Goal: Task Accomplishment & Management: Manage account settings

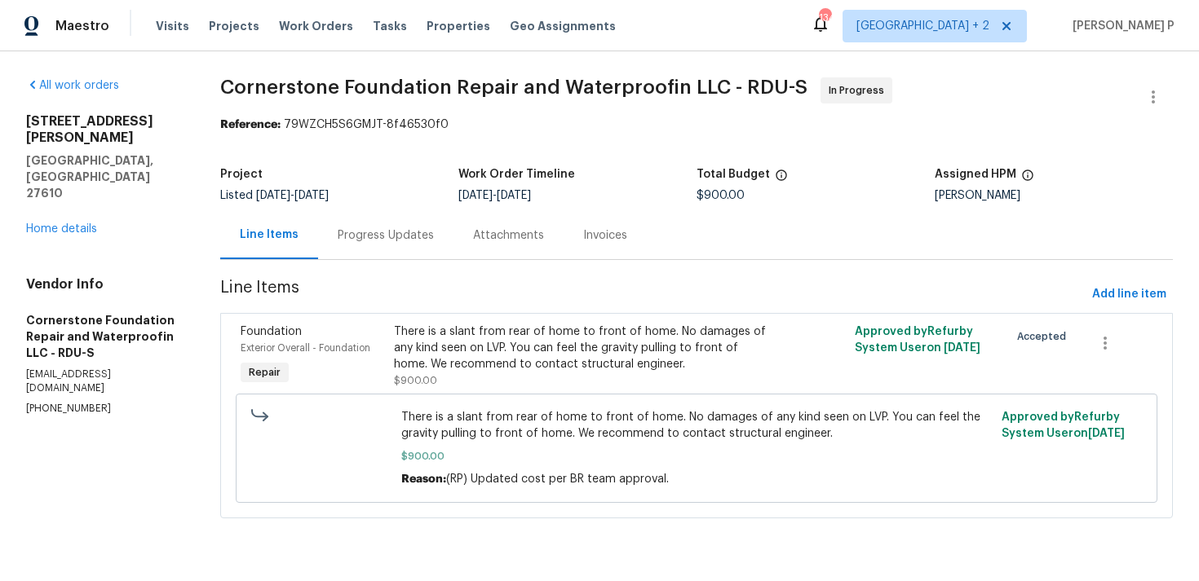
click at [307, 109] on span "Cornerstone Foundation Repair and Waterproofin LLC - RDU-S In Progress" at bounding box center [676, 96] width 913 height 39
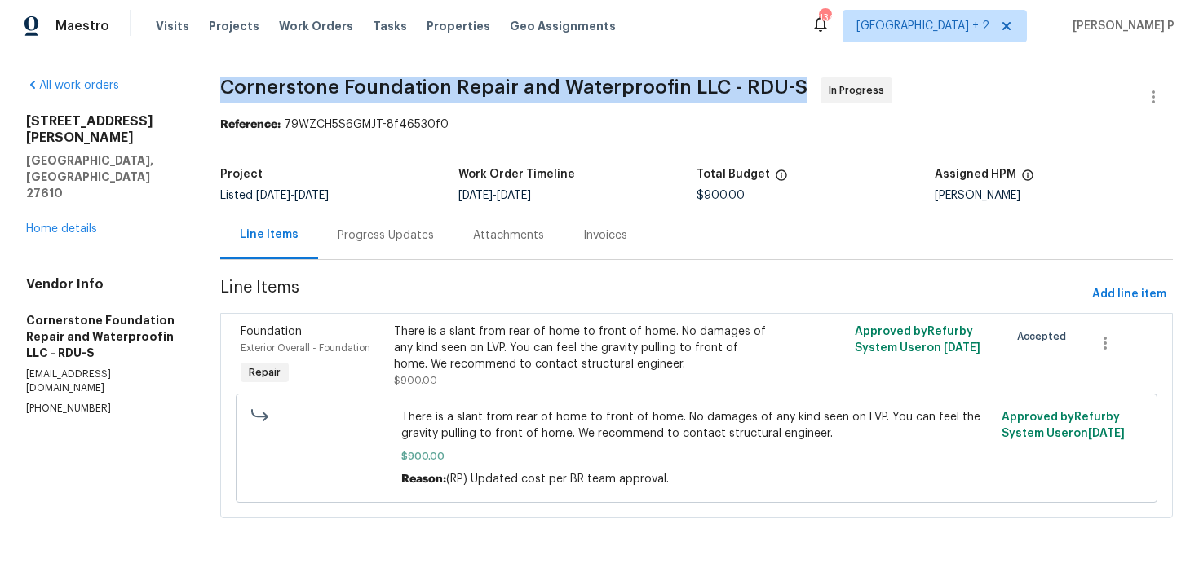
drag, startPoint x: 233, startPoint y: 82, endPoint x: 806, endPoint y: 82, distance: 573.2
click at [806, 82] on div "All work orders 2412 Little John Rd Raleigh, NC 27610 Home details Vendor Info …" at bounding box center [599, 307] width 1199 height 513
copy span "Cornerstone Foundation Repair and Waterproofin LLC - RDU-S"
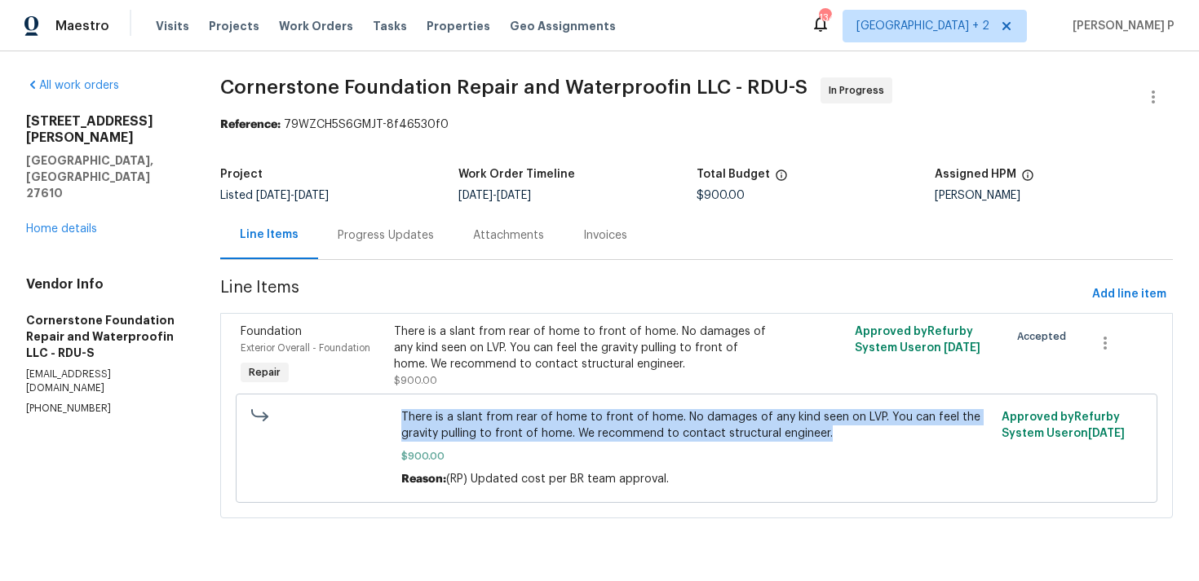
drag, startPoint x: 397, startPoint y: 418, endPoint x: 828, endPoint y: 432, distance: 431.6
click at [828, 432] on div "There is a slant from rear of home to front of home. No damages of any kind see…" at bounding box center [696, 448] width 600 height 88
copy span "There is a slant from rear of home to front of home. No damages of any kind see…"
click at [404, 234] on div "Progress Updates" at bounding box center [386, 236] width 96 height 16
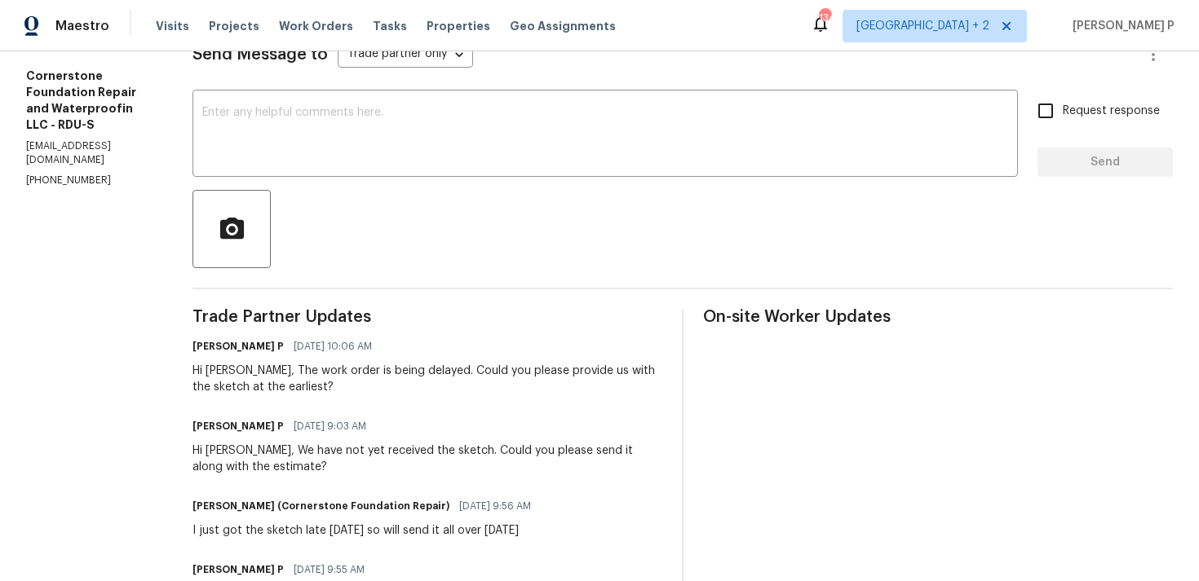
scroll to position [196, 0]
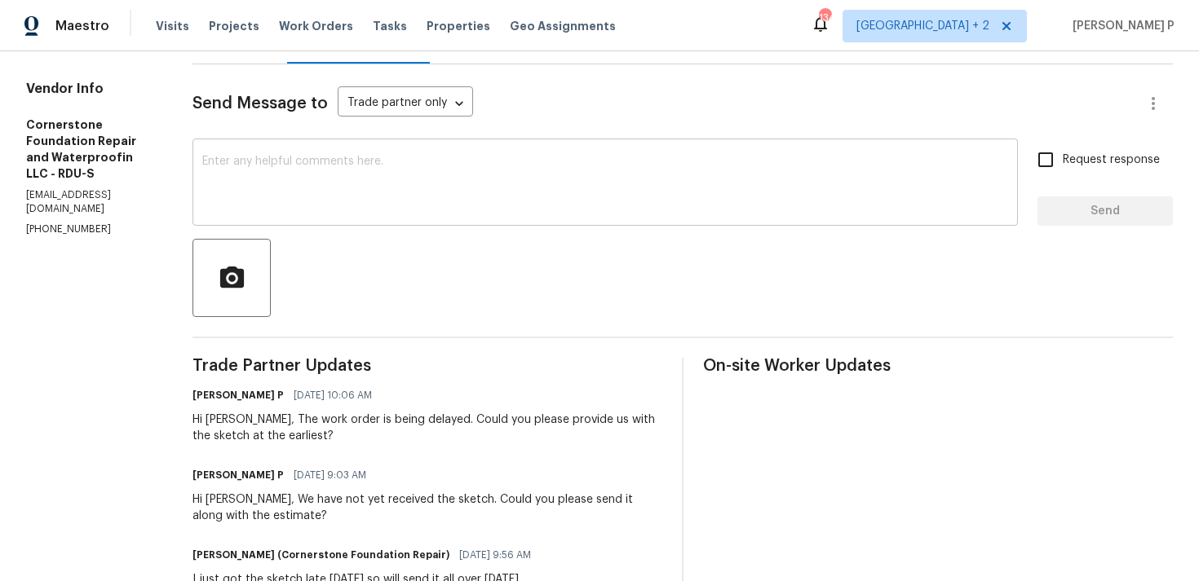
click at [408, 188] on textarea at bounding box center [605, 184] width 806 height 57
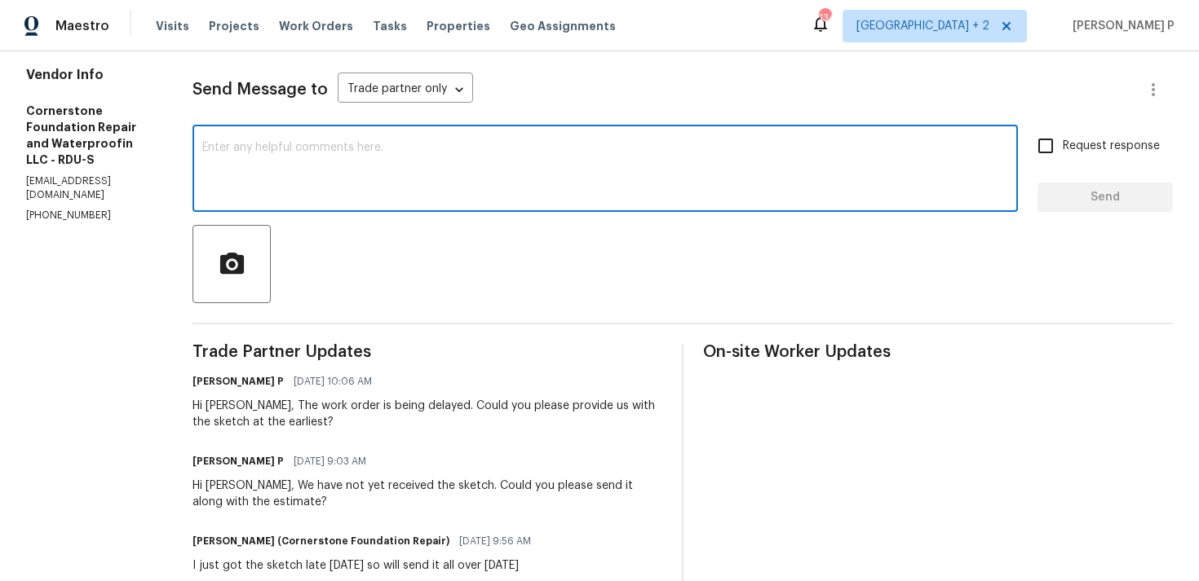
scroll to position [201, 0]
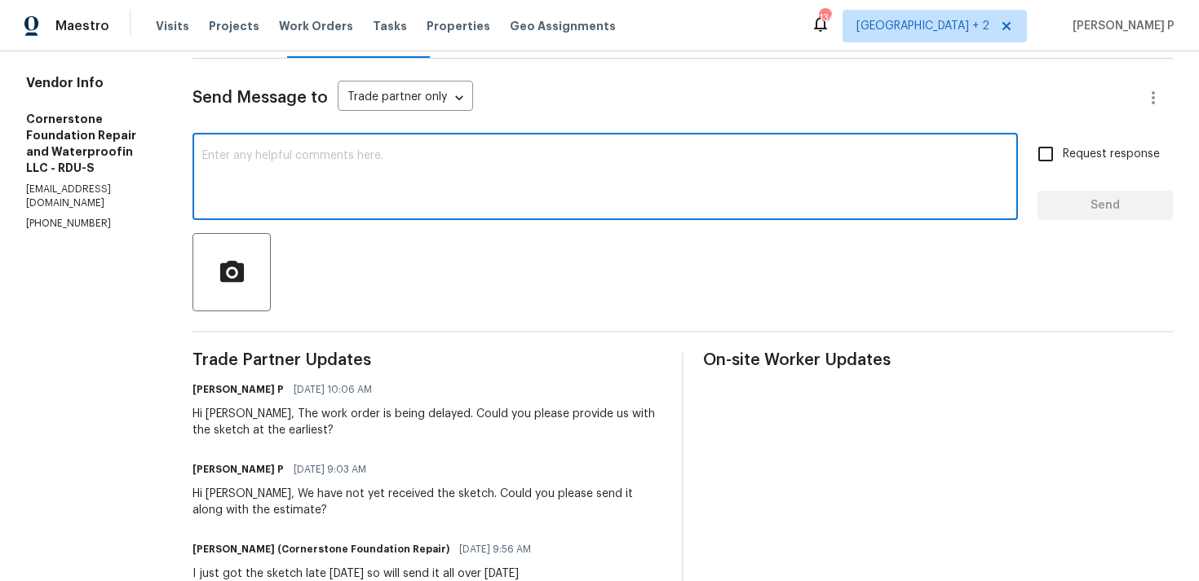
click at [399, 178] on textarea at bounding box center [605, 178] width 806 height 57
type textarea "H"
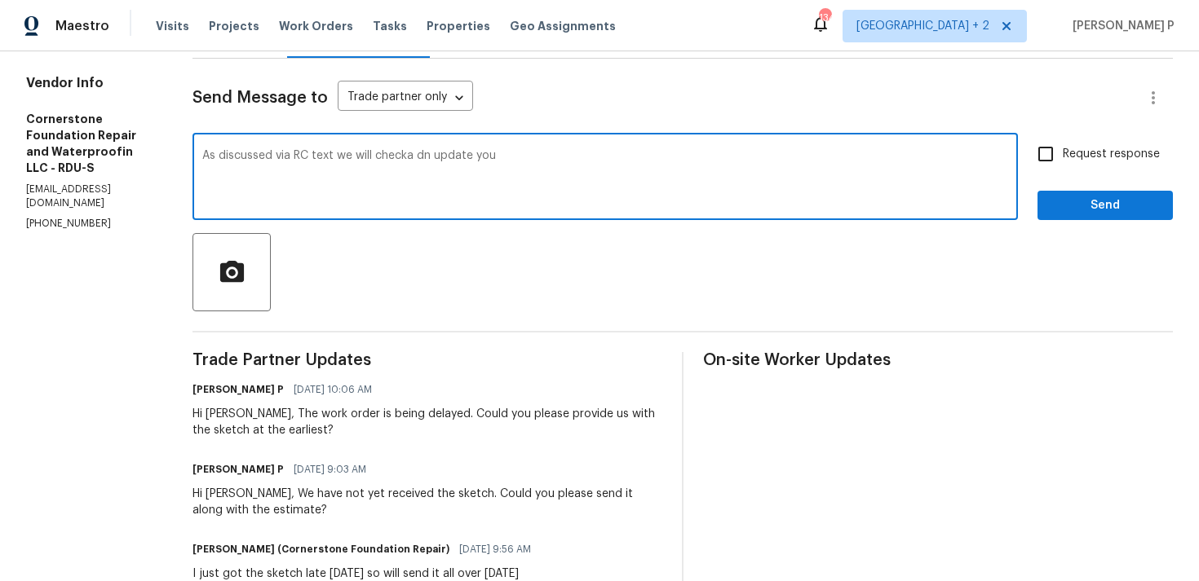
click at [409, 160] on textarea "As discussed via RC text we will checka dn update you" at bounding box center [605, 178] width 806 height 57
click at [406, 154] on textarea "As discussed via RC text we will checka dn update you" at bounding box center [605, 178] width 806 height 57
click at [427, 152] on textarea "As discussed via RC text we will check a dn update you" at bounding box center [605, 178] width 806 height 57
click at [514, 162] on textarea "As discussed via RC text we will check and update you" at bounding box center [605, 178] width 806 height 57
type textarea "As discussed via RC text we will check and update you regarding the cost confir…"
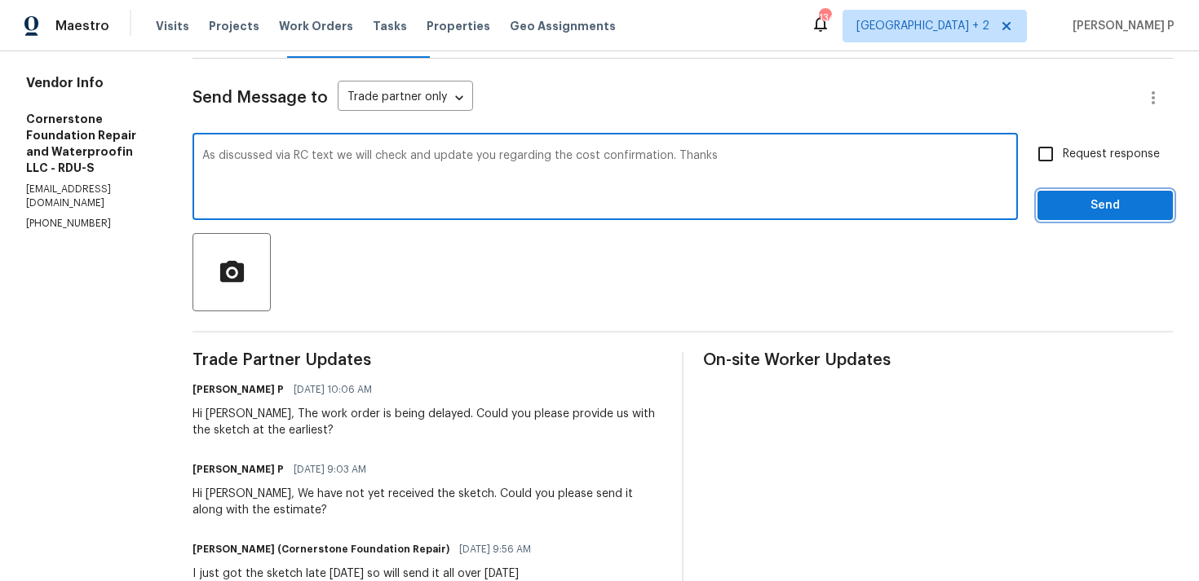
click at [1064, 211] on span "Send" at bounding box center [1104, 206] width 109 height 20
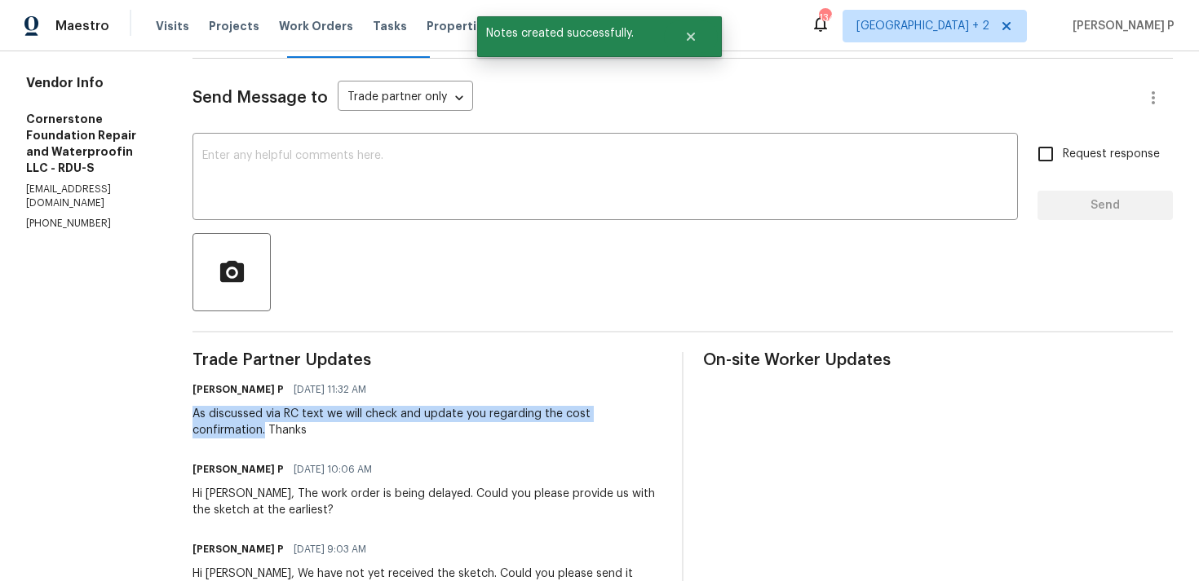
drag, startPoint x: 188, startPoint y: 411, endPoint x: 655, endPoint y: 412, distance: 467.2
copy div "As discussed via RC text we will check and update you regarding the cost confir…"
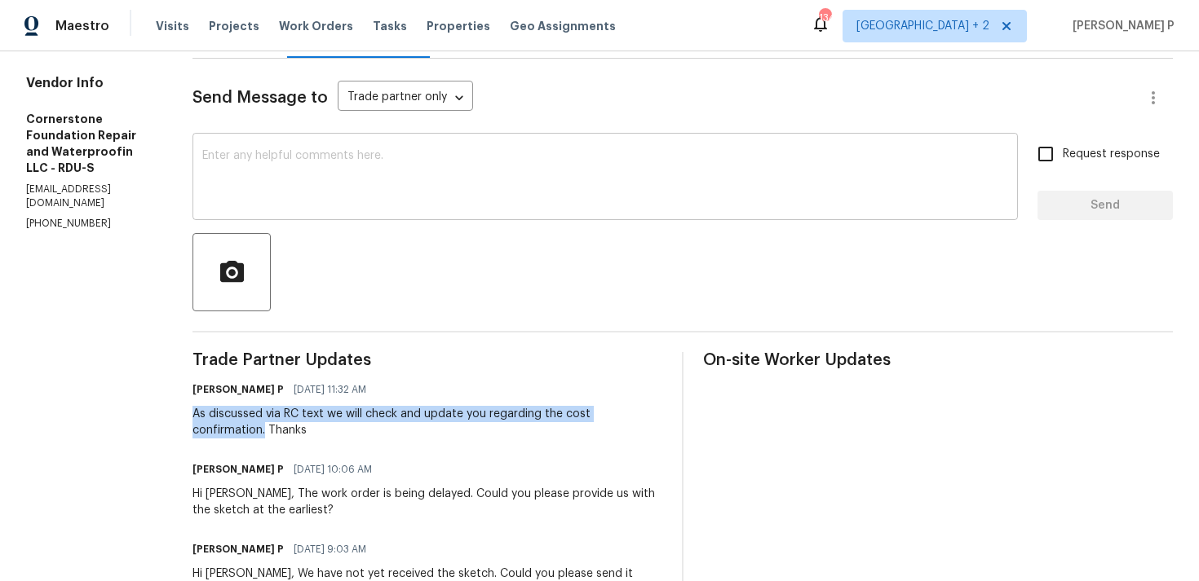
scroll to position [0, 0]
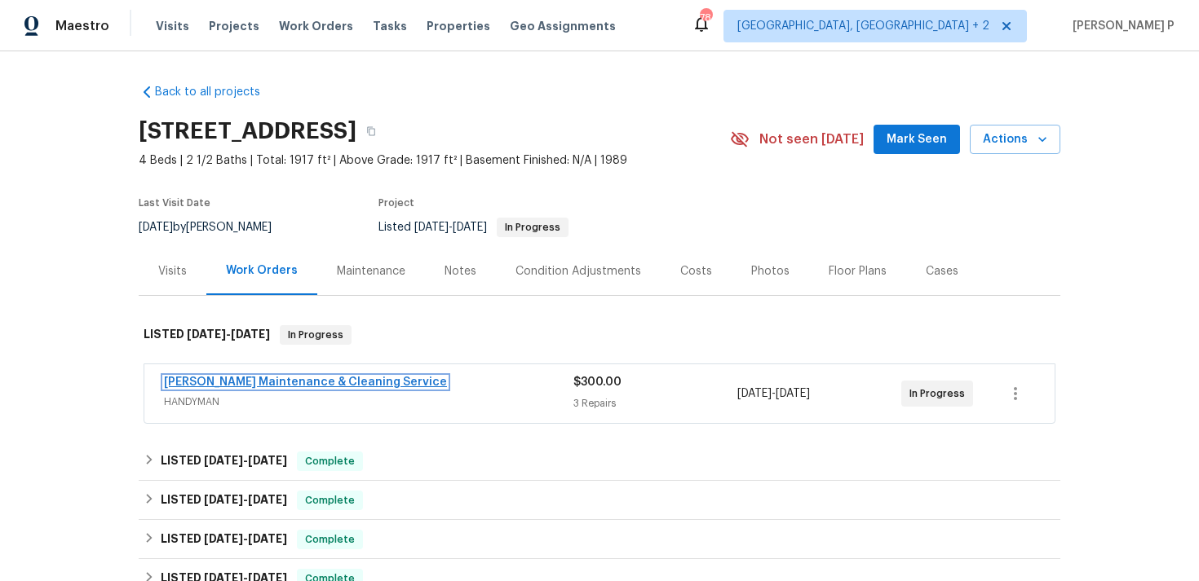
click at [223, 378] on link "[PERSON_NAME] Maintenance & Cleaning Service" at bounding box center [305, 382] width 283 height 11
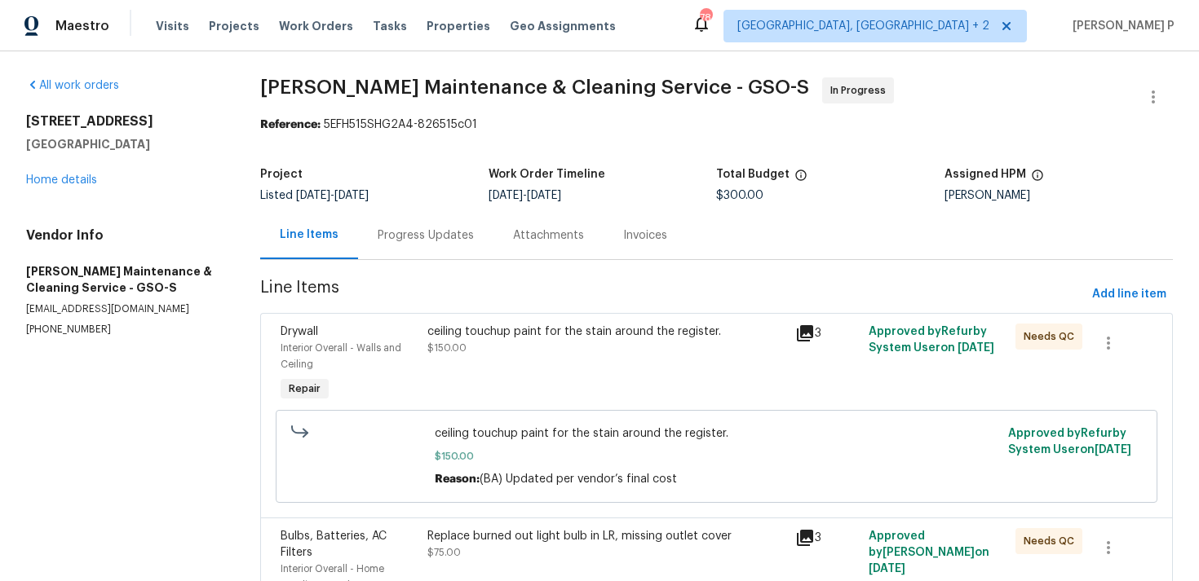
click at [406, 228] on div "Progress Updates" at bounding box center [426, 236] width 96 height 16
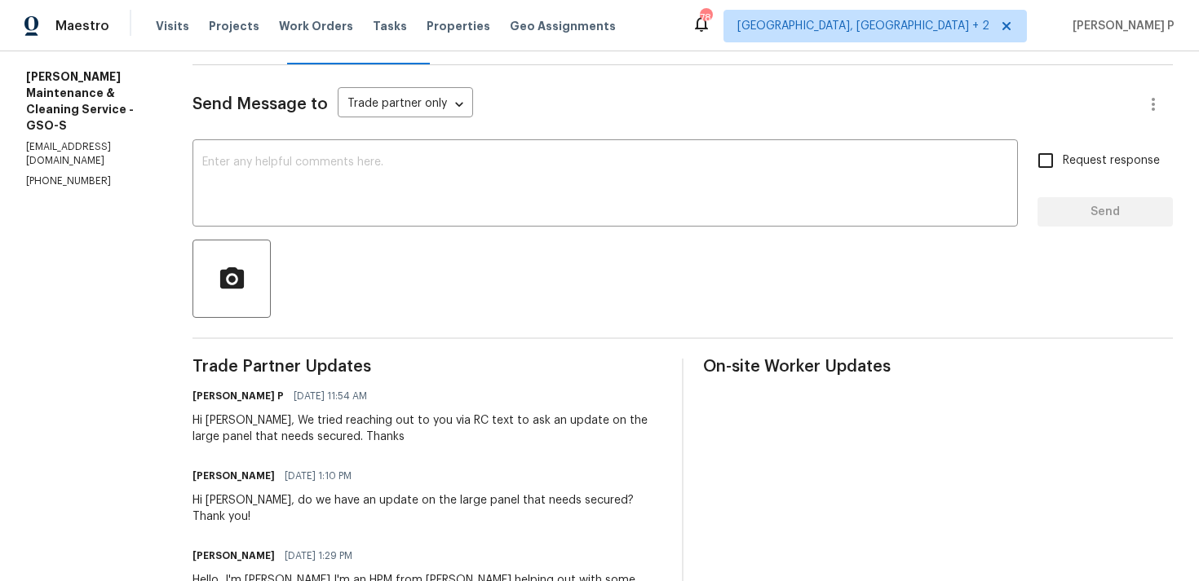
scroll to position [55, 0]
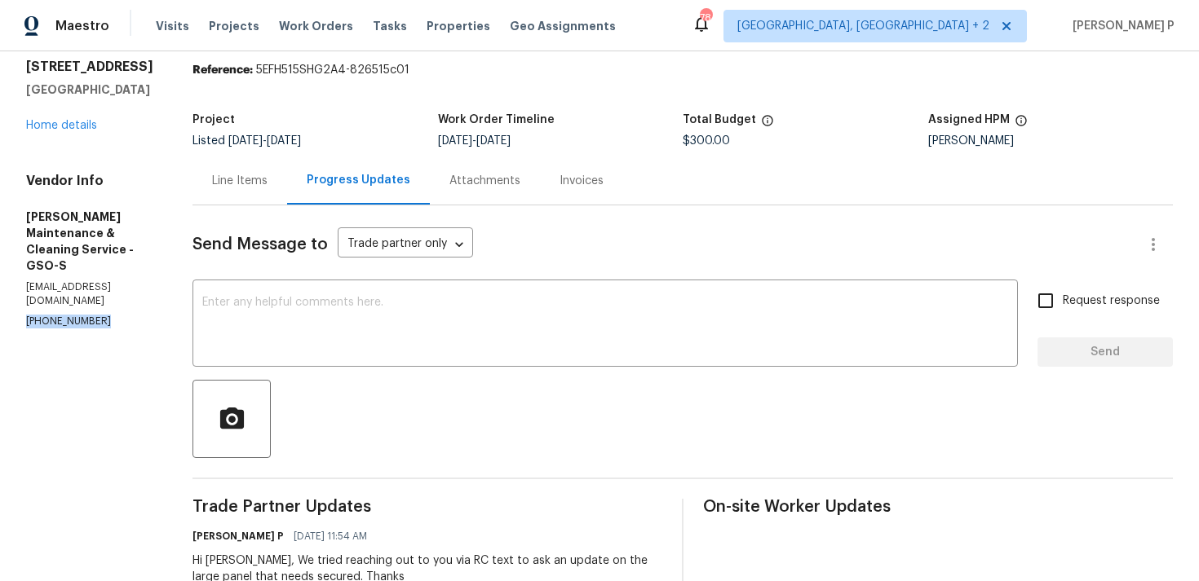
drag, startPoint x: 100, startPoint y: 279, endPoint x: 20, endPoint y: 279, distance: 79.9
copy p "(336) 781-6283"
click at [127, 281] on p "simpsonbaker0424@gmail.com" at bounding box center [89, 295] width 127 height 28
drag, startPoint x: 179, startPoint y: 256, endPoint x: 9, endPoint y: 254, distance: 170.4
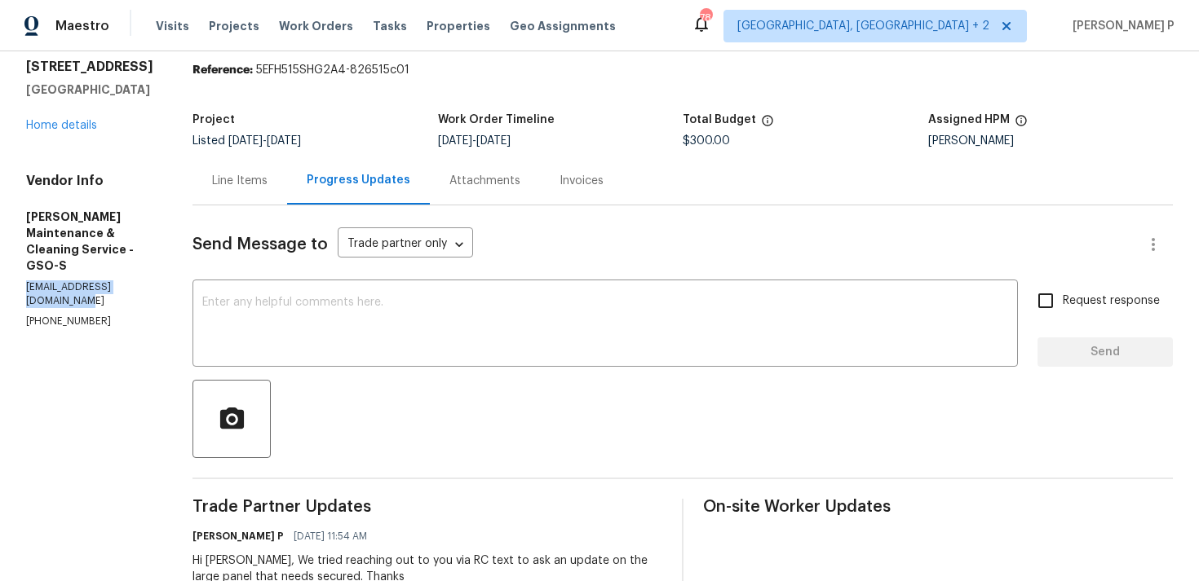
copy p "simpsonbaker0424@gmail.com"
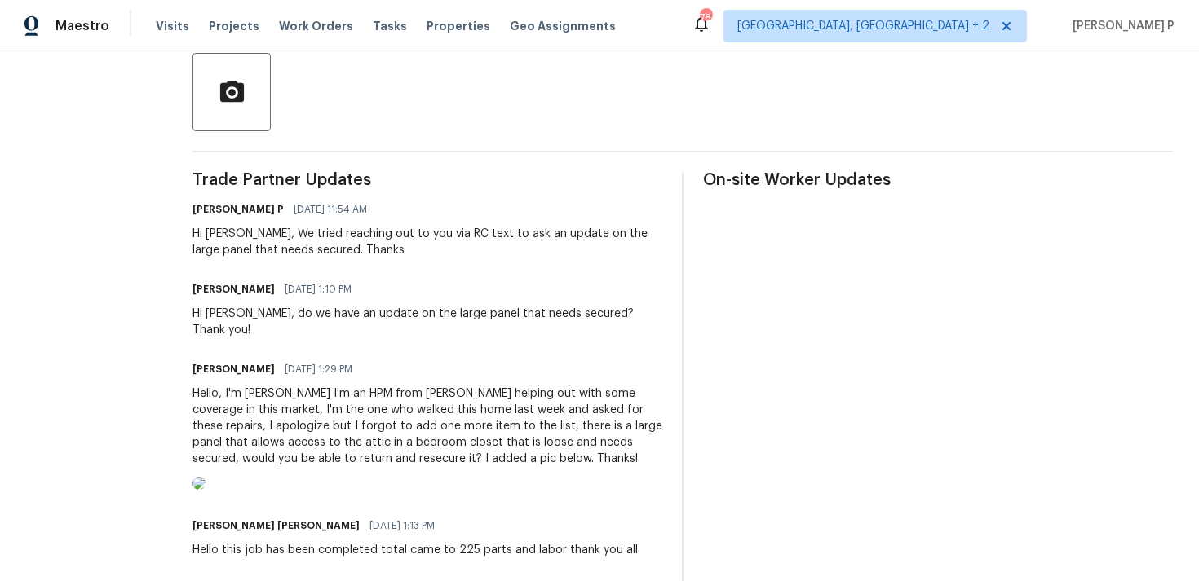
scroll to position [397, 0]
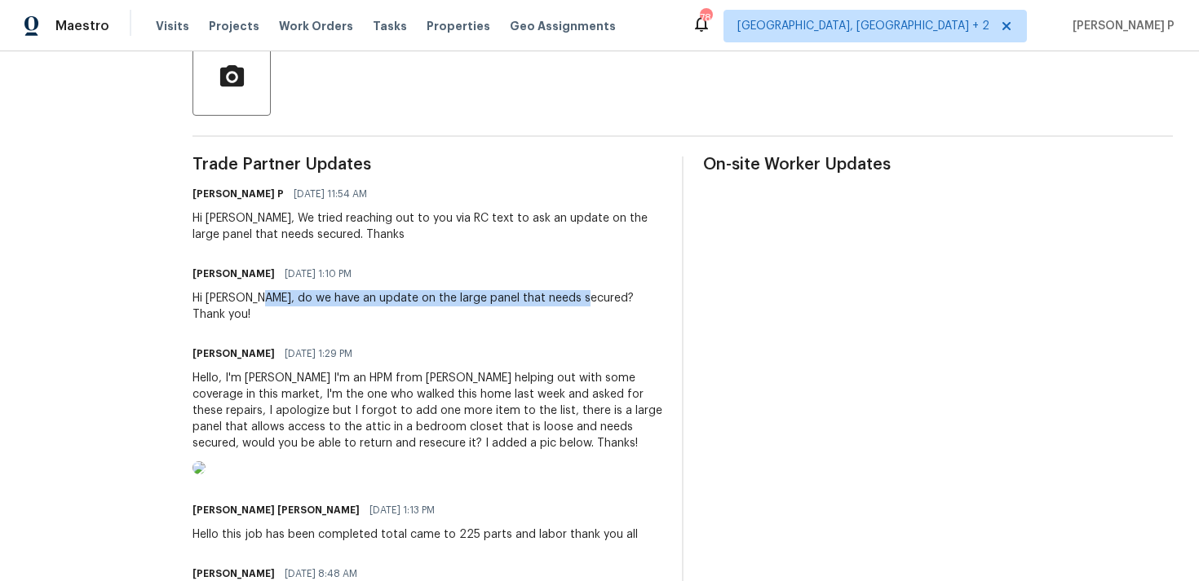
drag, startPoint x: 277, startPoint y: 296, endPoint x: 601, endPoint y: 292, distance: 323.7
click at [601, 292] on div "Hi Simpson, do we have an update on the large panel that needs secured? Thank y…" at bounding box center [427, 306] width 470 height 33
copy div "do we have an update on the large panel that needs secured"
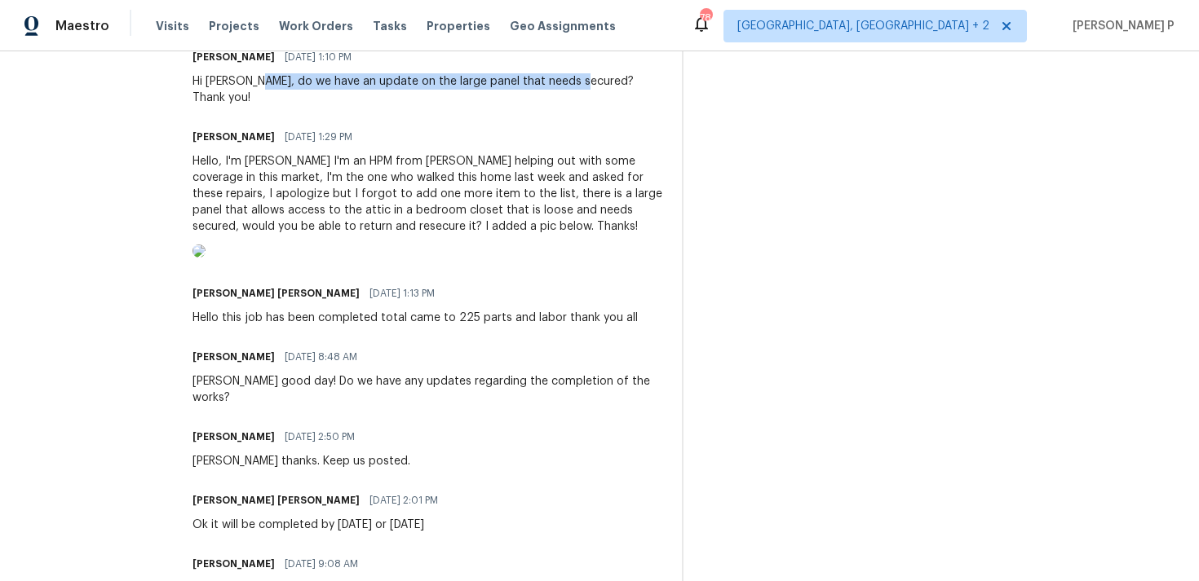
scroll to position [616, 0]
click at [426, 303] on div "Simpson Baker 09/10/2025 1:13 PM" at bounding box center [414, 292] width 445 height 23
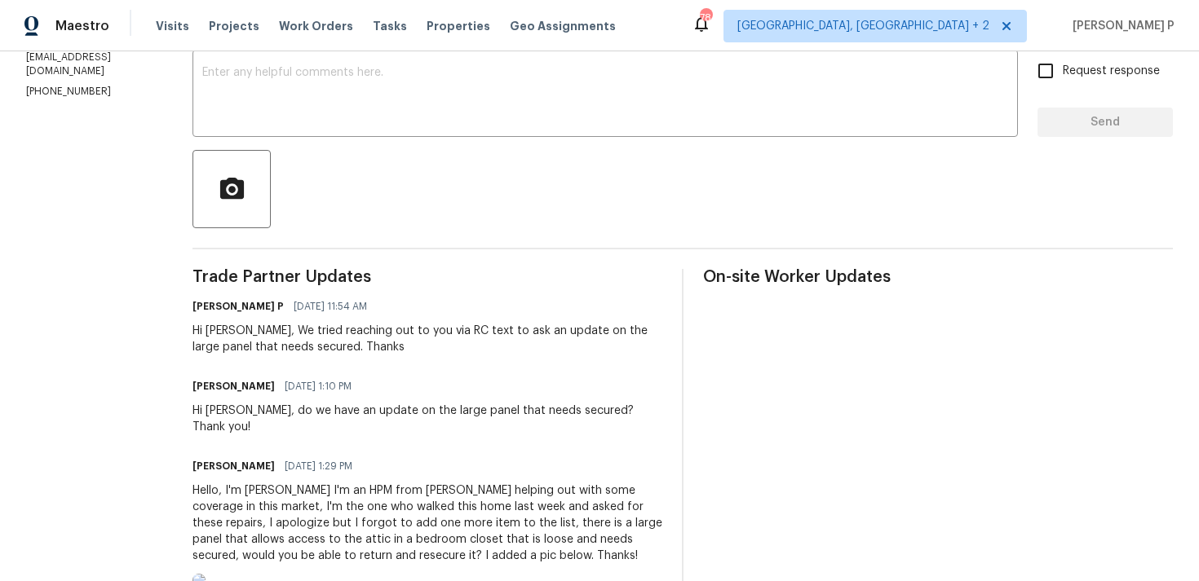
scroll to position [218, 0]
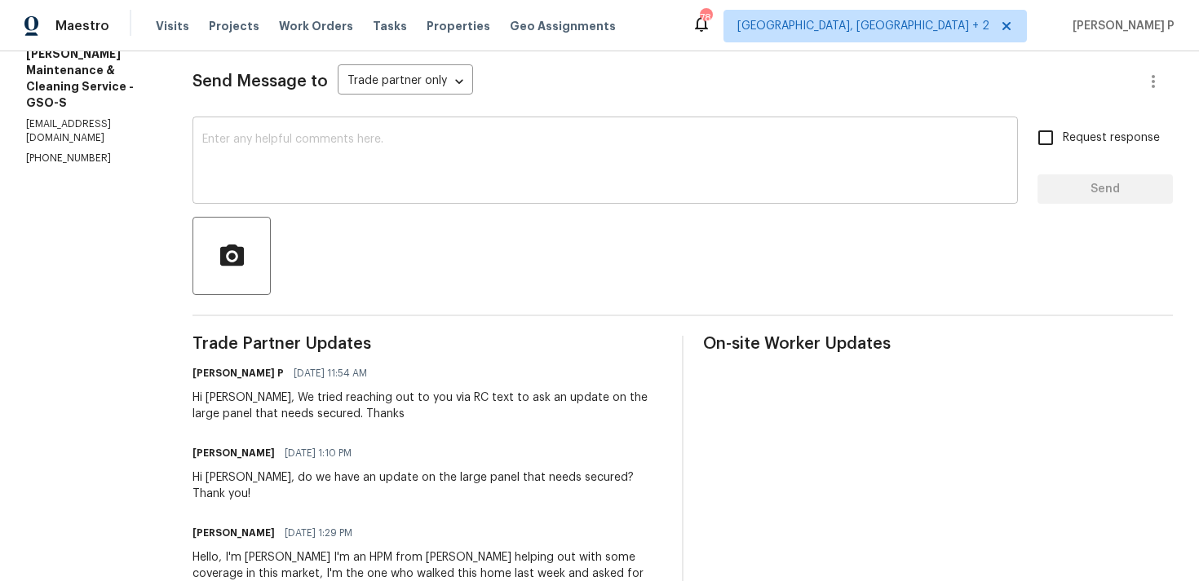
click at [277, 140] on textarea at bounding box center [605, 162] width 806 height 57
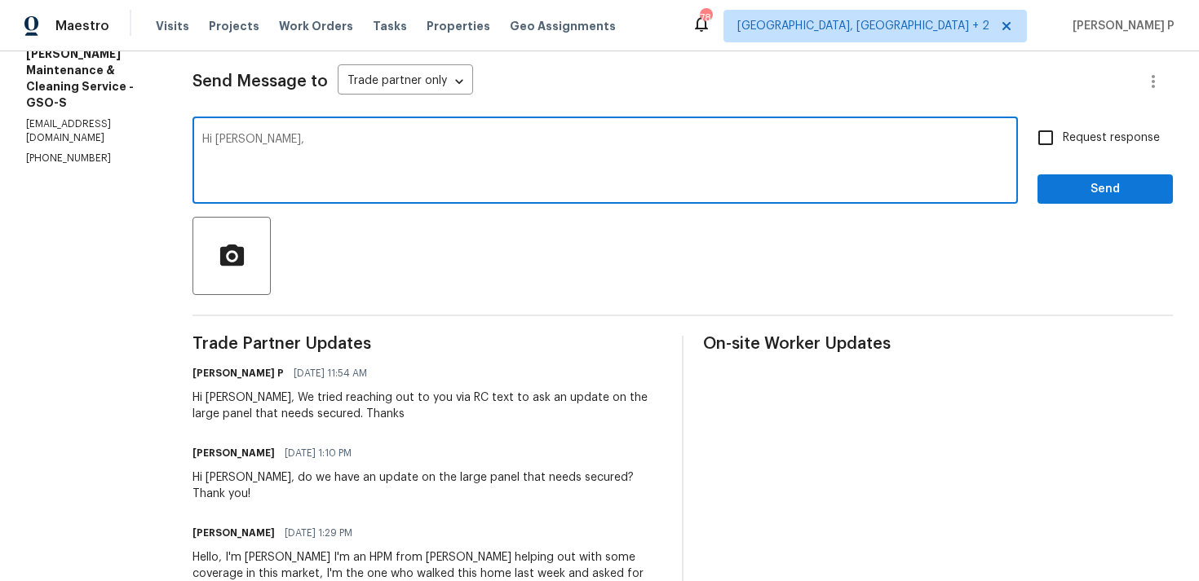
paste textarea "We attempted to contact you via email to request"
paste textarea "Update on Large Panel Securing"
drag, startPoint x: 286, startPoint y: 139, endPoint x: 810, endPoint y: 139, distance: 523.5
click at [810, 139] on textarea "Hi Simpson, We attempted to contact you via email to request an Update on Large…" at bounding box center [605, 162] width 806 height 57
paste textarea "reached out to you via email to request an update on securing the large panel."
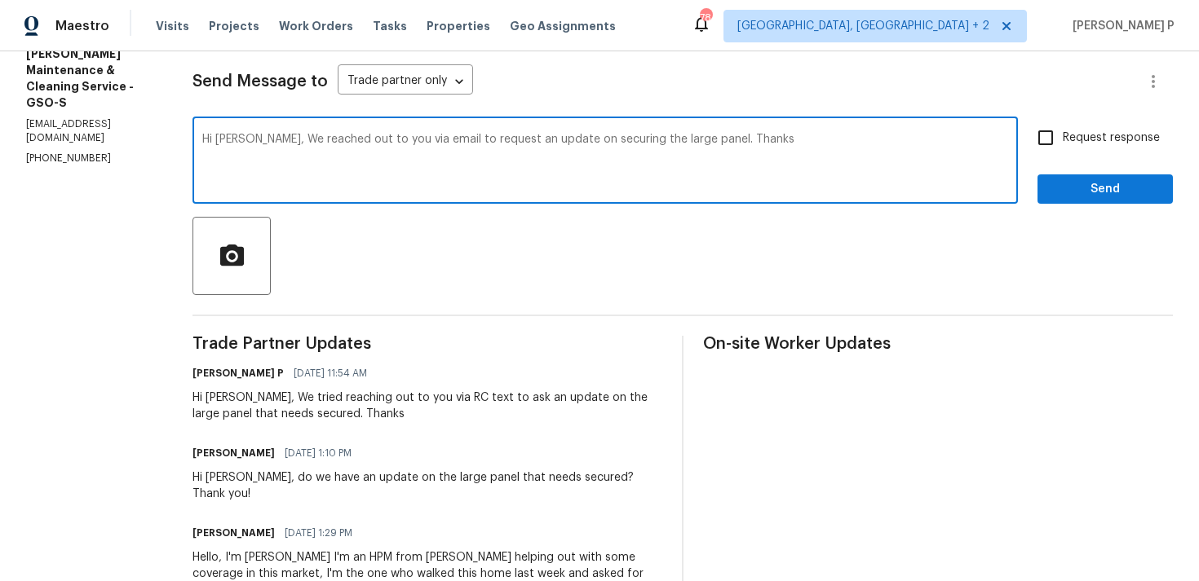
type textarea "Hi Simpson, We reached out to you via email to request an update on securing th…"
click at [1098, 127] on label "Request response" at bounding box center [1093, 138] width 131 height 34
click at [1062, 127] on input "Request response" at bounding box center [1045, 138] width 34 height 34
checkbox input "true"
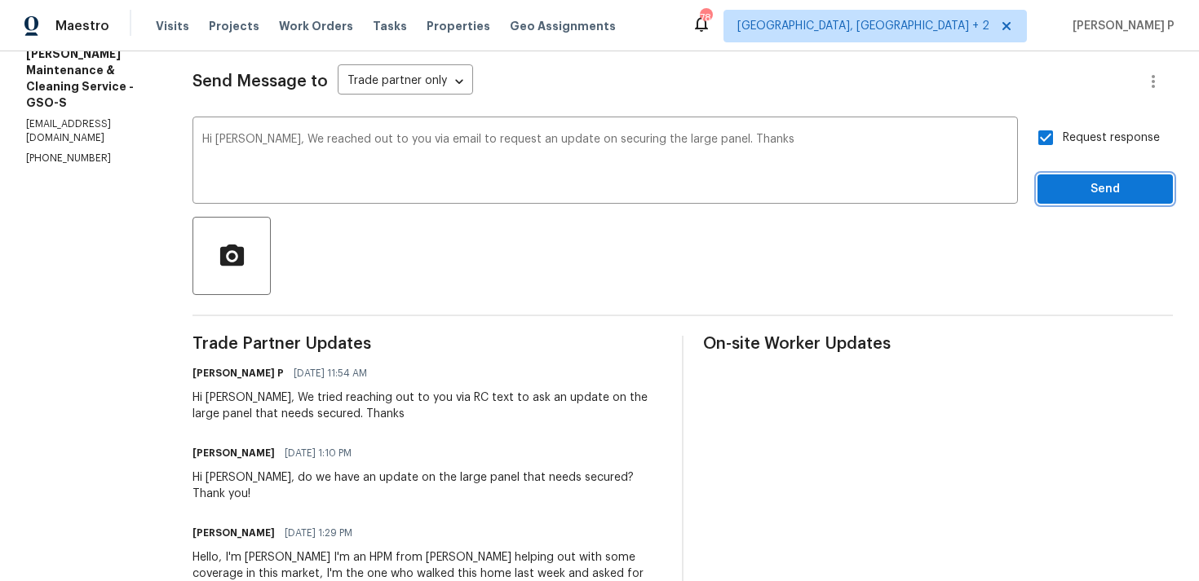
click at [1085, 195] on span "Send" at bounding box center [1104, 189] width 109 height 20
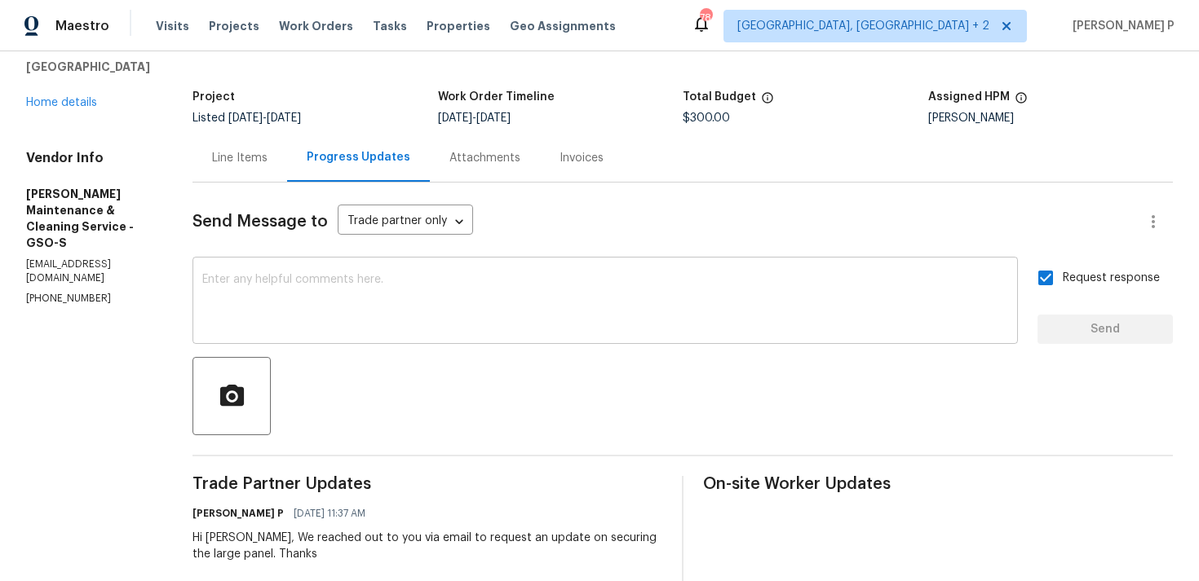
scroll to position [0, 0]
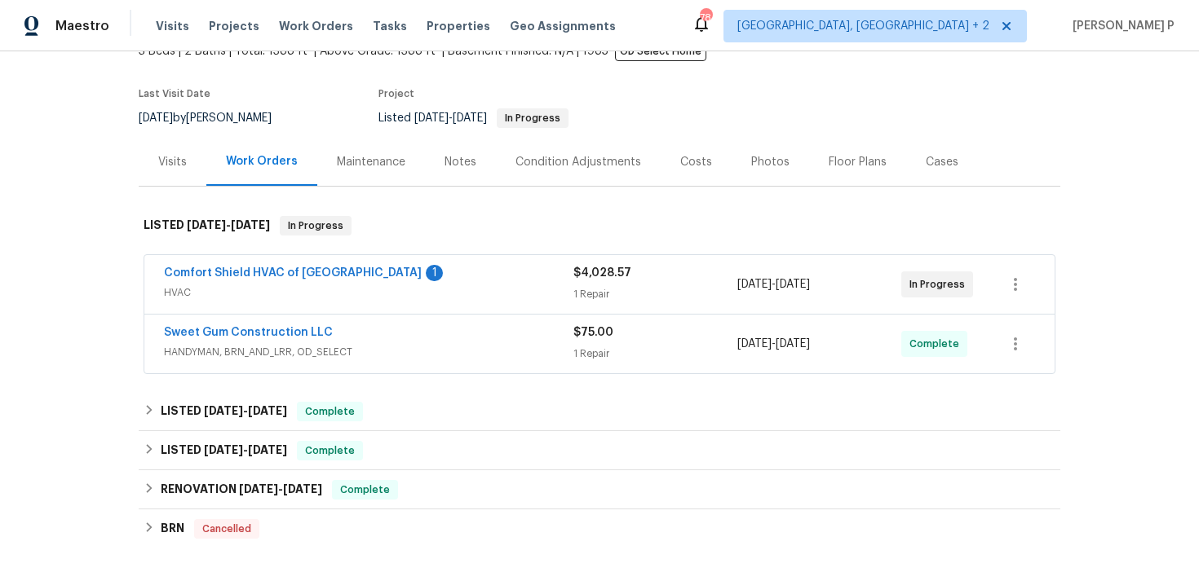
scroll to position [124, 0]
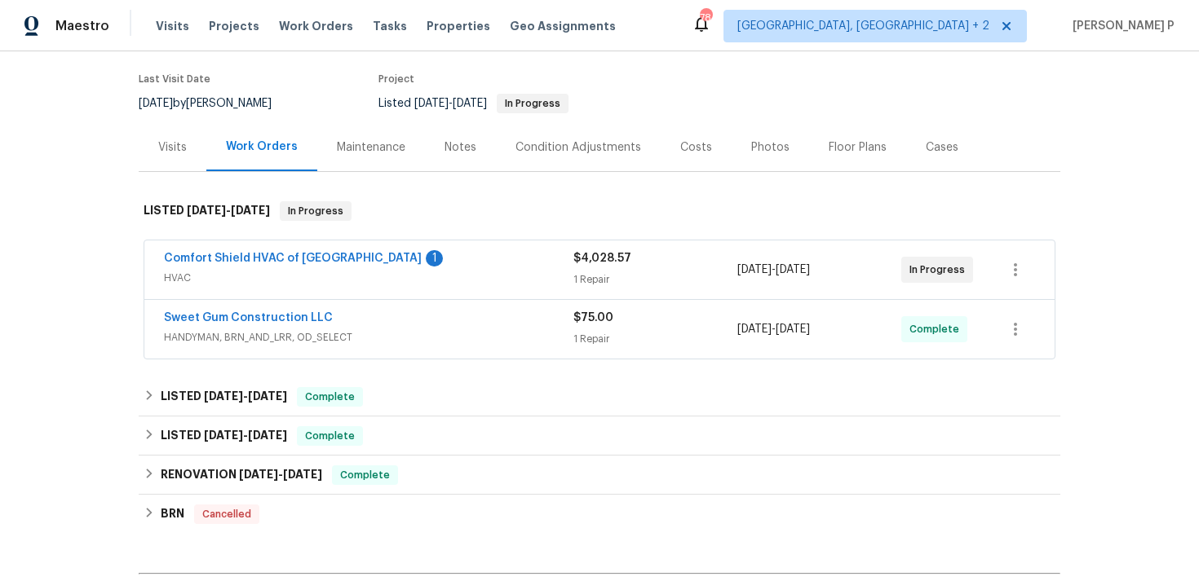
click at [243, 252] on span "Comfort Shield HVAC of NC" at bounding box center [293, 258] width 258 height 16
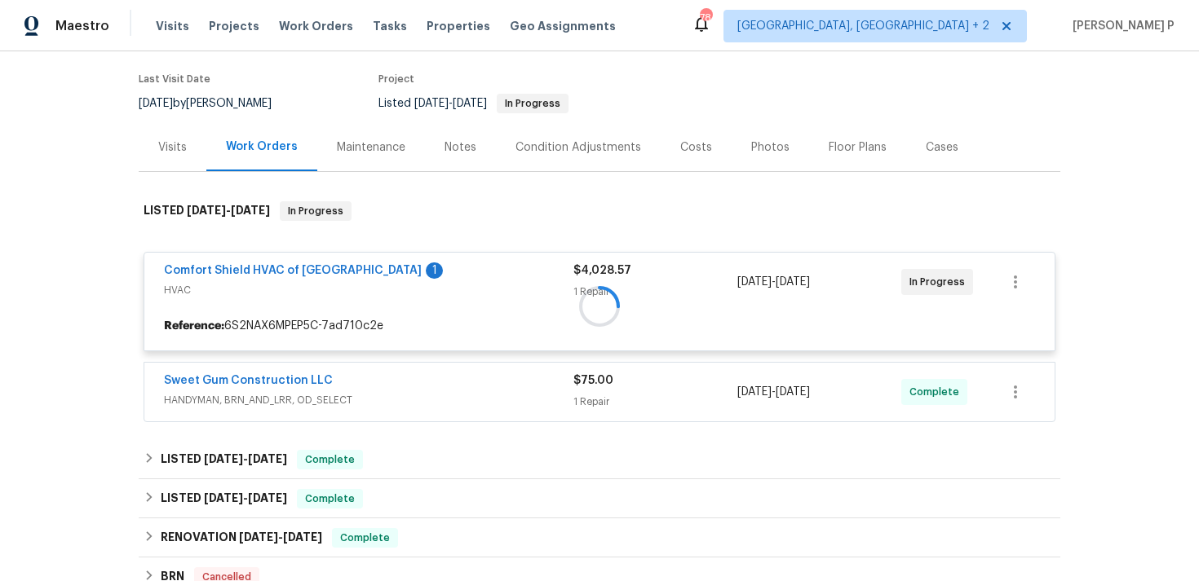
click at [246, 271] on div at bounding box center [599, 306] width 921 height 242
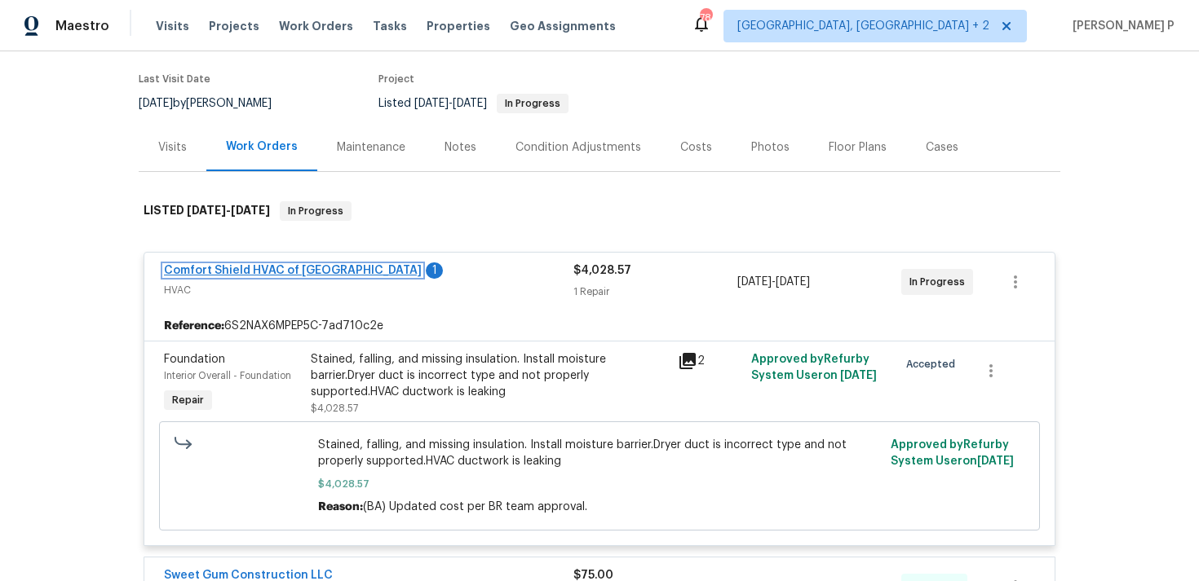
click at [267, 270] on link "Comfort Shield HVAC of NC" at bounding box center [293, 270] width 258 height 11
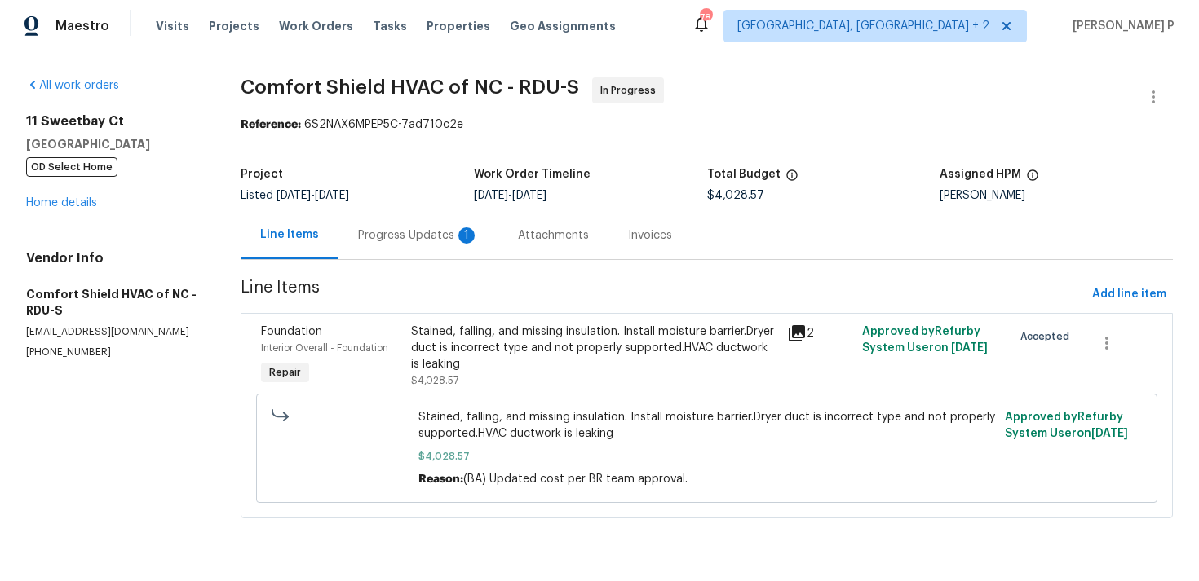
click at [388, 231] on div "Progress Updates 1" at bounding box center [418, 236] width 121 height 16
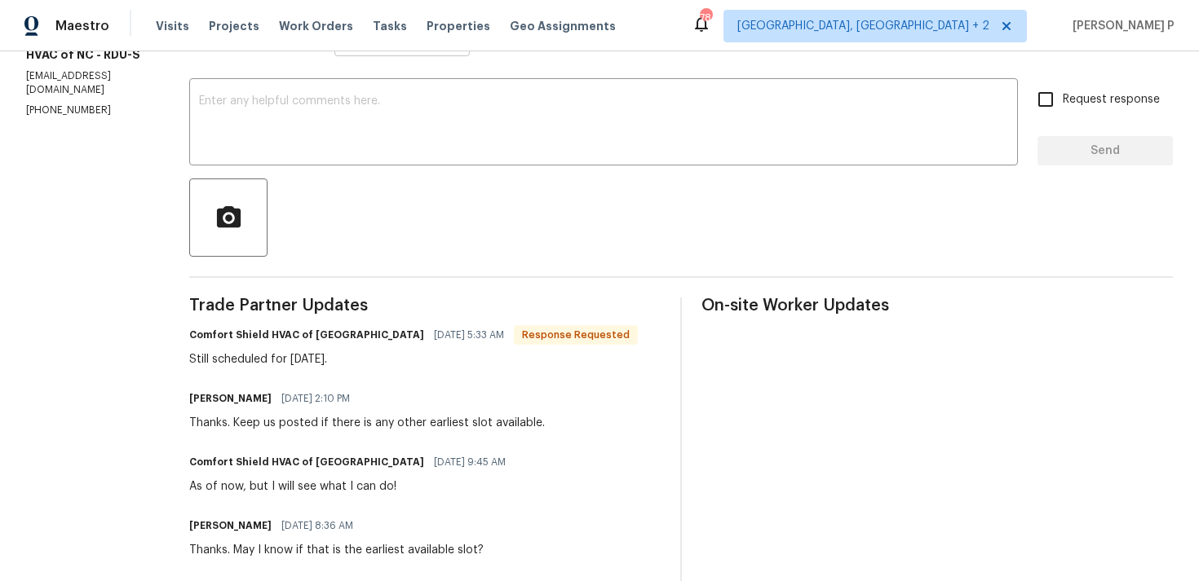
scroll to position [150, 0]
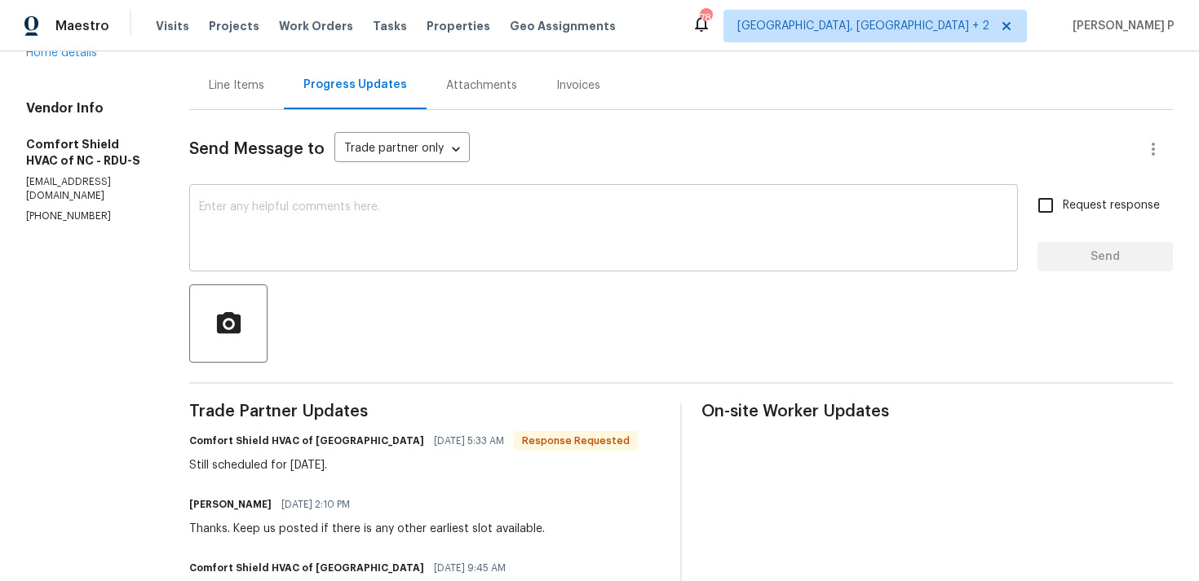
click at [384, 231] on textarea at bounding box center [603, 229] width 809 height 57
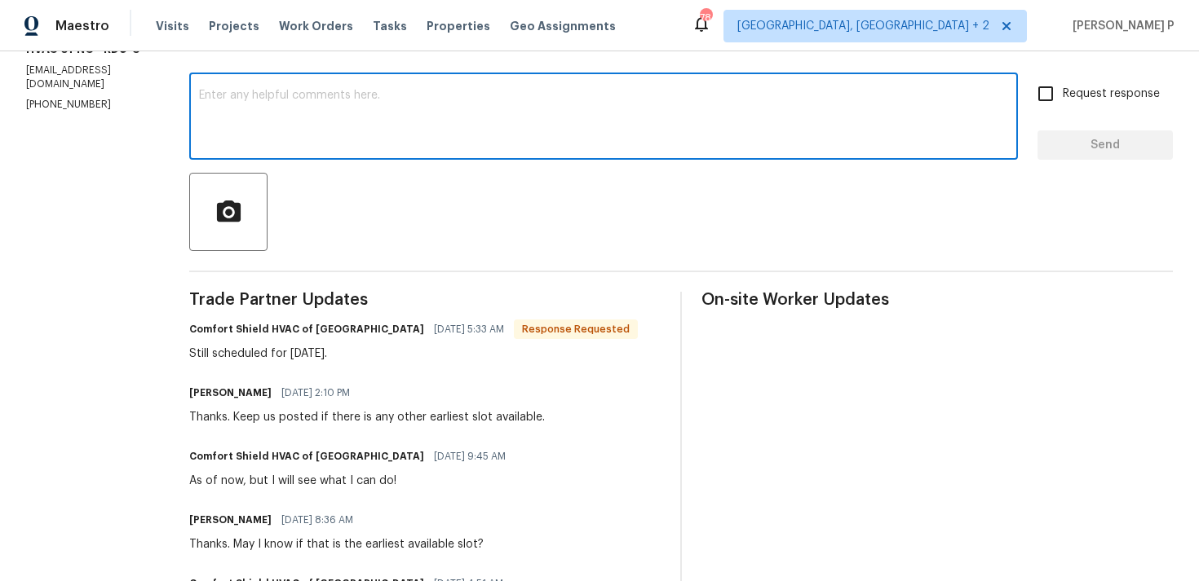
scroll to position [263, 0]
click at [384, 231] on div at bounding box center [680, 211] width 983 height 78
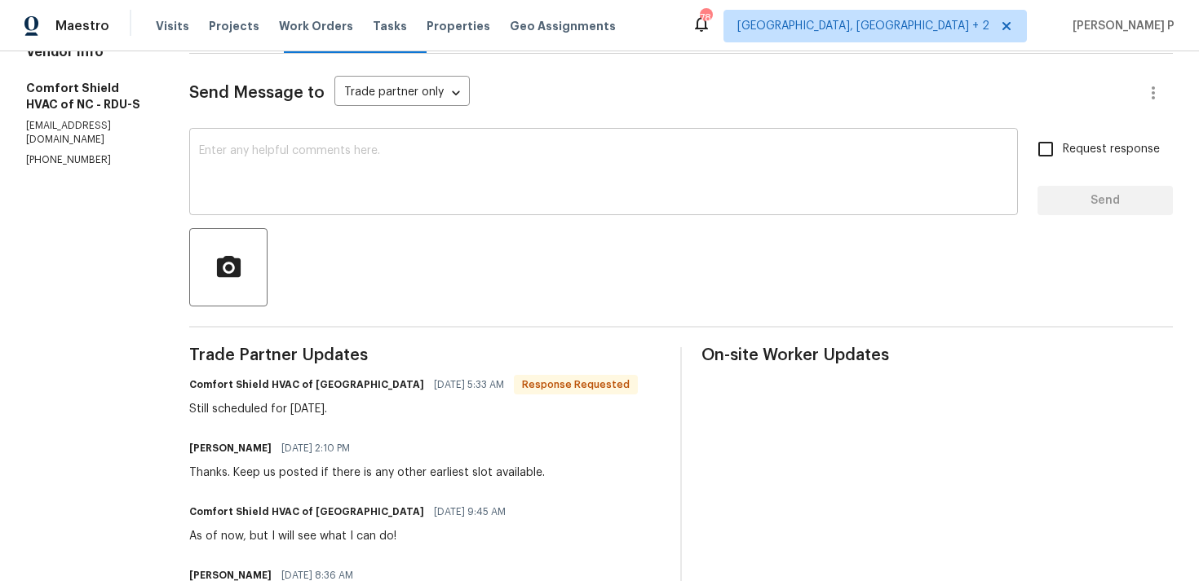
scroll to position [193, 0]
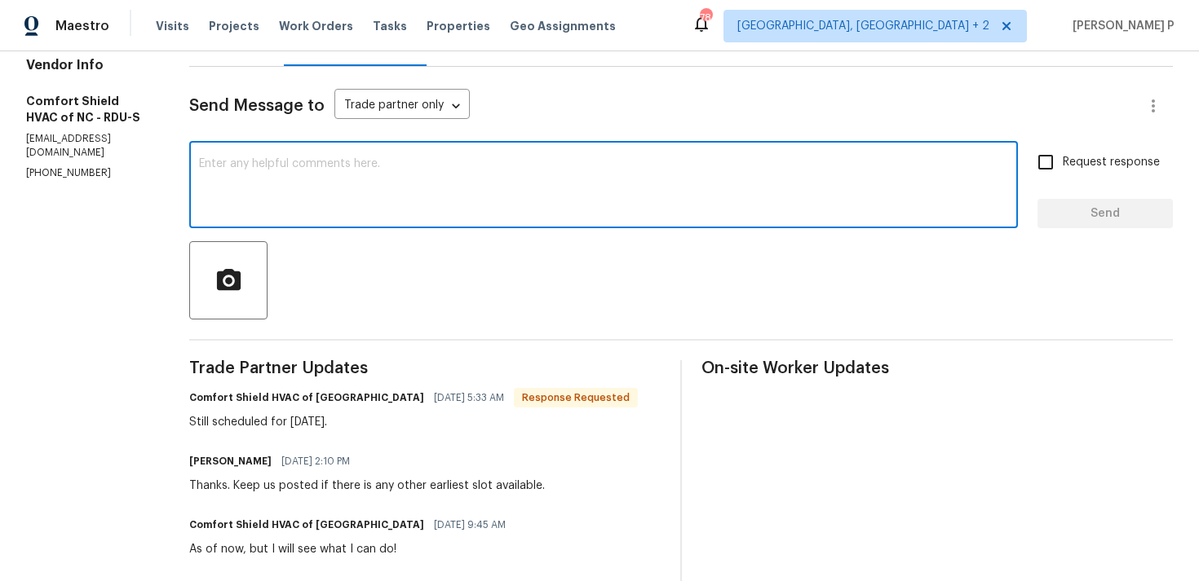
click at [378, 164] on textarea at bounding box center [603, 186] width 809 height 57
type textarea "Thanks for the update."
click at [1054, 208] on span "Send" at bounding box center [1104, 214] width 109 height 20
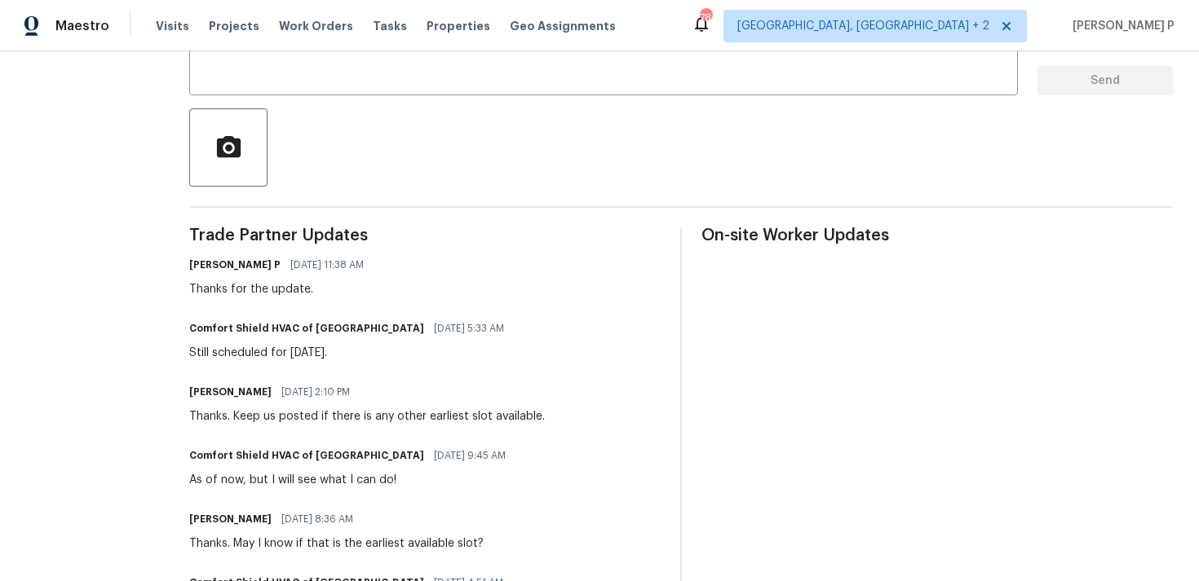
scroll to position [0, 0]
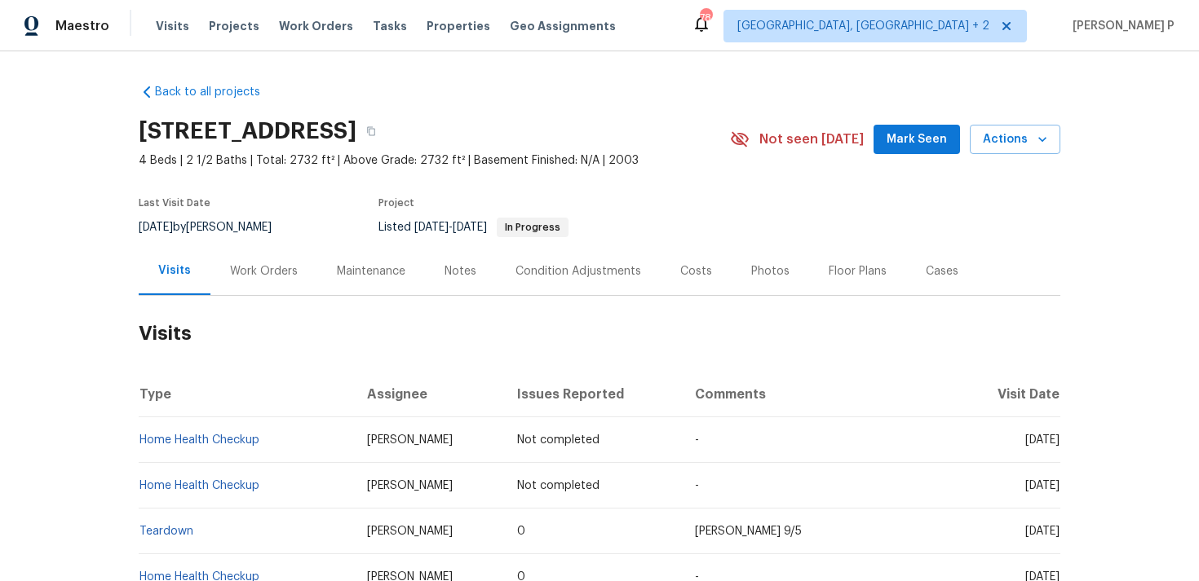
click at [272, 279] on div "Work Orders" at bounding box center [263, 271] width 107 height 48
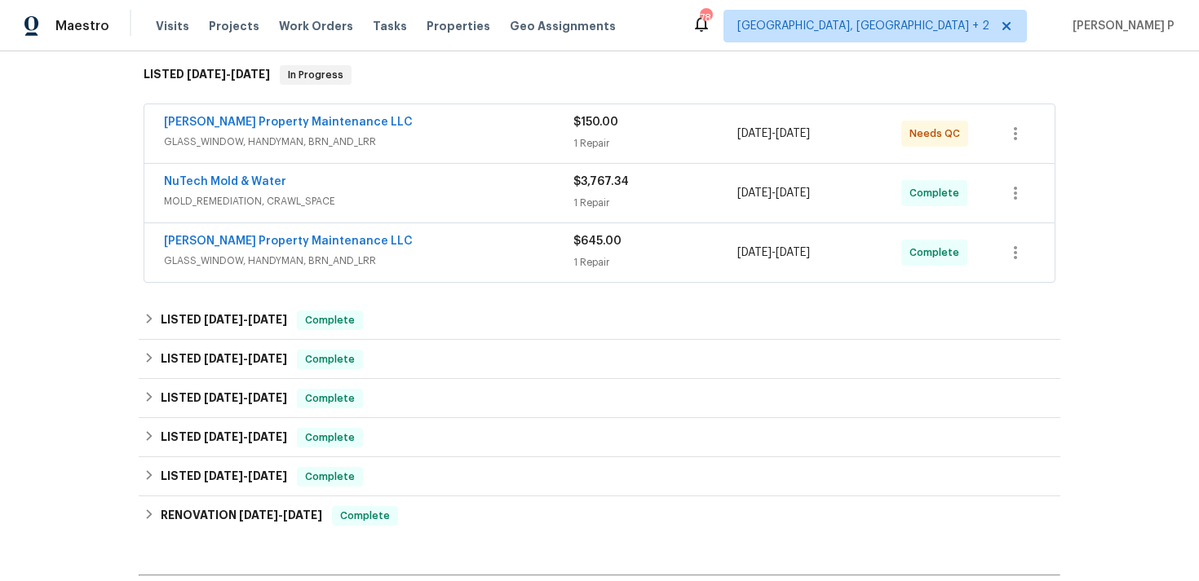
scroll to position [136, 0]
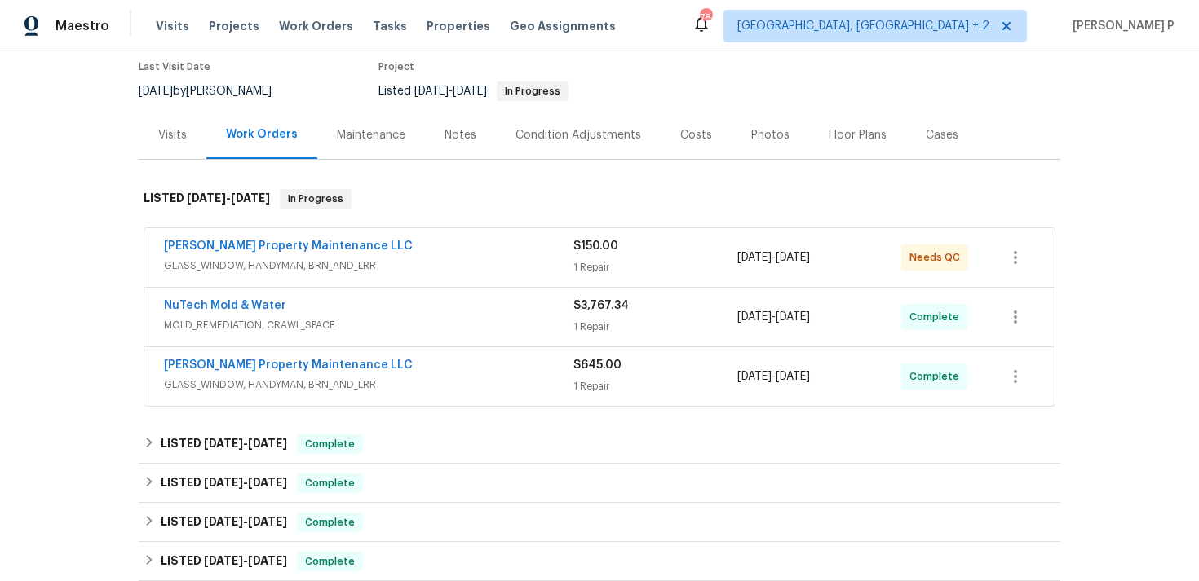
click at [215, 252] on span "Glen Property Maintenance LLC" at bounding box center [288, 246] width 249 height 16
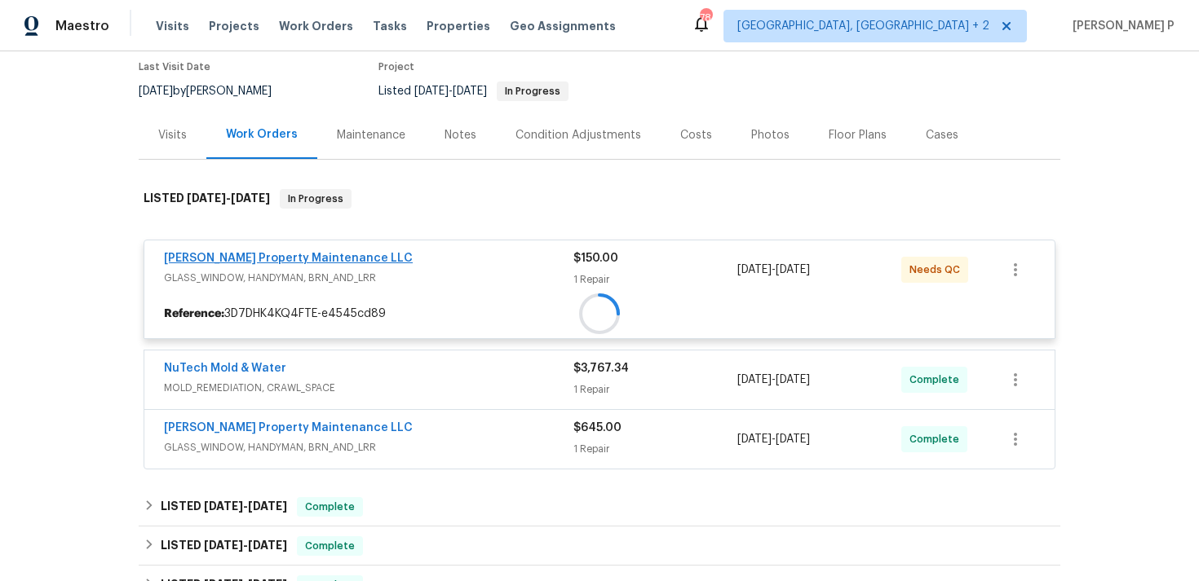
click at [245, 299] on div at bounding box center [599, 313] width 910 height 29
click at [245, 256] on div at bounding box center [599, 324] width 921 height 302
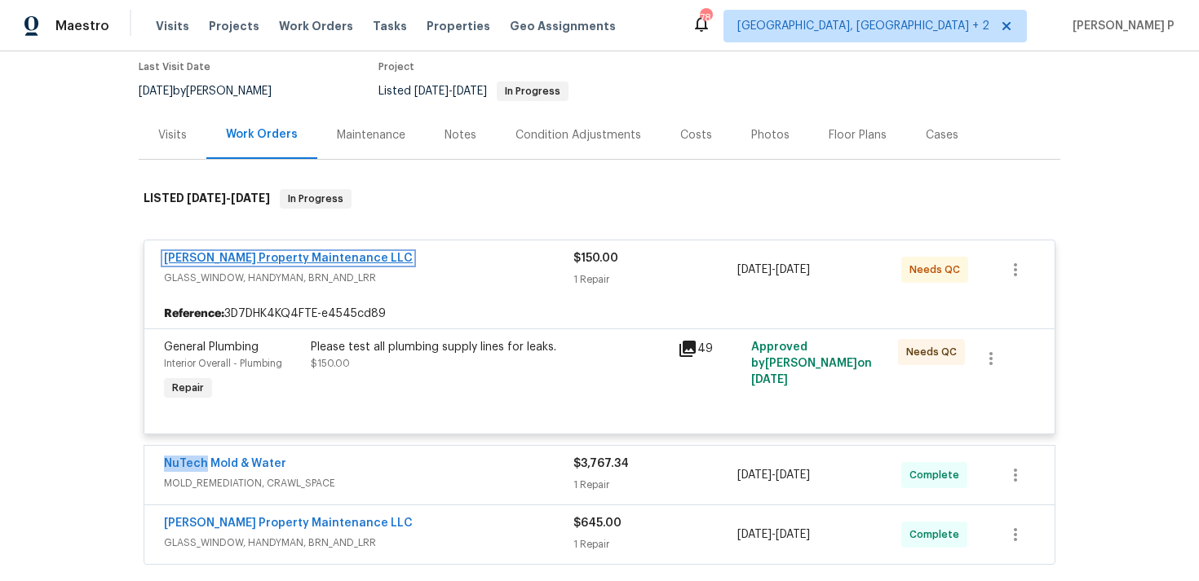
click at [251, 257] on link "Glen Property Maintenance LLC" at bounding box center [288, 258] width 249 height 11
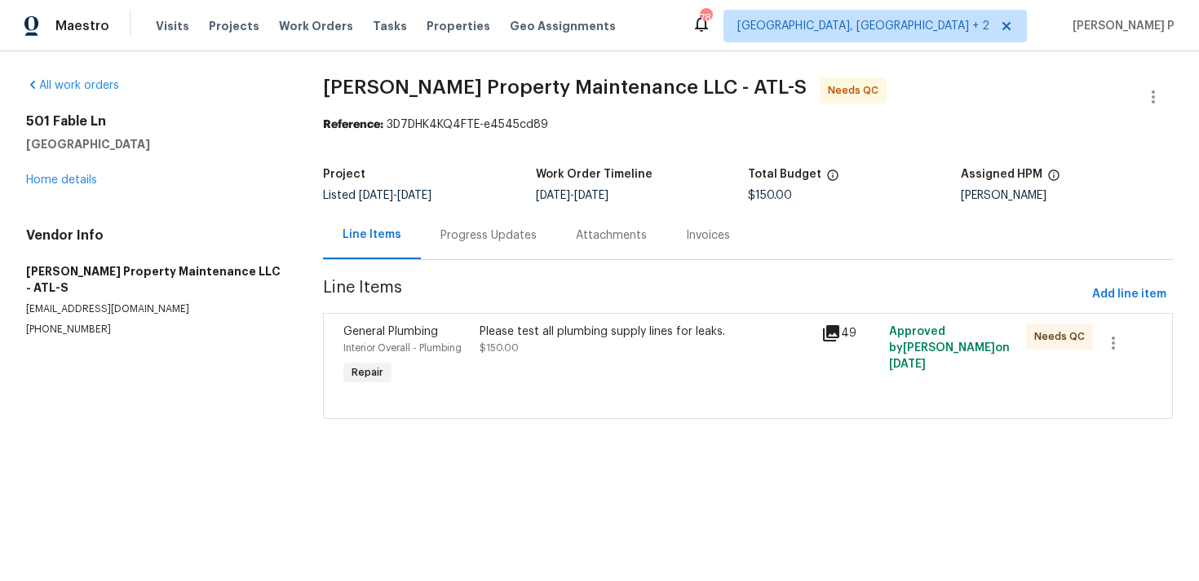
click at [483, 214] on div "Progress Updates" at bounding box center [488, 235] width 135 height 48
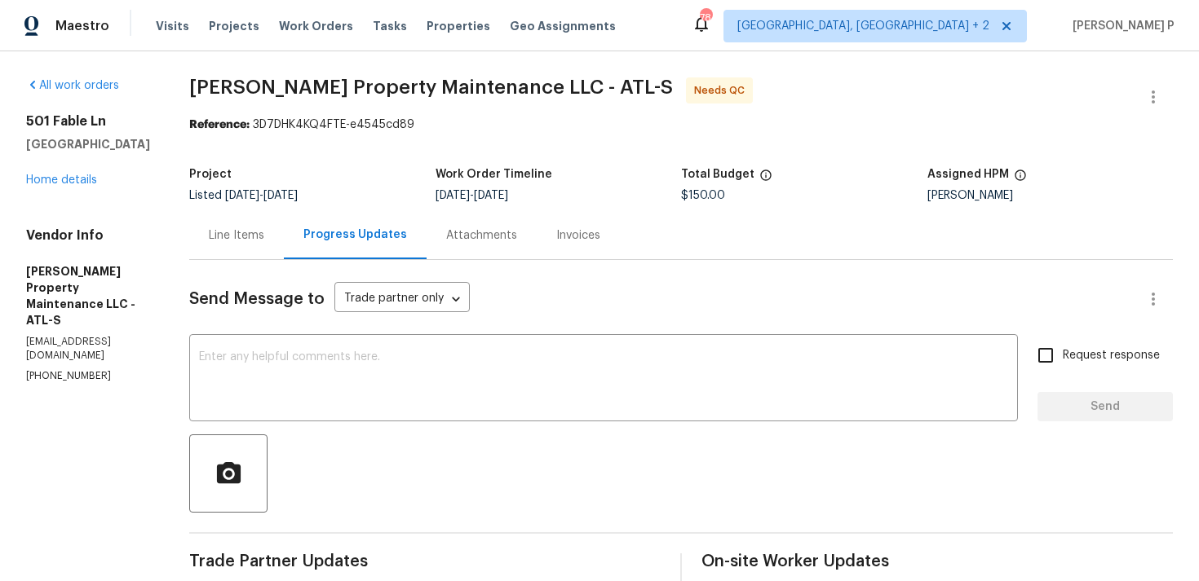
click at [349, 232] on div "Progress Updates" at bounding box center [355, 235] width 104 height 16
click at [243, 231] on div "Line Items" at bounding box center [236, 236] width 55 height 16
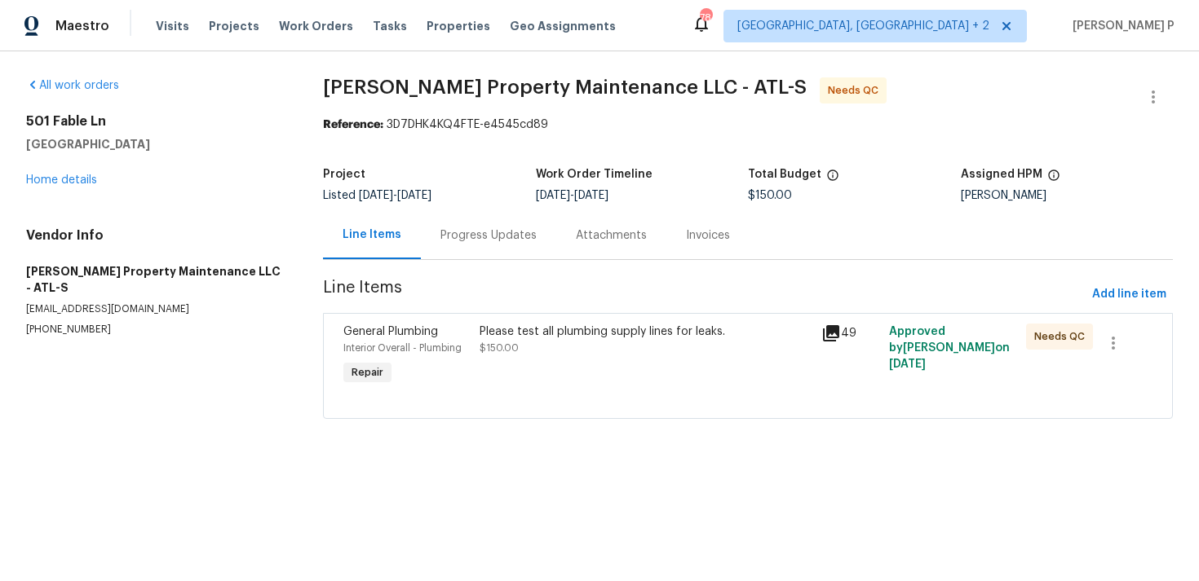
click at [559, 342] on div "Please test all plumbing supply lines for leaks. $150.00" at bounding box center [644, 340] width 331 height 33
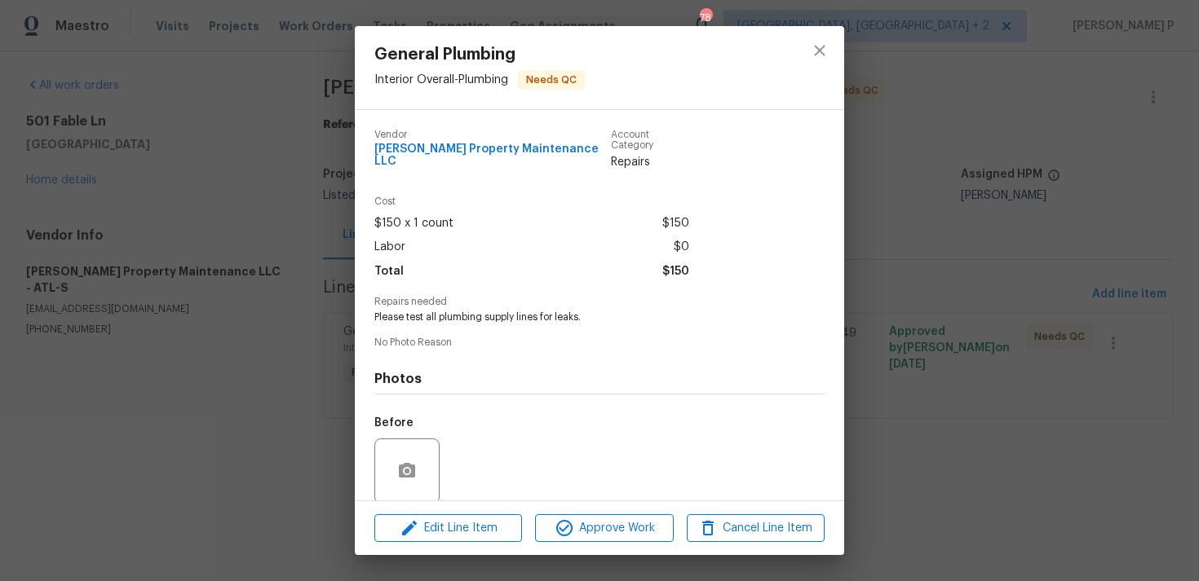
scroll to position [115, 0]
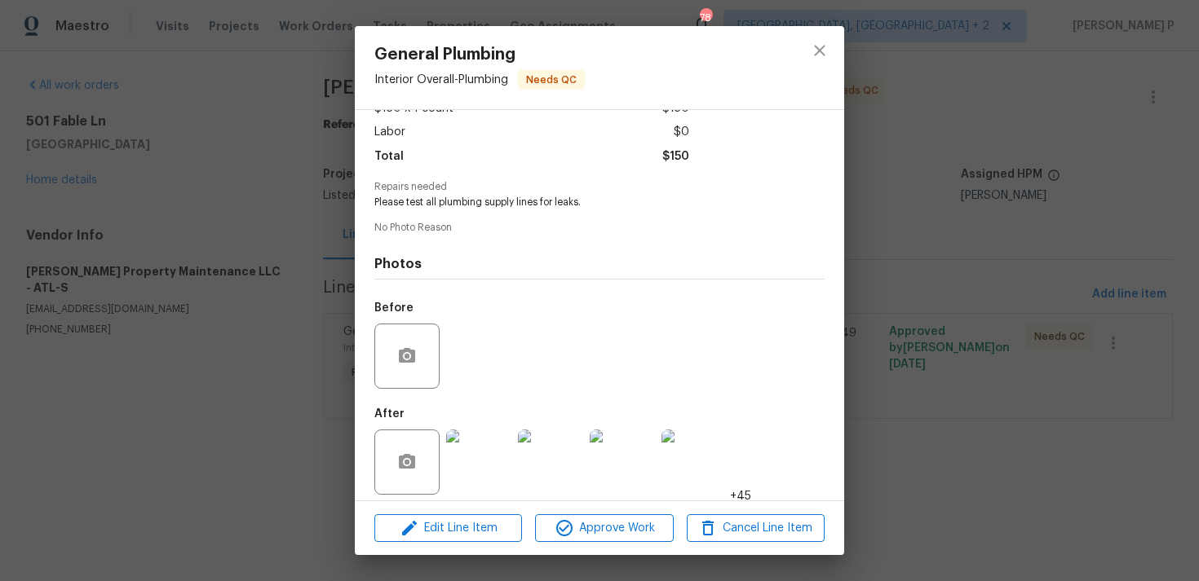
click at [474, 464] on img at bounding box center [478, 462] width 65 height 65
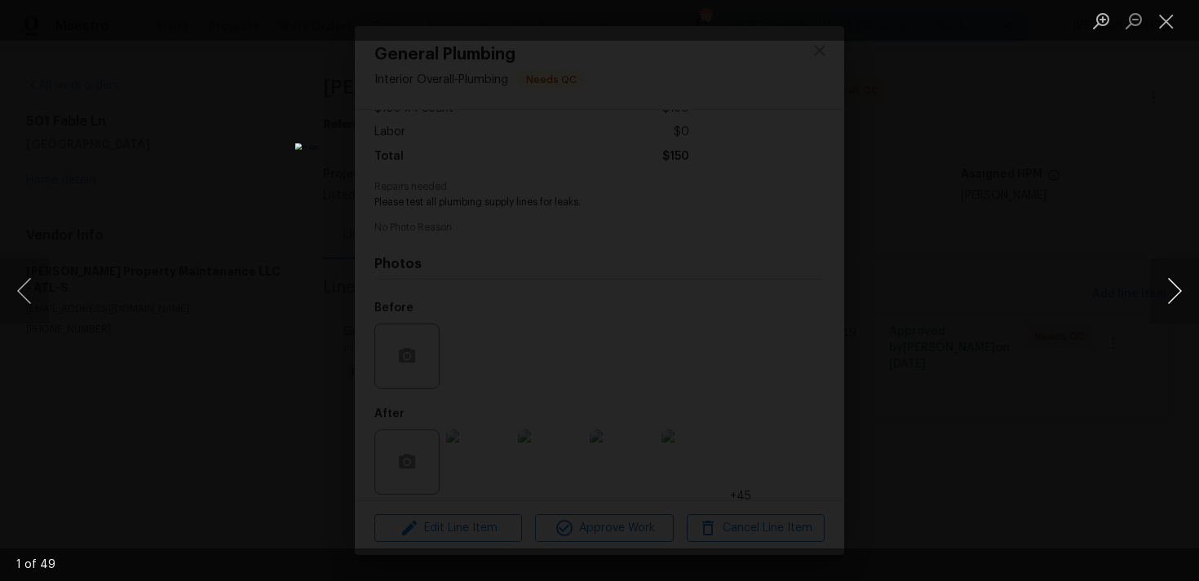
click at [1180, 277] on button "Next image" at bounding box center [1174, 290] width 49 height 65
click at [1166, 23] on button "Close lightbox" at bounding box center [1166, 21] width 33 height 29
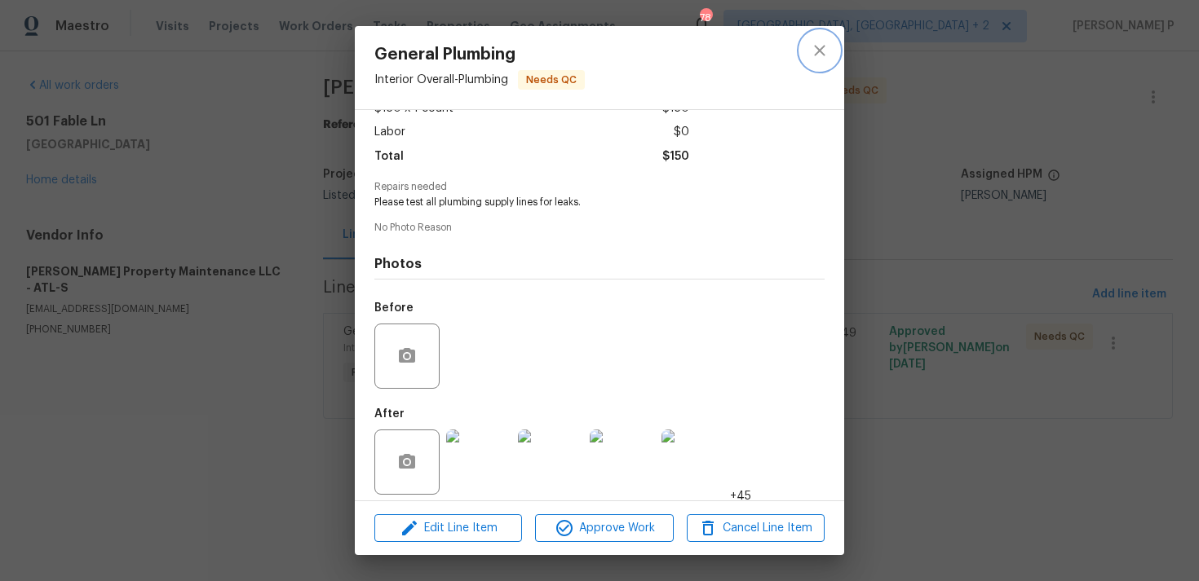
click at [827, 64] on button "close" at bounding box center [819, 50] width 39 height 39
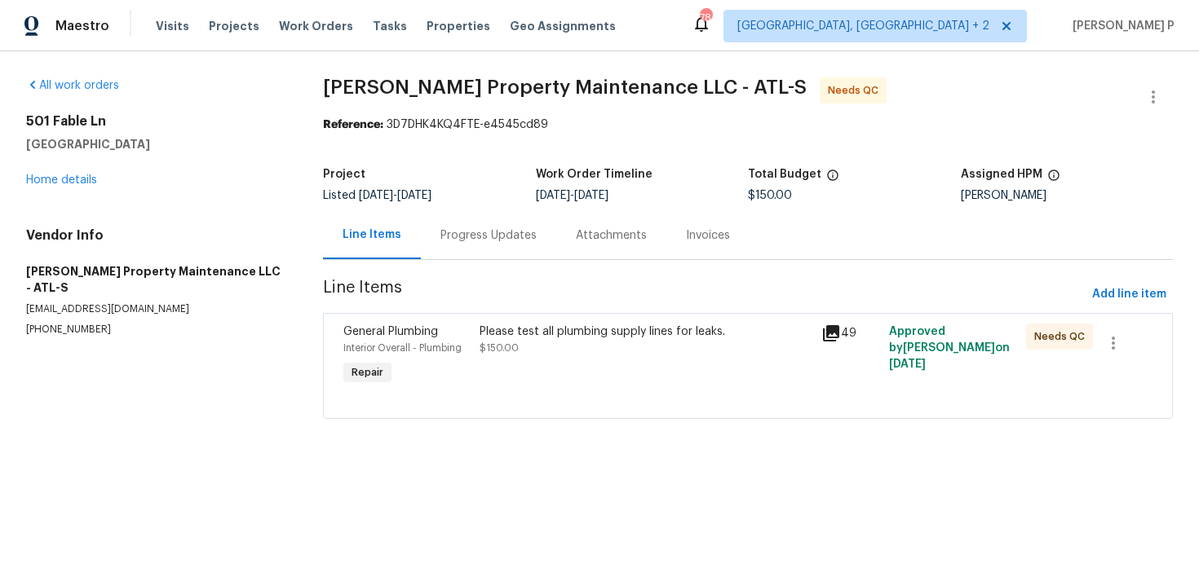
click at [476, 250] on div "Progress Updates" at bounding box center [488, 235] width 135 height 48
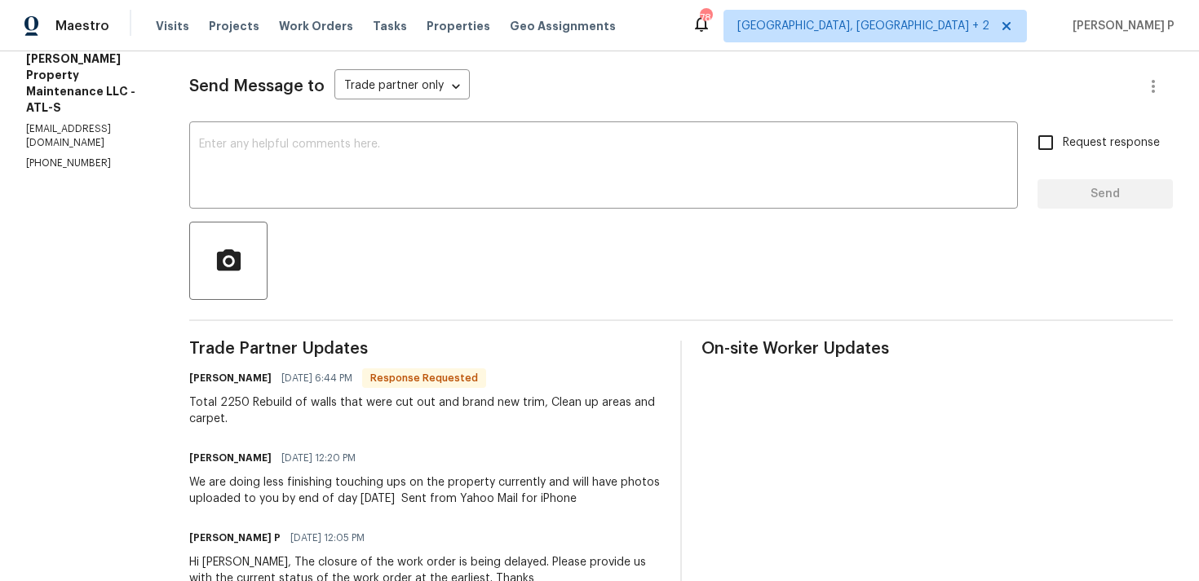
scroll to position [98, 0]
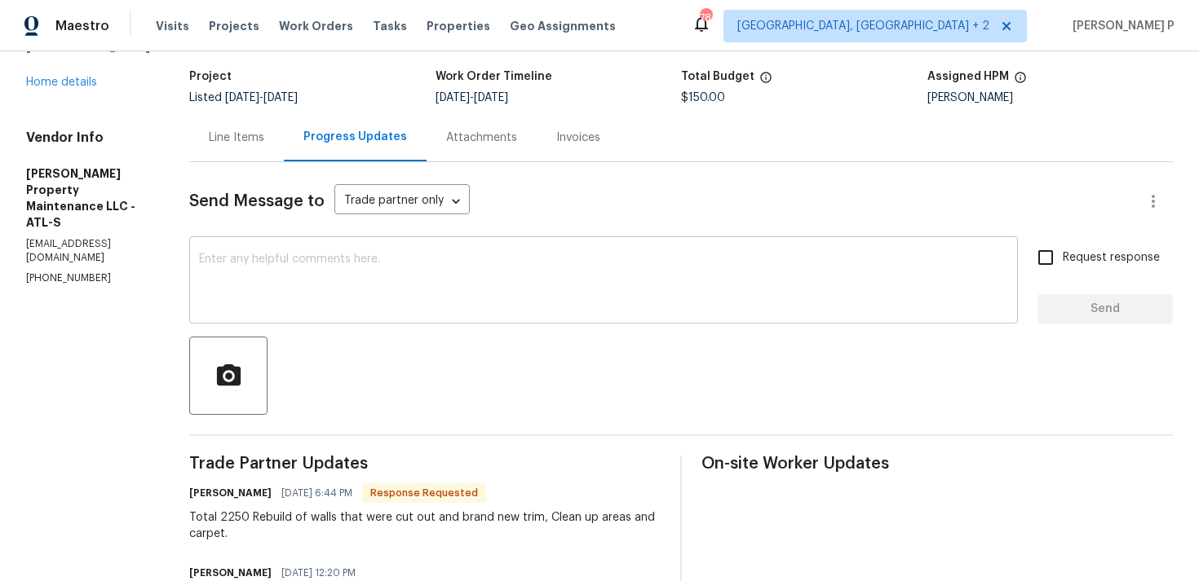
click at [339, 282] on textarea at bounding box center [603, 282] width 809 height 57
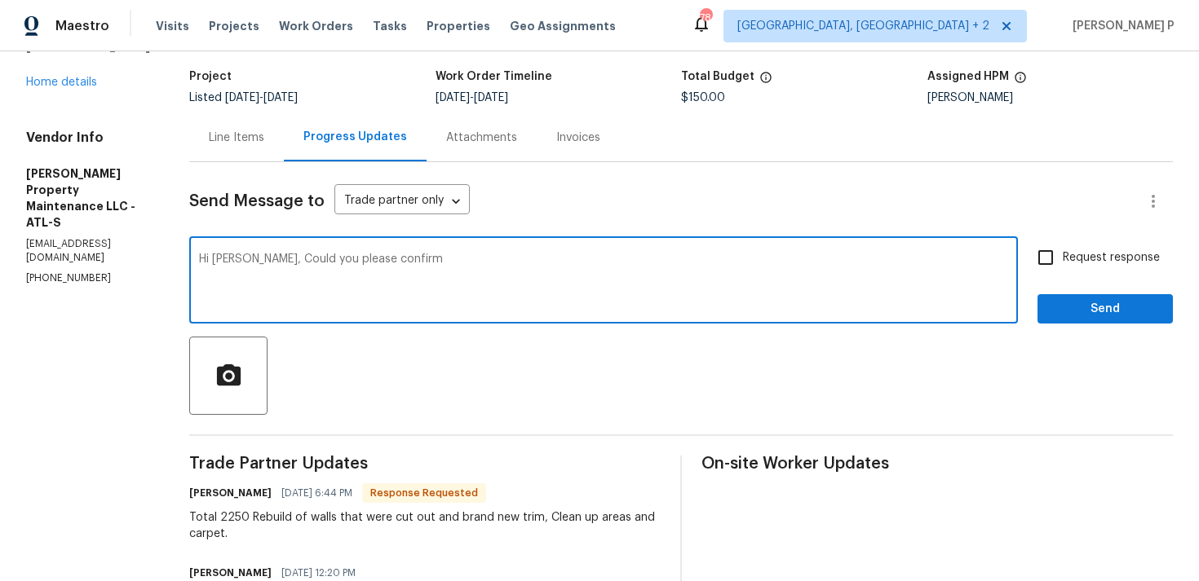
paste textarea "the after photos are reflecting the work that they have outlined in the progres…"
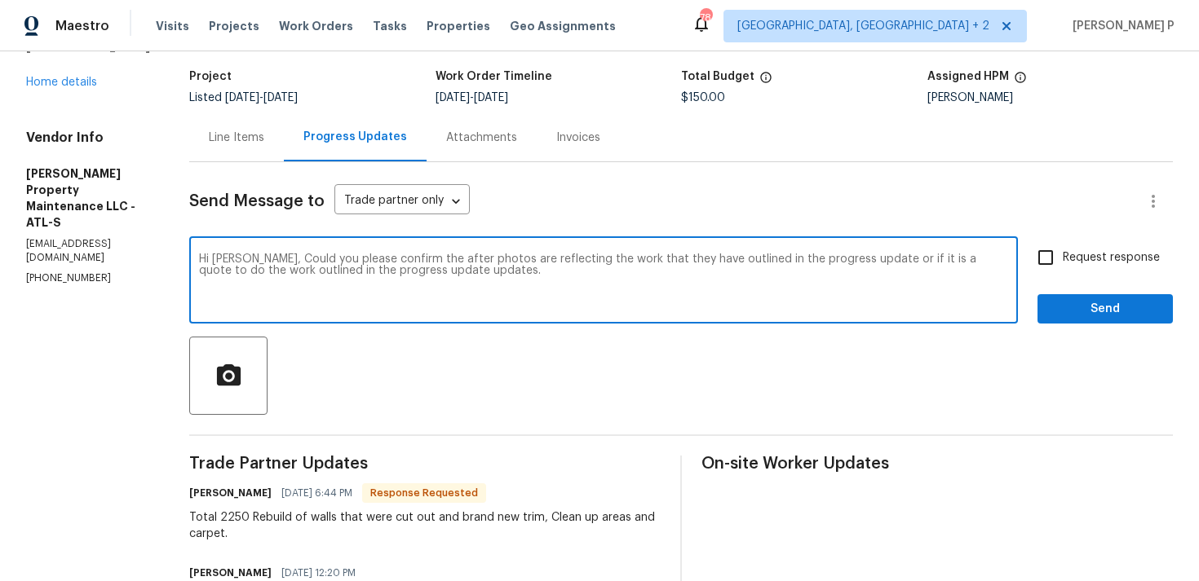
click at [645, 258] on textarea "Hi Daniel, Could you please confirm the after photos are reflecting the work th…" at bounding box center [603, 282] width 809 height 57
click at [730, 259] on textarea "Hi Daniel, Could you please confirm the after photos are reflecting the work th…" at bounding box center [603, 282] width 809 height 57
drag, startPoint x: 259, startPoint y: 257, endPoint x: 474, endPoint y: 280, distance: 215.7
click at [474, 280] on textarea "Hi Daniel, Could you please confirm the after photos are reflecting the work th…" at bounding box center [603, 282] width 809 height 57
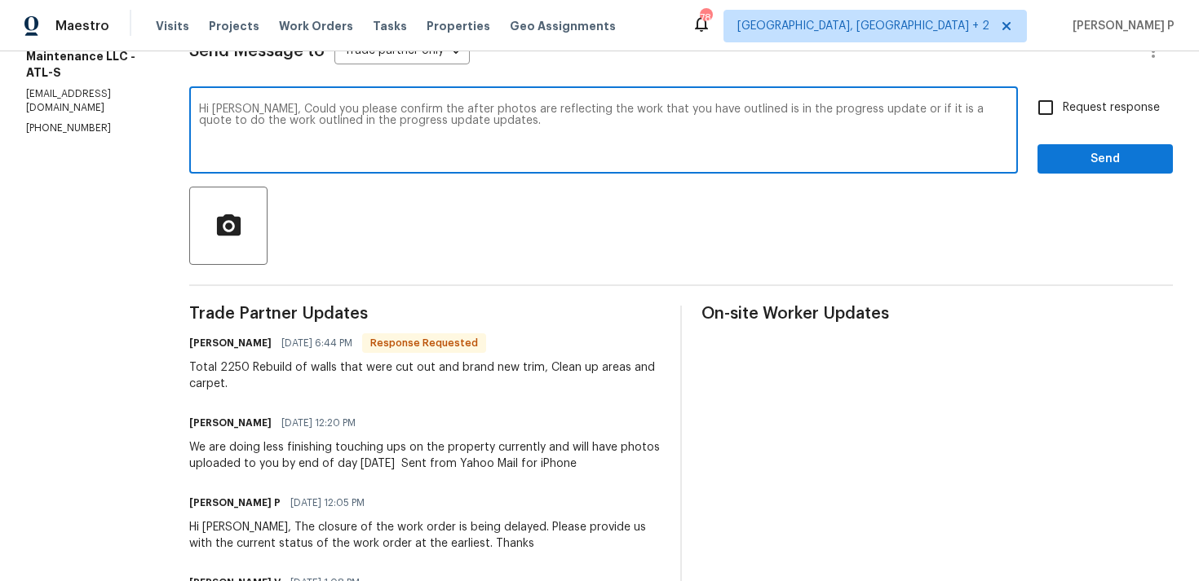
paste textarea "kindly confirm whether the after photos correspond to the work outlined in the …"
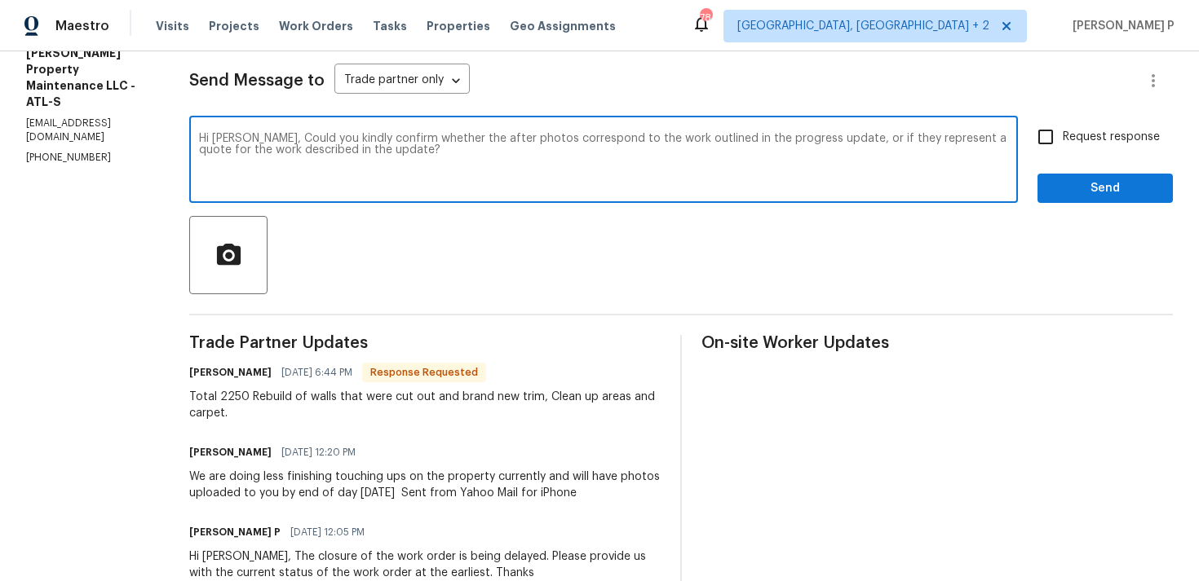
scroll to position [219, 0]
type textarea "Hi Daniel, Could you kindly confirm whether the after photos correspond to the …"
click at [1049, 137] on input "Request response" at bounding box center [1045, 136] width 34 height 34
checkbox input "true"
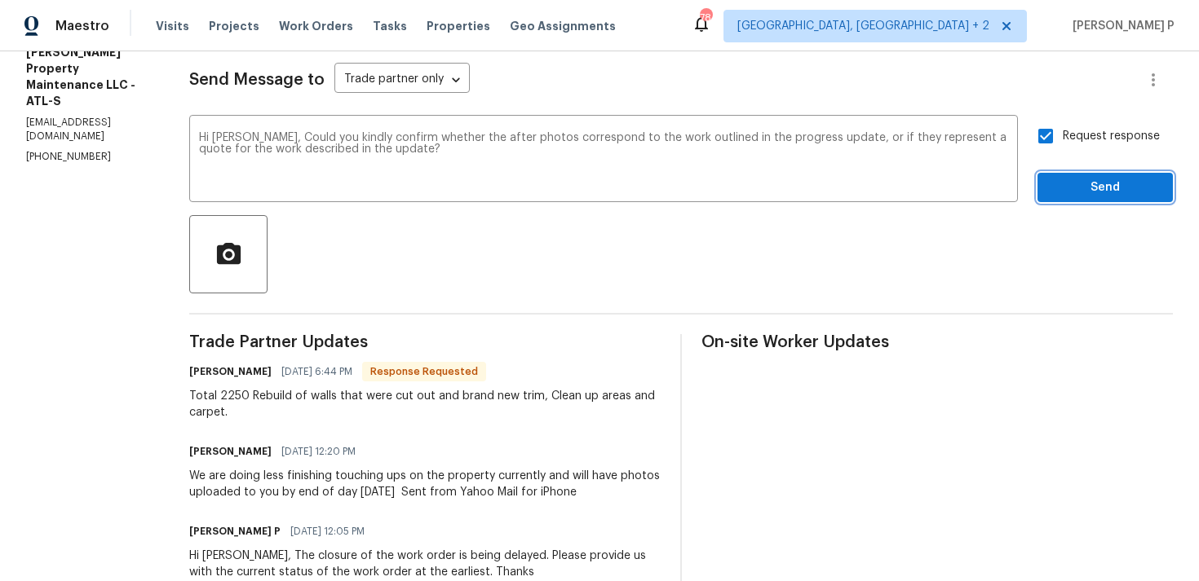
click at [1090, 189] on span "Send" at bounding box center [1104, 188] width 109 height 20
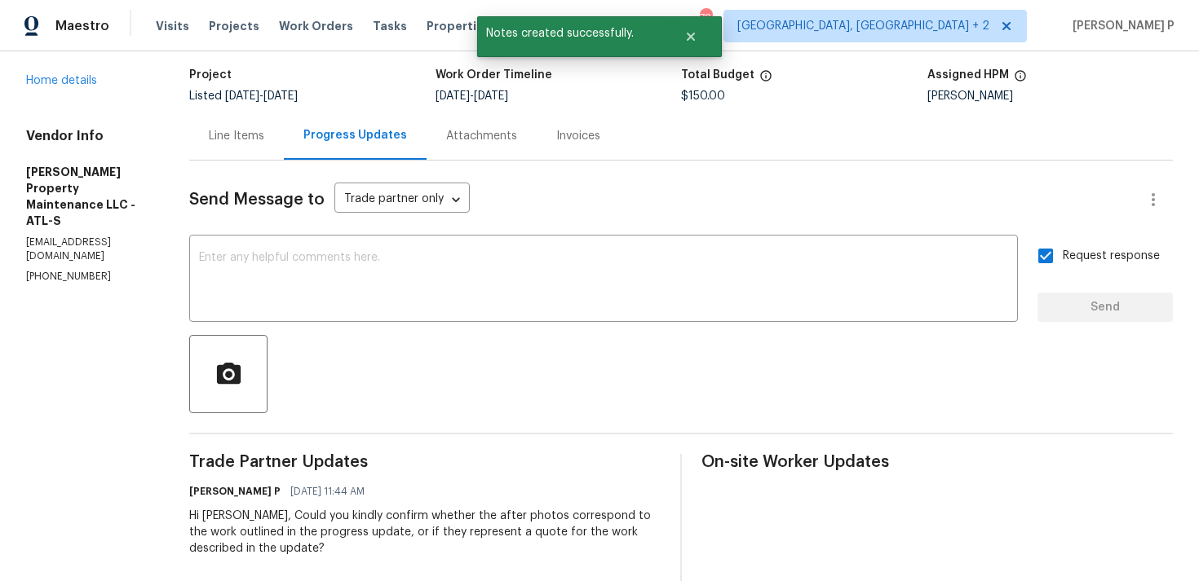
scroll to position [88, 0]
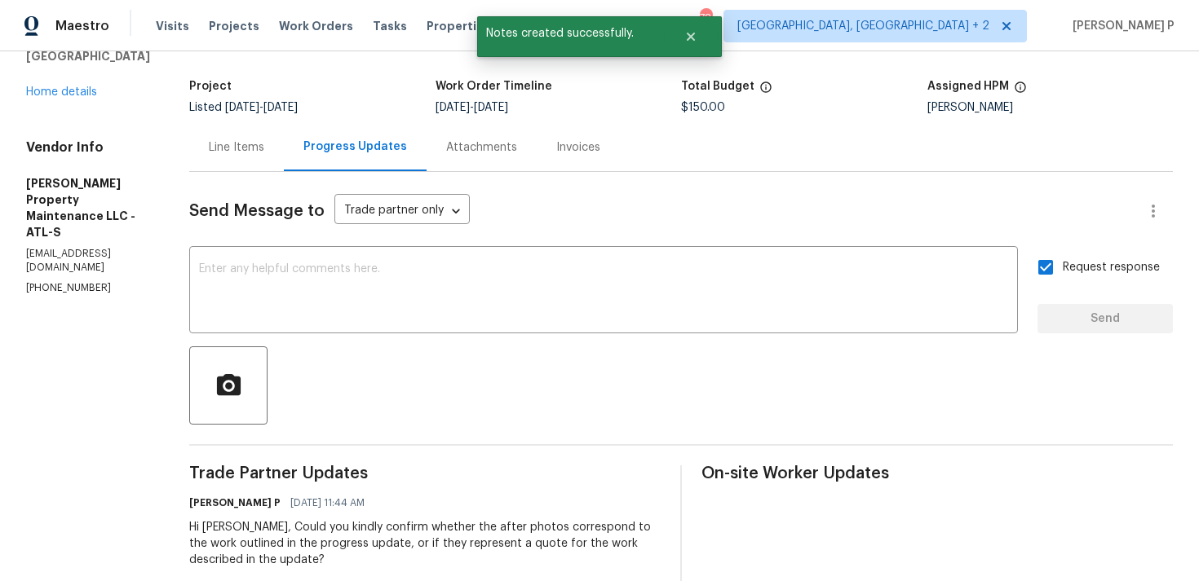
click at [264, 152] on div "Line Items" at bounding box center [236, 147] width 55 height 16
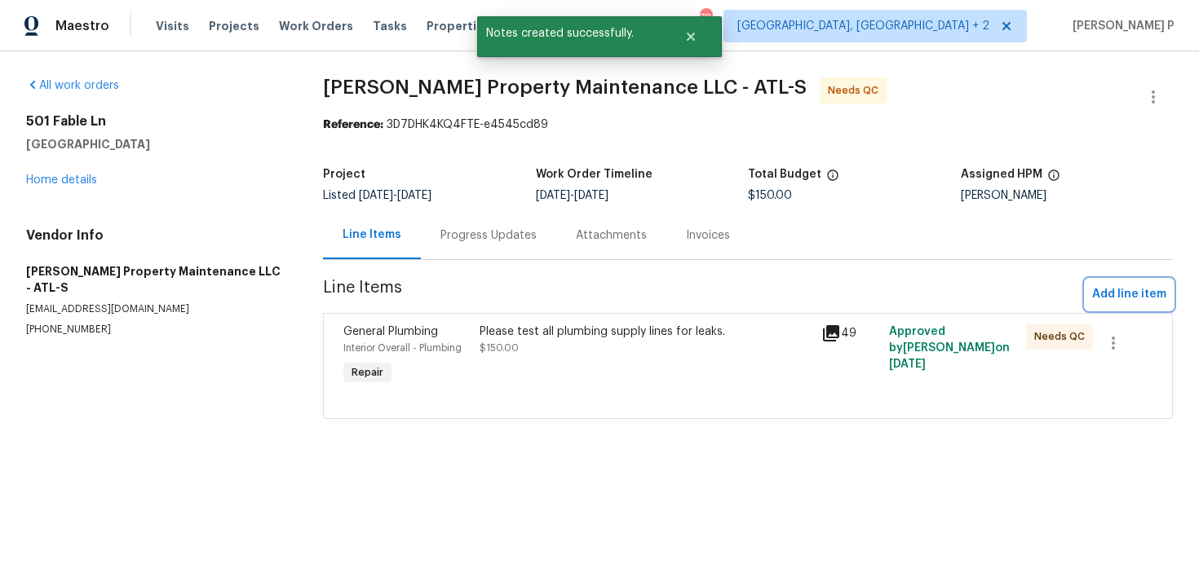
click at [1131, 293] on span "Add line item" at bounding box center [1129, 295] width 74 height 20
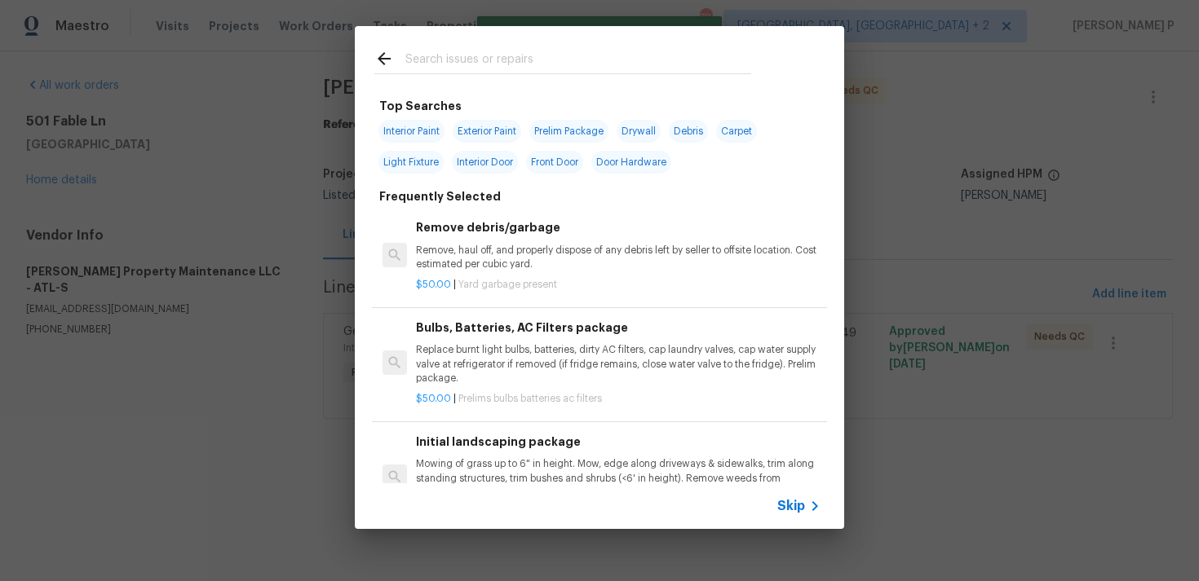
click at [788, 497] on div "Skip" at bounding box center [800, 507] width 47 height 20
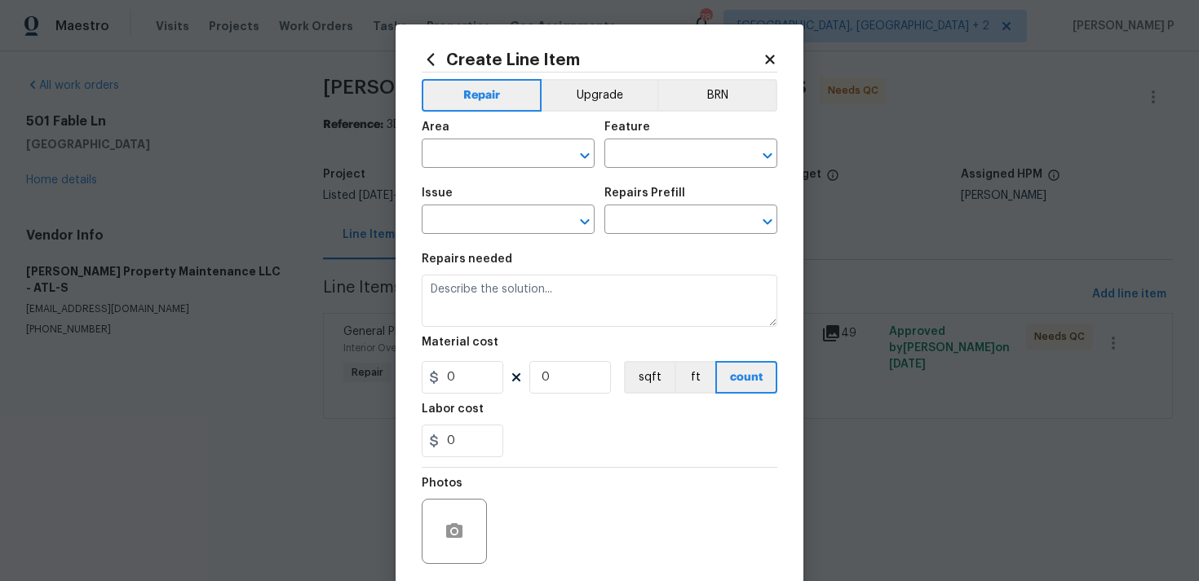
click at [600, 157] on div "Area ​ Feature ​" at bounding box center [600, 145] width 356 height 66
click at [588, 156] on icon "Open" at bounding box center [585, 156] width 20 height 20
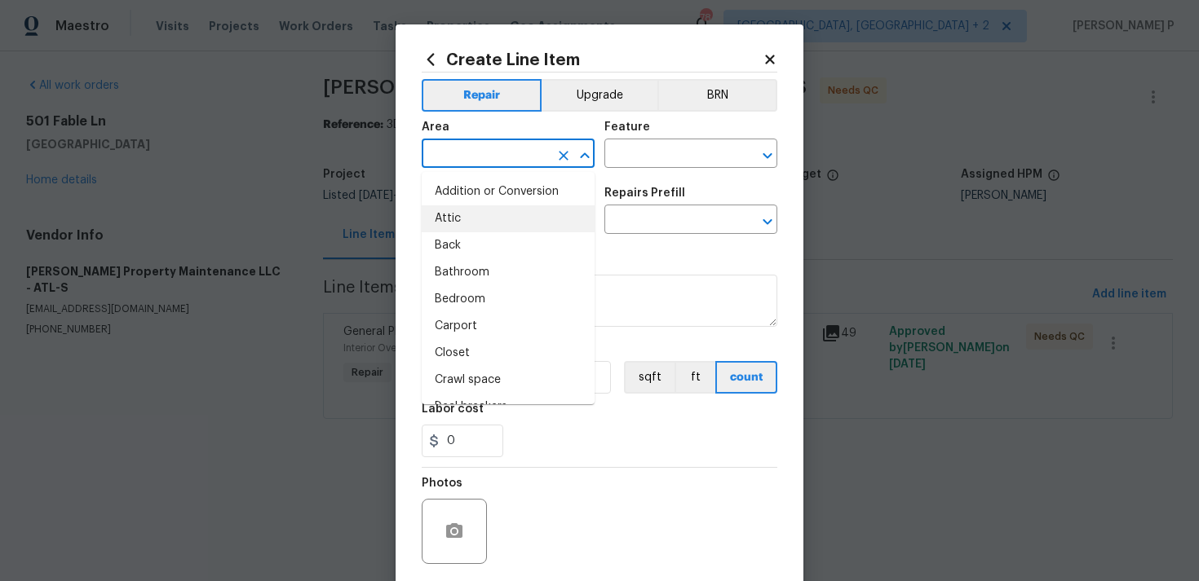
click at [512, 219] on li "Attic" at bounding box center [508, 218] width 173 height 27
type input "Attic"
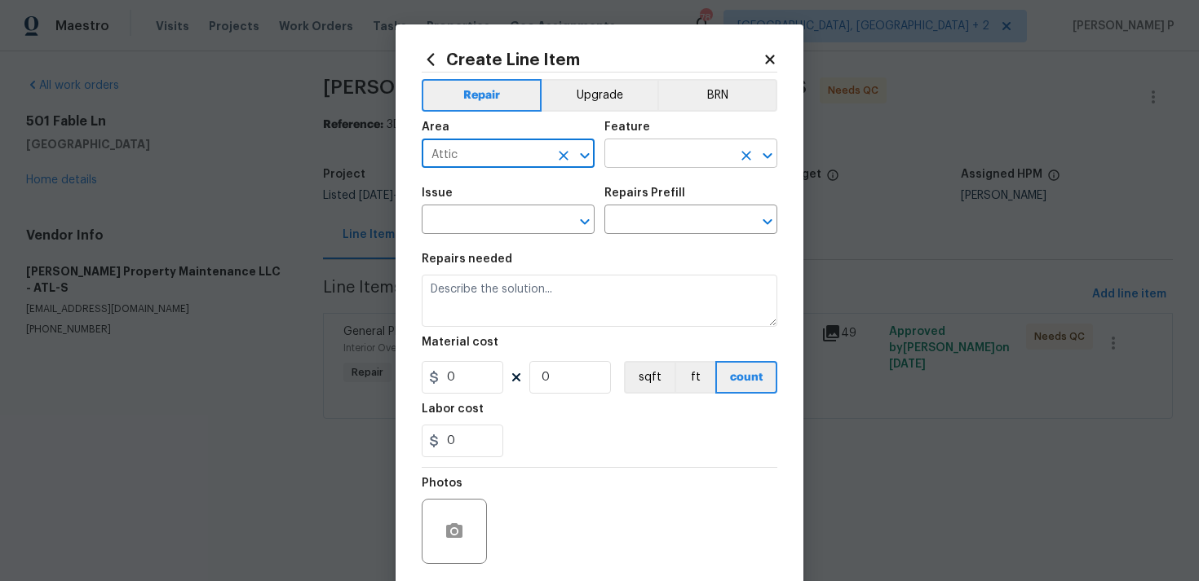
click at [644, 165] on input "text" at bounding box center [667, 155] width 127 height 25
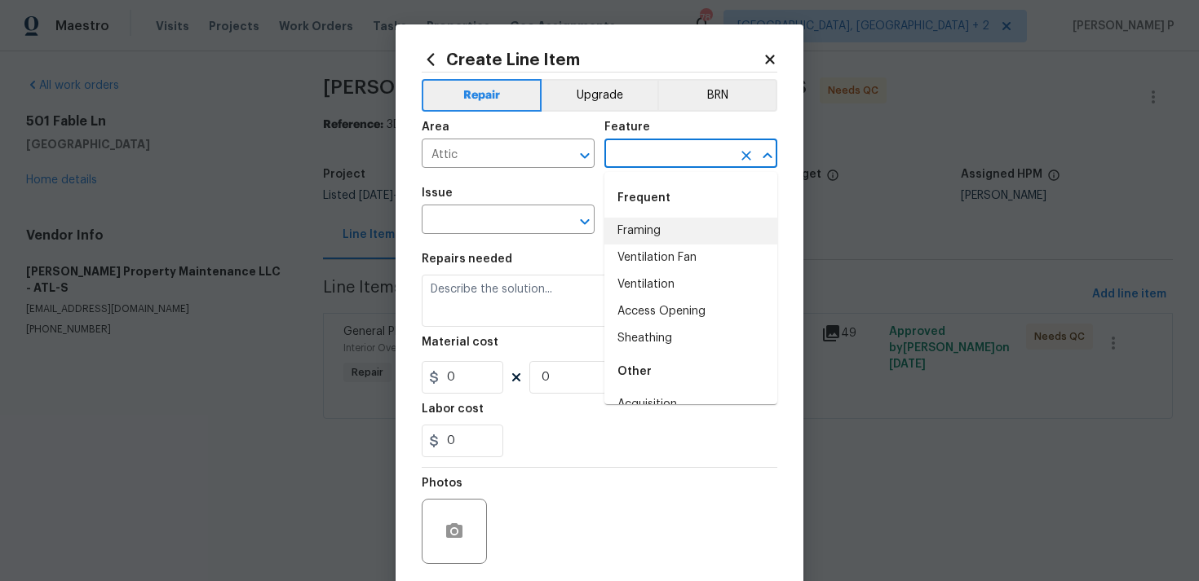
click at [642, 220] on li "Framing" at bounding box center [690, 231] width 173 height 27
type input "Framing"
click at [532, 218] on input "text" at bounding box center [485, 221] width 127 height 25
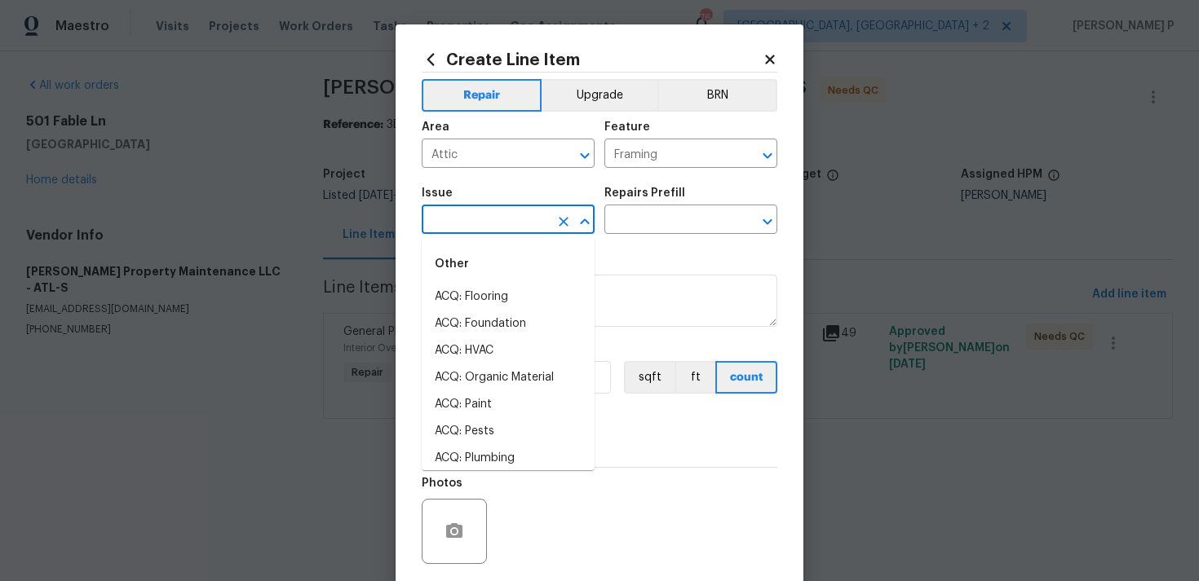
click at [595, 225] on div "Issue ​ Repairs Prefill ​" at bounding box center [600, 211] width 356 height 66
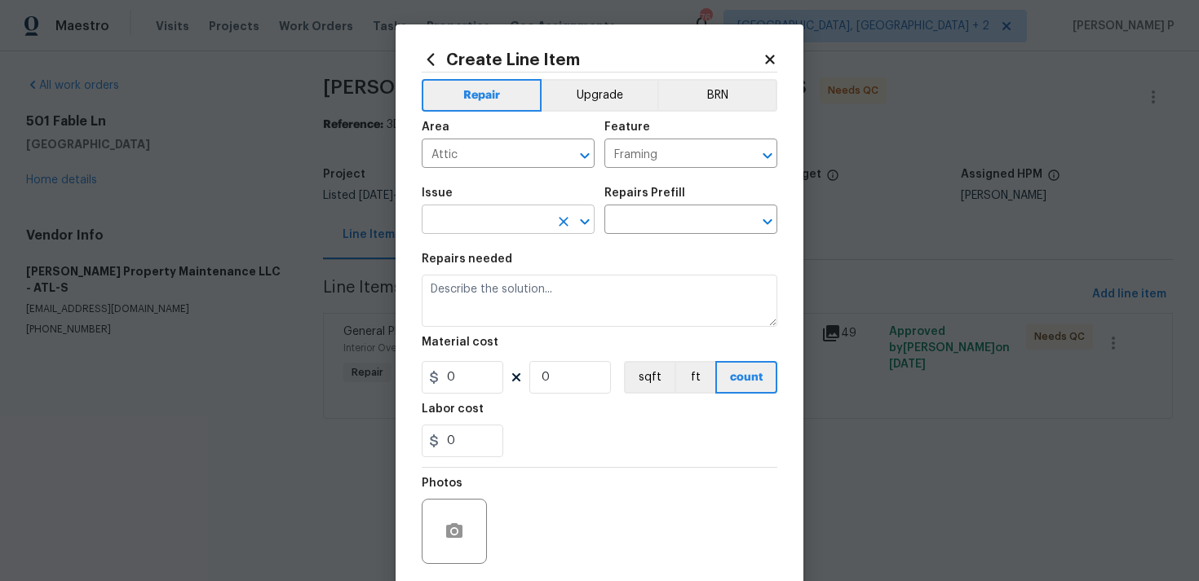
click at [581, 219] on icon "Open" at bounding box center [584, 222] width 9 height 6
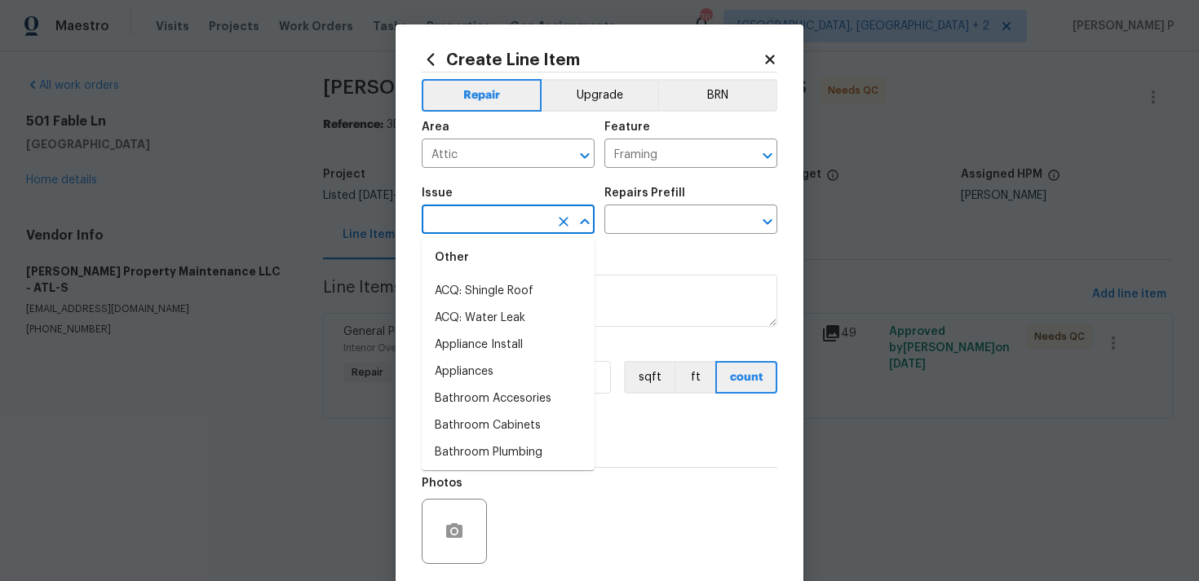
scroll to position [270, 0]
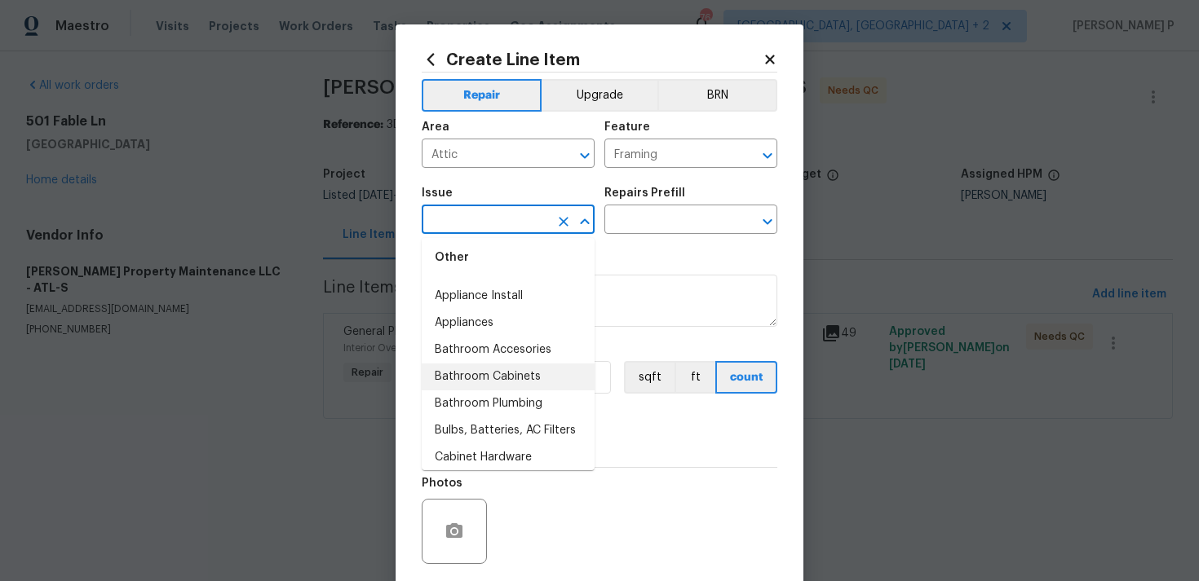
click at [497, 377] on li "Bathroom Cabinets" at bounding box center [508, 377] width 173 height 27
type input "Bathroom Cabinets"
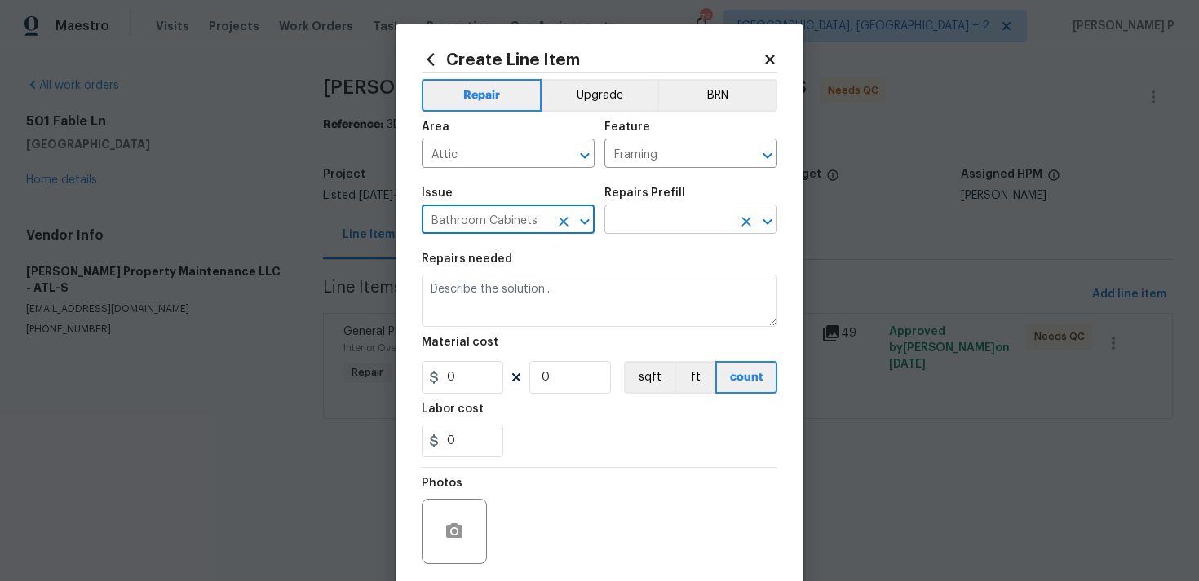
click at [660, 219] on input "text" at bounding box center [667, 221] width 127 height 25
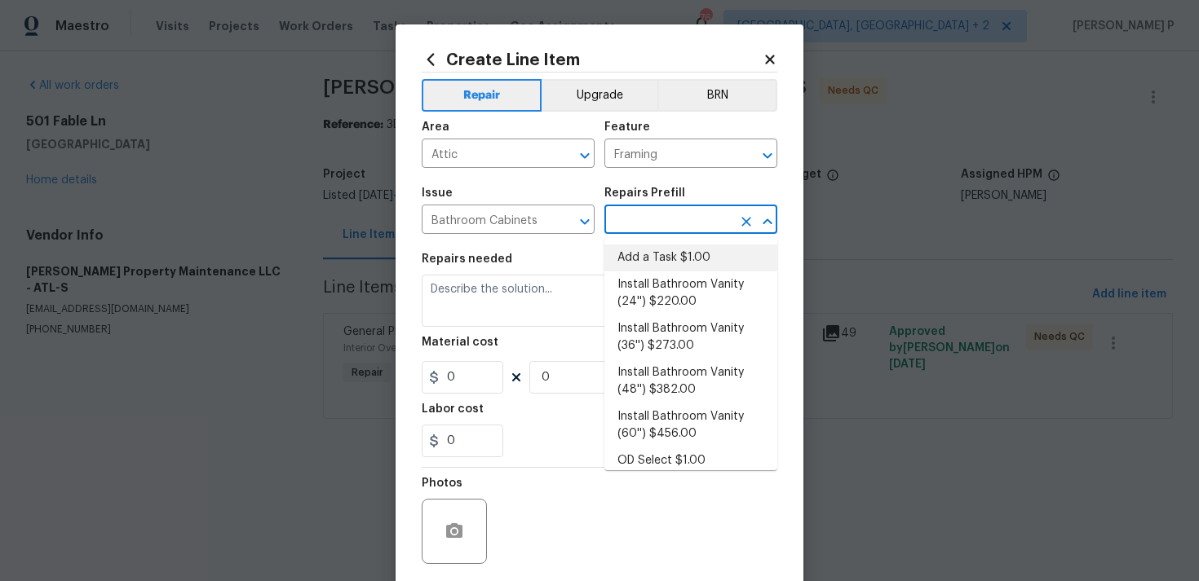
click at [656, 265] on li "Add a Task $1.00" at bounding box center [690, 258] width 173 height 27
type input "Cabinets"
type input "Add a Task $1.00"
type textarea "HPM to detail"
type input "1"
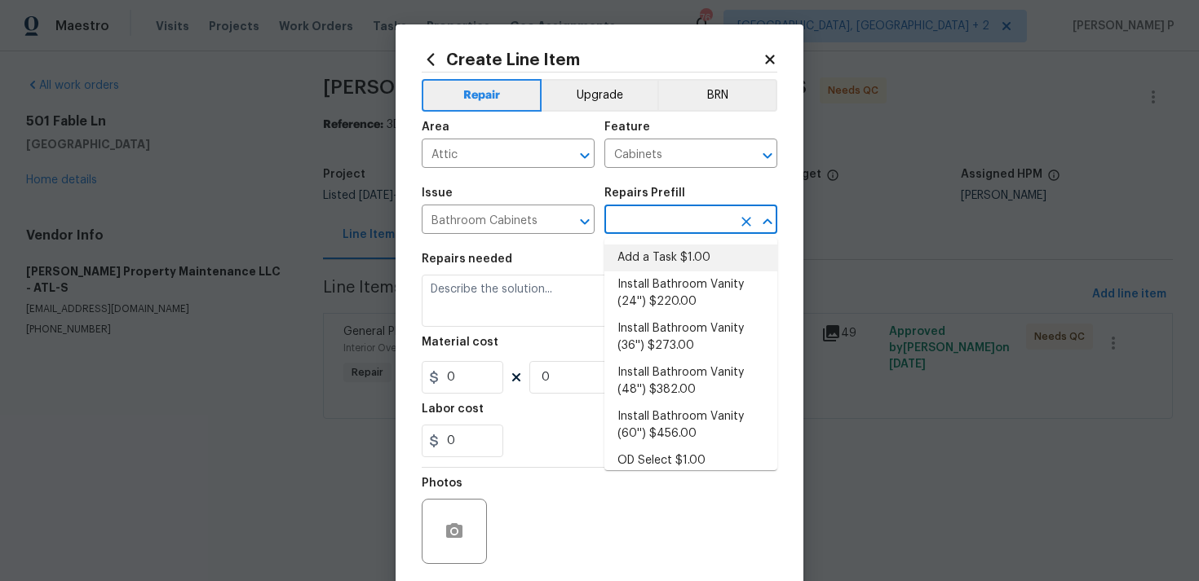
type input "1"
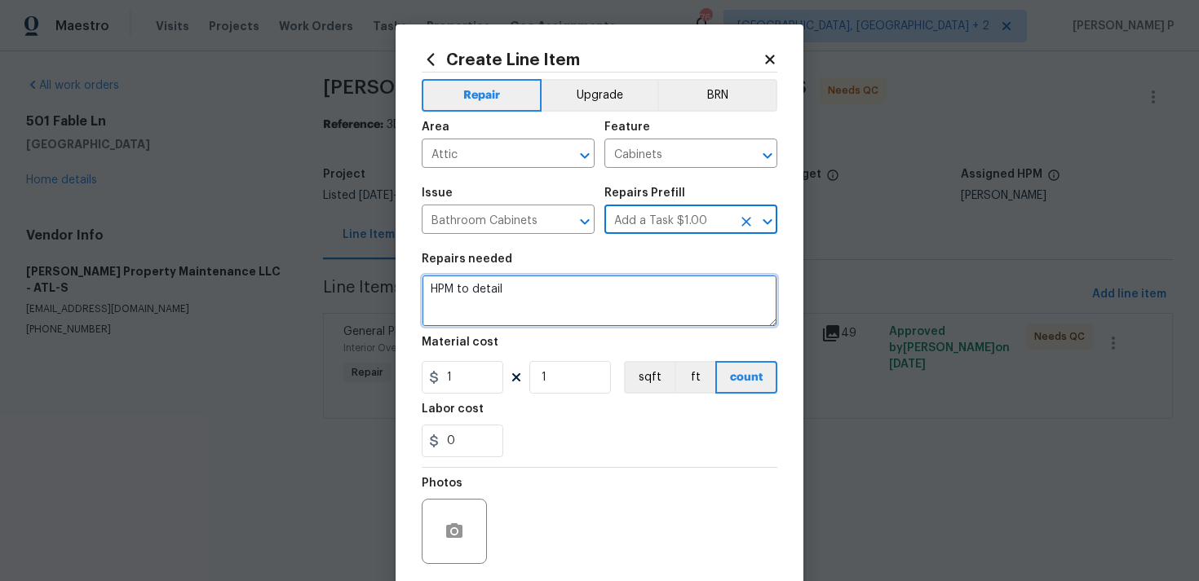
click at [540, 287] on textarea "HPM to detail" at bounding box center [600, 301] width 356 height 52
type textarea "Waiting for update"
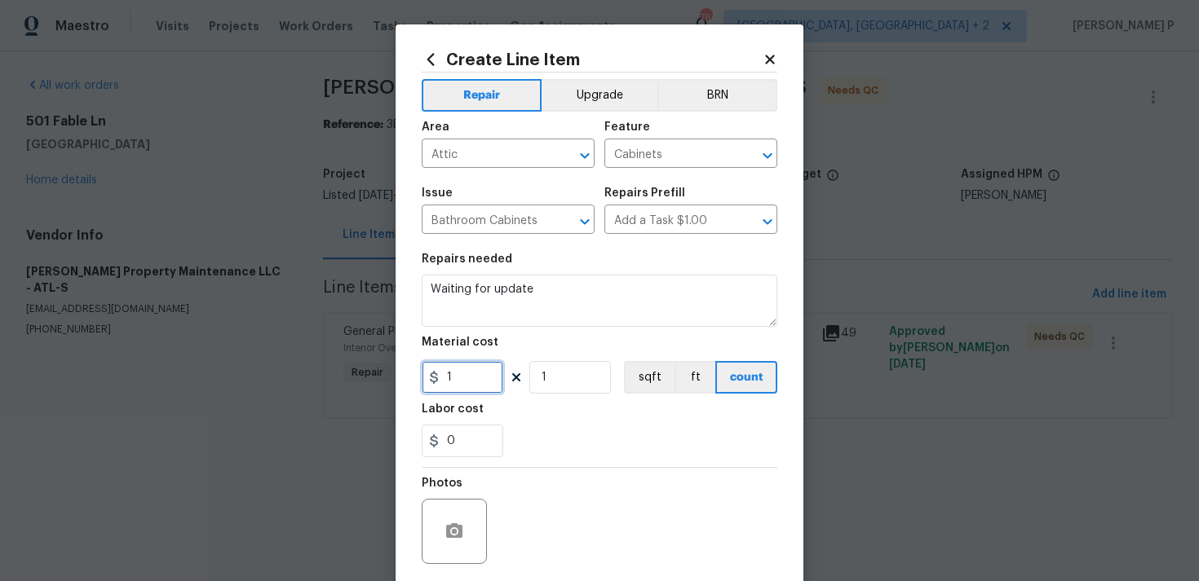
click at [493, 373] on input "1" at bounding box center [463, 377] width 82 height 33
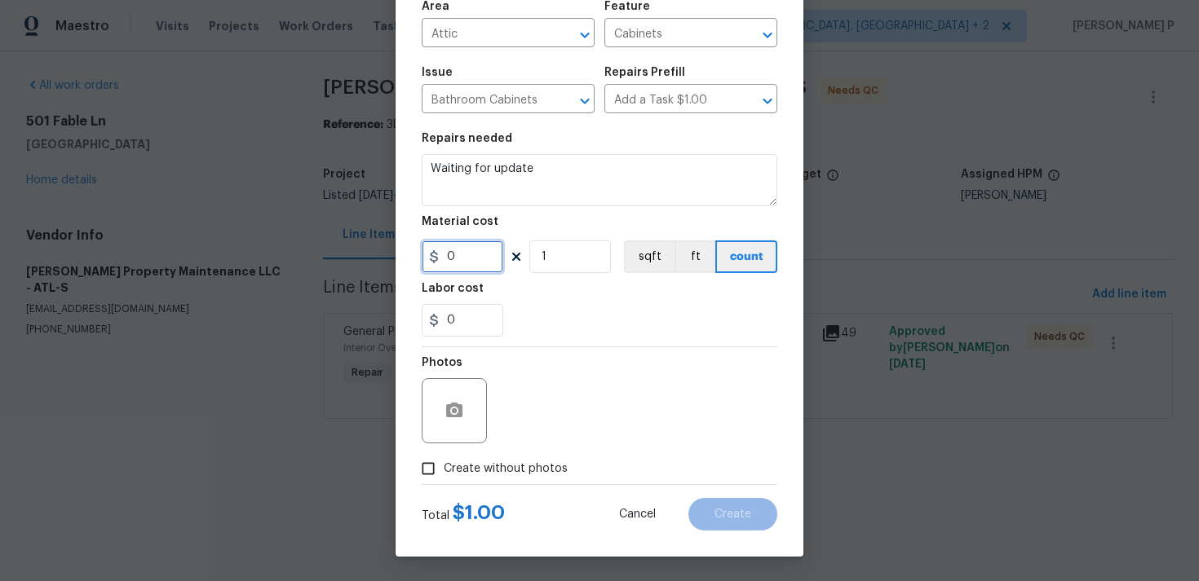
type input "0"
click at [435, 474] on input "Create without photos" at bounding box center [428, 468] width 31 height 31
checkbox input "true"
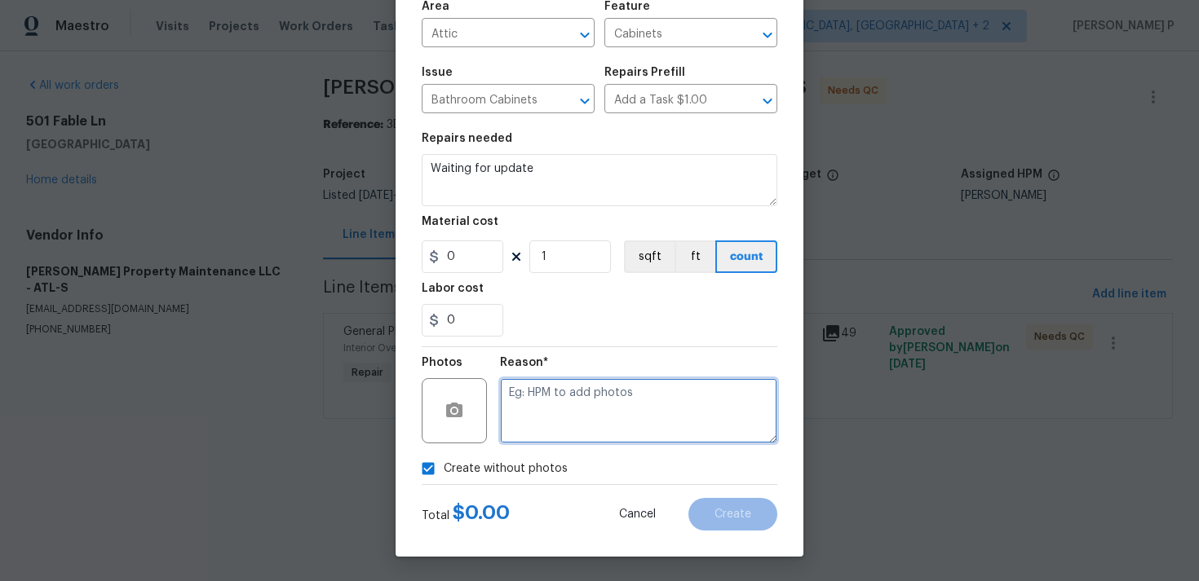
click at [570, 400] on textarea at bounding box center [638, 410] width 277 height 65
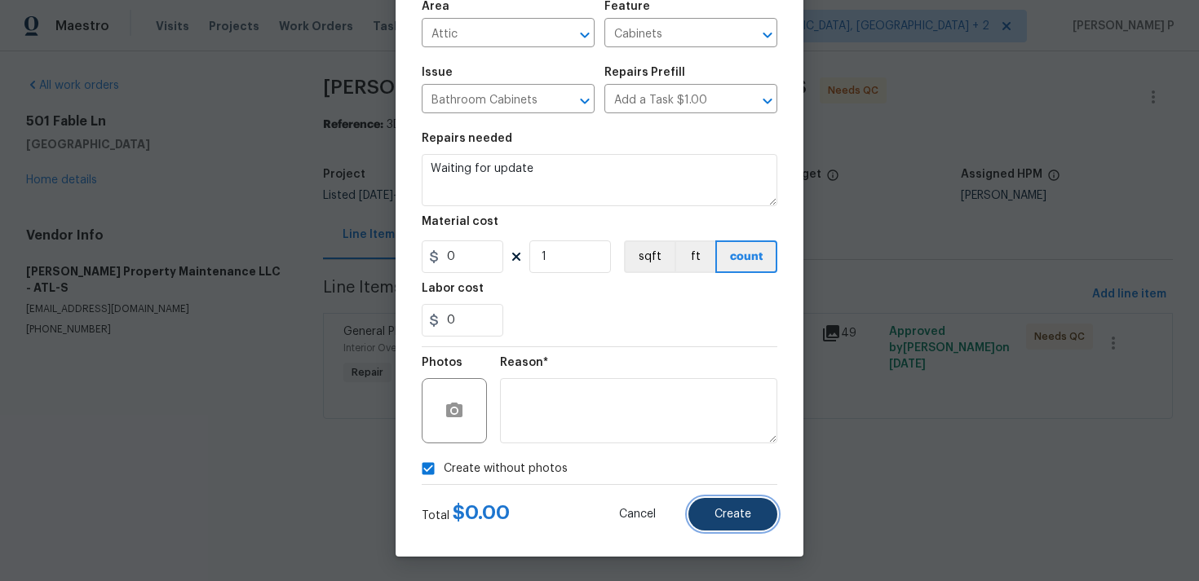
click at [750, 515] on span "Create" at bounding box center [732, 515] width 37 height 12
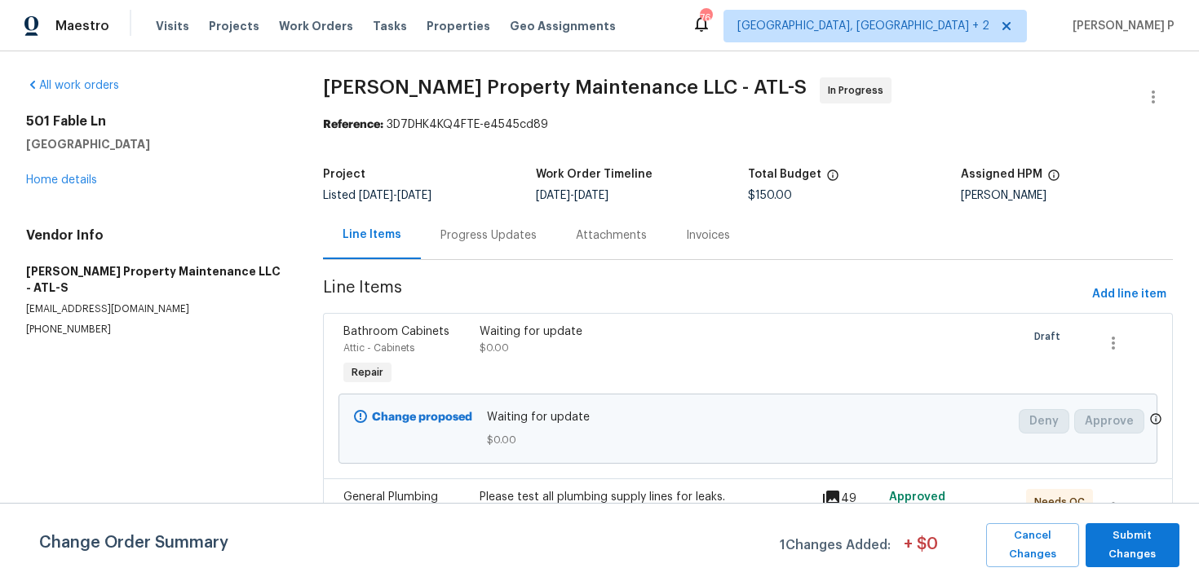
click at [497, 232] on div "Progress Updates" at bounding box center [488, 236] width 96 height 16
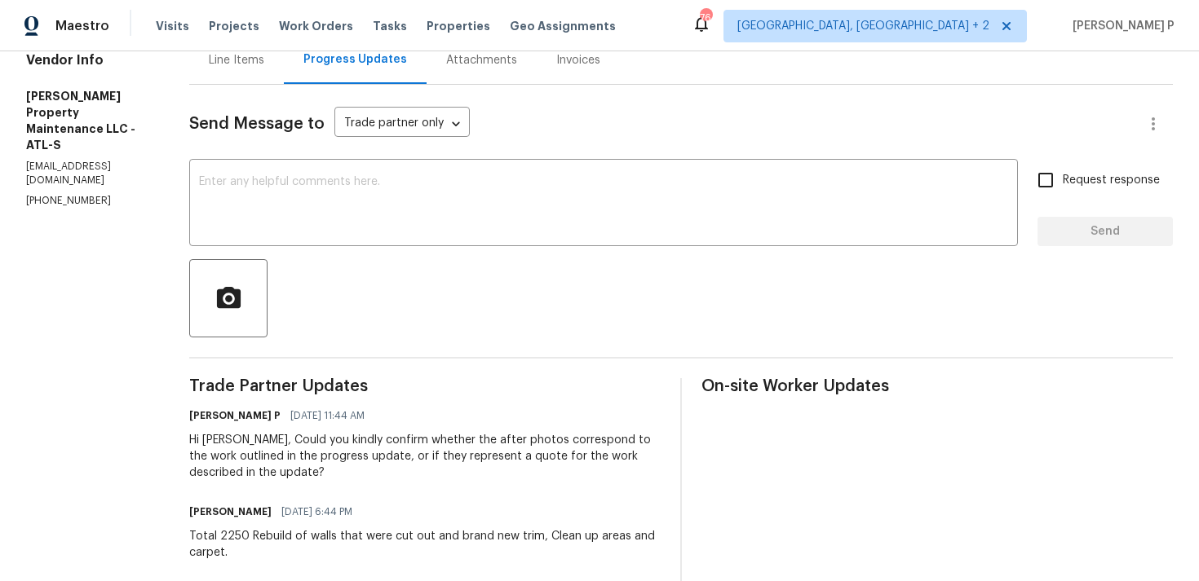
scroll to position [246, 0]
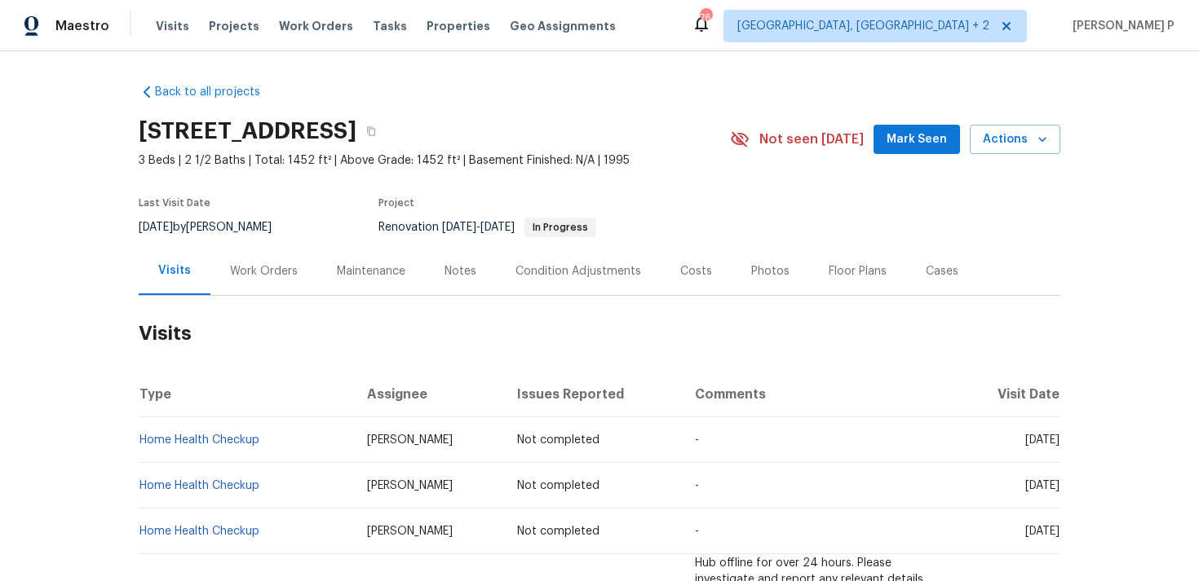
click at [259, 268] on div "Work Orders" at bounding box center [264, 271] width 68 height 16
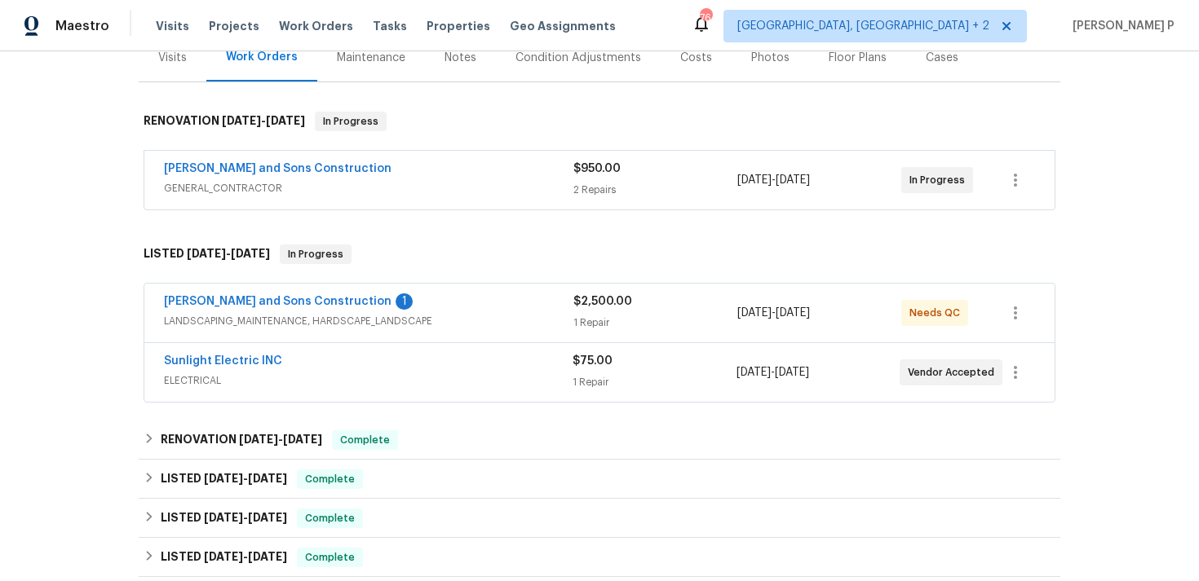
scroll to position [277, 0]
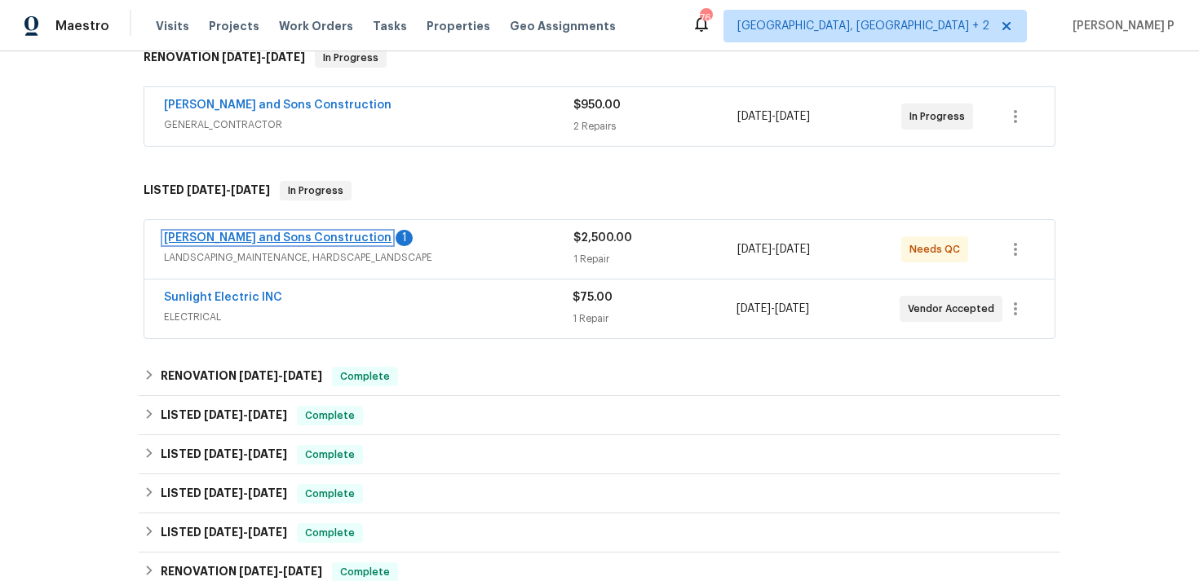
click at [287, 236] on link "[PERSON_NAME] and Sons Construction" at bounding box center [278, 237] width 228 height 11
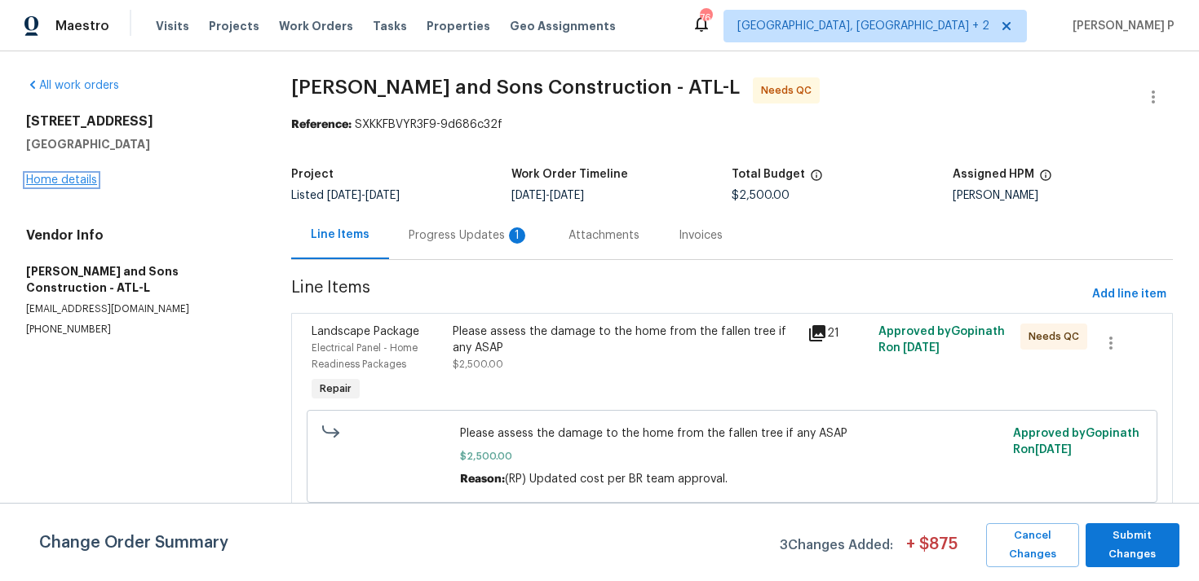
click at [55, 183] on link "Home details" at bounding box center [61, 180] width 71 height 11
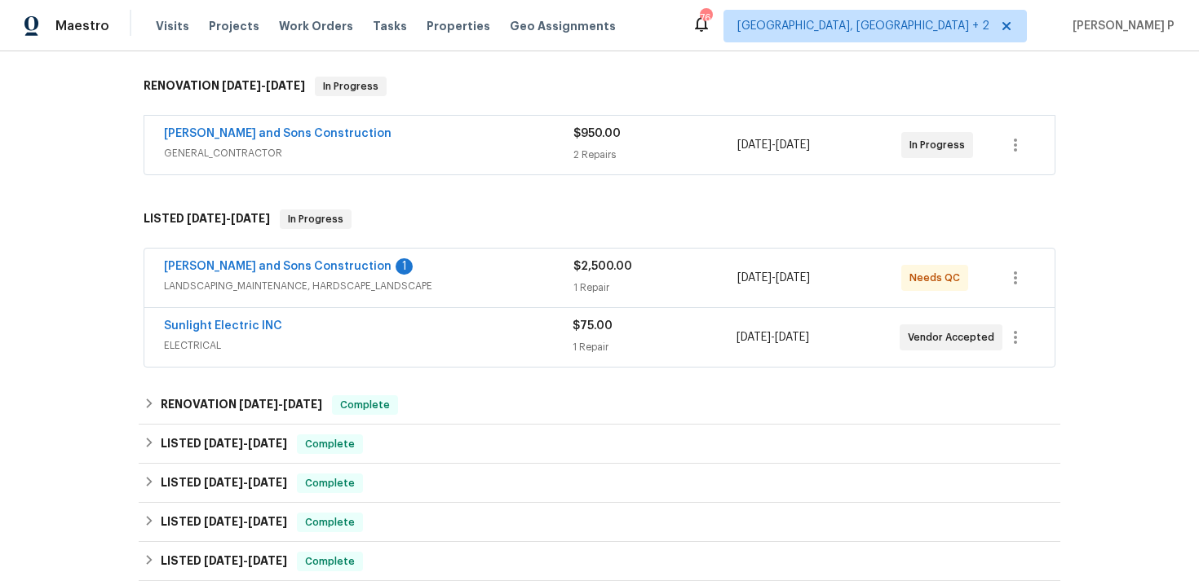
scroll to position [254, 0]
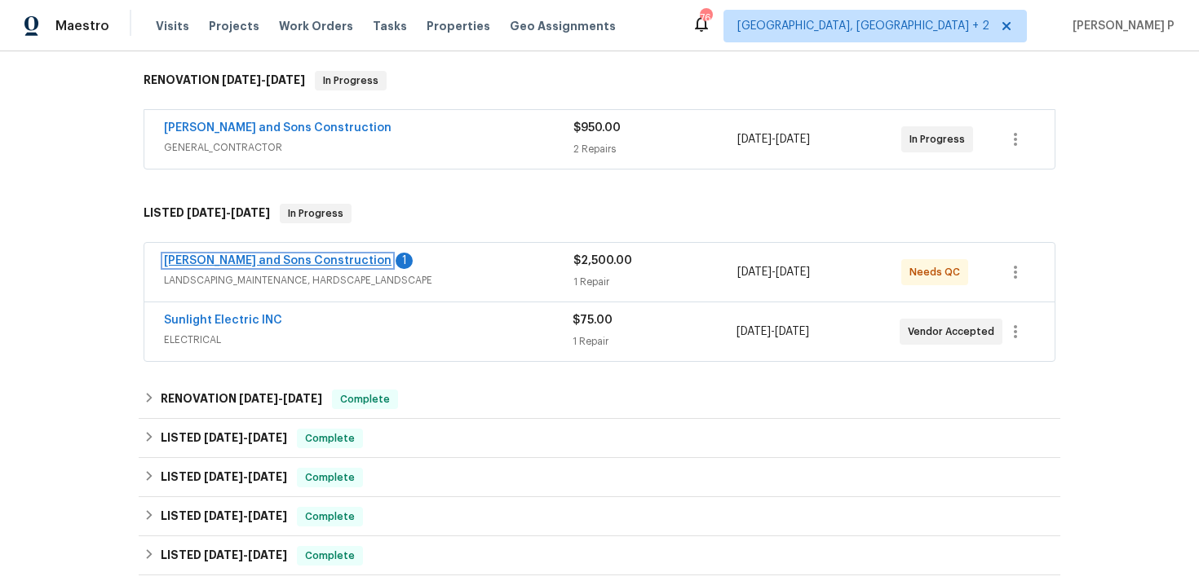
click at [269, 264] on link "[PERSON_NAME] and Sons Construction" at bounding box center [278, 260] width 228 height 11
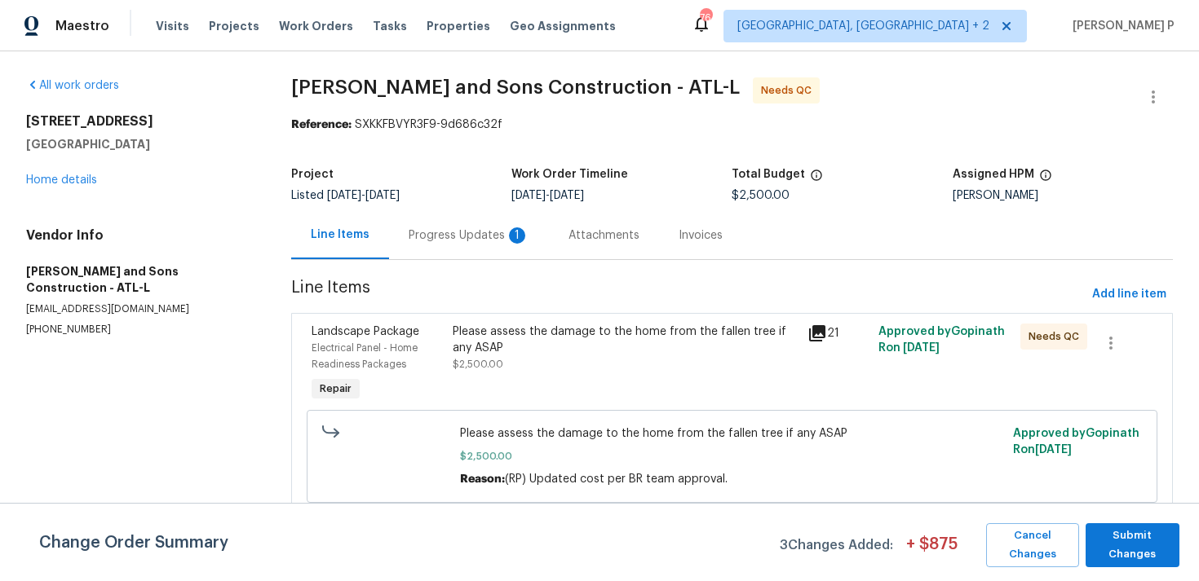
click at [470, 233] on div "Progress Updates 1" at bounding box center [469, 236] width 121 height 16
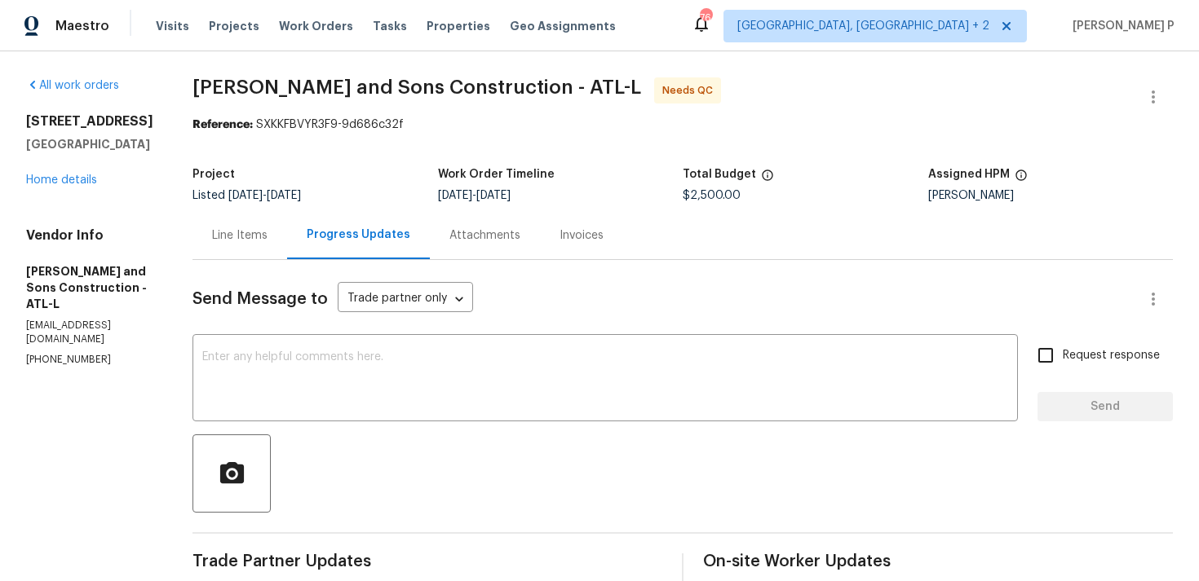
click at [192, 229] on div "Line Items" at bounding box center [239, 235] width 95 height 48
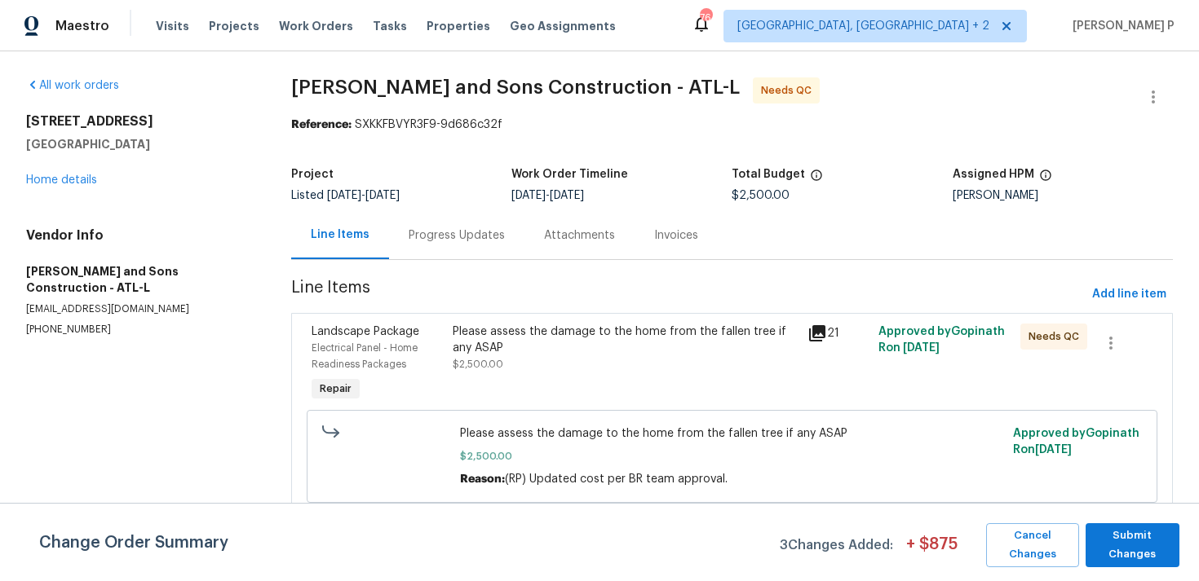
click at [611, 307] on span "Line Items" at bounding box center [688, 295] width 795 height 30
click at [615, 342] on div "Please assess the damage to the home from the fallen tree if any ASAP" at bounding box center [625, 340] width 345 height 33
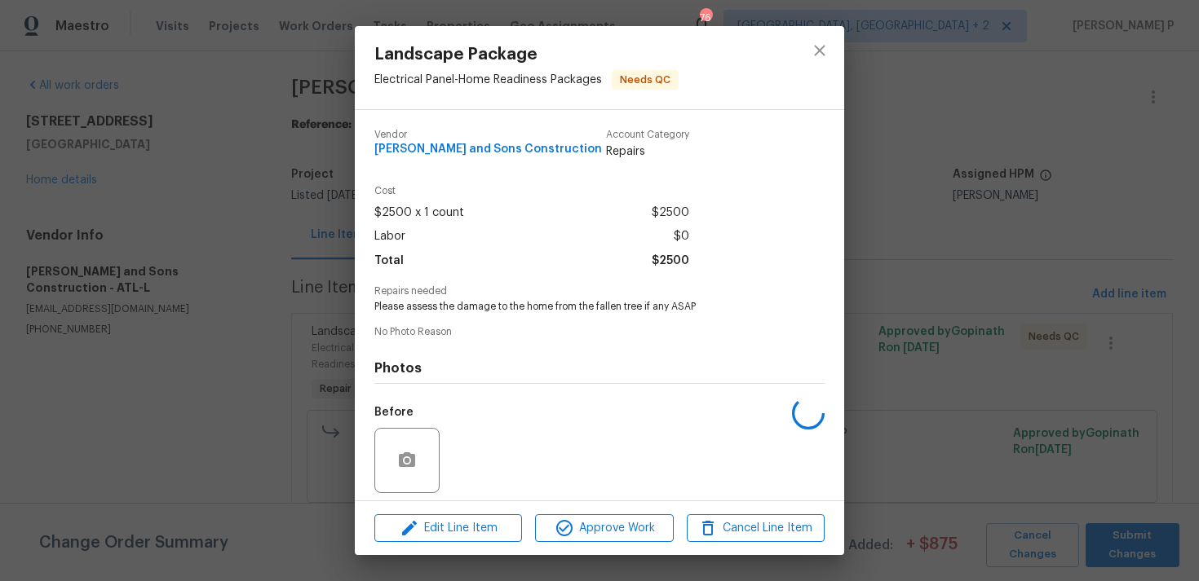
scroll to position [115, 0]
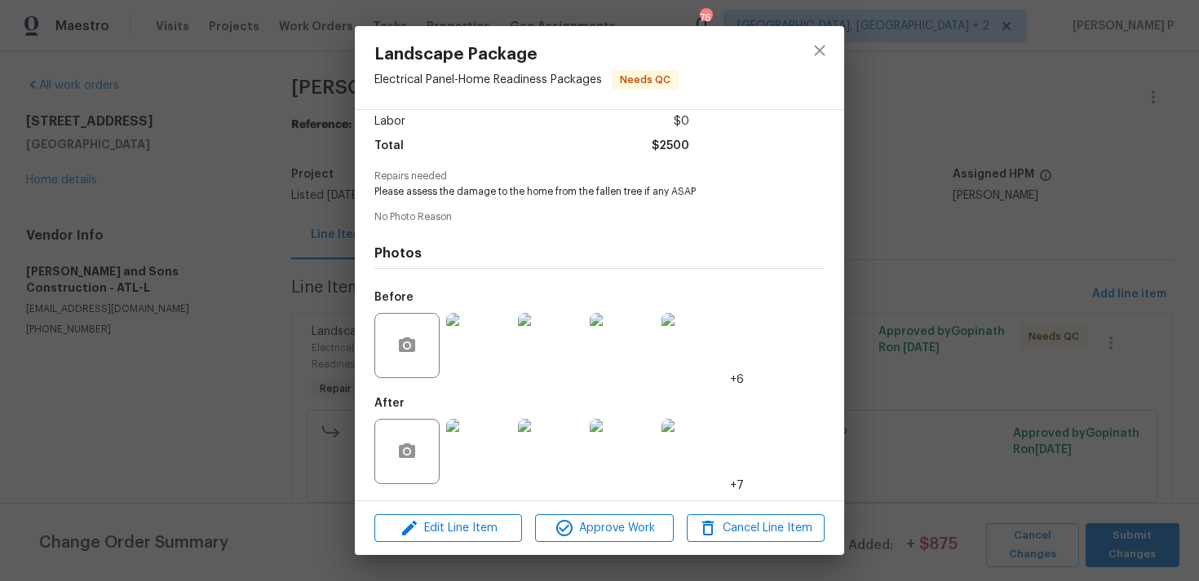
click at [635, 359] on img at bounding box center [622, 345] width 65 height 65
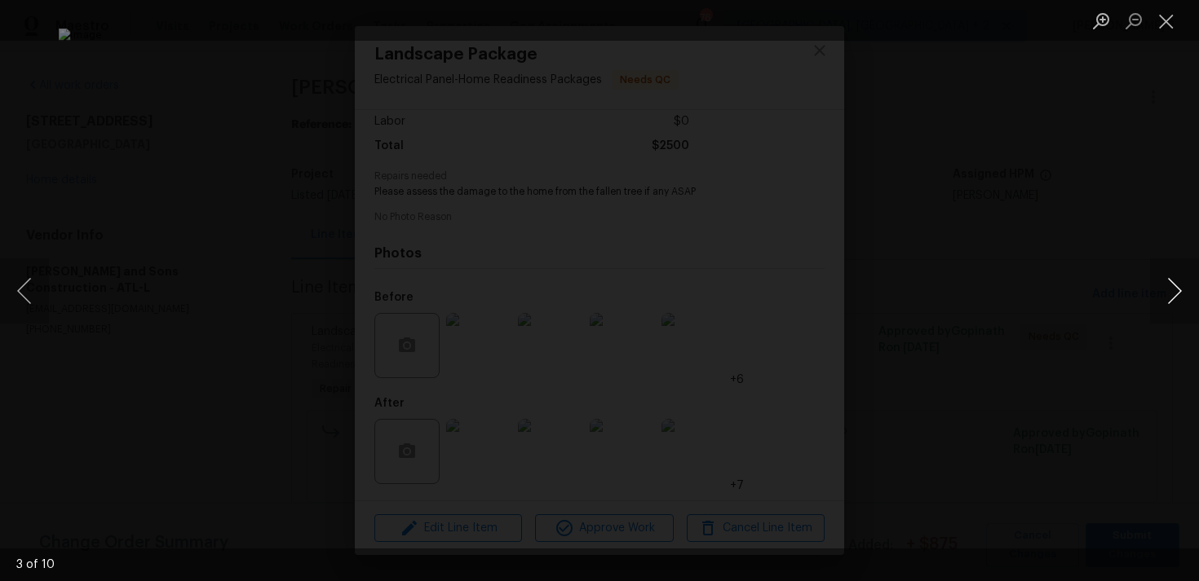
click at [1173, 301] on button "Next image" at bounding box center [1174, 290] width 49 height 65
click at [29, 314] on button "Previous image" at bounding box center [24, 290] width 49 height 65
click at [1178, 20] on button "Close lightbox" at bounding box center [1166, 21] width 33 height 29
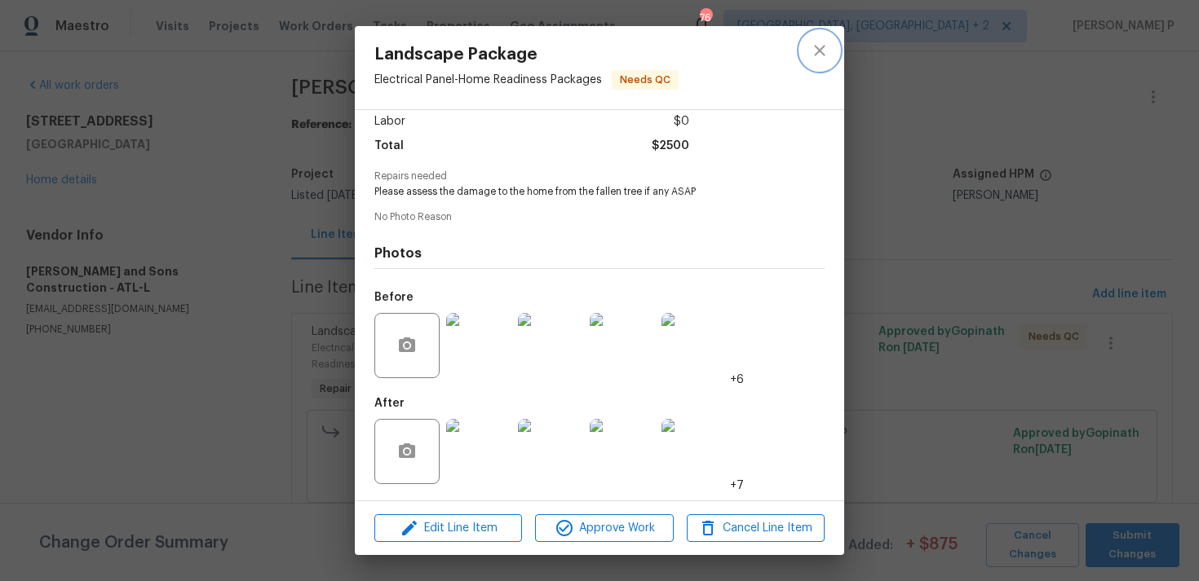
click at [816, 54] on icon "close" at bounding box center [820, 51] width 20 height 20
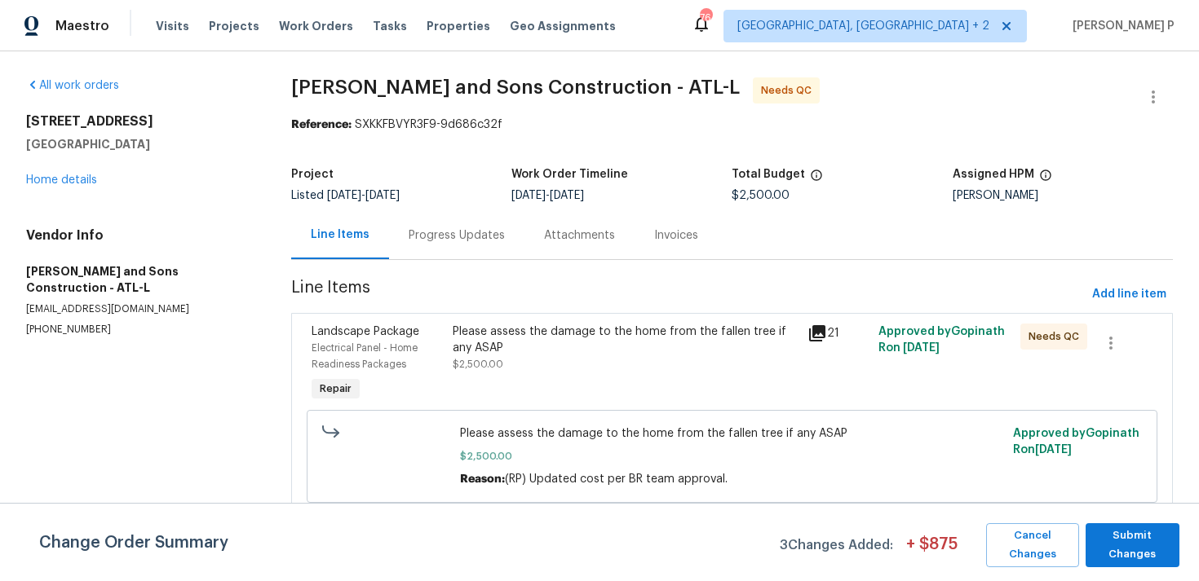
click at [72, 191] on div "All work orders 463 Amsterdam Way Dallas, GA 30132 Home details Vendor Info Rey…" at bounding box center [139, 206] width 226 height 259
click at [78, 183] on link "Home details" at bounding box center [61, 180] width 71 height 11
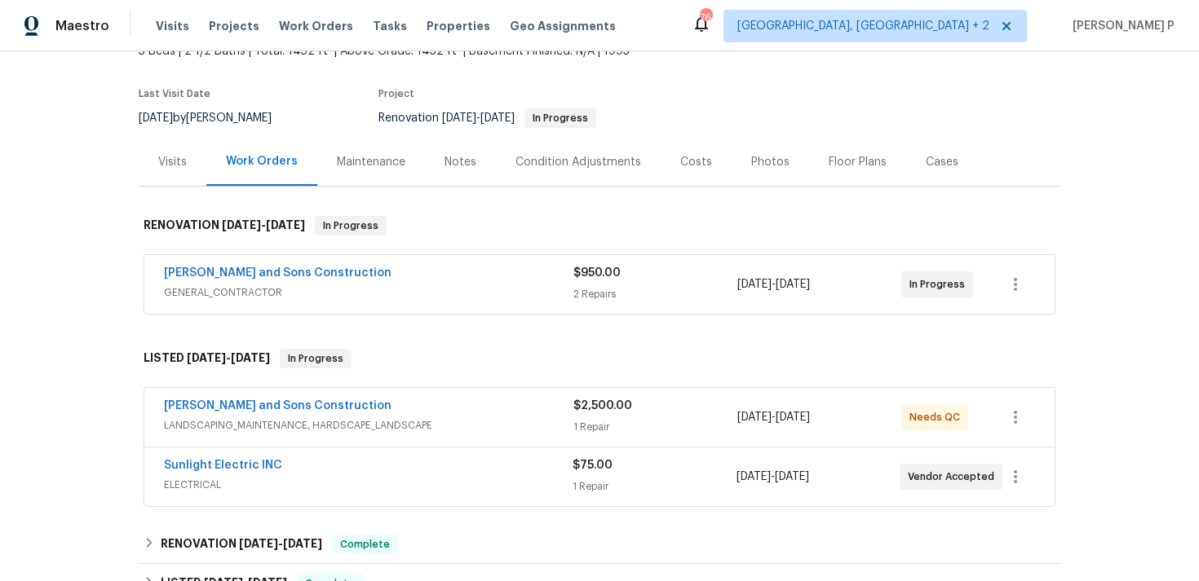
scroll to position [122, 0]
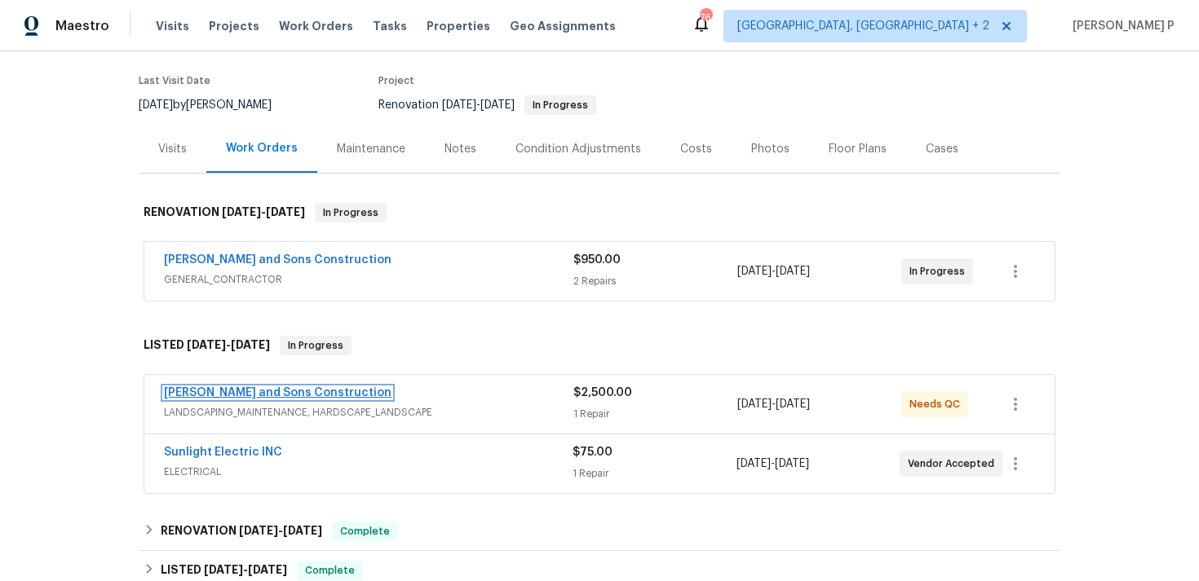
click at [247, 393] on link "Reyes and Sons Construction" at bounding box center [278, 392] width 228 height 11
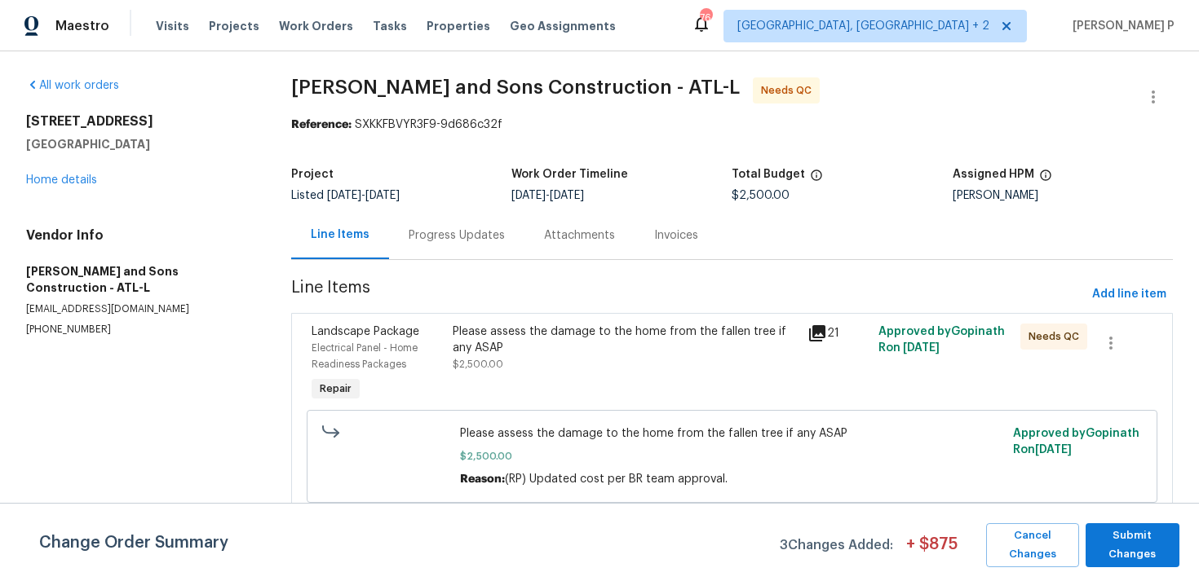
click at [475, 219] on div "Progress Updates" at bounding box center [456, 235] width 135 height 48
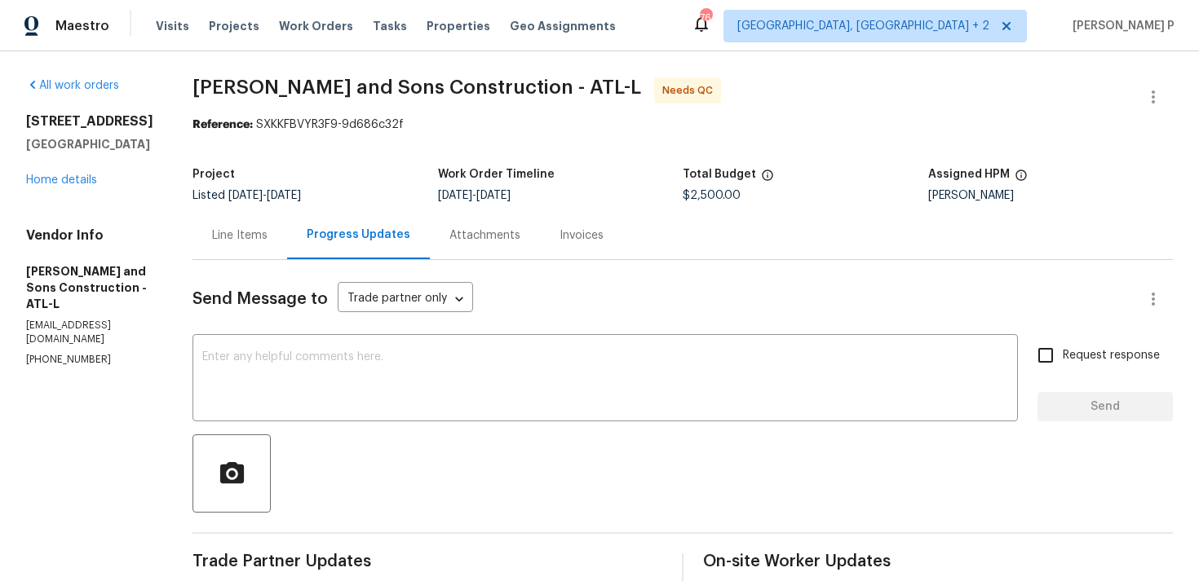
click at [224, 225] on div "Line Items" at bounding box center [239, 235] width 95 height 48
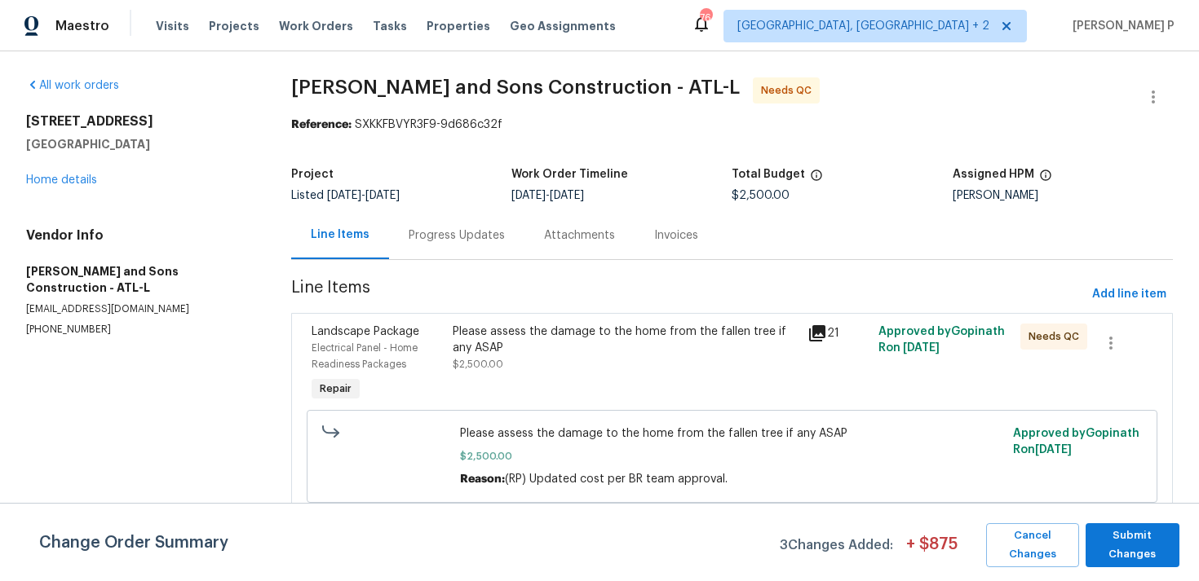
click at [591, 320] on div "Please assess the damage to the home from the fallen tree if any ASAP $2,500.00" at bounding box center [625, 364] width 355 height 91
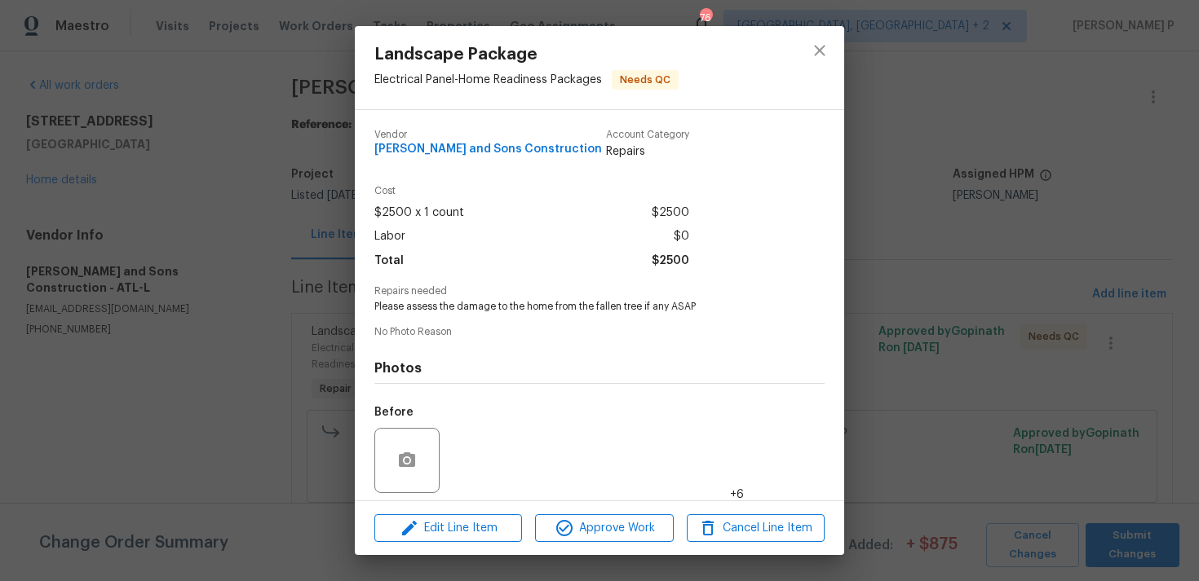
scroll to position [115, 0]
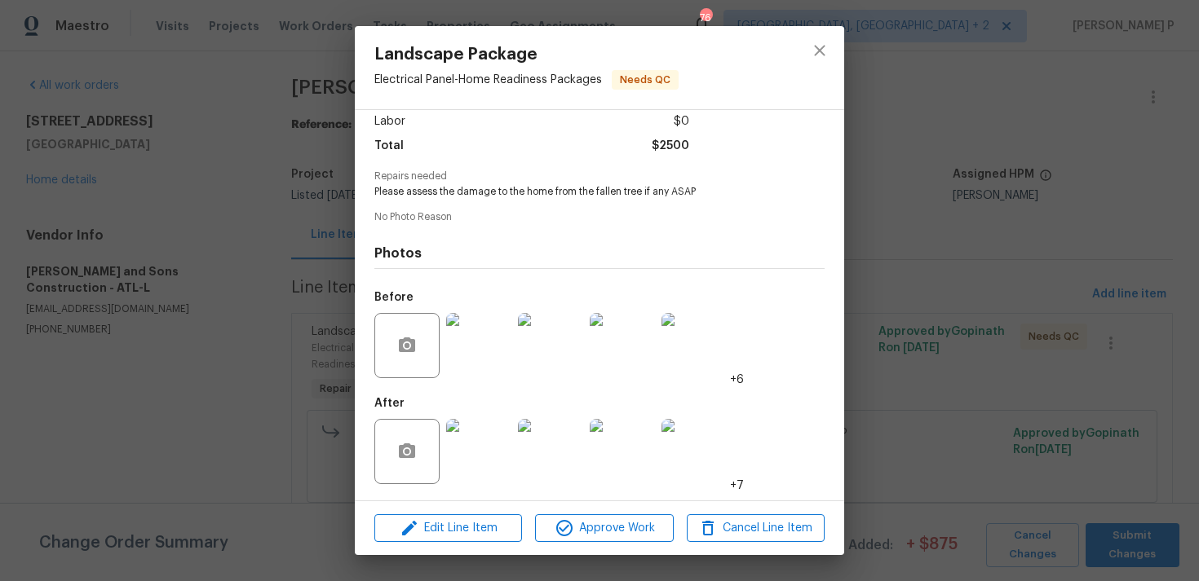
click at [484, 444] on img at bounding box center [478, 451] width 65 height 65
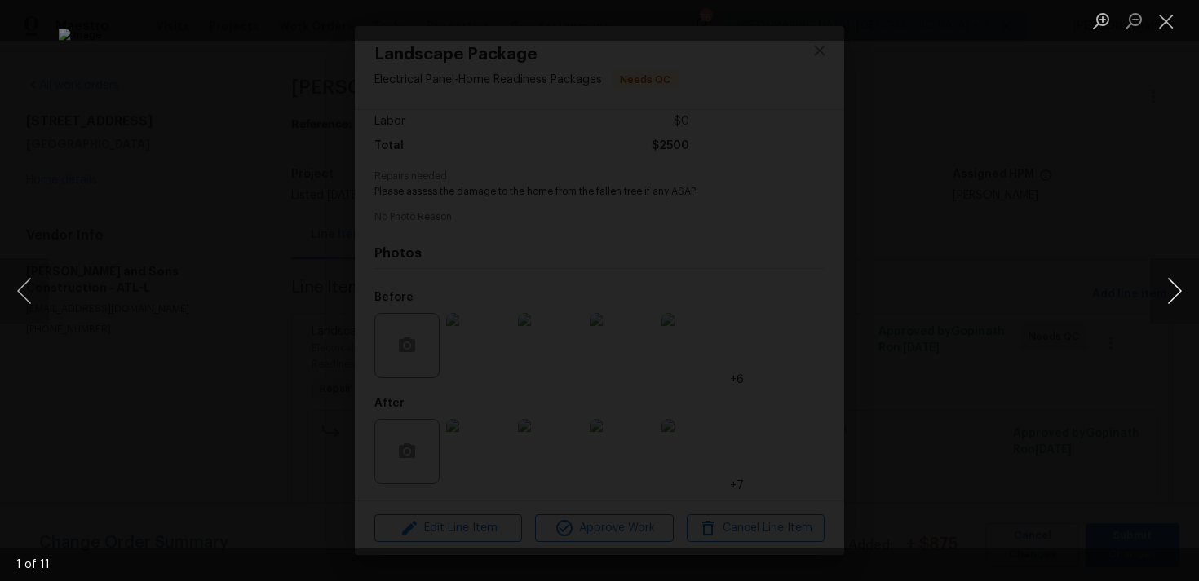
click at [1178, 285] on button "Next image" at bounding box center [1174, 290] width 49 height 65
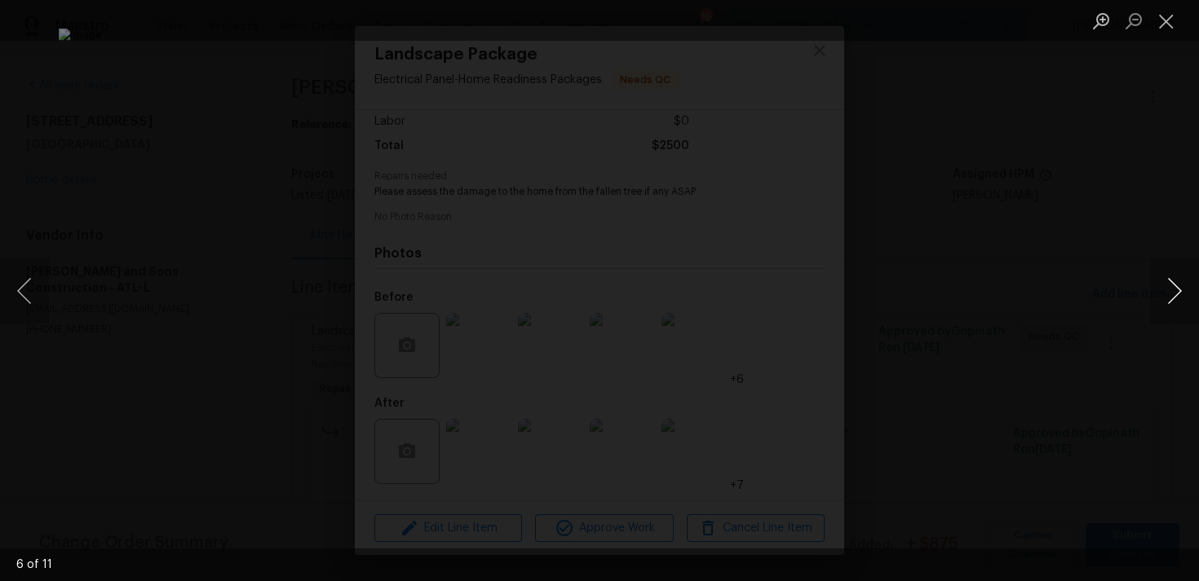
click at [1178, 285] on button "Next image" at bounding box center [1174, 290] width 49 height 65
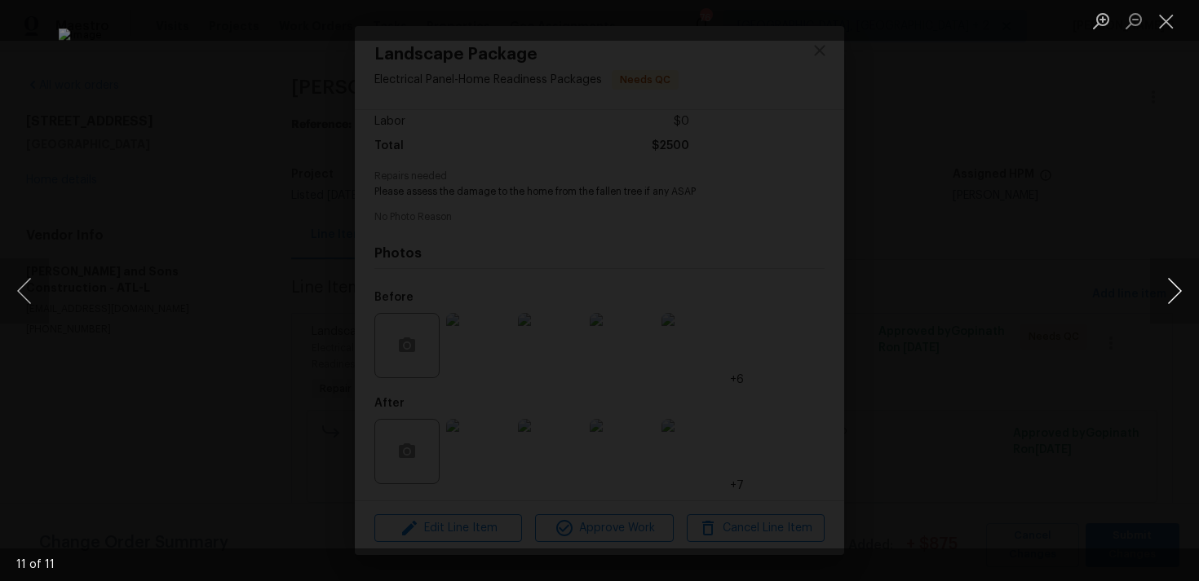
click at [1178, 285] on button "Next image" at bounding box center [1174, 290] width 49 height 65
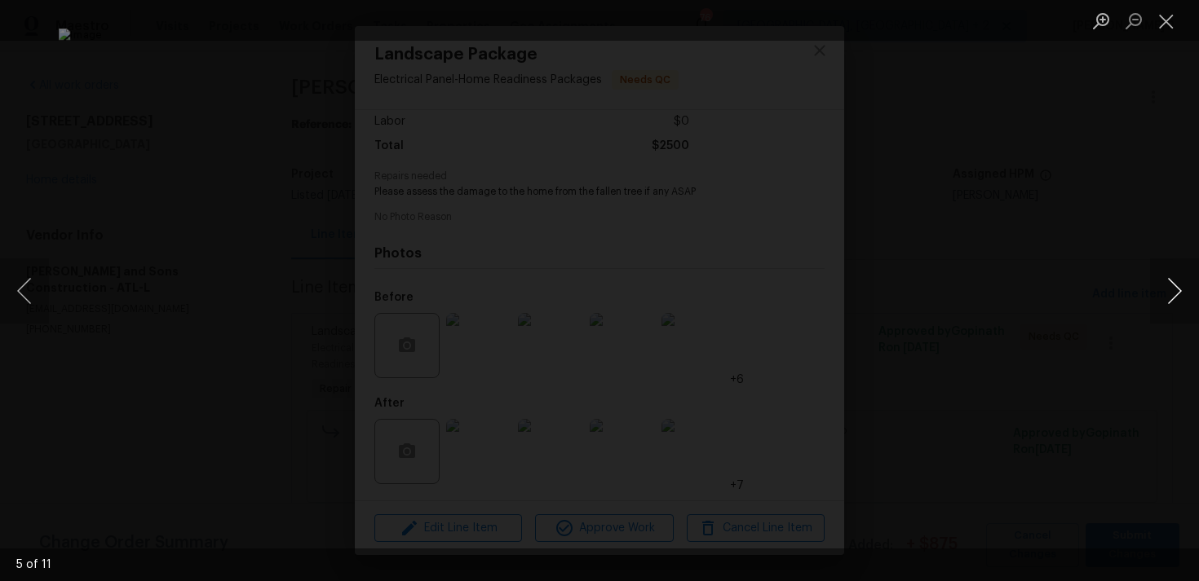
click at [1178, 285] on button "Next image" at bounding box center [1174, 290] width 49 height 65
click at [1167, 20] on button "Close lightbox" at bounding box center [1166, 21] width 33 height 29
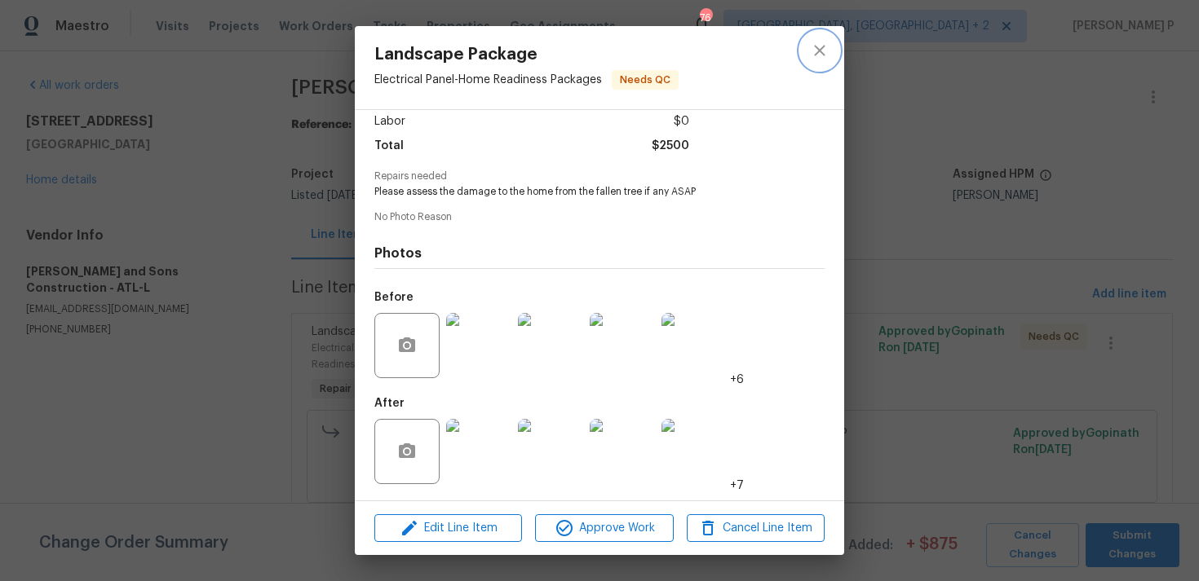
click at [811, 48] on icon "close" at bounding box center [820, 51] width 20 height 20
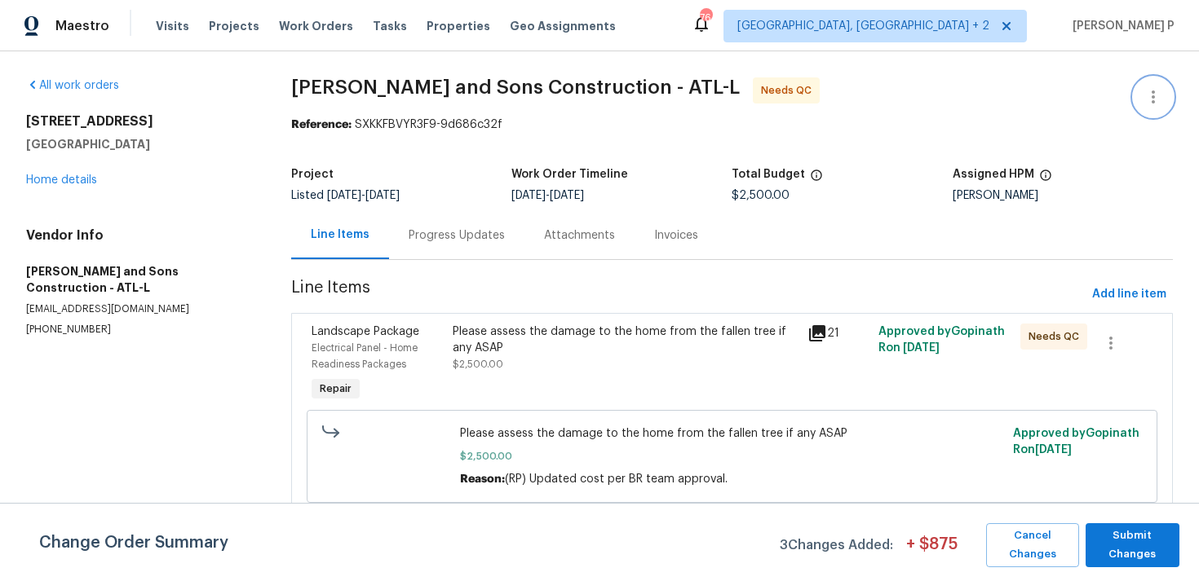
click at [1150, 97] on icon "button" at bounding box center [1153, 97] width 20 height 20
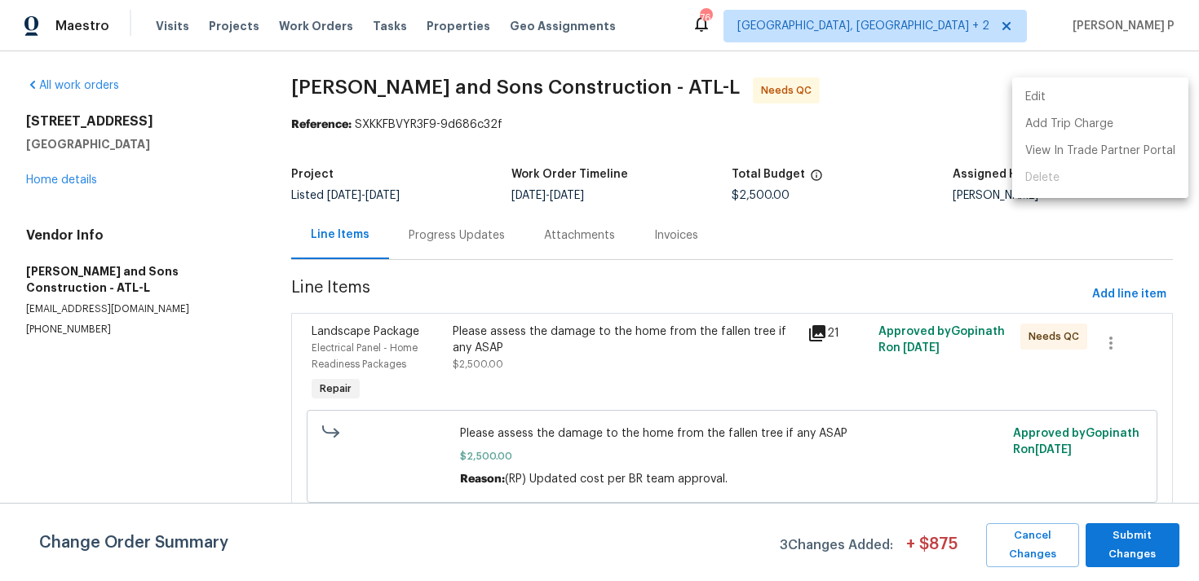
click at [1085, 95] on li "Edit" at bounding box center [1100, 97] width 176 height 27
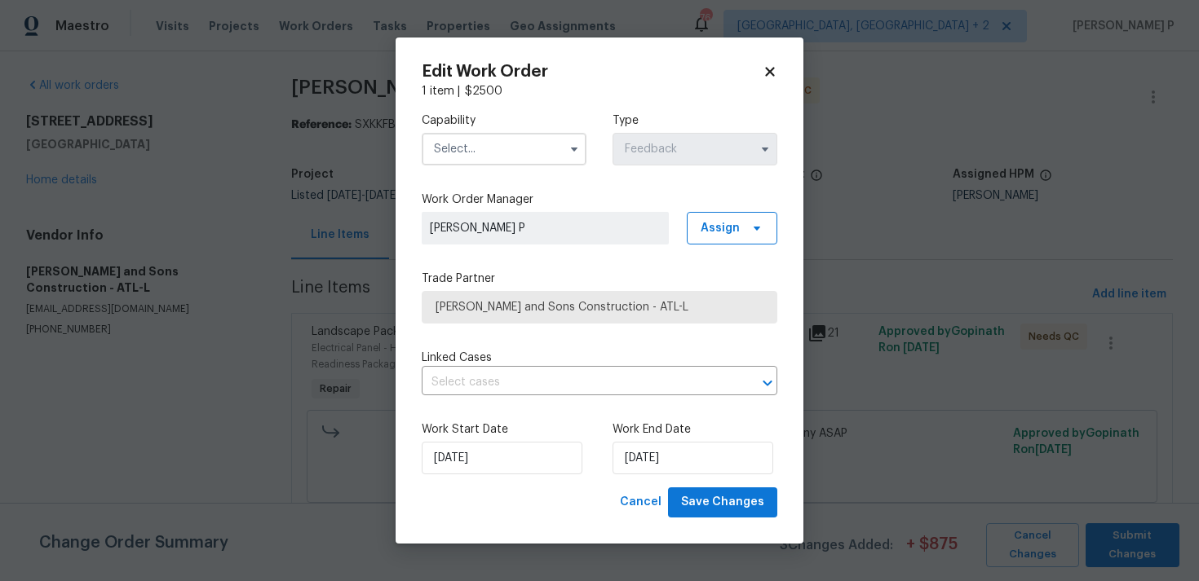
click at [523, 141] on input "text" at bounding box center [504, 149] width 165 height 33
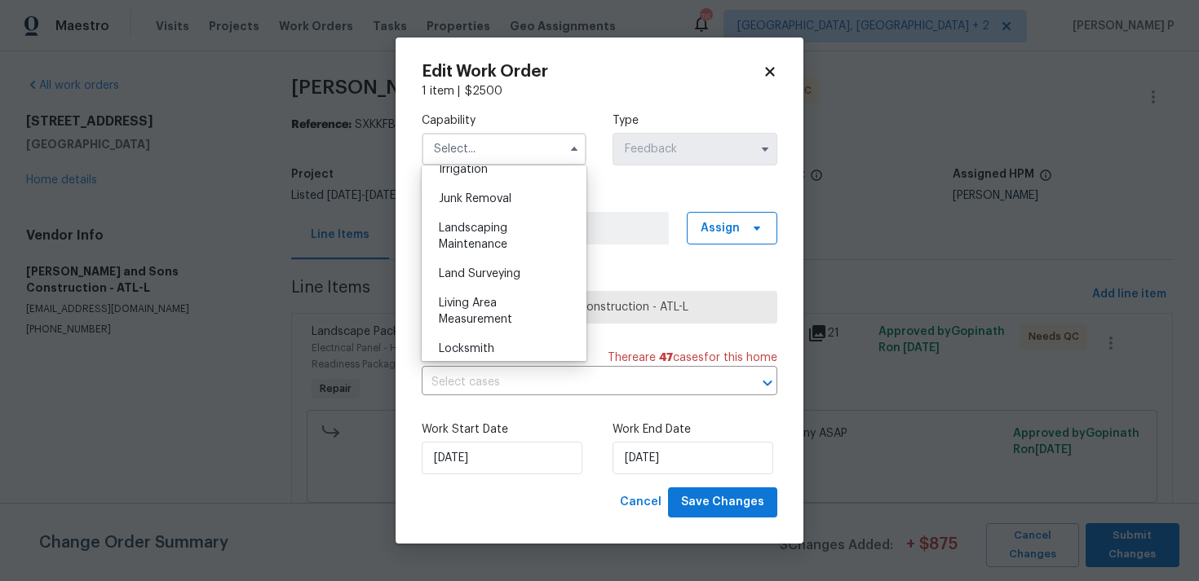
scroll to position [1050, 0]
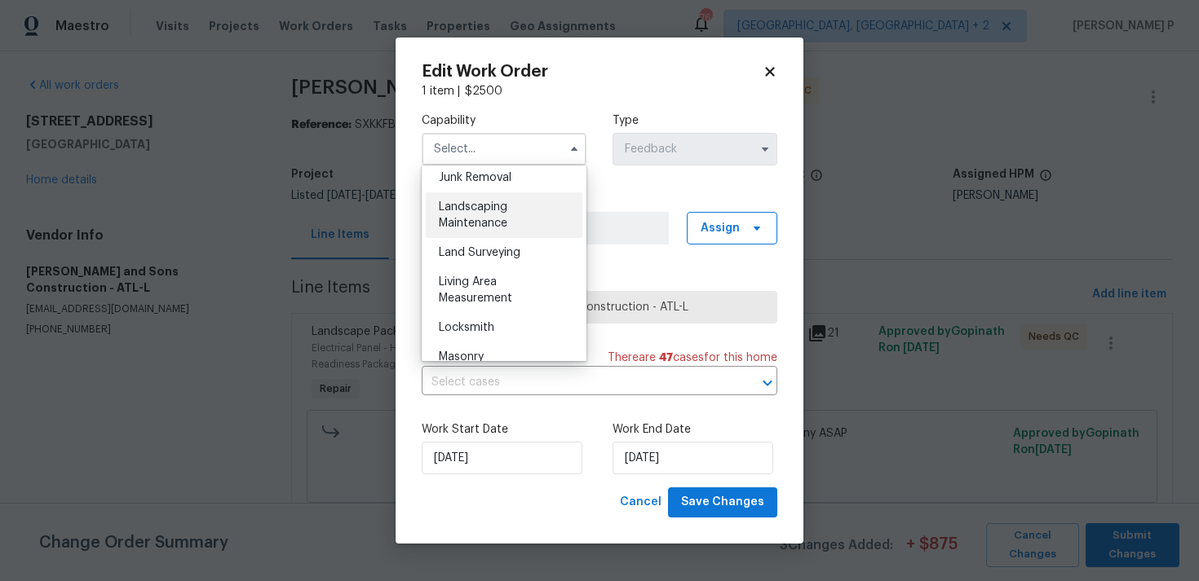
click at [479, 202] on span "Landscaping Maintenance" at bounding box center [473, 215] width 68 height 28
type input "Landscaping Maintenance"
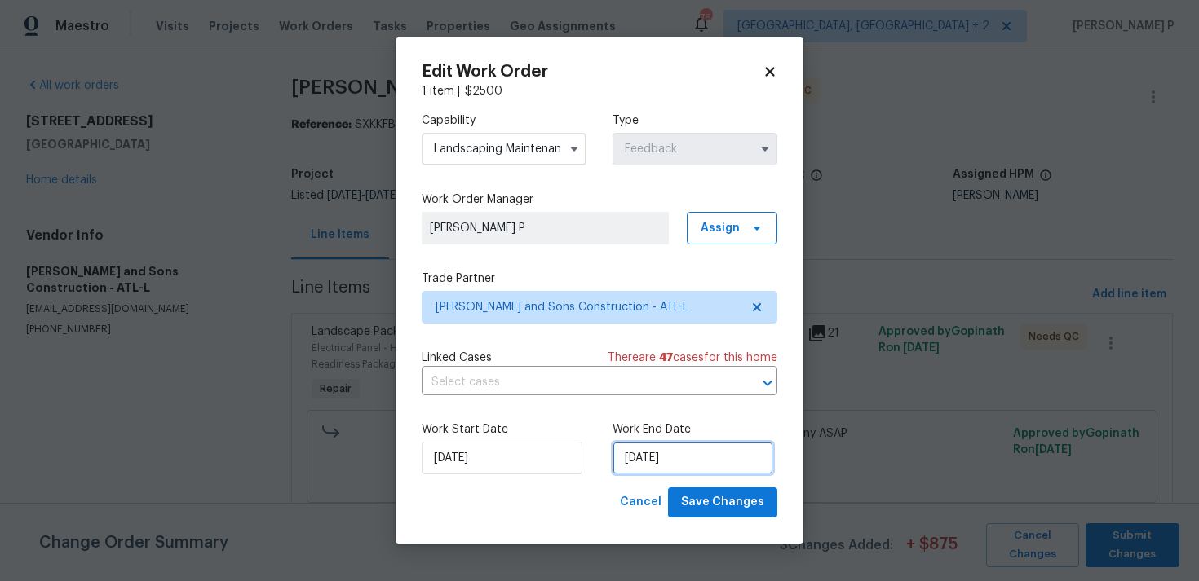
click at [639, 458] on input "12/09/2025" at bounding box center [692, 458] width 161 height 33
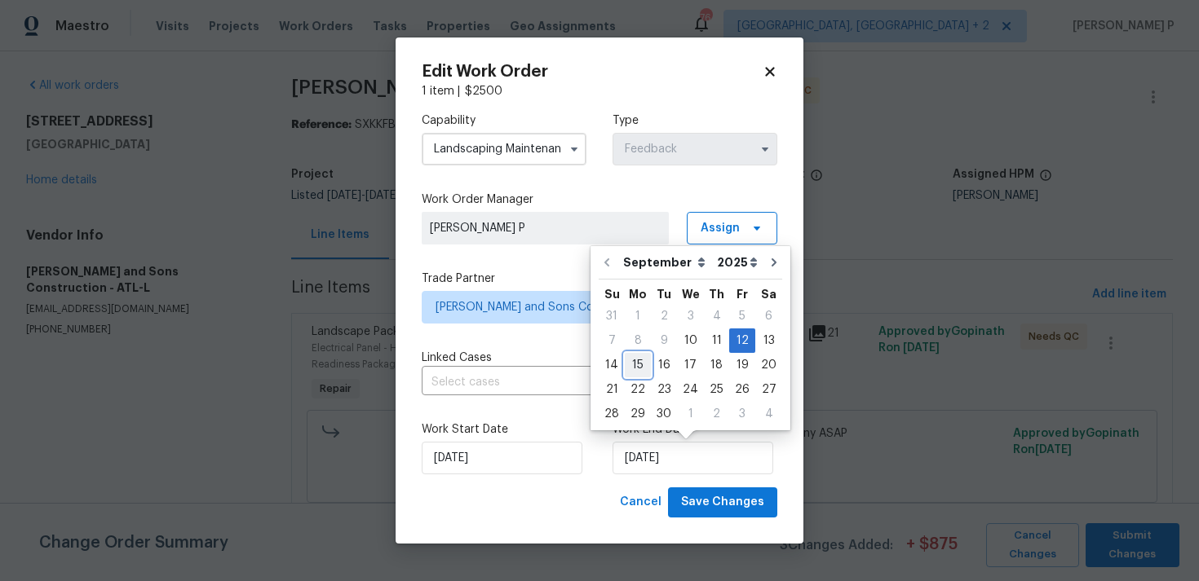
click at [643, 362] on div "15" at bounding box center [638, 365] width 26 height 23
type input "[DATE]"
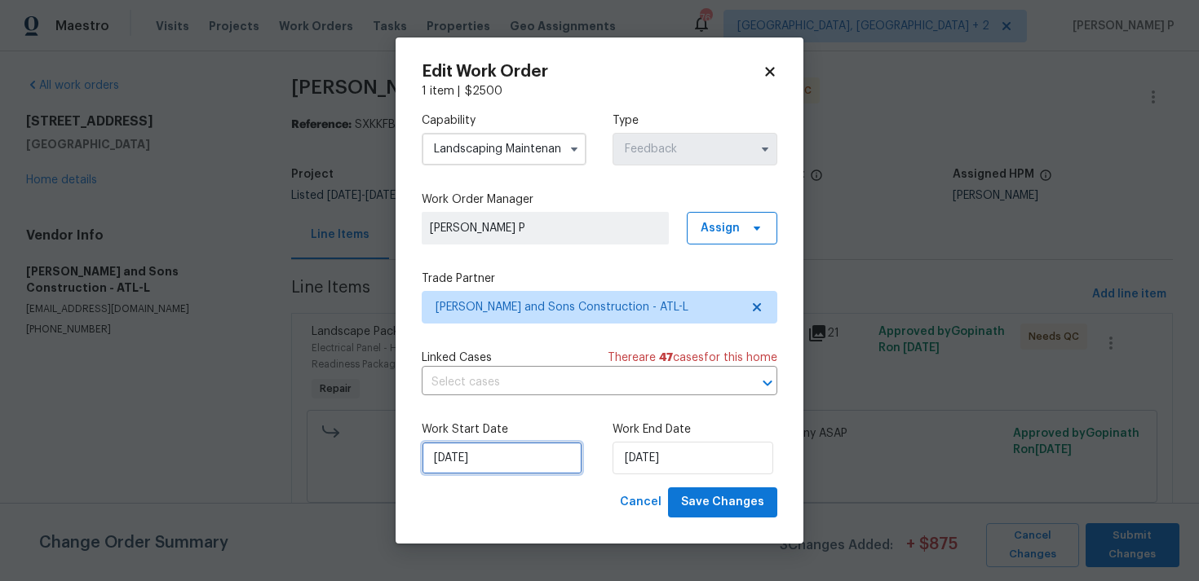
click at [541, 444] on input "10/09/2025" at bounding box center [502, 458] width 161 height 33
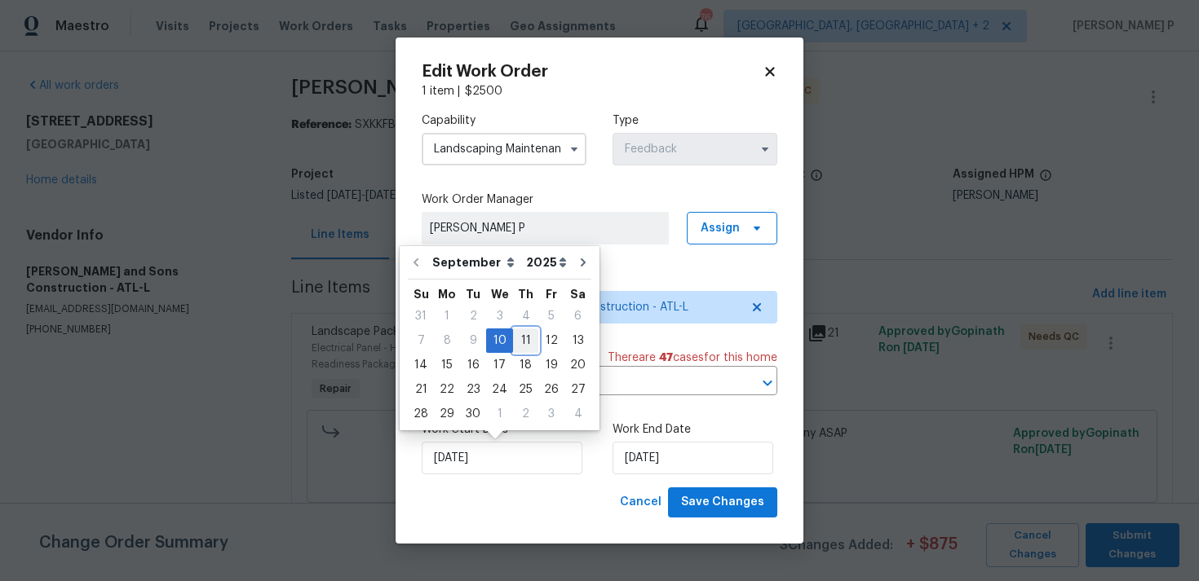
click at [517, 337] on div "11" at bounding box center [525, 340] width 25 height 23
type input "11/09/2025"
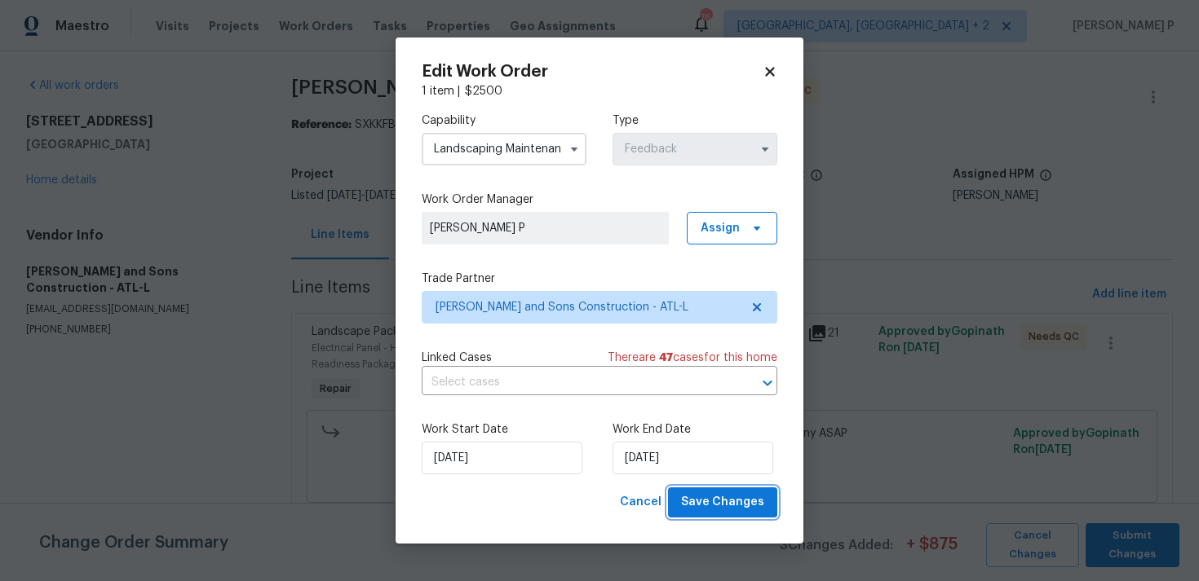
click at [753, 496] on span "Save Changes" at bounding box center [722, 503] width 83 height 20
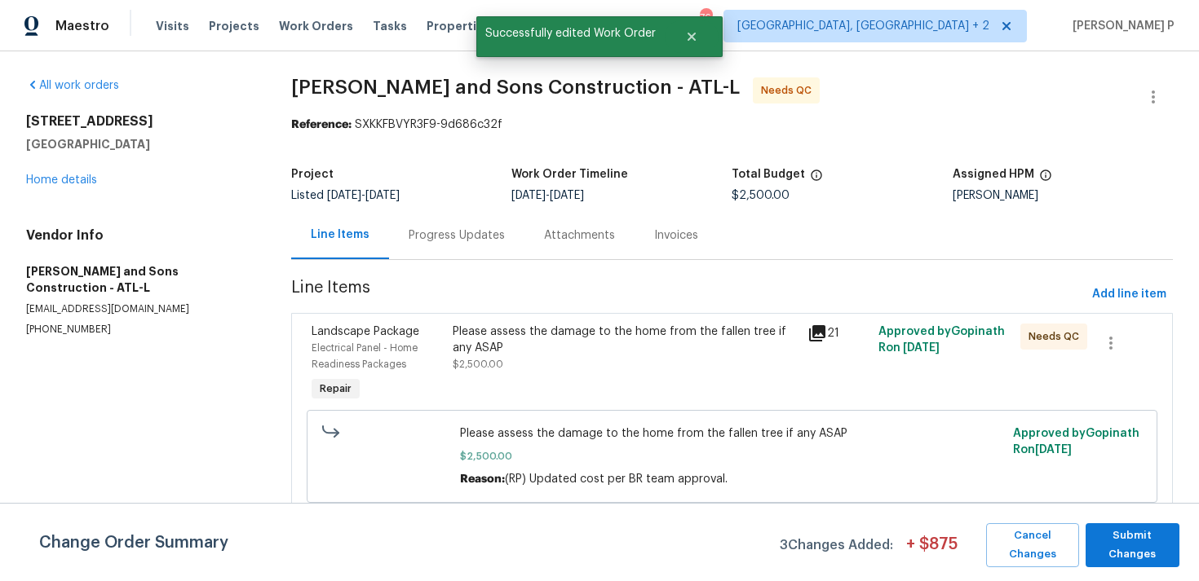
click at [477, 233] on div "Progress Updates" at bounding box center [457, 236] width 96 height 16
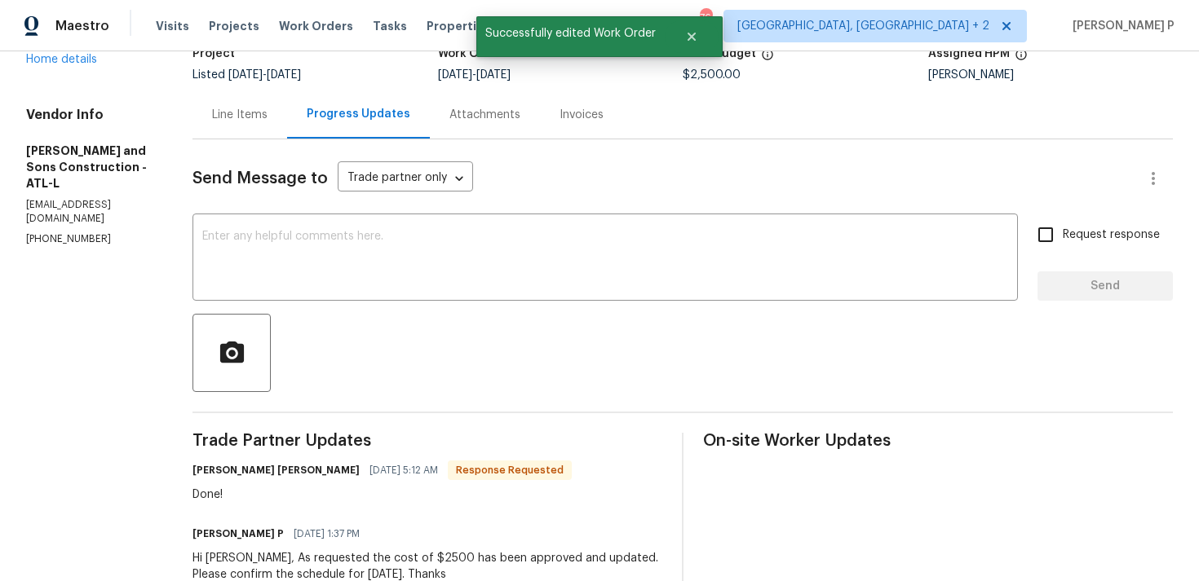
scroll to position [163, 0]
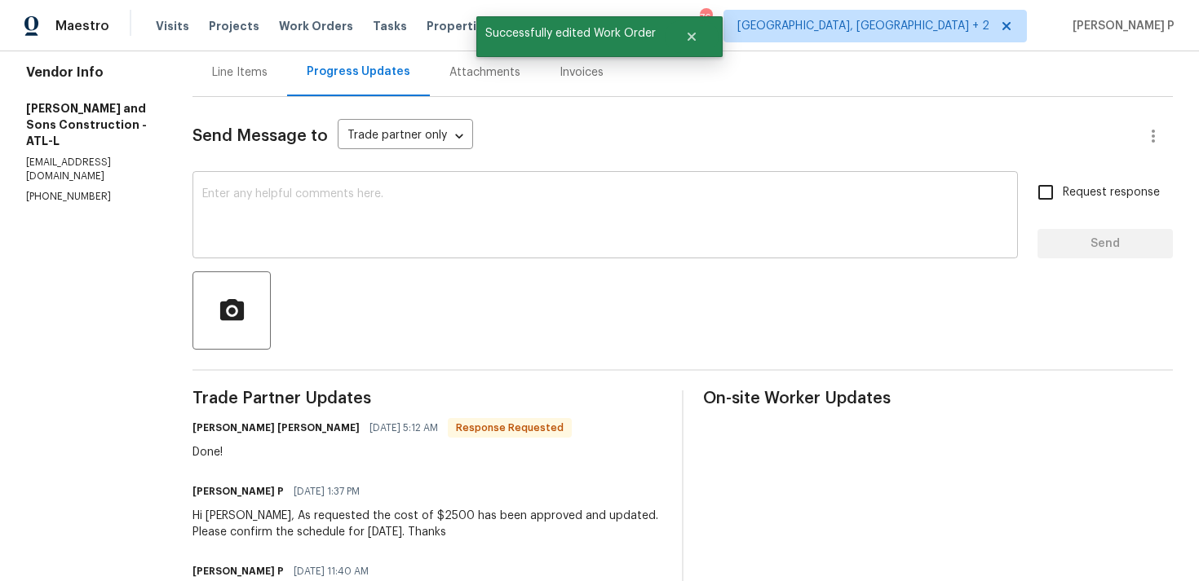
click at [434, 216] on textarea at bounding box center [605, 216] width 806 height 57
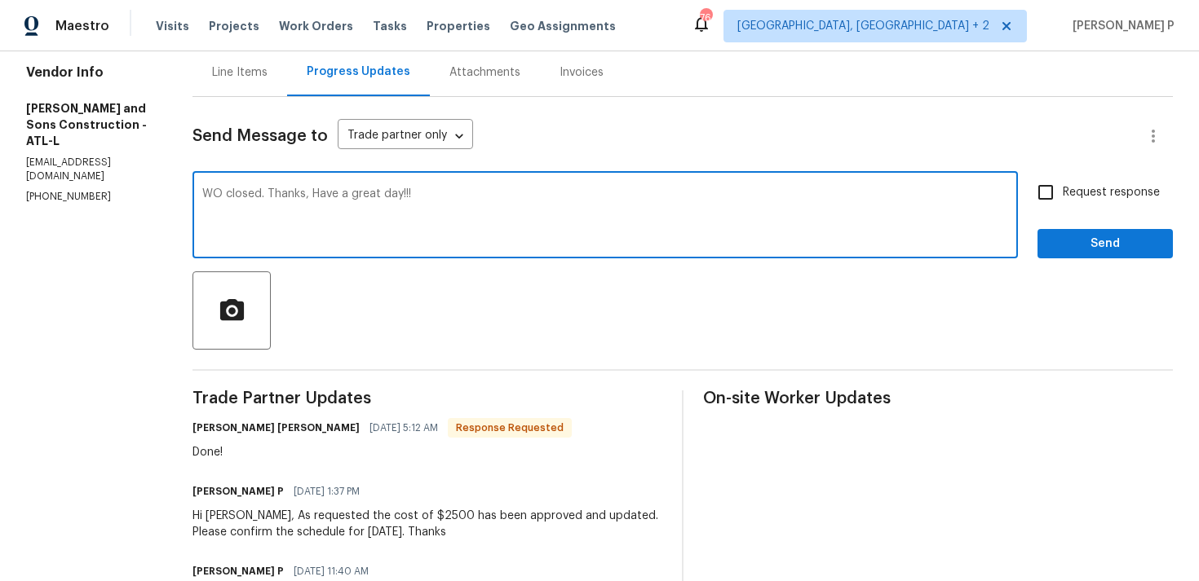
type textarea "WO closed. Thanks, Have a great day!!!"
click at [1154, 232] on button "Send" at bounding box center [1104, 244] width 135 height 30
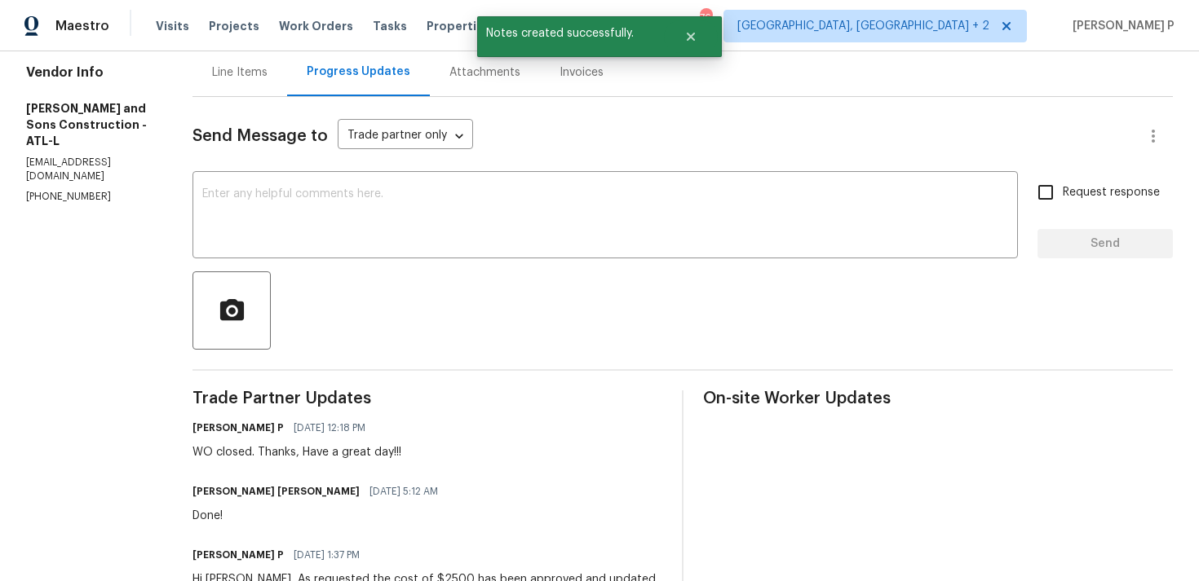
click at [231, 77] on div "Line Items" at bounding box center [239, 72] width 55 height 16
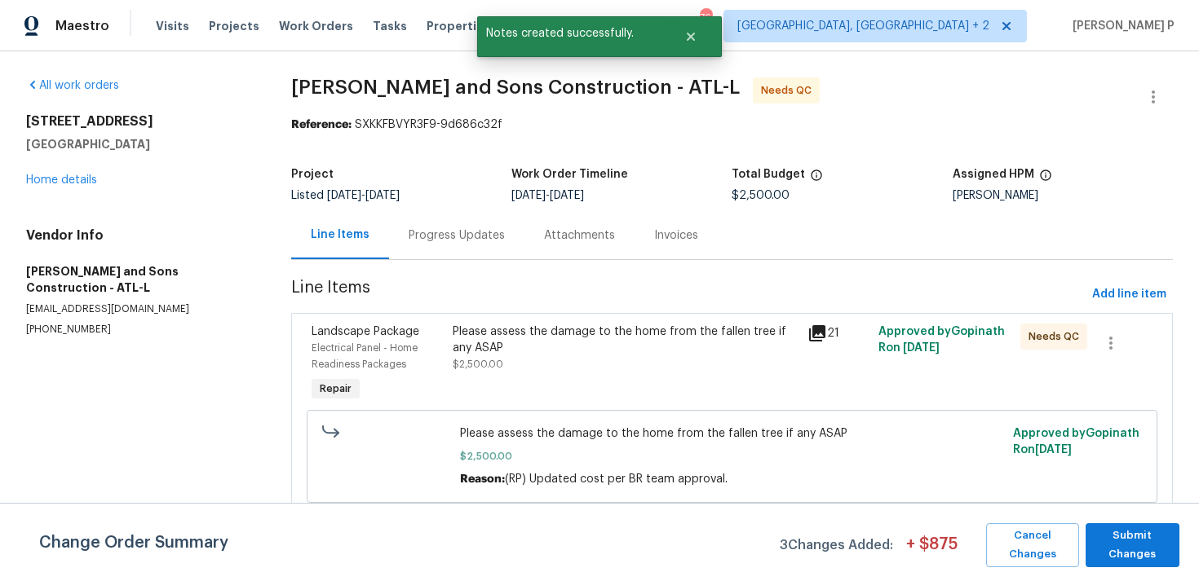
click at [563, 341] on div "Please assess the damage to the home from the fallen tree if any ASAP" at bounding box center [625, 340] width 345 height 33
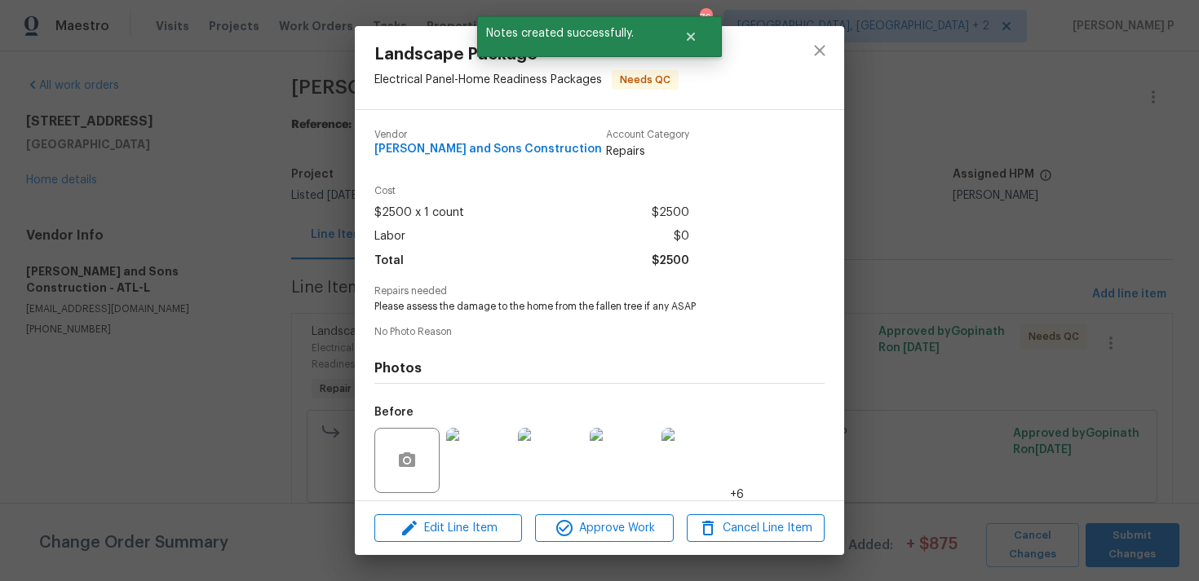
scroll to position [115, 0]
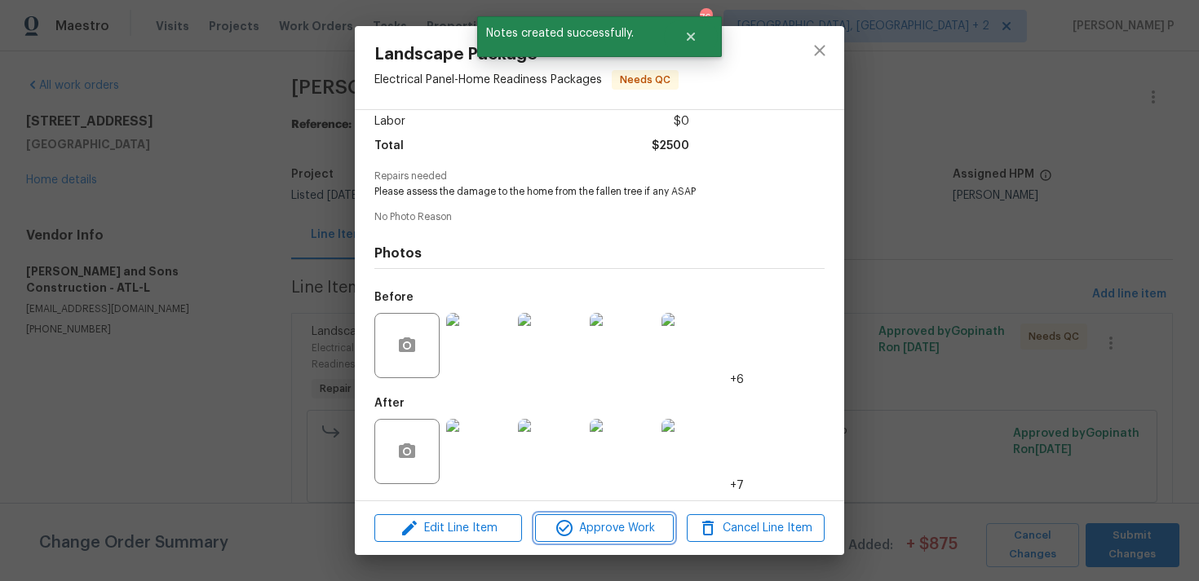
click at [606, 526] on span "Approve Work" at bounding box center [604, 529] width 128 height 20
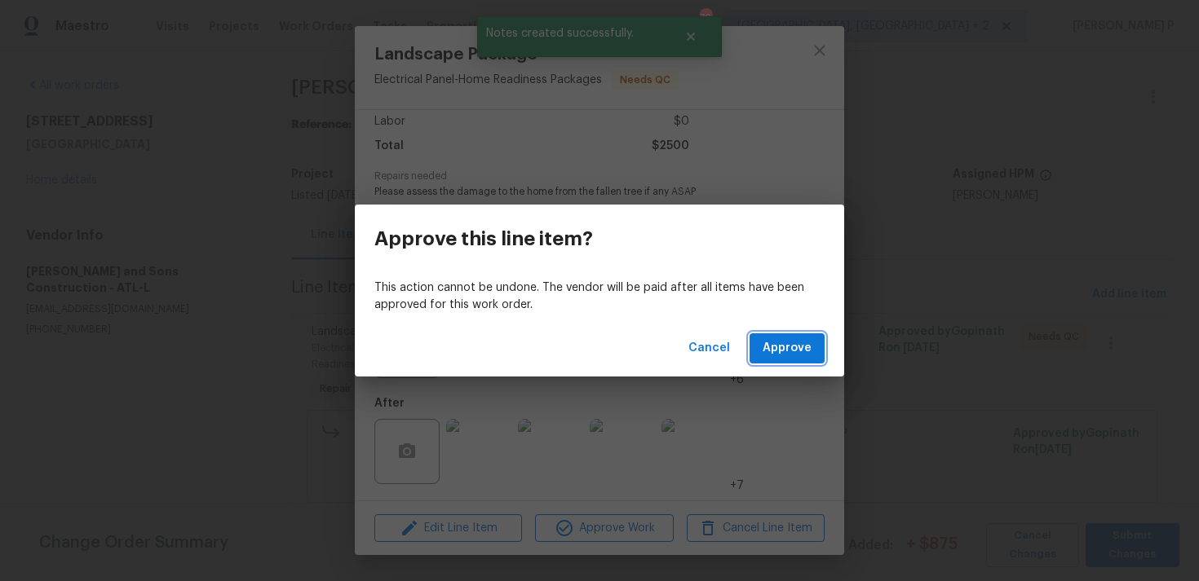
click at [784, 362] on button "Approve" at bounding box center [786, 349] width 75 height 30
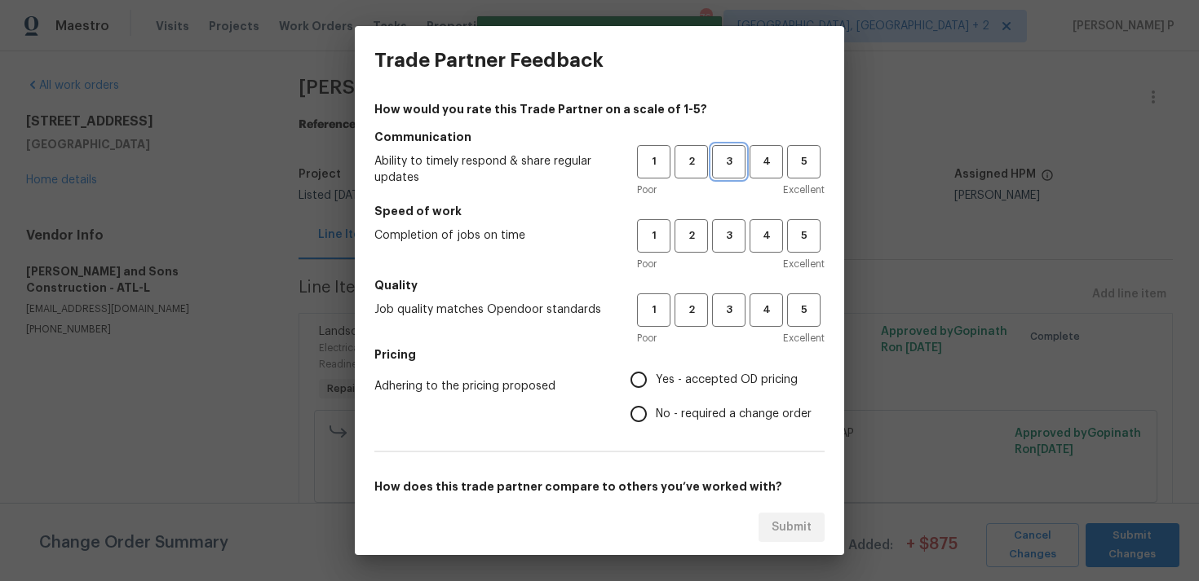
click at [735, 167] on span "3" at bounding box center [728, 161] width 30 height 19
click at [731, 237] on span "3" at bounding box center [728, 236] width 30 height 19
click at [723, 310] on span "3" at bounding box center [728, 310] width 30 height 19
click at [651, 407] on input "No - required a change order" at bounding box center [638, 414] width 34 height 34
radio input "true"
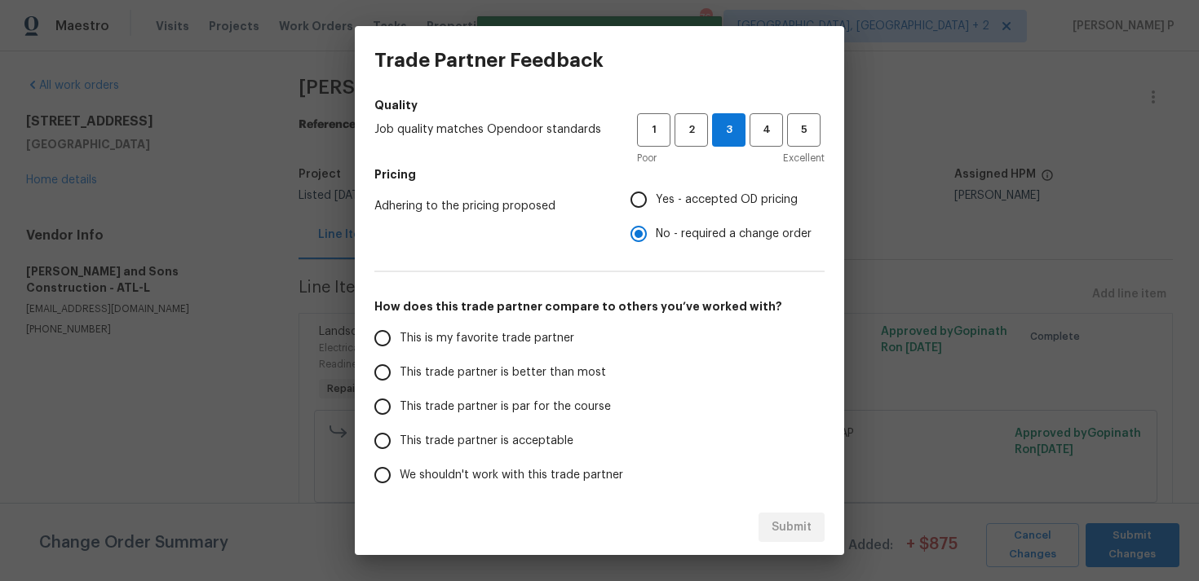
scroll to position [246, 0]
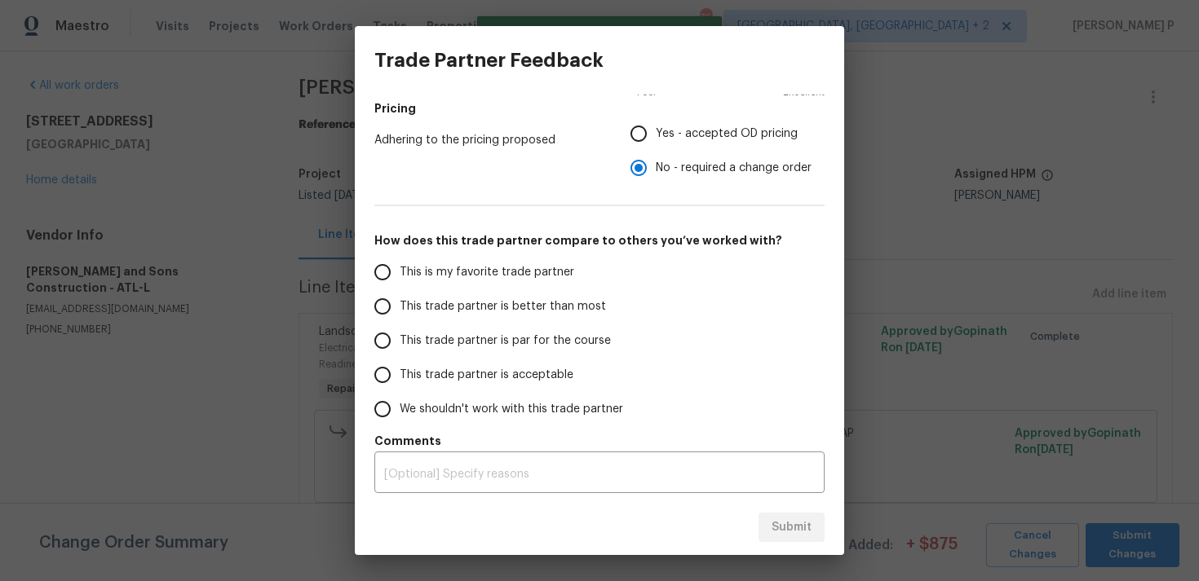
click at [479, 339] on span "This trade partner is par for the course" at bounding box center [505, 341] width 211 height 17
click at [400, 339] on input "This trade partner is par for the course" at bounding box center [382, 341] width 34 height 34
click at [766, 536] on button "Submit" at bounding box center [791, 528] width 66 height 30
radio input "true"
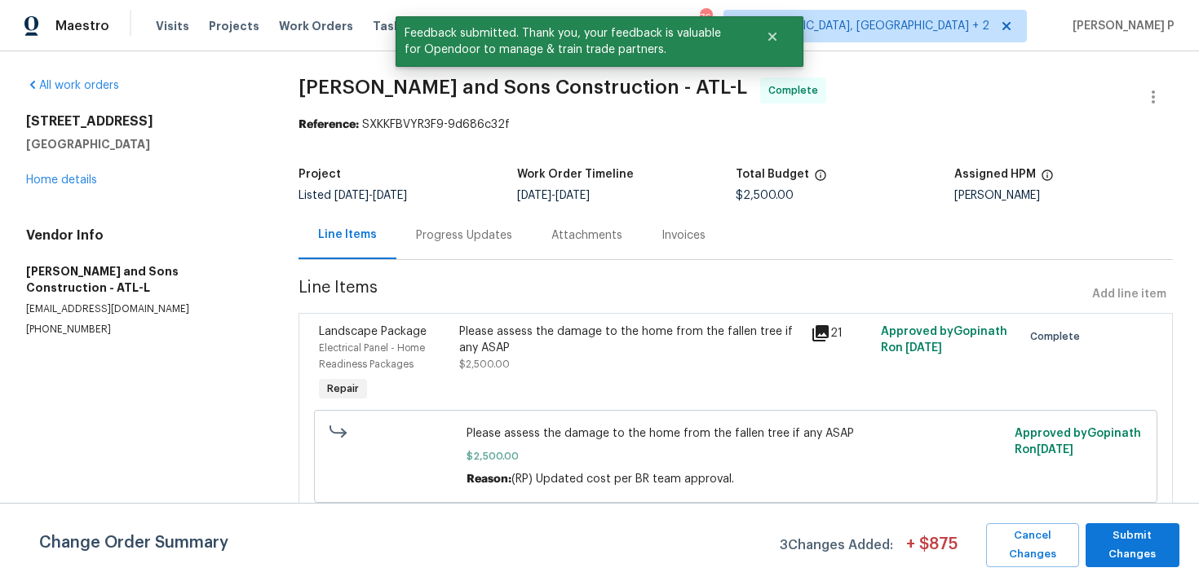
click at [74, 188] on div "463 Amsterdam Way Dallas, GA 30132 Home details" at bounding box center [142, 150] width 233 height 75
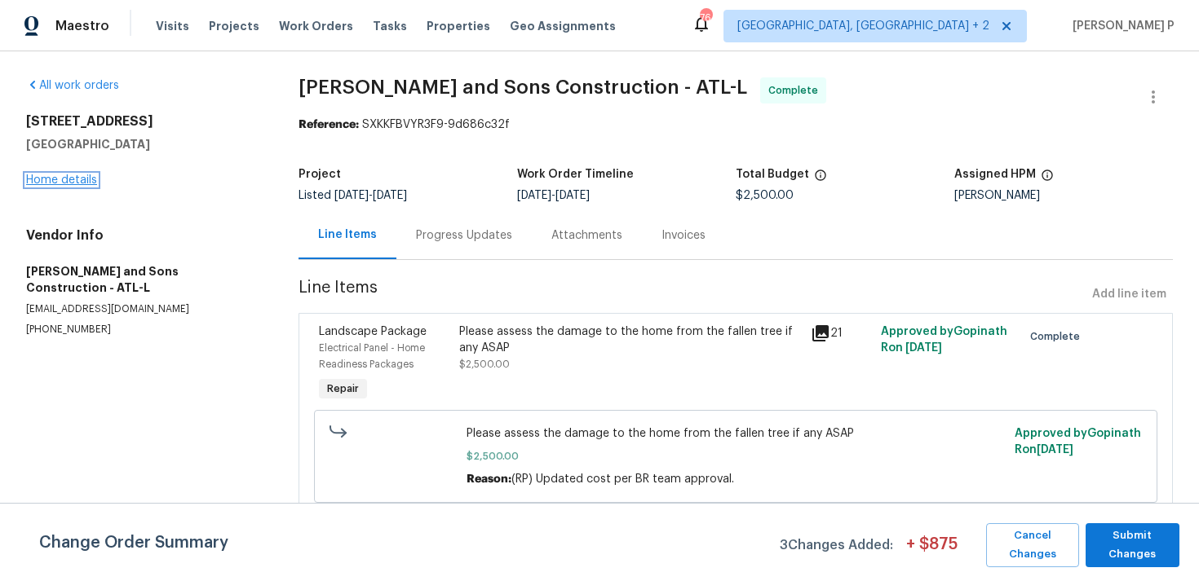
click at [84, 183] on link "Home details" at bounding box center [61, 180] width 71 height 11
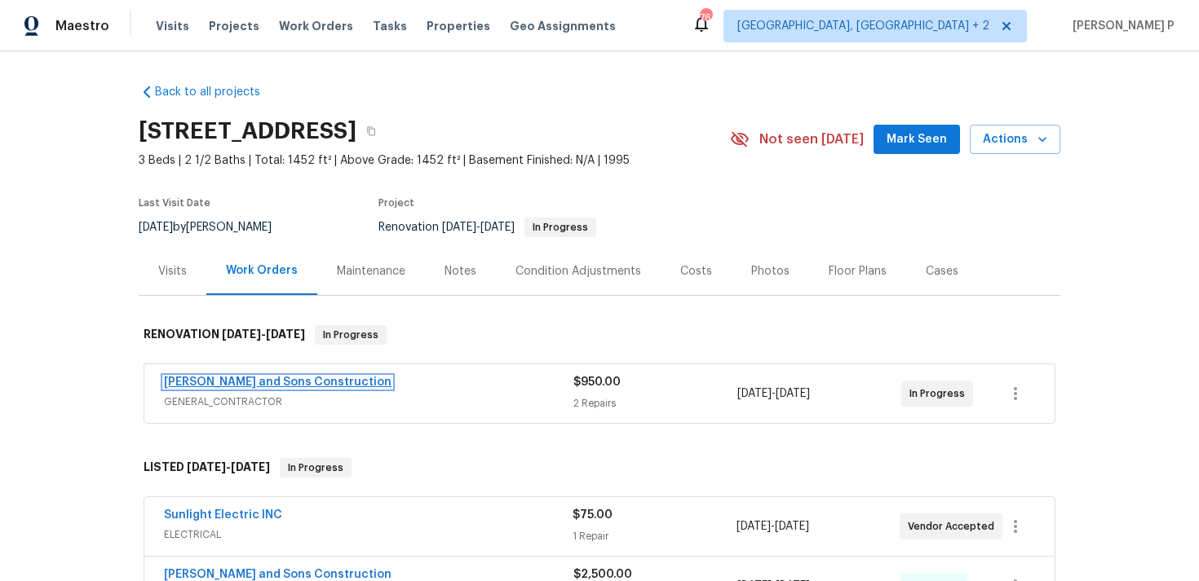
click at [249, 383] on link "Reyes and Sons Construction" at bounding box center [278, 382] width 228 height 11
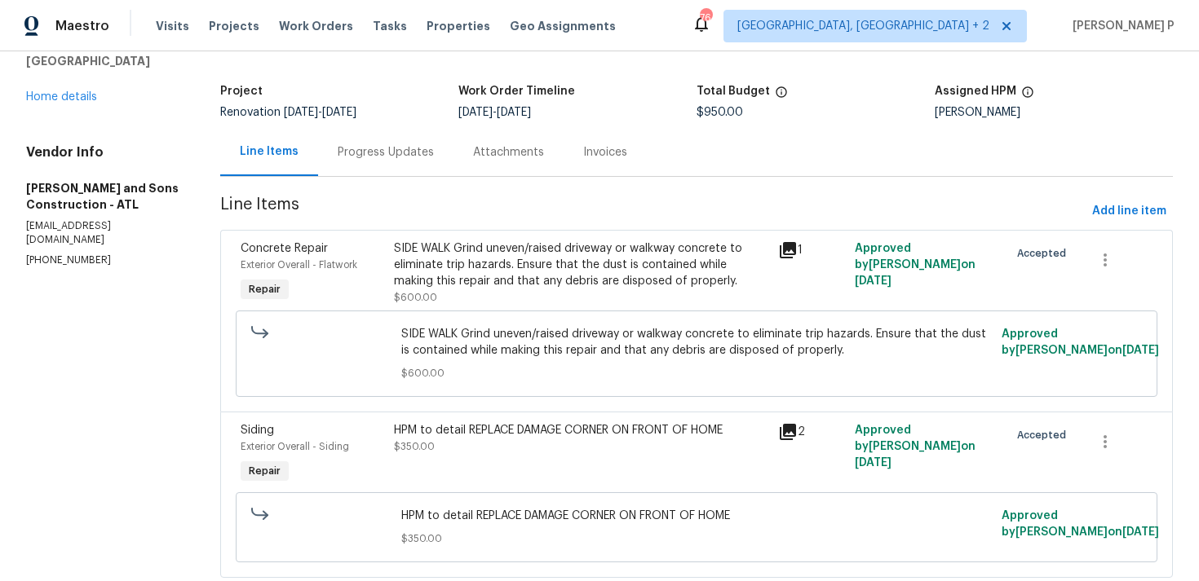
scroll to position [86, 0]
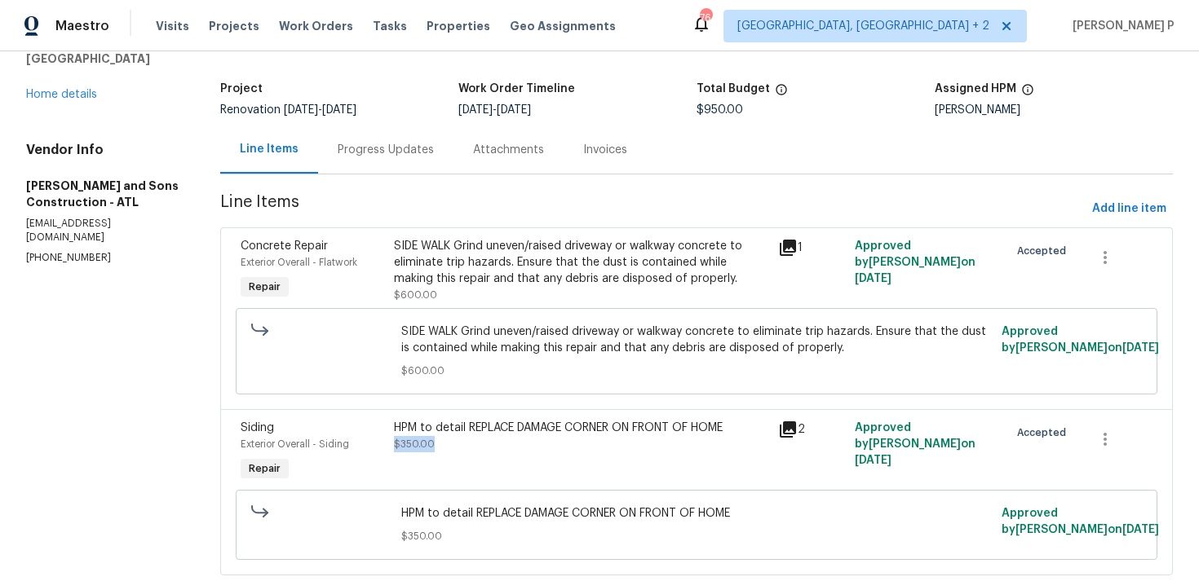
drag, startPoint x: 399, startPoint y: 437, endPoint x: 633, endPoint y: 444, distance: 234.1
click at [633, 444] on div "HPM to detail REPLACE DAMAGE CORNER ON FRONT OF HOME $350.00" at bounding box center [581, 436] width 374 height 33
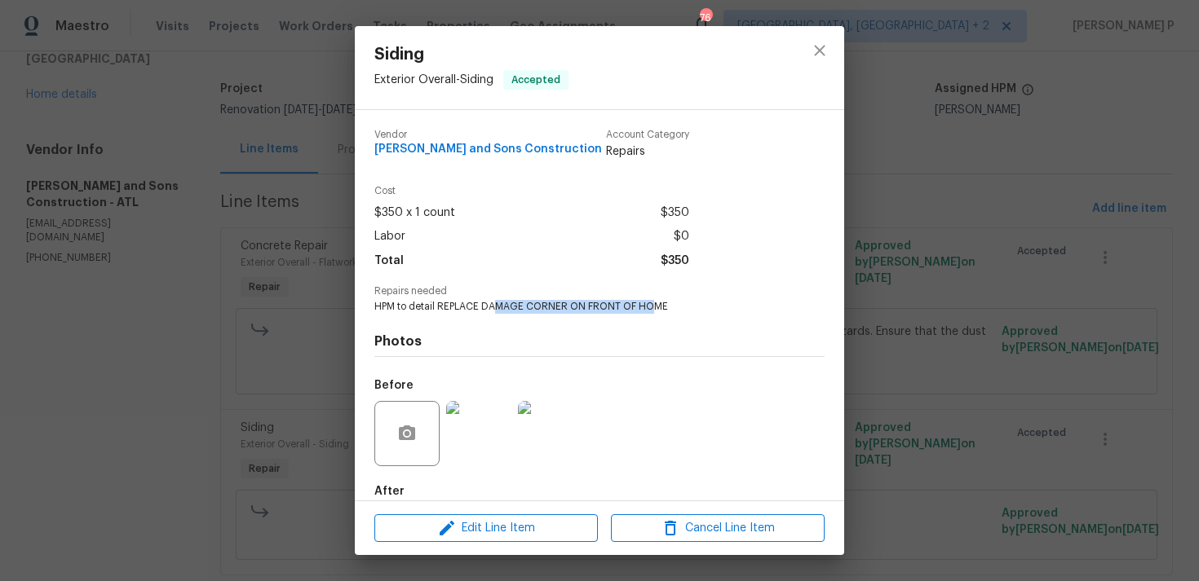
drag, startPoint x: 494, startPoint y: 306, endPoint x: 665, endPoint y: 301, distance: 171.3
click at [663, 301] on span "HPM to detail REPLACE DAMAGE CORNER ON FRONT OF HOME" at bounding box center [576, 307] width 405 height 14
click at [823, 55] on icon "close" at bounding box center [819, 50] width 11 height 11
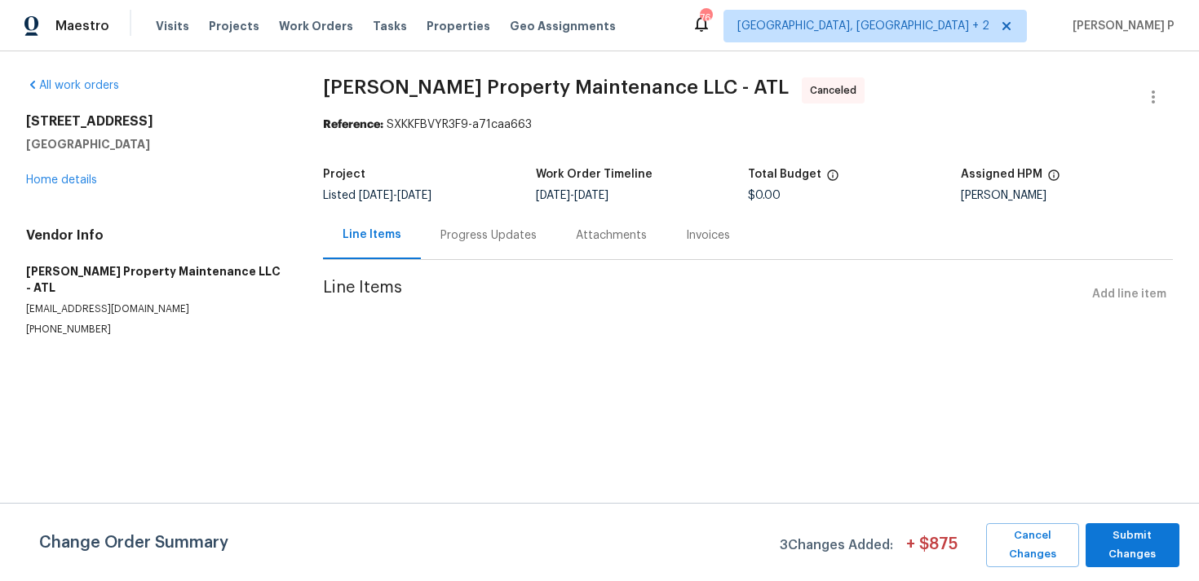
click at [463, 255] on div "Progress Updates" at bounding box center [488, 235] width 135 height 48
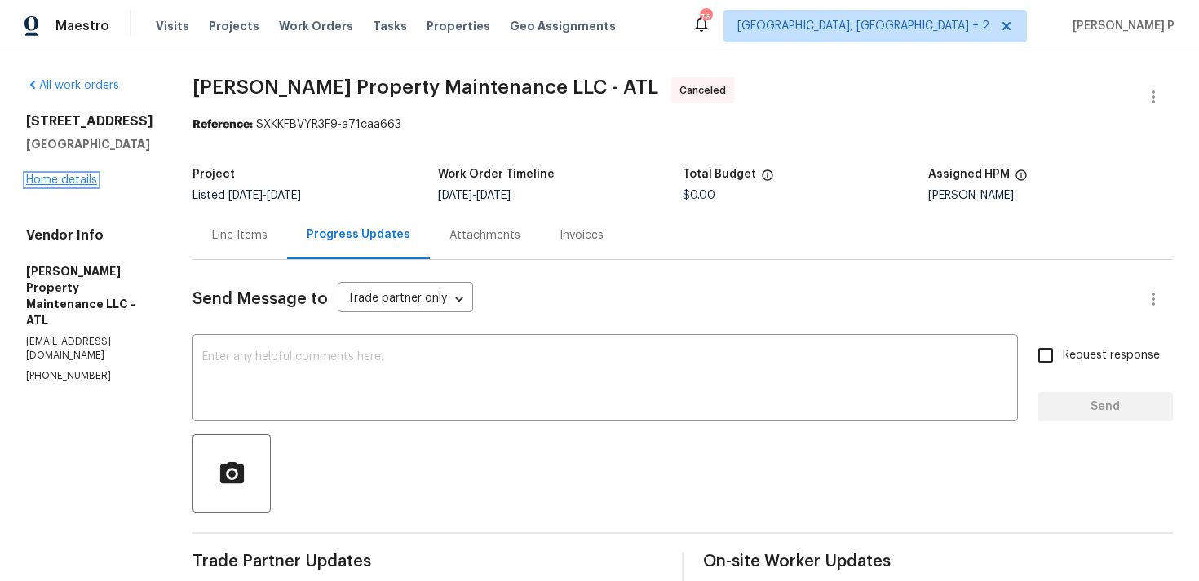
click at [57, 186] on link "Home details" at bounding box center [61, 180] width 71 height 11
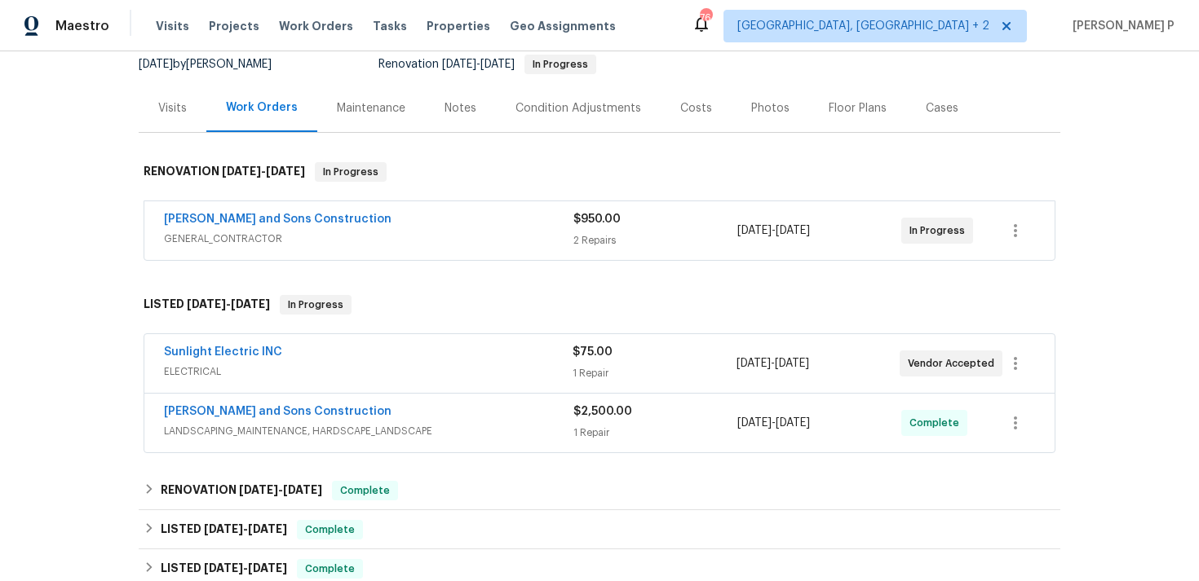
scroll to position [185, 0]
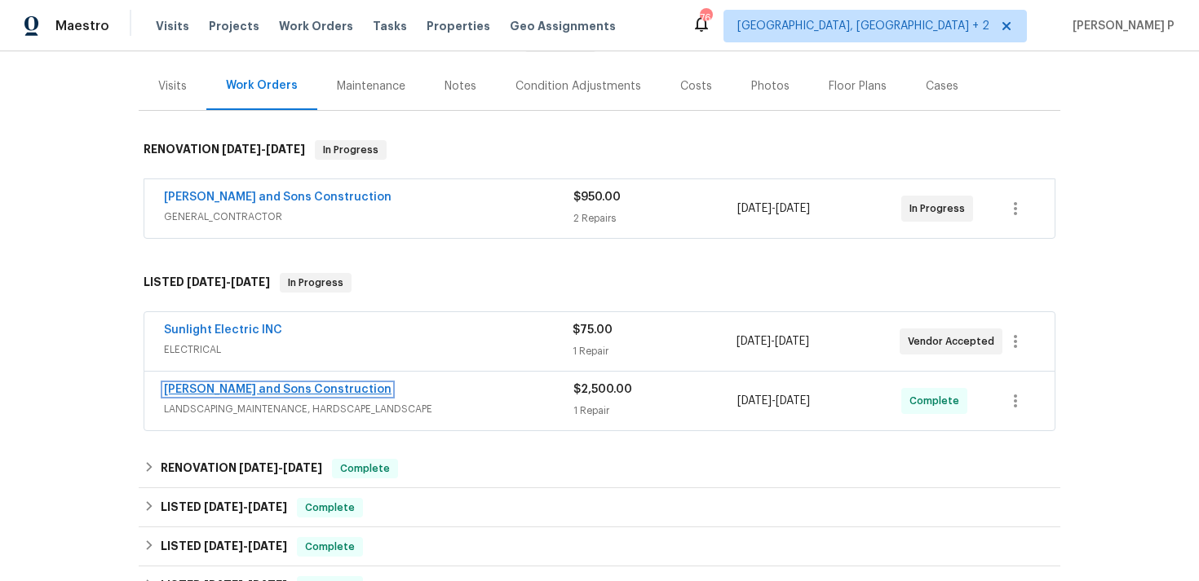
click at [241, 393] on link "[PERSON_NAME] and Sons Construction" at bounding box center [278, 389] width 228 height 11
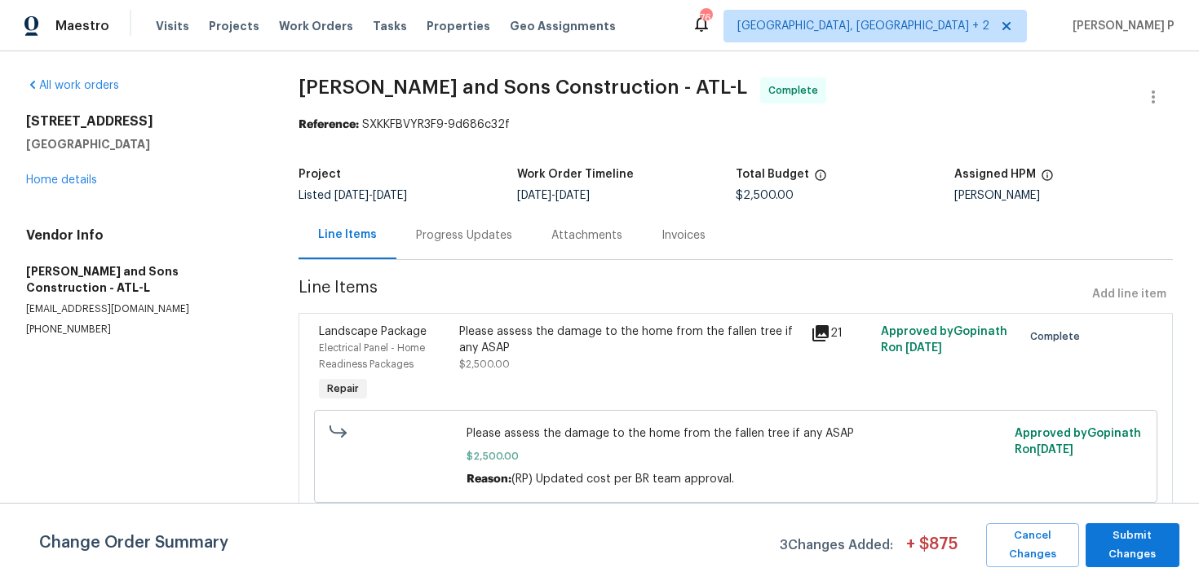
click at [416, 234] on div "Progress Updates" at bounding box center [464, 236] width 96 height 16
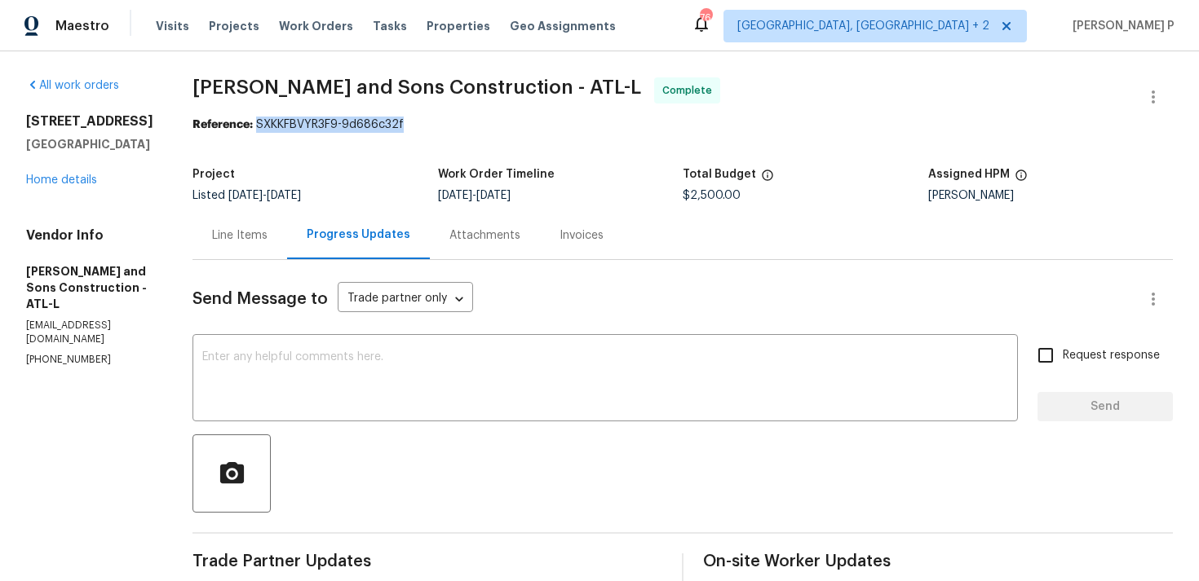
drag, startPoint x: 236, startPoint y: 121, endPoint x: 425, endPoint y: 121, distance: 188.4
click at [425, 121] on div "Reference: SXKKFBVYR3F9-9d686c32f" at bounding box center [682, 125] width 980 height 16
copy div "SXKKFBVYR3F9-9d686c32f"
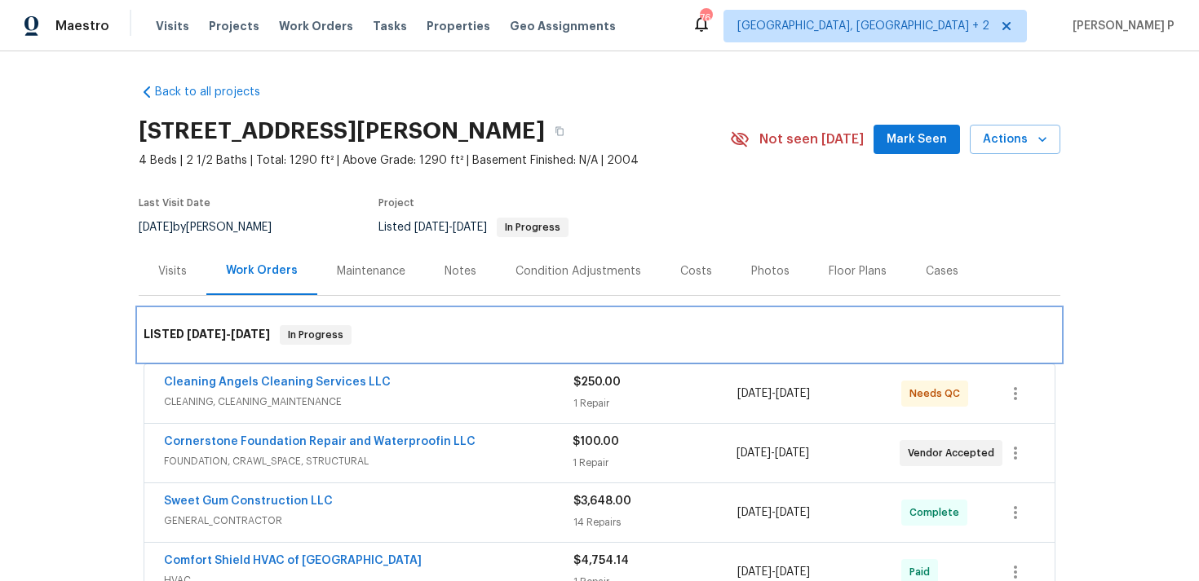
click at [297, 338] on span "In Progress" at bounding box center [315, 335] width 68 height 16
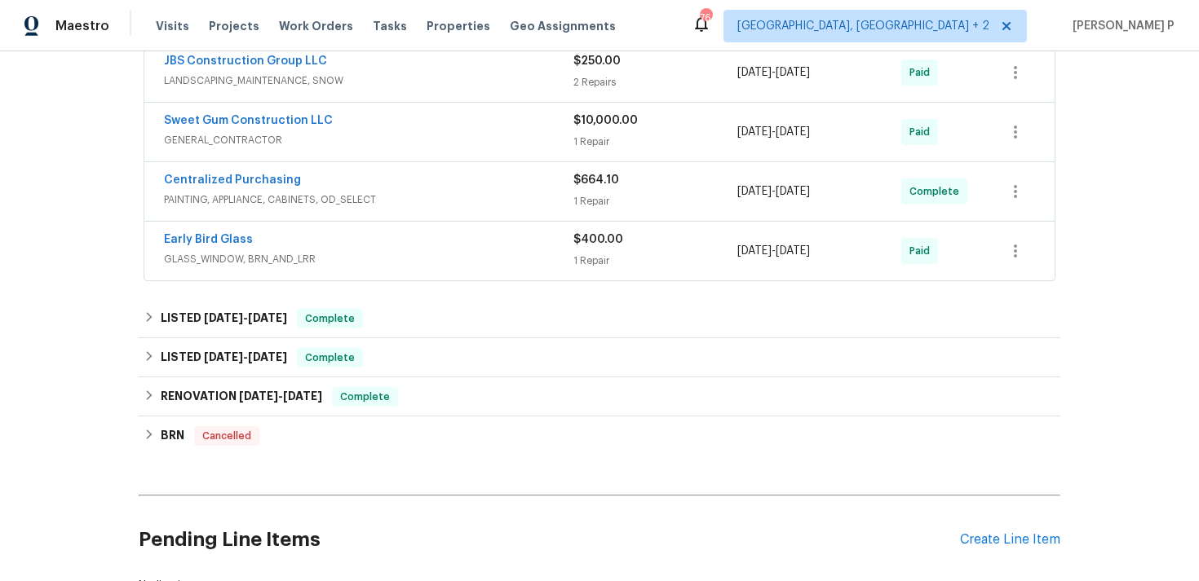
scroll to position [683, 0]
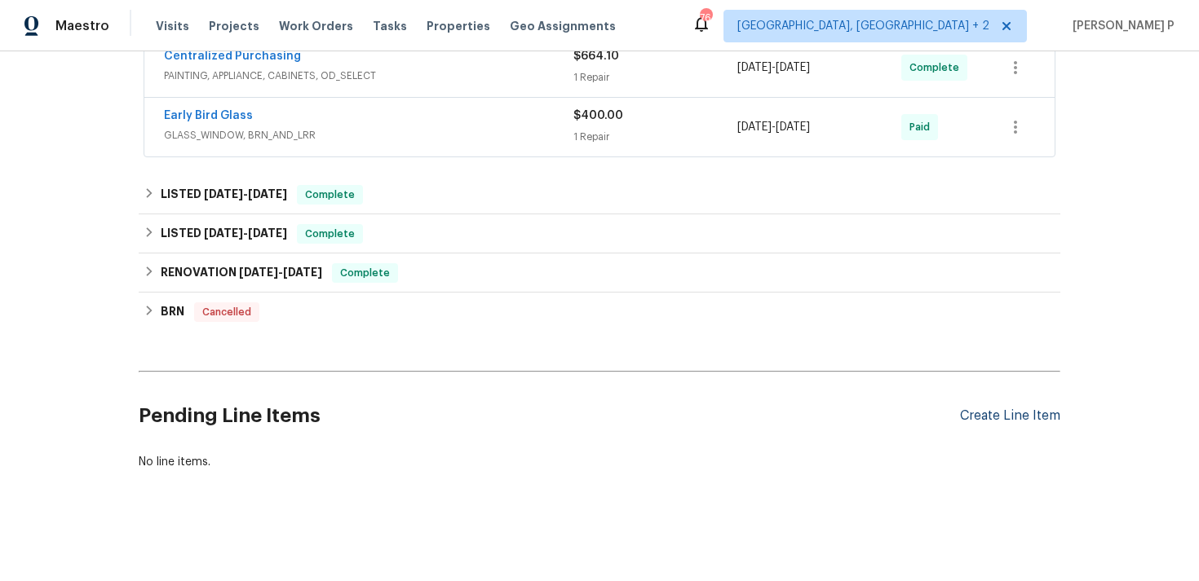
click at [998, 412] on div "Create Line Item" at bounding box center [1010, 416] width 100 height 15
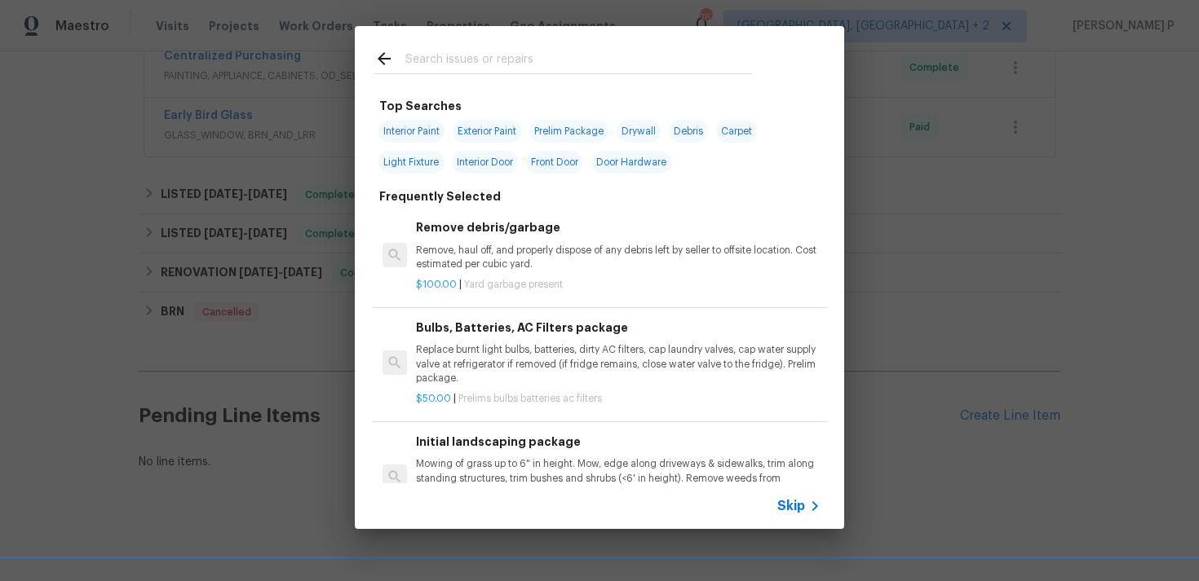
click at [806, 505] on icon at bounding box center [815, 507] width 20 height 20
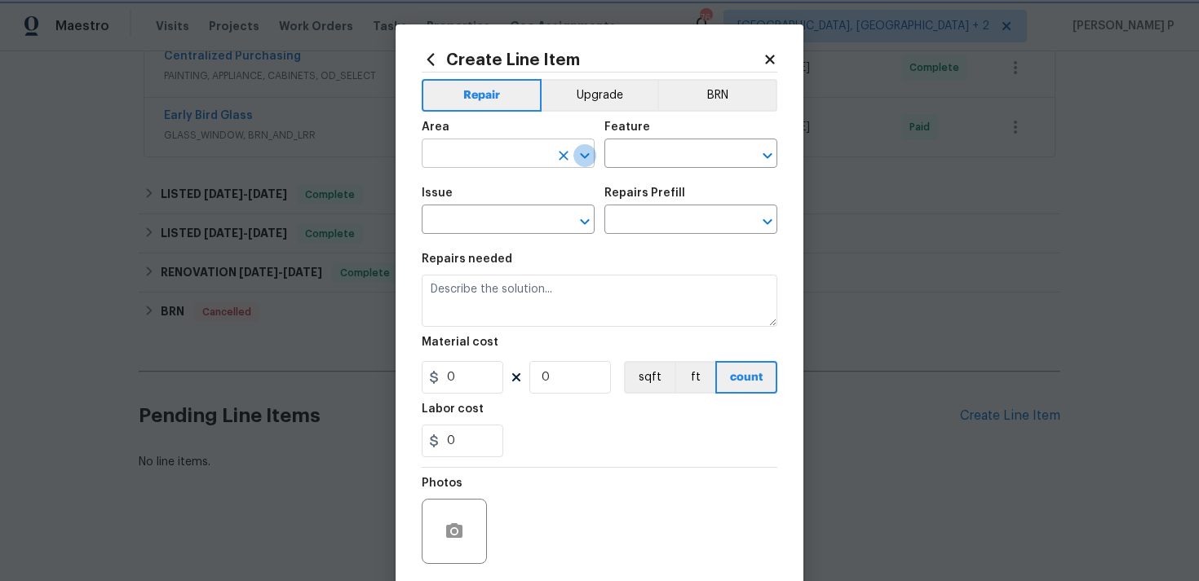
click at [584, 152] on icon "Open" at bounding box center [585, 156] width 20 height 20
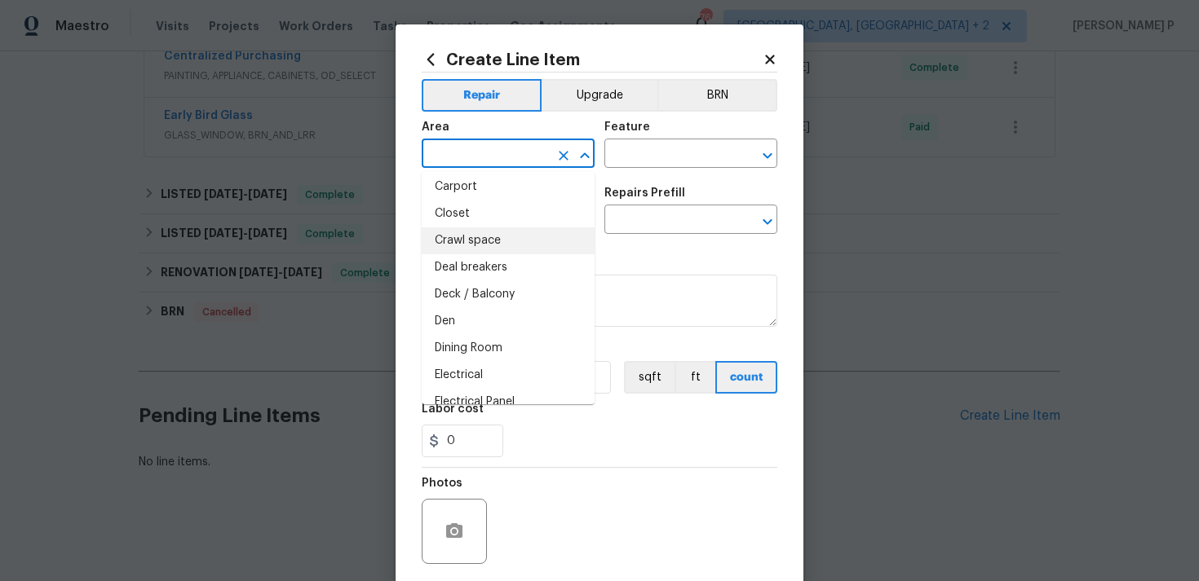
scroll to position [38, 0]
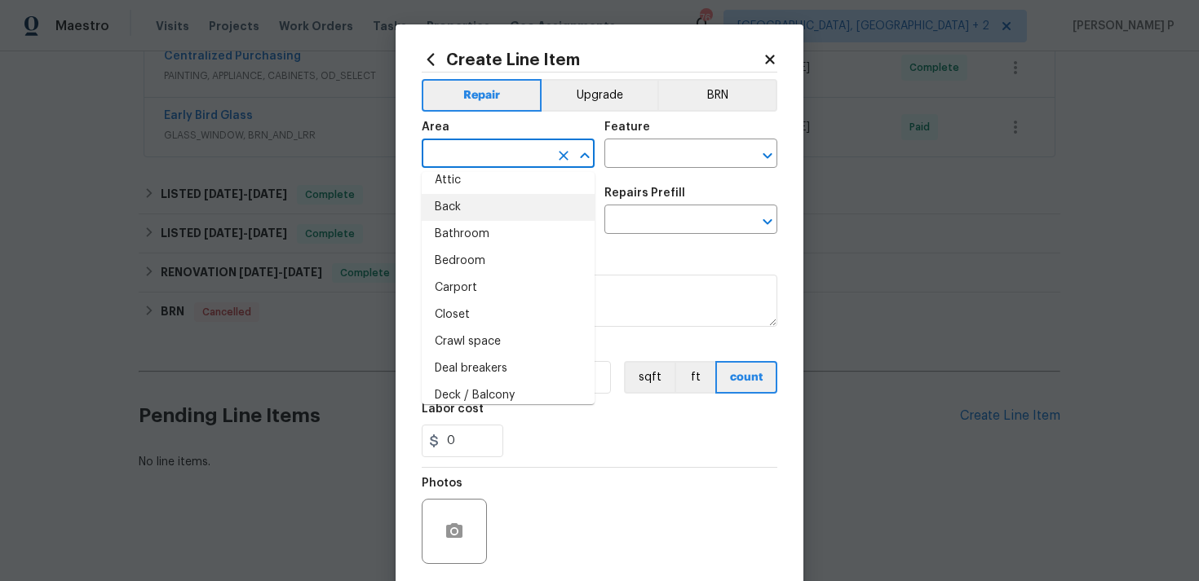
click at [476, 201] on li "Back" at bounding box center [508, 207] width 173 height 27
type input "Back"
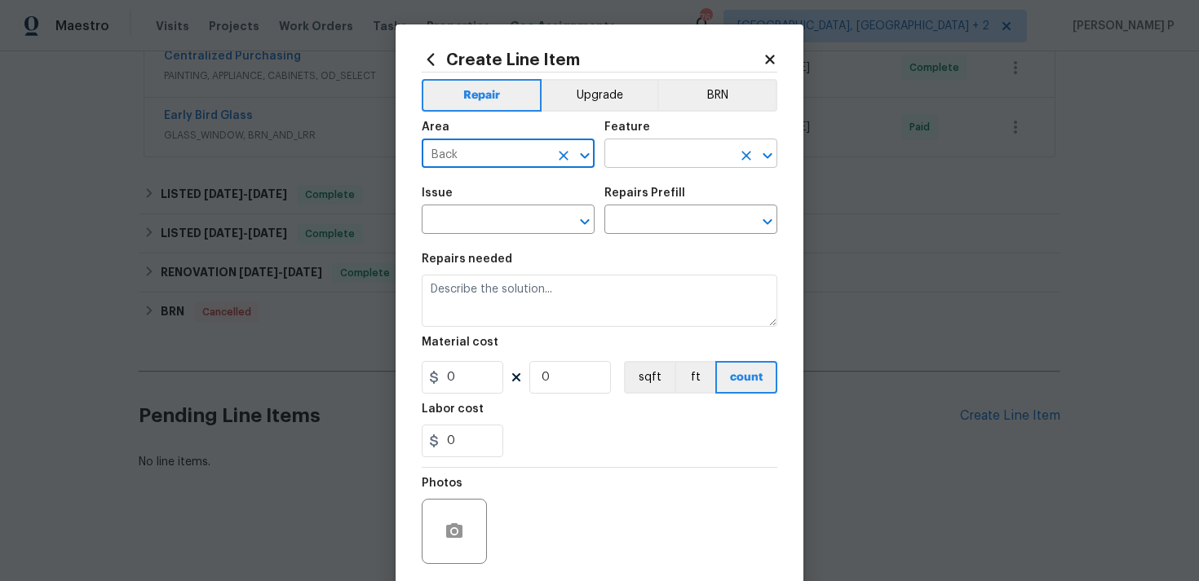
click at [641, 157] on input "text" at bounding box center [667, 155] width 127 height 25
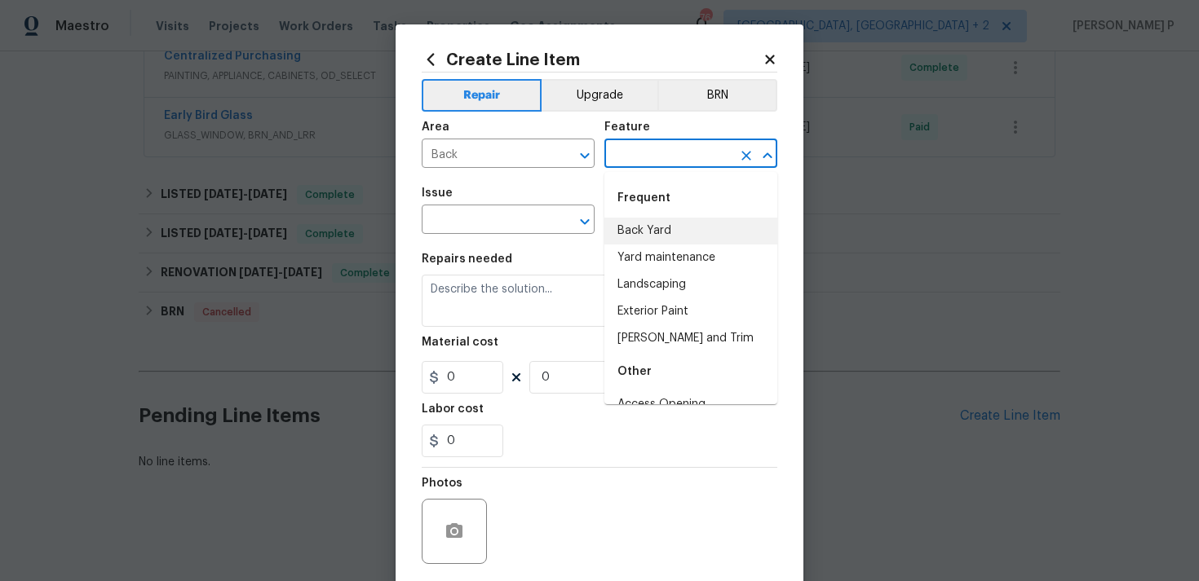
click at [661, 233] on li "Back Yard" at bounding box center [690, 231] width 173 height 27
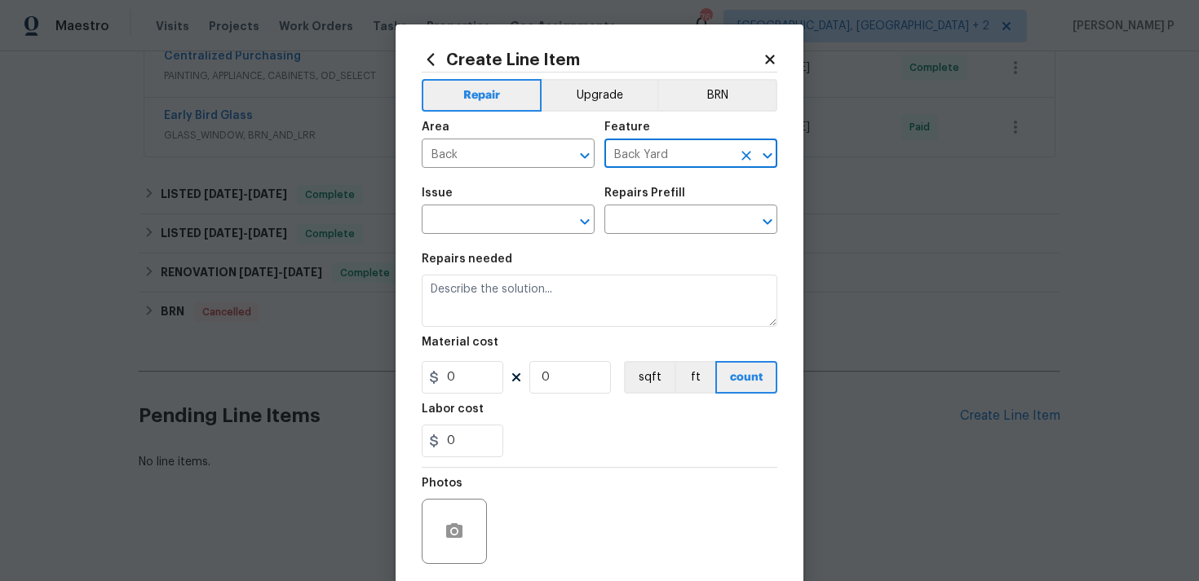
click at [762, 155] on icon "Open" at bounding box center [768, 156] width 20 height 20
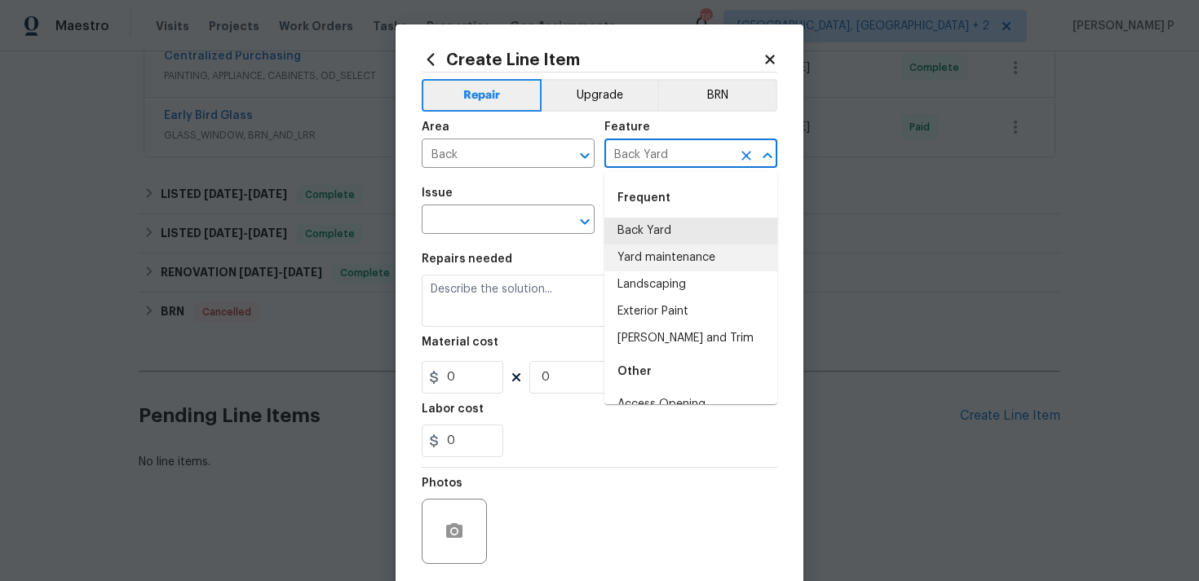
click at [663, 276] on li "Landscaping" at bounding box center [690, 285] width 173 height 27
type input "Landscaping"
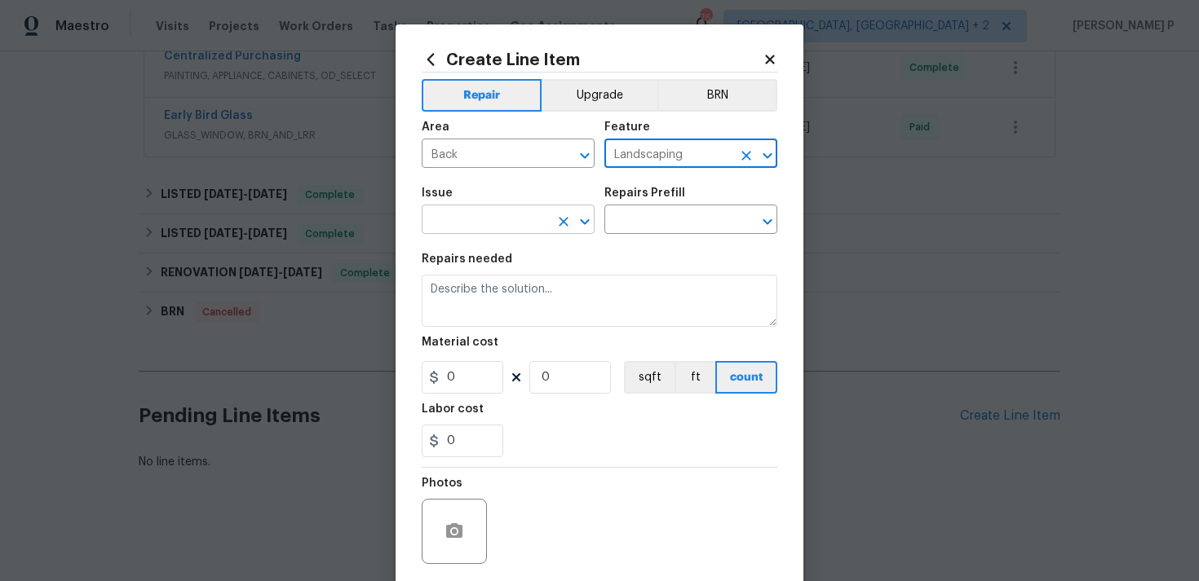
click at [587, 214] on icon "Open" at bounding box center [585, 222] width 20 height 20
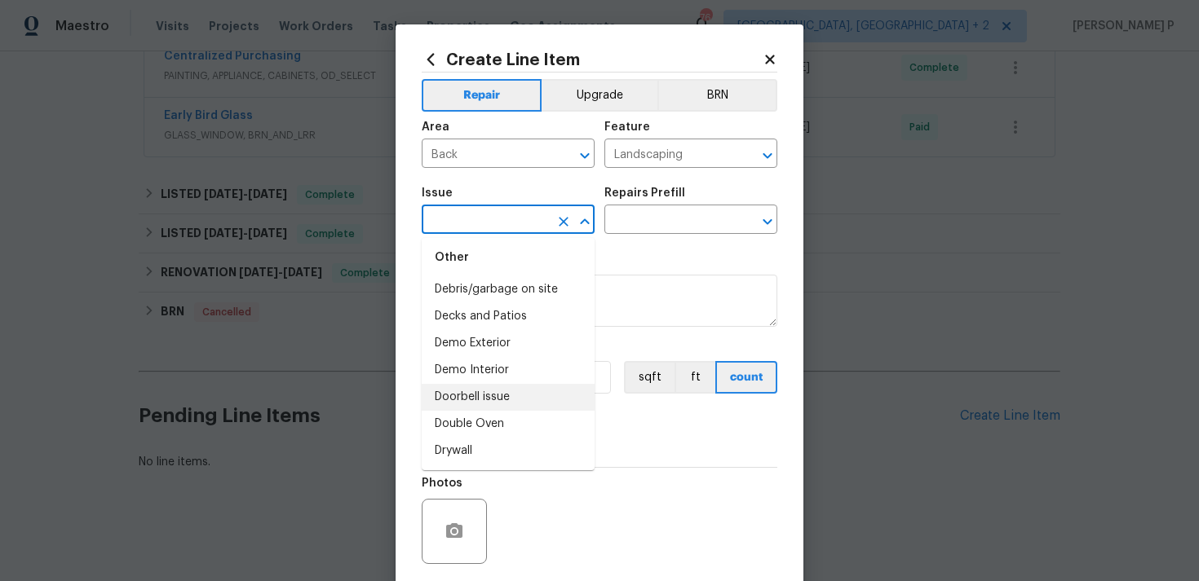
scroll to position [680, 0]
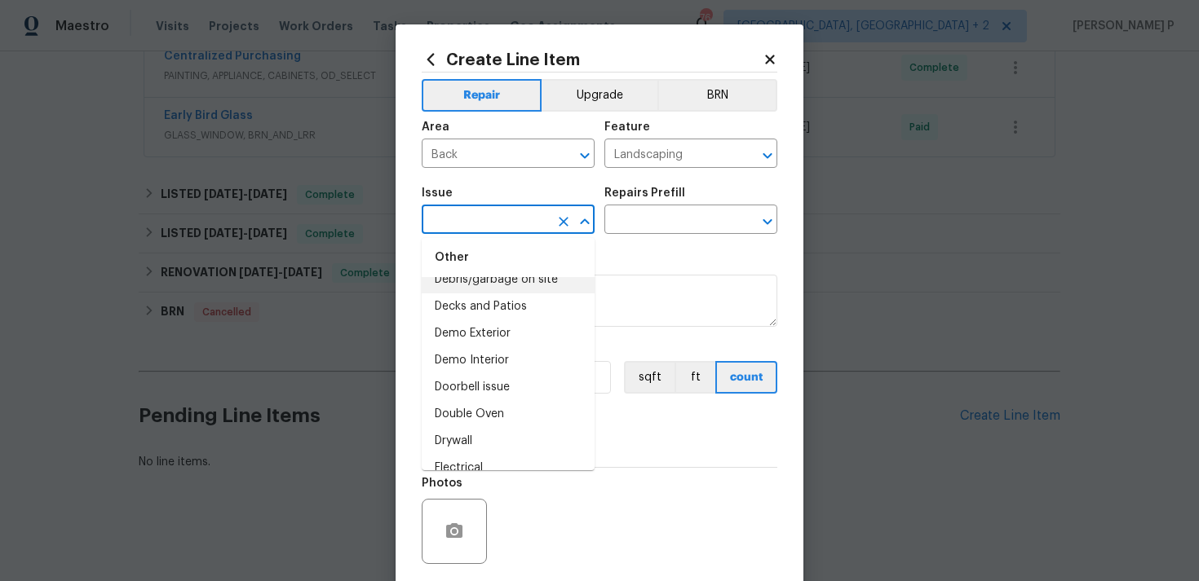
click at [502, 285] on li "Debris/garbage on site" at bounding box center [508, 280] width 173 height 27
type input "Debris/garbage on site"
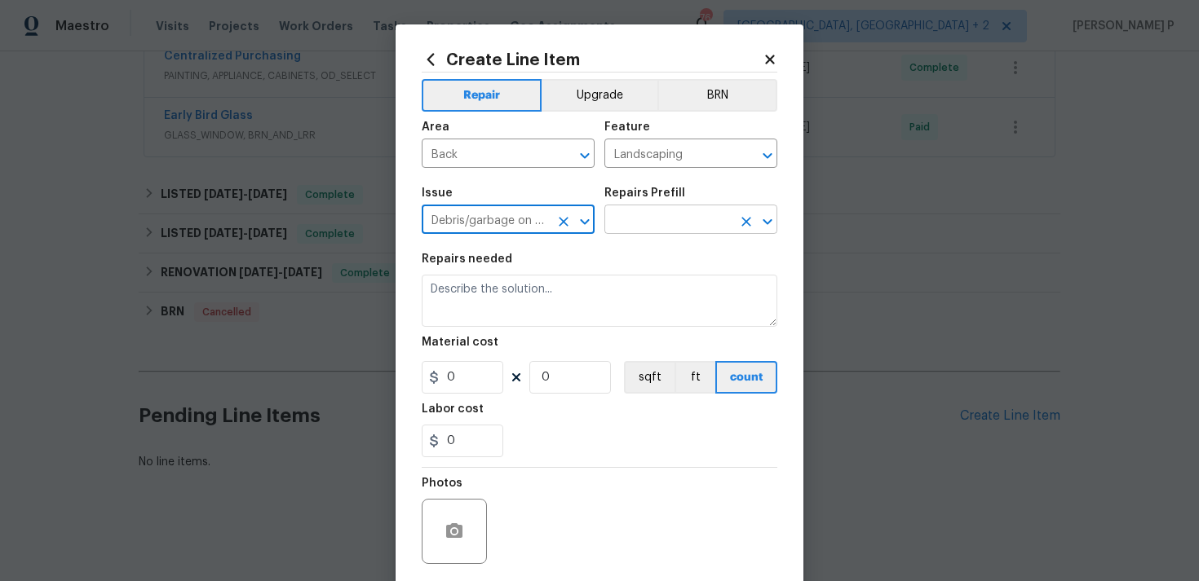
click at [665, 220] on input "text" at bounding box center [667, 221] width 127 height 25
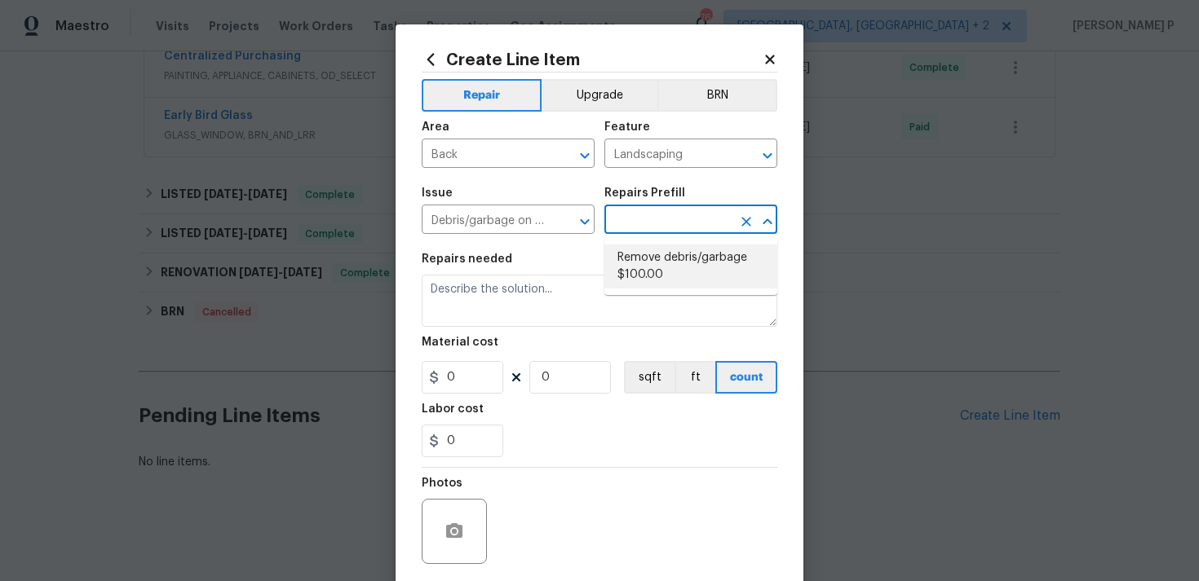
click at [666, 258] on li "Remove debris/garbage $100.00" at bounding box center [690, 267] width 173 height 44
type input "Remove debris/garbage $100.00"
type textarea "Remove, haul off, and properly dispose of any debris left by seller to offsite …"
type input "1"
type input "100"
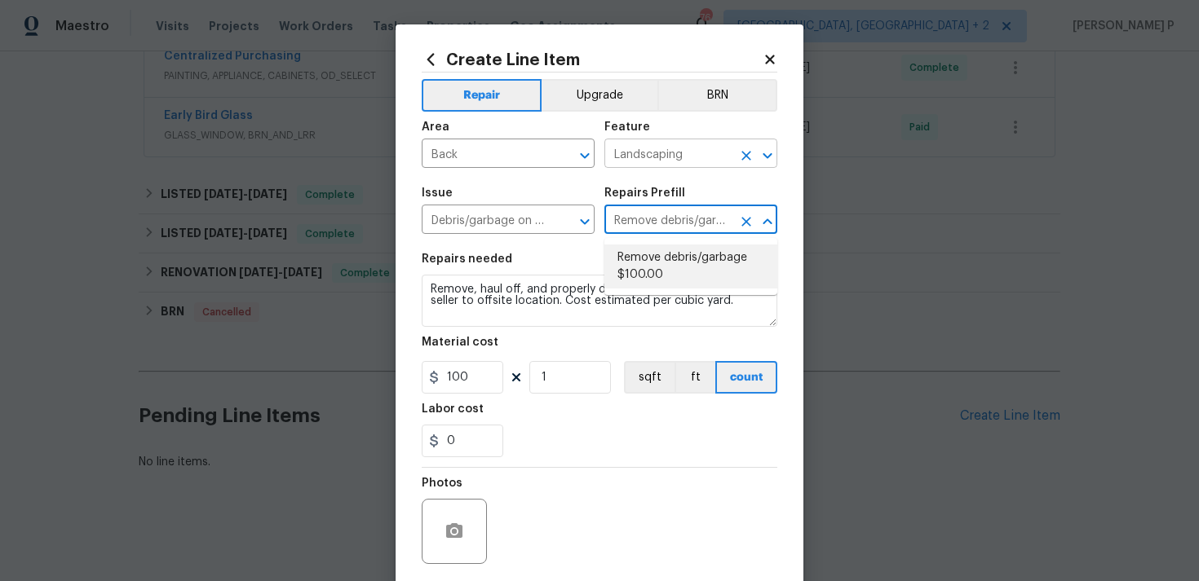
click at [777, 160] on button "Open" at bounding box center [767, 155] width 23 height 23
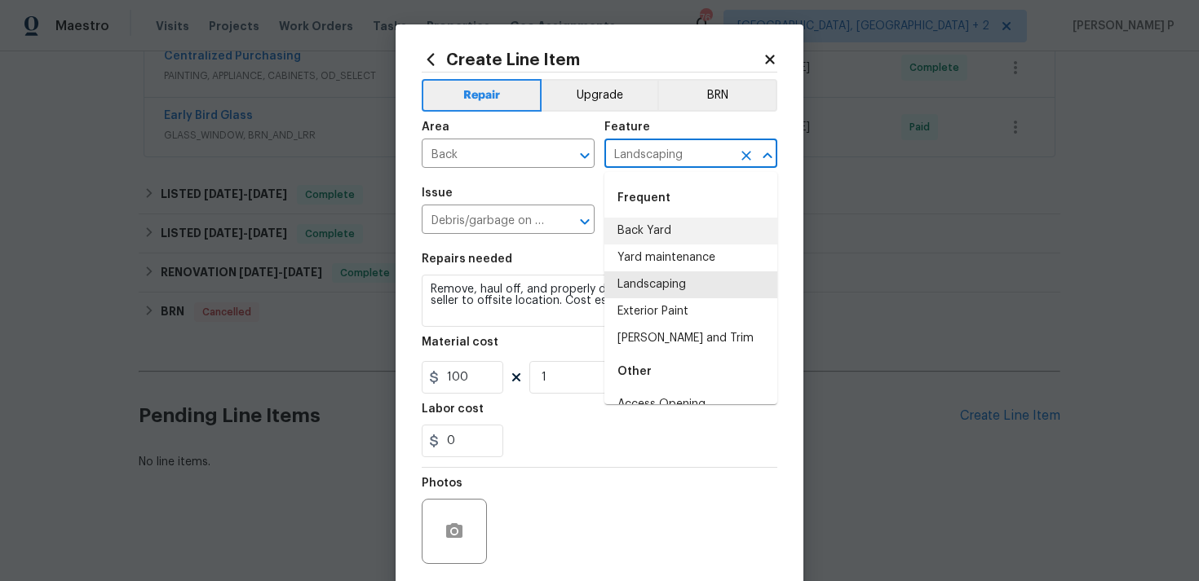
click at [665, 235] on li "Back Yard" at bounding box center [690, 231] width 173 height 27
type input "Back Yard"
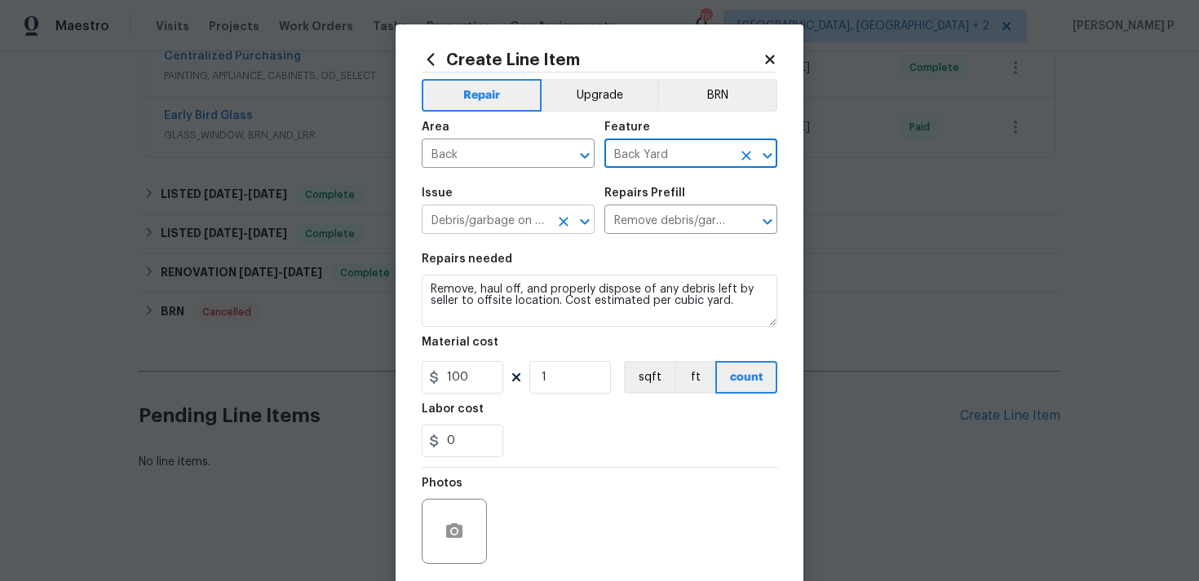
click at [524, 231] on input "Debris/garbage on site" at bounding box center [485, 221] width 127 height 25
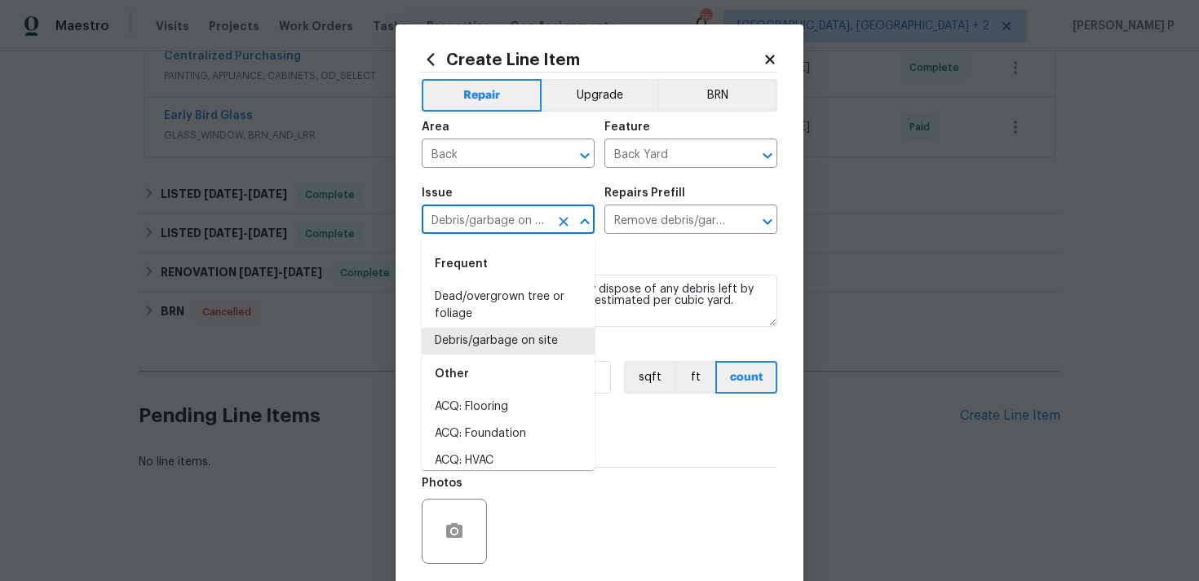
scroll to position [542, 0]
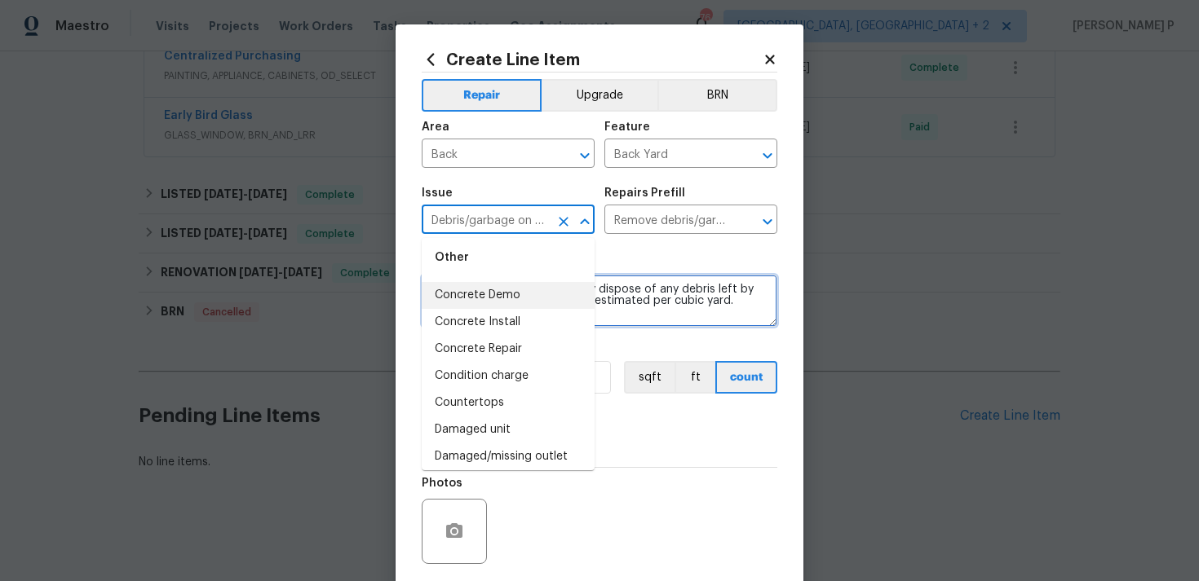
click at [645, 290] on textarea "Remove, haul off, and properly dispose of any debris left by seller to offsite …" at bounding box center [600, 301] width 356 height 52
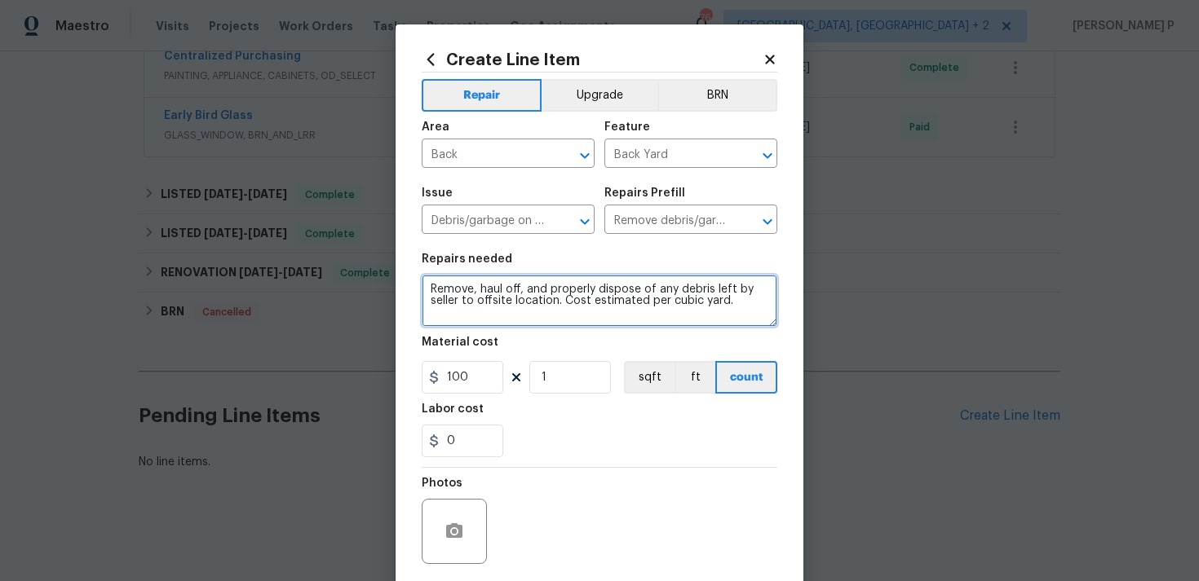
click at [645, 290] on textarea "Remove, haul off, and properly dispose of any debris left by seller to offsite …" at bounding box center [600, 301] width 356 height 52
paste textarea "debris from yard, remove old alarm panel, repair front and back door casings, p…"
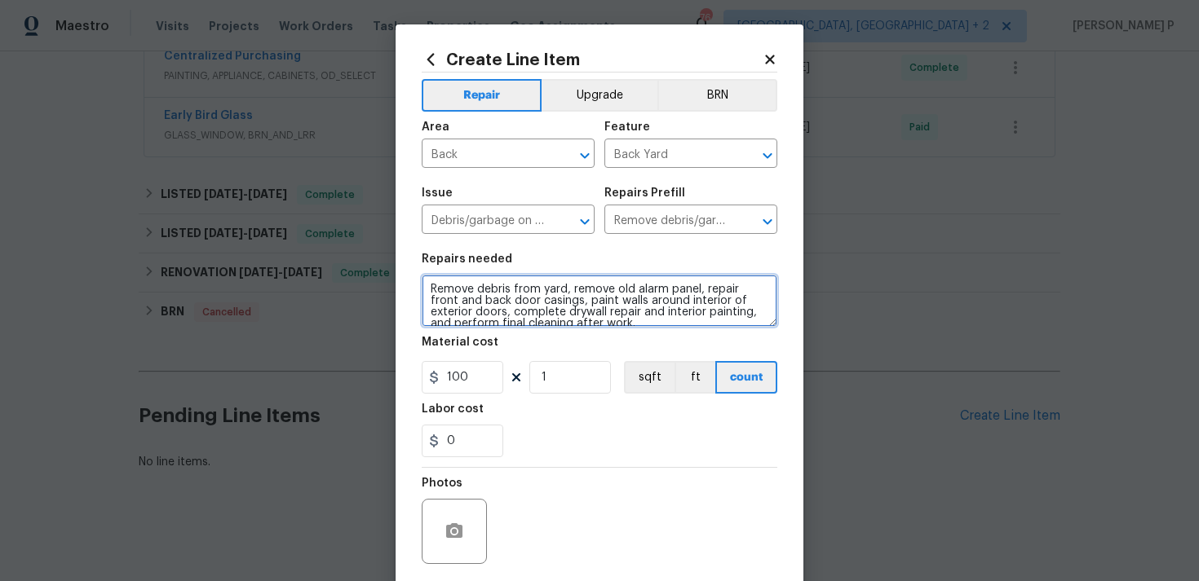
scroll to position [3, 0]
type textarea "Remove debris from yard, remove old alarm panel, repair front and back door cas…"
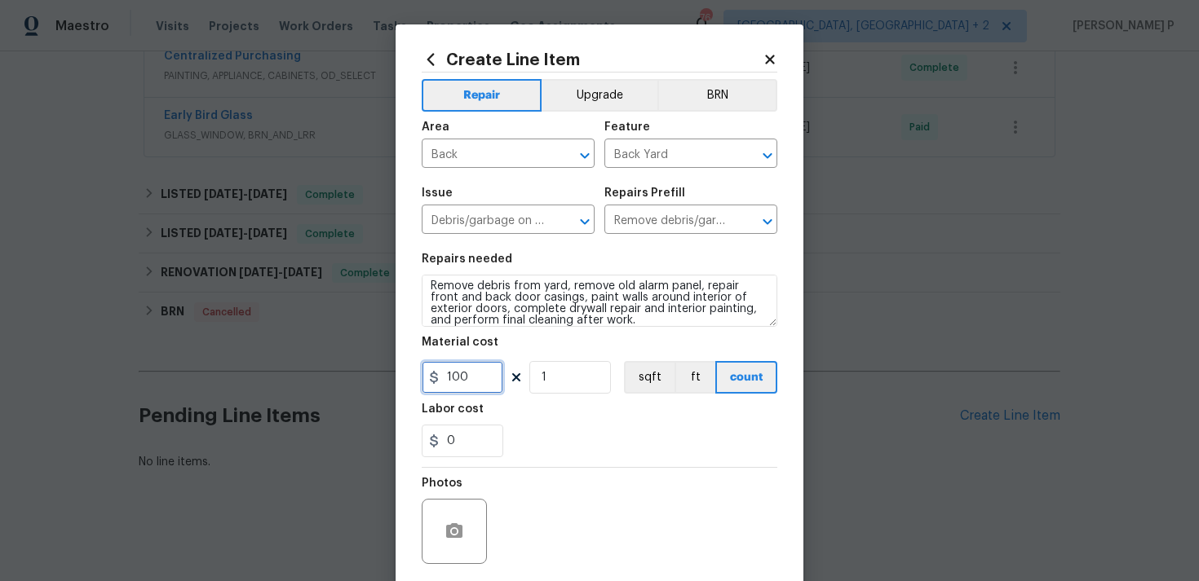
click at [461, 378] on input "100" at bounding box center [463, 377] width 82 height 33
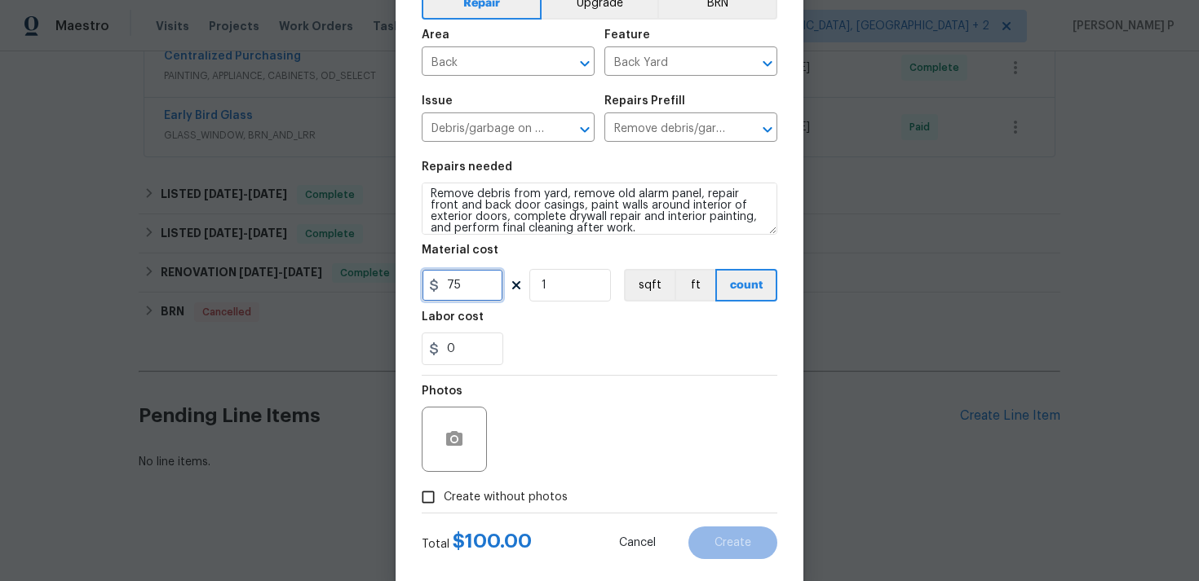
scroll to position [121, 0]
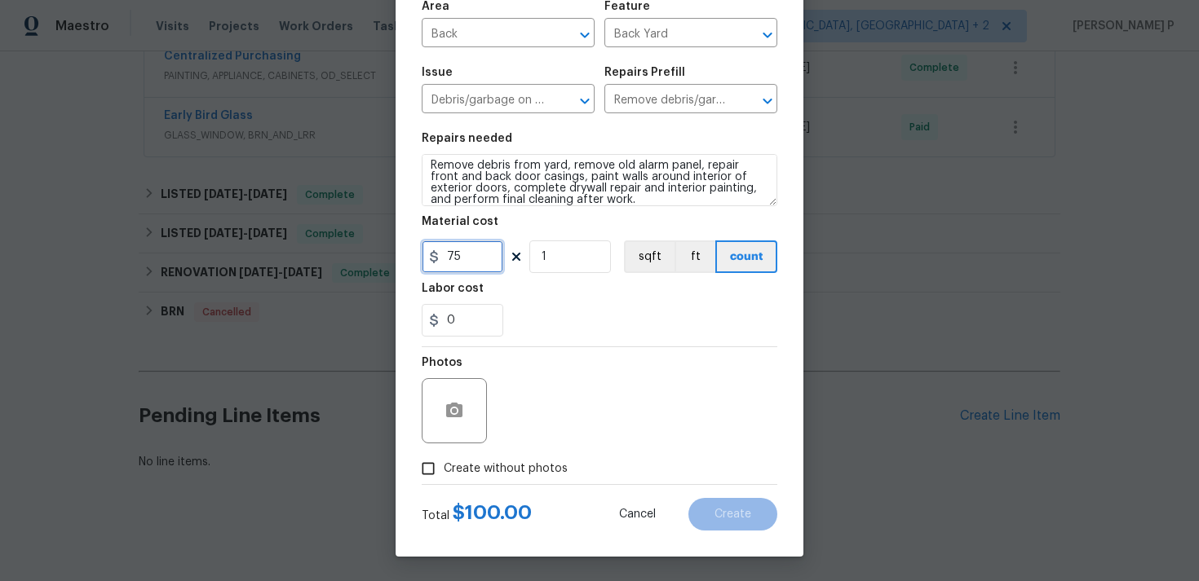
type input "75"
click at [453, 419] on icon "button" at bounding box center [454, 411] width 20 height 20
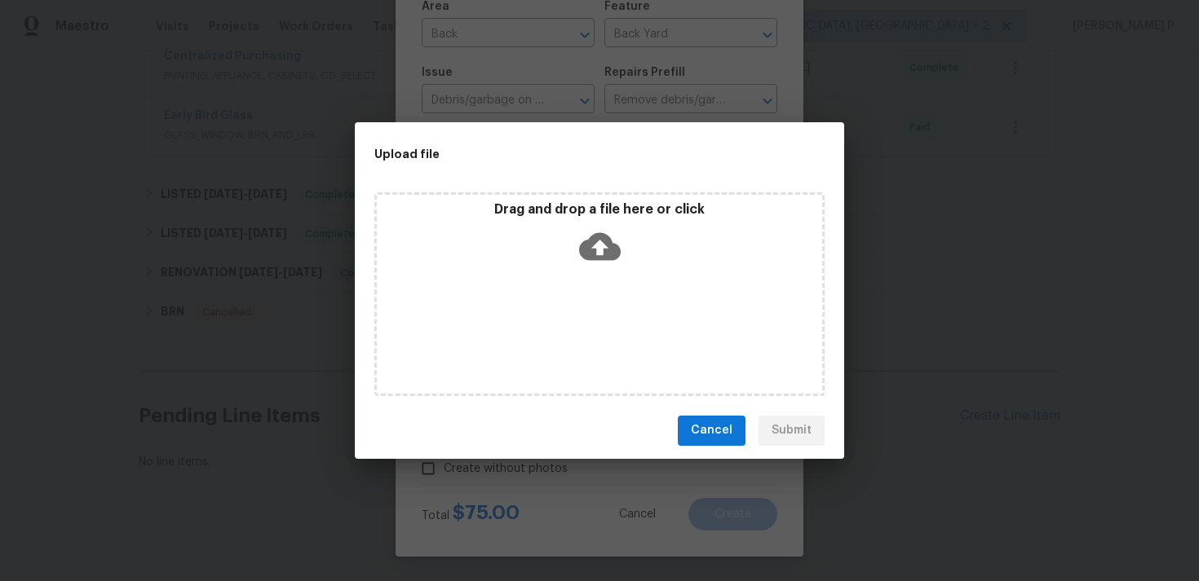
click at [622, 247] on div "Drag and drop a file here or click" at bounding box center [599, 236] width 445 height 70
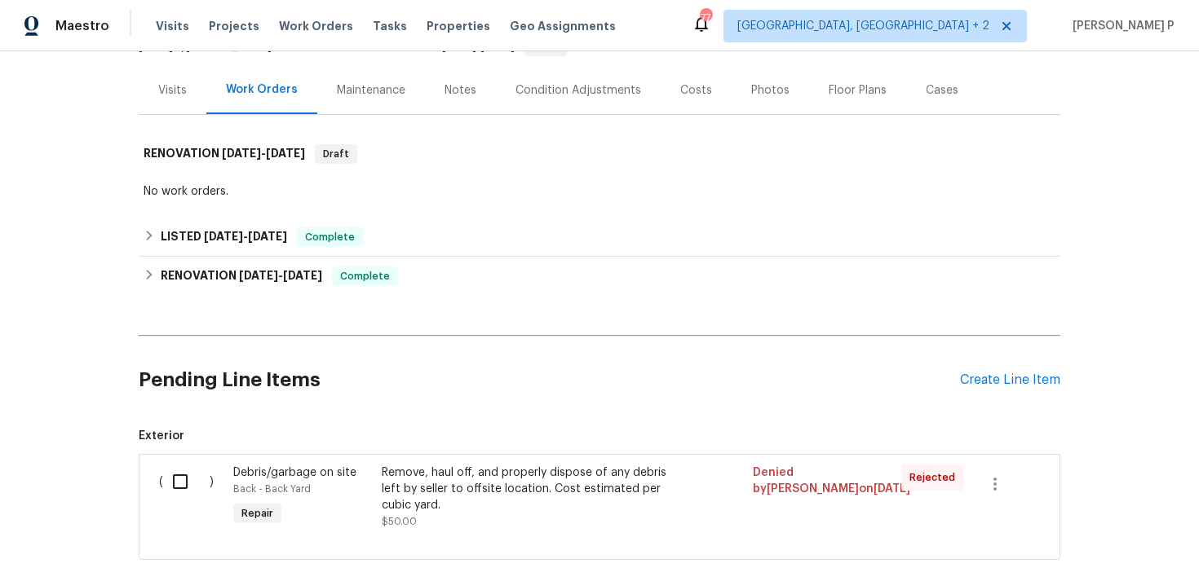
scroll to position [271, 0]
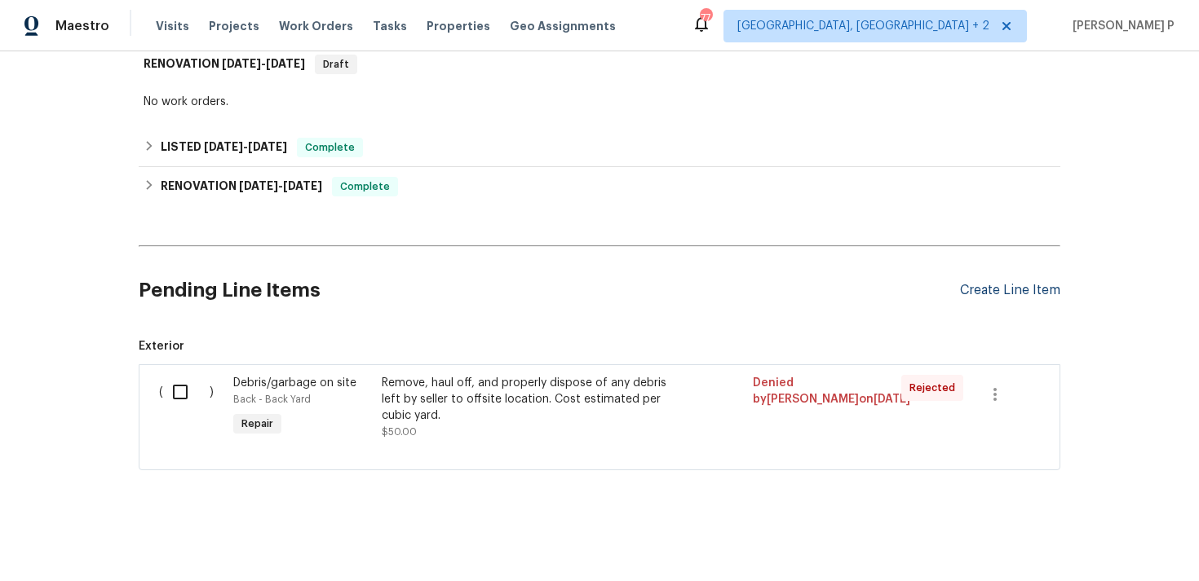
click at [1020, 290] on div "Create Line Item" at bounding box center [1010, 290] width 100 height 15
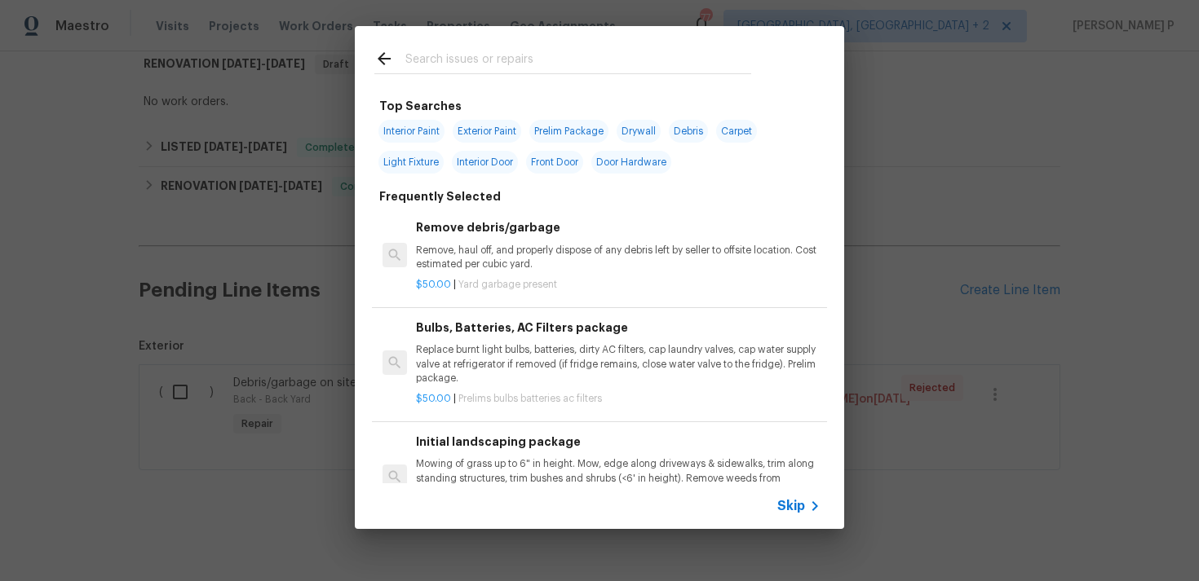
click at [789, 488] on div "Skip" at bounding box center [599, 507] width 489 height 46
click at [789, 505] on span "Skip" at bounding box center [791, 506] width 28 height 16
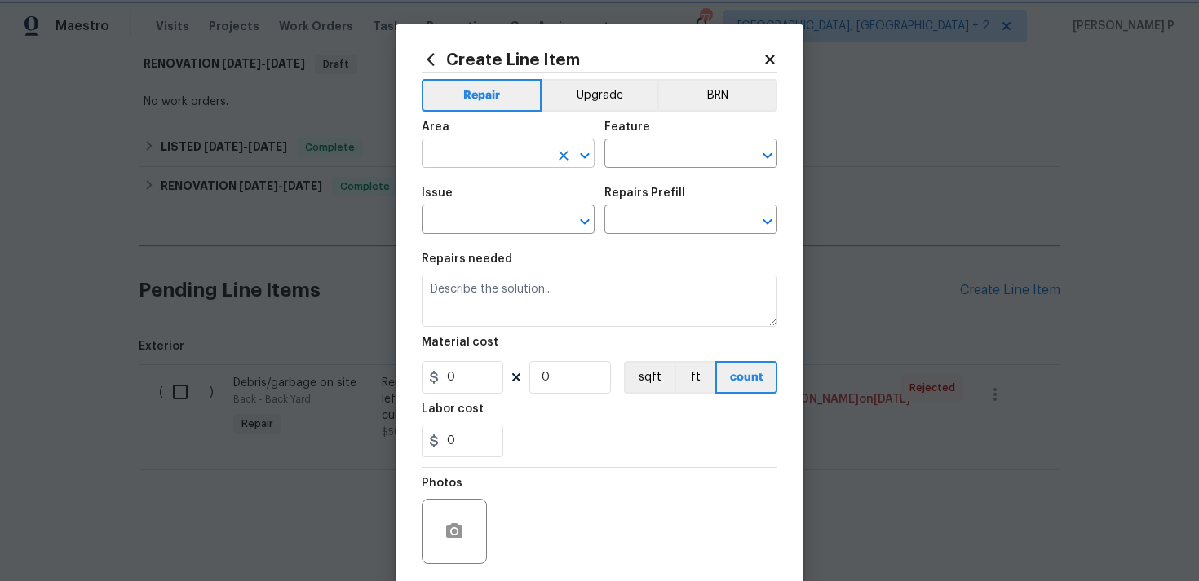
click at [590, 153] on icon "Open" at bounding box center [585, 156] width 20 height 20
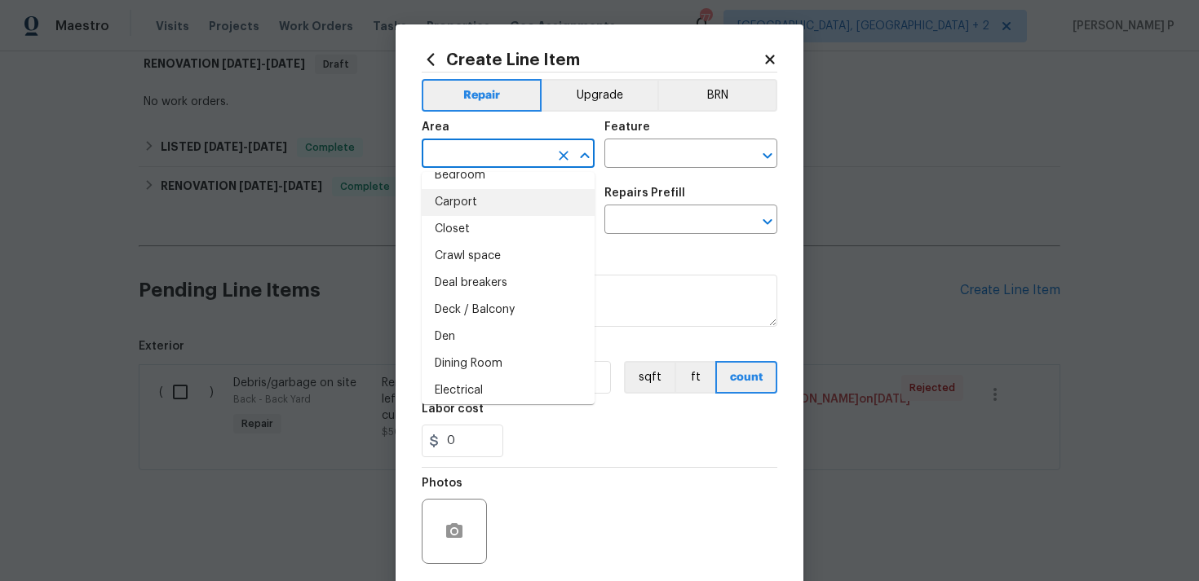
scroll to position [112, 0]
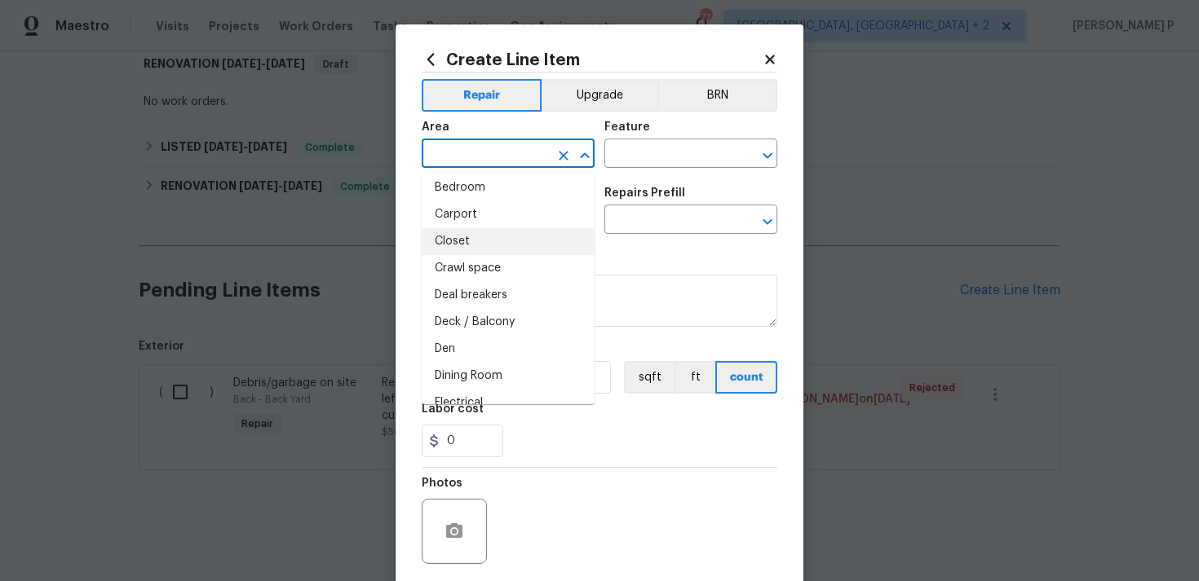
click at [476, 235] on li "Closet" at bounding box center [508, 241] width 173 height 27
type input "Closet"
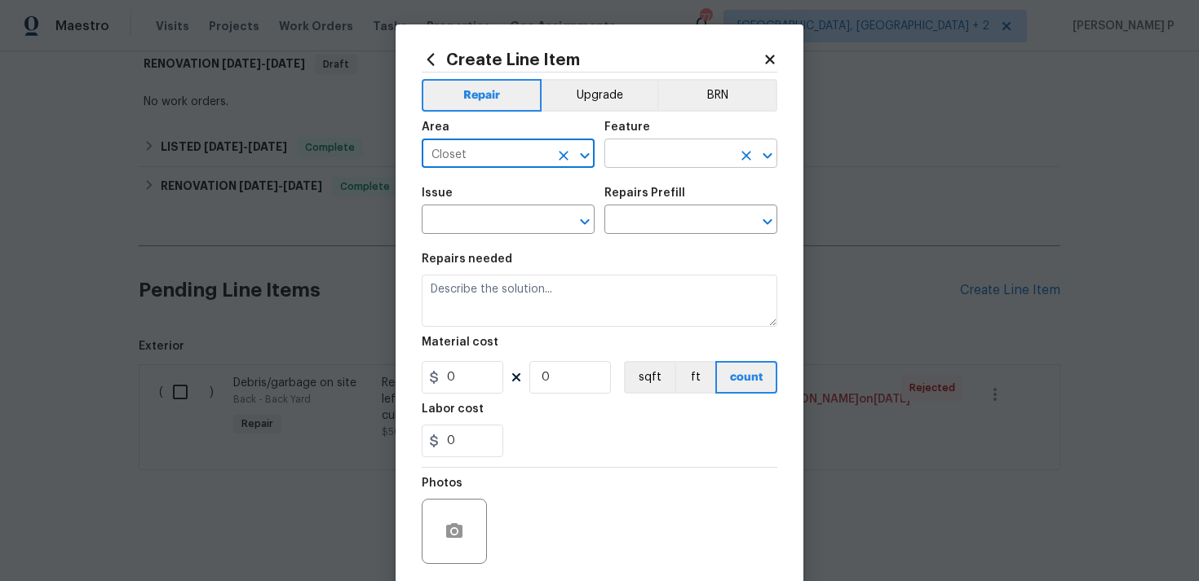
click at [648, 149] on input "text" at bounding box center [667, 155] width 127 height 25
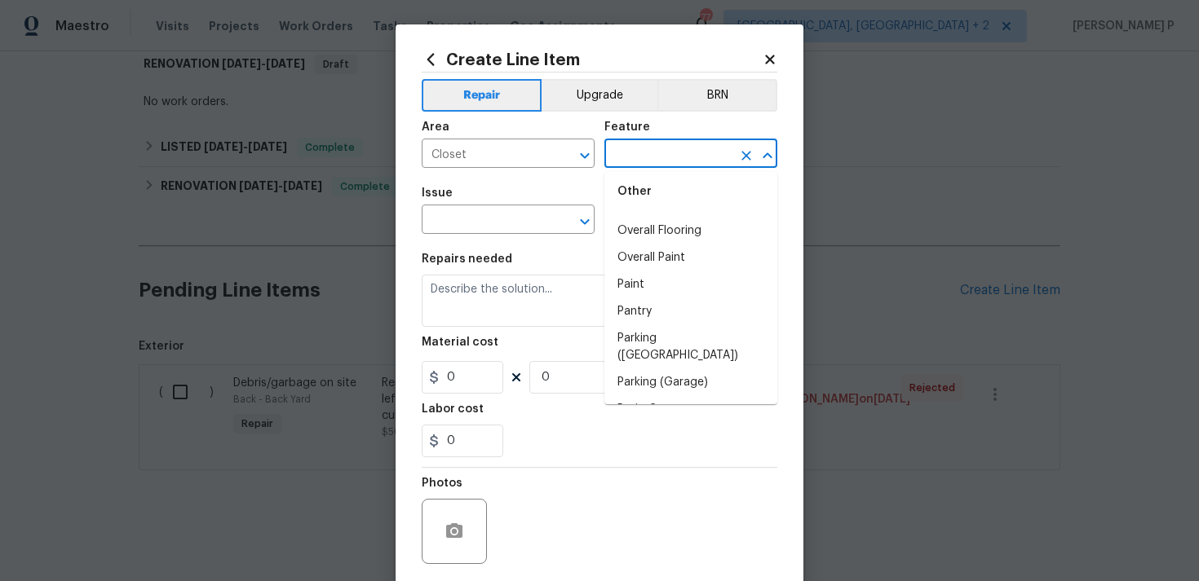
scroll to position [2754, 0]
click at [637, 281] on li "Paint" at bounding box center [690, 277] width 173 height 27
type input "Paint"
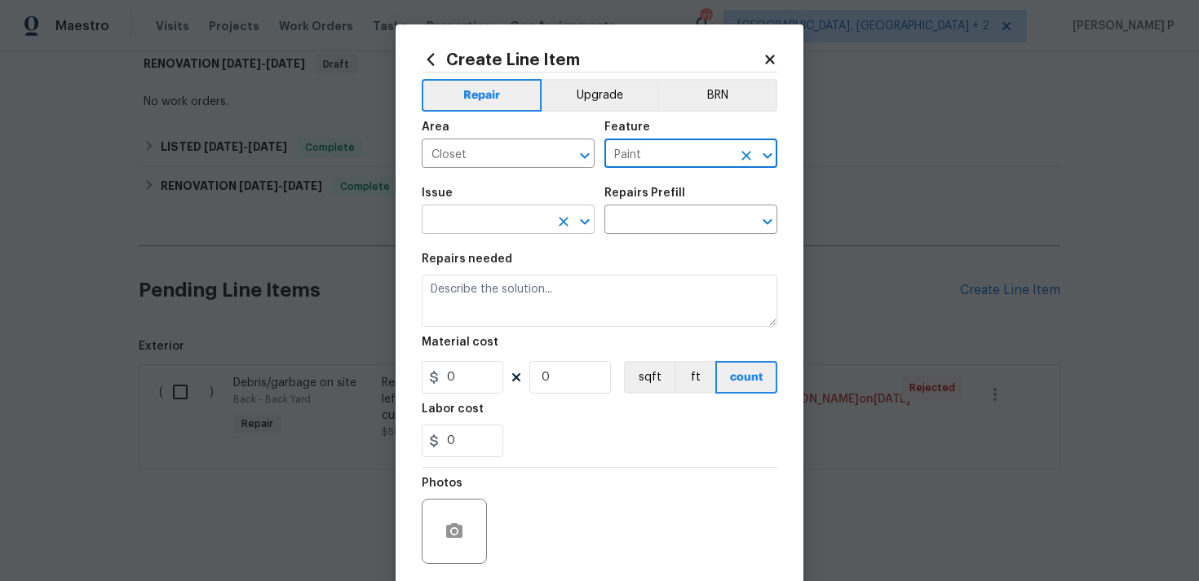
click at [581, 215] on icon "Open" at bounding box center [585, 222] width 20 height 20
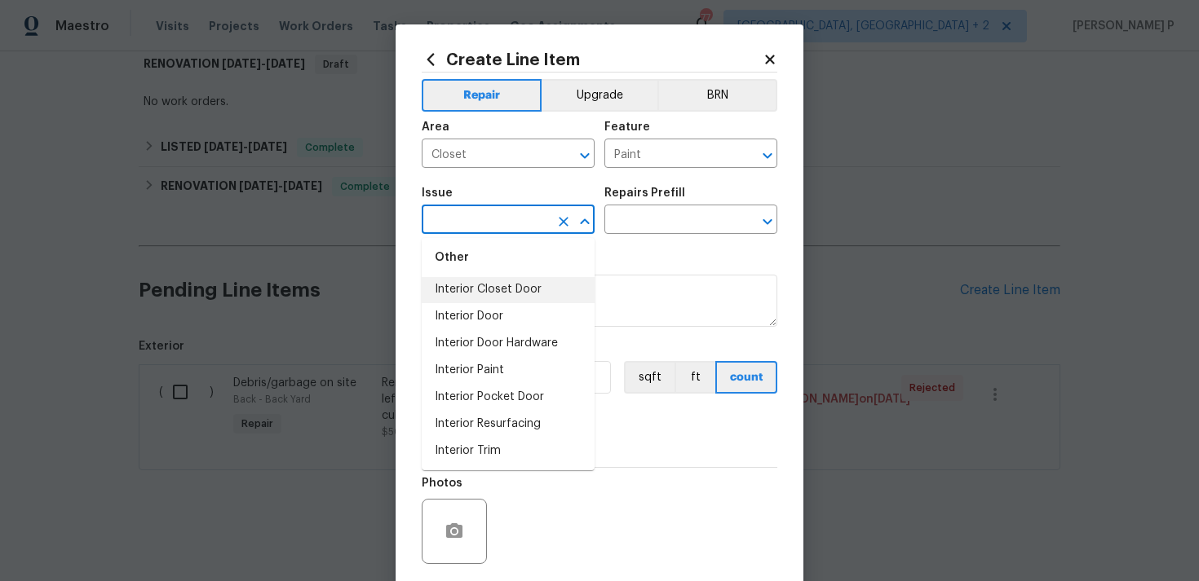
scroll to position [1549, 0]
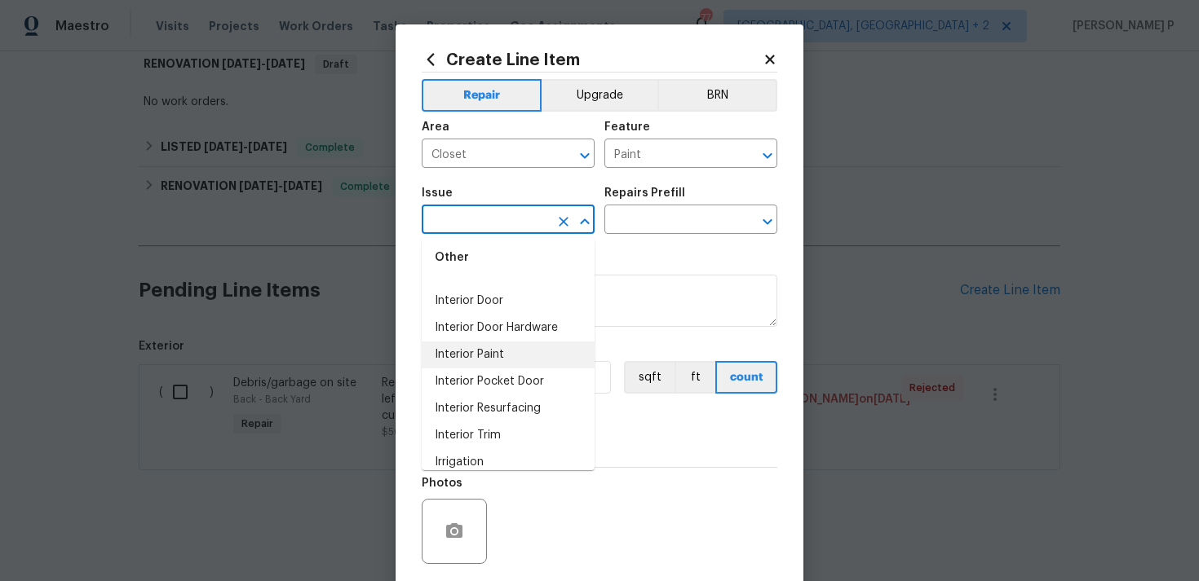
click at [484, 358] on li "Interior Paint" at bounding box center [508, 355] width 173 height 27
type input "Interior Paint"
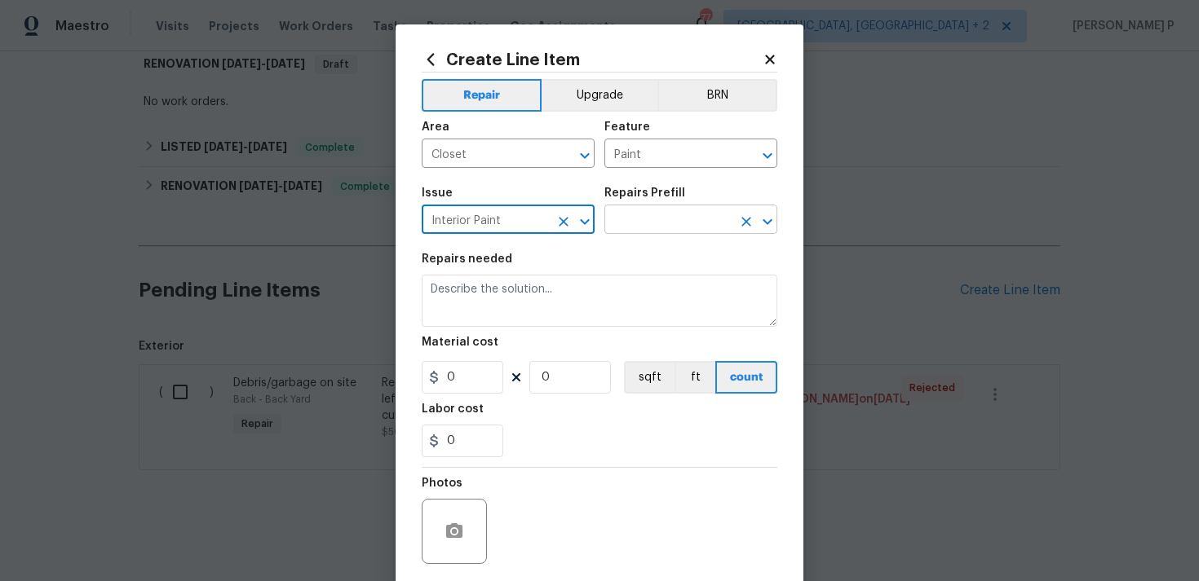
click at [651, 226] on input "text" at bounding box center [667, 221] width 127 height 25
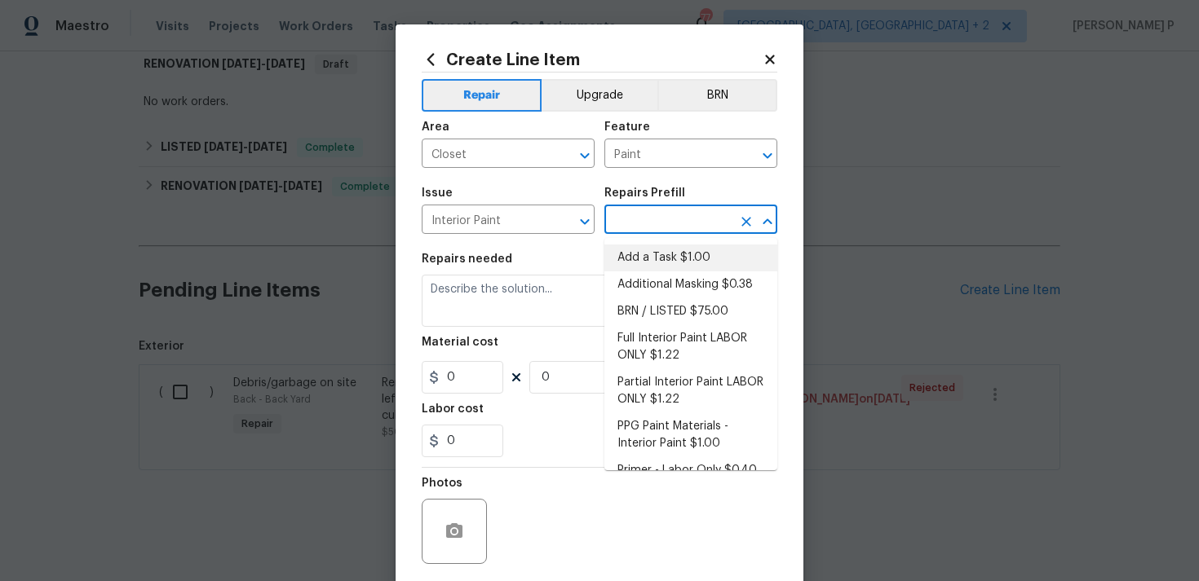
click at [651, 249] on li "Add a Task $1.00" at bounding box center [690, 258] width 173 height 27
type input "Overall Paint"
type input "Add a Task $1.00"
type textarea "HPM to detail"
type input "1"
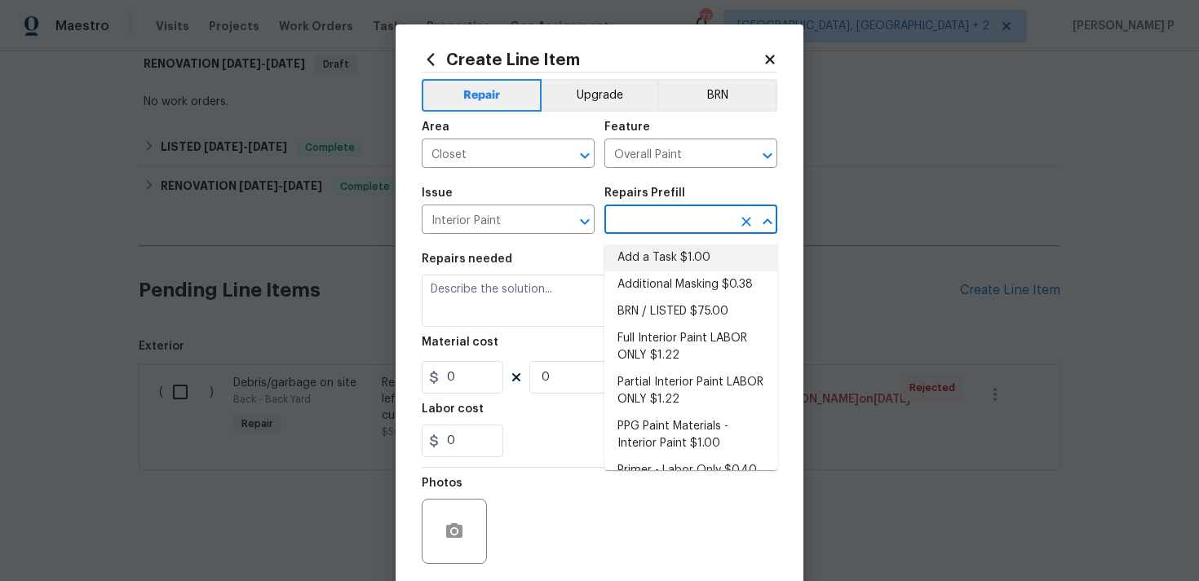
type input "1"
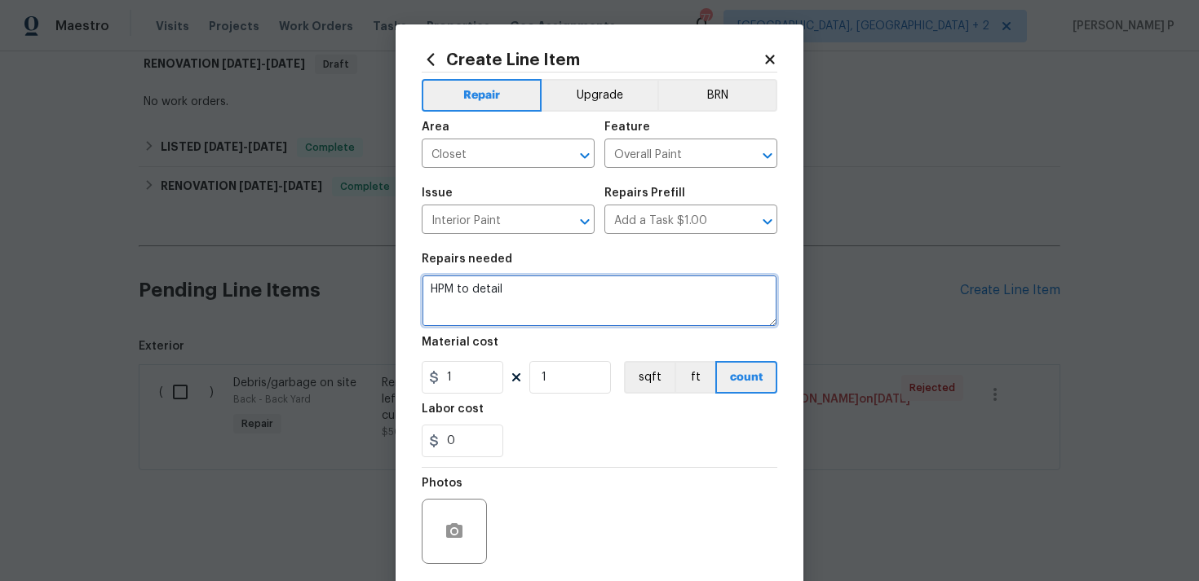
click at [565, 295] on textarea "HPM to detail" at bounding box center [600, 301] width 356 height 52
paste textarea "Clean up dried paint spilled in the upstairs closet that has spread onto the ca…"
type textarea "Clean up dried paint spilled in the upstairs closet that has spread onto the ca…"
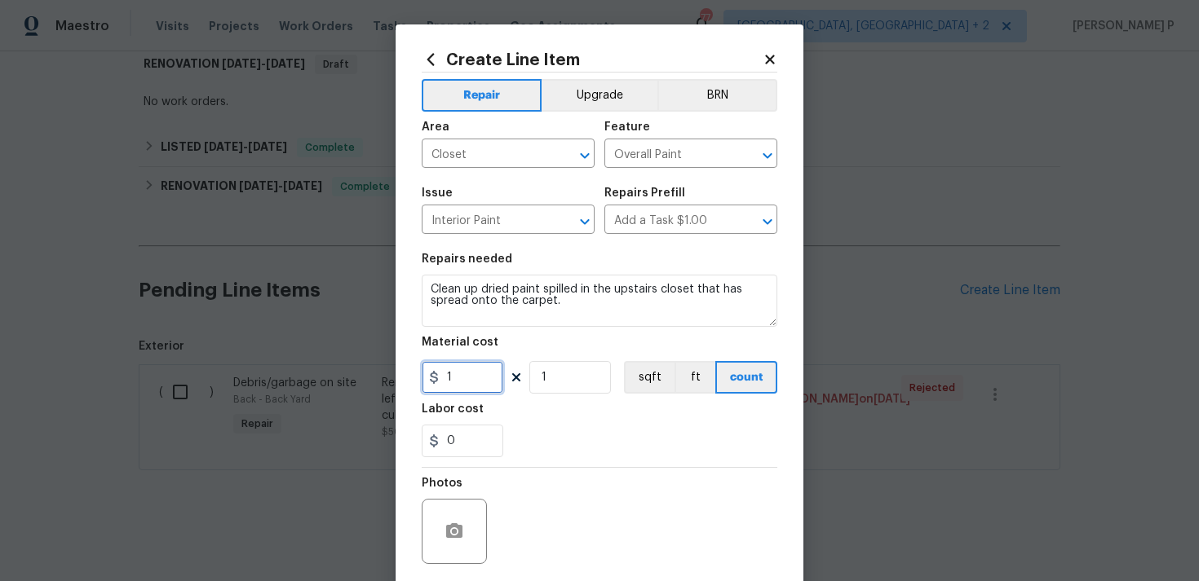
click at [464, 375] on input "1" at bounding box center [463, 377] width 82 height 33
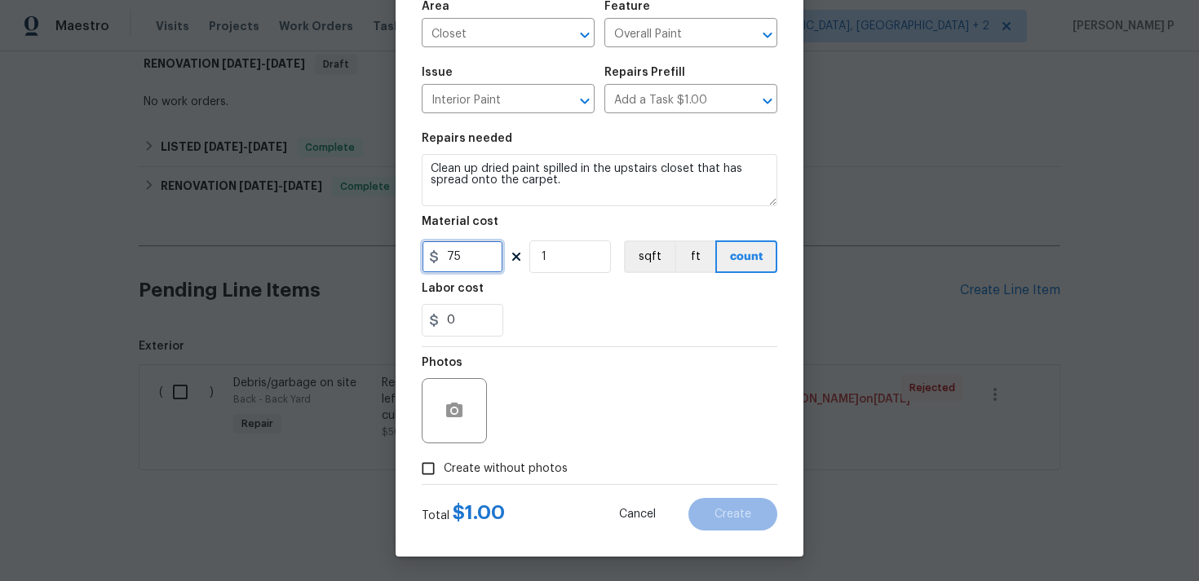
type input "75"
click at [454, 413] on circle "button" at bounding box center [454, 411] width 5 height 5
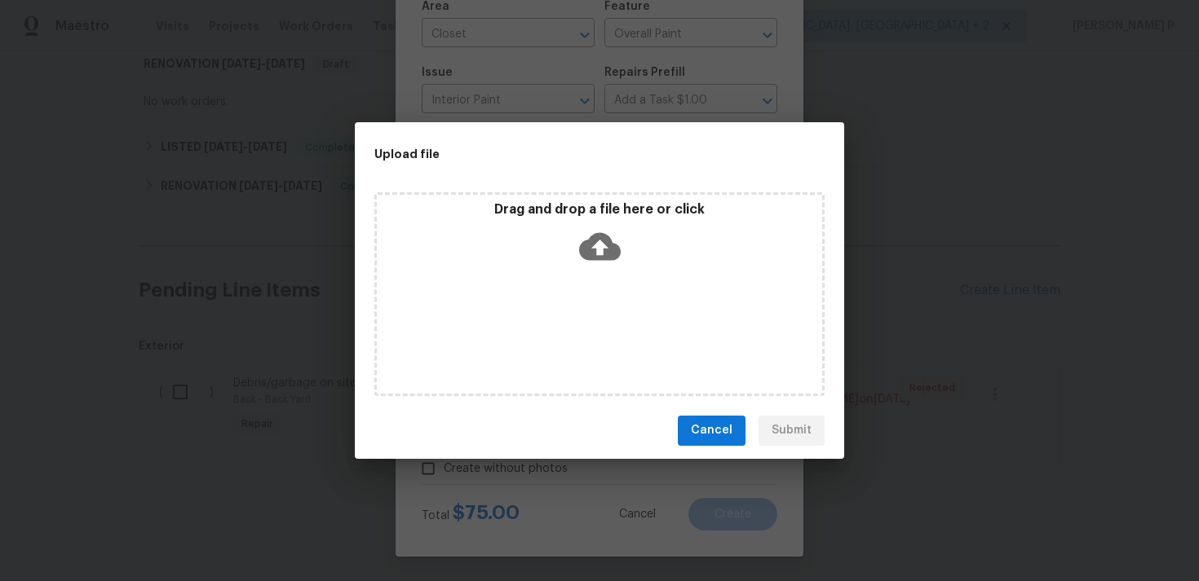
click at [593, 250] on icon at bounding box center [600, 246] width 42 height 28
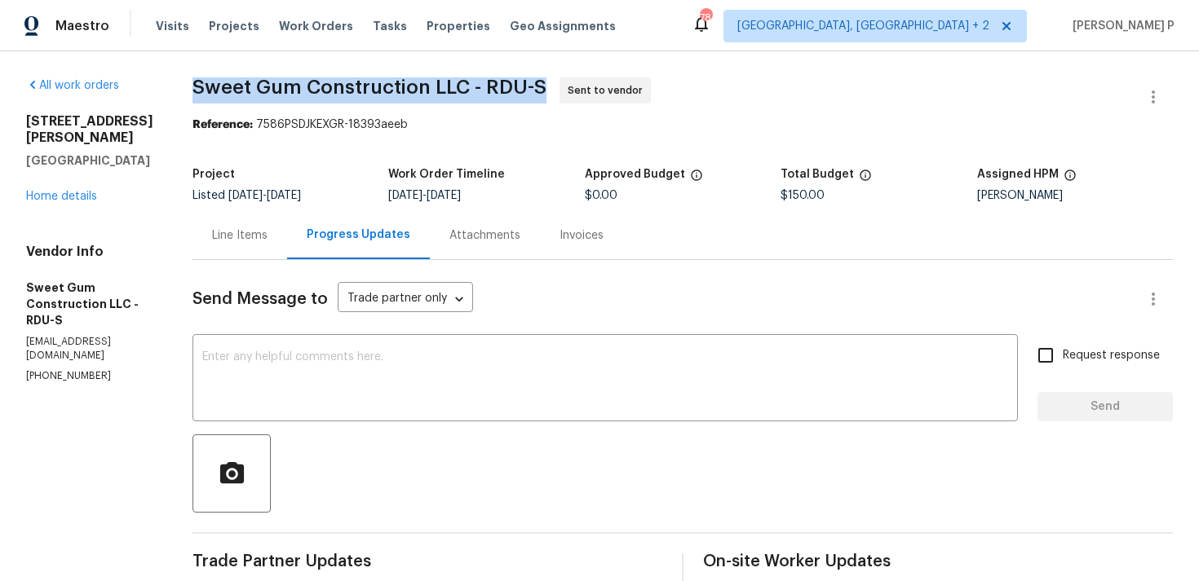
drag, startPoint x: 231, startPoint y: 88, endPoint x: 590, endPoint y: 81, distance: 359.7
click at [590, 81] on span "Sweet Gum Construction LLC - RDU-S Sent to vendor" at bounding box center [662, 96] width 941 height 39
copy span "Sweet Gum Construction LLC - RDU-S"
click at [260, 247] on div "Line Items" at bounding box center [239, 235] width 95 height 48
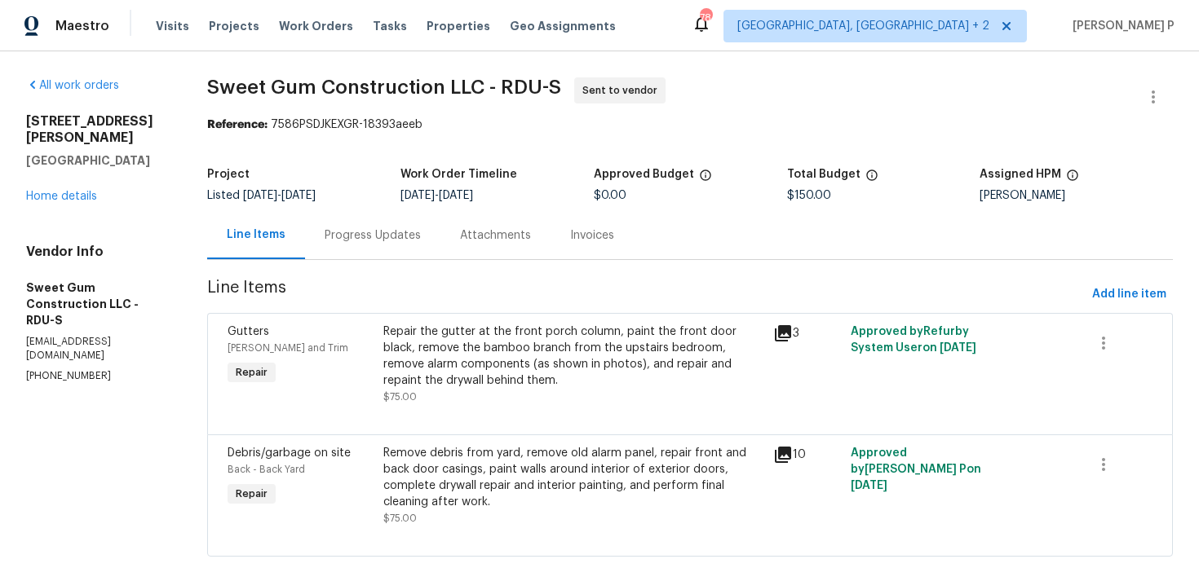
scroll to position [22, 0]
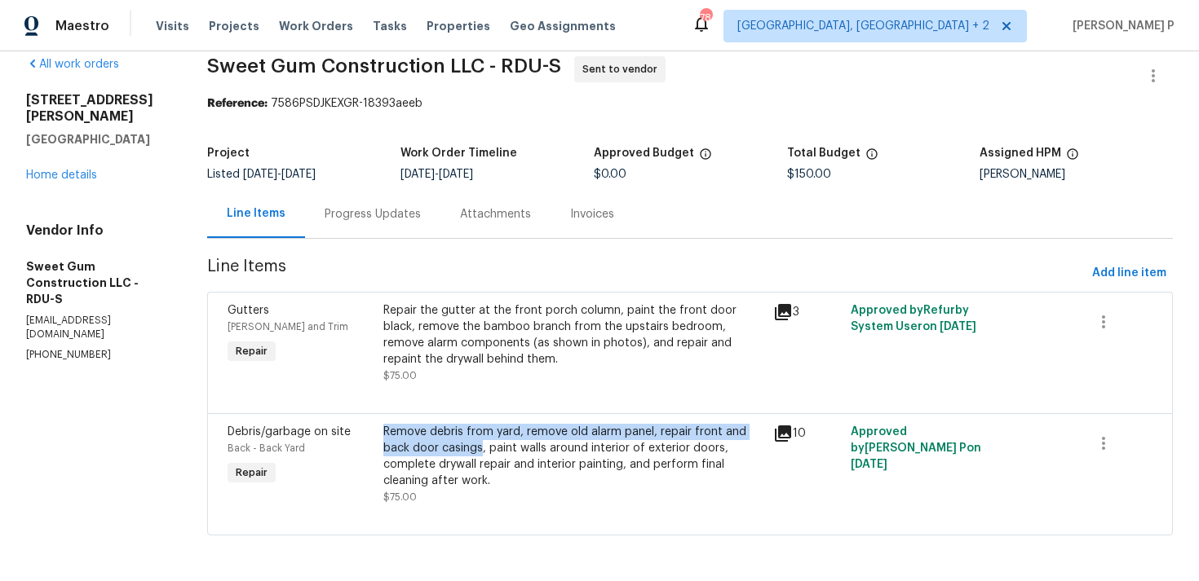
copy div "Remove debris from yard, remove old alarm panel, repair front and back door cas…"
drag, startPoint x: 400, startPoint y: 432, endPoint x: 488, endPoint y: 445, distance: 88.2
click at [488, 445] on div "Remove debris from yard, remove old alarm panel, repair front and back door cas…" at bounding box center [572, 456] width 379 height 65
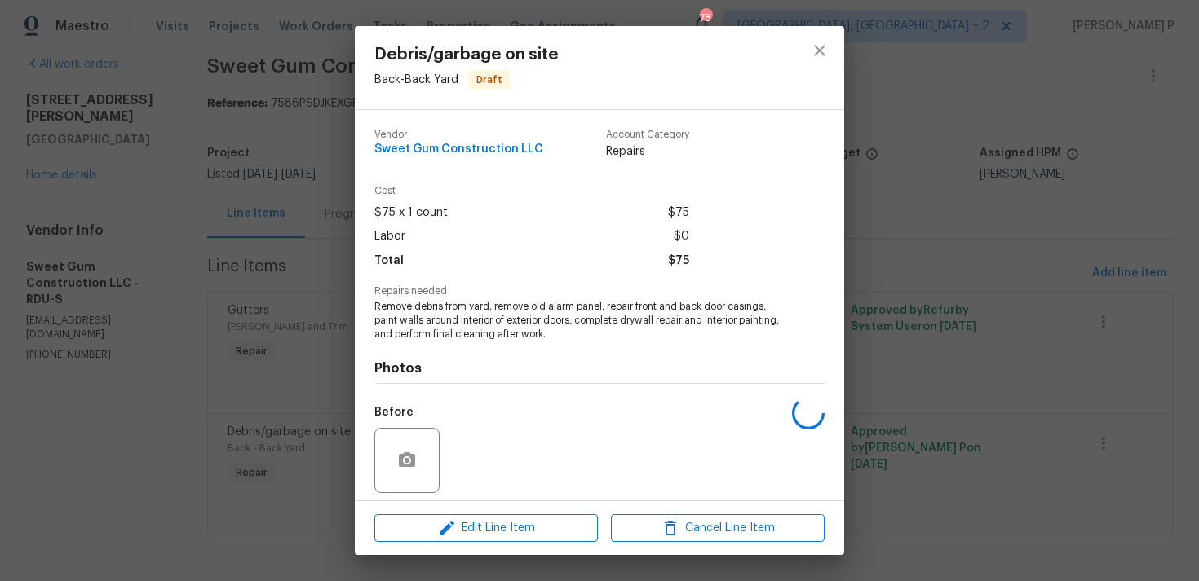
click at [127, 450] on div "Debris/garbage on site Back - Back Yard Draft Vendor Sweet Gum Construction LLC…" at bounding box center [599, 290] width 1199 height 581
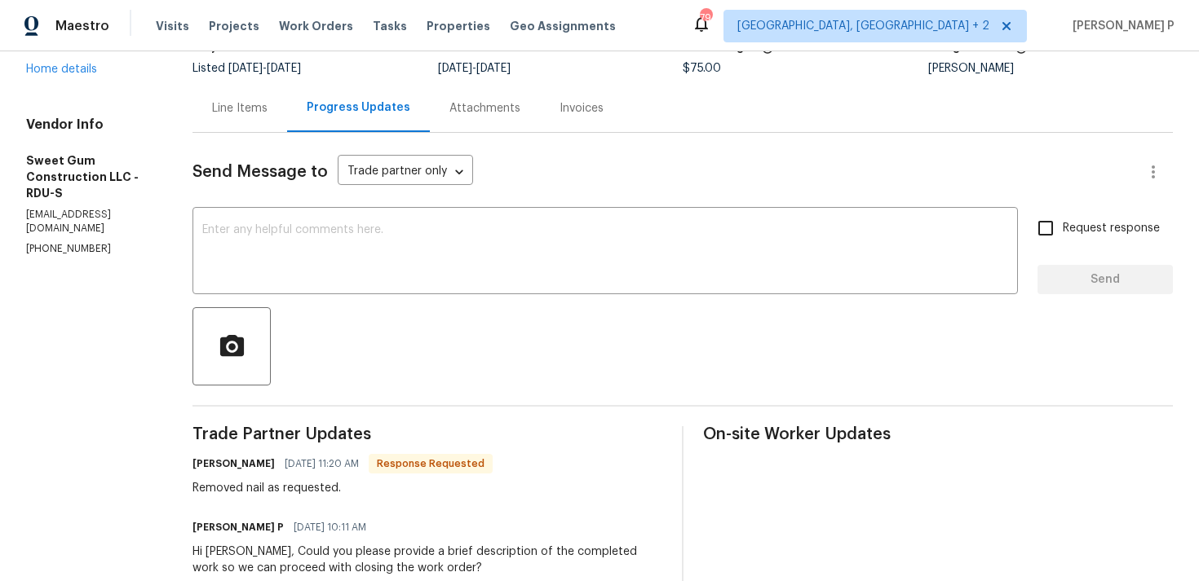
scroll to position [123, 0]
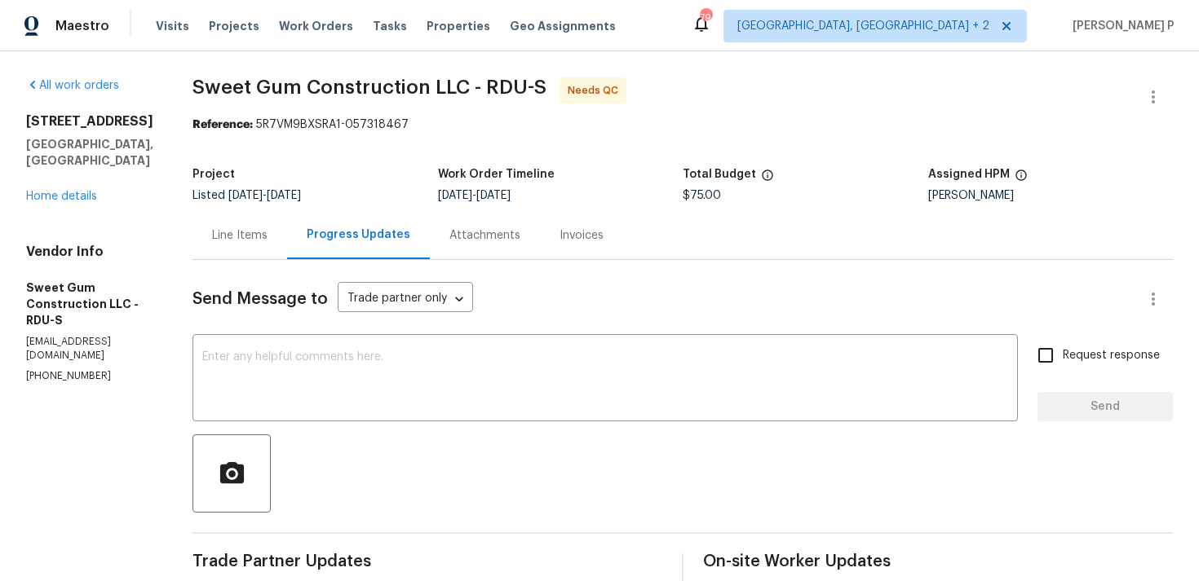
click at [328, 293] on span "Send Message to" at bounding box center [259, 299] width 135 height 16
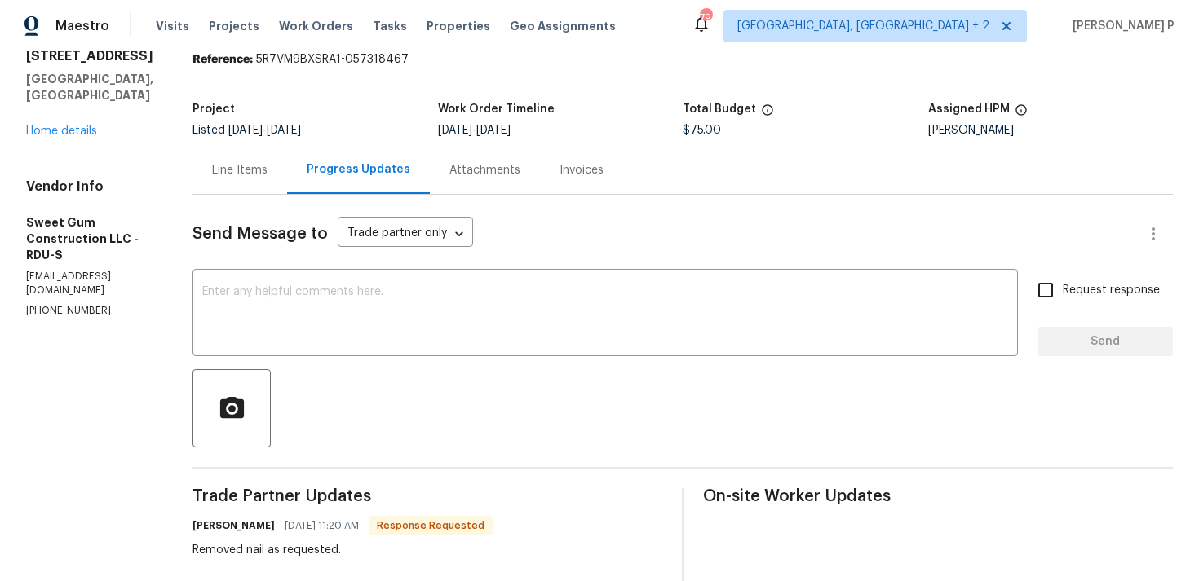
scroll to position [64, 0]
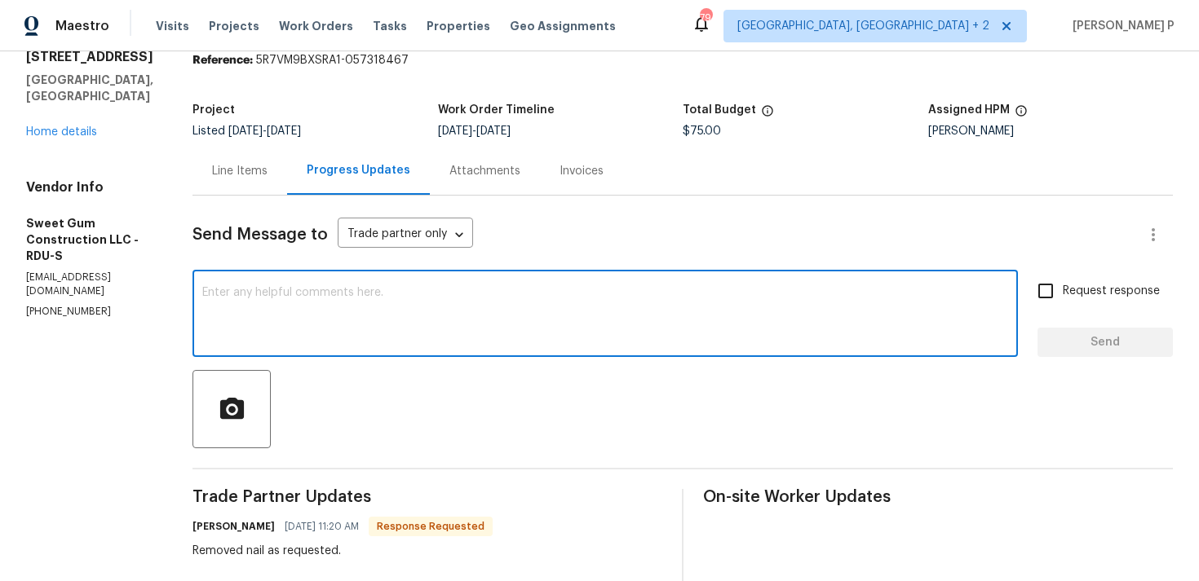
click at [320, 333] on textarea at bounding box center [605, 315] width 806 height 57
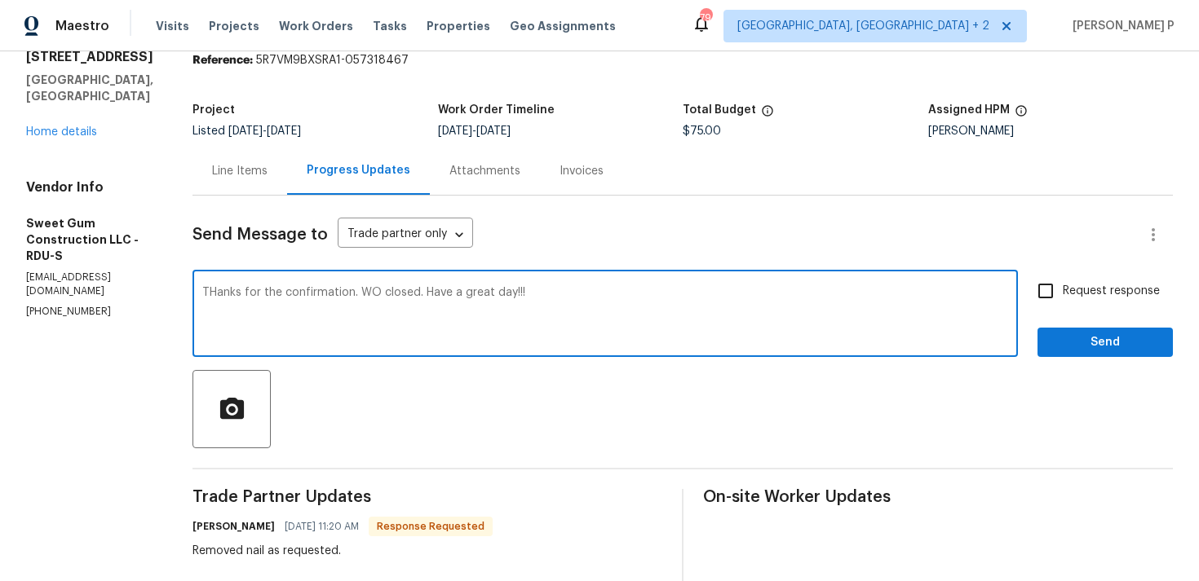
click at [250, 296] on textarea "THanks for the confirmation. WO closed. Have a great day!!!" at bounding box center [605, 315] width 806 height 57
type textarea "Thanks for the confirmation. WO closed. Have a great day!!!"
click at [1093, 328] on button "Send" at bounding box center [1104, 343] width 135 height 30
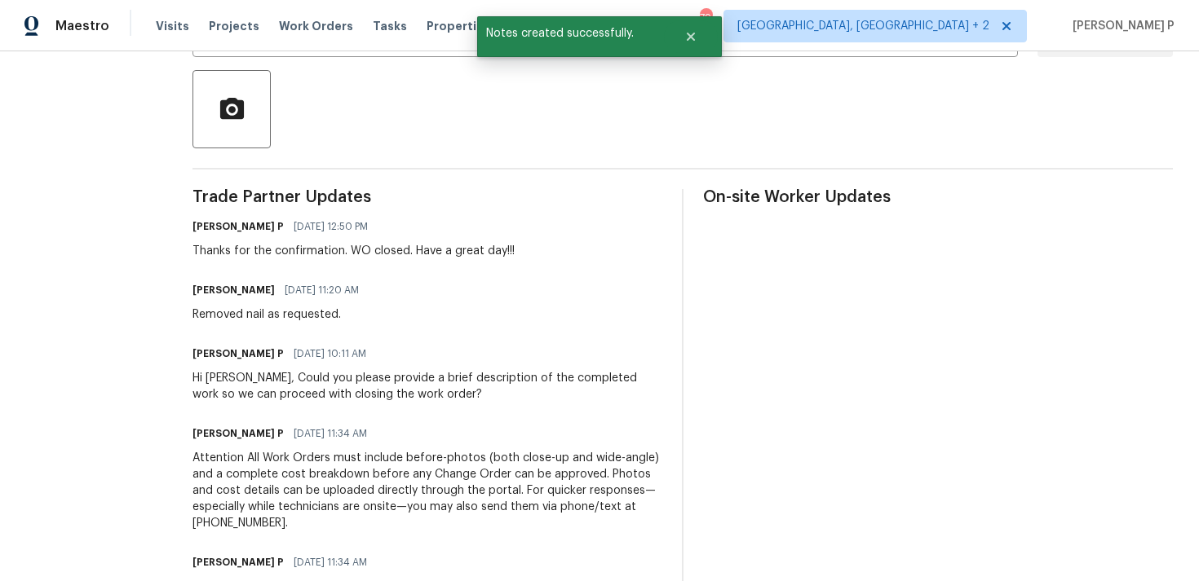
scroll to position [388, 0]
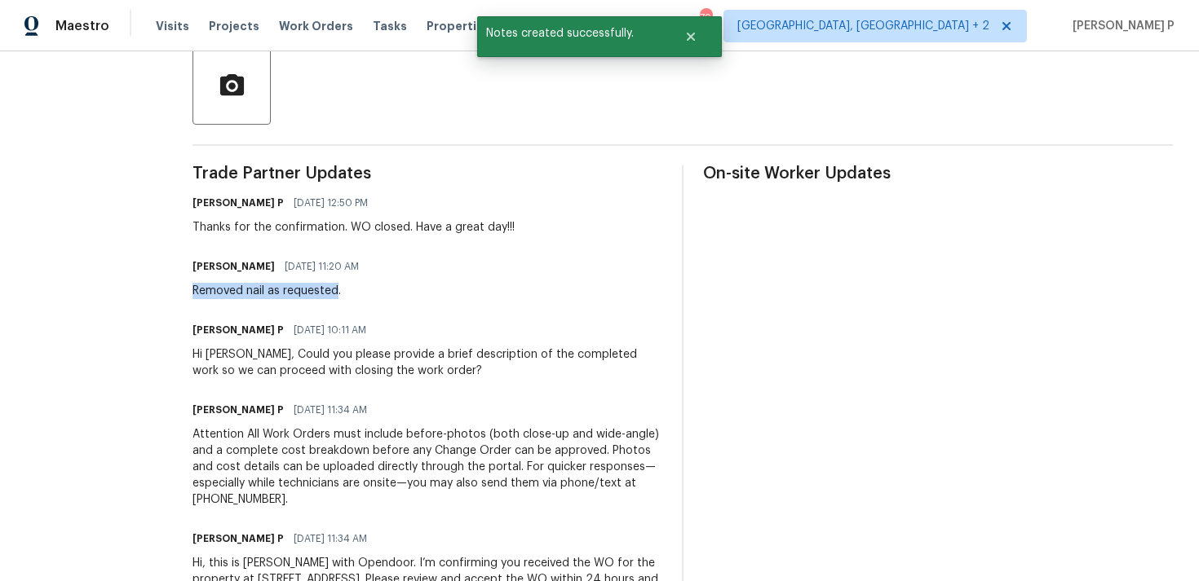
drag, startPoint x: 226, startPoint y: 287, endPoint x: 372, endPoint y: 290, distance: 146.0
click at [372, 290] on div "All work orders 425 Liberty Hill Pass Morrisville, NC 27560 Home details Vendor…" at bounding box center [599, 164] width 1199 height 1003
copy div "Removed nail as requested"
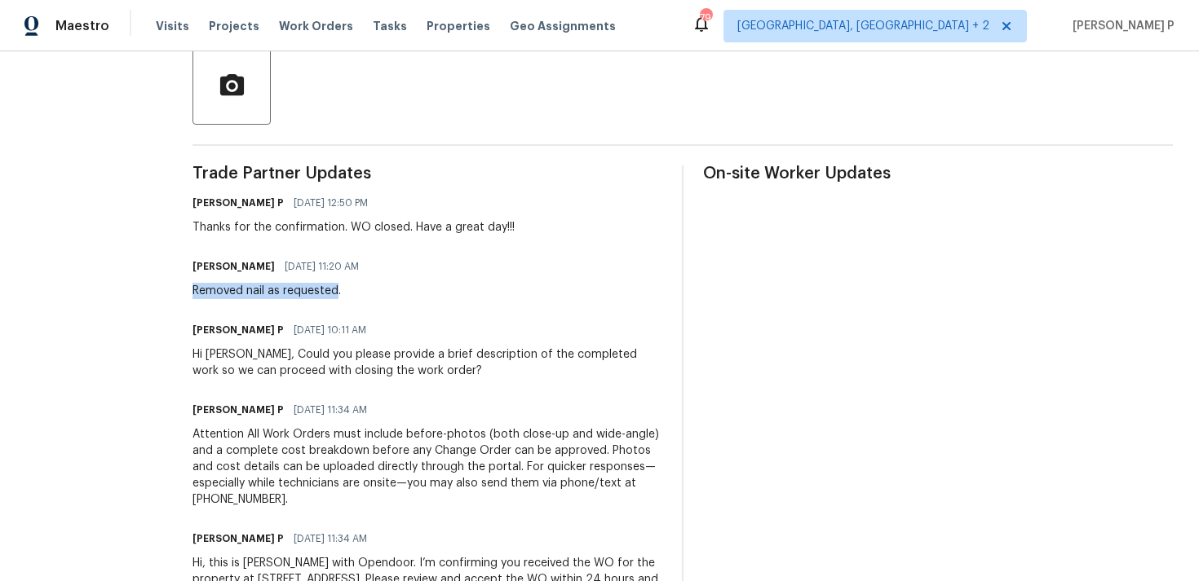
scroll to position [0, 0]
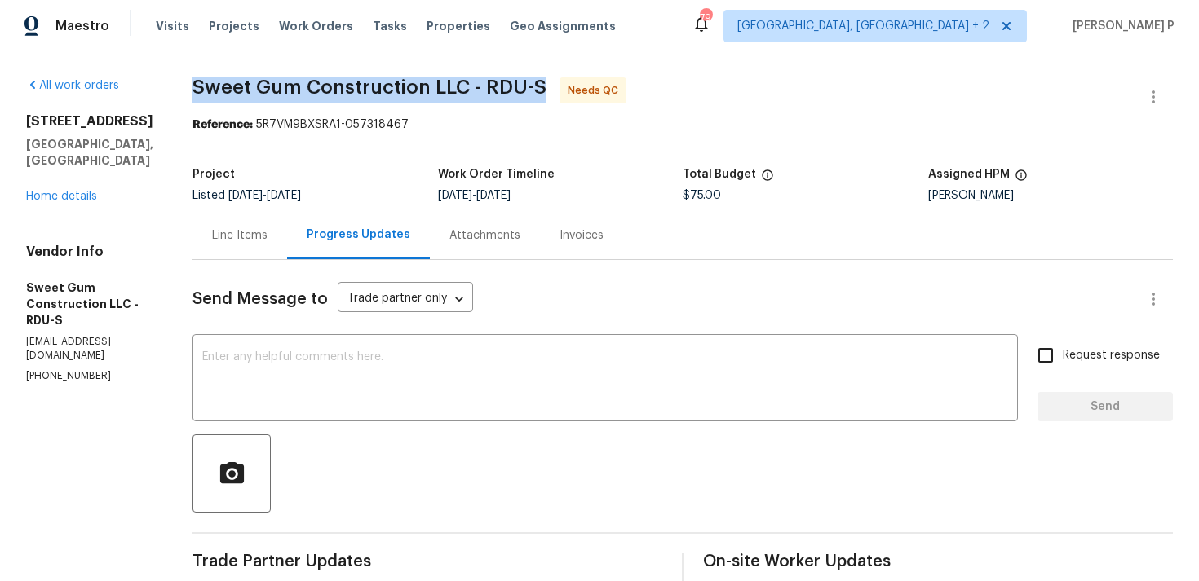
drag, startPoint x: 232, startPoint y: 84, endPoint x: 583, endPoint y: 83, distance: 351.4
click at [583, 83] on span "Sweet Gum Construction LLC - RDU-S Needs QC" at bounding box center [662, 96] width 941 height 39
copy span "Sweet Gum Construction LLC - RDU-S"
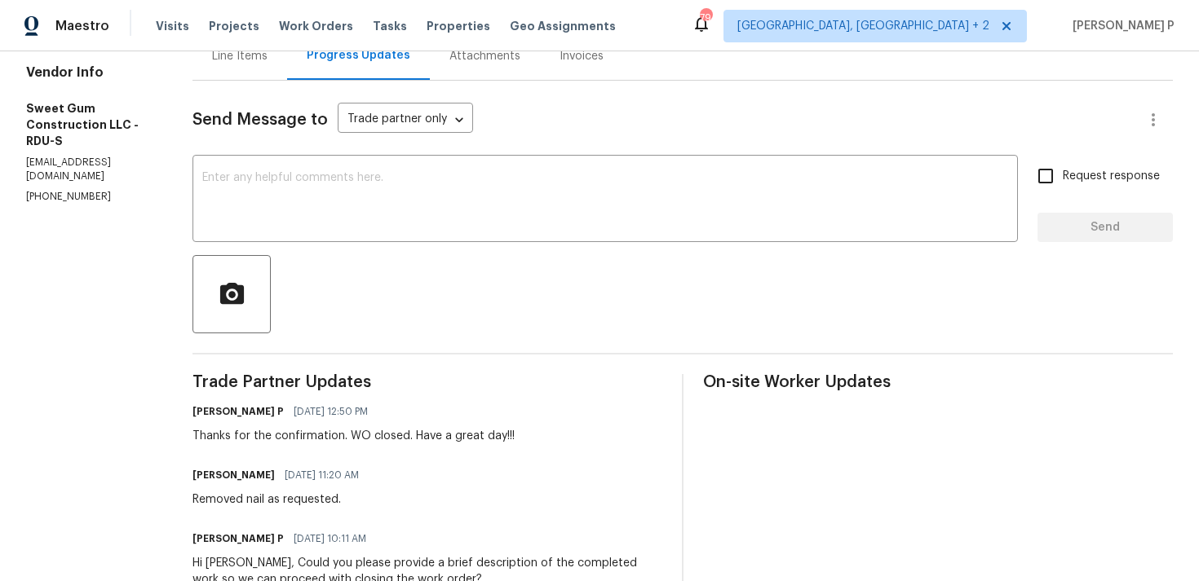
scroll to position [46, 0]
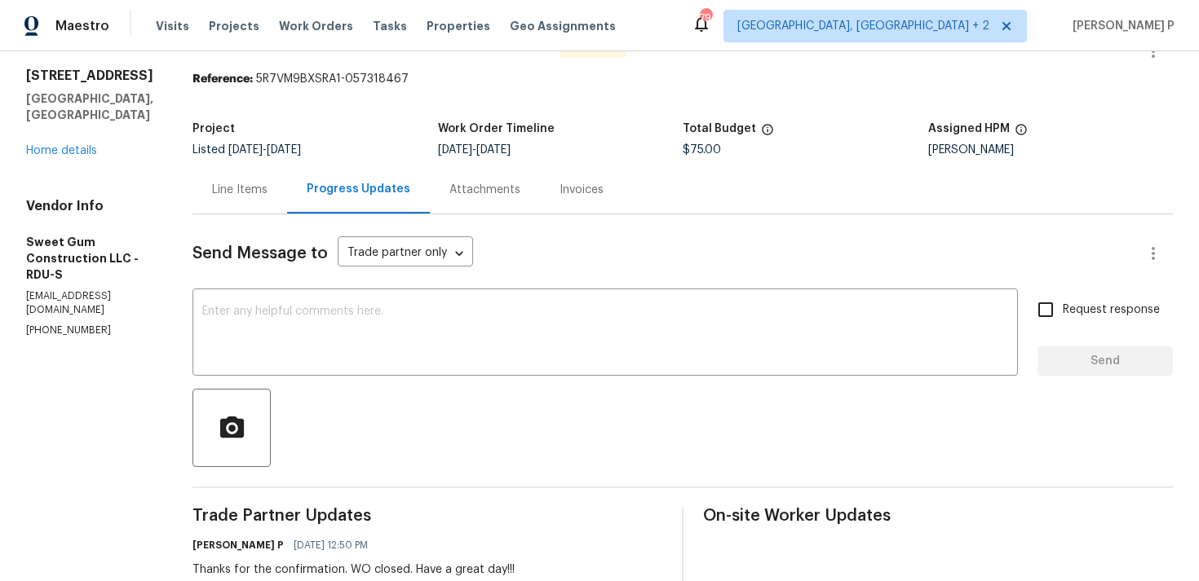
click at [267, 192] on div "Line Items" at bounding box center [239, 190] width 55 height 16
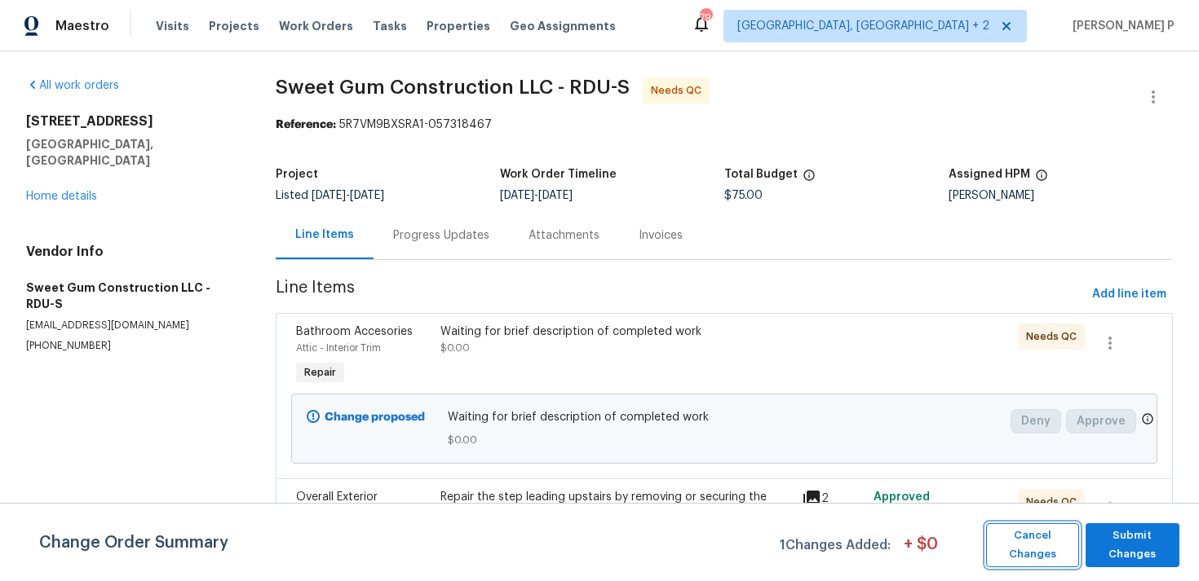
click at [1035, 545] on span "Cancel Changes" at bounding box center [1032, 546] width 77 height 38
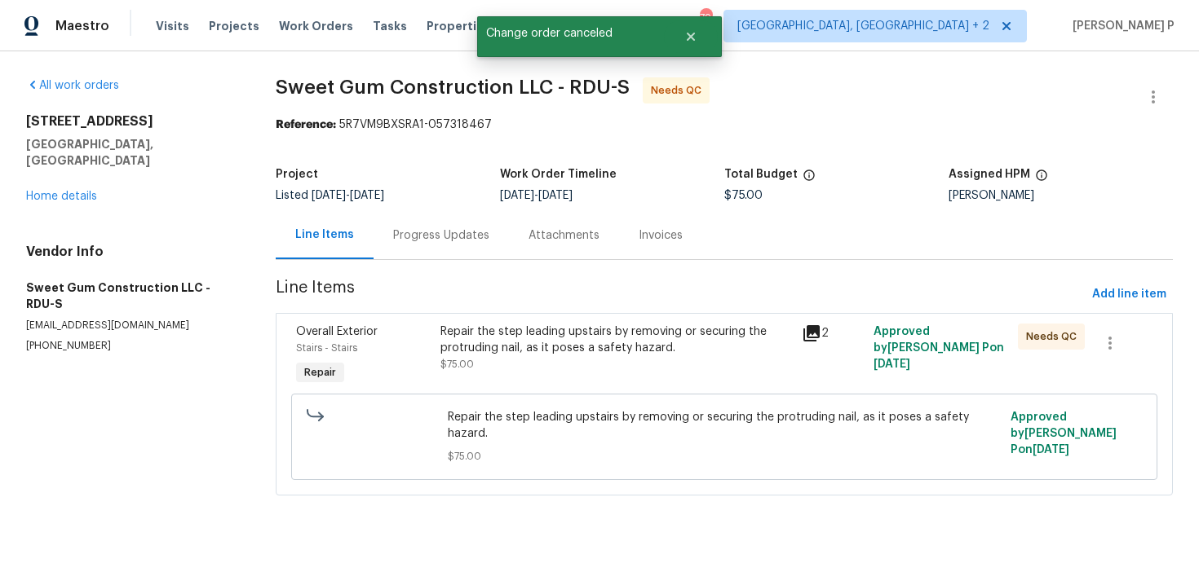
click at [594, 329] on div "Repair the step leading upstairs by removing or securing the protruding nail, a…" at bounding box center [615, 340] width 351 height 33
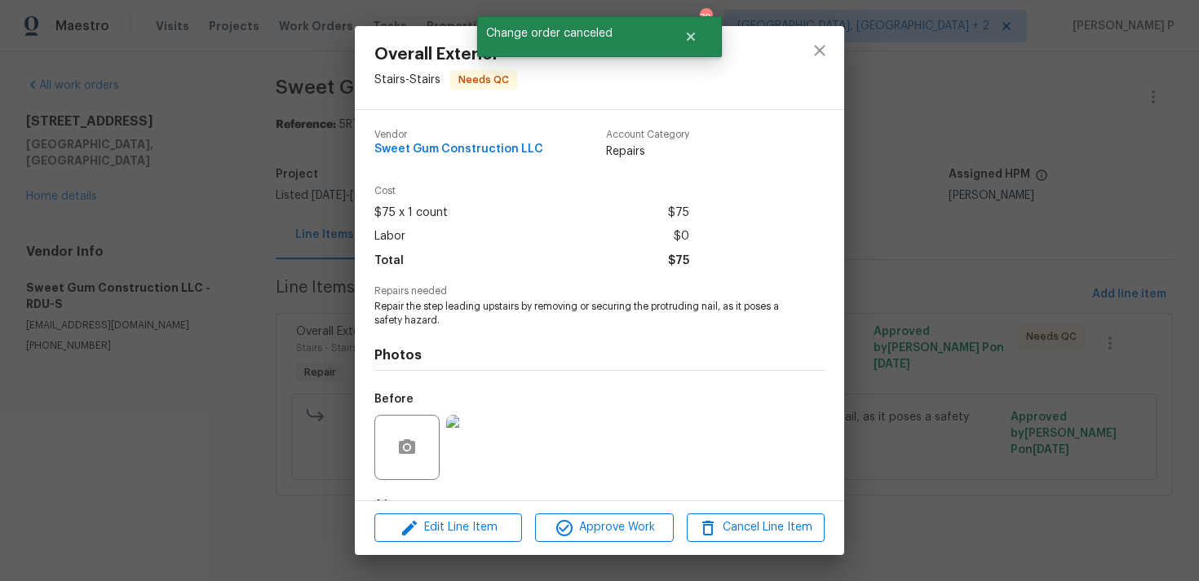
scroll to position [102, 0]
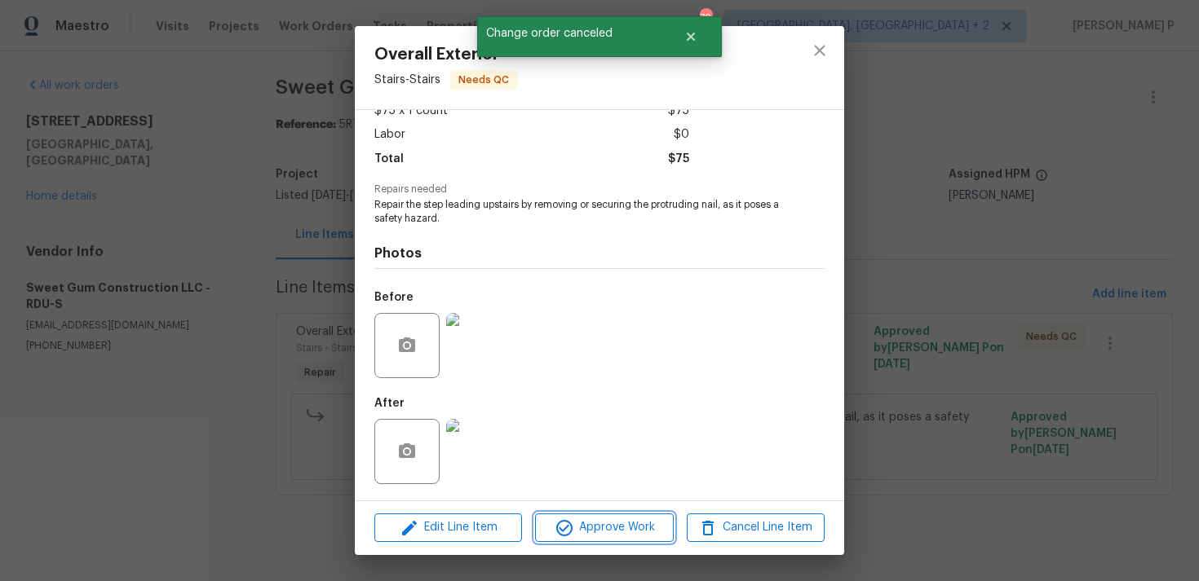
click at [602, 524] on span "Approve Work" at bounding box center [604, 528] width 128 height 20
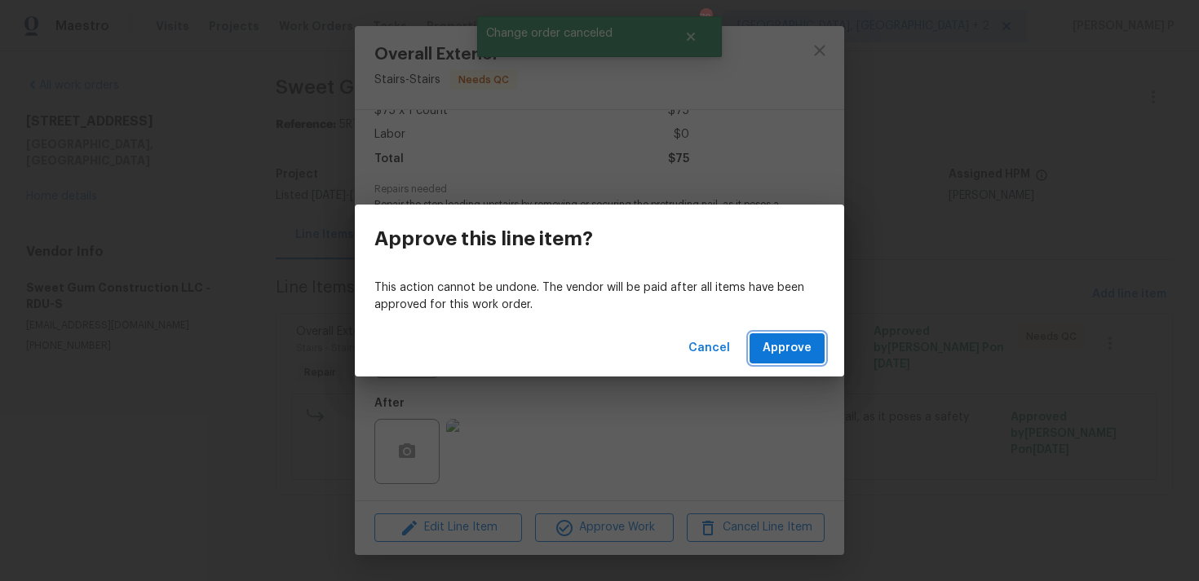
click at [792, 347] on span "Approve" at bounding box center [786, 348] width 49 height 20
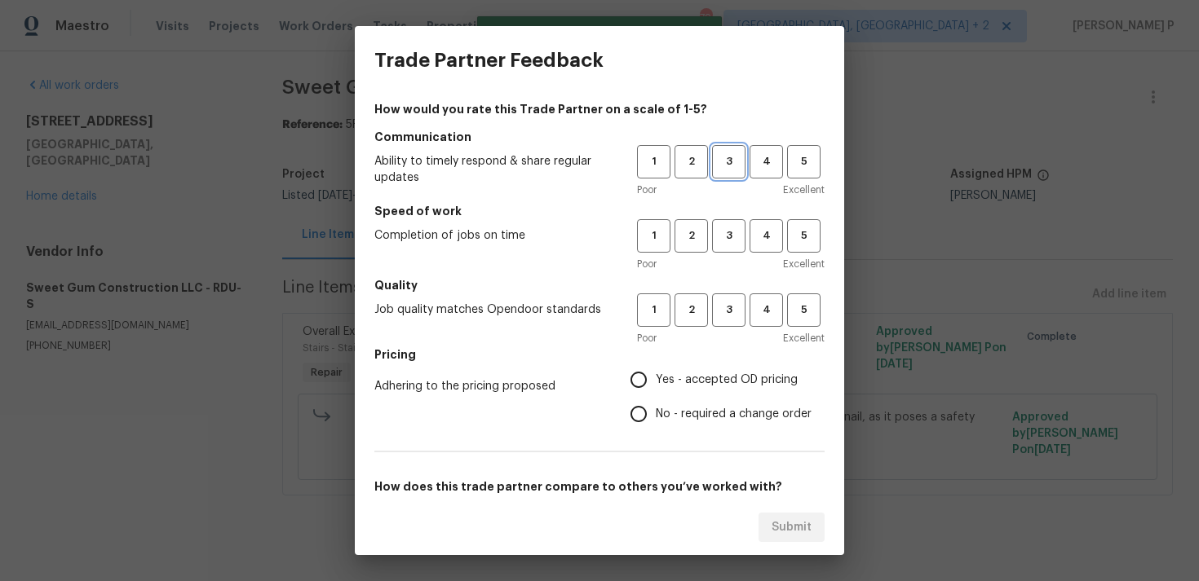
click at [724, 173] on button "3" at bounding box center [728, 161] width 33 height 33
click at [737, 236] on span "3" at bounding box center [728, 236] width 30 height 19
click at [731, 317] on span "3" at bounding box center [728, 310] width 30 height 19
click at [683, 388] on label "Yes - accepted OD pricing" at bounding box center [716, 380] width 190 height 34
click at [656, 388] on input "Yes - accepted OD pricing" at bounding box center [638, 380] width 34 height 34
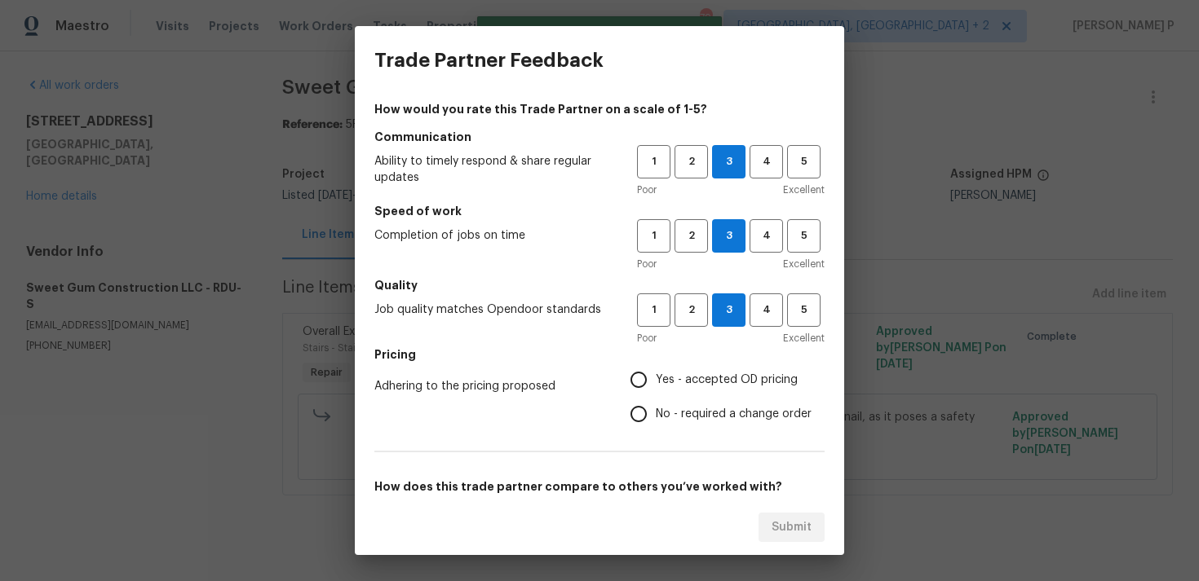
radio input "true"
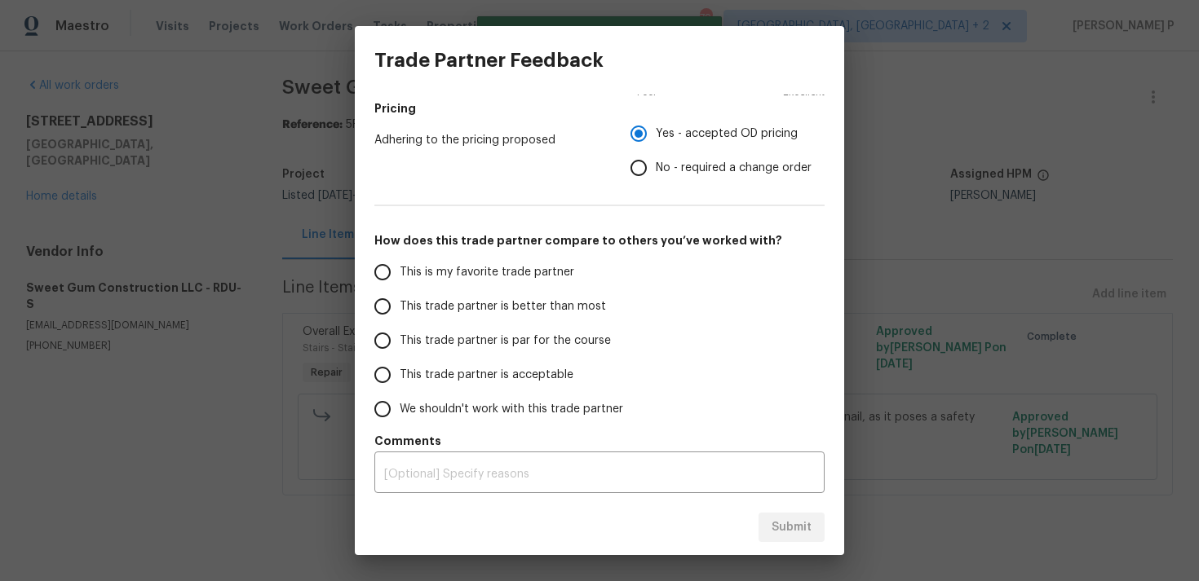
click at [466, 336] on span "This trade partner is par for the course" at bounding box center [505, 341] width 211 height 17
click at [400, 336] on input "This trade partner is par for the course" at bounding box center [382, 341] width 34 height 34
click at [781, 532] on span "Submit" at bounding box center [791, 528] width 40 height 20
radio input "true"
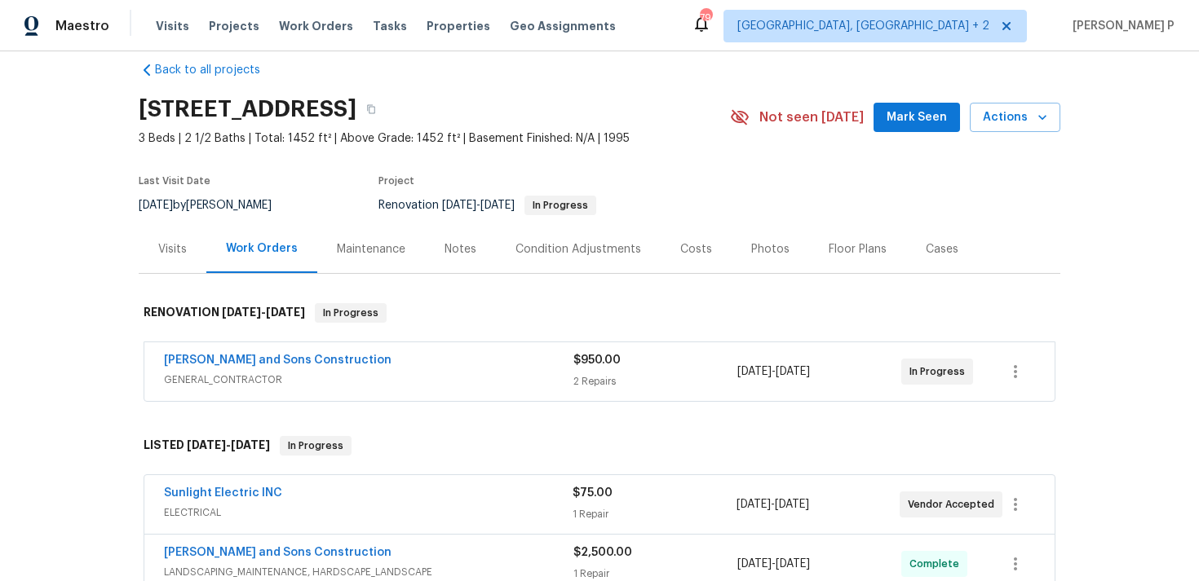
scroll to position [20, 0]
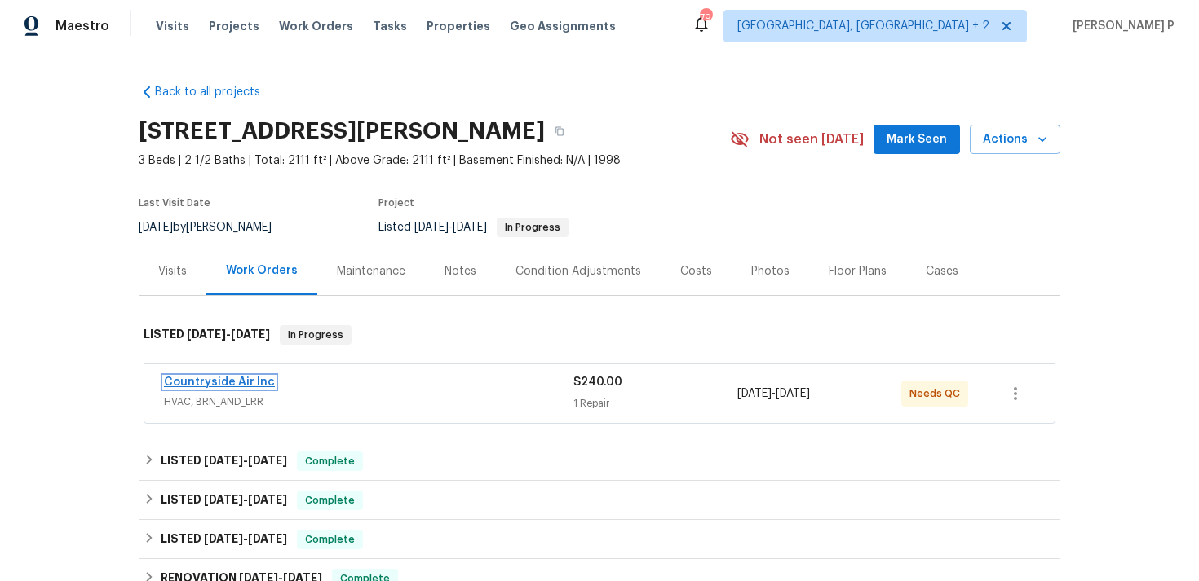
click at [192, 385] on link "Countryside Air Inc" at bounding box center [219, 382] width 111 height 11
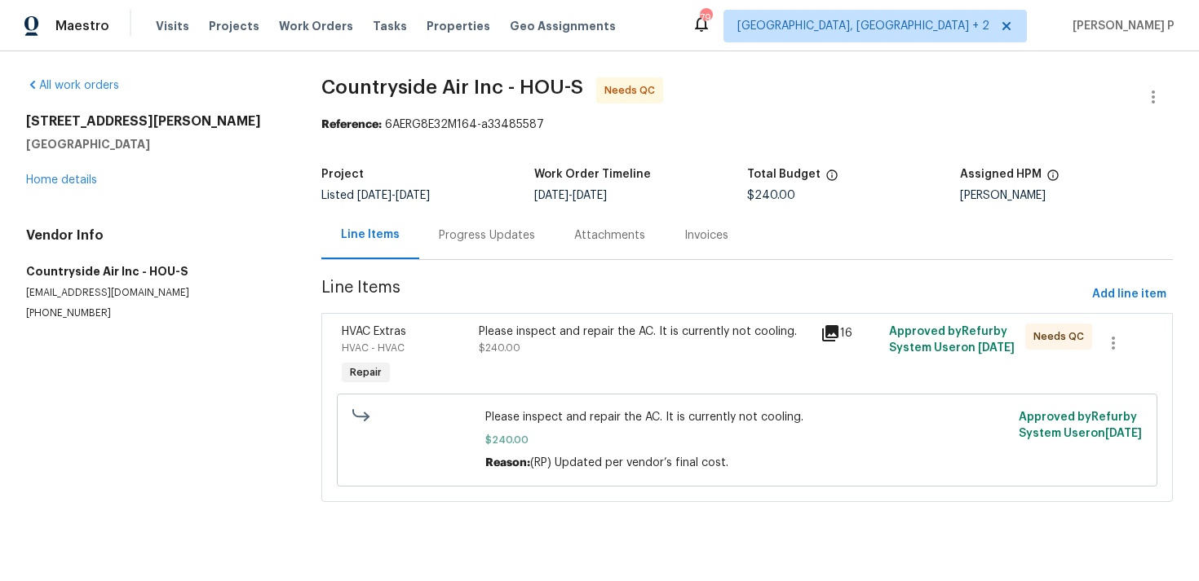
click at [492, 236] on div "Progress Updates" at bounding box center [487, 236] width 96 height 16
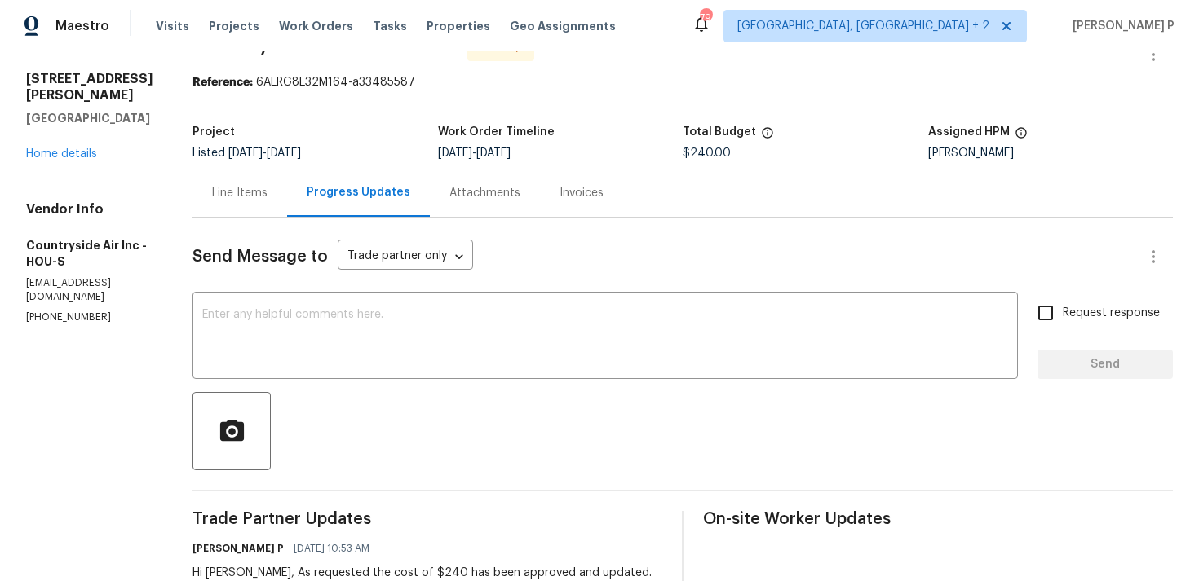
scroll to position [36, 0]
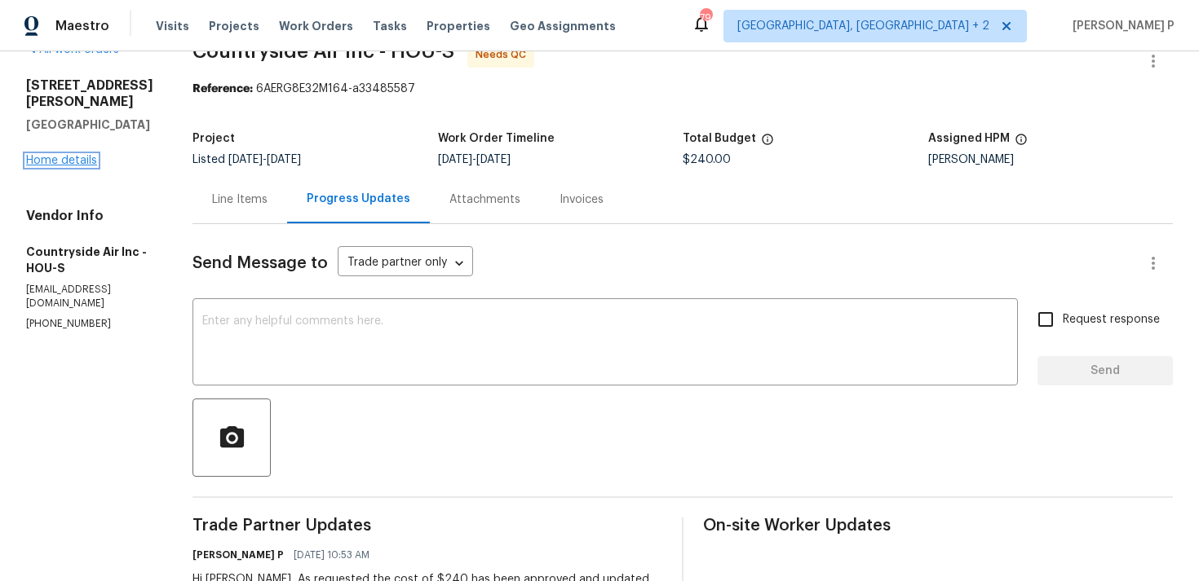
click at [51, 155] on link "Home details" at bounding box center [61, 160] width 71 height 11
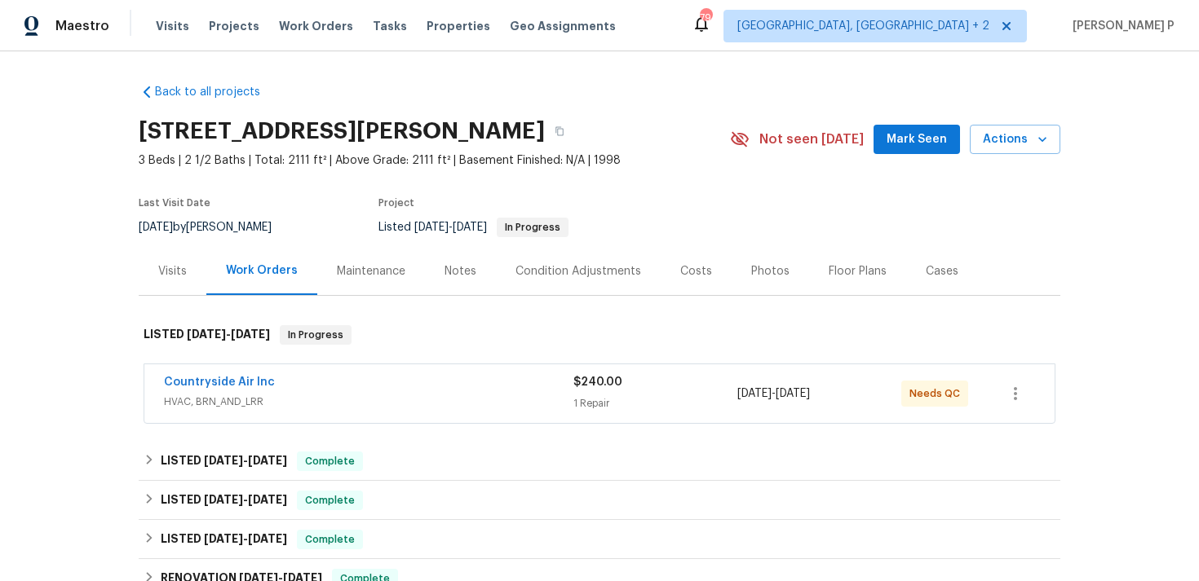
click at [458, 274] on div "Notes" at bounding box center [460, 271] width 32 height 16
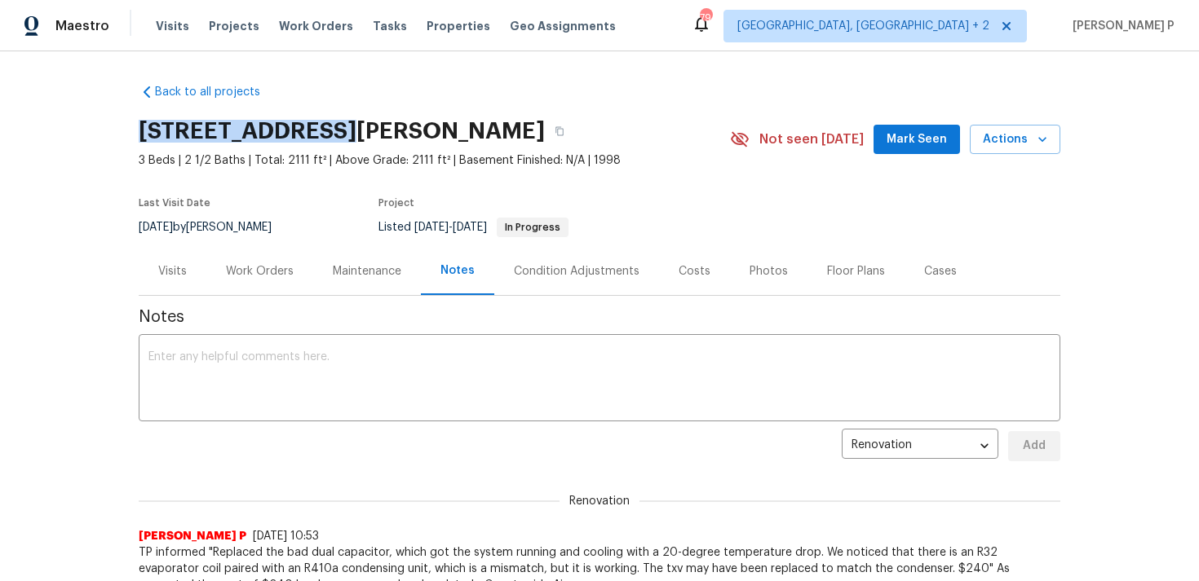
drag, startPoint x: 135, startPoint y: 127, endPoint x: 329, endPoint y: 130, distance: 193.3
click at [329, 130] on div "Back to all projects [STREET_ADDRESS] 3 Beds | 2 1/2 Baths | Total: 2111 ft² | …" at bounding box center [599, 316] width 1199 height 530
copy h2 "[STREET_ADDRESS][PERSON_NAME]"
click at [251, 269] on div "Work Orders" at bounding box center [260, 271] width 68 height 16
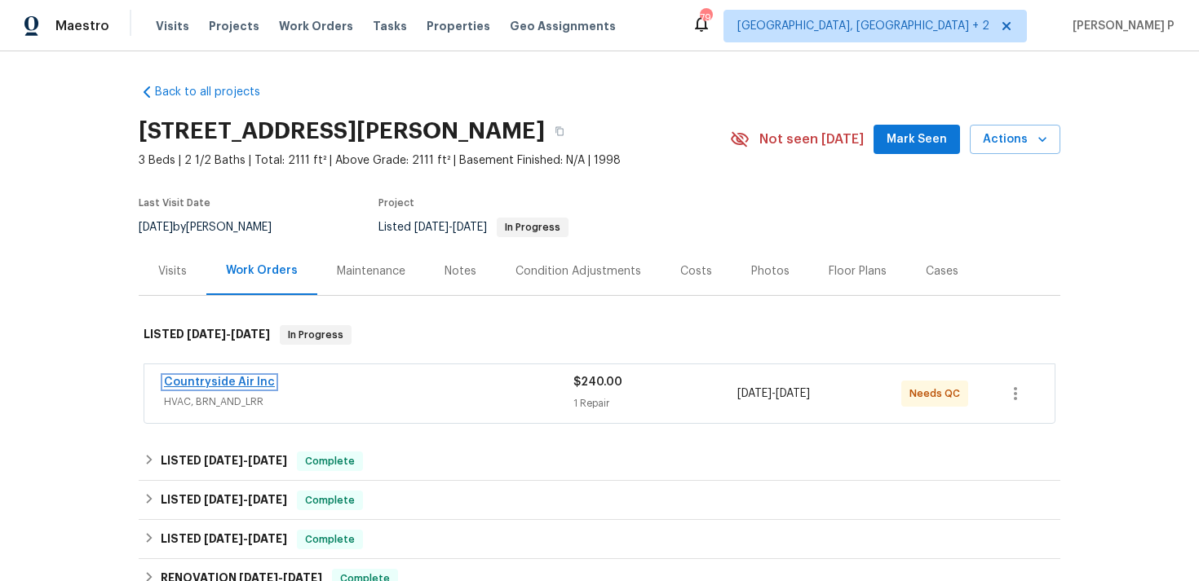
click at [227, 382] on link "Countryside Air Inc" at bounding box center [219, 382] width 111 height 11
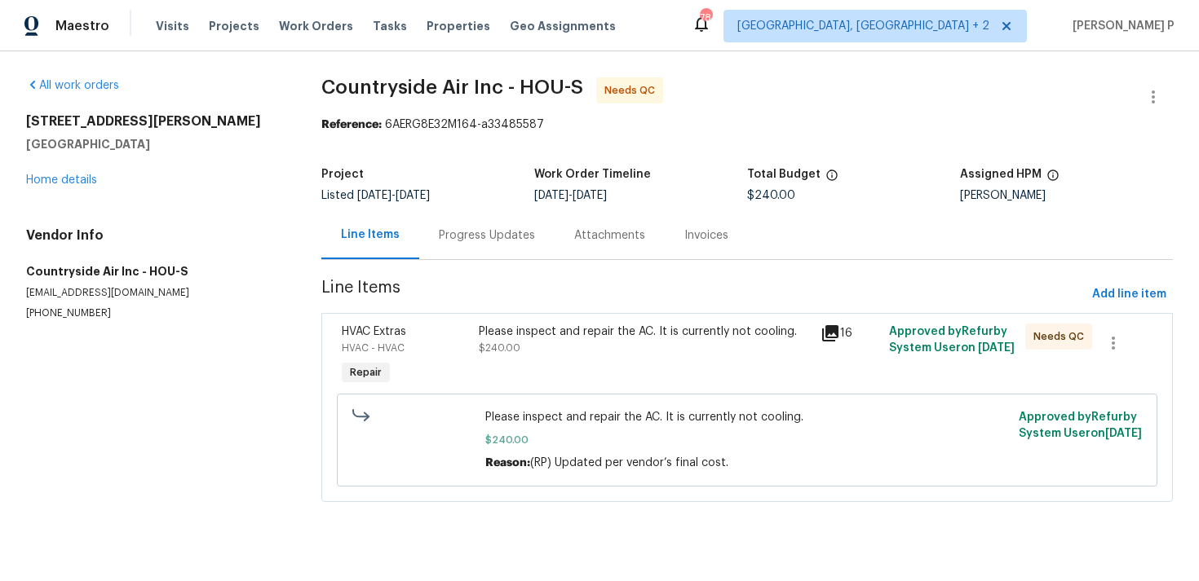
click at [493, 238] on div "Progress Updates" at bounding box center [487, 236] width 96 height 16
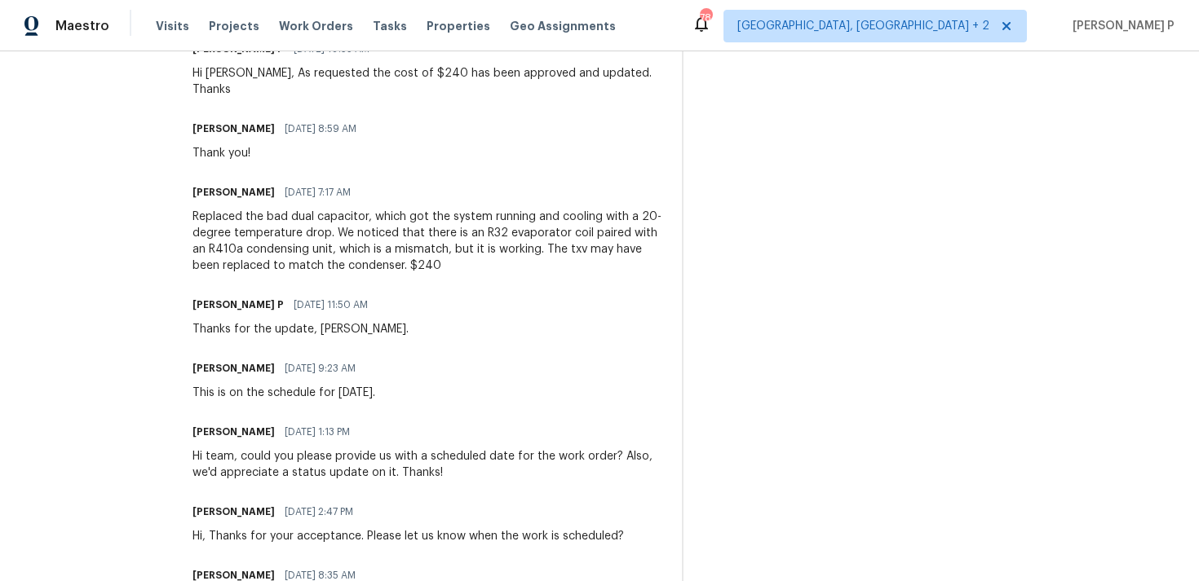
scroll to position [546, 0]
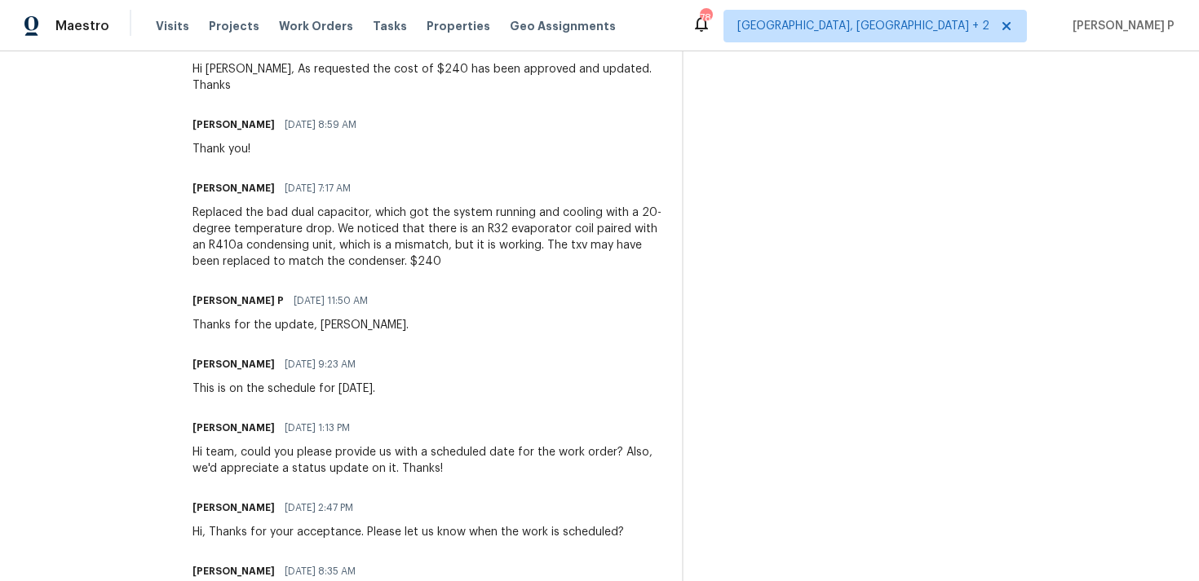
drag, startPoint x: 263, startPoint y: 413, endPoint x: 364, endPoint y: 413, distance: 101.1
click at [364, 417] on div "Arvind Raj M 09/11/2025 1:13 PM" at bounding box center [427, 428] width 470 height 23
click at [285, 420] on span "09/11/2025 1:13 PM" at bounding box center [317, 428] width 65 height 16
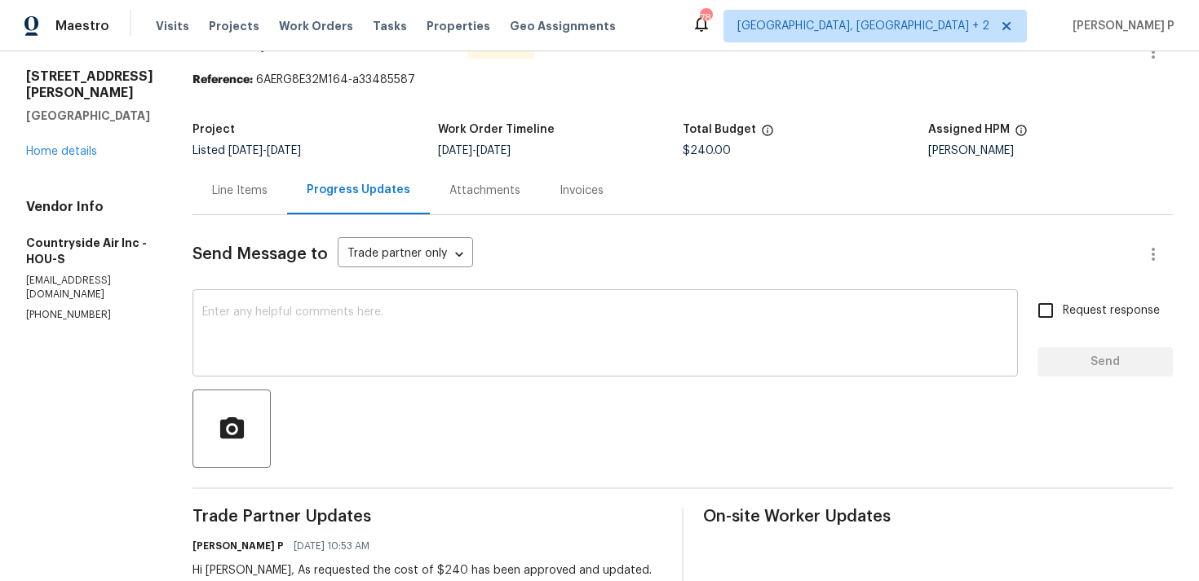
scroll to position [0, 0]
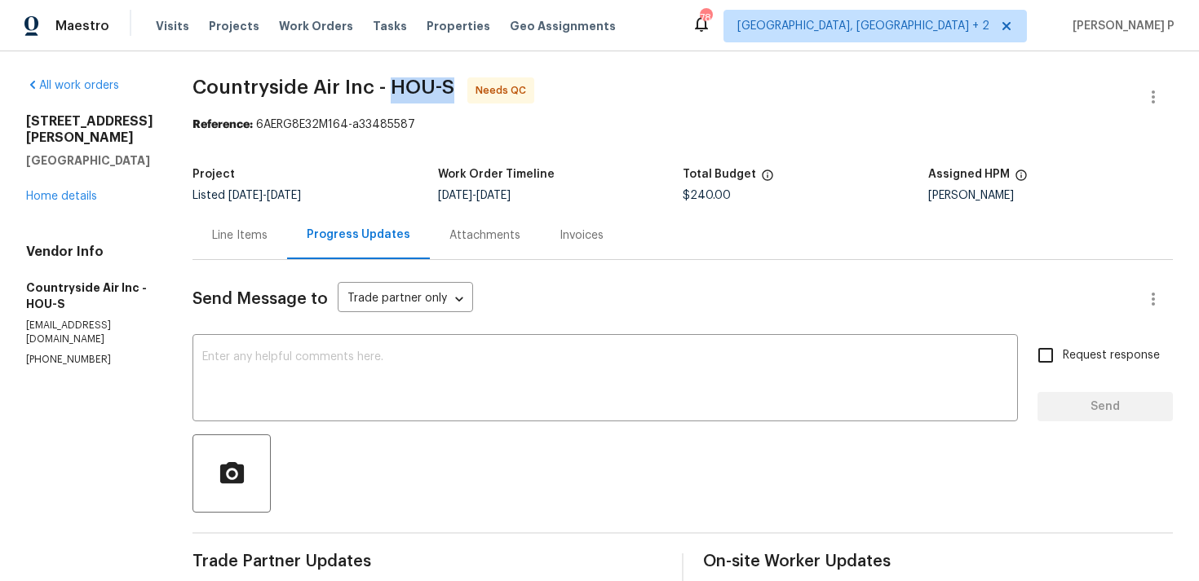
drag, startPoint x: 386, startPoint y: 88, endPoint x: 445, endPoint y: 85, distance: 59.6
click at [445, 85] on span "Countryside Air Inc - HOU-S" at bounding box center [323, 87] width 262 height 20
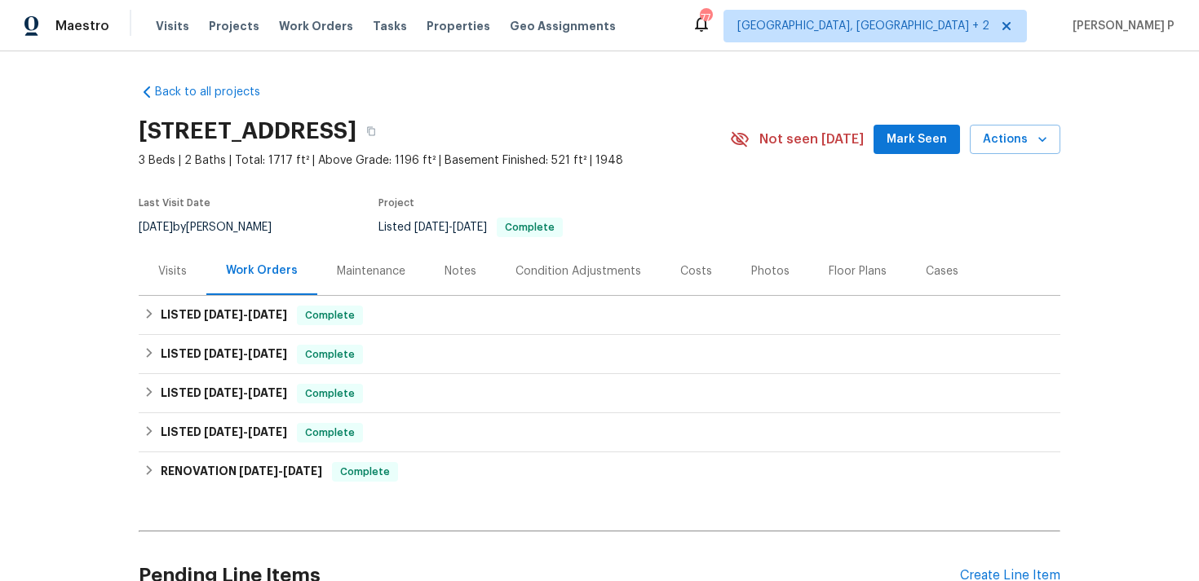
click at [179, 276] on div "Visits" at bounding box center [172, 271] width 29 height 16
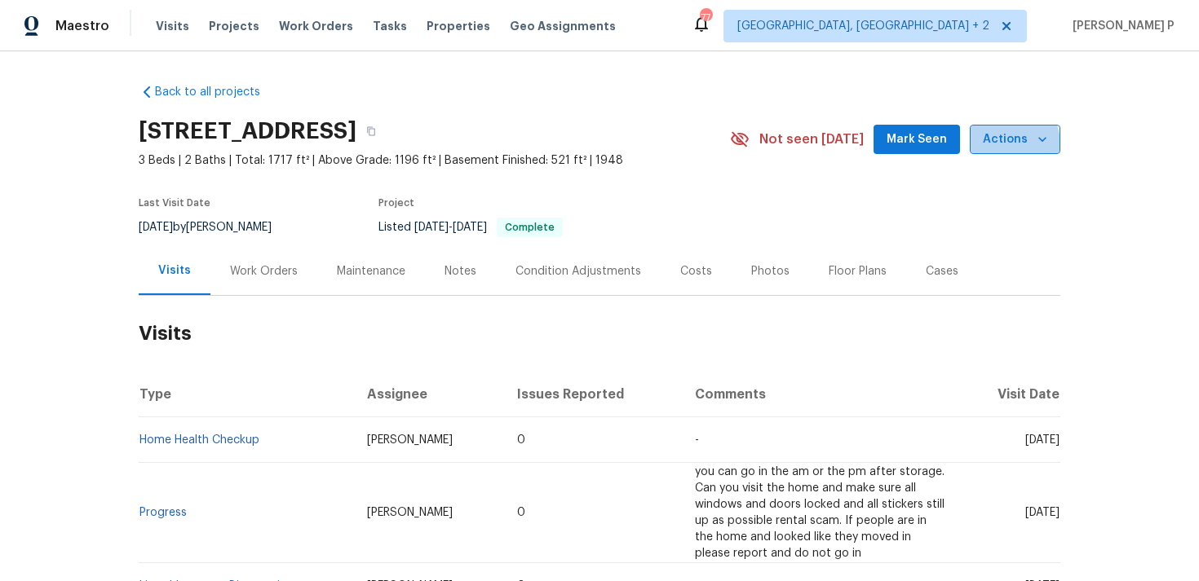
click at [1000, 145] on span "Actions" at bounding box center [1015, 140] width 64 height 20
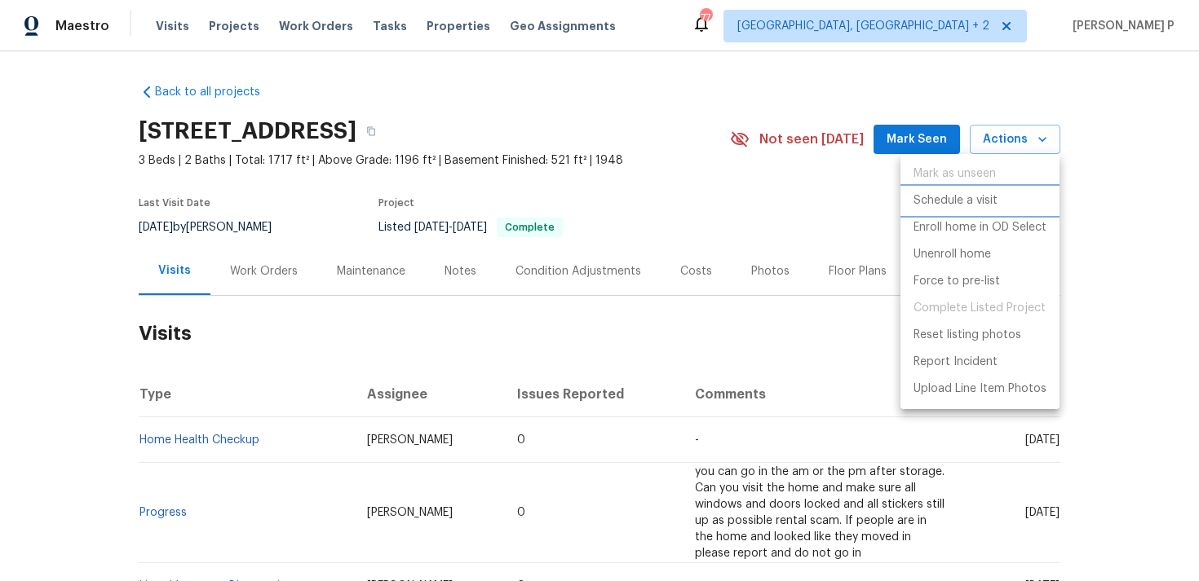
click at [961, 203] on p "Schedule a visit" at bounding box center [955, 200] width 84 height 17
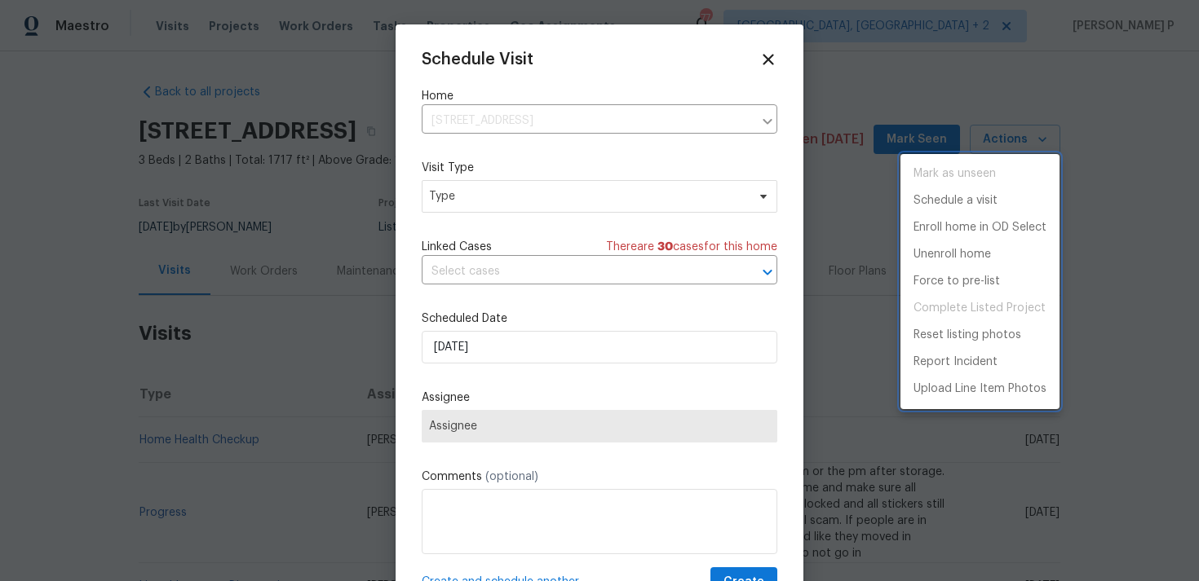
click at [519, 197] on div at bounding box center [599, 290] width 1199 height 581
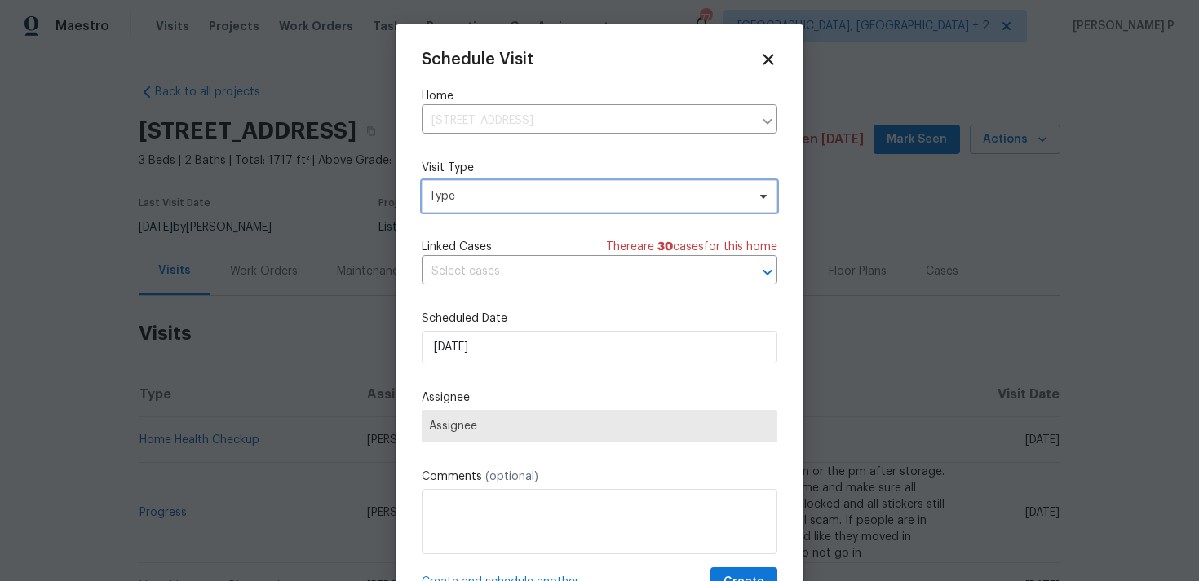
click at [519, 197] on span "Type" at bounding box center [587, 196] width 317 height 16
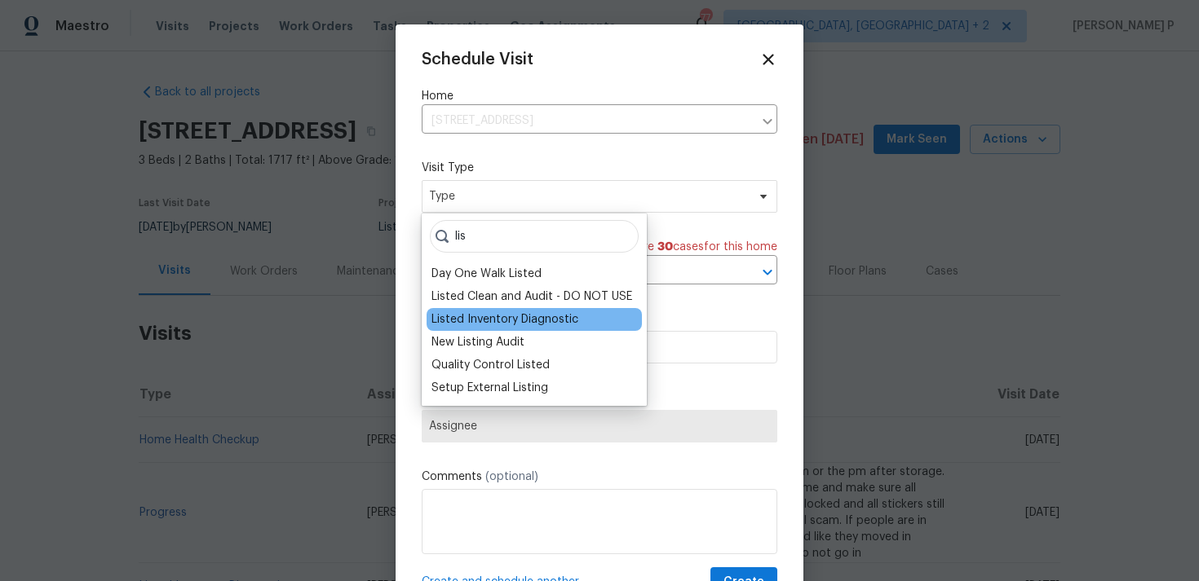
type input "lis"
click at [498, 326] on div "Listed Inventory Diagnostic" at bounding box center [504, 319] width 147 height 16
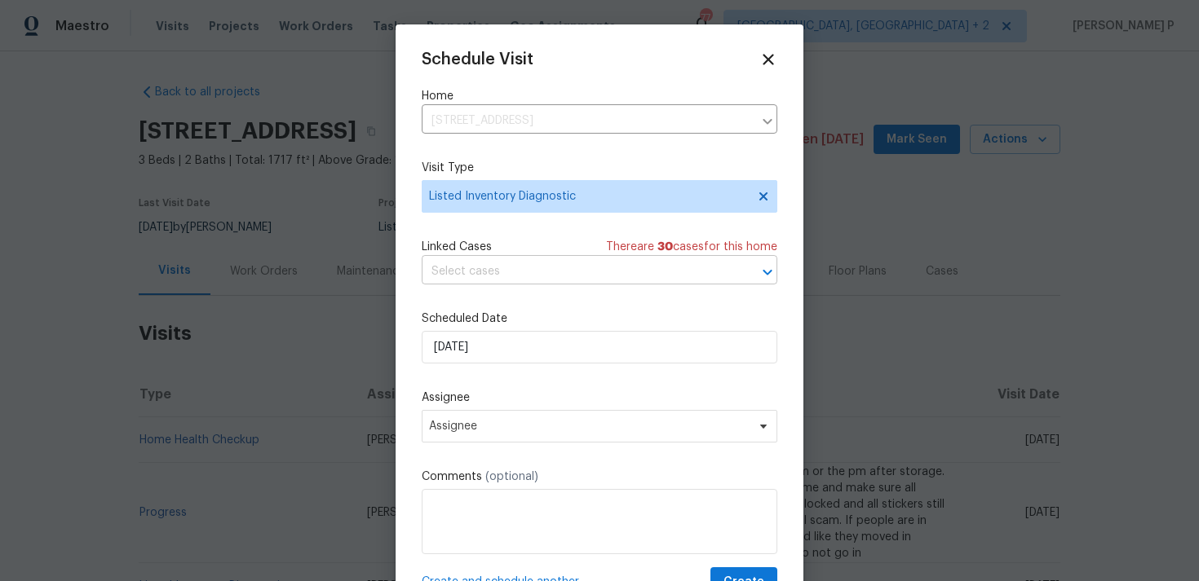
click at [610, 270] on input "text" at bounding box center [577, 271] width 310 height 25
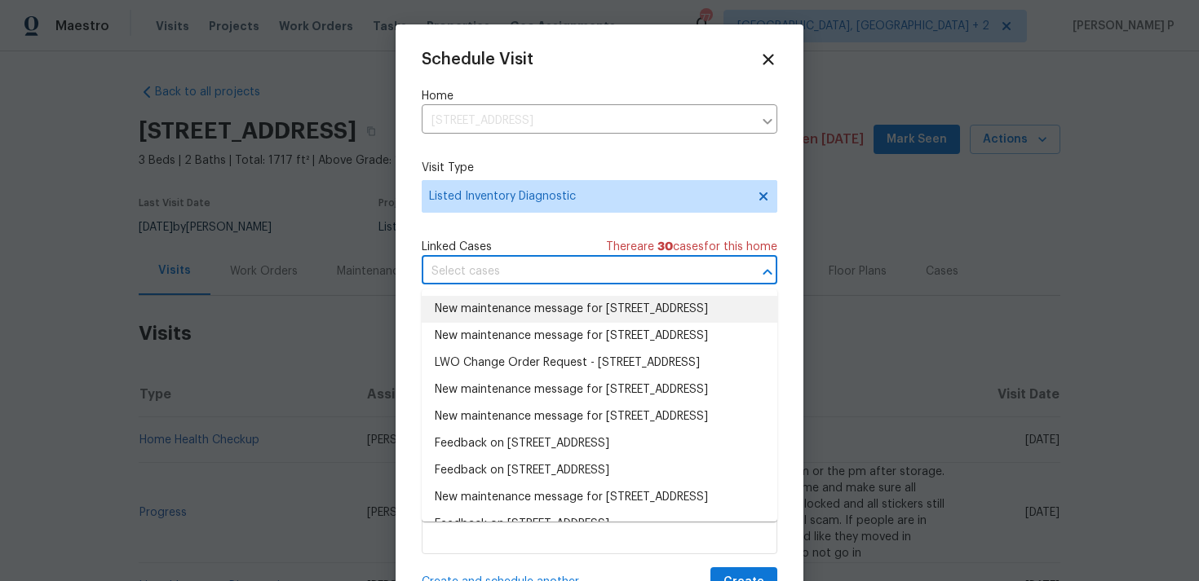
click at [532, 317] on li "New maintenance message for 8414 York Rd , North Royalton, OH 44133" at bounding box center [600, 309] width 356 height 27
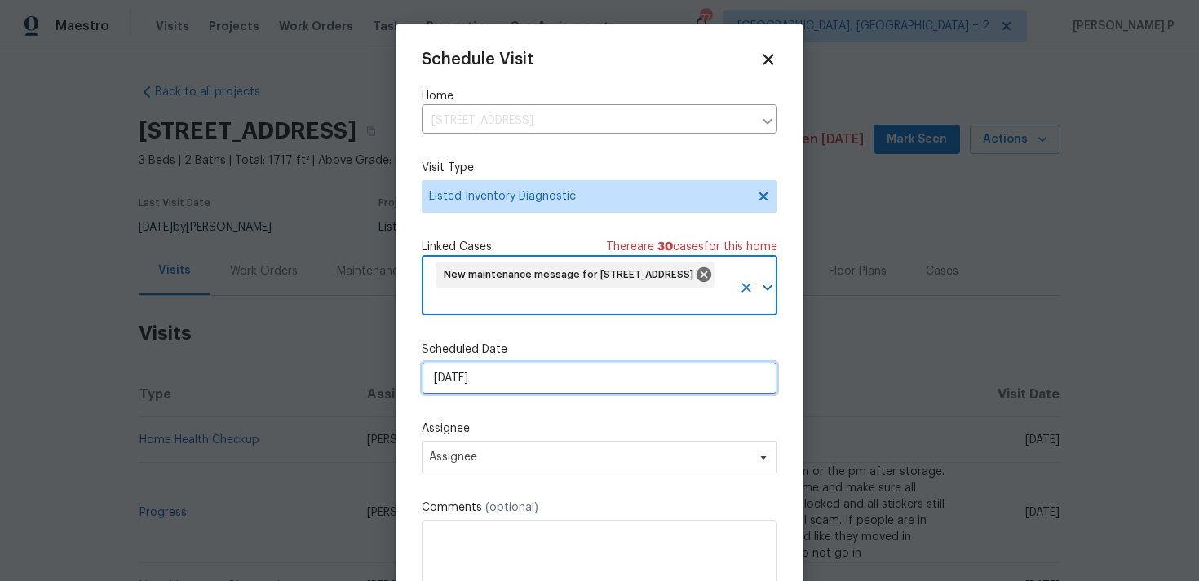
click at [525, 387] on input "[DATE]" at bounding box center [600, 378] width 356 height 33
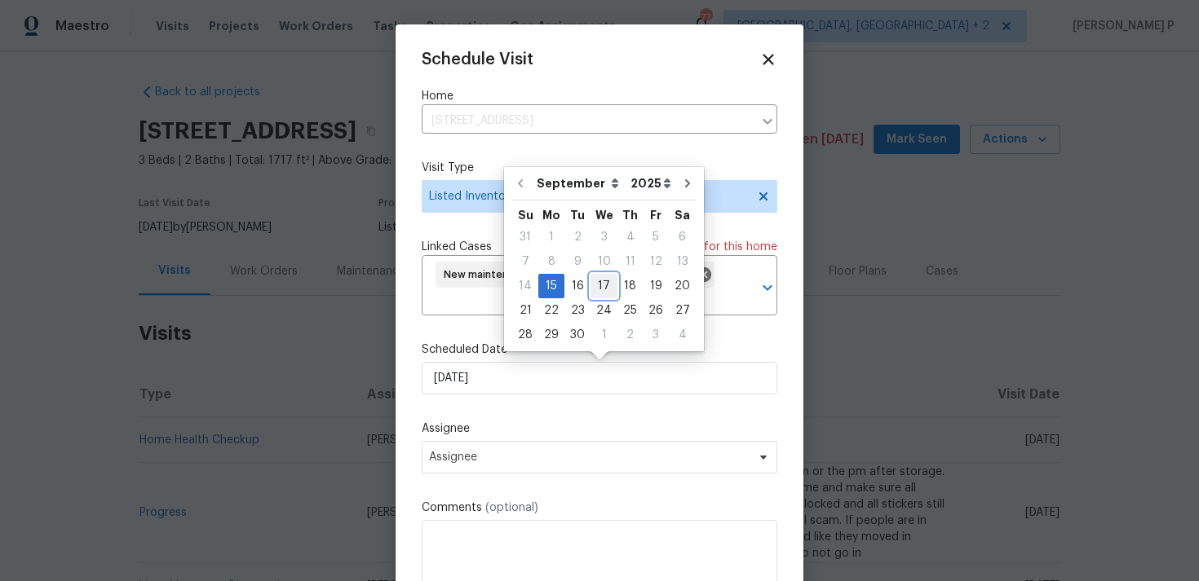
click at [599, 289] on div "17" at bounding box center [603, 286] width 27 height 23
type input "17/09/2025"
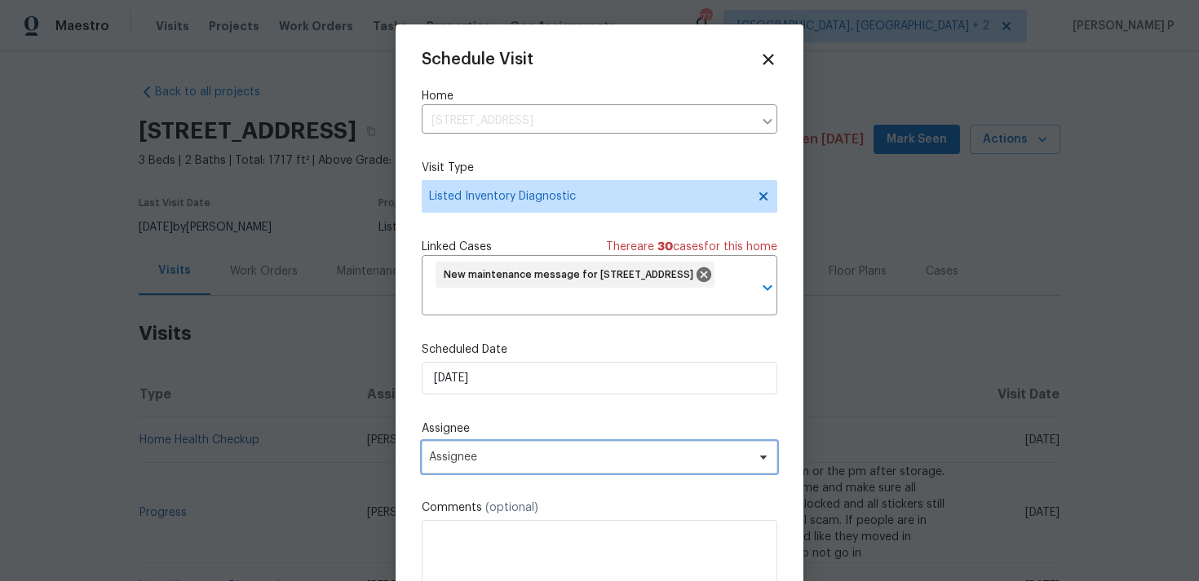
click at [556, 460] on span "Assignee" at bounding box center [589, 457] width 320 height 13
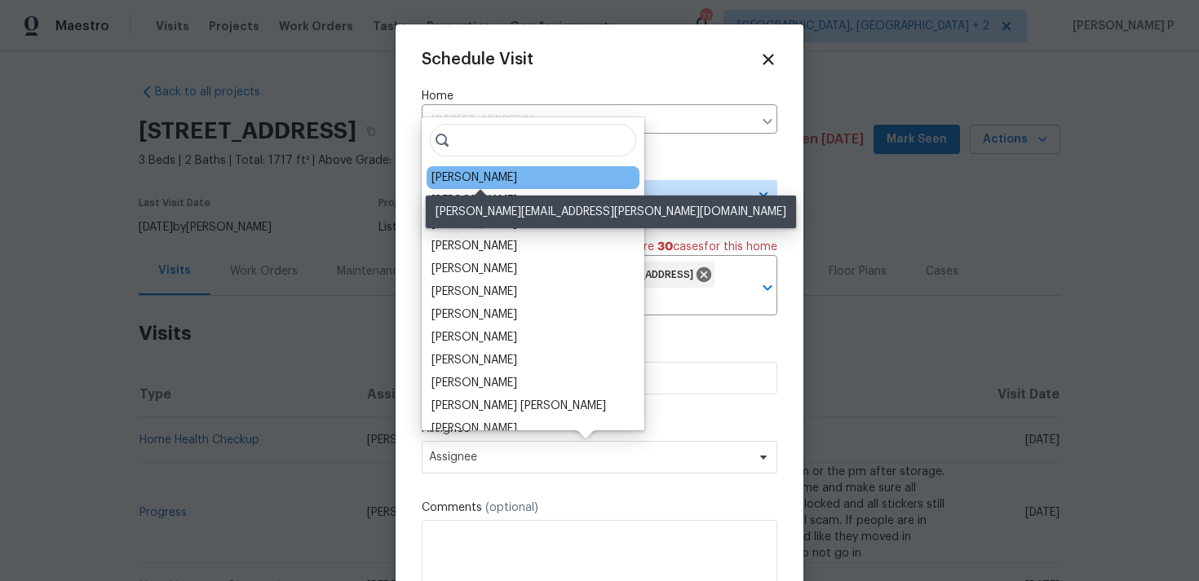
click at [493, 178] on div "Rebecca McMillen" at bounding box center [474, 178] width 86 height 16
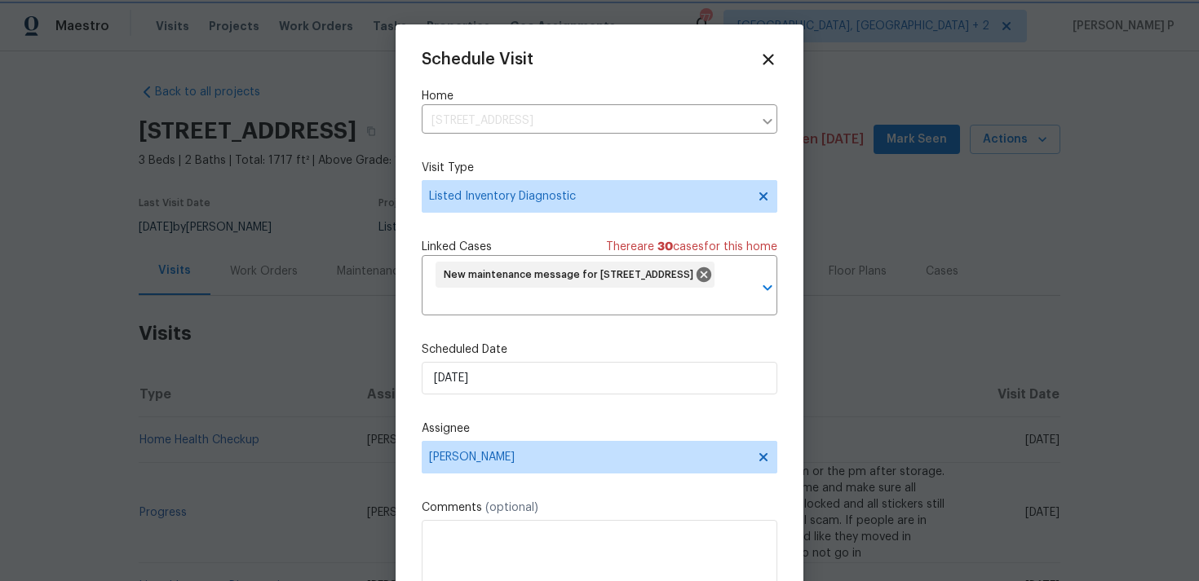
scroll to position [60, 0]
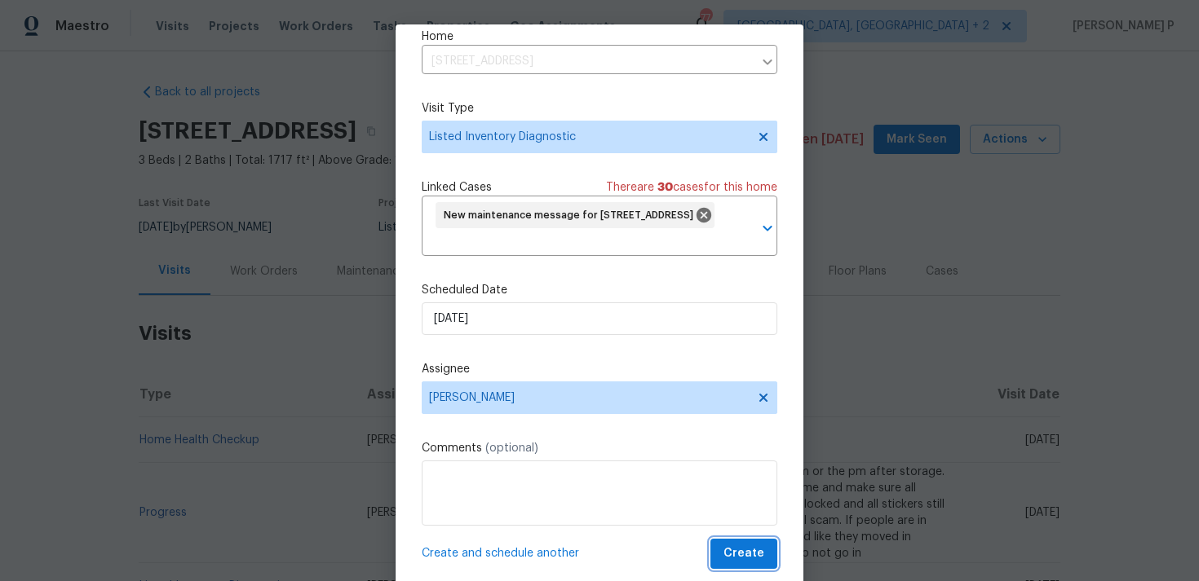
click at [754, 553] on span "Create" at bounding box center [743, 554] width 41 height 20
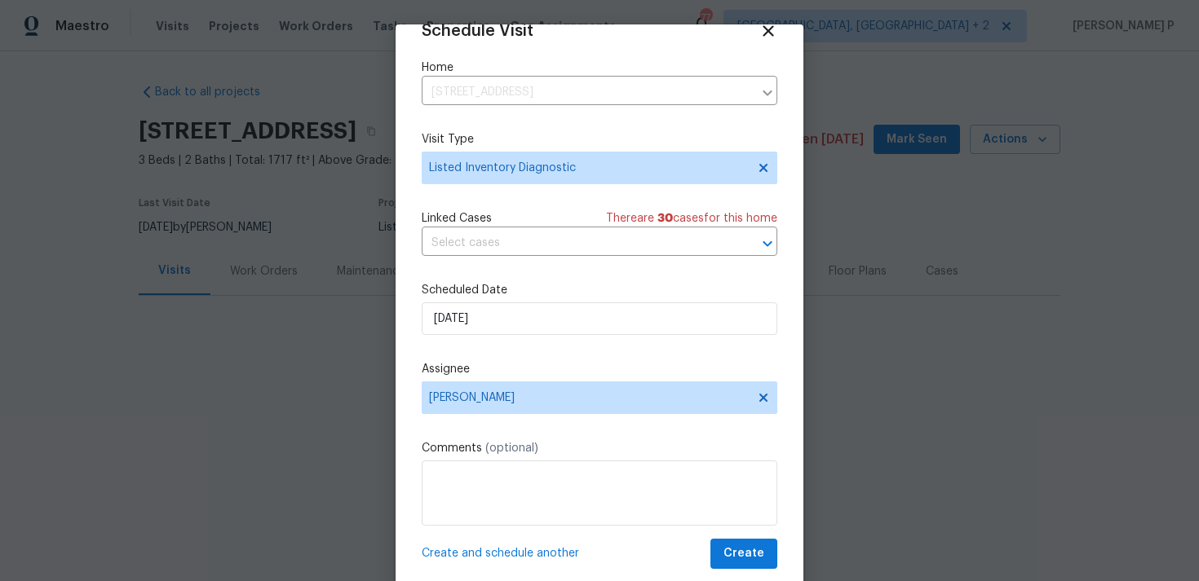
scroll to position [29, 0]
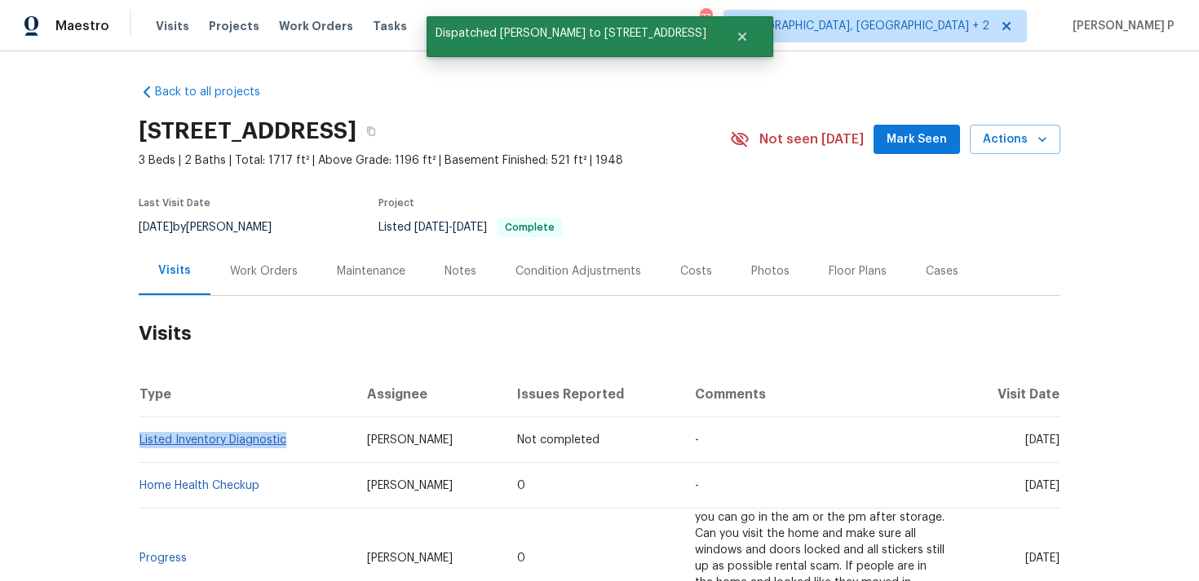
copy link "Listed Inventory Diagnostic"
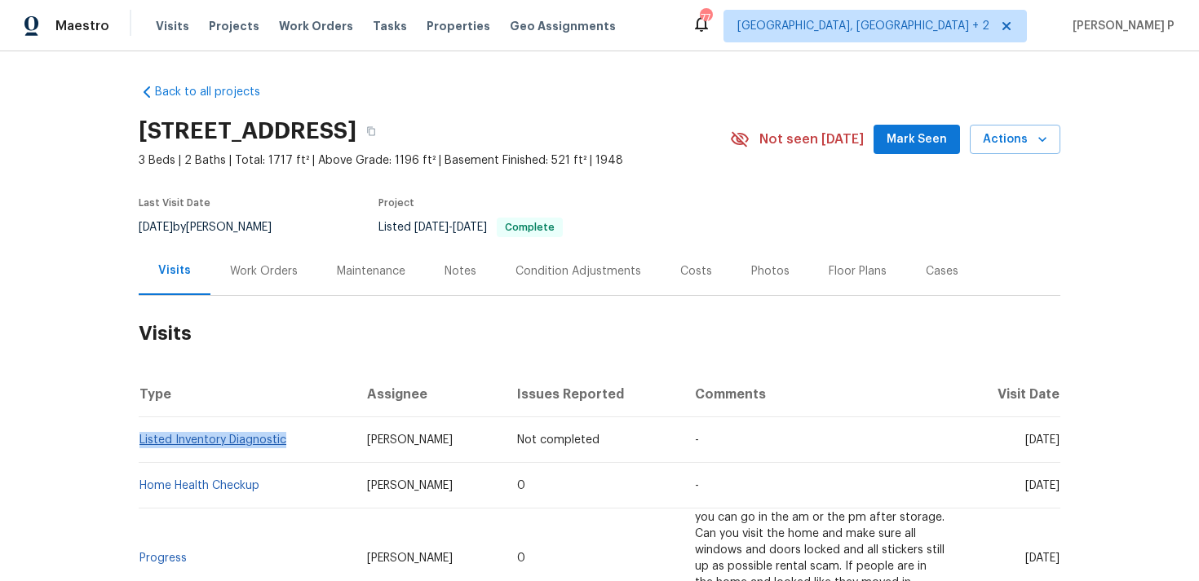
drag, startPoint x: 307, startPoint y: 437, endPoint x: 142, endPoint y: 443, distance: 164.8
click at [142, 443] on td "Listed Inventory Diagnostic" at bounding box center [246, 440] width 215 height 46
click at [242, 445] on link "Listed Inventory Diagnostic" at bounding box center [212, 440] width 147 height 11
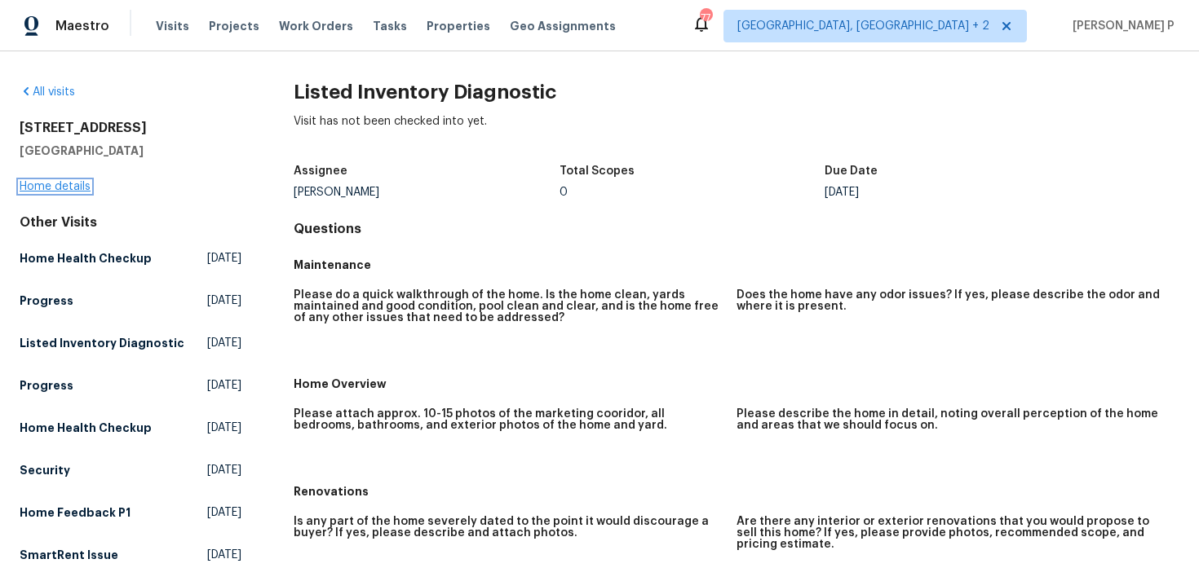
click at [68, 192] on link "Home details" at bounding box center [55, 186] width 71 height 11
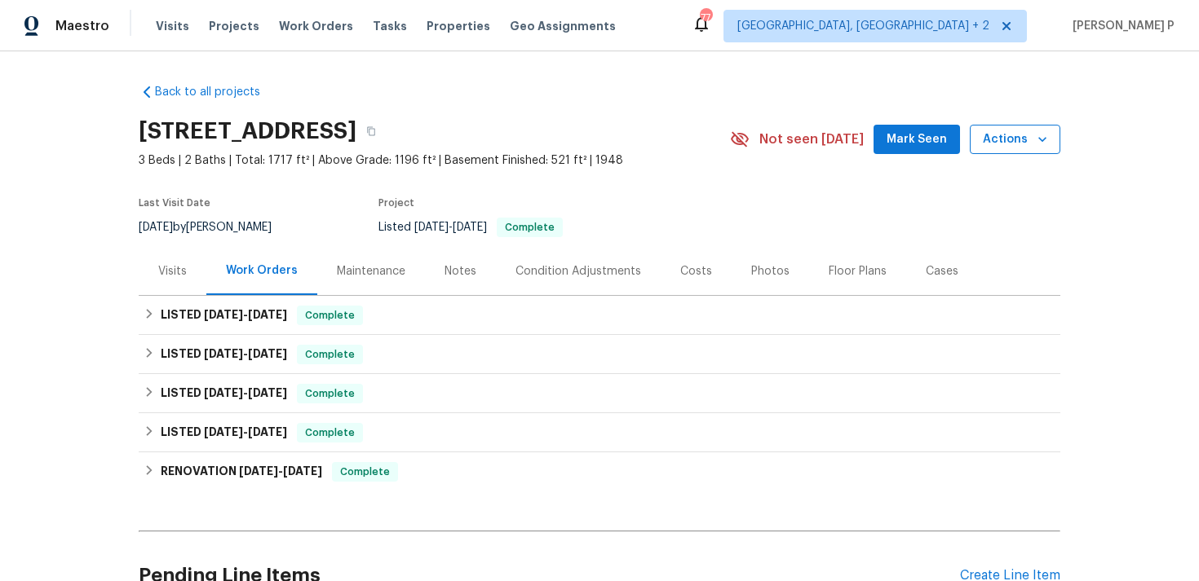
click at [1036, 144] on icon "button" at bounding box center [1042, 139] width 16 height 16
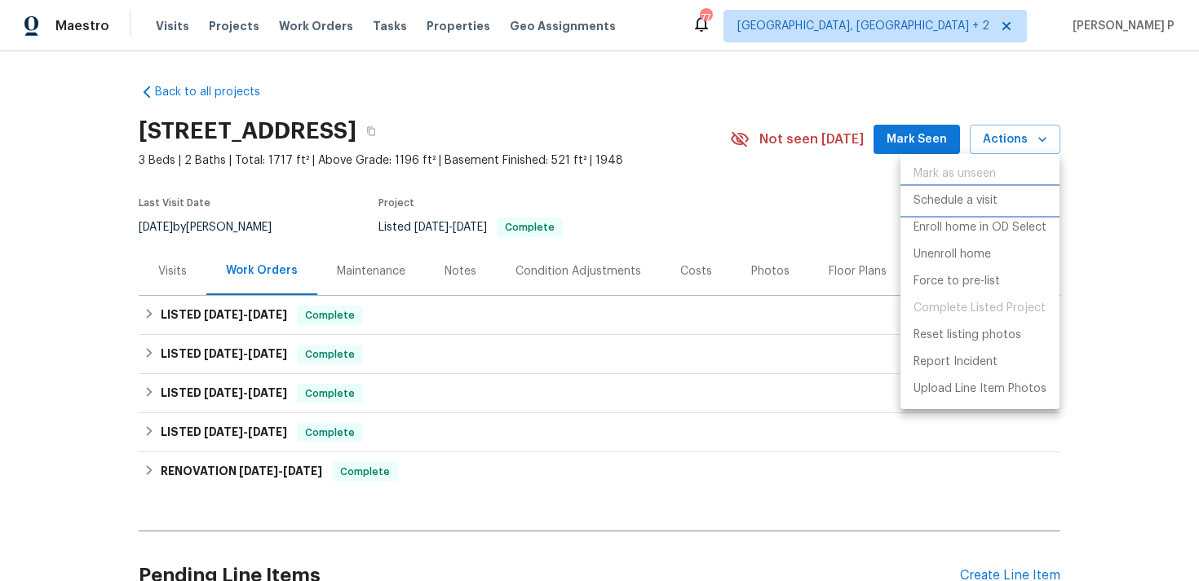
click at [980, 201] on p "Schedule a visit" at bounding box center [955, 200] width 84 height 17
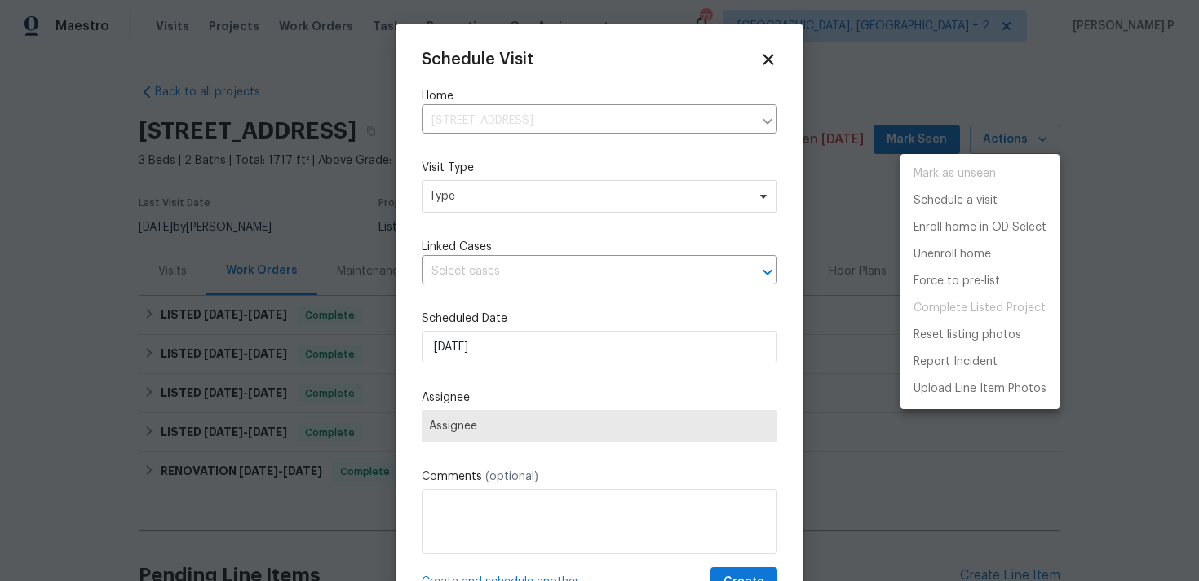
click at [763, 57] on div at bounding box center [599, 290] width 1199 height 581
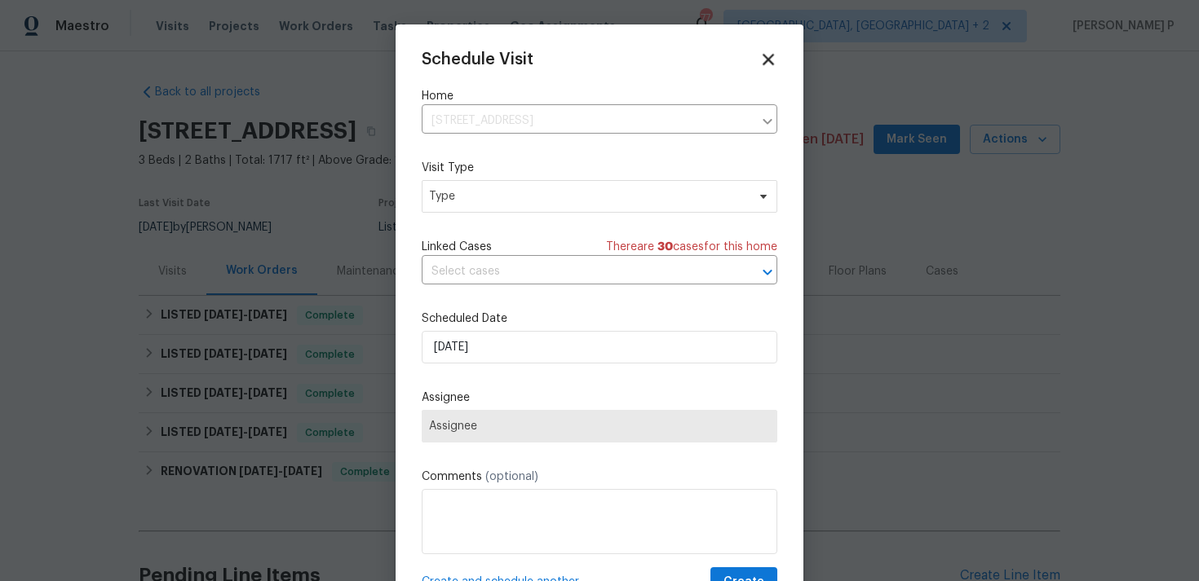
click at [776, 58] on icon at bounding box center [767, 59] width 19 height 19
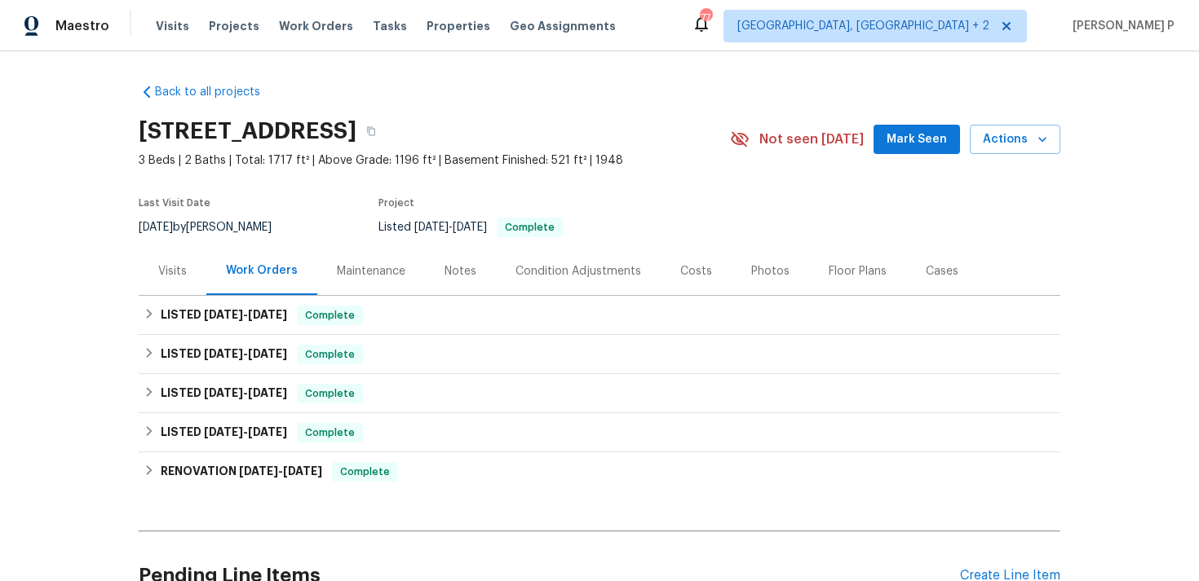
click at [455, 269] on div "Notes" at bounding box center [460, 271] width 32 height 16
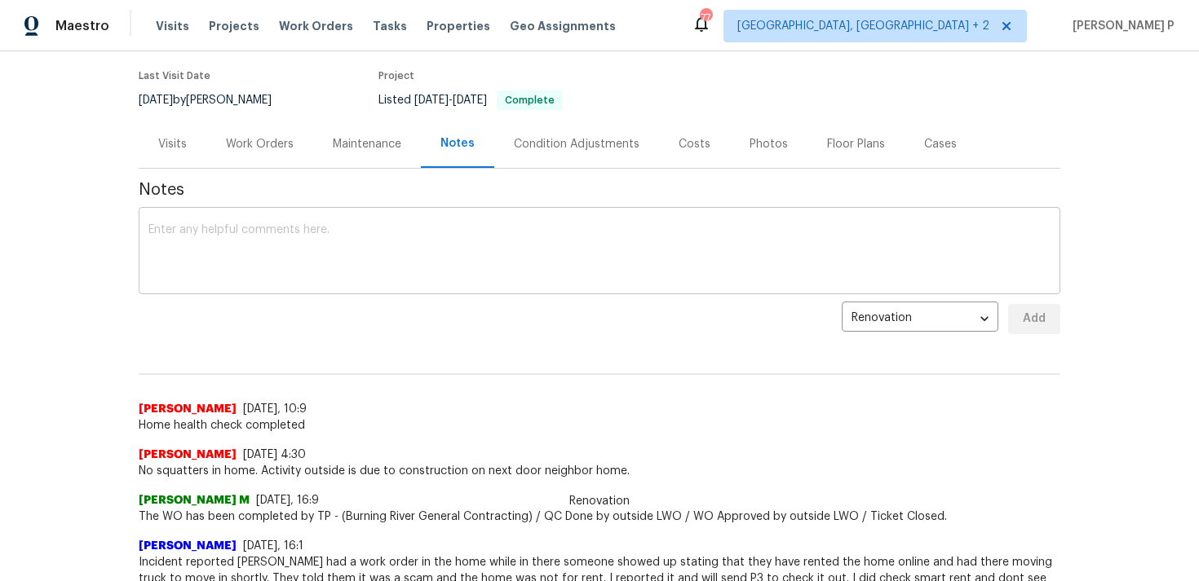
scroll to position [194, 0]
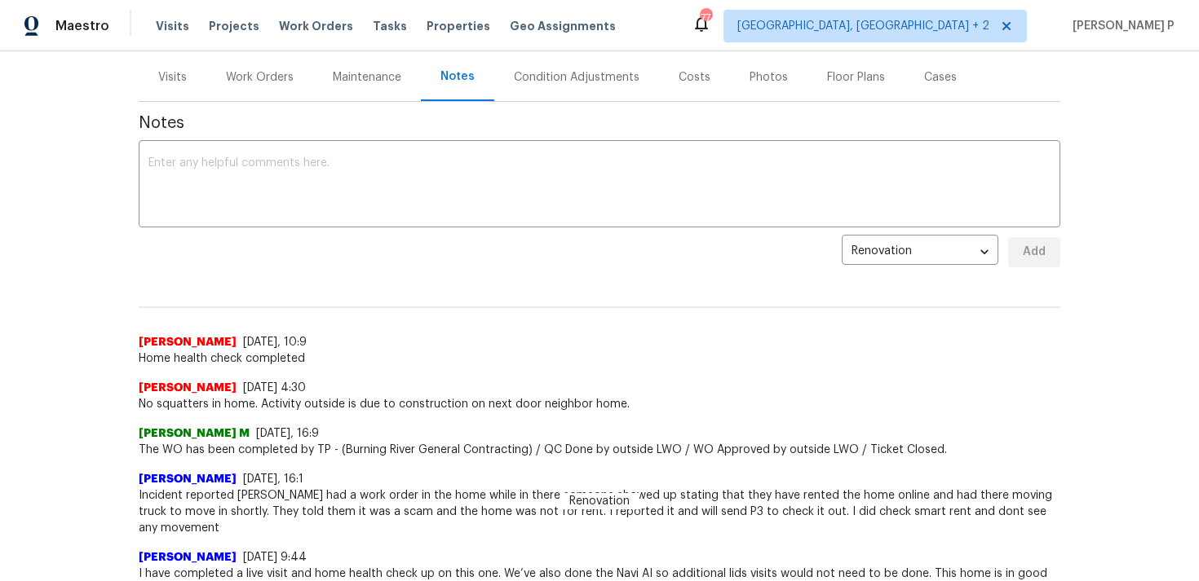
click at [173, 84] on div "Visits" at bounding box center [172, 77] width 29 height 16
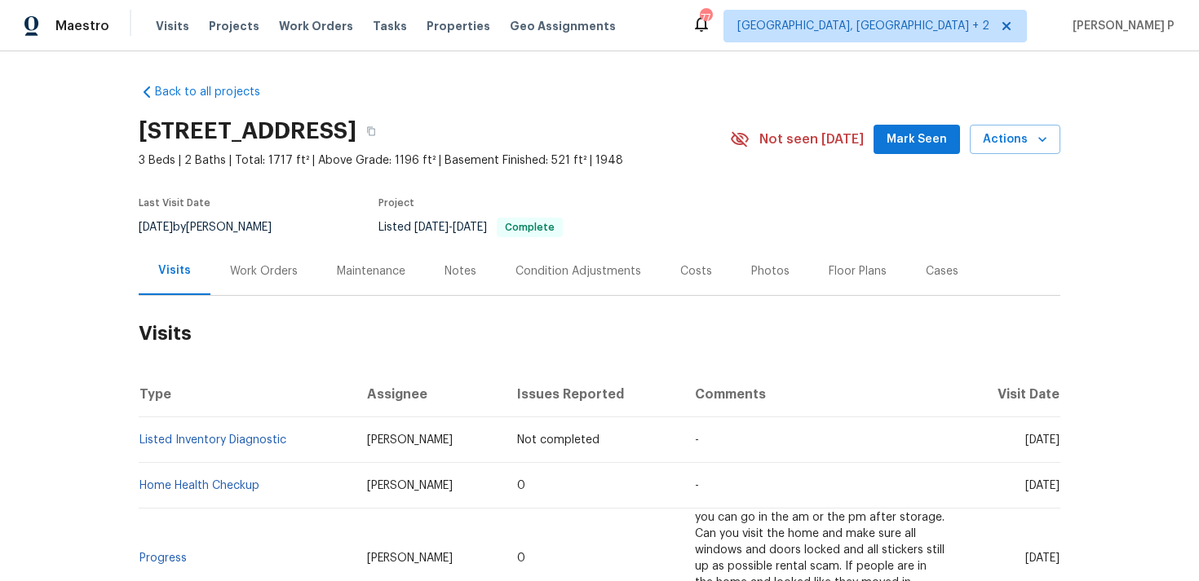
click at [235, 285] on div "Work Orders" at bounding box center [263, 271] width 107 height 48
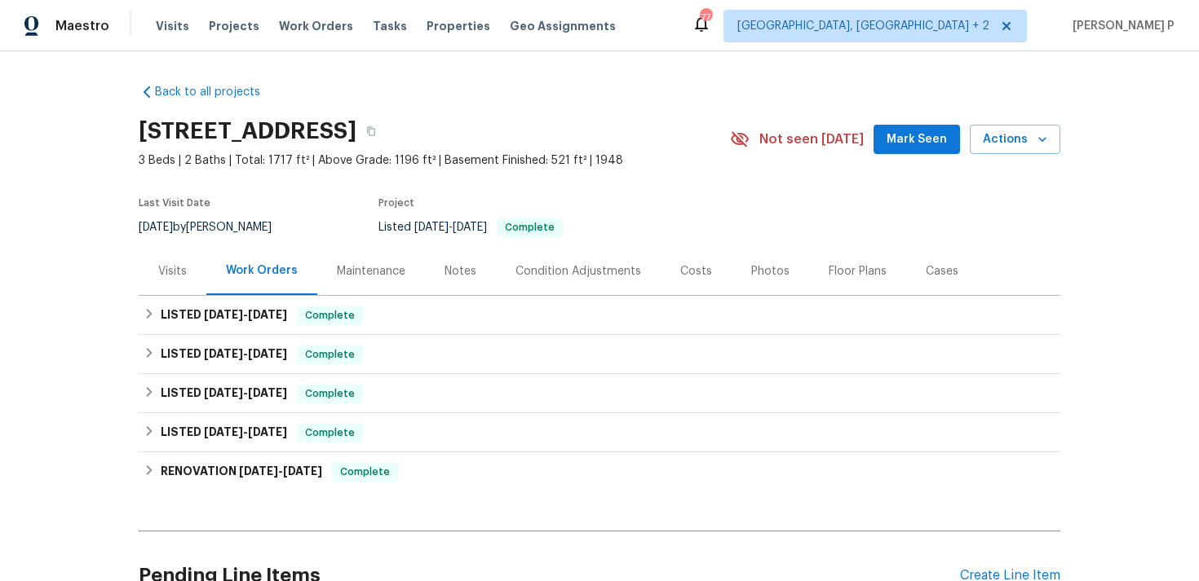
click at [188, 285] on div "Visits" at bounding box center [173, 271] width 68 height 48
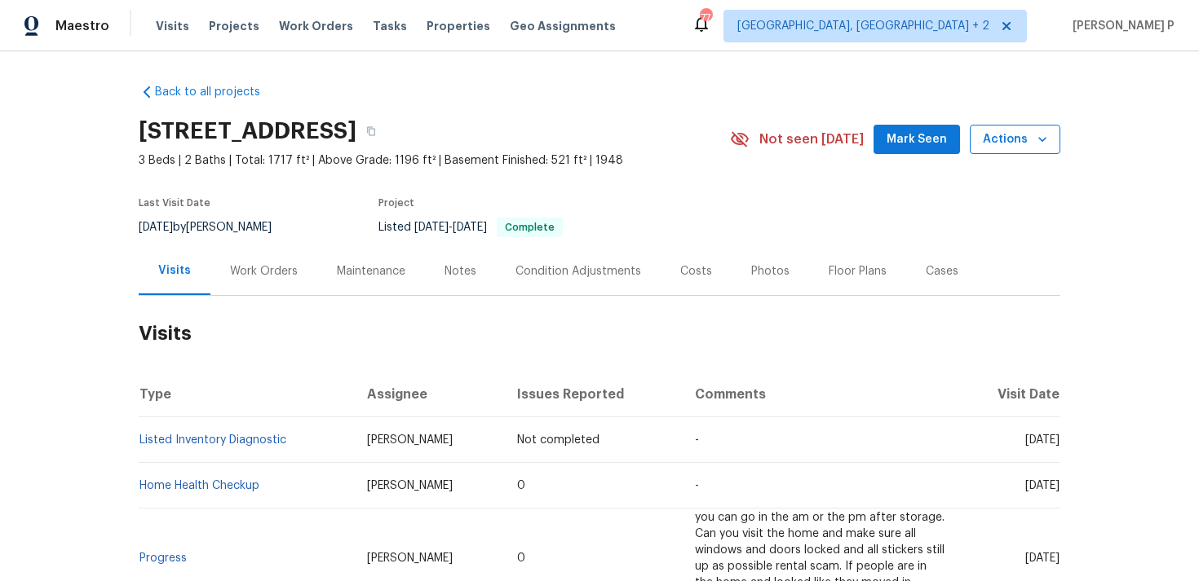
click at [1020, 136] on span "Actions" at bounding box center [1015, 140] width 64 height 20
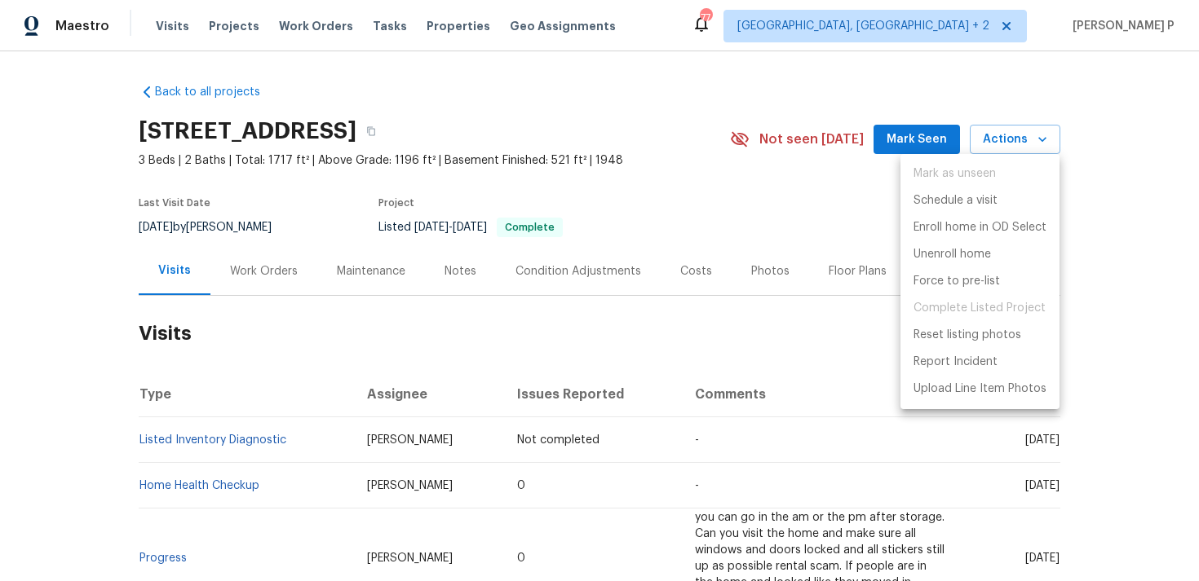
click at [634, 345] on div at bounding box center [599, 290] width 1199 height 581
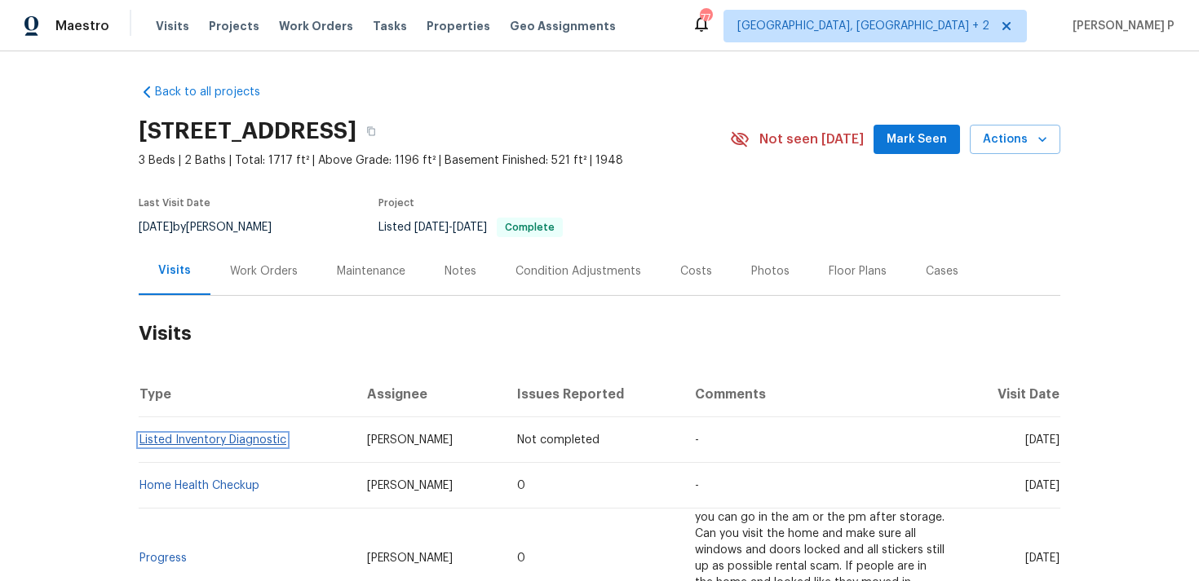
click at [216, 440] on link "Listed Inventory Diagnostic" at bounding box center [212, 440] width 147 height 11
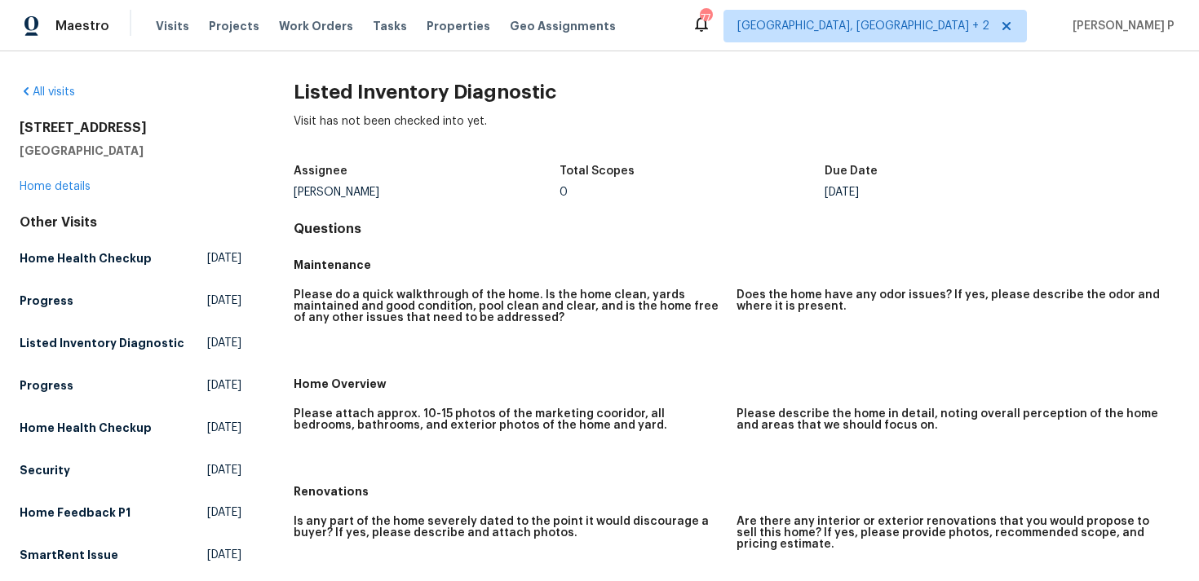
click at [52, 99] on div "All visits" at bounding box center [131, 92] width 222 height 16
click at [57, 91] on link "All visits" at bounding box center [47, 91] width 55 height 11
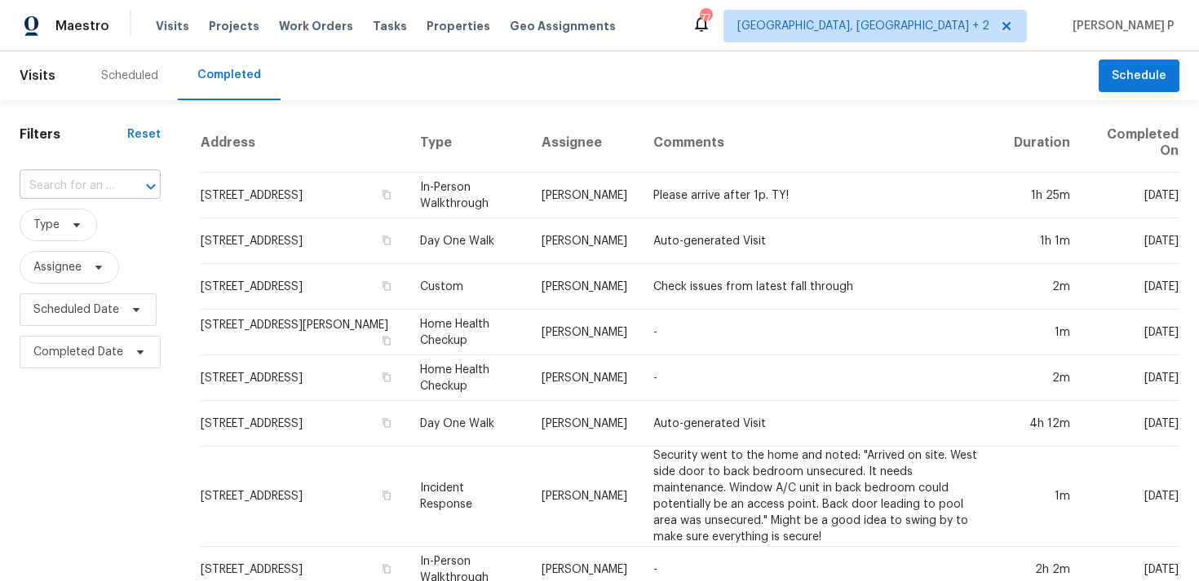
click at [105, 189] on input "text" at bounding box center [67, 186] width 95 height 25
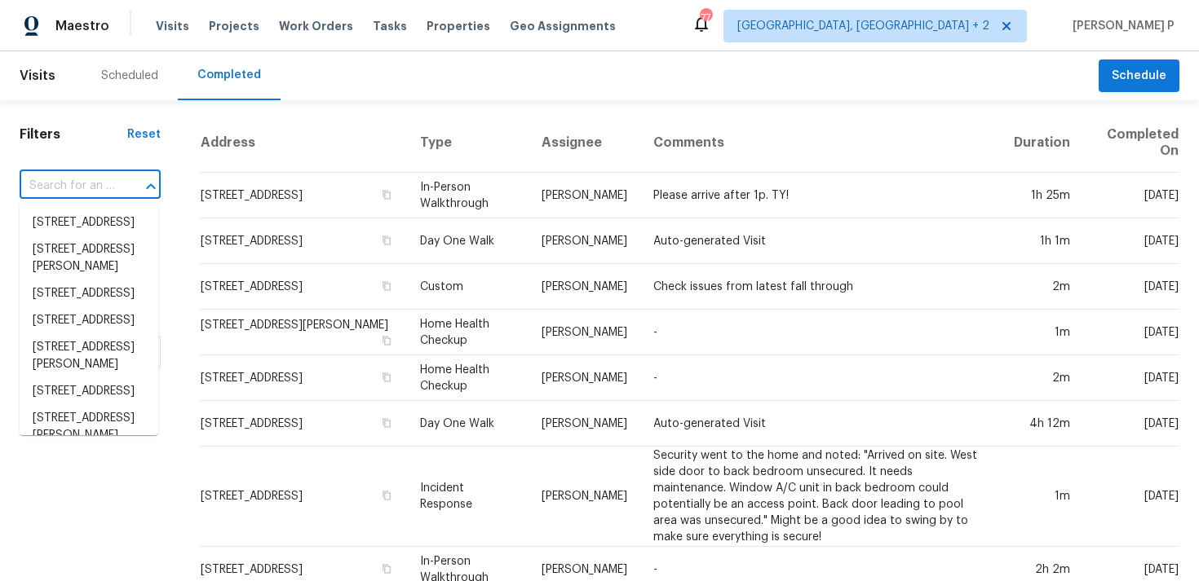
paste input "8414 York Rd North Royalton OH 44133"
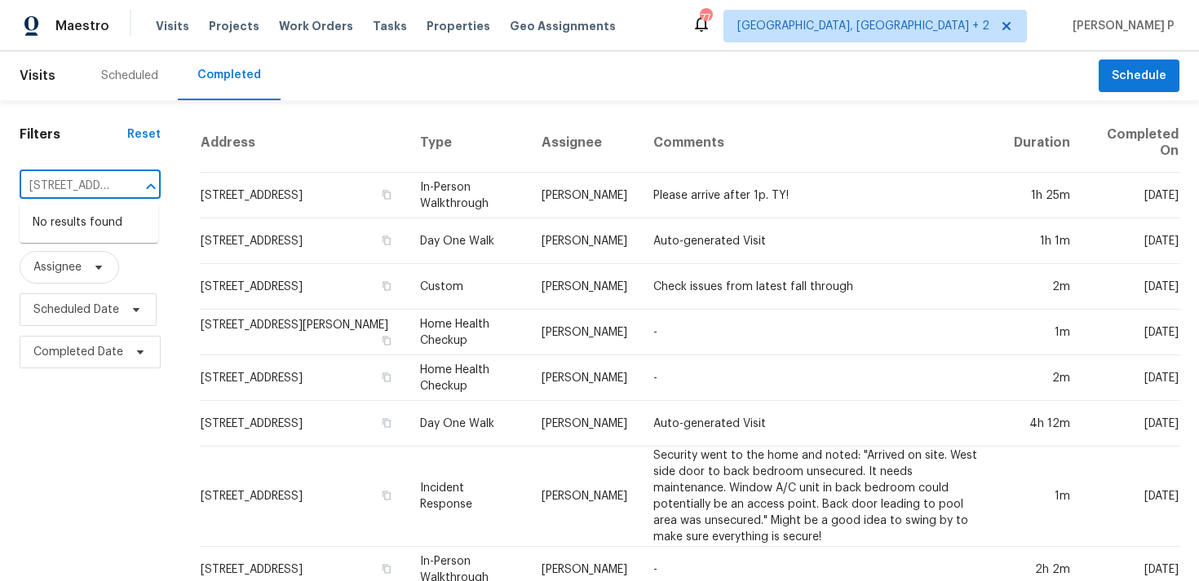
scroll to position [0, 123]
type input "8414 York Rd North Royalton OH 44133"
click at [69, 263] on span "Assignee" at bounding box center [57, 267] width 48 height 16
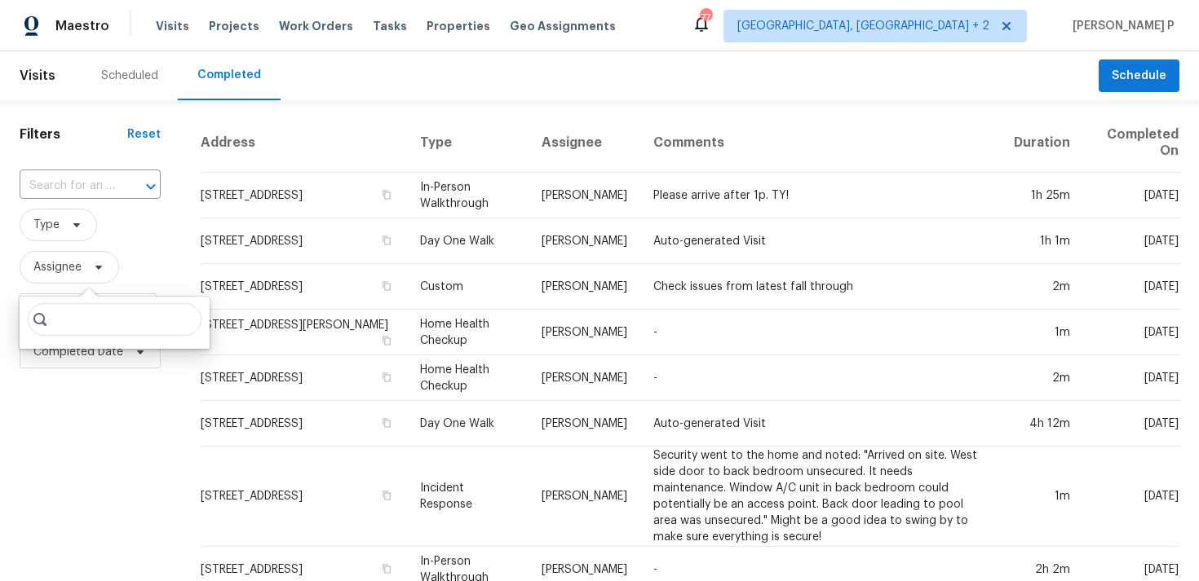
scroll to position [0, 0]
click at [69, 315] on input "search" at bounding box center [115, 319] width 174 height 33
type input "rebecca"
click at [171, 32] on span "Visits" at bounding box center [172, 26] width 33 height 16
click at [173, 28] on span "Visits" at bounding box center [172, 26] width 33 height 16
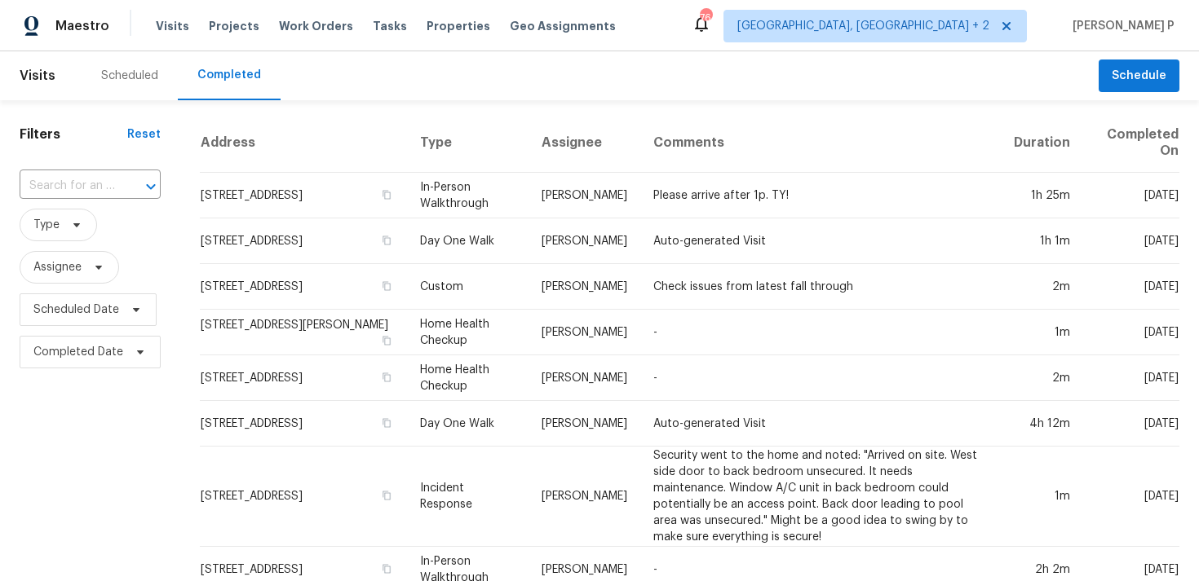
click at [27, 84] on span "Visits" at bounding box center [38, 76] width 36 height 36
click at [47, 70] on span "Visits" at bounding box center [38, 76] width 36 height 36
click at [160, 25] on span "Visits" at bounding box center [172, 26] width 33 height 16
click at [170, 26] on span "Visits" at bounding box center [172, 26] width 33 height 16
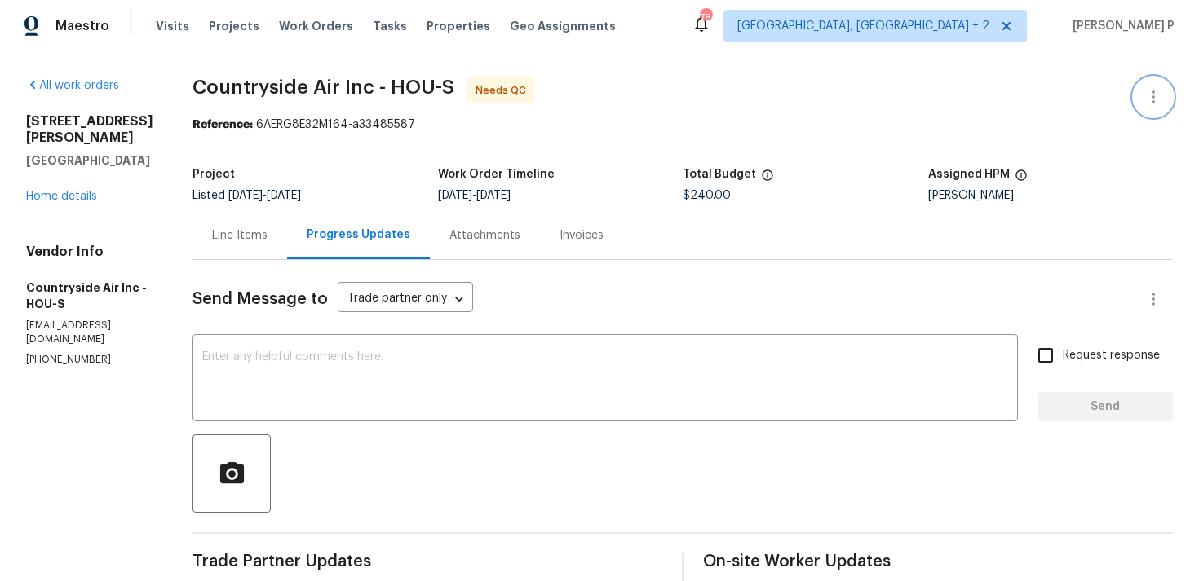
click at [1153, 104] on icon "button" at bounding box center [1153, 97] width 20 height 20
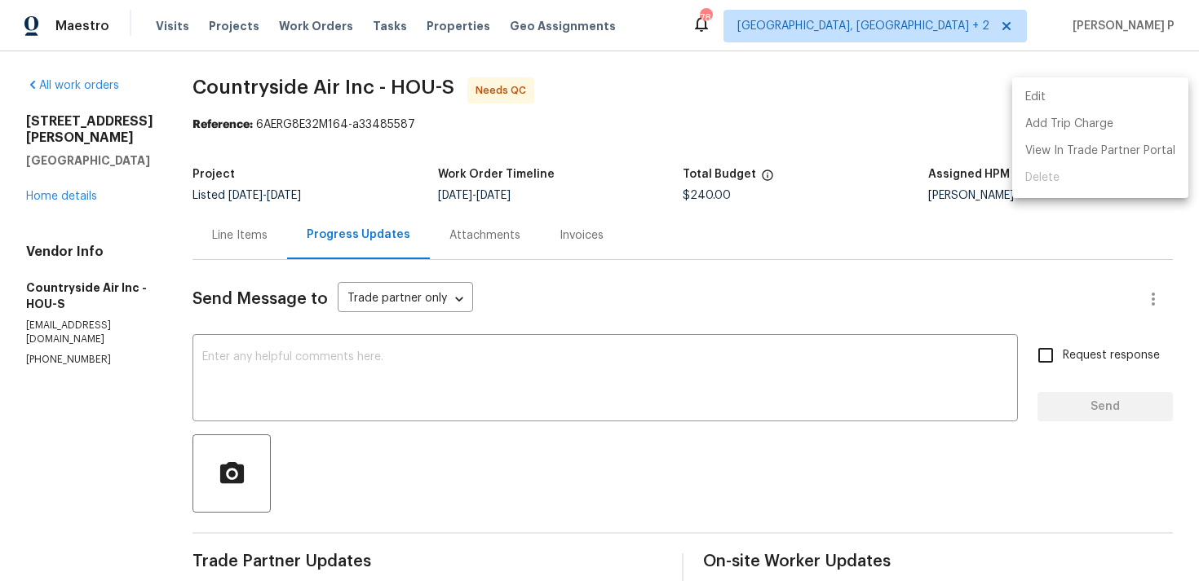
click at [1060, 96] on li "Edit" at bounding box center [1100, 97] width 176 height 27
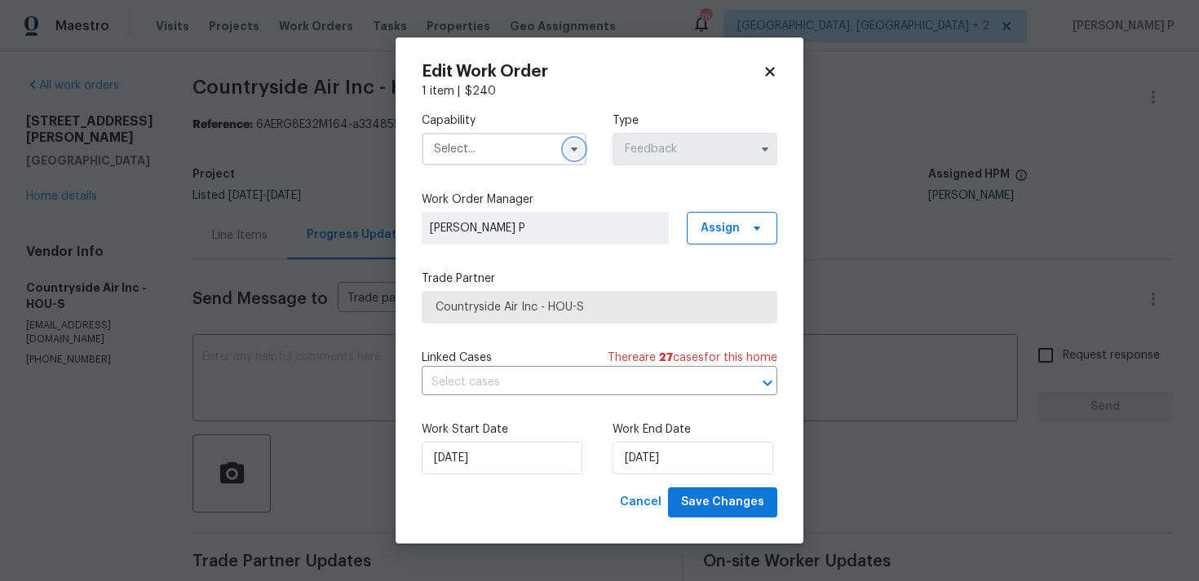
click at [569, 155] on icon "button" at bounding box center [574, 149] width 13 height 13
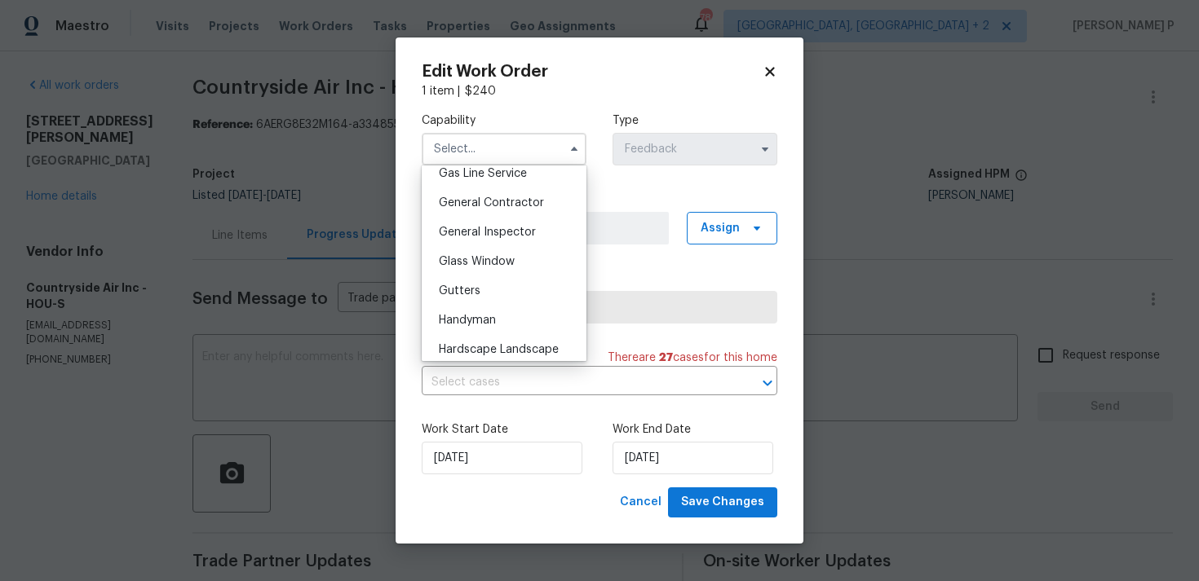
scroll to position [780, 0]
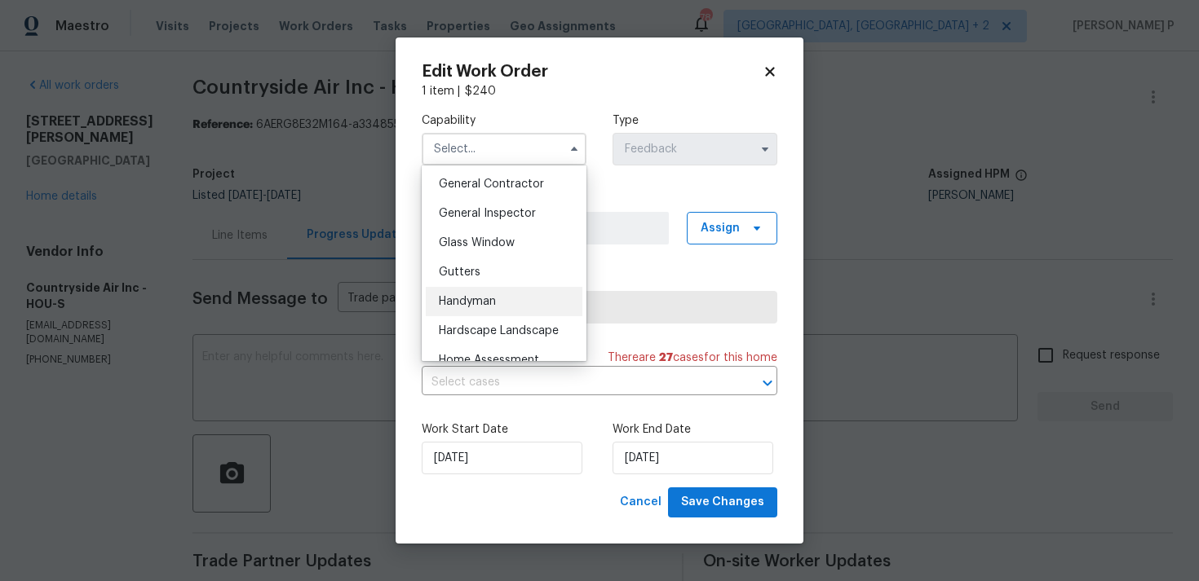
click at [484, 300] on span "Handyman" at bounding box center [467, 301] width 57 height 11
type input "Handyman"
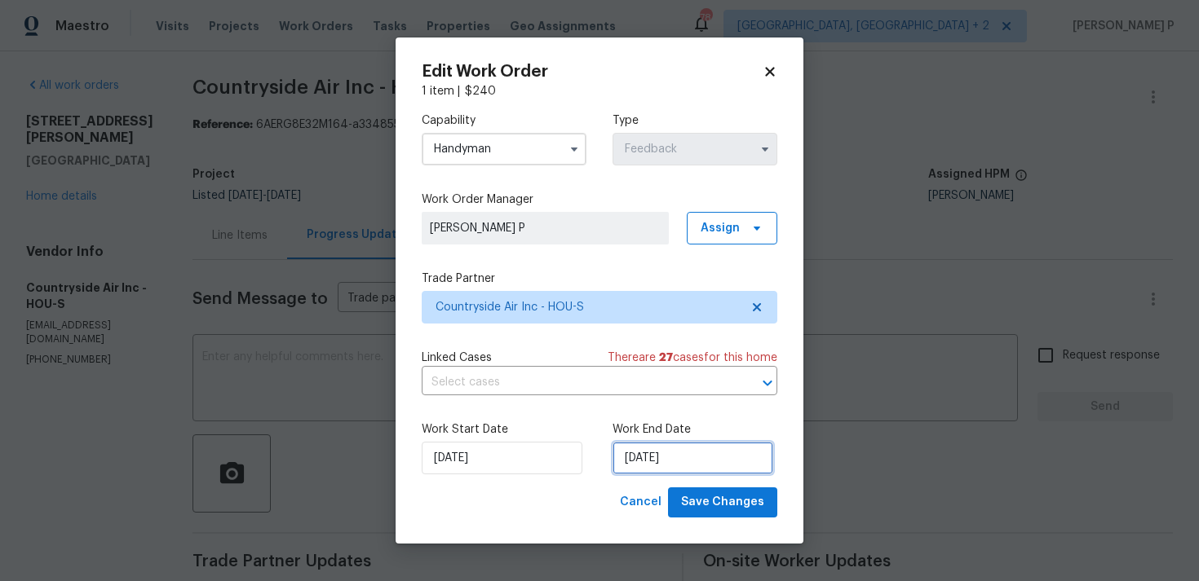
click at [646, 462] on input "[DATE]" at bounding box center [692, 458] width 161 height 33
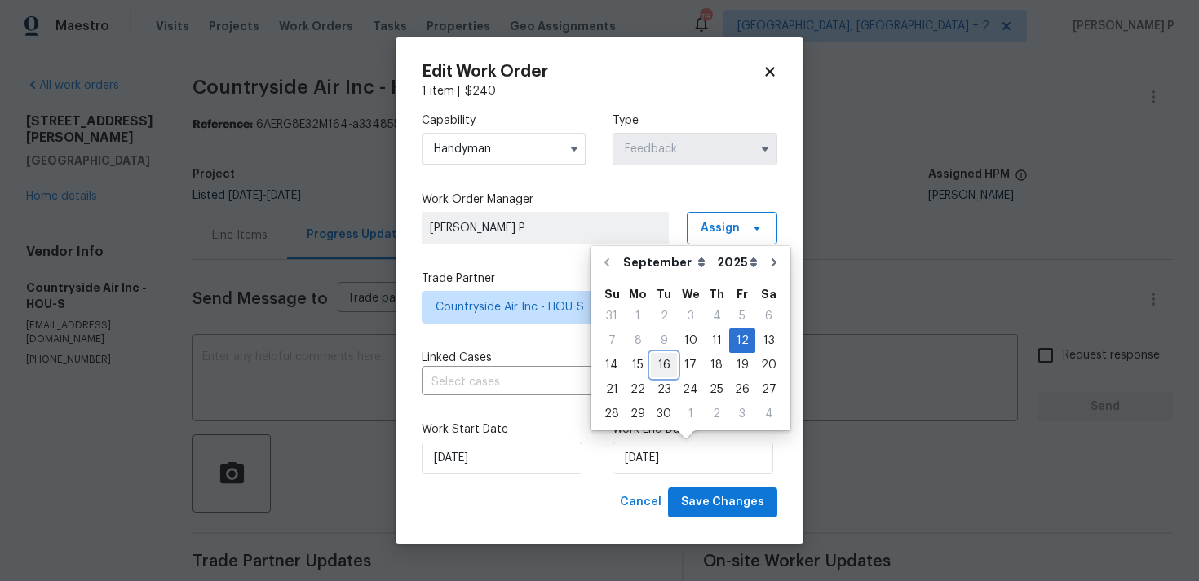
click at [651, 363] on div "16" at bounding box center [664, 365] width 26 height 23
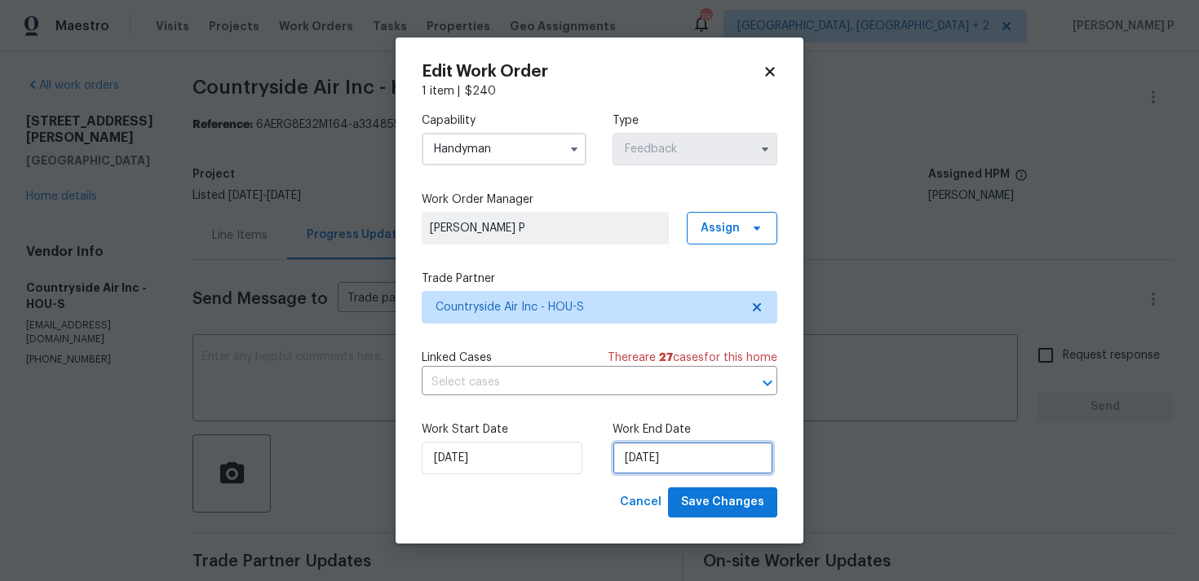
click at [625, 466] on input "[DATE]" at bounding box center [692, 458] width 161 height 33
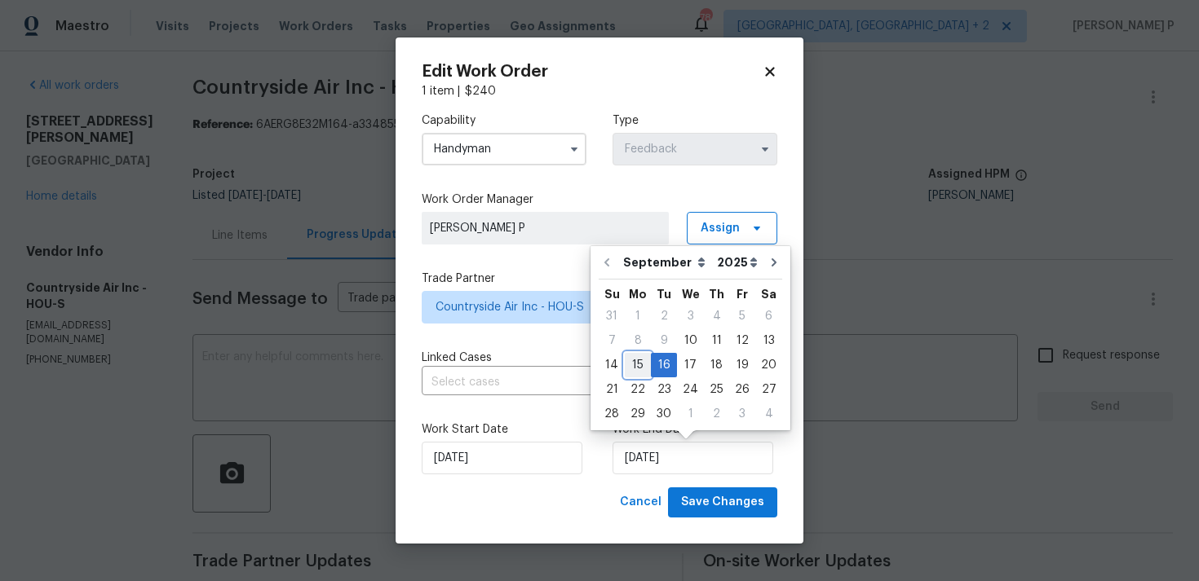
click at [635, 368] on div "15" at bounding box center [638, 365] width 26 height 23
type input "[DATE]"
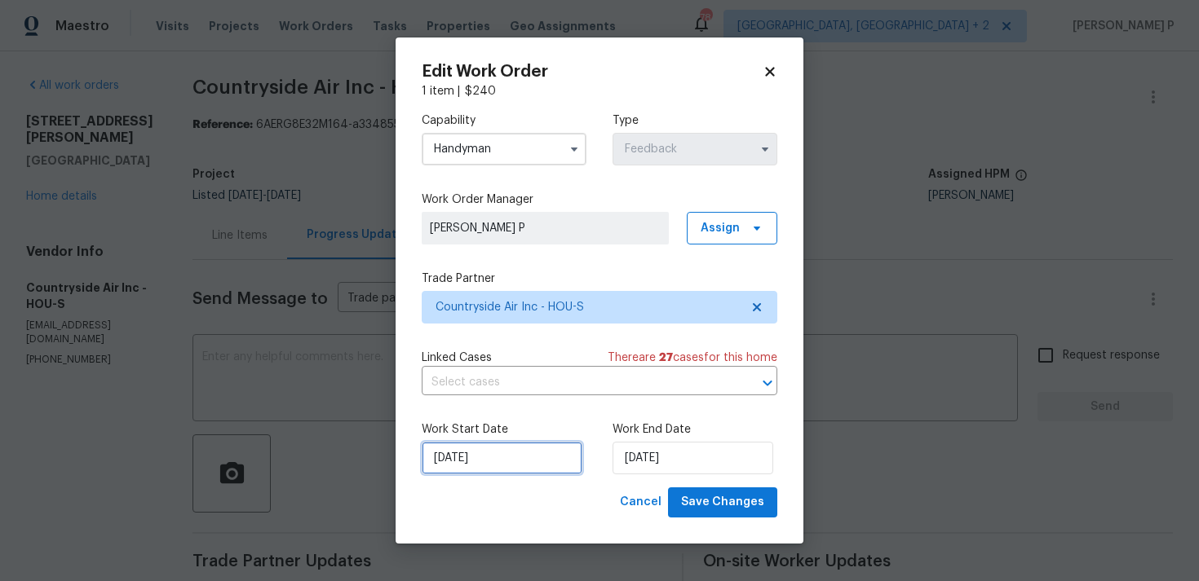
click at [519, 466] on input "[DATE]" at bounding box center [502, 458] width 161 height 33
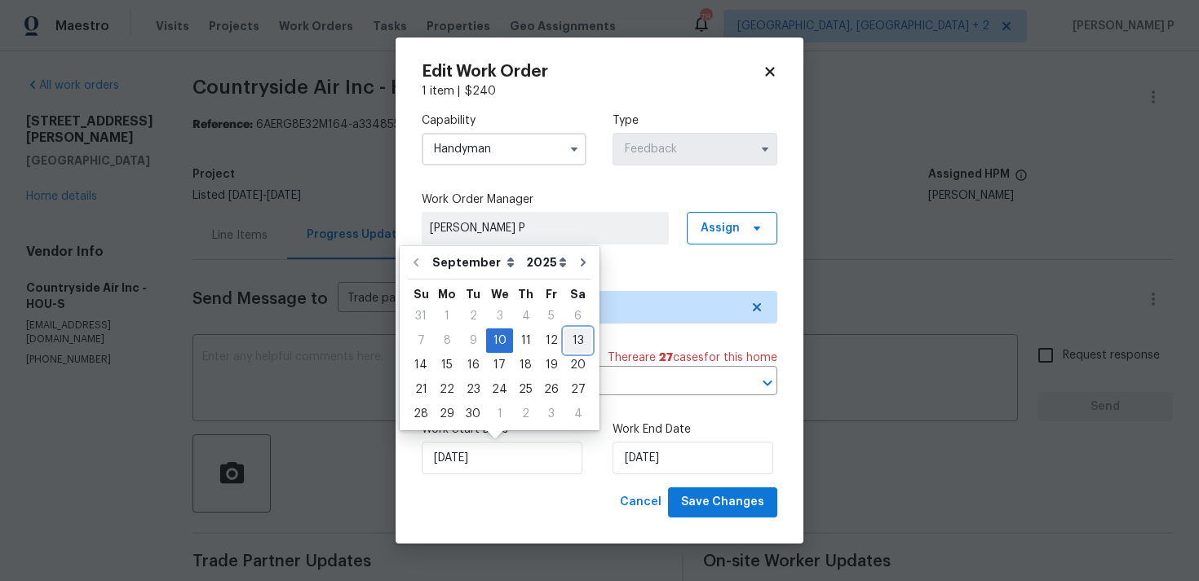
click at [564, 342] on div "13" at bounding box center [577, 340] width 27 height 23
type input "[DATE]"
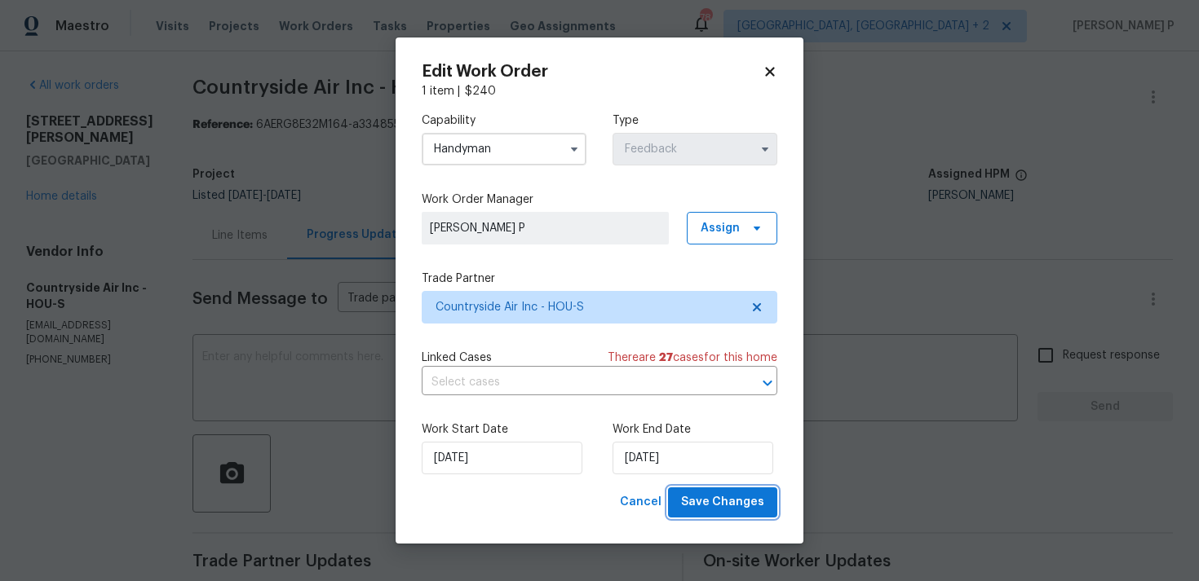
click at [736, 507] on span "Save Changes" at bounding box center [722, 503] width 83 height 20
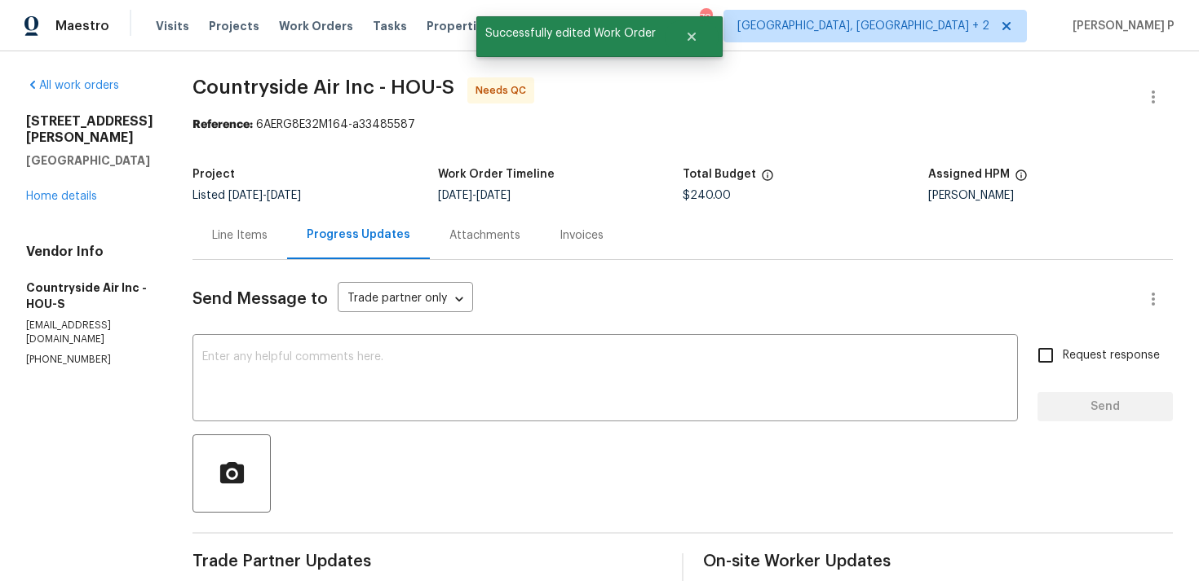
click at [479, 455] on div at bounding box center [682, 474] width 980 height 78
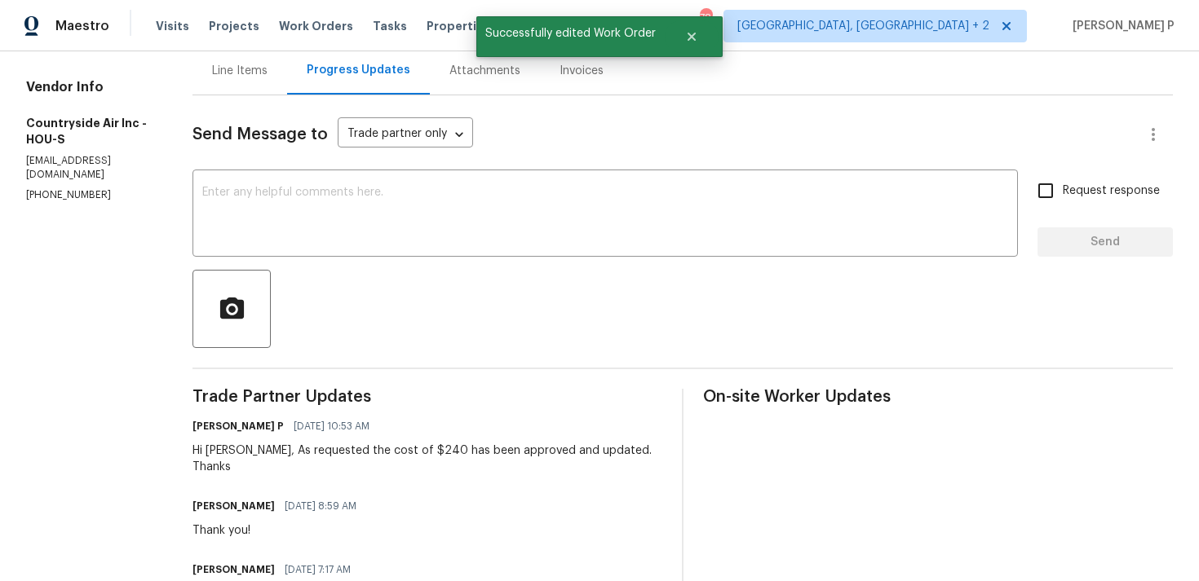
scroll to position [104, 0]
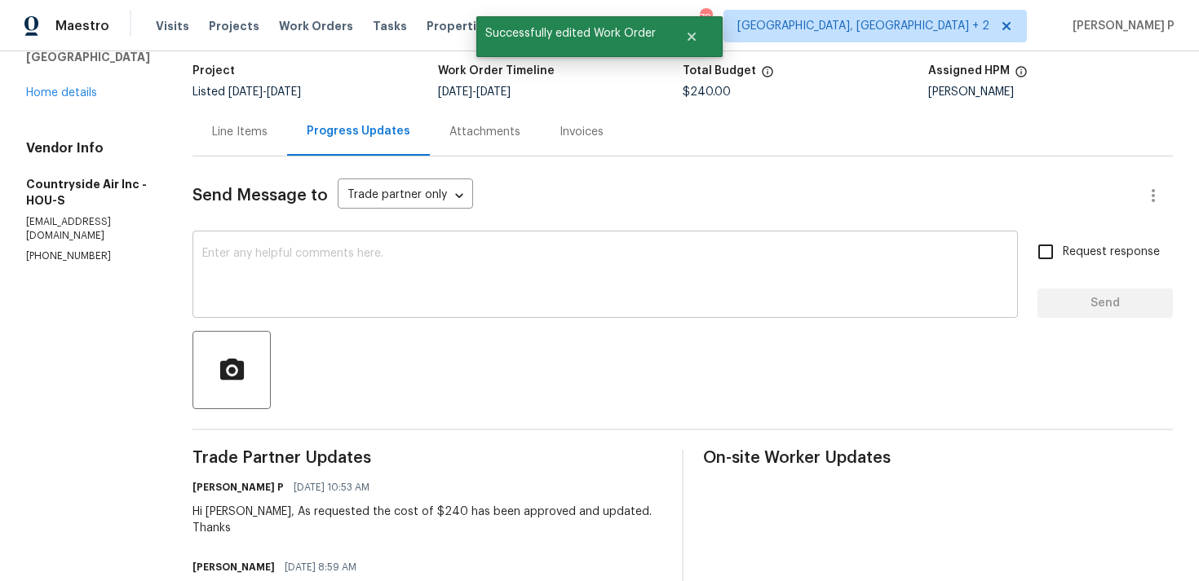
click at [384, 258] on textarea at bounding box center [605, 276] width 806 height 57
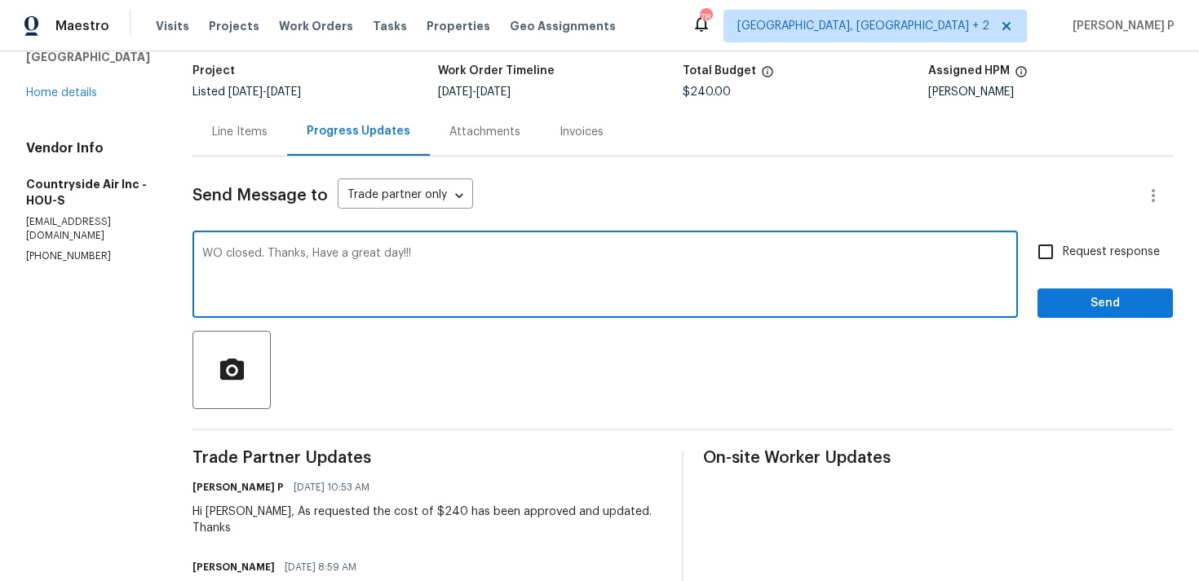
type textarea "WO closed. Thanks, Have a great day!!!"
click at [1075, 298] on span "Send" at bounding box center [1104, 304] width 109 height 20
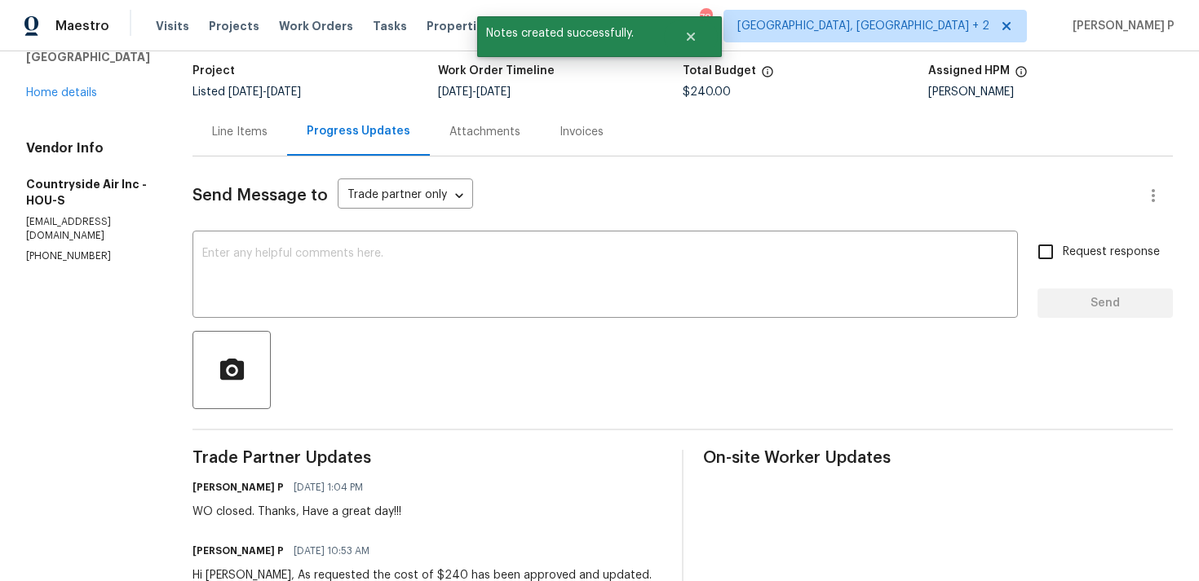
click at [445, 382] on div at bounding box center [682, 370] width 980 height 78
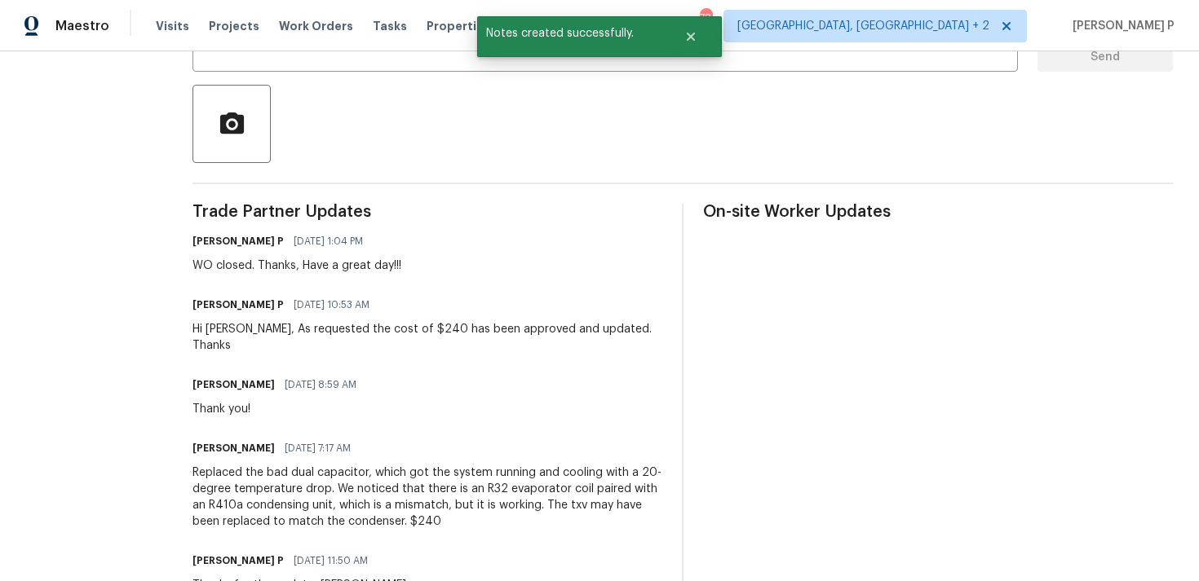
scroll to position [0, 0]
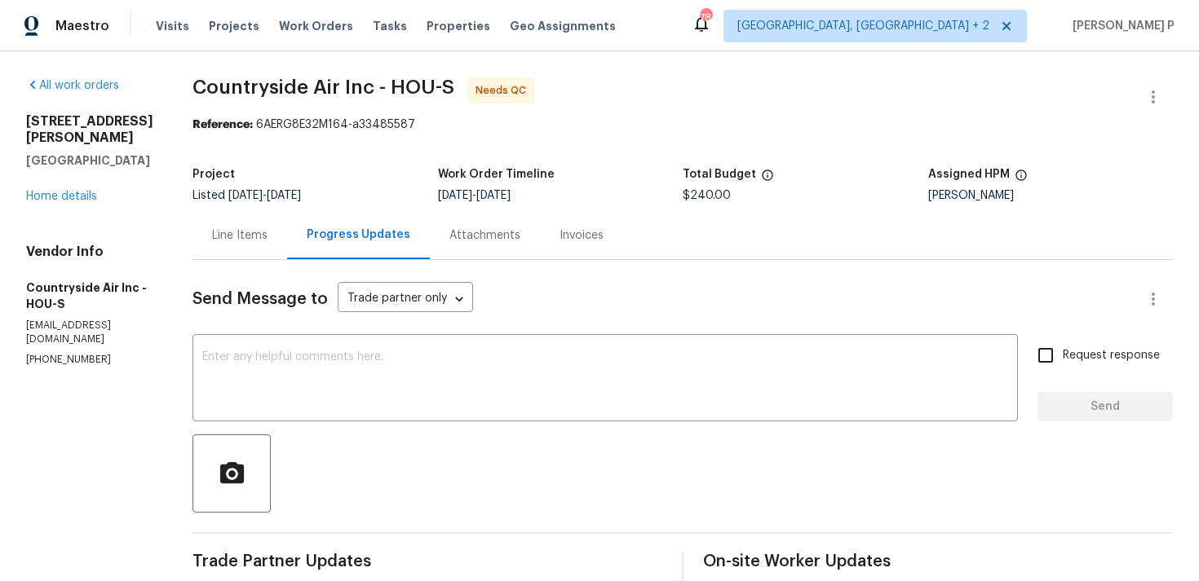
click at [263, 223] on div "Line Items" at bounding box center [239, 235] width 95 height 48
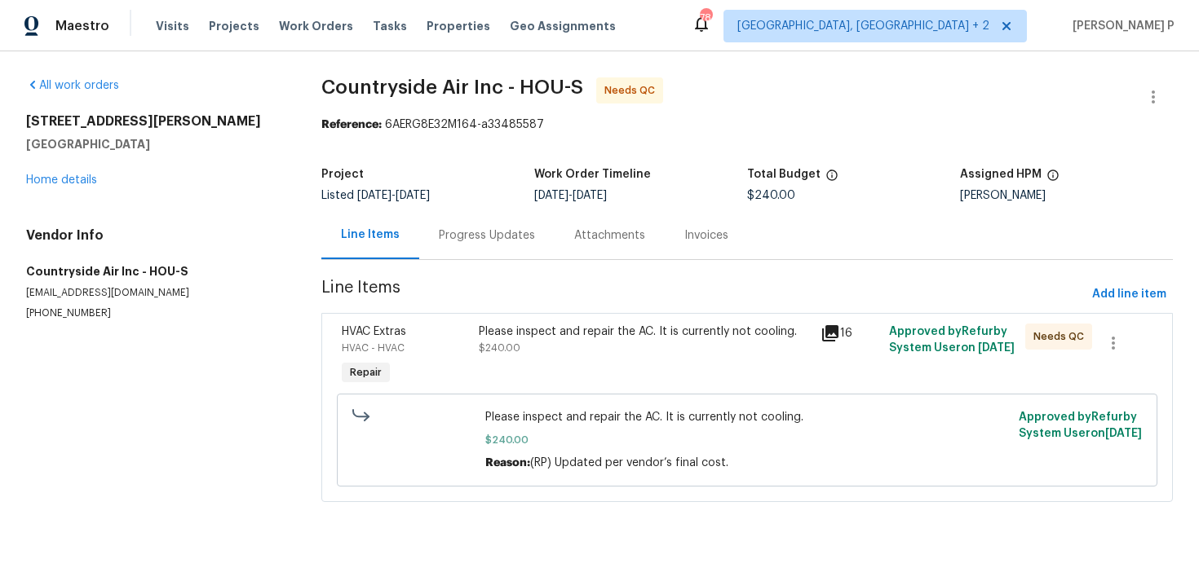
click at [568, 330] on div "Please inspect and repair the AC. It is currently not cooling." at bounding box center [645, 332] width 332 height 16
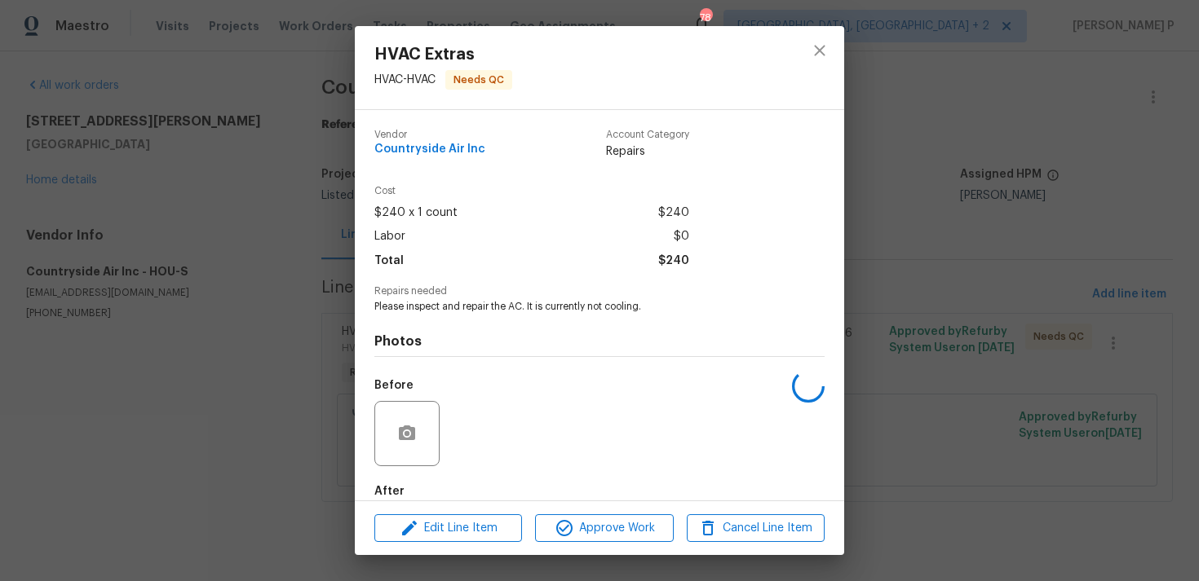
scroll to position [88, 0]
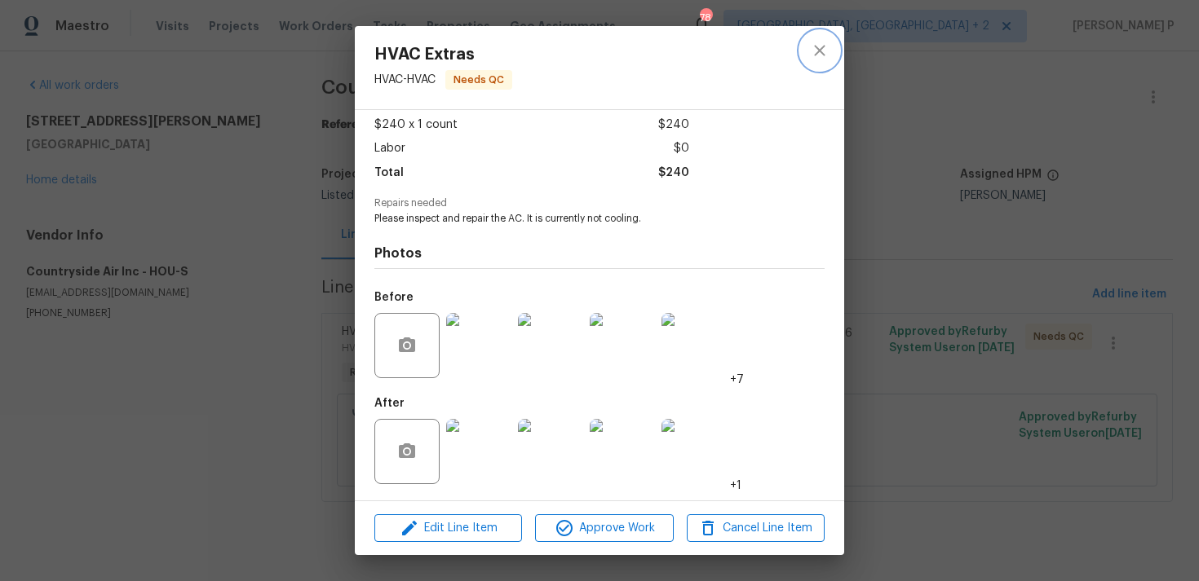
click at [815, 49] on icon "close" at bounding box center [820, 51] width 20 height 20
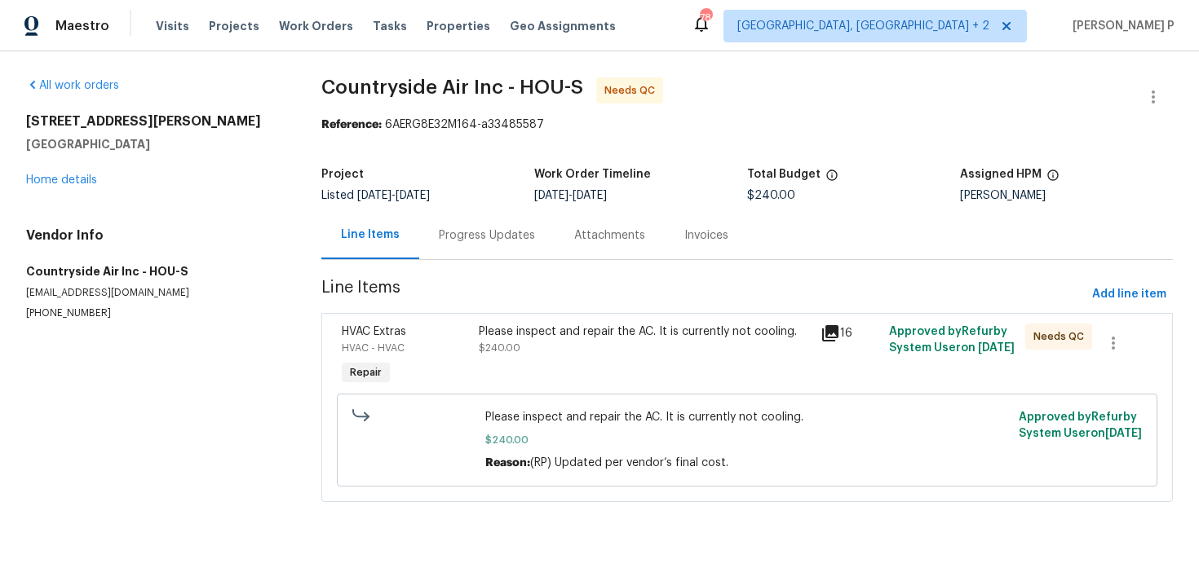
click at [546, 313] on div "HVAC Extras HVAC - HVAC Repair Please inspect and repair the AC. It is currentl…" at bounding box center [746, 407] width 851 height 189
click at [546, 339] on div "Please inspect and repair the AC. It is currently not cooling." at bounding box center [645, 332] width 332 height 16
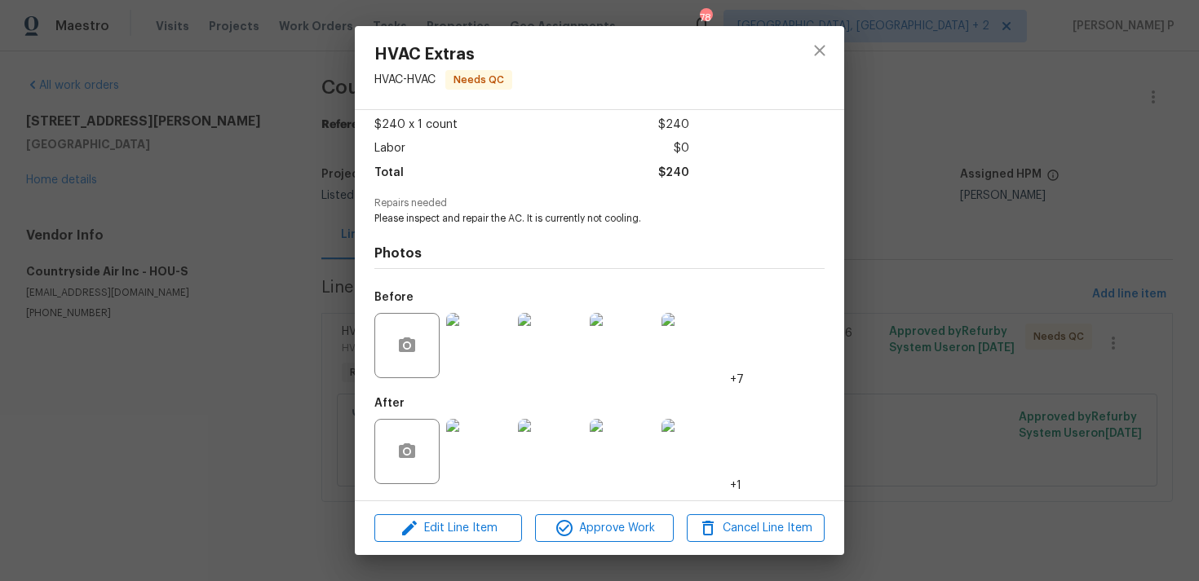
click at [471, 446] on img at bounding box center [478, 451] width 65 height 65
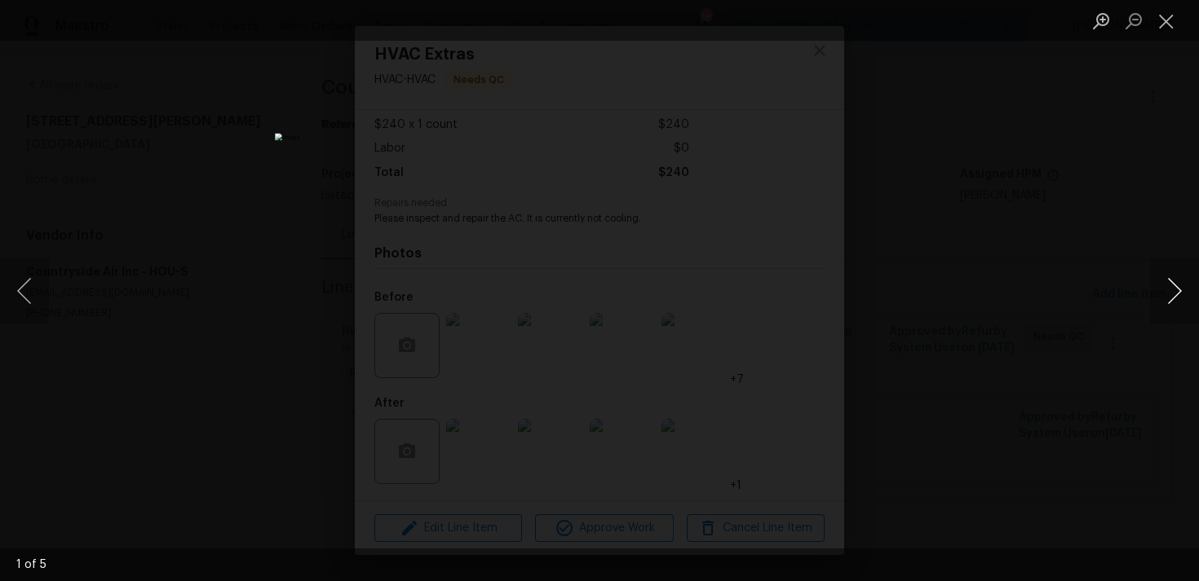
click at [1183, 288] on button "Next image" at bounding box center [1174, 290] width 49 height 65
click at [1170, 20] on button "Close lightbox" at bounding box center [1166, 21] width 33 height 29
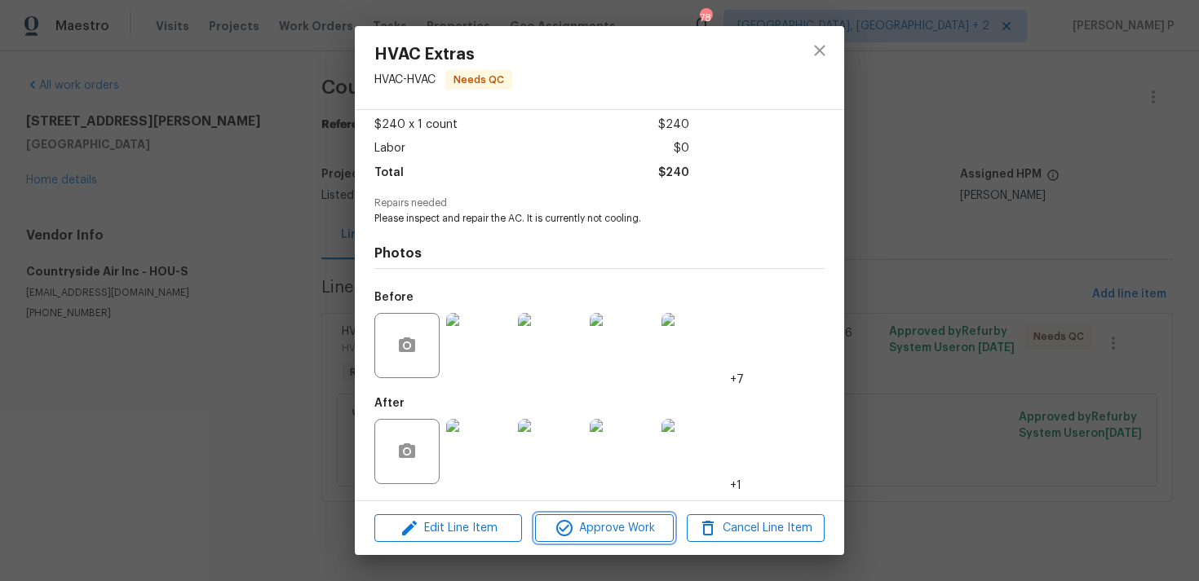
click at [627, 528] on span "Approve Work" at bounding box center [604, 529] width 128 height 20
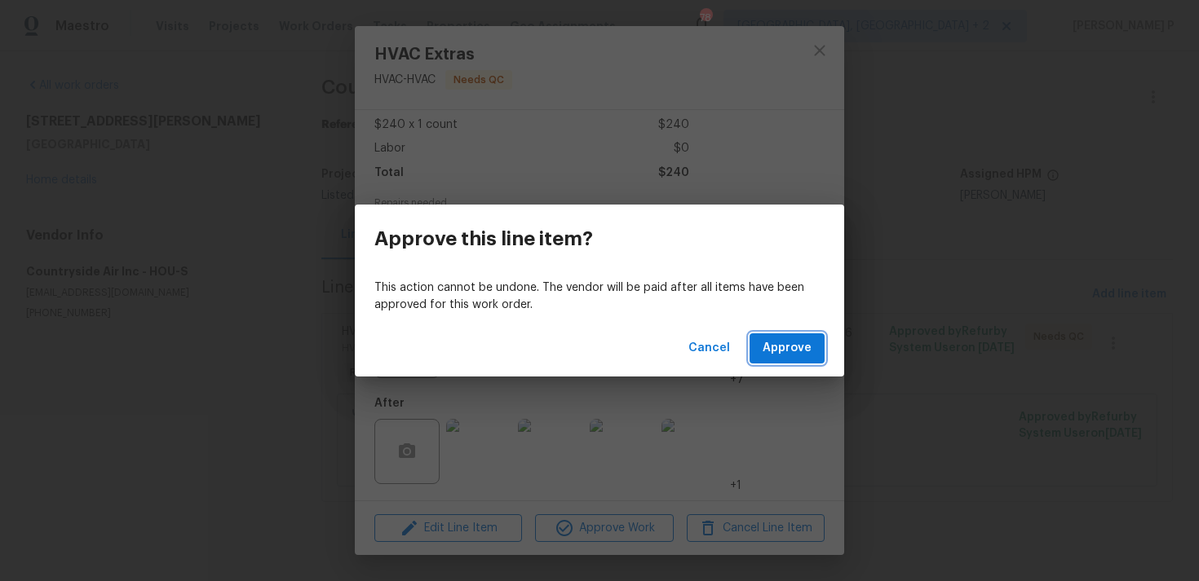
click at [783, 359] on button "Approve" at bounding box center [786, 349] width 75 height 30
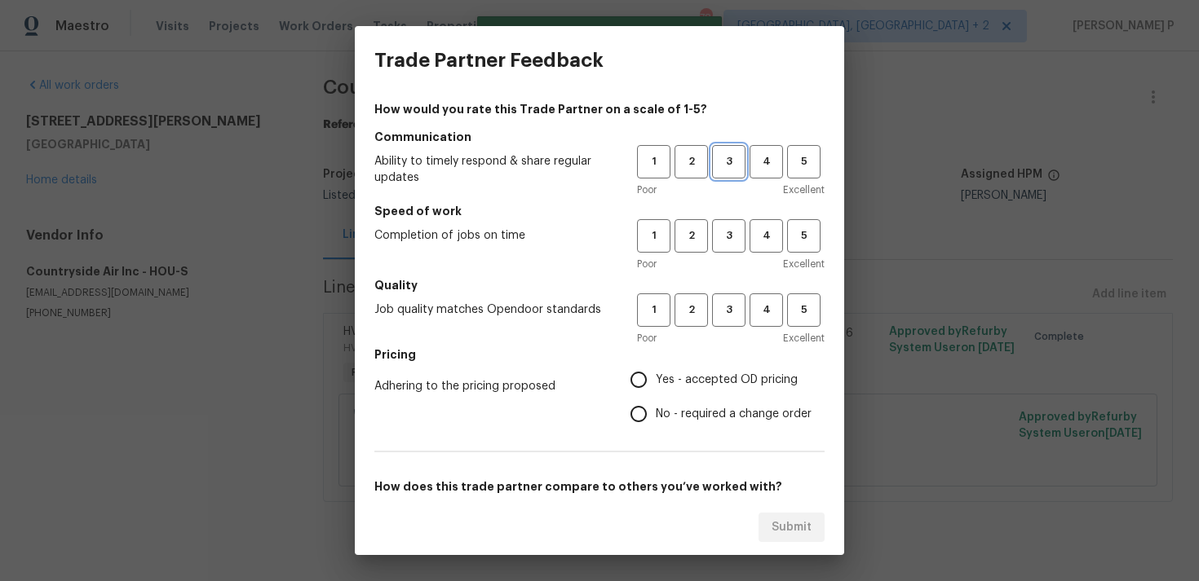
click at [728, 162] on span "3" at bounding box center [728, 161] width 30 height 19
click at [727, 230] on span "3" at bounding box center [728, 236] width 30 height 19
click at [725, 307] on span "3" at bounding box center [728, 310] width 30 height 19
click at [678, 404] on label "No - required a change order" at bounding box center [716, 414] width 190 height 34
click at [656, 404] on input "No - required a change order" at bounding box center [638, 414] width 34 height 34
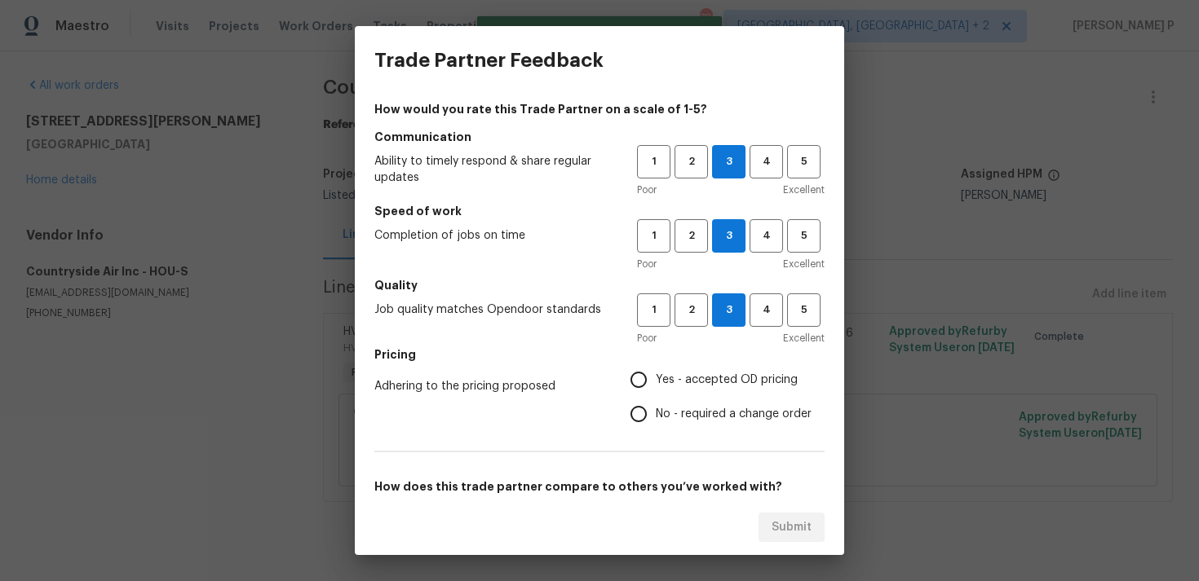
radio input "true"
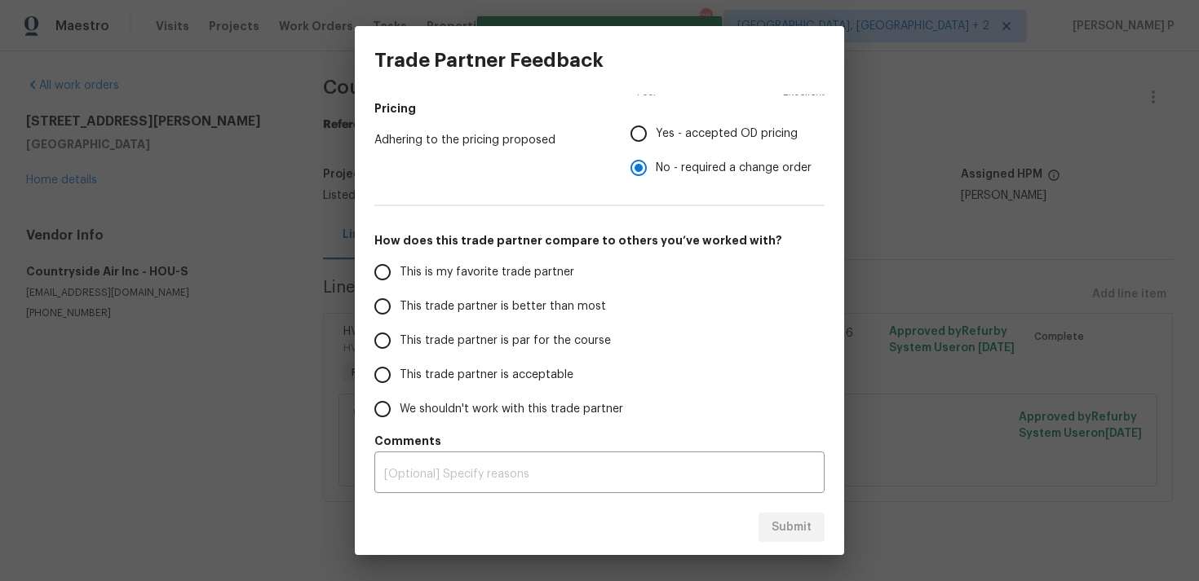
click at [470, 346] on span "This trade partner is par for the course" at bounding box center [505, 341] width 211 height 17
click at [400, 346] on input "This trade partner is par for the course" at bounding box center [382, 341] width 34 height 34
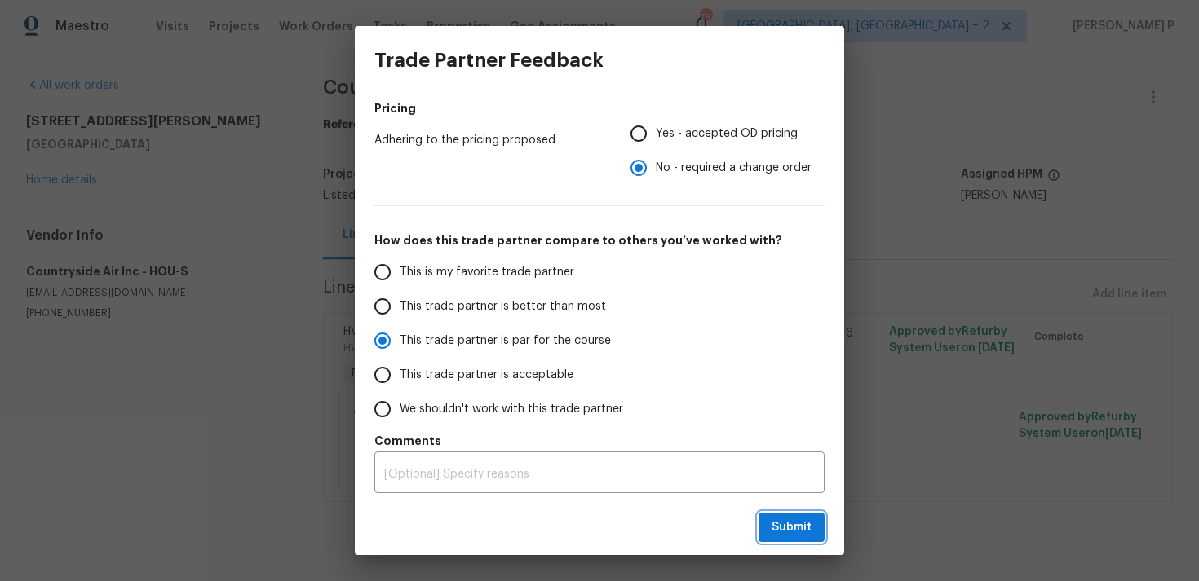
click at [789, 528] on span "Submit" at bounding box center [791, 528] width 40 height 20
radio input "true"
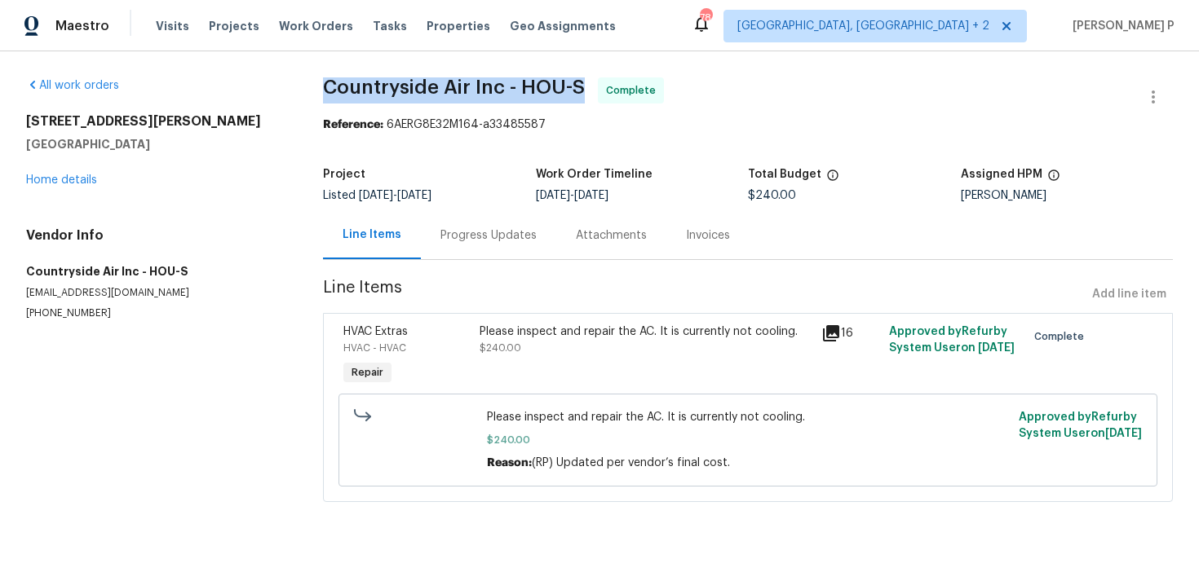
drag, startPoint x: 325, startPoint y: 84, endPoint x: 578, endPoint y: 83, distance: 253.6
click at [578, 83] on span "Countryside Air Inc - HOU-S" at bounding box center [454, 87] width 262 height 20
copy span "Countryside Air Inc - HOU-S"
click at [73, 186] on div "[STREET_ADDRESS] Home details" at bounding box center [155, 150] width 258 height 75
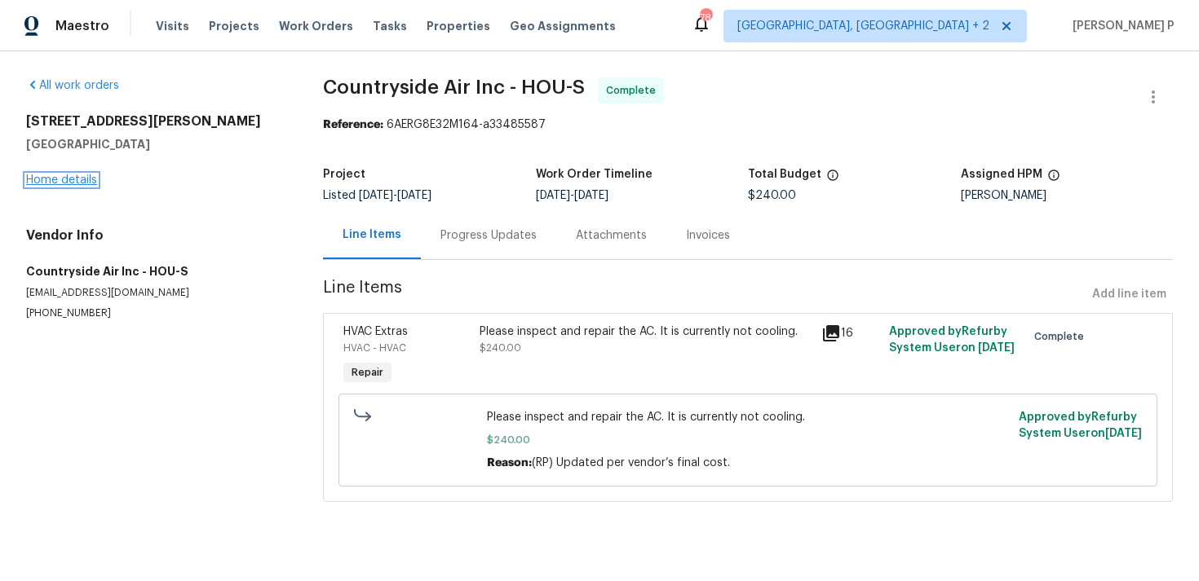
click at [81, 184] on link "Home details" at bounding box center [61, 180] width 71 height 11
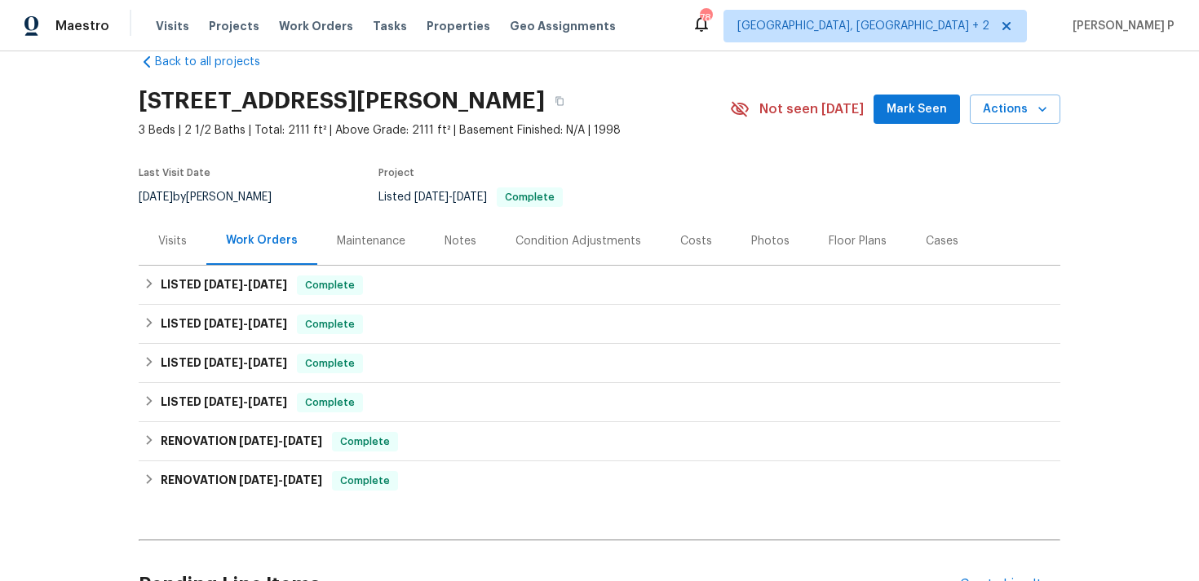
scroll to position [36, 0]
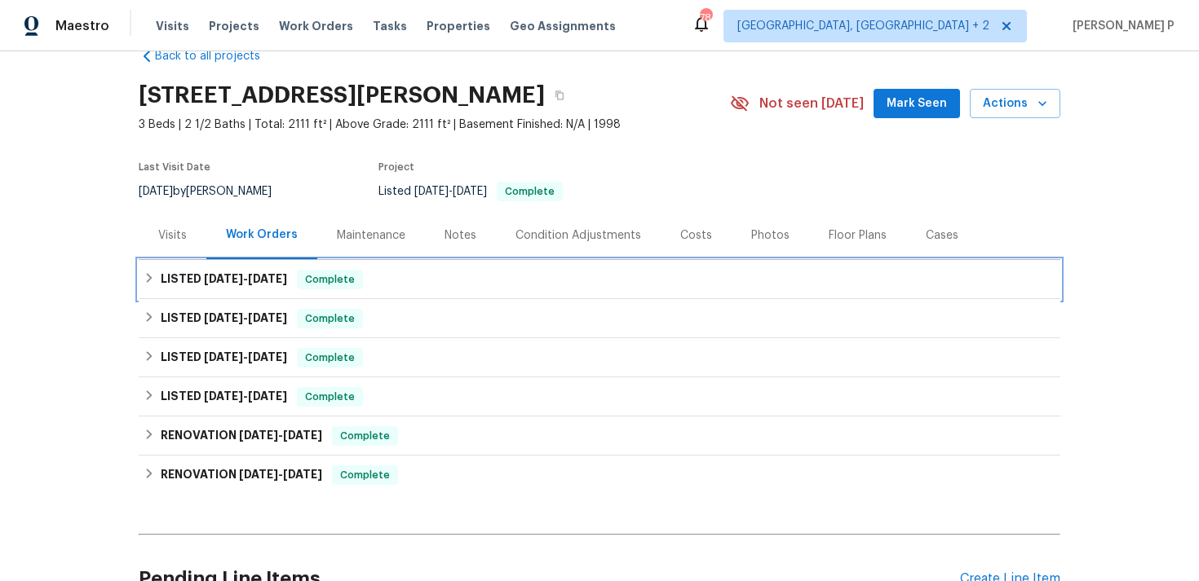
click at [214, 264] on div "LISTED [DATE] - [DATE] Complete" at bounding box center [599, 279] width 921 height 39
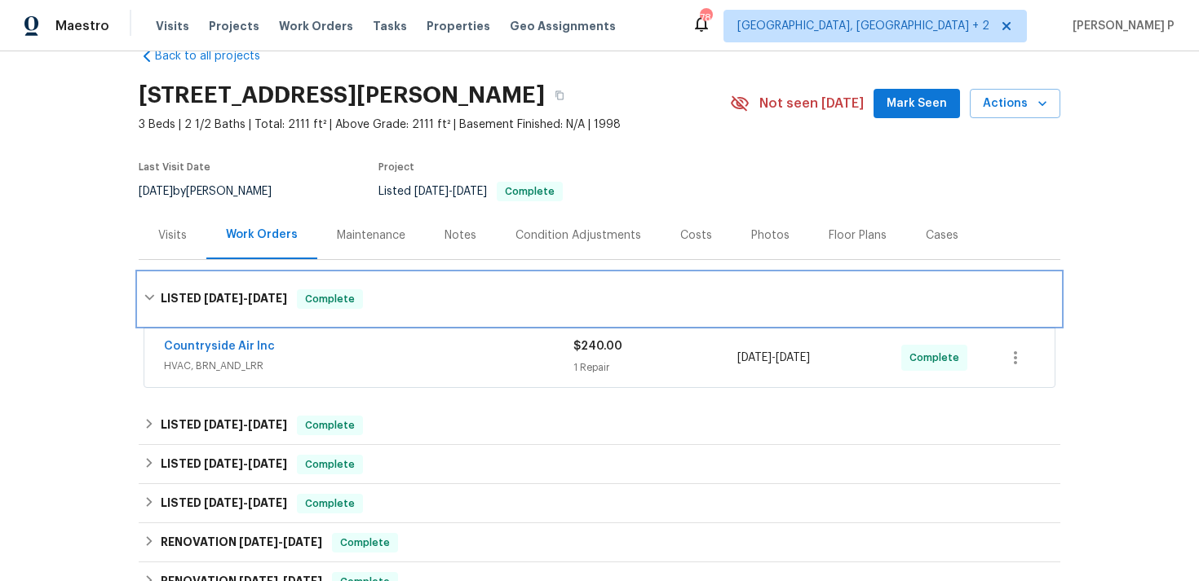
click at [223, 302] on span "[DATE]" at bounding box center [223, 298] width 39 height 11
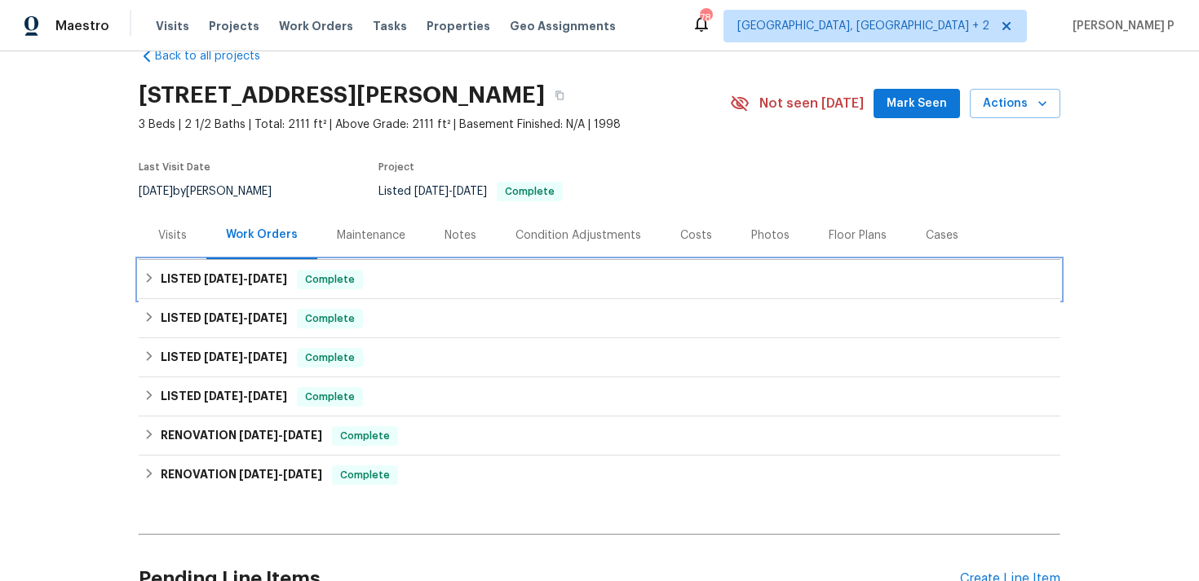
click at [227, 281] on span "[DATE]" at bounding box center [223, 278] width 39 height 11
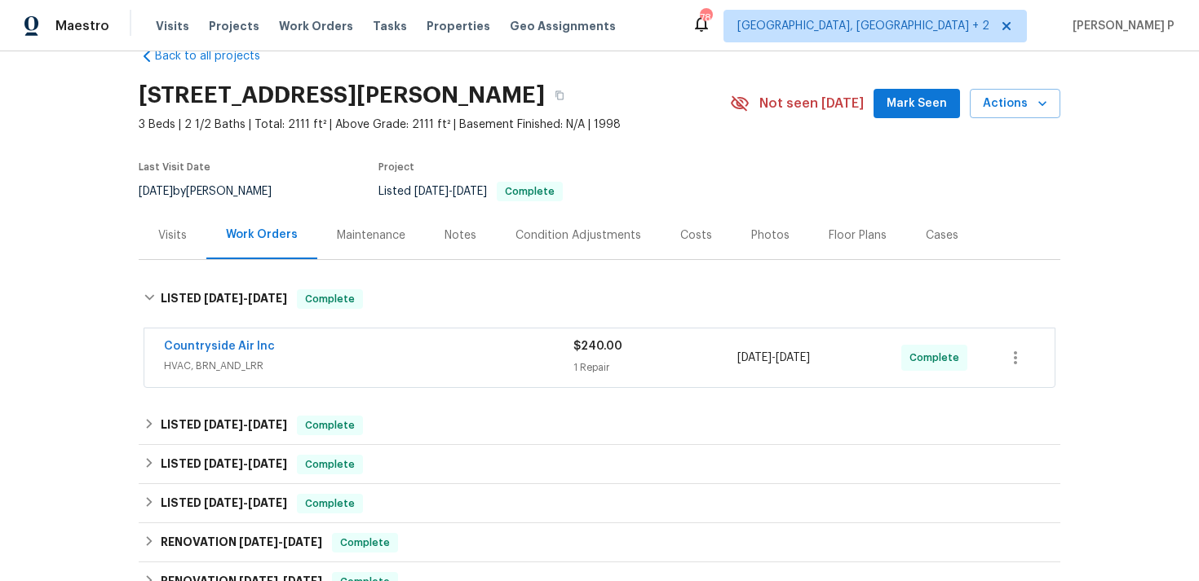
click at [232, 352] on span "Countryside Air Inc" at bounding box center [219, 346] width 111 height 16
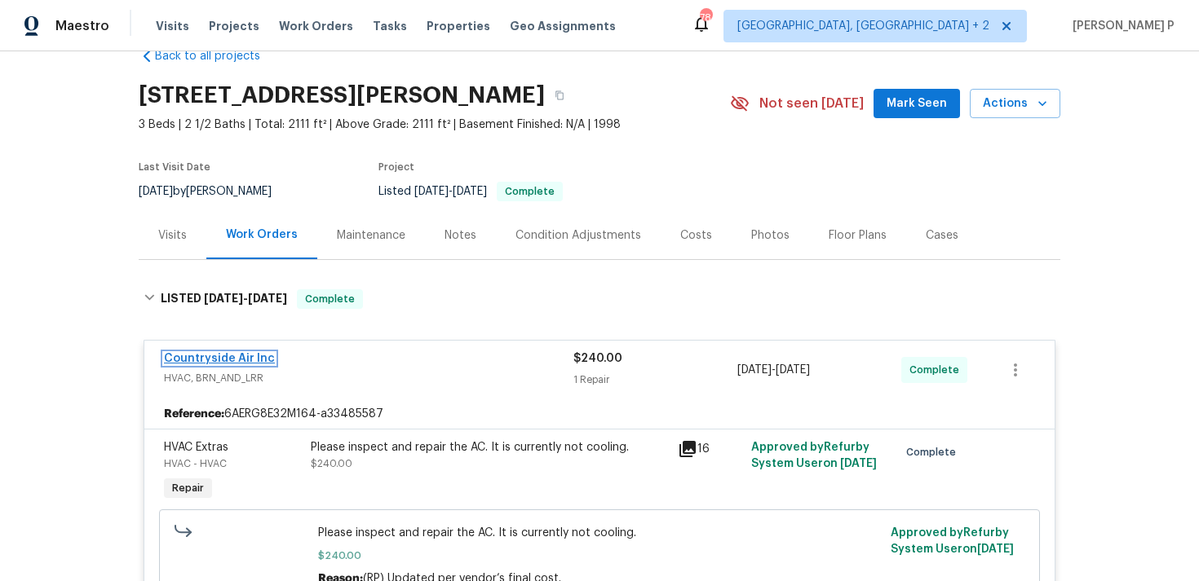
click at [247, 363] on link "Countryside Air Inc" at bounding box center [219, 358] width 111 height 11
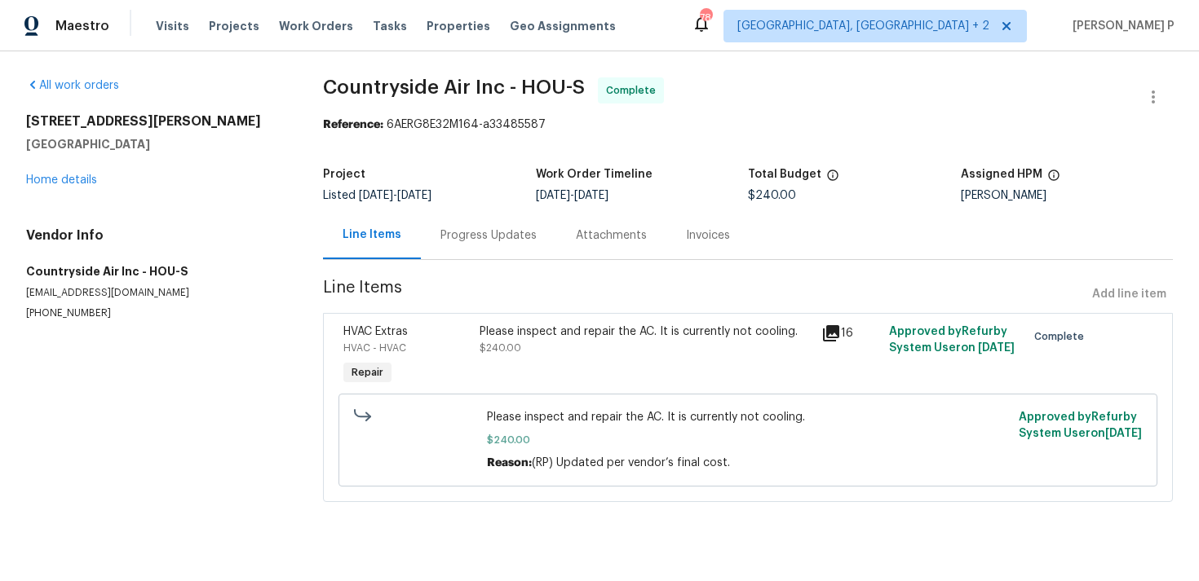
click at [471, 241] on div "Progress Updates" at bounding box center [488, 236] width 96 height 16
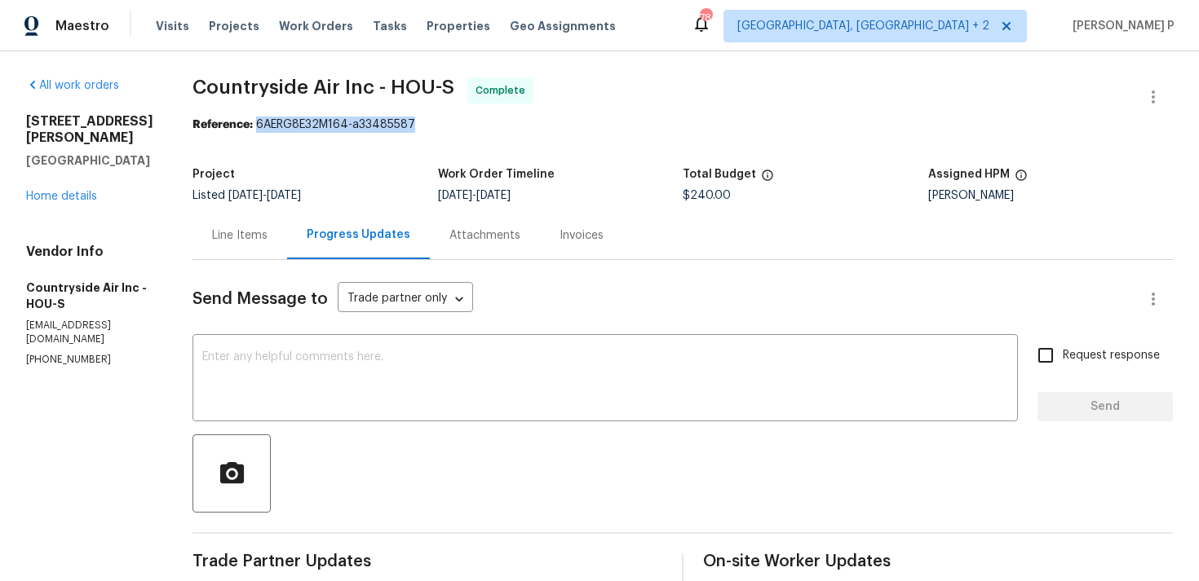
drag, startPoint x: 254, startPoint y: 125, endPoint x: 487, endPoint y: 128, distance: 232.4
click at [484, 126] on div "Reference: 6AERG8E32M164-a33485587" at bounding box center [682, 125] width 980 height 16
copy div "6AERG8E32M164-a33485587"
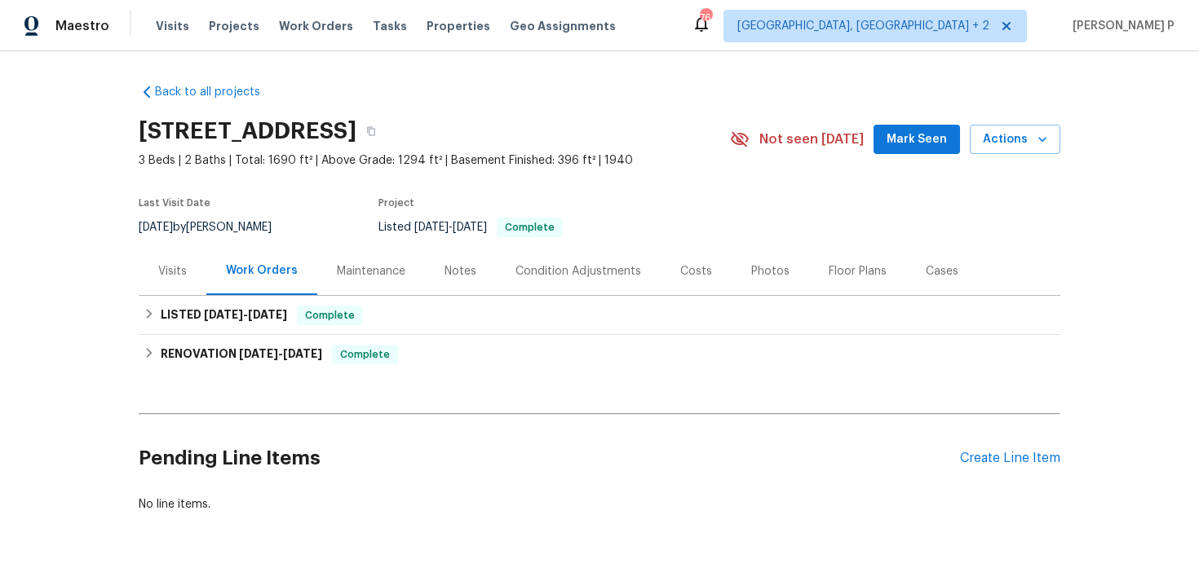
click at [151, 275] on div "Visits" at bounding box center [173, 271] width 68 height 48
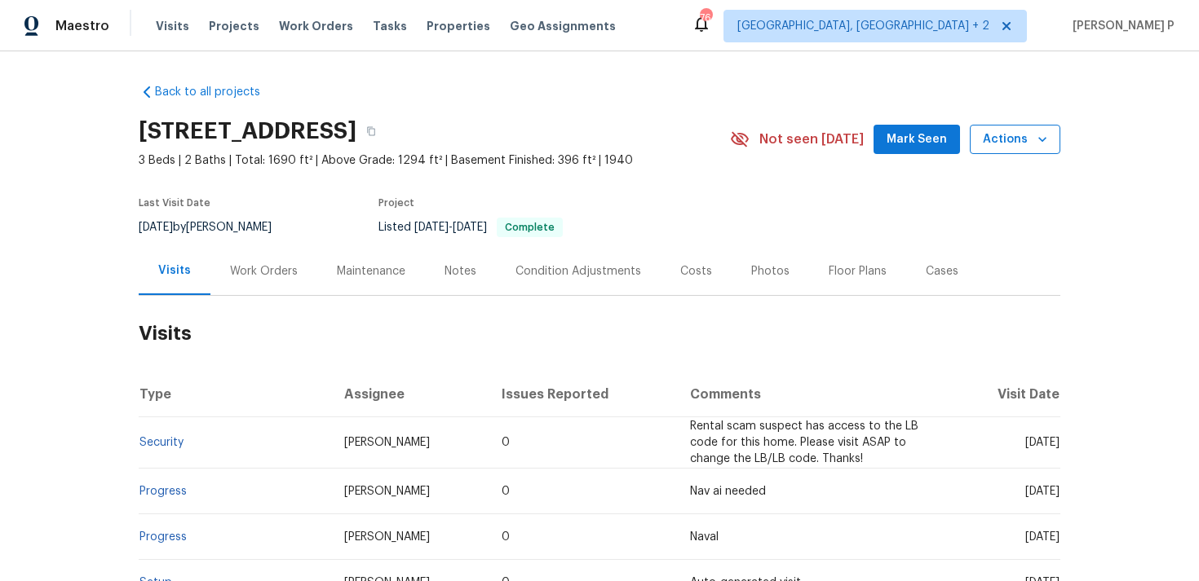
click at [999, 148] on span "Actions" at bounding box center [1015, 140] width 64 height 20
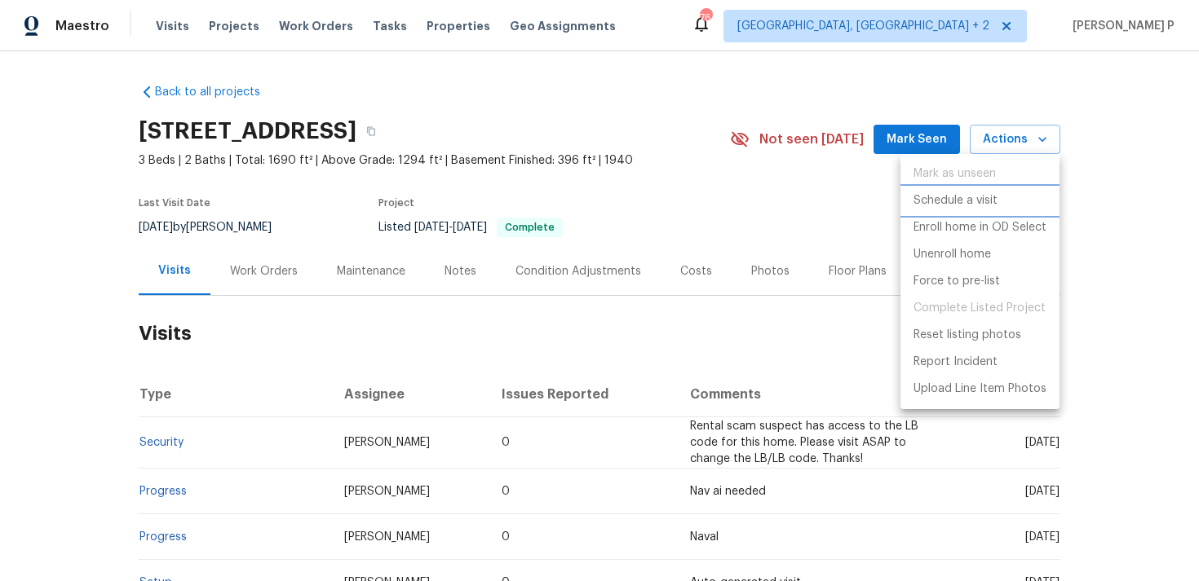
click at [943, 197] on p "Schedule a visit" at bounding box center [955, 200] width 84 height 17
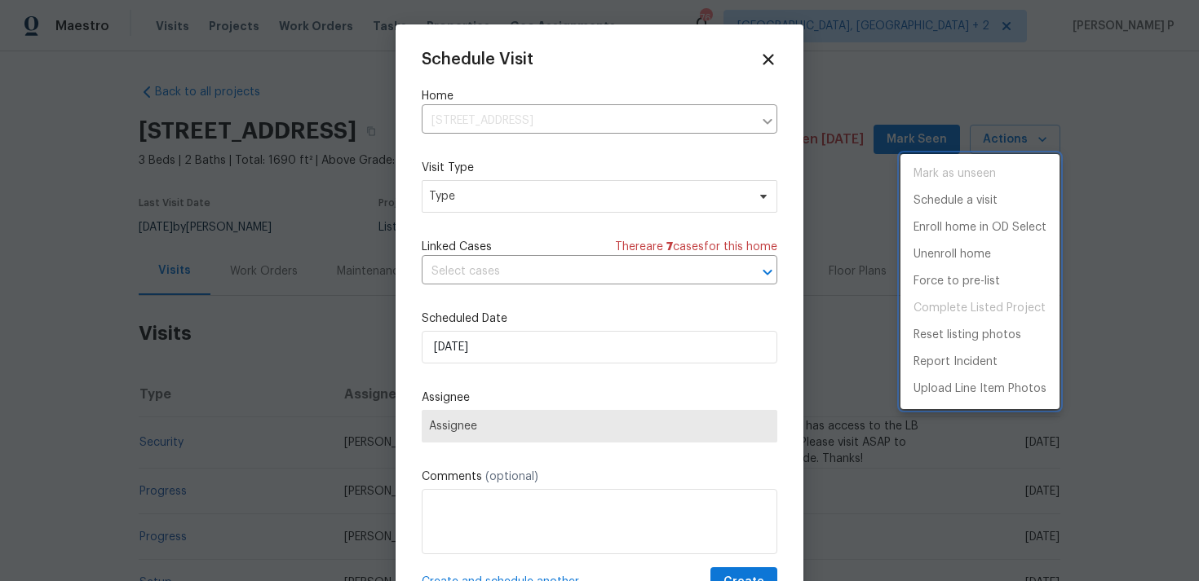
click at [460, 192] on div at bounding box center [599, 290] width 1199 height 581
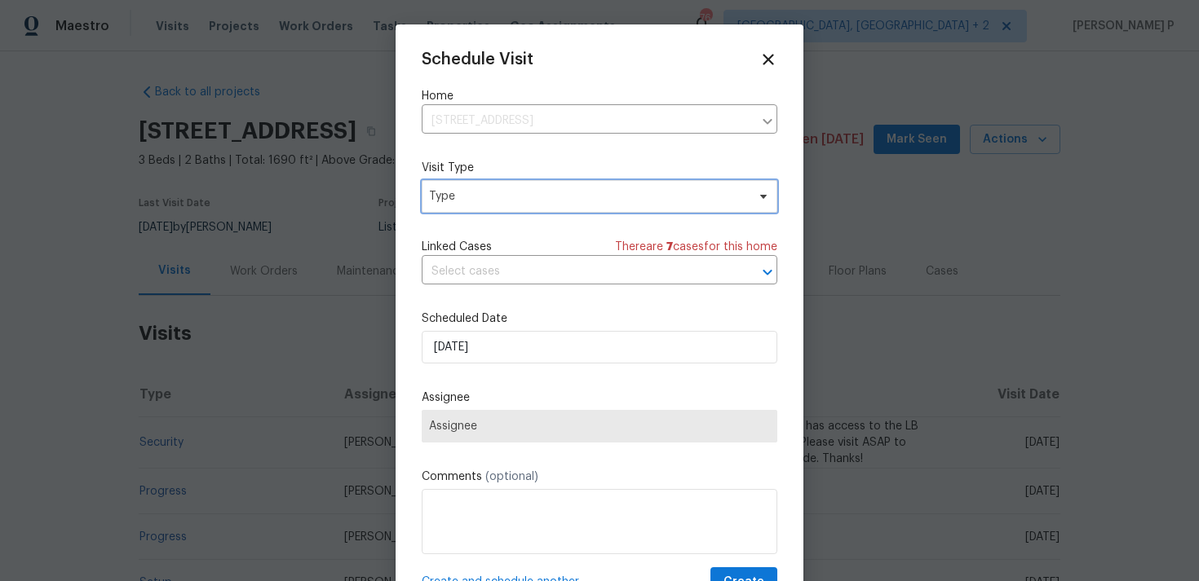
click at [474, 200] on span "Type" at bounding box center [587, 196] width 317 height 16
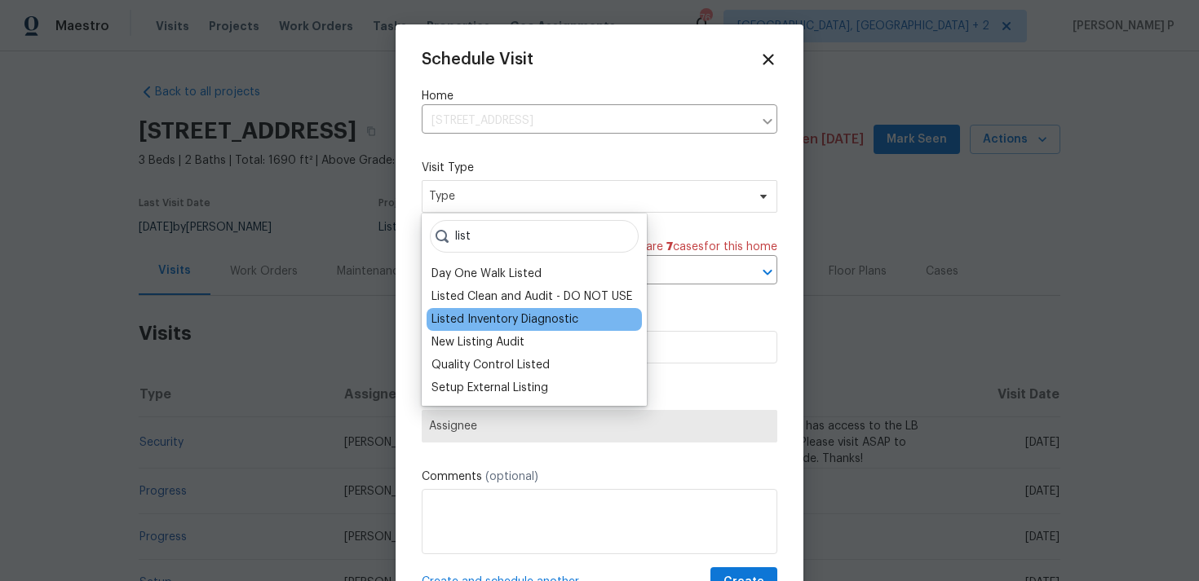
type input "list"
click at [480, 313] on div "Listed Inventory Diagnostic" at bounding box center [504, 319] width 147 height 16
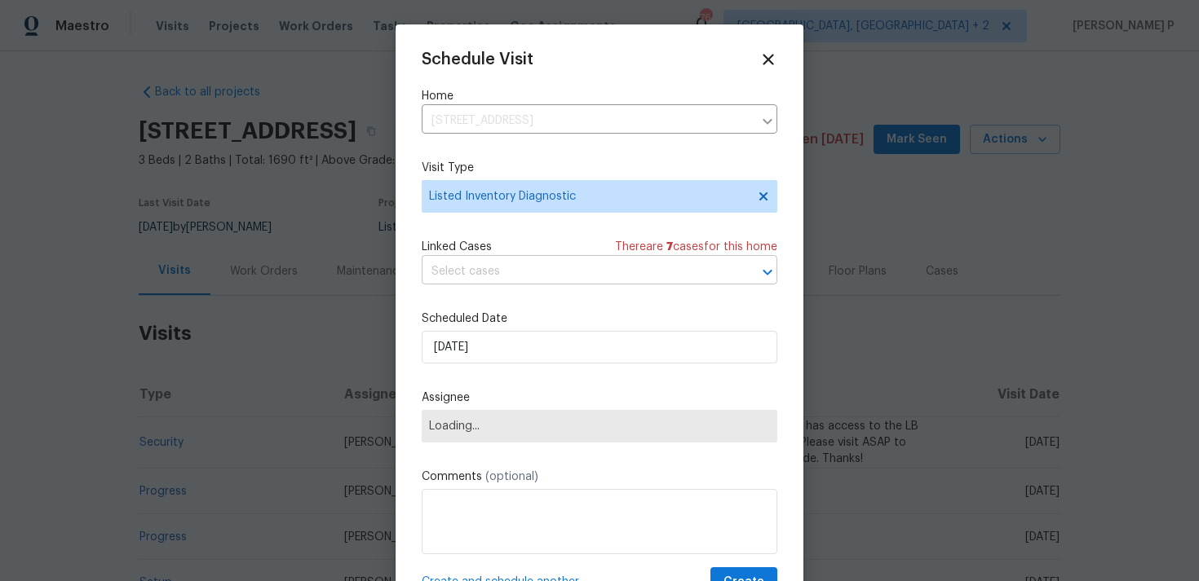
click at [495, 276] on input "text" at bounding box center [577, 271] width 310 height 25
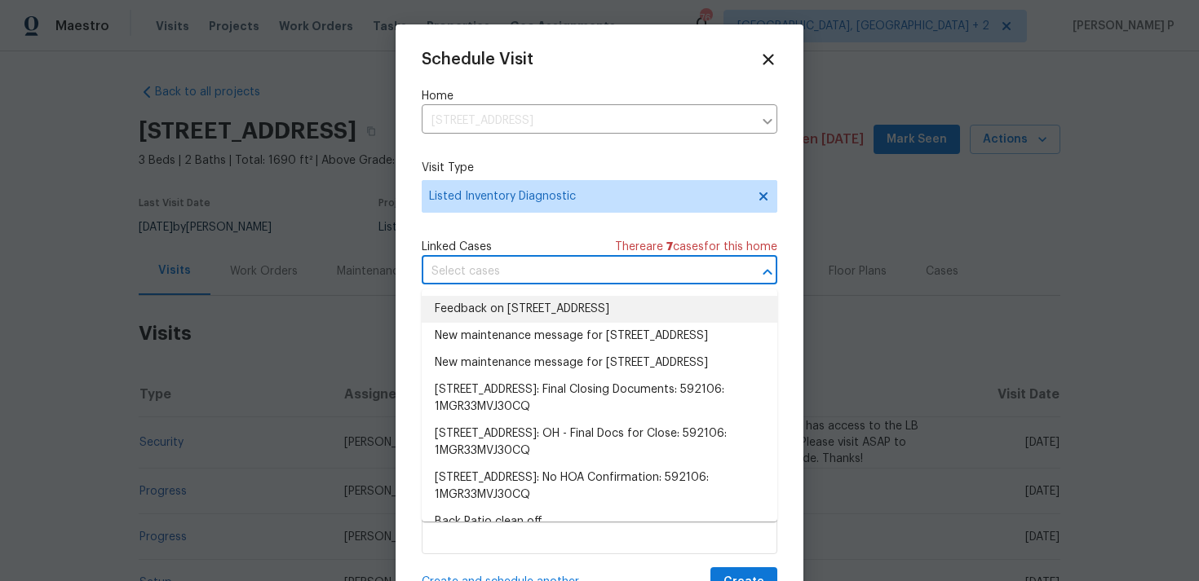
click at [496, 307] on li "Feedback on 7010 Woodhaven Ave, Cleveland, OH 44144" at bounding box center [600, 309] width 356 height 27
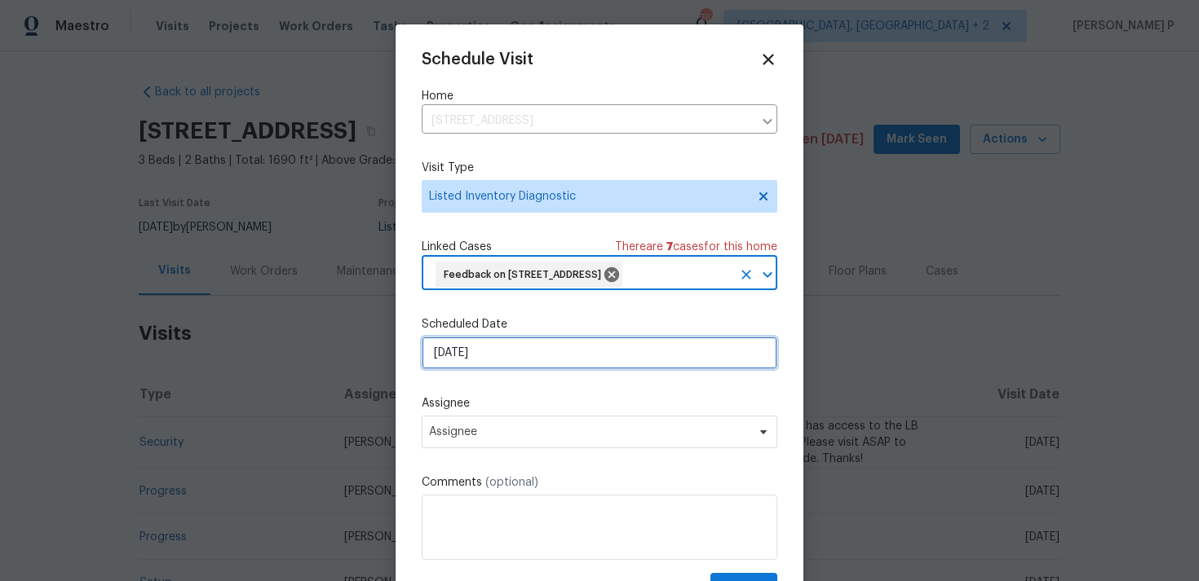
click at [480, 368] on input "15/09/2025" at bounding box center [600, 353] width 356 height 33
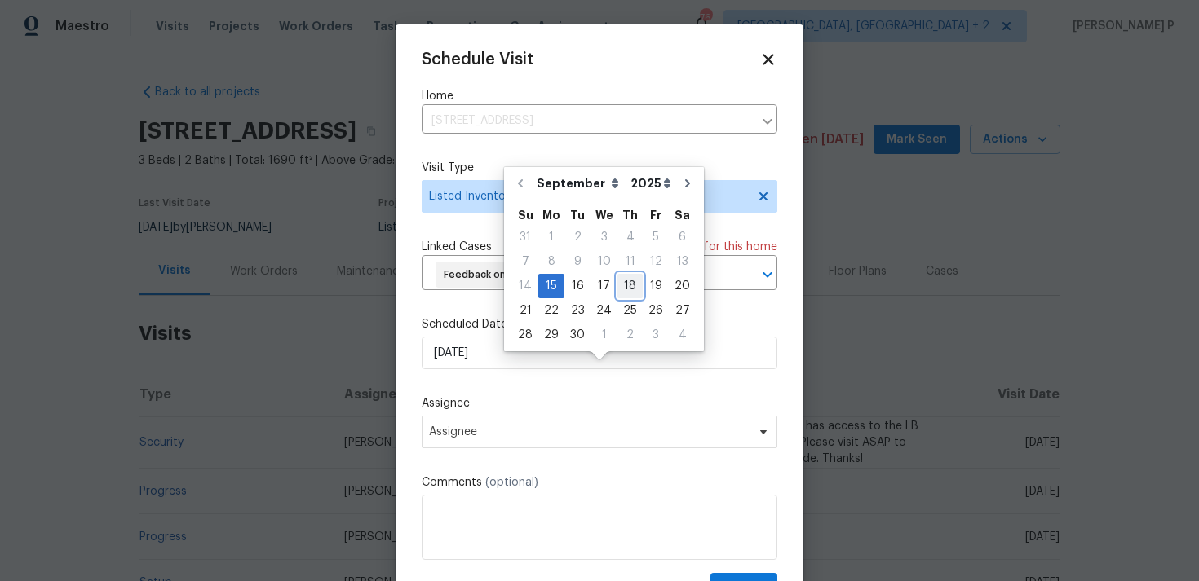
click at [630, 292] on div "18" at bounding box center [629, 286] width 25 height 23
type input "18/09/2025"
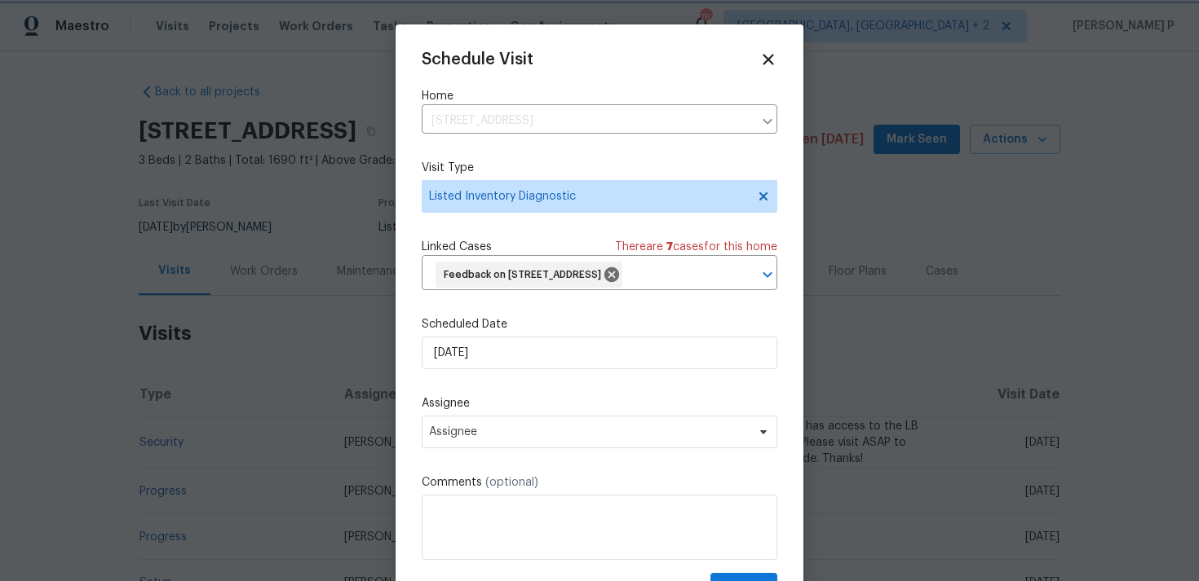
scroll to position [60, 0]
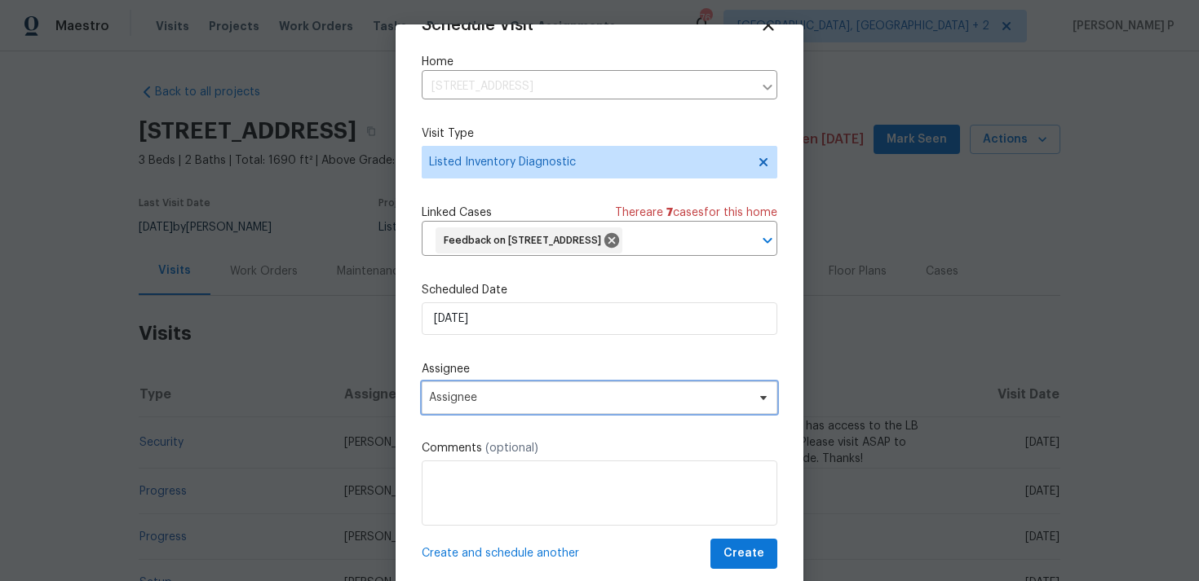
click at [603, 400] on span "Assignee" at bounding box center [589, 397] width 320 height 13
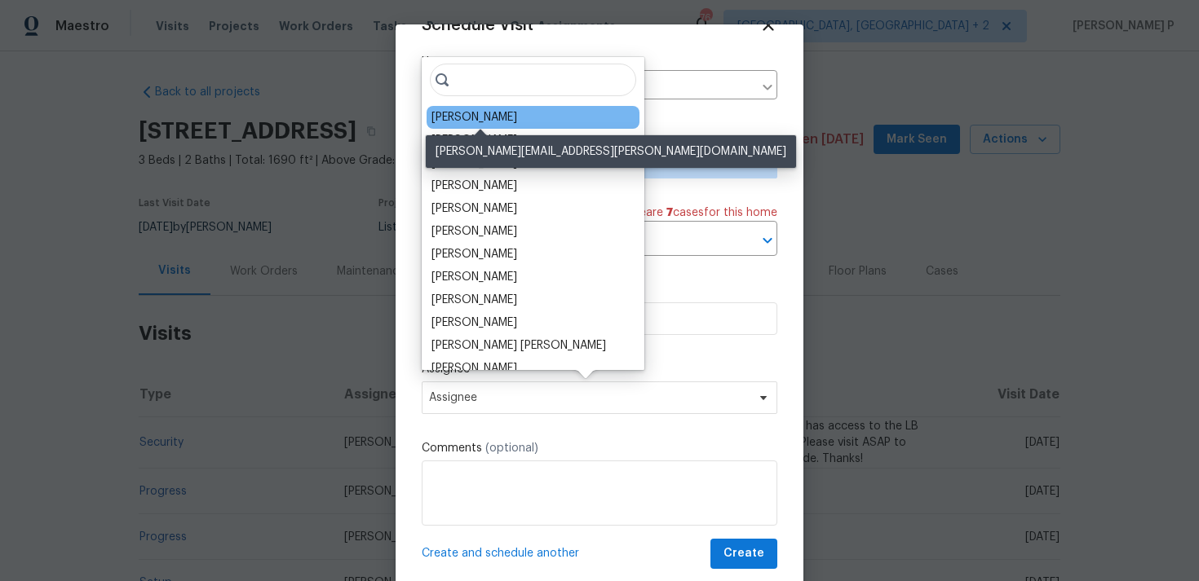
click at [517, 116] on div "Rebecca McMillen" at bounding box center [474, 117] width 86 height 16
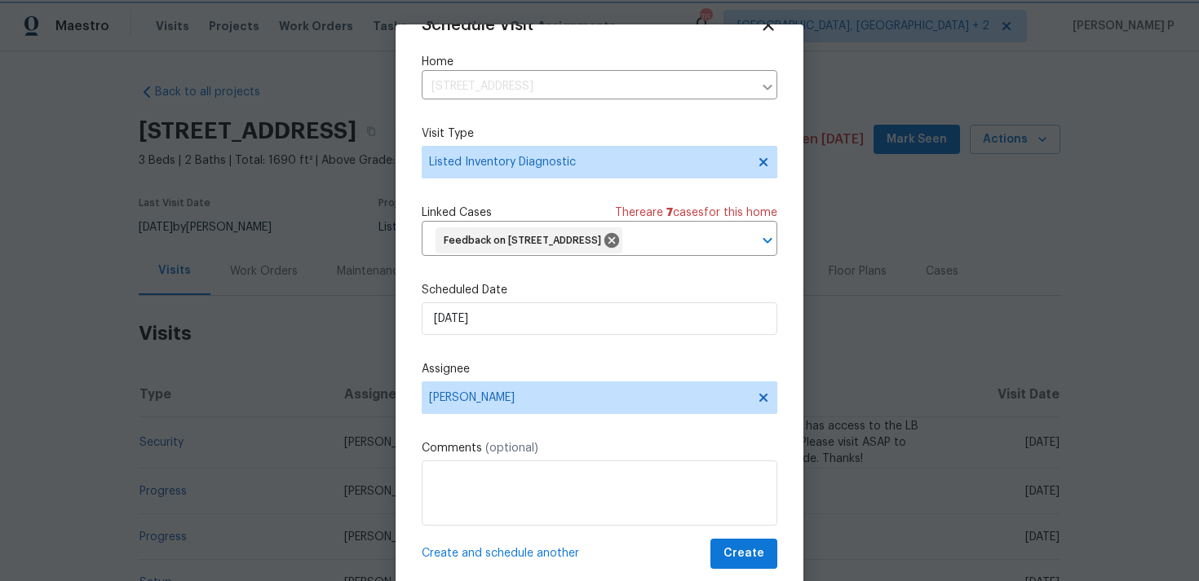
scroll to position [38, 0]
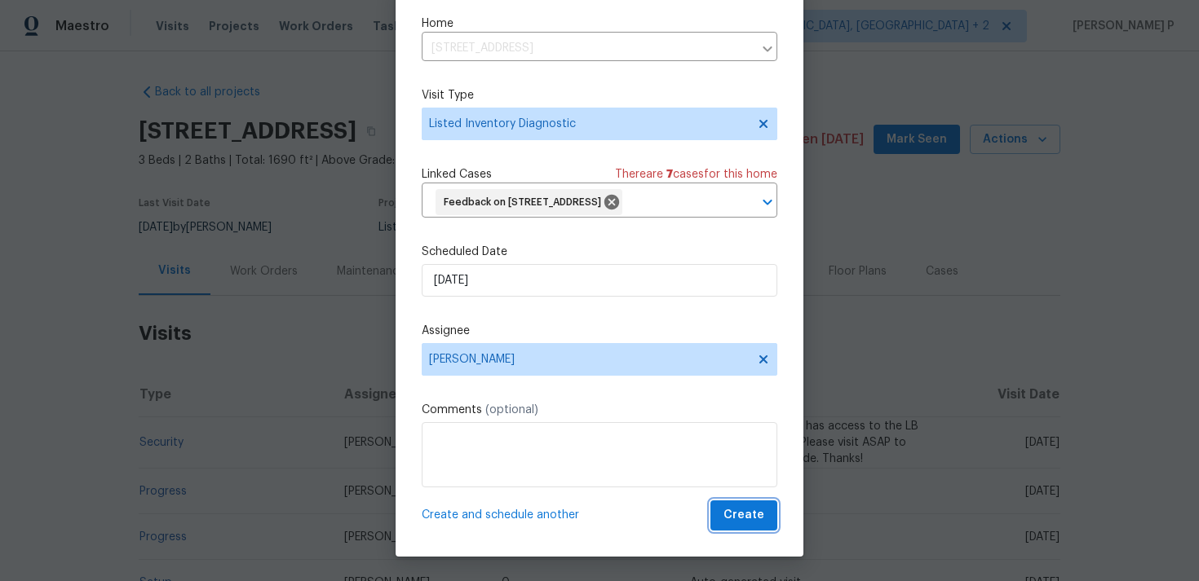
click at [719, 516] on button "Create" at bounding box center [743, 516] width 67 height 30
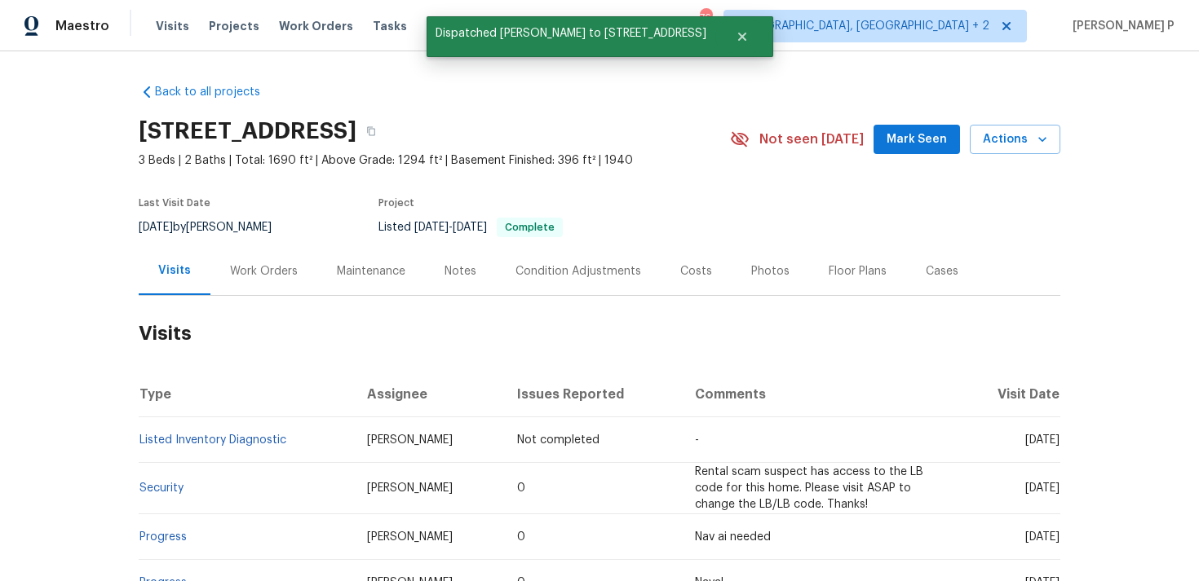
scroll to position [0, 0]
copy link "Listed Inventory Diagnostic"
drag, startPoint x: 292, startPoint y: 442, endPoint x: 139, endPoint y: 440, distance: 152.5
click at [139, 440] on td "Listed Inventory Diagnostic" at bounding box center [246, 440] width 215 height 46
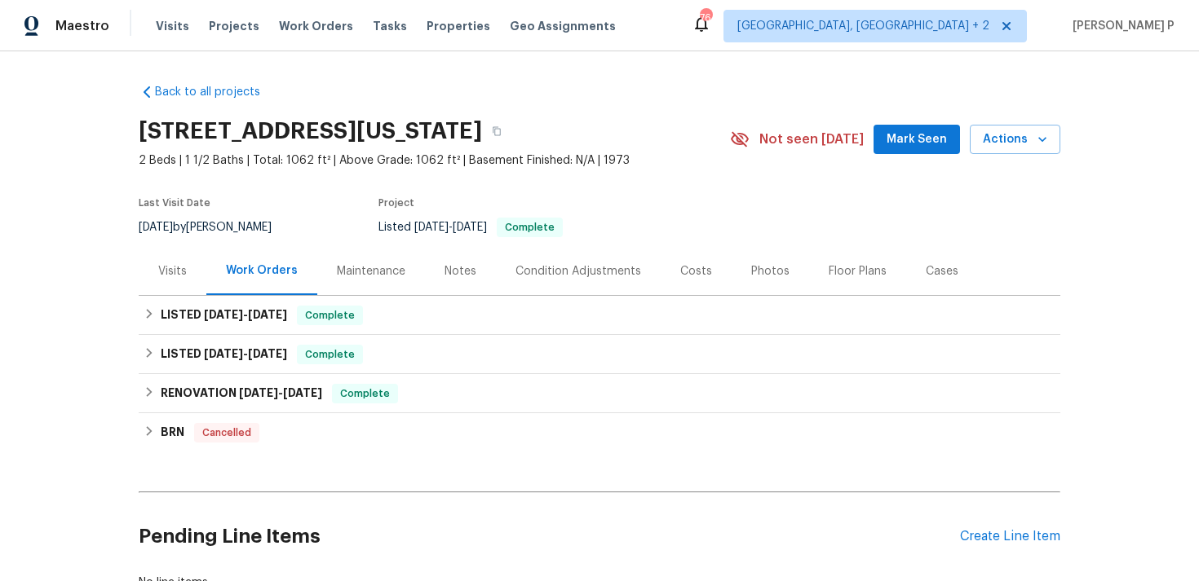
click at [150, 276] on div "Visits" at bounding box center [173, 271] width 68 height 48
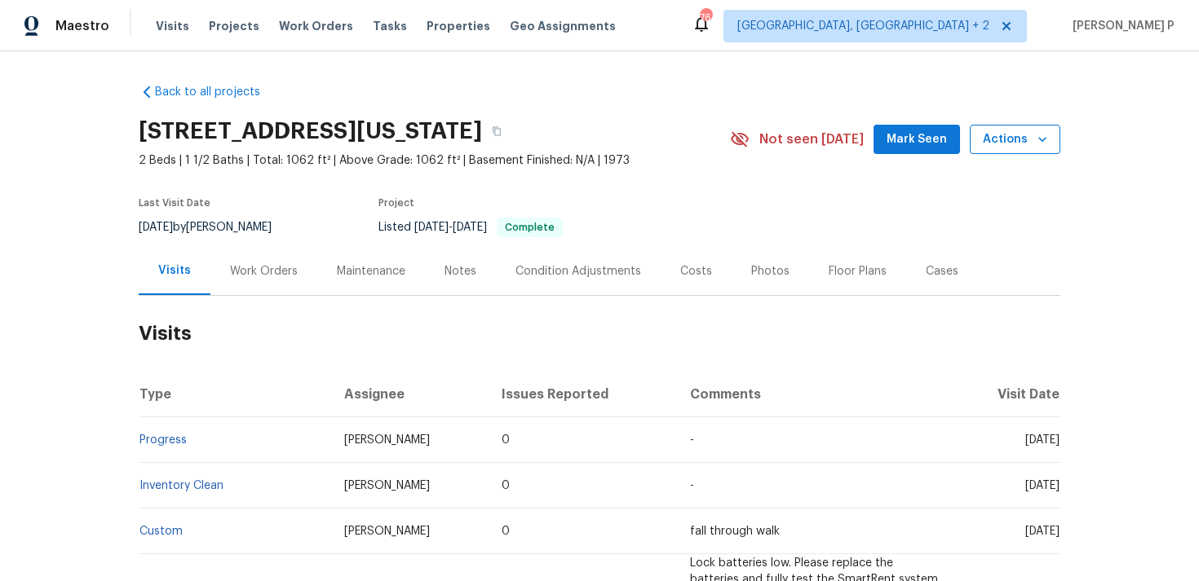
click at [995, 145] on span "Actions" at bounding box center [1015, 140] width 64 height 20
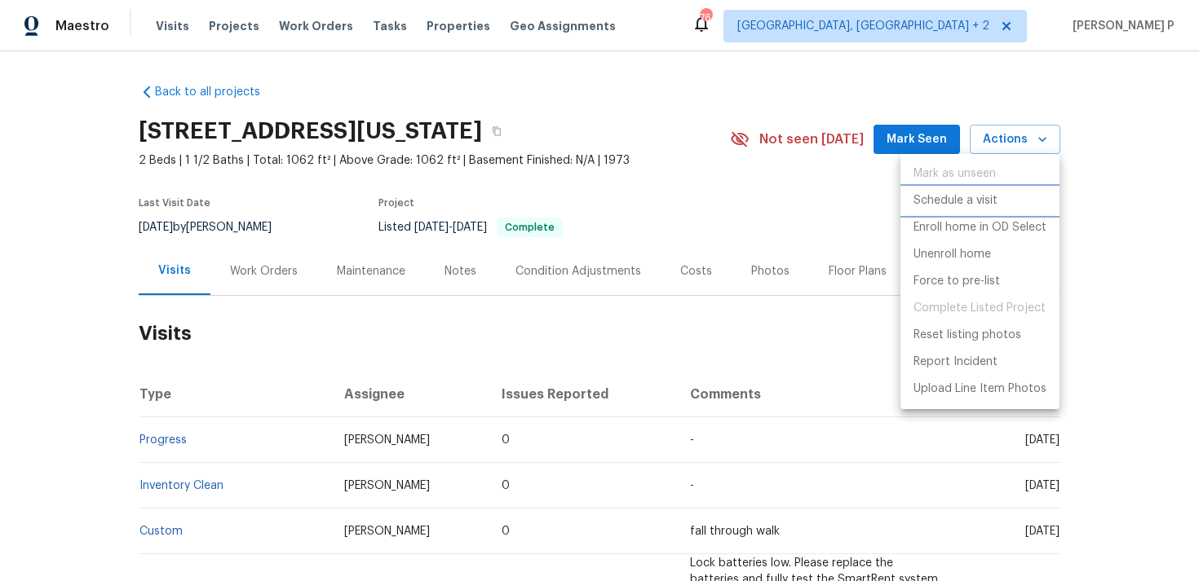
click at [957, 195] on p "Schedule a visit" at bounding box center [955, 200] width 84 height 17
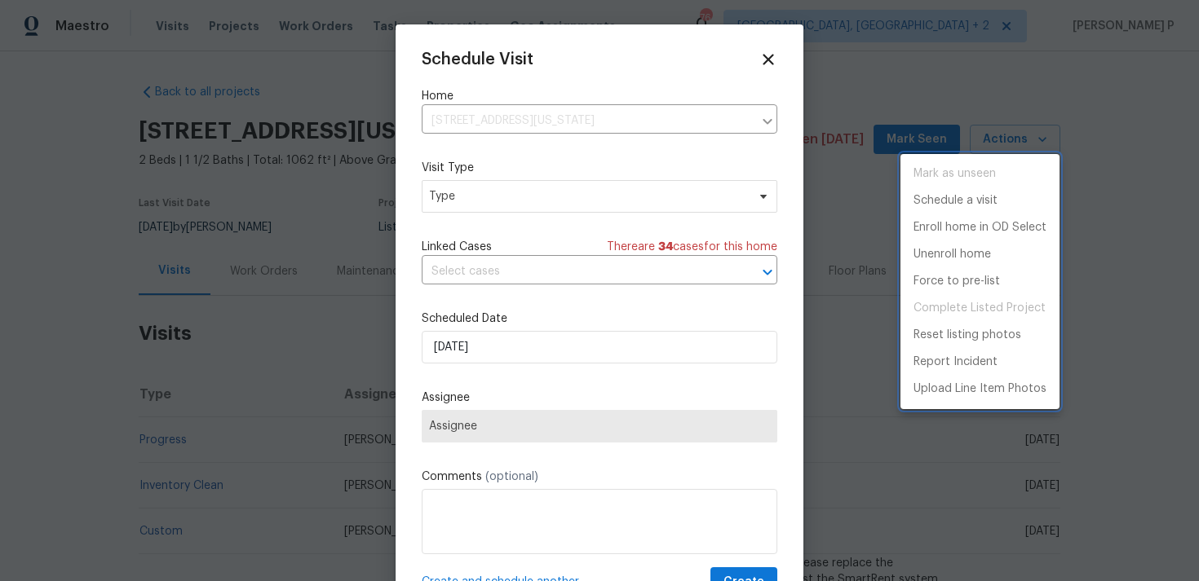
click at [537, 191] on div at bounding box center [599, 290] width 1199 height 581
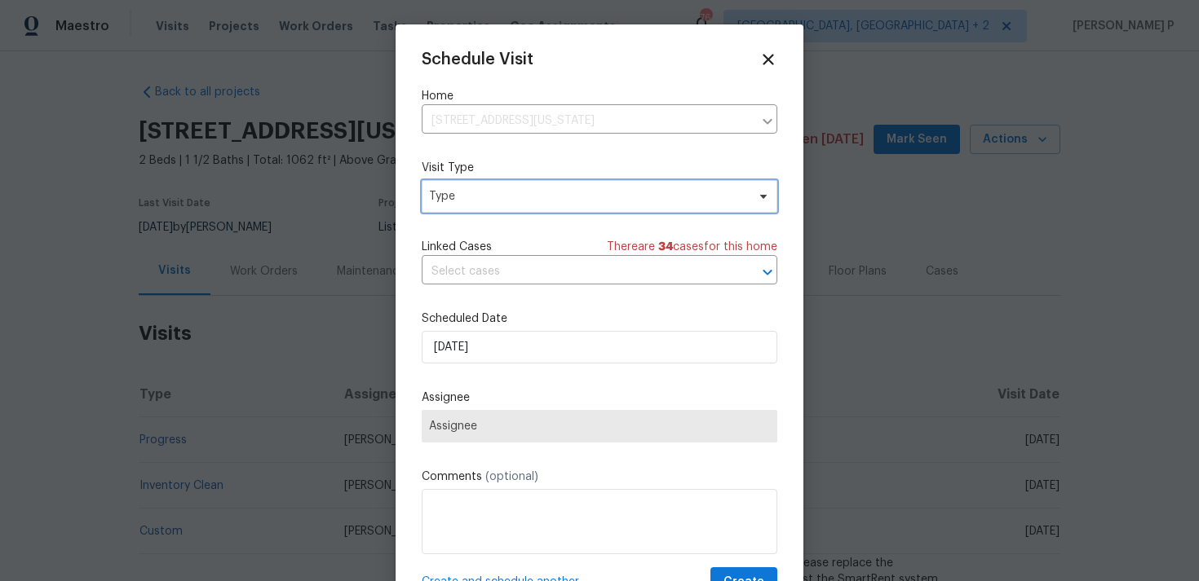
click at [537, 201] on span "Type" at bounding box center [587, 196] width 317 height 16
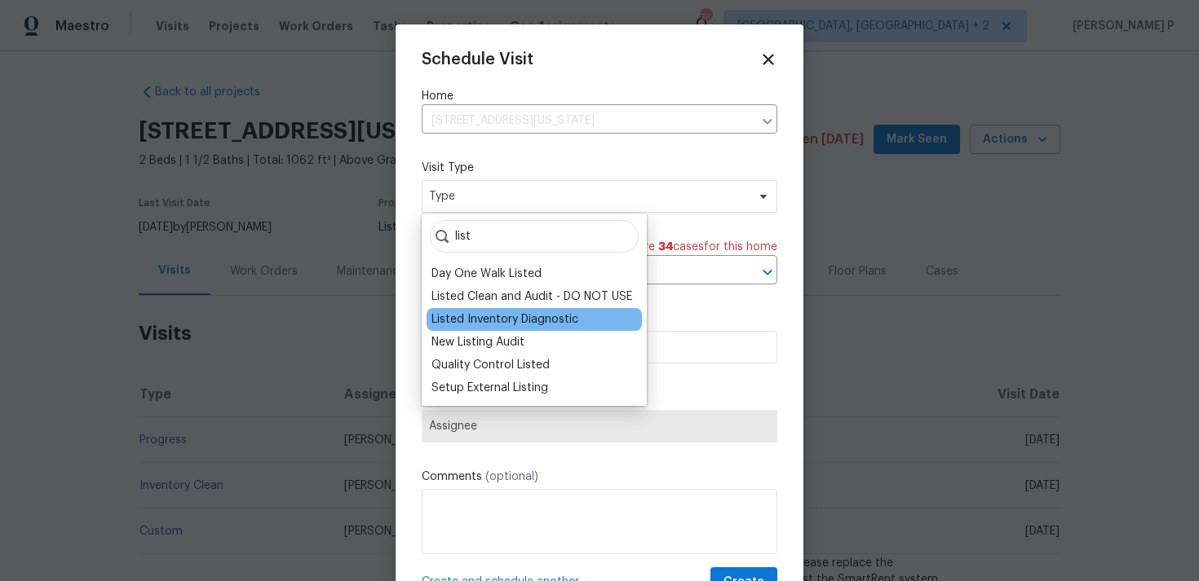
type input "list"
click at [512, 317] on div "Listed Inventory Diagnostic" at bounding box center [504, 319] width 147 height 16
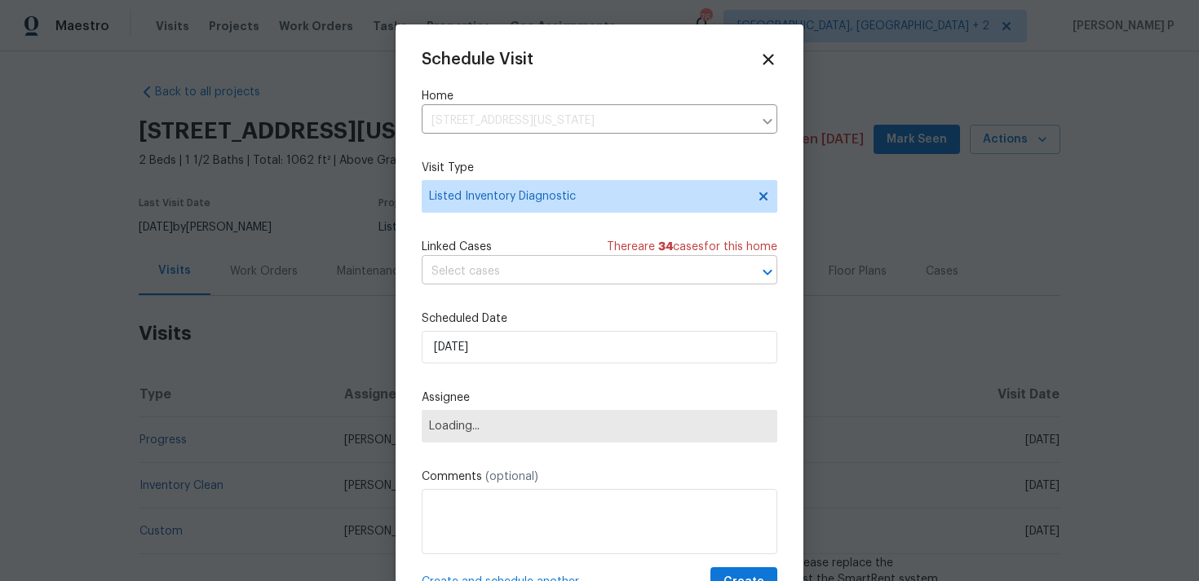
click at [500, 268] on input "text" at bounding box center [577, 271] width 310 height 25
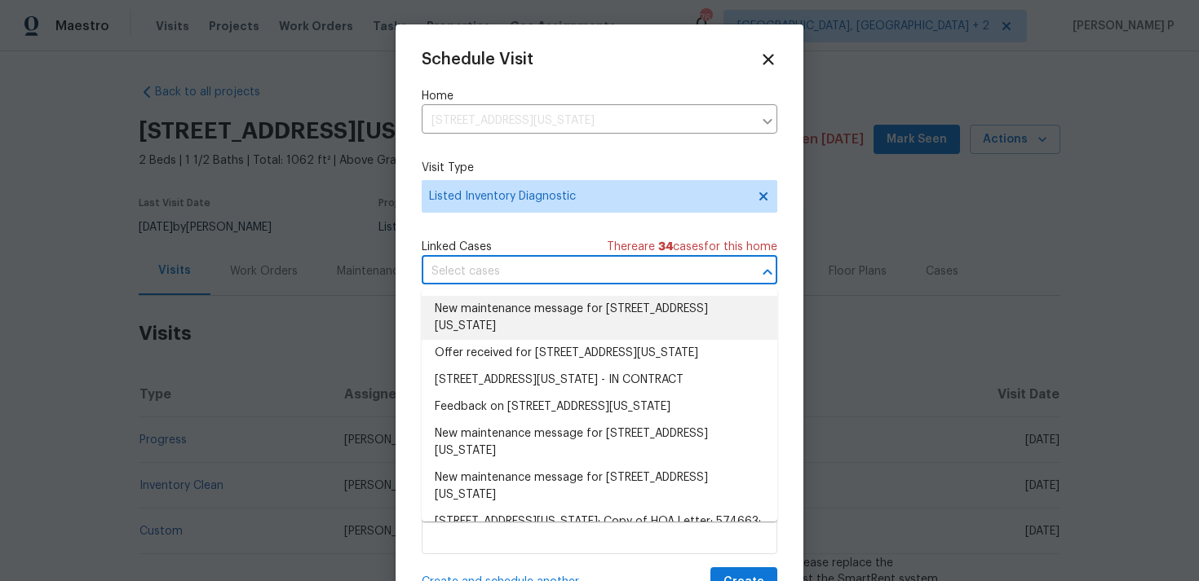
click at [495, 316] on li "New maintenance message for 7995 E Mississippi Ave Apt F11, Denver, CO 80247" at bounding box center [600, 318] width 356 height 44
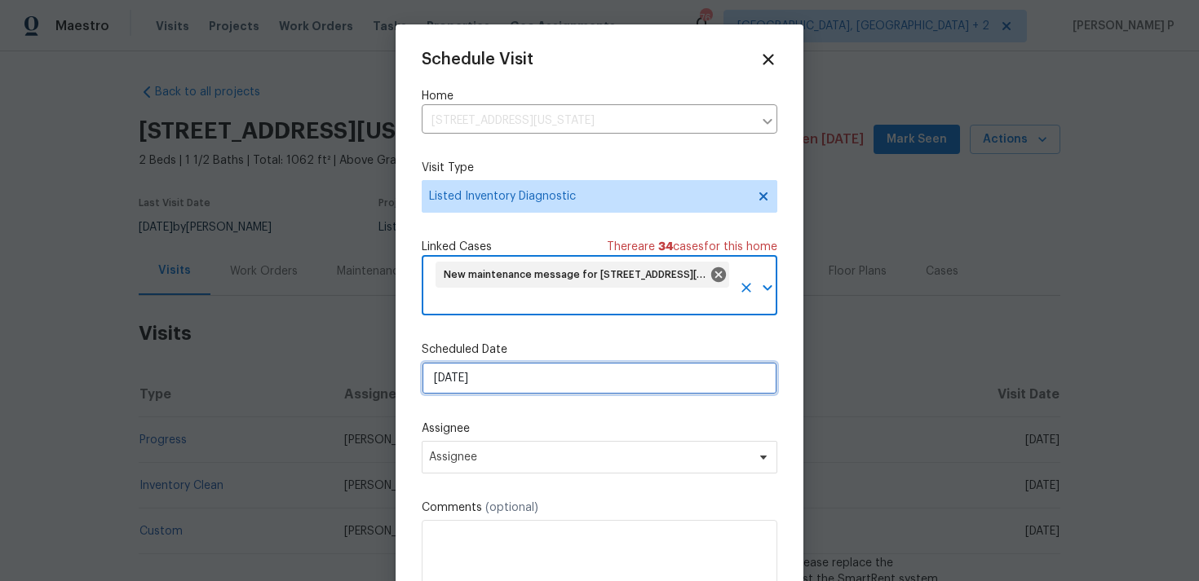
click at [485, 373] on input "[DATE]" at bounding box center [600, 378] width 356 height 33
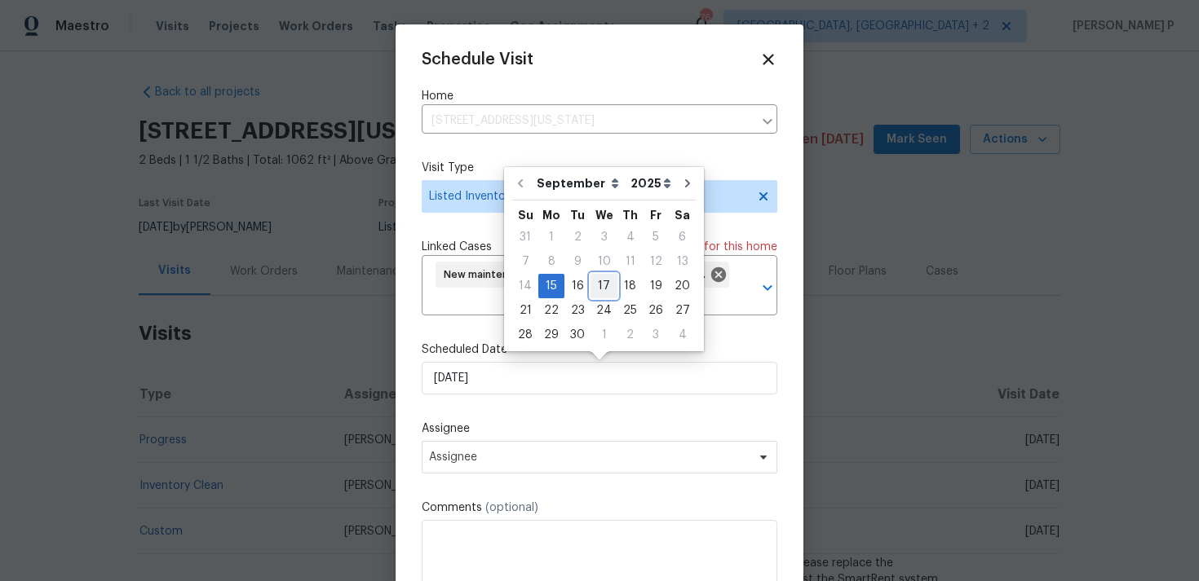
click at [604, 279] on div "17" at bounding box center [603, 286] width 27 height 23
type input "17/09/2025"
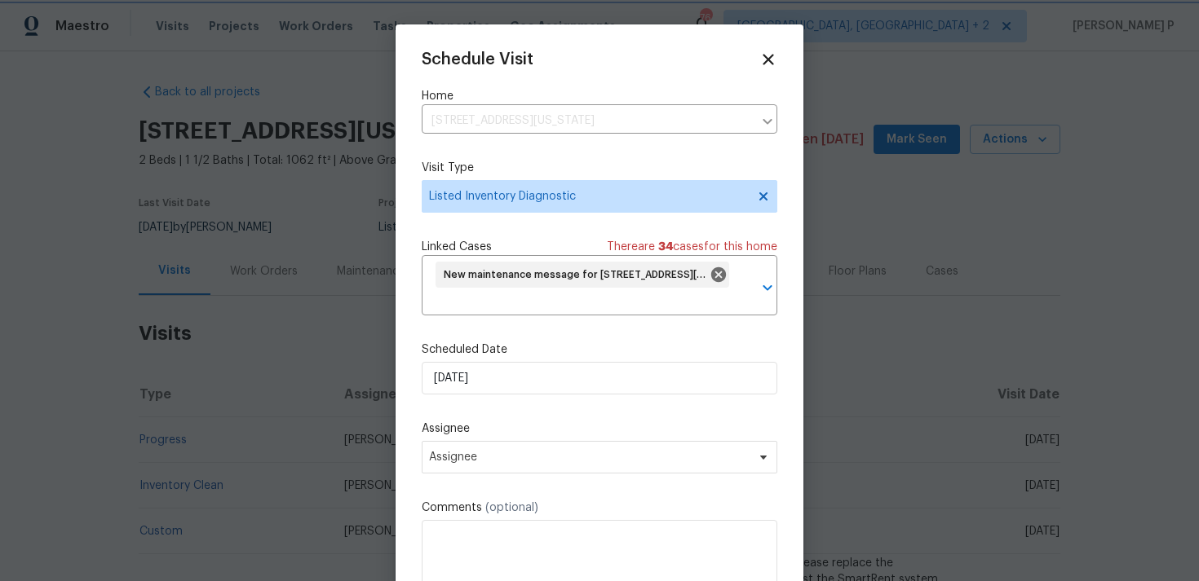
scroll to position [60, 0]
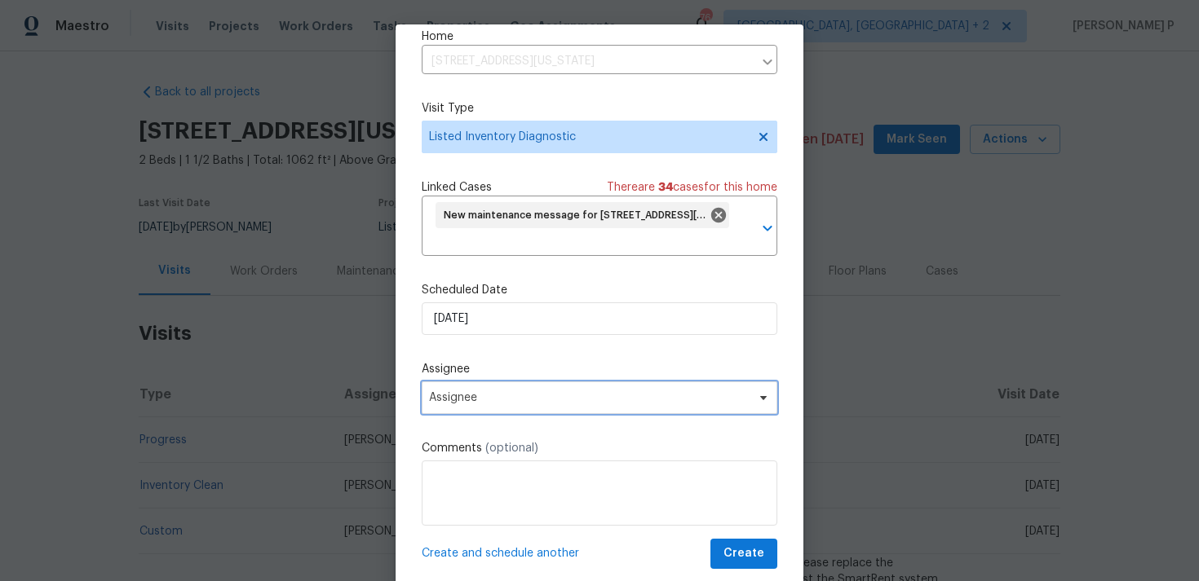
click at [558, 400] on span "Assignee" at bounding box center [589, 397] width 320 height 13
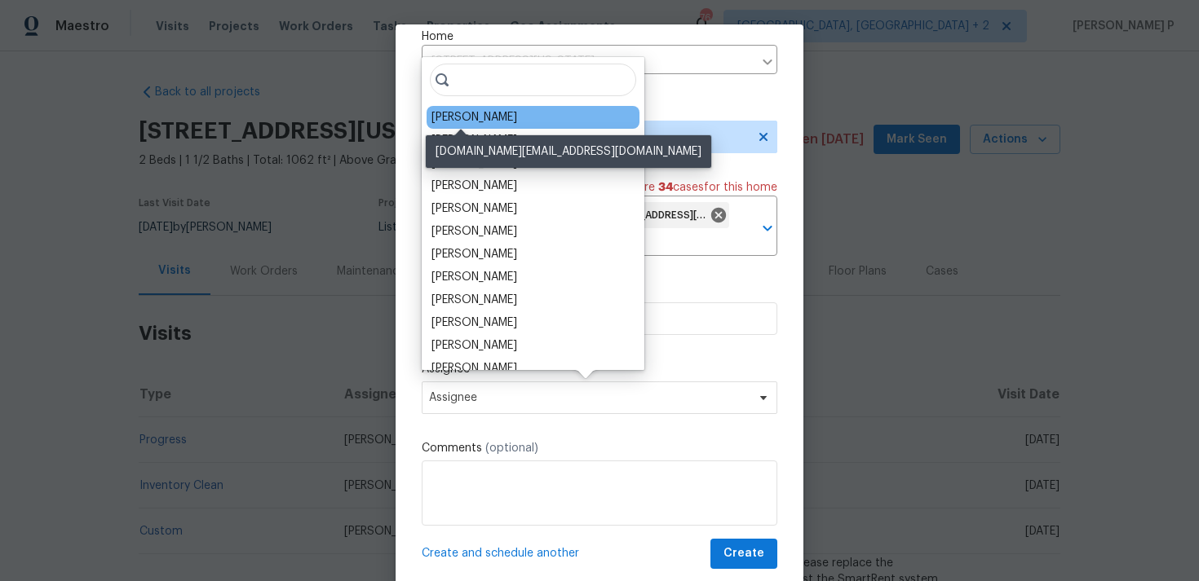
click at [466, 113] on div "David Page" at bounding box center [474, 117] width 86 height 16
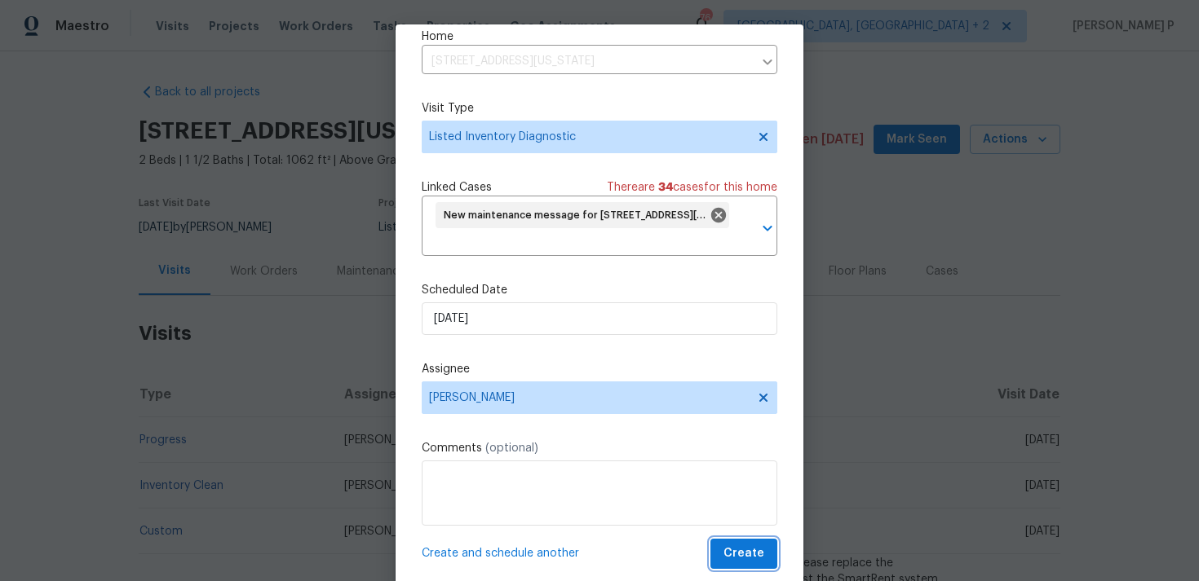
click at [743, 563] on span "Create" at bounding box center [743, 554] width 41 height 20
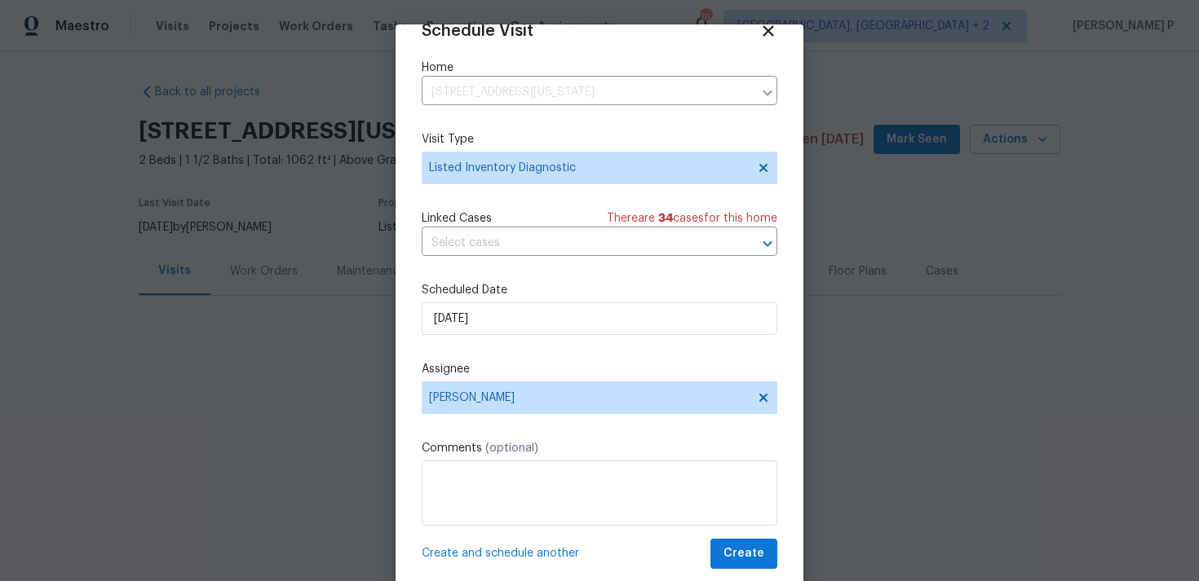
scroll to position [29, 0]
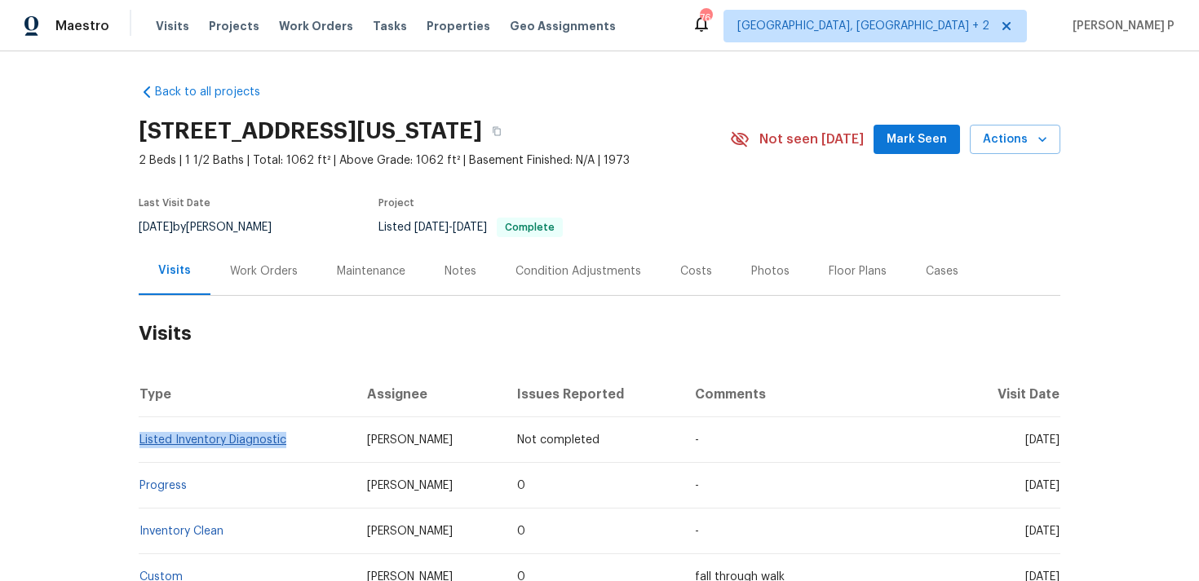
copy link "Listed Inventory Diagnostic"
drag, startPoint x: 295, startPoint y: 446, endPoint x: 139, endPoint y: 439, distance: 155.9
click at [139, 439] on td "Listed Inventory Diagnostic" at bounding box center [246, 440] width 215 height 46
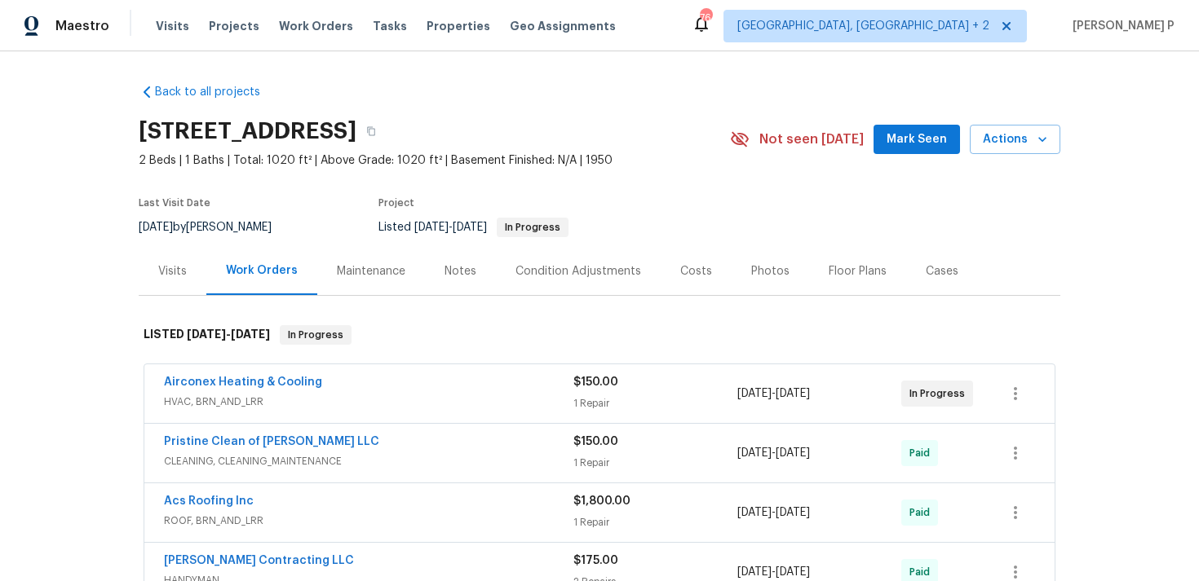
click at [170, 285] on div "Visits" at bounding box center [173, 271] width 68 height 48
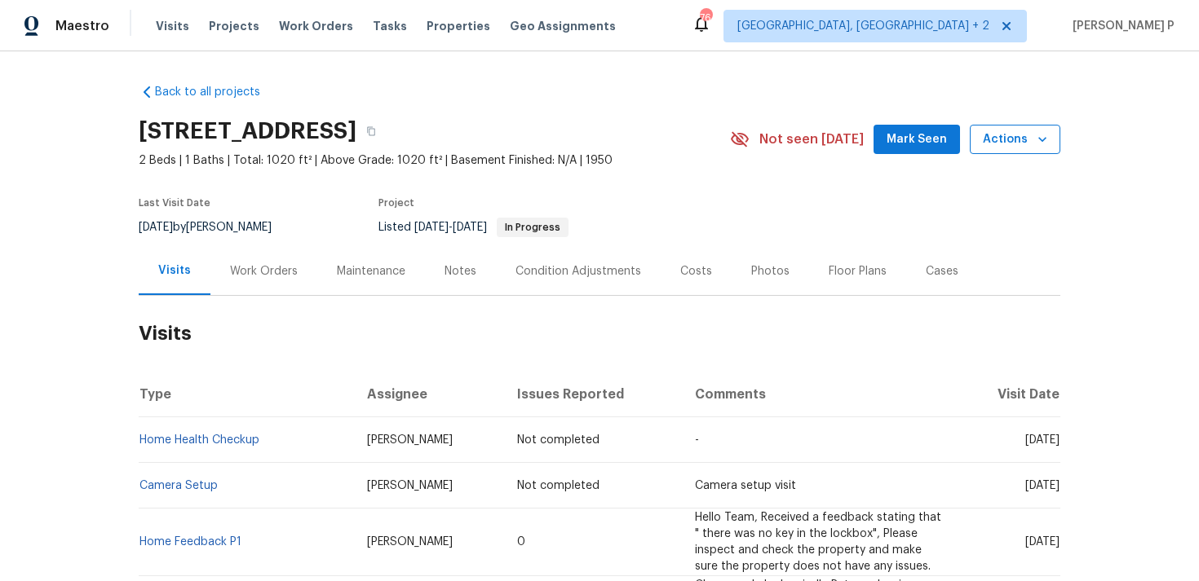
click at [1010, 130] on span "Actions" at bounding box center [1015, 140] width 64 height 20
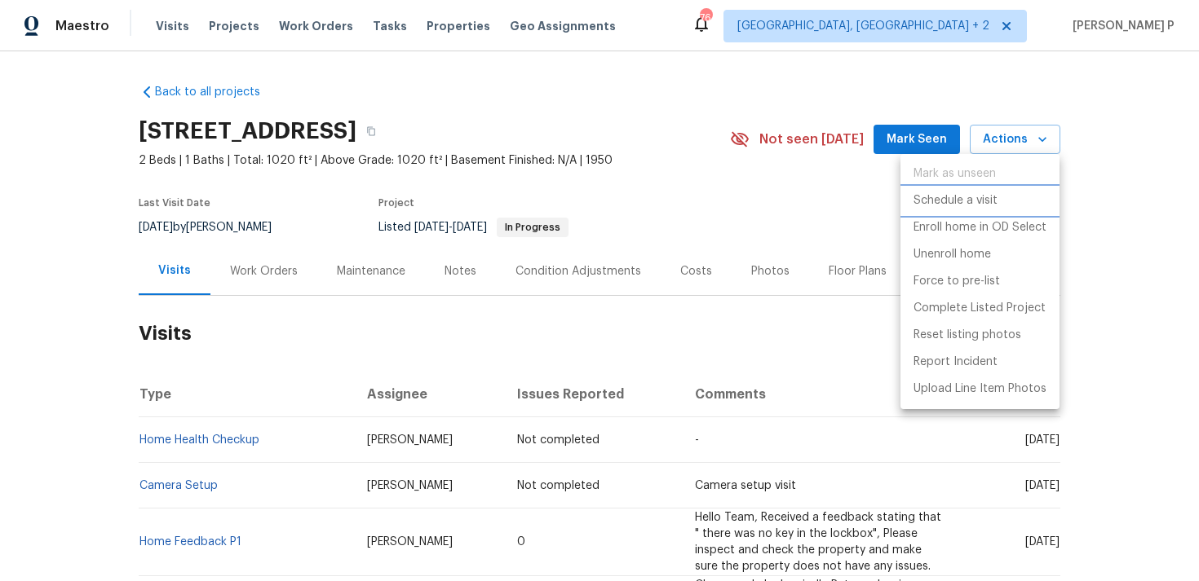
click at [948, 210] on li "Schedule a visit" at bounding box center [979, 201] width 159 height 27
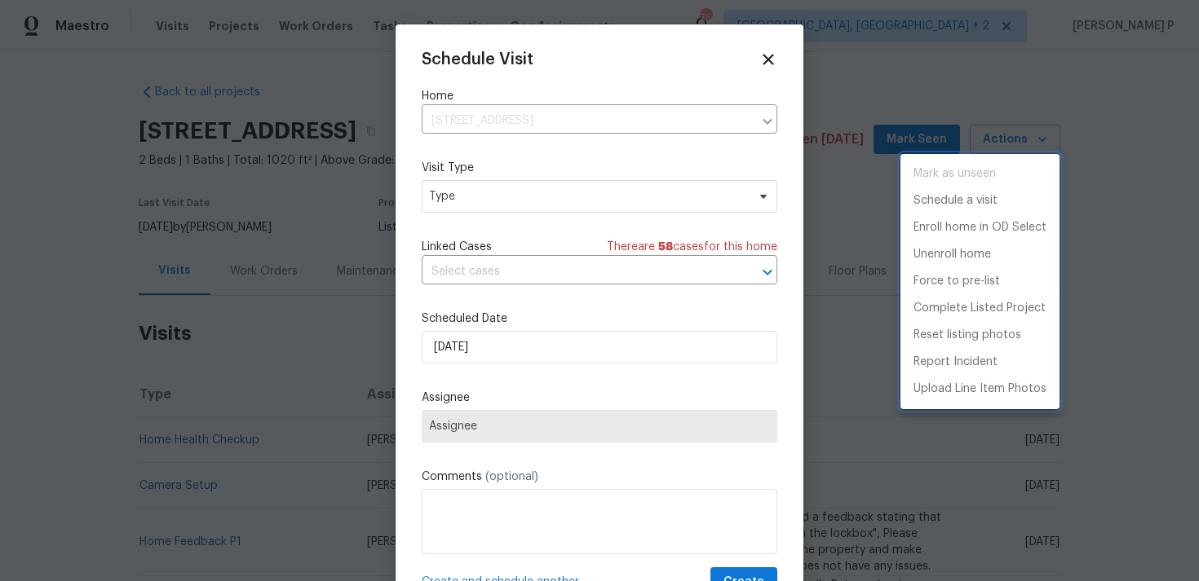
click at [568, 264] on div at bounding box center [599, 290] width 1199 height 581
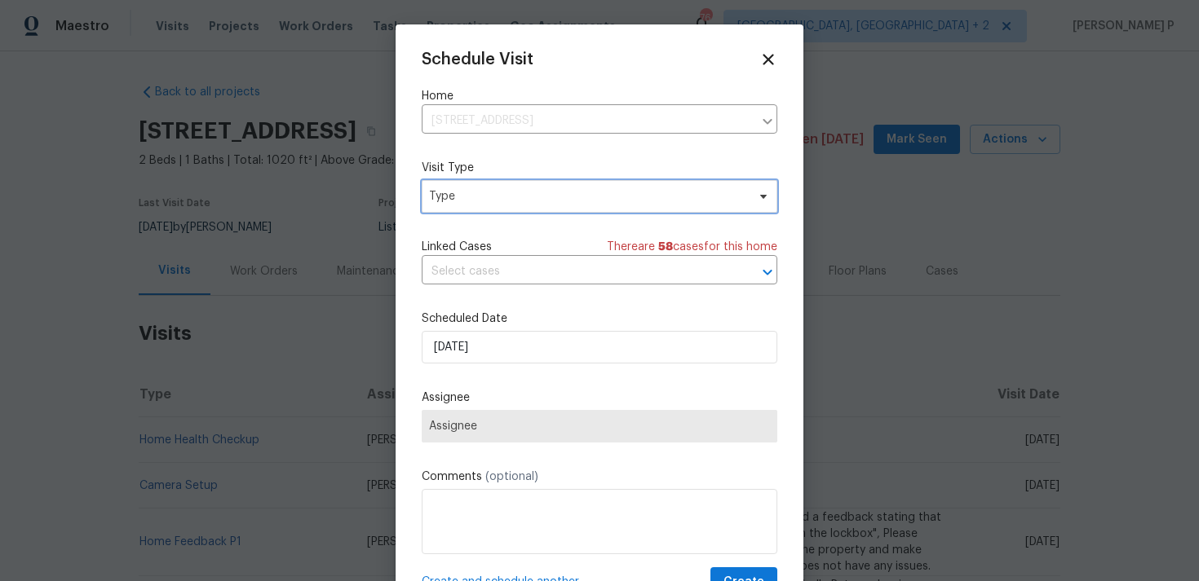
click at [559, 189] on span "Type" at bounding box center [587, 196] width 317 height 16
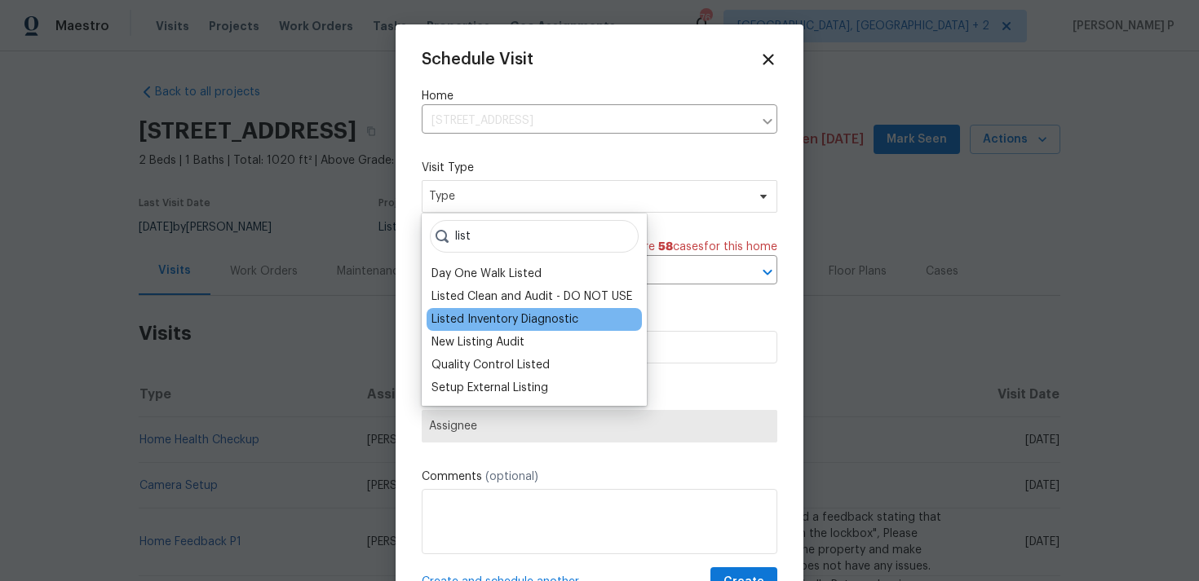
type input "list"
click at [565, 319] on div "Listed Inventory Diagnostic" at bounding box center [504, 319] width 147 height 16
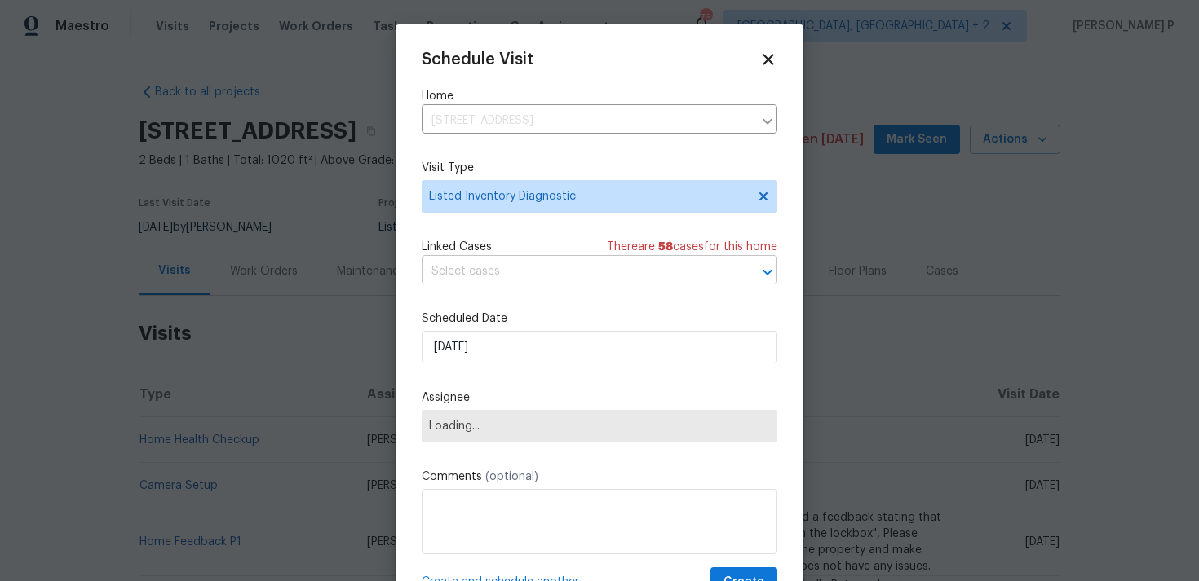
click at [536, 275] on input "text" at bounding box center [577, 271] width 310 height 25
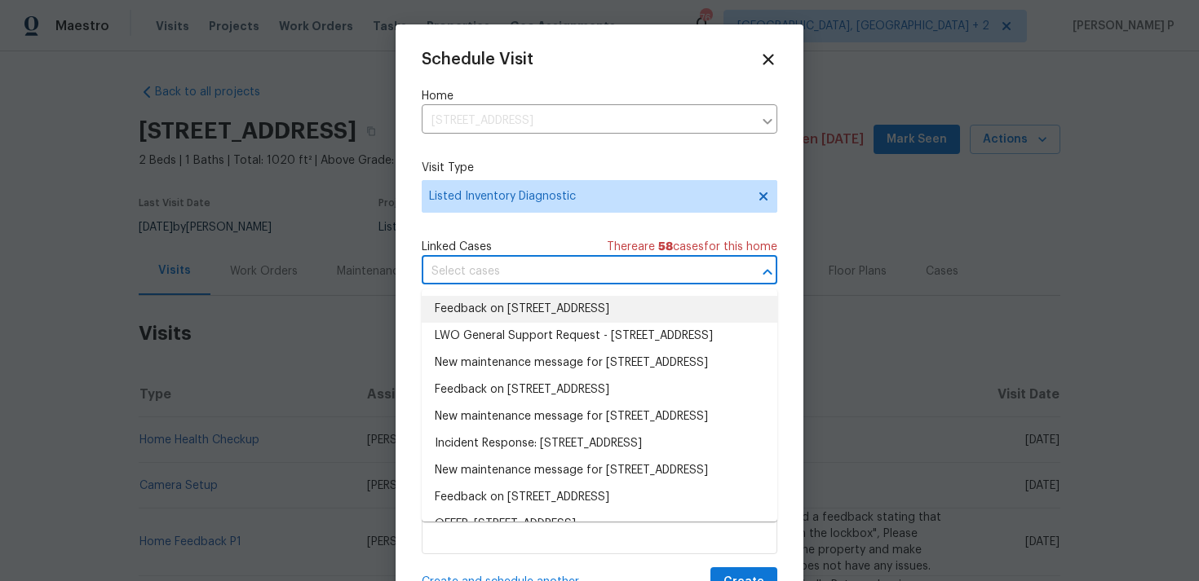
click at [532, 307] on li "Feedback on [STREET_ADDRESS]" at bounding box center [600, 309] width 356 height 27
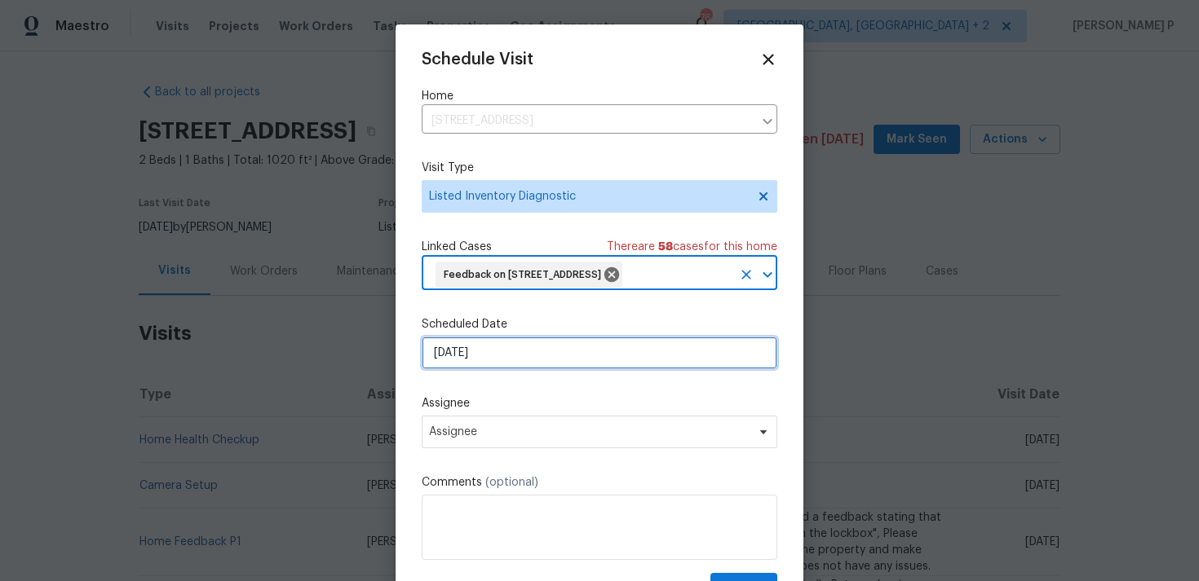
click at [514, 369] on input "[DATE]" at bounding box center [600, 353] width 356 height 33
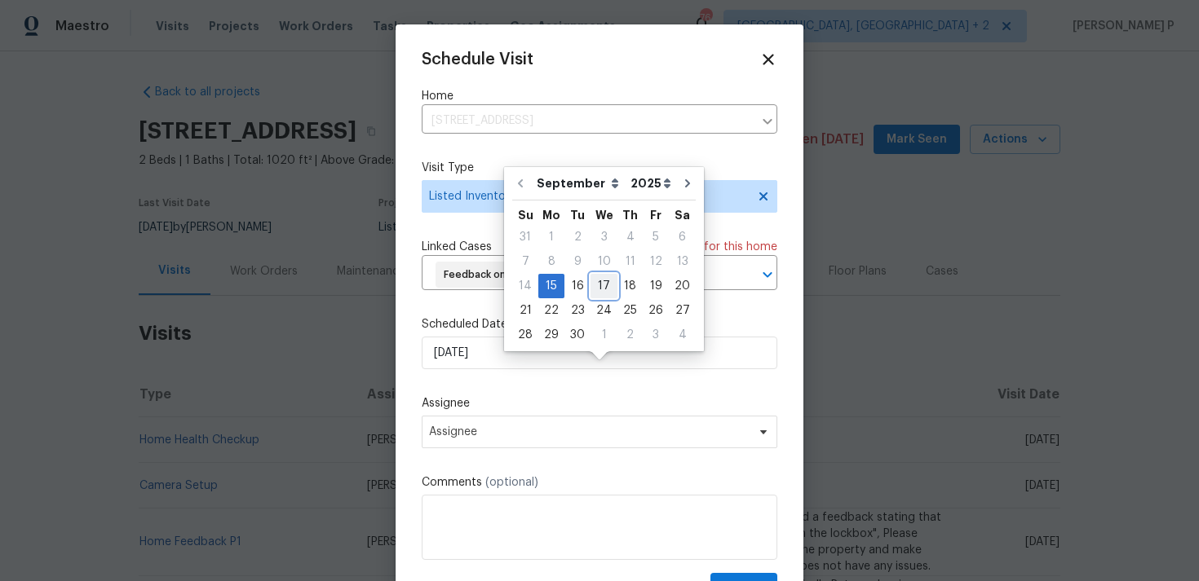
click at [604, 285] on div "17" at bounding box center [603, 286] width 27 height 23
type input "[DATE]"
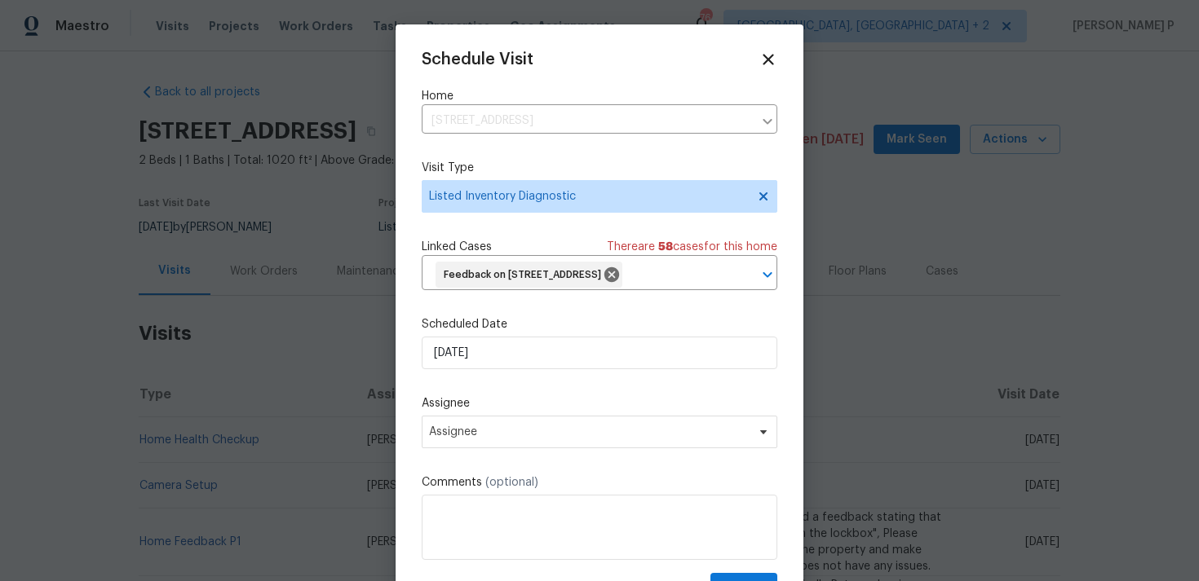
click at [559, 483] on div "Schedule Visit Home [STREET_ADDRESS] ​ Visit Type Listed Inventory Diagnostic L…" at bounding box center [600, 327] width 356 height 553
click at [561, 439] on span "Assignee" at bounding box center [589, 432] width 320 height 13
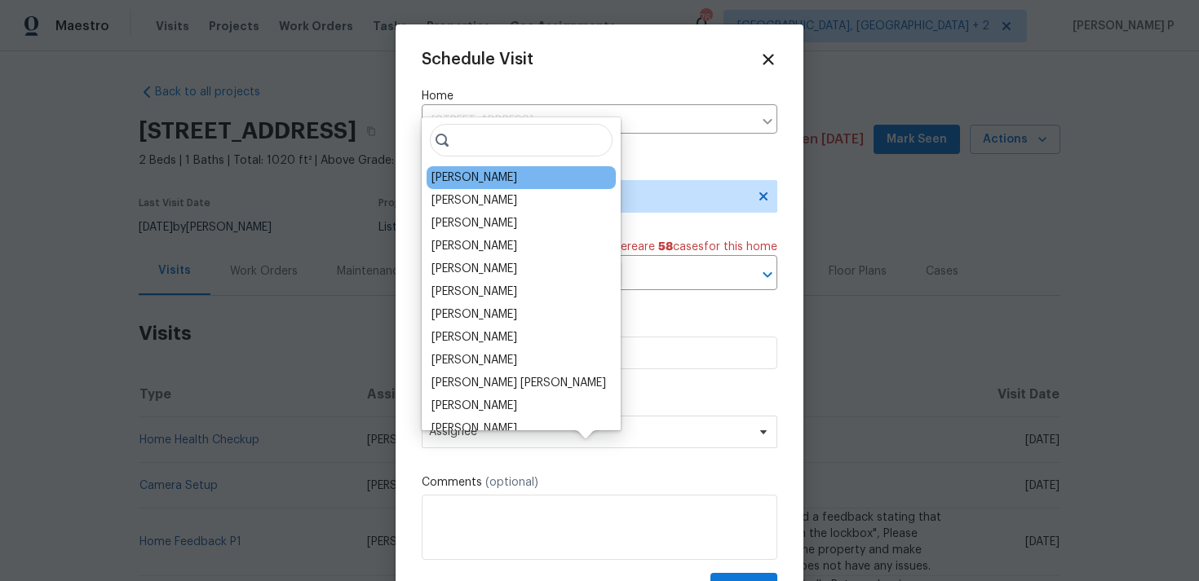
click at [500, 171] on div "[PERSON_NAME]" at bounding box center [520, 177] width 189 height 23
click at [496, 179] on div "[PERSON_NAME]" at bounding box center [520, 177] width 189 height 23
click at [465, 175] on div "[PERSON_NAME]" at bounding box center [474, 178] width 86 height 16
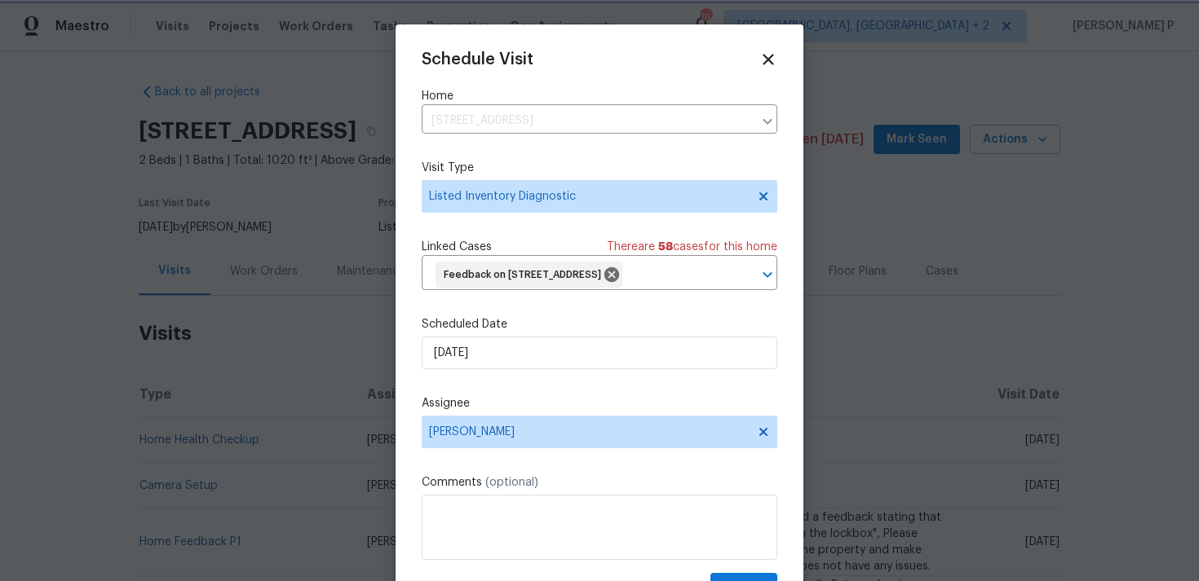
scroll to position [60, 0]
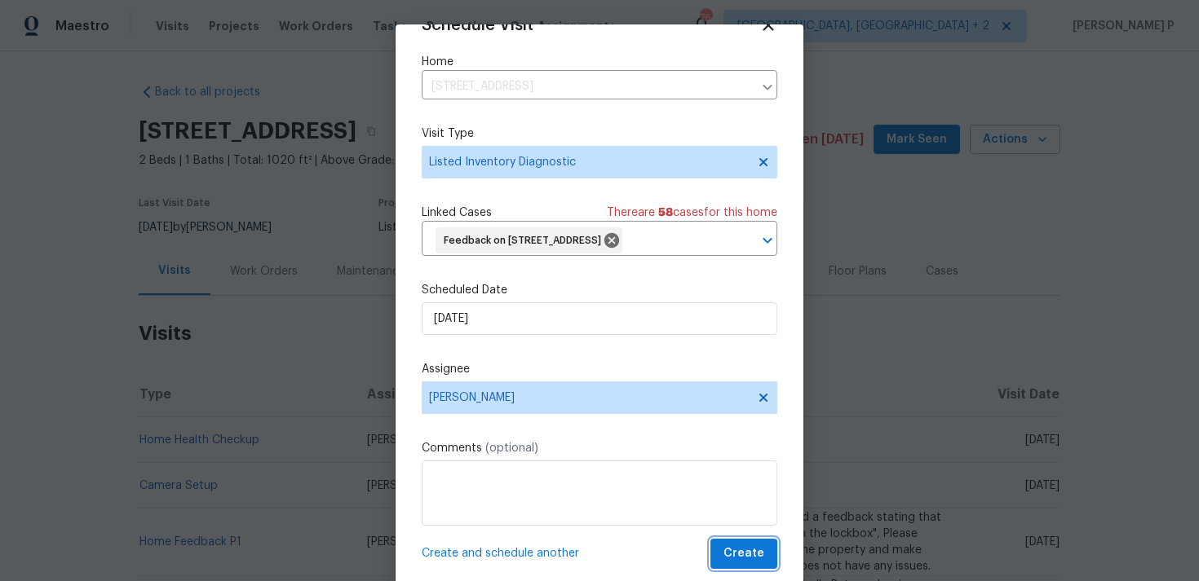
click at [751, 551] on span "Create" at bounding box center [743, 554] width 41 height 20
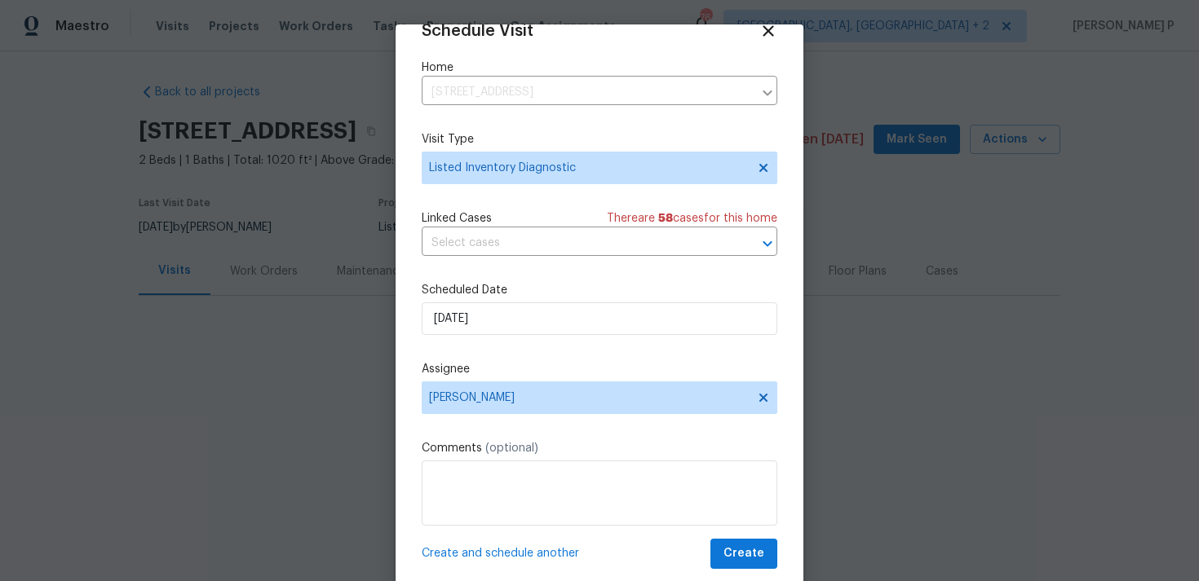
scroll to position [29, 0]
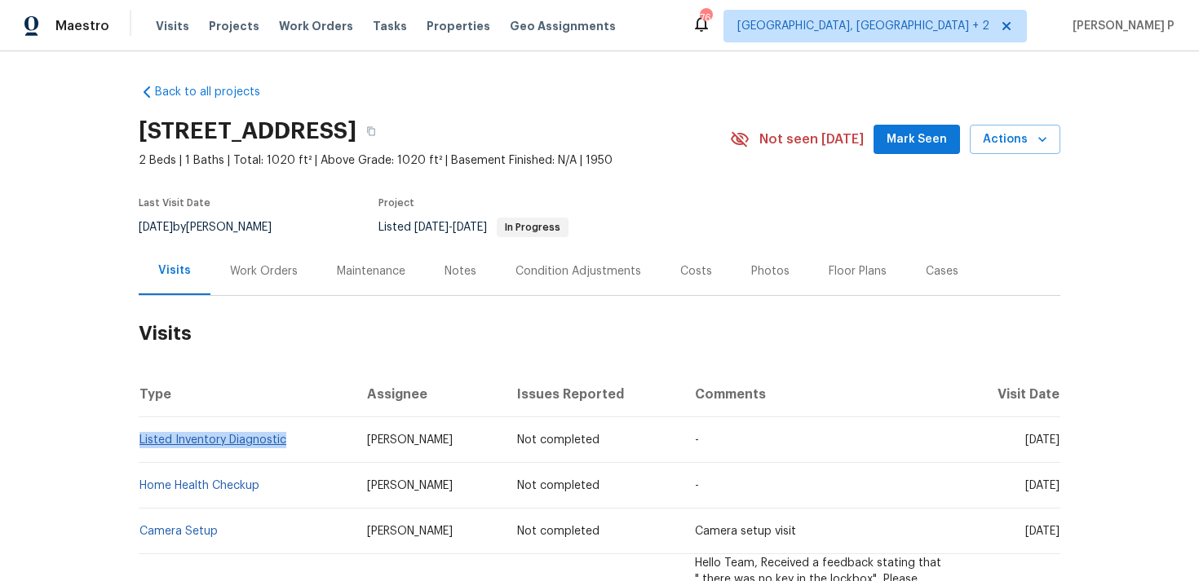
copy link "Listed Inventory Diagnostic"
drag, startPoint x: 289, startPoint y: 440, endPoint x: 142, endPoint y: 439, distance: 147.6
click at [142, 439] on td "Listed Inventory Diagnostic" at bounding box center [246, 440] width 215 height 46
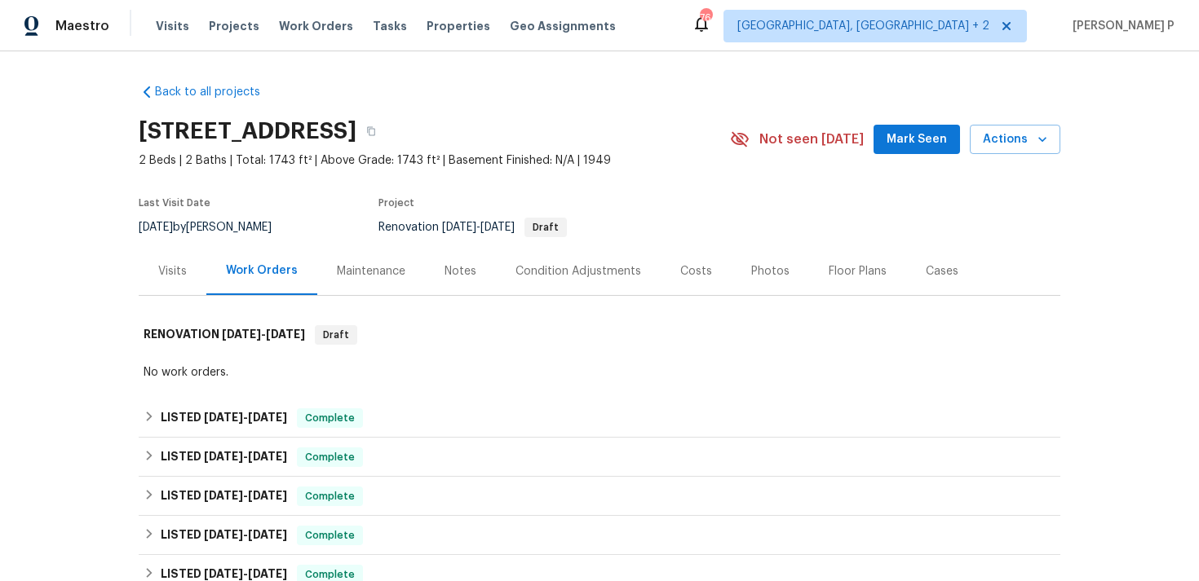
click at [161, 272] on div "Visits" at bounding box center [172, 271] width 29 height 16
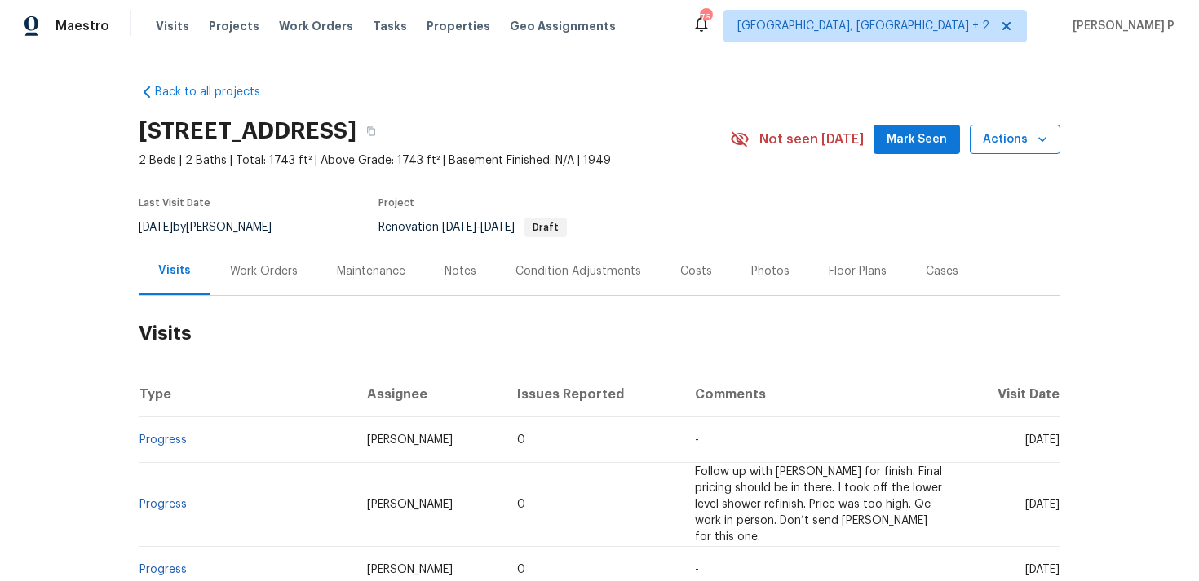
click at [1021, 139] on span "Actions" at bounding box center [1015, 140] width 64 height 20
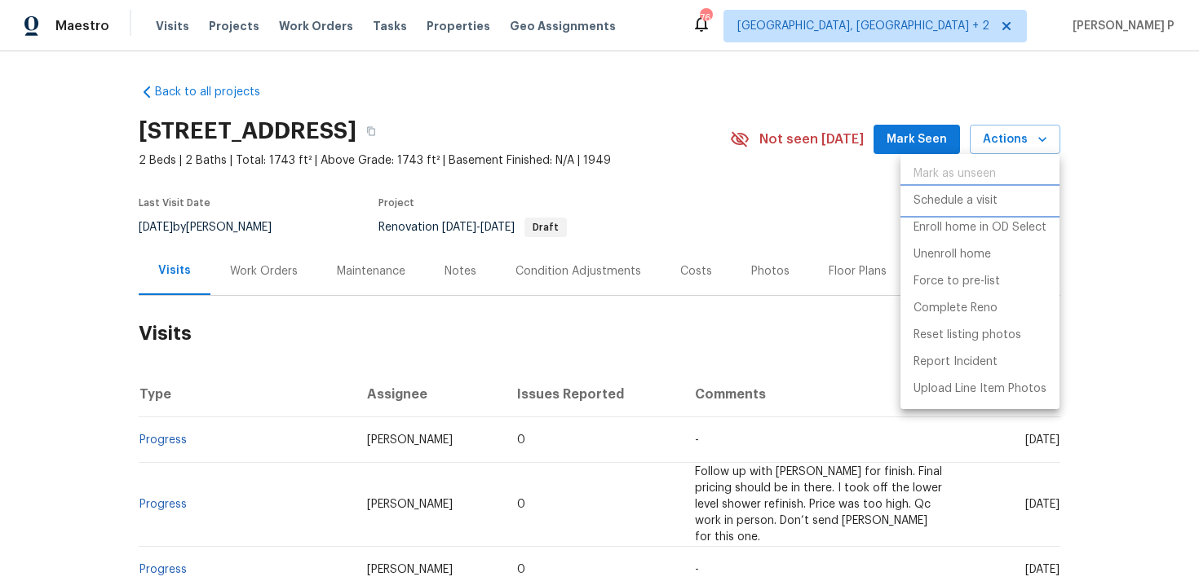
click at [928, 194] on p "Schedule a visit" at bounding box center [955, 200] width 84 height 17
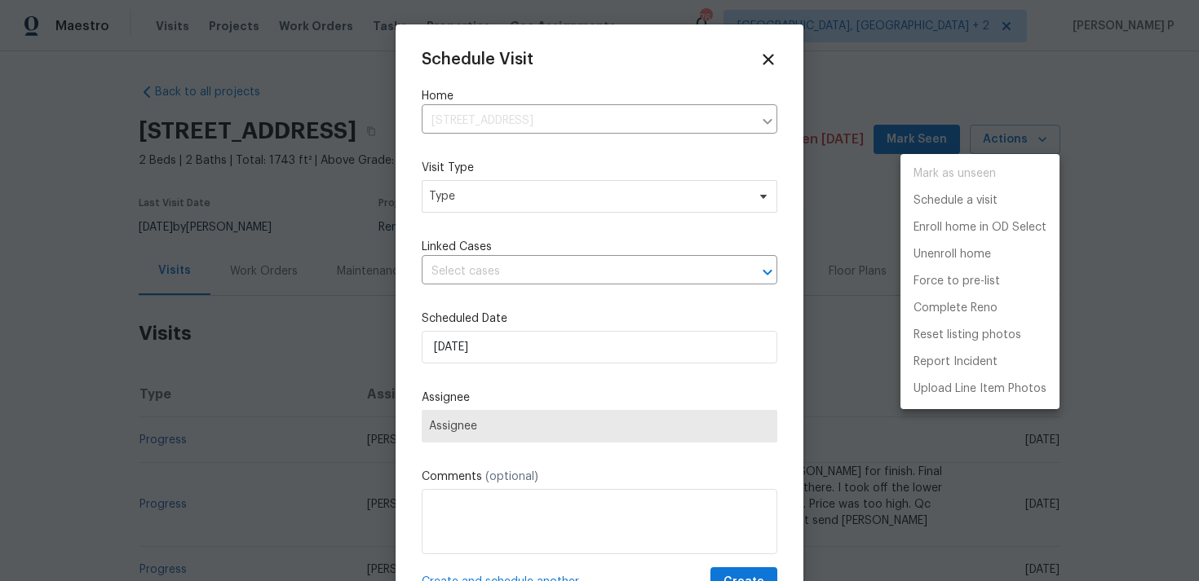
click at [507, 190] on div at bounding box center [599, 290] width 1199 height 581
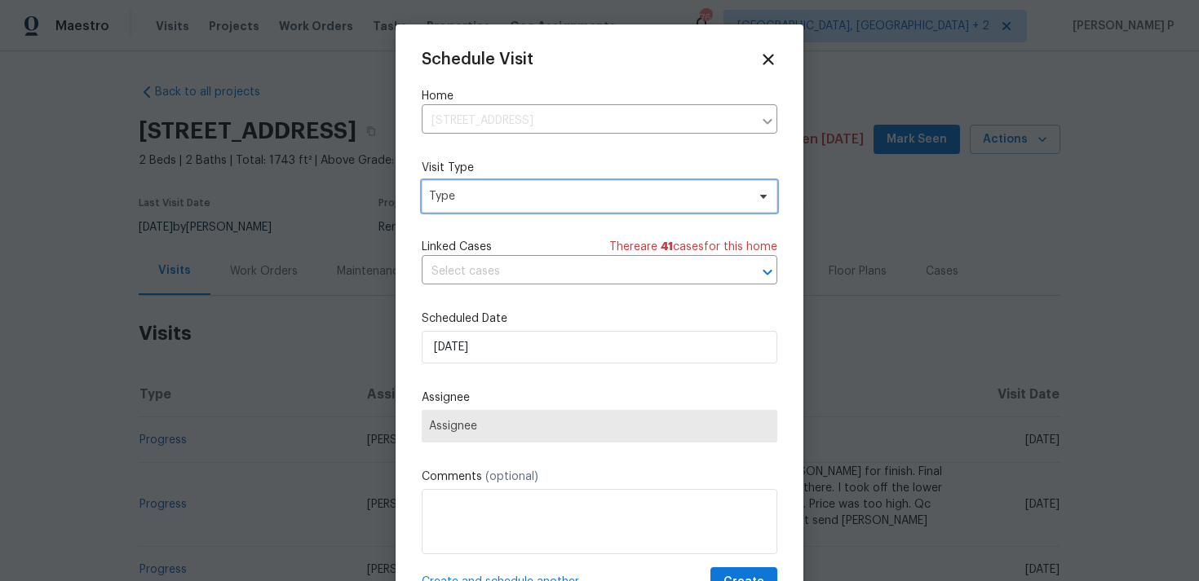
click at [507, 201] on span "Type" at bounding box center [587, 196] width 317 height 16
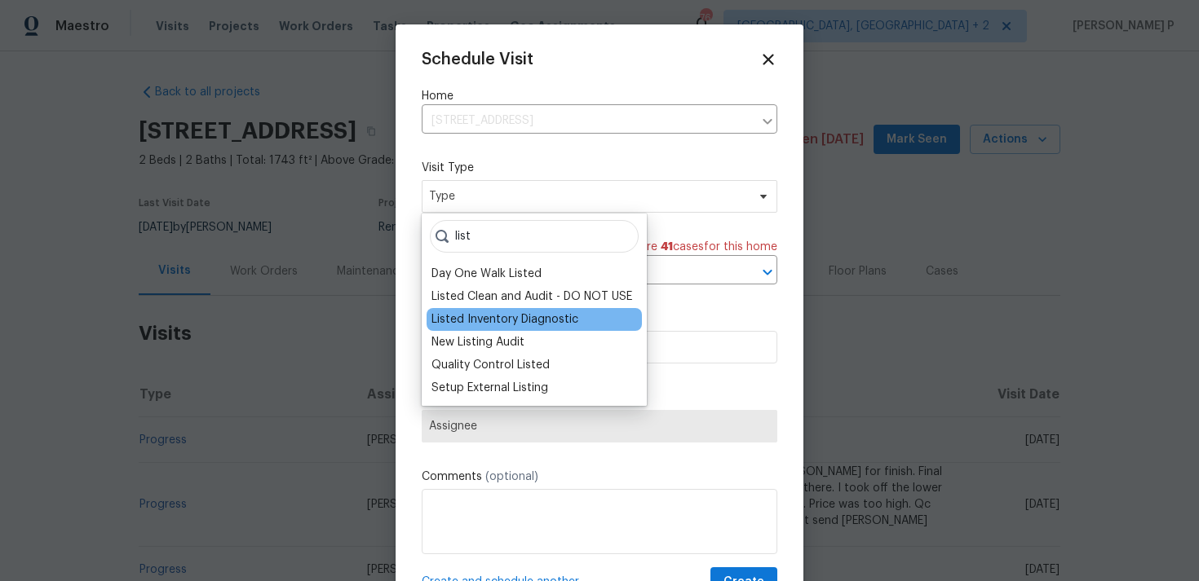
type input "list"
click at [504, 312] on div "Listed Inventory Diagnostic" at bounding box center [504, 319] width 147 height 16
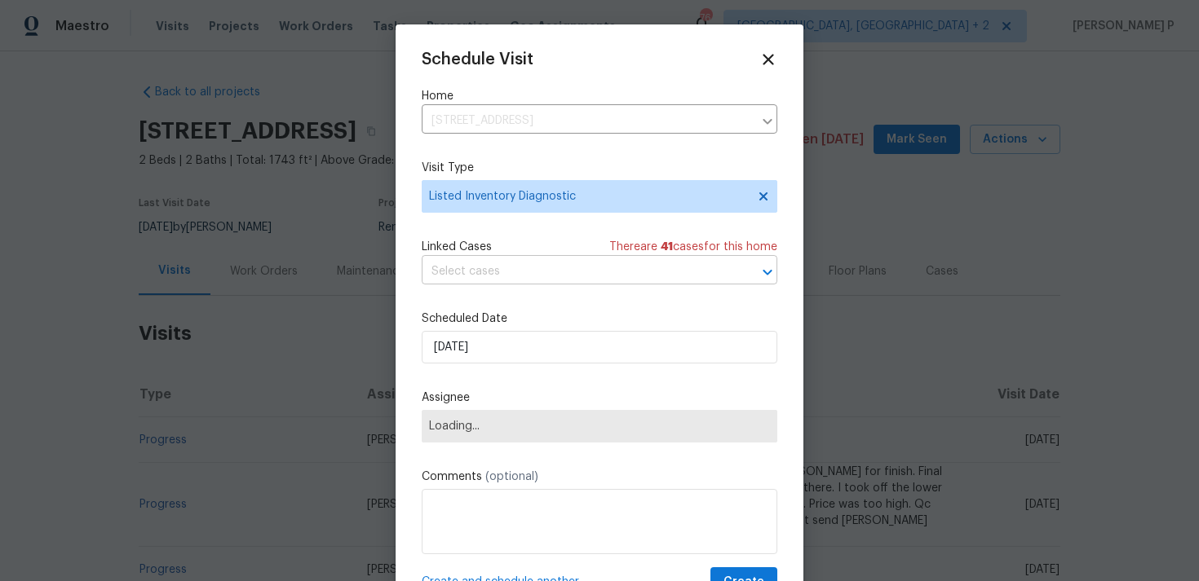
click at [534, 281] on input "text" at bounding box center [577, 271] width 310 height 25
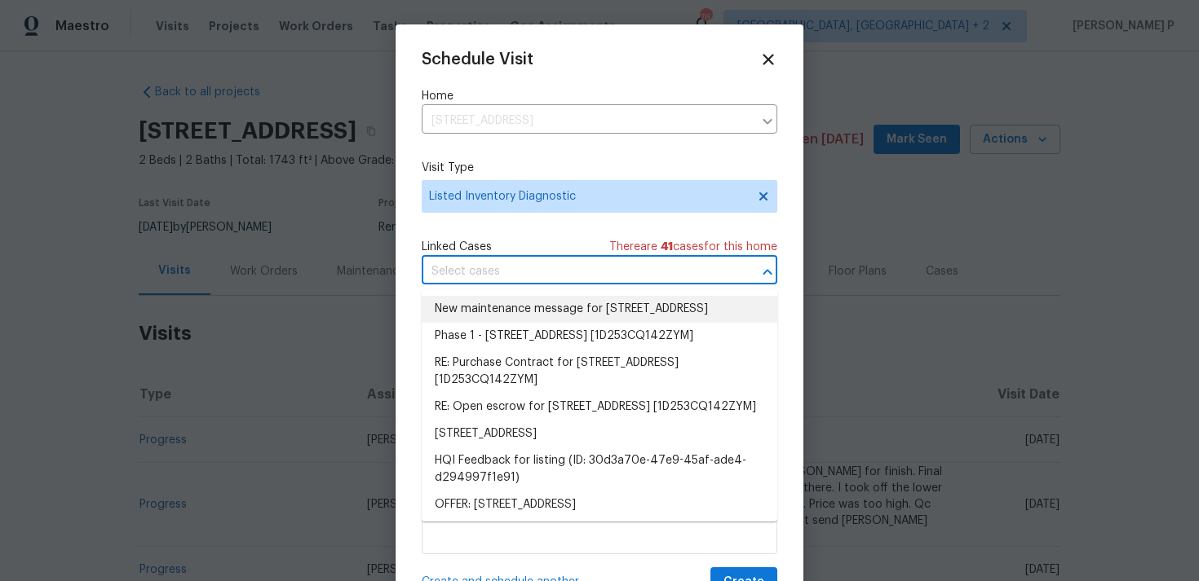
click at [527, 305] on li "New maintenance message for [STREET_ADDRESS]" at bounding box center [600, 309] width 356 height 27
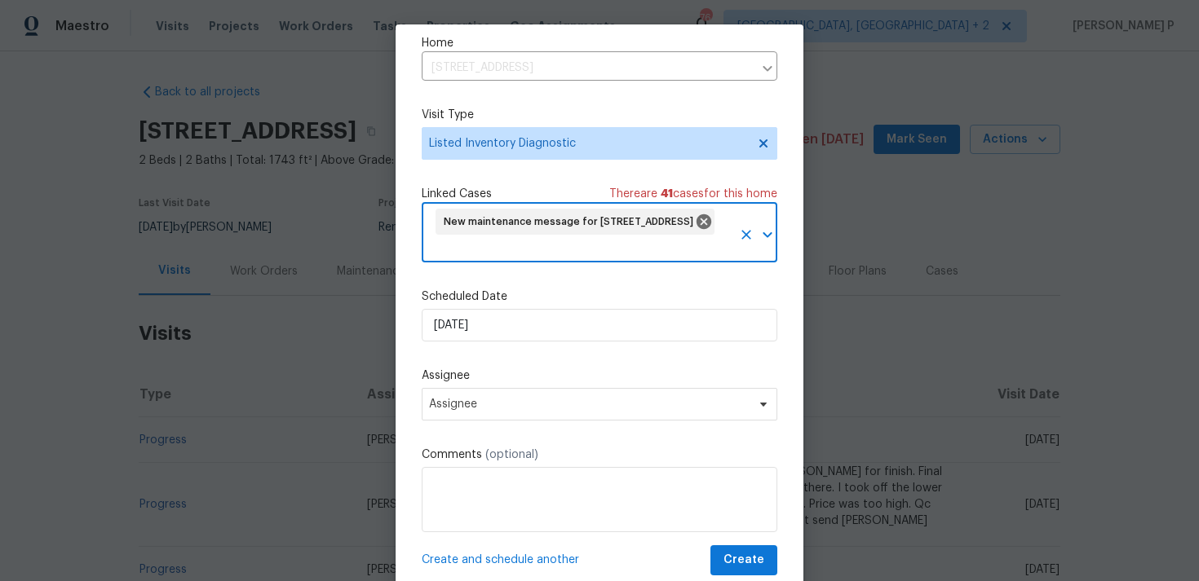
scroll to position [60, 0]
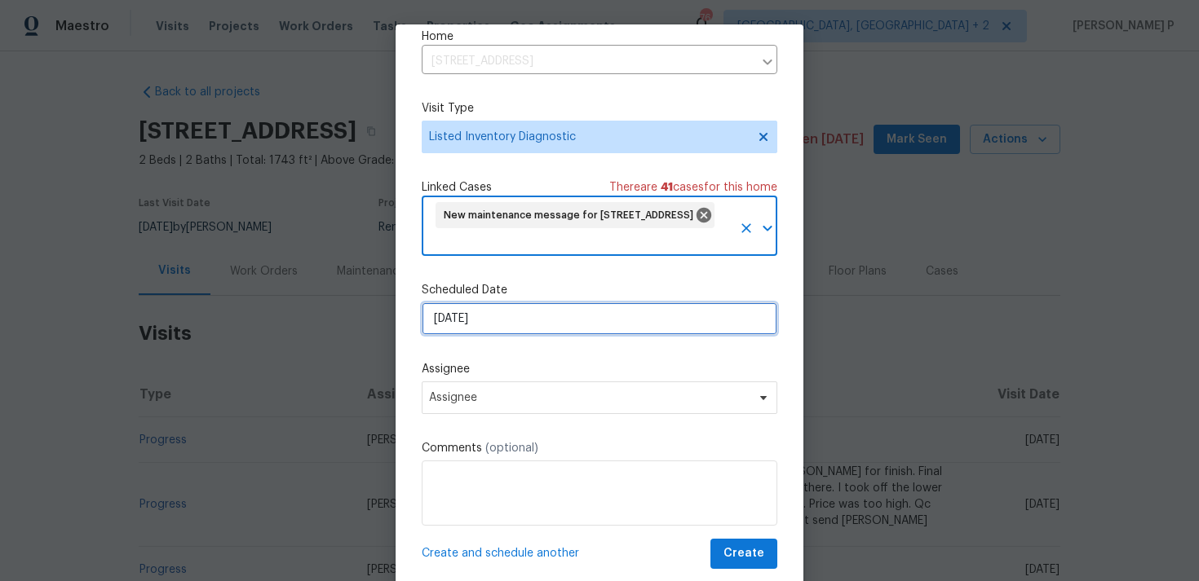
click at [514, 321] on input "[DATE]" at bounding box center [600, 319] width 356 height 33
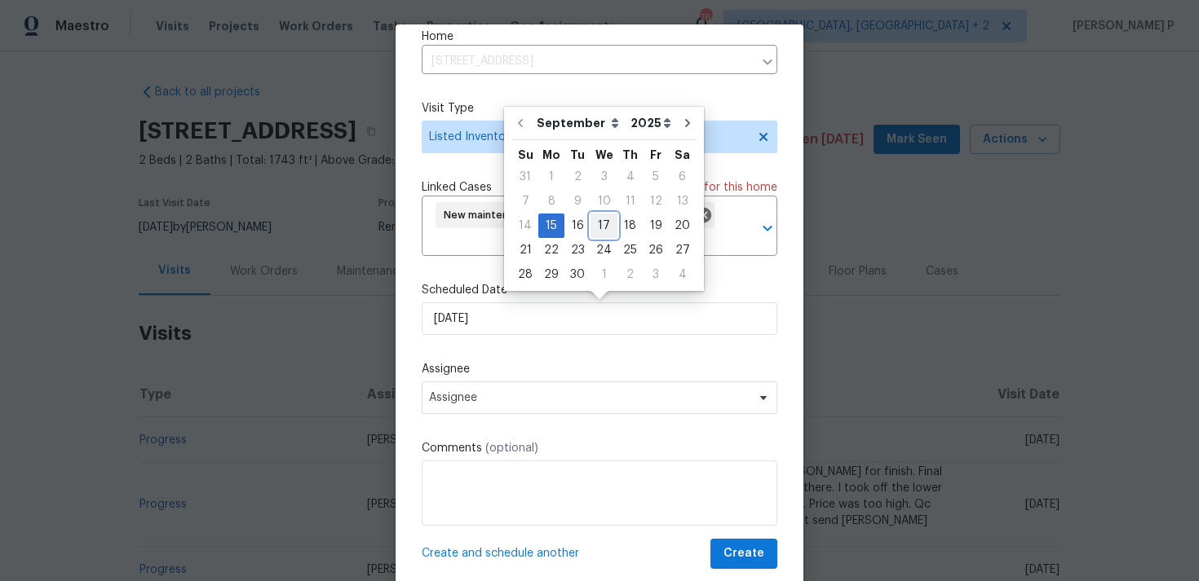
click at [598, 235] on div "17" at bounding box center [603, 225] width 27 height 23
type input "[DATE]"
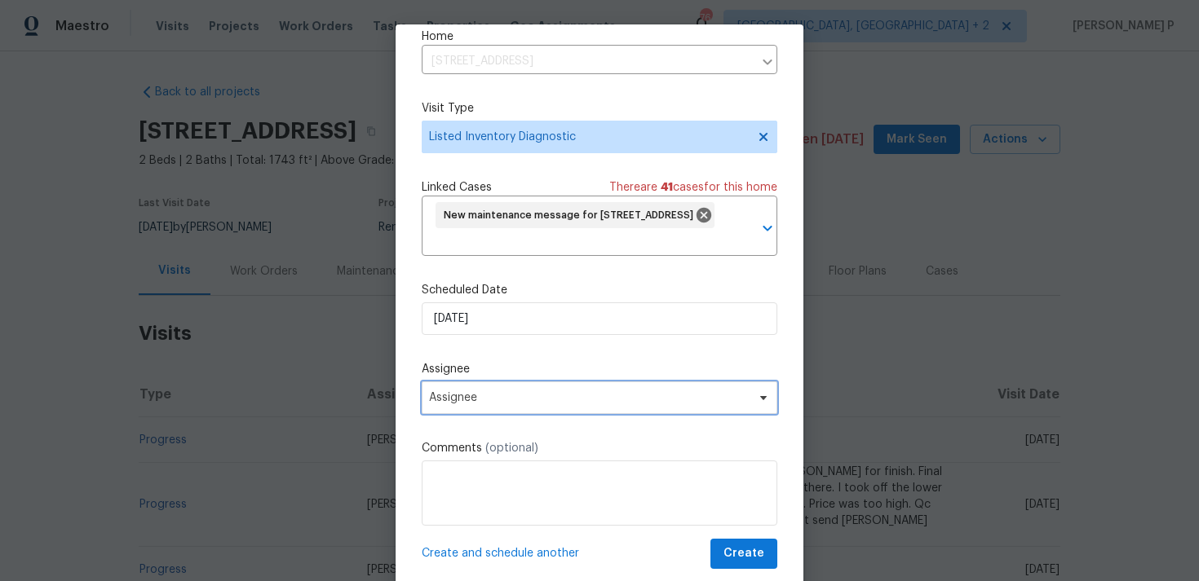
click at [587, 400] on span "Assignee" at bounding box center [589, 397] width 320 height 13
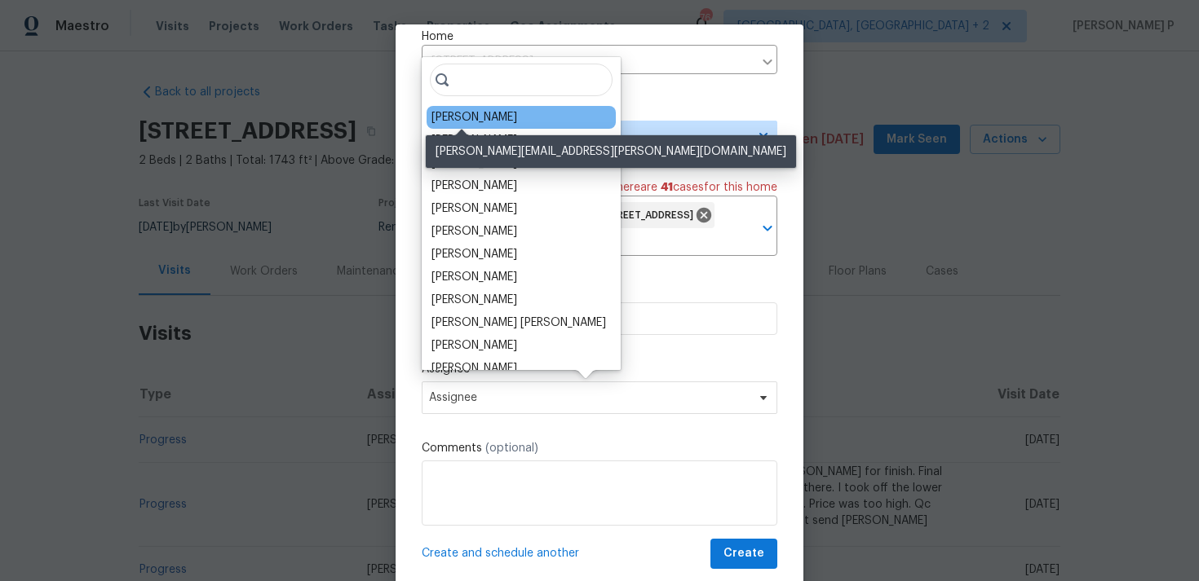
click at [470, 121] on div "[PERSON_NAME]" at bounding box center [474, 117] width 86 height 16
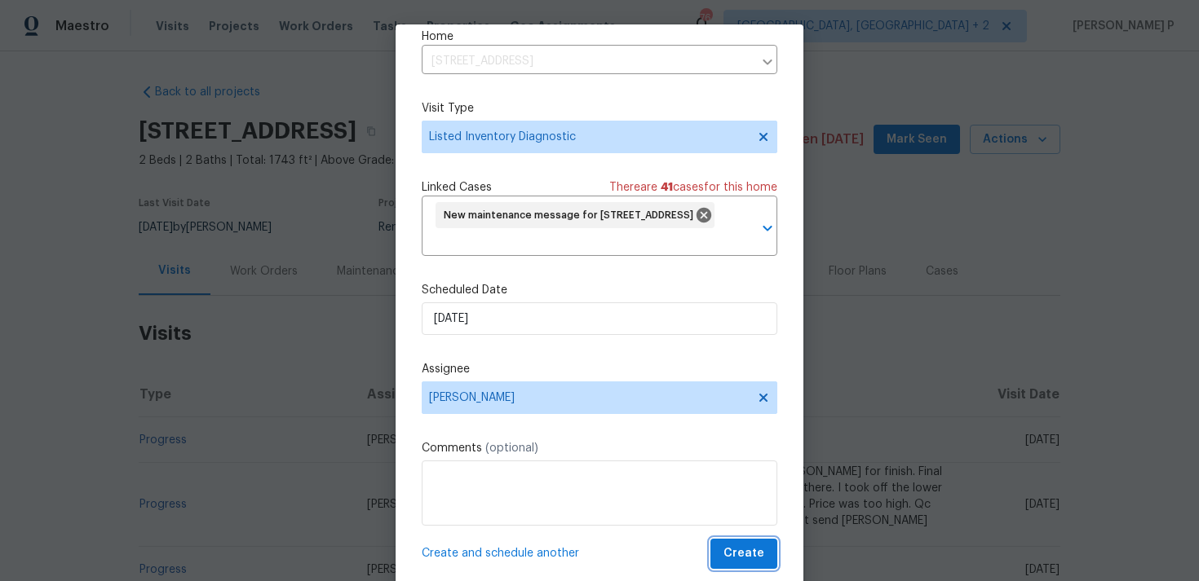
click at [760, 563] on span "Create" at bounding box center [743, 554] width 41 height 20
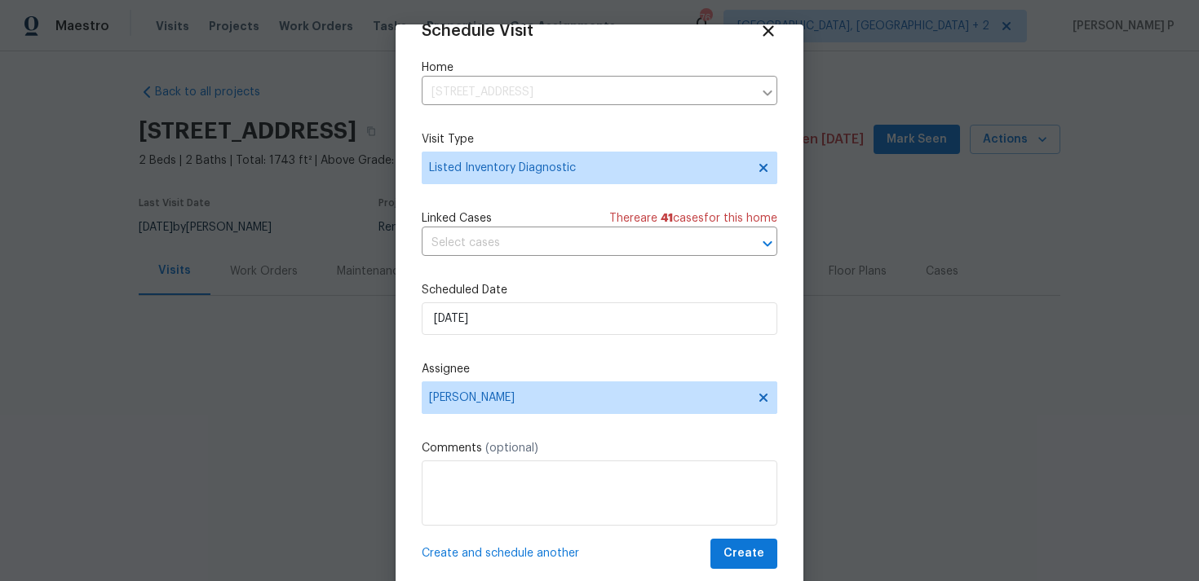
scroll to position [29, 0]
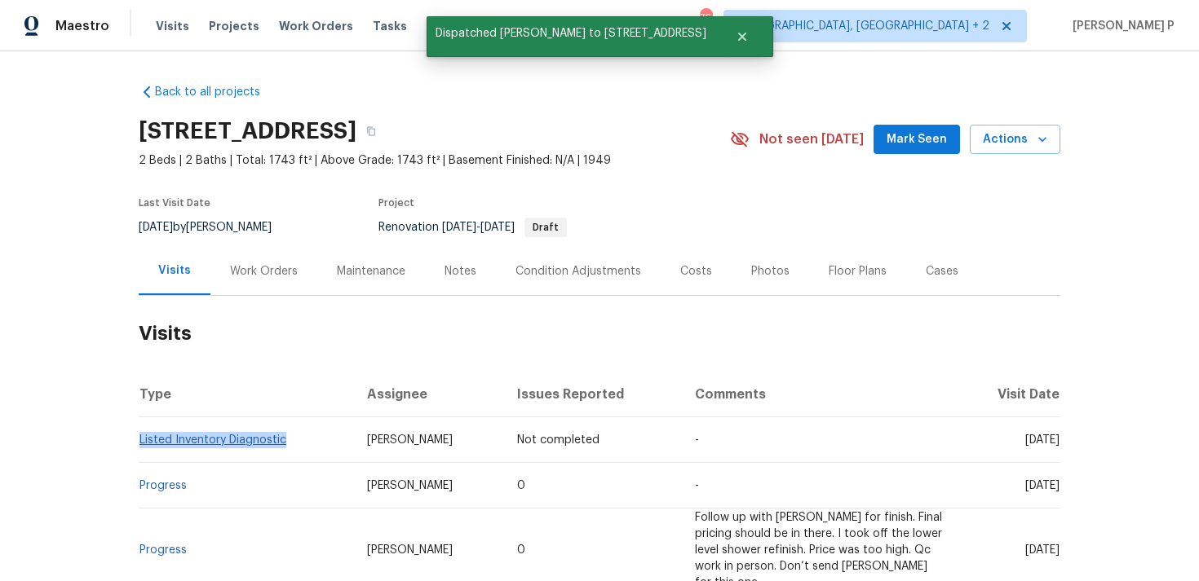
copy link "Listed Inventory Diagnostic"
drag, startPoint x: 298, startPoint y: 443, endPoint x: 139, endPoint y: 440, distance: 159.0
click at [139, 440] on td "Listed Inventory Diagnostic" at bounding box center [246, 440] width 215 height 46
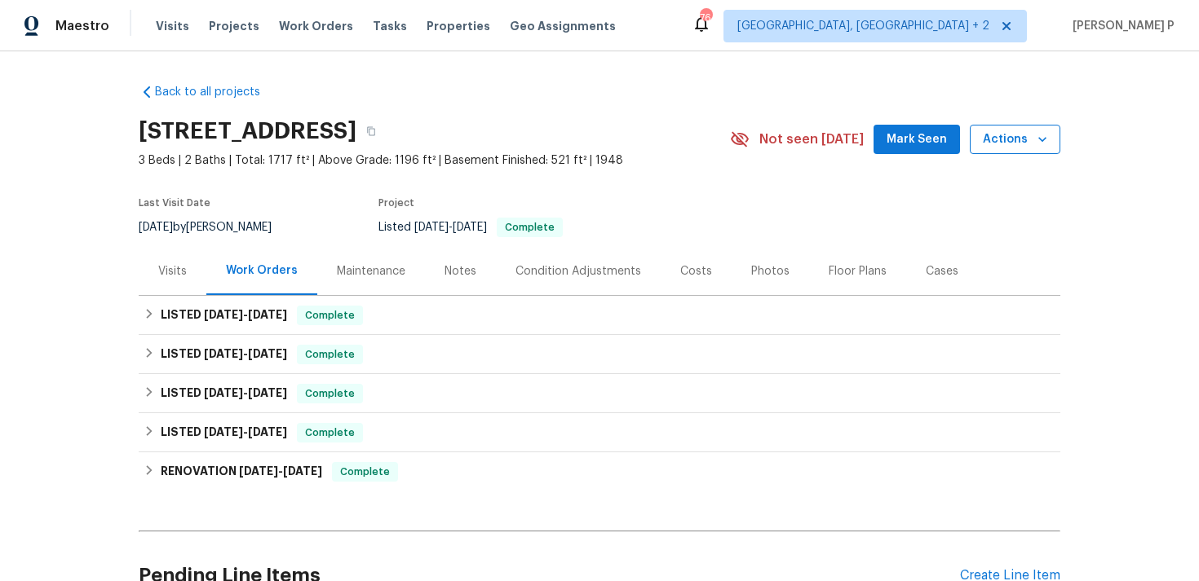
click at [1026, 135] on span "Actions" at bounding box center [1015, 140] width 64 height 20
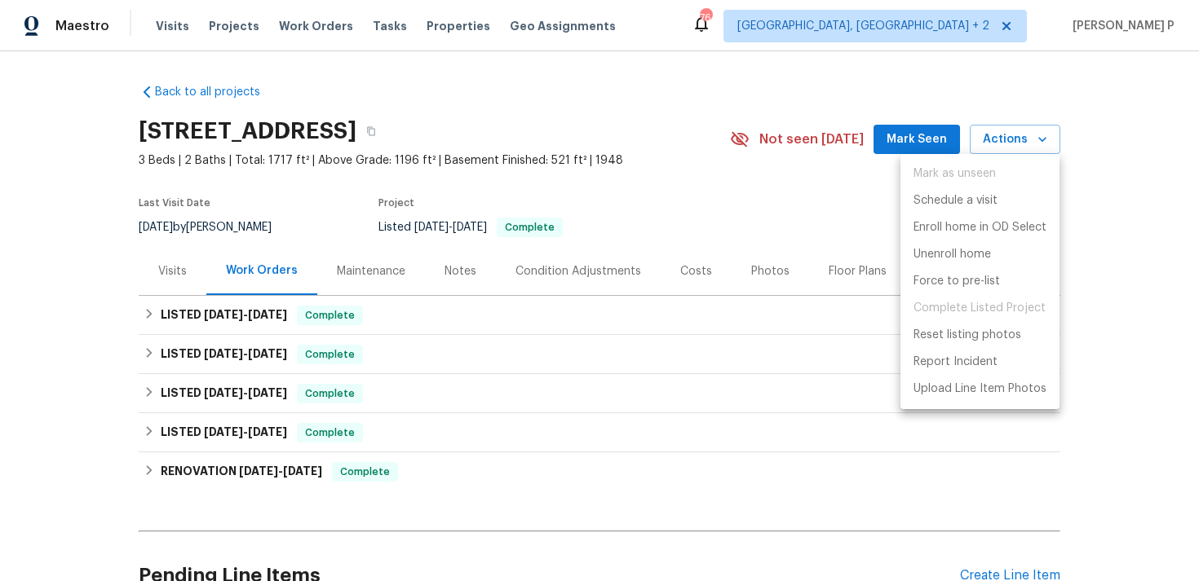
click at [317, 233] on div at bounding box center [599, 290] width 1199 height 581
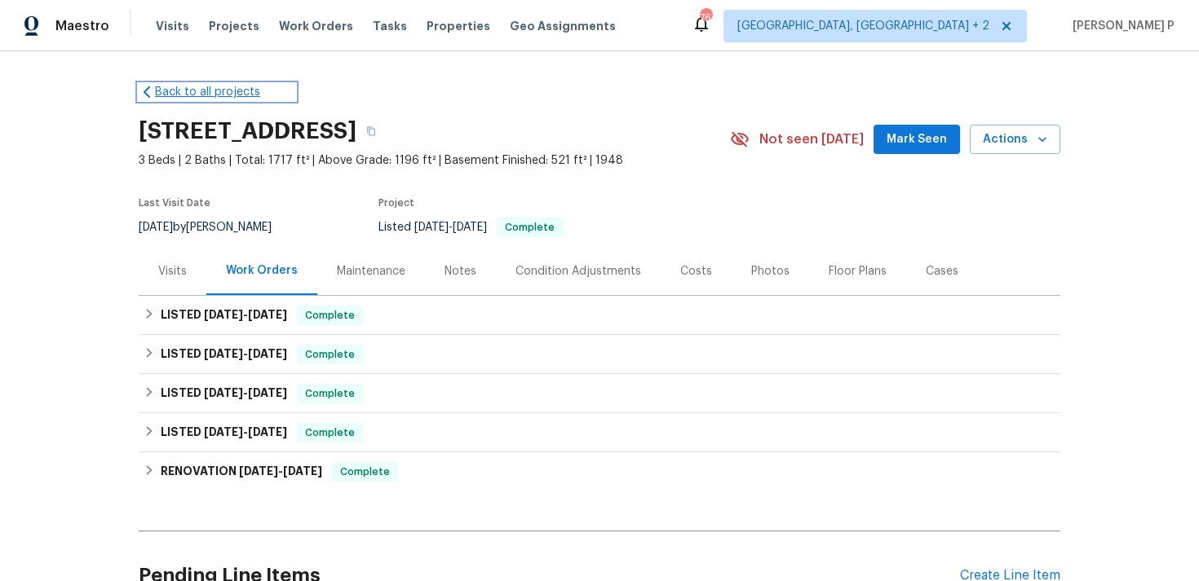
click at [186, 94] on link "Back to all projects" at bounding box center [217, 92] width 157 height 16
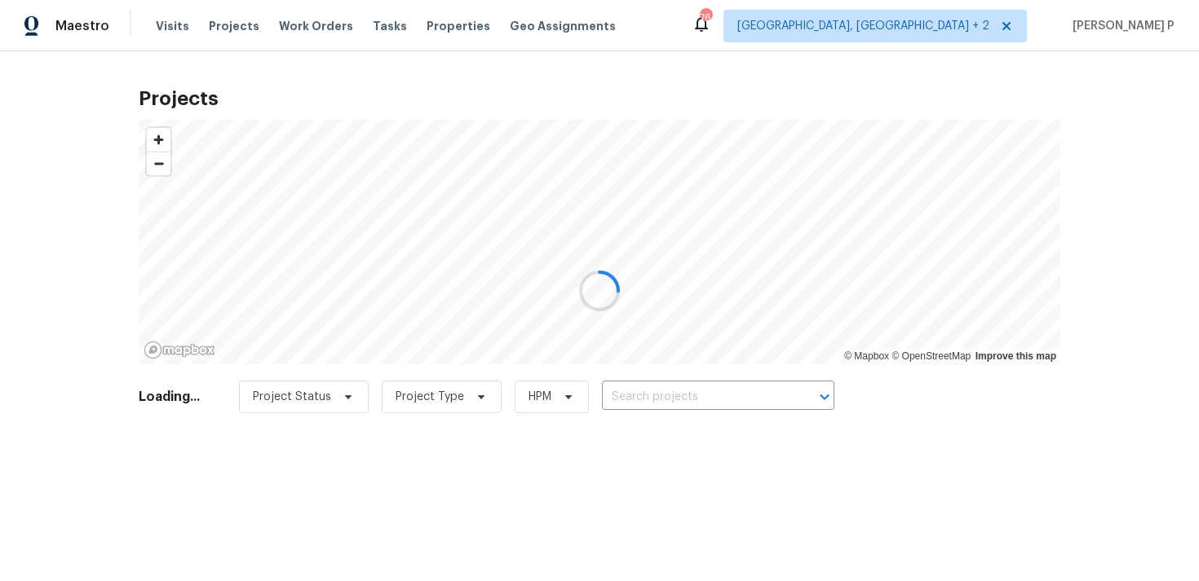
click at [609, 395] on div at bounding box center [599, 290] width 1199 height 581
click at [645, 395] on input "text" at bounding box center [695, 397] width 187 height 25
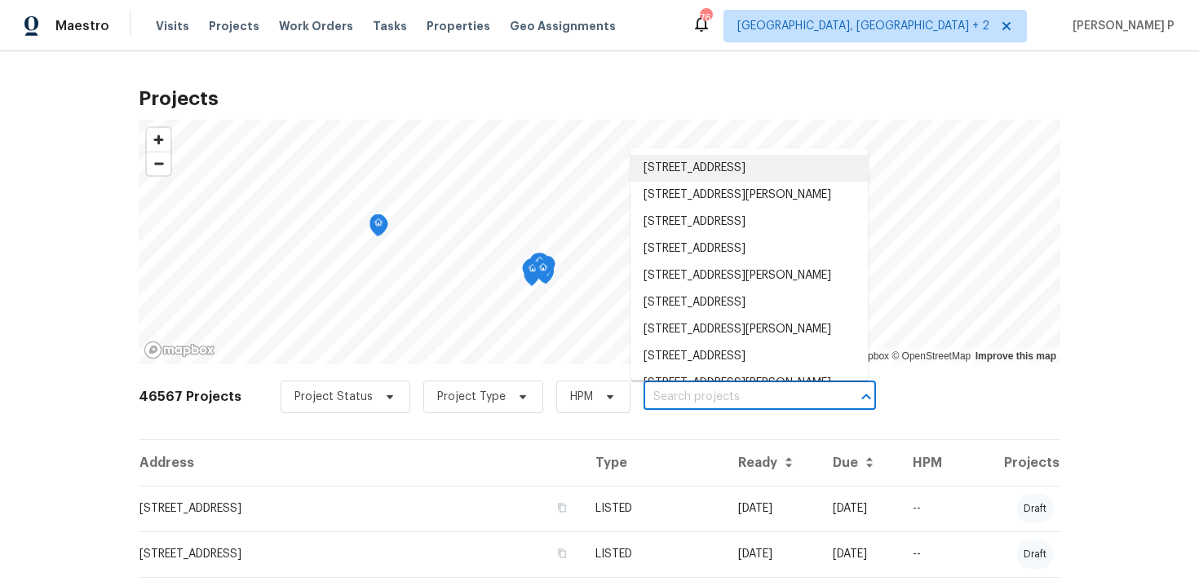
click at [949, 77] on div "Projects © Mapbox © OpenStreetMap Improve this map 46567 Projects Project Statu…" at bounding box center [599, 316] width 1199 height 530
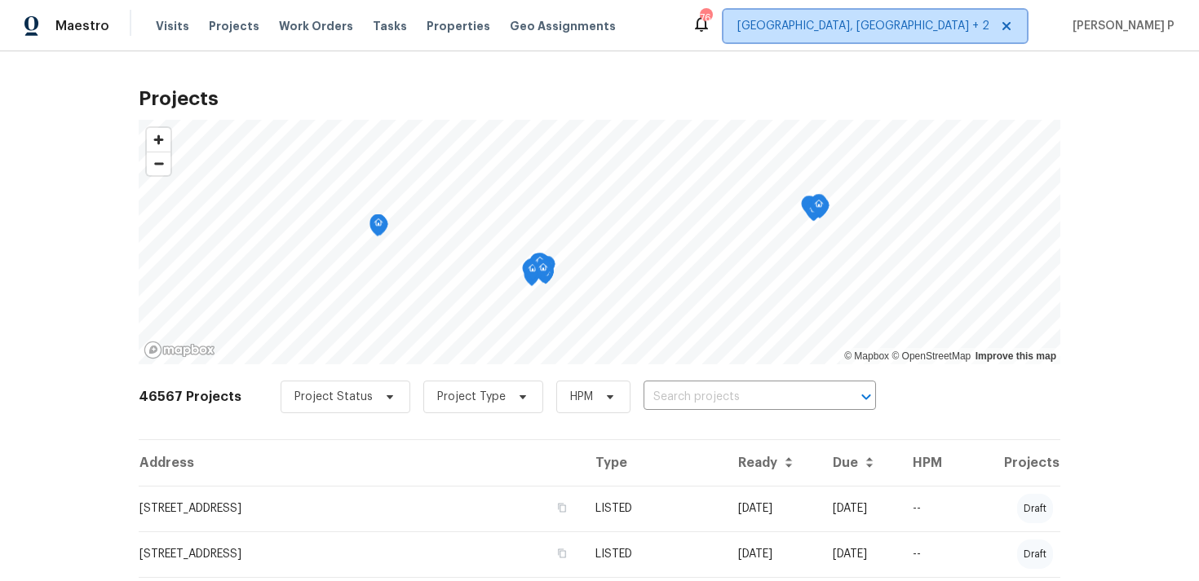
click at [953, 20] on span "Albuquerque, NM + 2" at bounding box center [863, 26] width 252 height 16
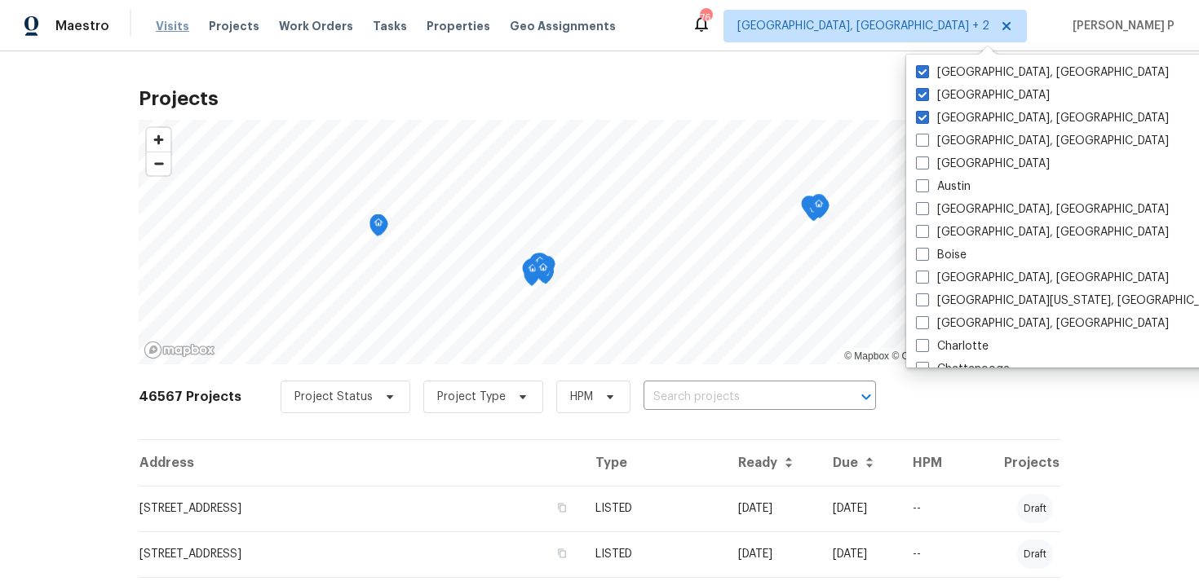
click at [170, 24] on span "Visits" at bounding box center [172, 26] width 33 height 16
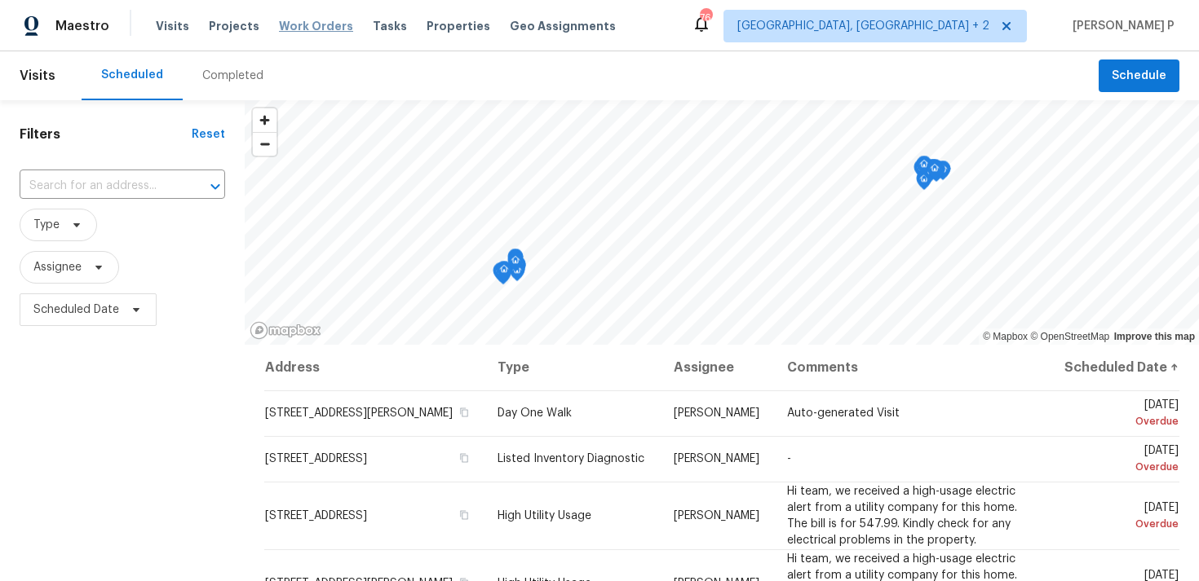
click at [288, 28] on span "Work Orders" at bounding box center [316, 26] width 74 height 16
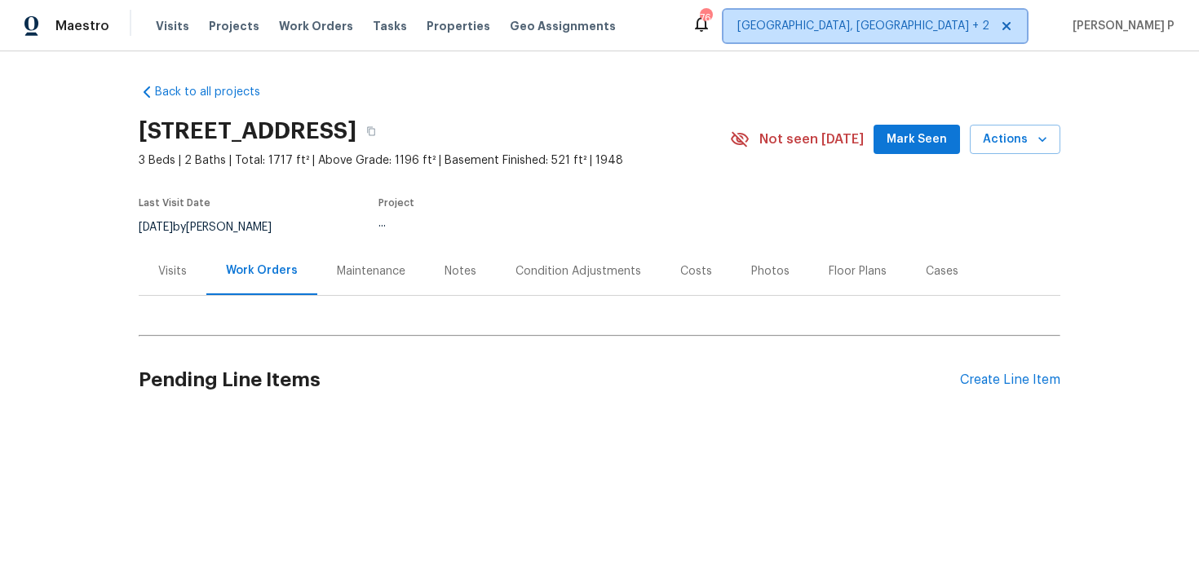
click at [964, 18] on span "[GEOGRAPHIC_DATA], [GEOGRAPHIC_DATA] + 2" at bounding box center [863, 26] width 252 height 16
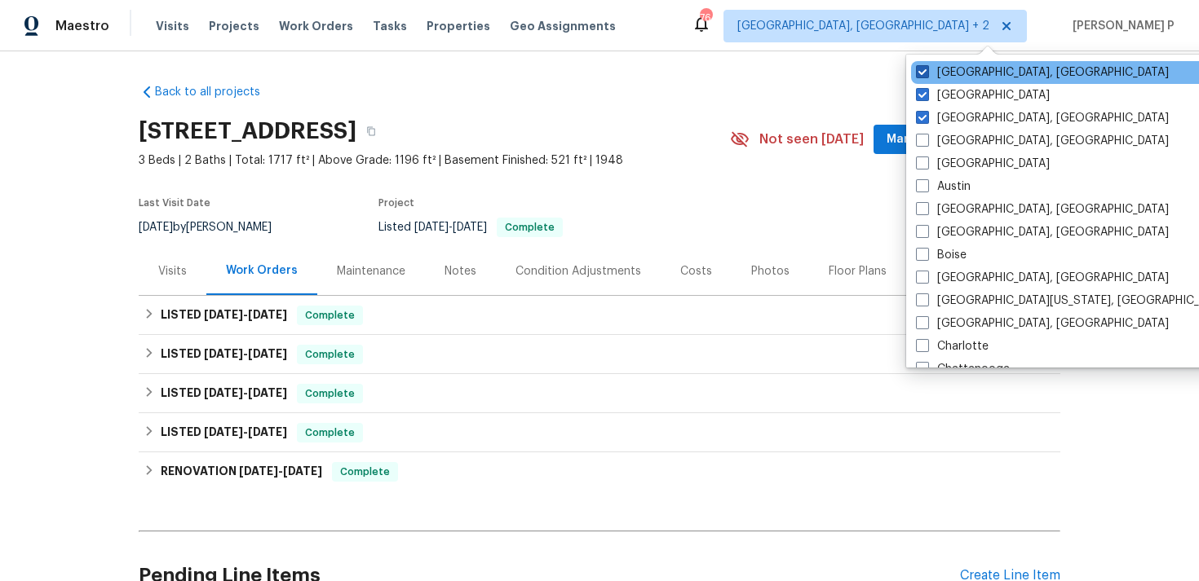
click at [920, 73] on span at bounding box center [922, 71] width 13 height 13
click at [920, 73] on input "[GEOGRAPHIC_DATA], [GEOGRAPHIC_DATA]" at bounding box center [921, 69] width 11 height 11
checkbox input "false"
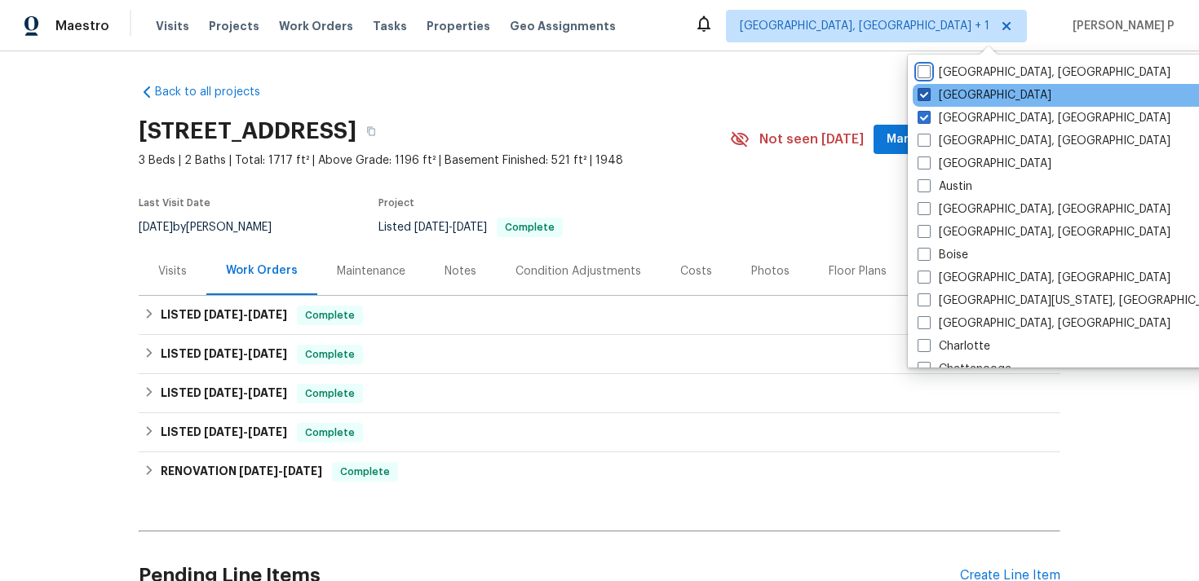
click at [925, 96] on span at bounding box center [923, 94] width 13 height 13
click at [925, 96] on input "Dallas" at bounding box center [922, 92] width 11 height 11
checkbox input "false"
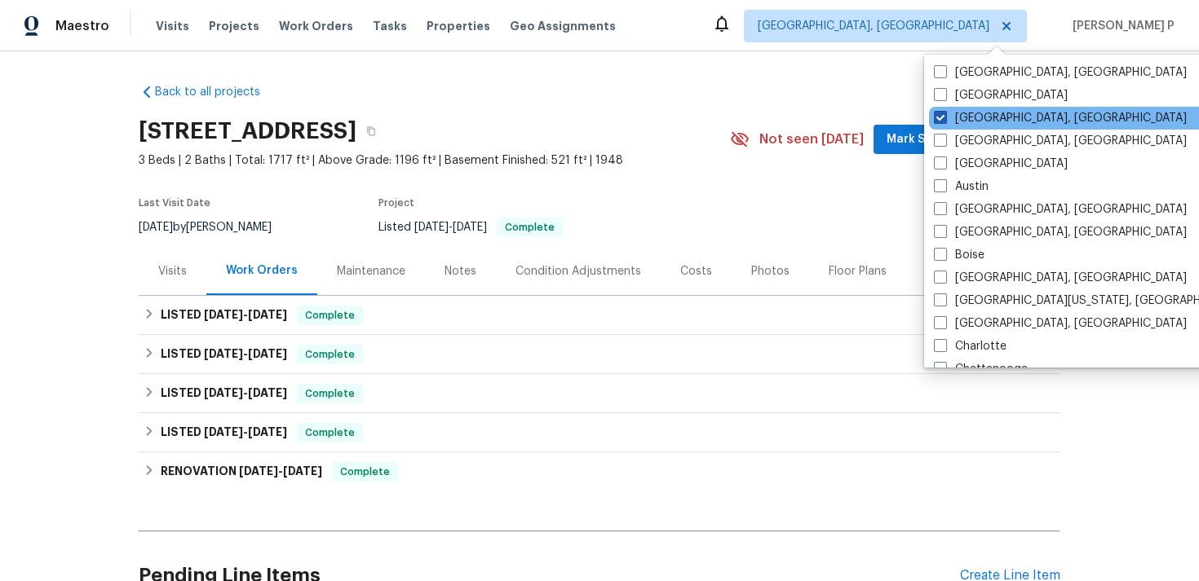
click at [943, 117] on span at bounding box center [940, 117] width 13 height 13
click at [943, 117] on input "Albuquerque, NM" at bounding box center [939, 115] width 11 height 11
checkbox input "true"
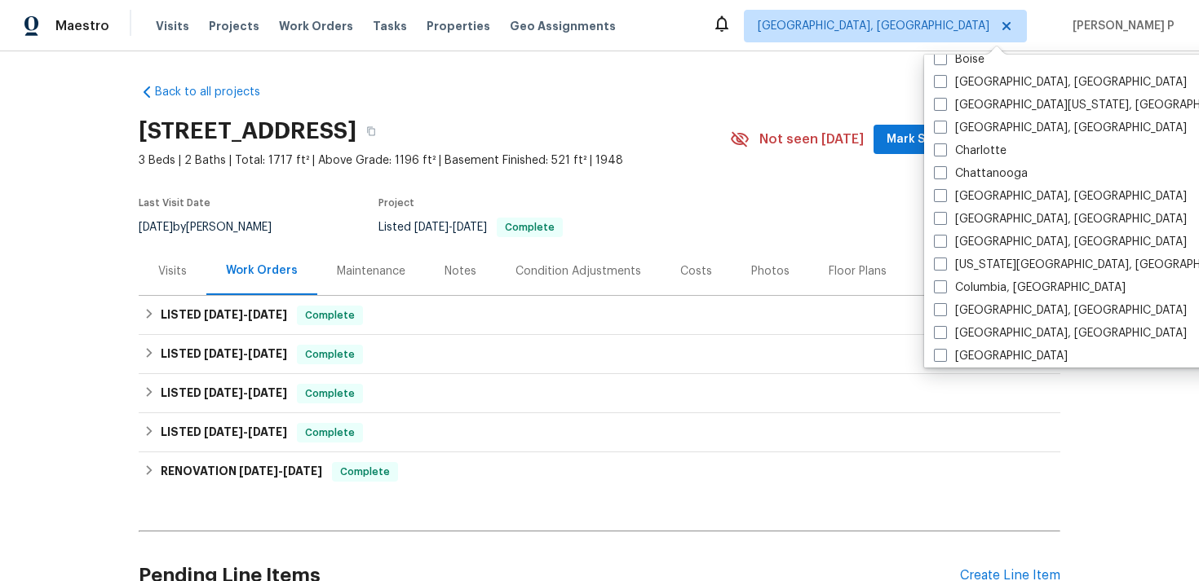
scroll to position [200, 0]
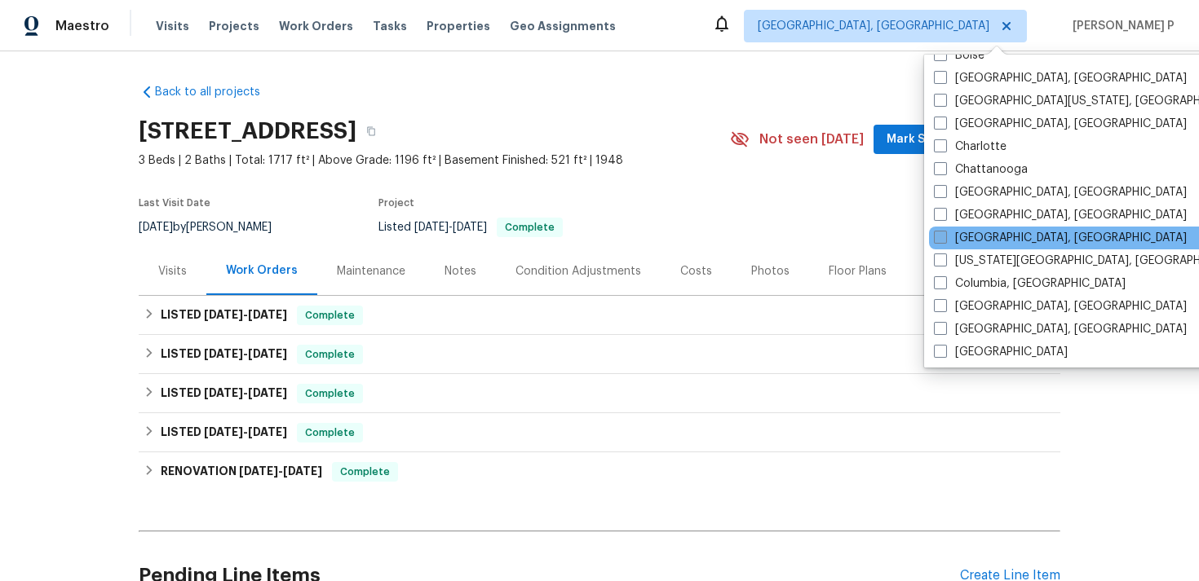
click at [956, 232] on label "[GEOGRAPHIC_DATA], [GEOGRAPHIC_DATA]" at bounding box center [1060, 238] width 253 height 16
click at [944, 232] on input "[GEOGRAPHIC_DATA], [GEOGRAPHIC_DATA]" at bounding box center [939, 235] width 11 height 11
checkbox input "true"
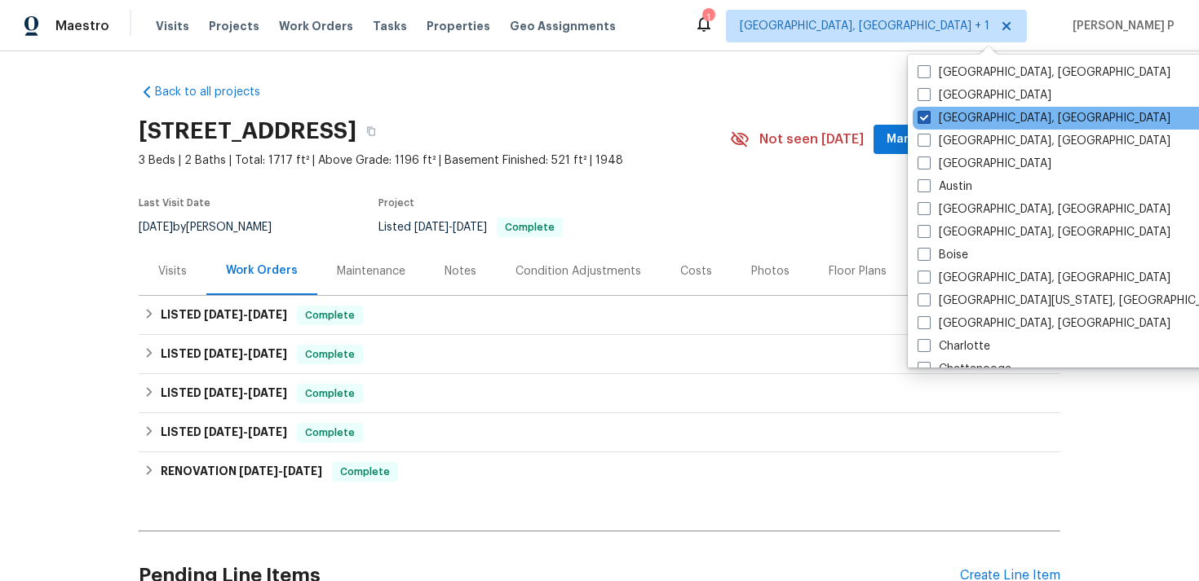
click at [924, 117] on span at bounding box center [923, 117] width 13 height 13
click at [924, 117] on input "Albuquerque, NM" at bounding box center [922, 115] width 11 height 11
checkbox input "false"
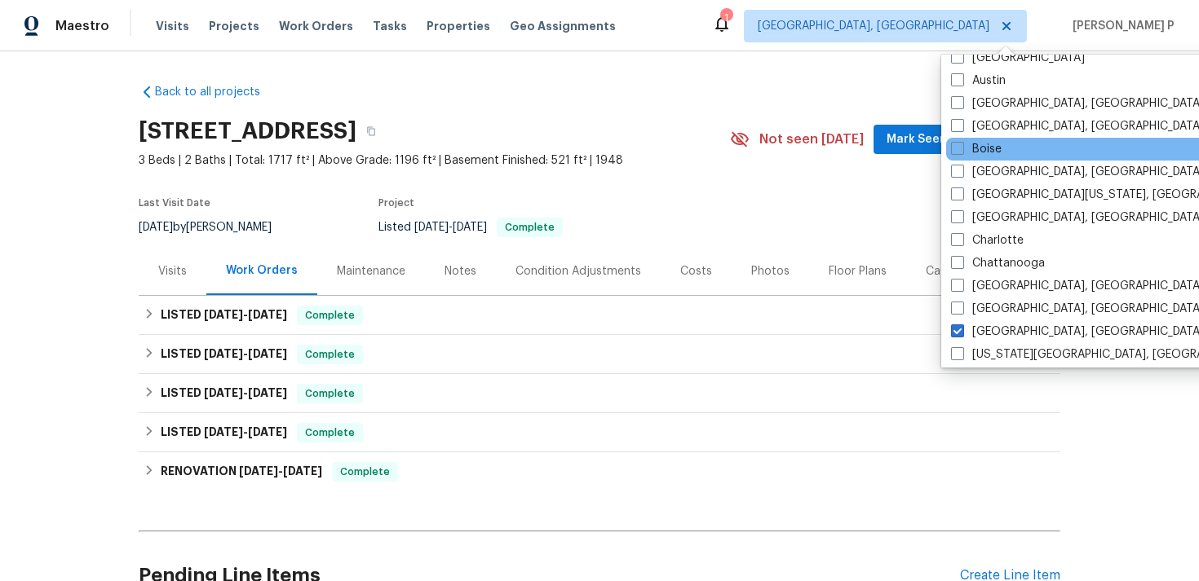
scroll to position [157, 0]
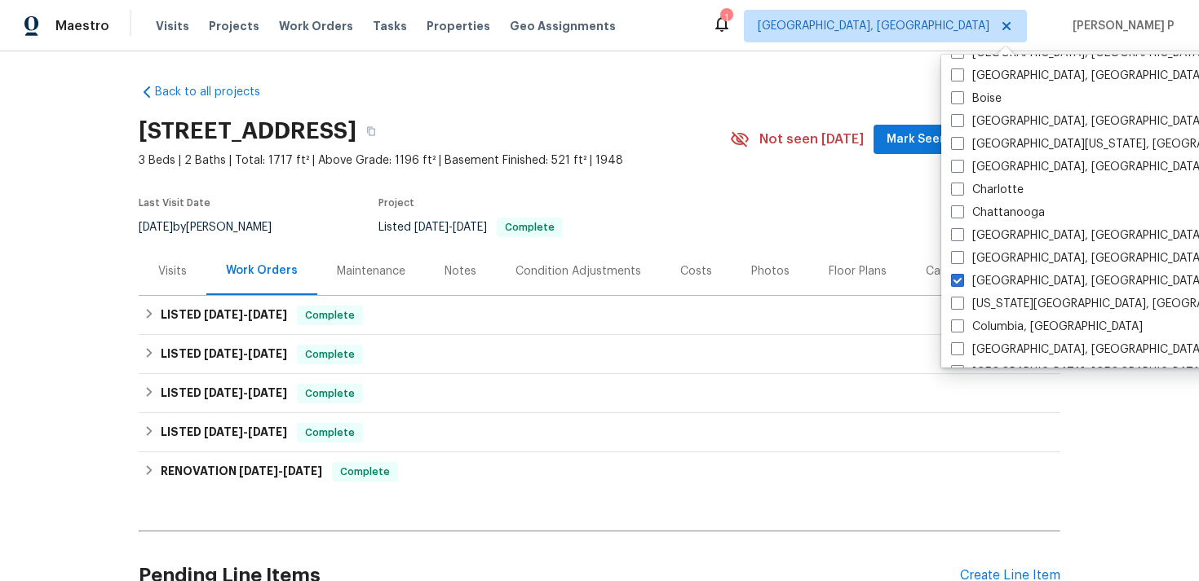
click at [812, 222] on section "8414 York Rd, North Royalton, OH 44133 3 Beds | 2 Baths | Total: 1717 ft² | Abo…" at bounding box center [599, 178] width 921 height 137
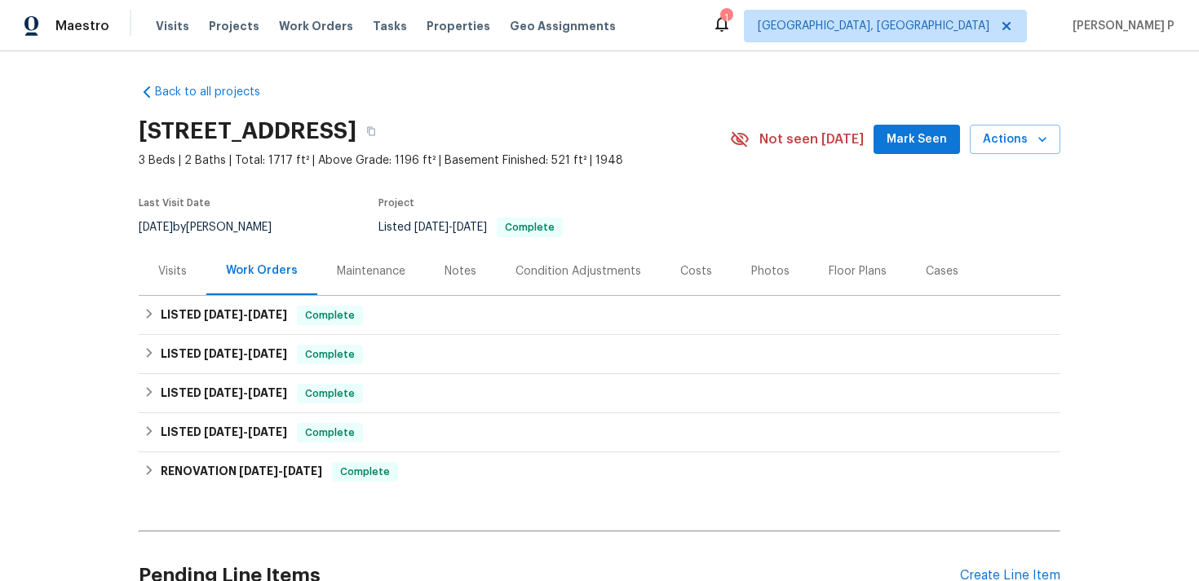
click at [174, 270] on div "Visits" at bounding box center [172, 271] width 29 height 16
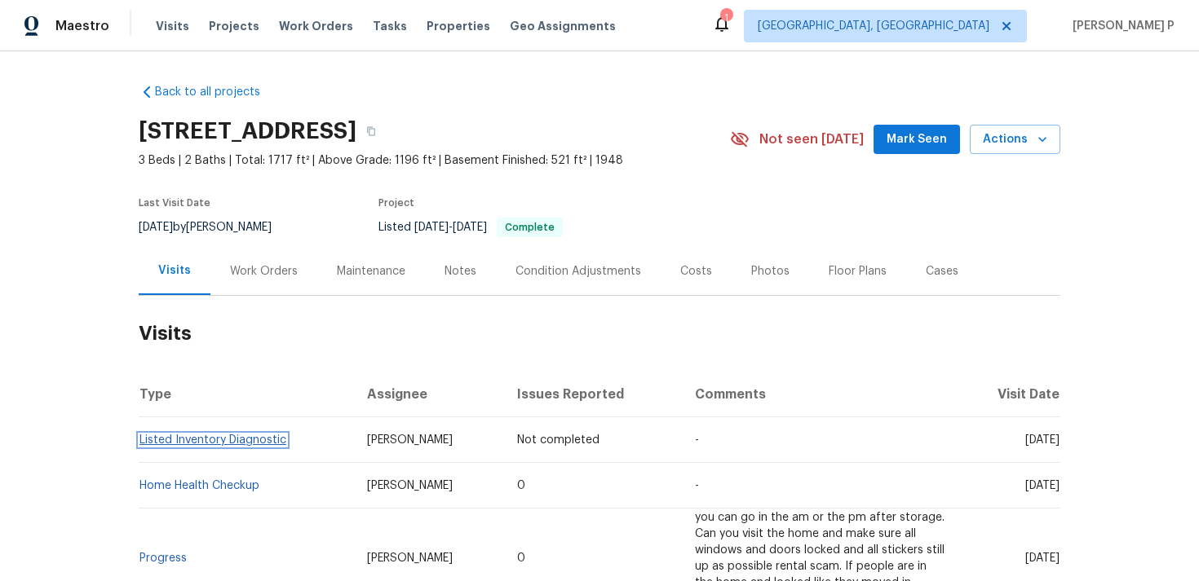
click at [215, 440] on link "Listed Inventory Diagnostic" at bounding box center [212, 440] width 147 height 11
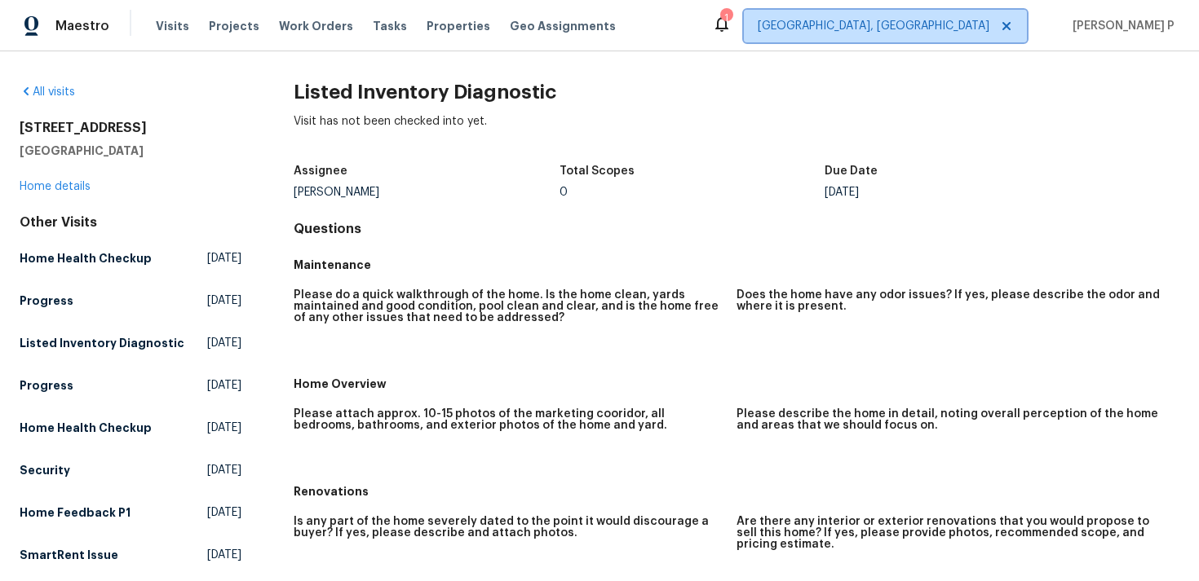
click at [986, 35] on span "[GEOGRAPHIC_DATA], [GEOGRAPHIC_DATA]" at bounding box center [885, 26] width 283 height 33
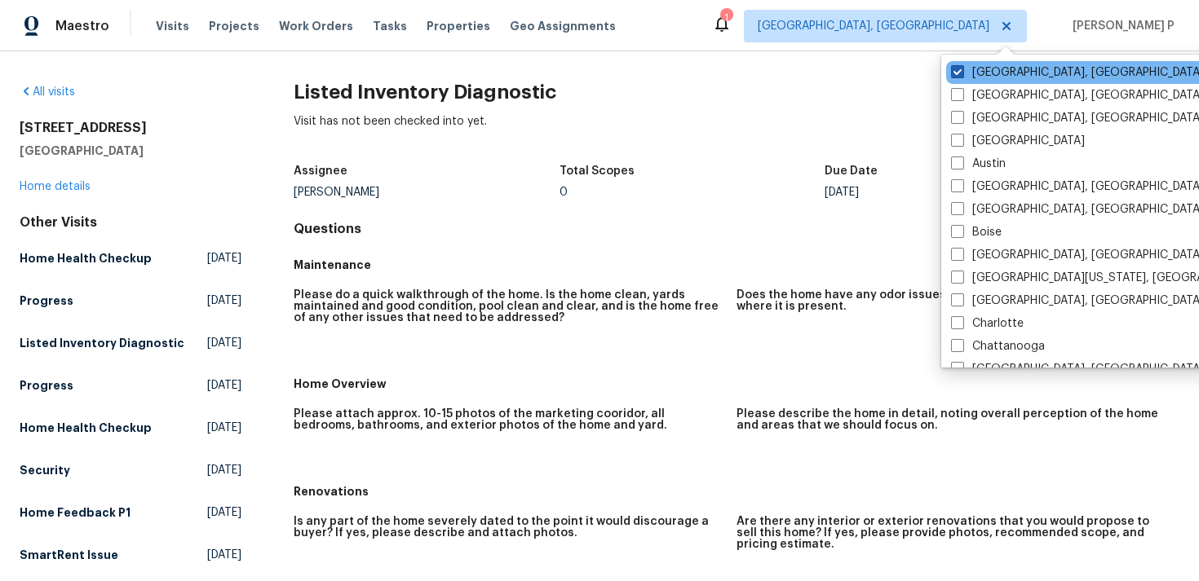
click at [986, 64] on label "[GEOGRAPHIC_DATA], [GEOGRAPHIC_DATA]" at bounding box center [1077, 72] width 253 height 16
click at [961, 64] on input "[GEOGRAPHIC_DATA], [GEOGRAPHIC_DATA]" at bounding box center [956, 69] width 11 height 11
checkbox input "false"
checkbox input "true"
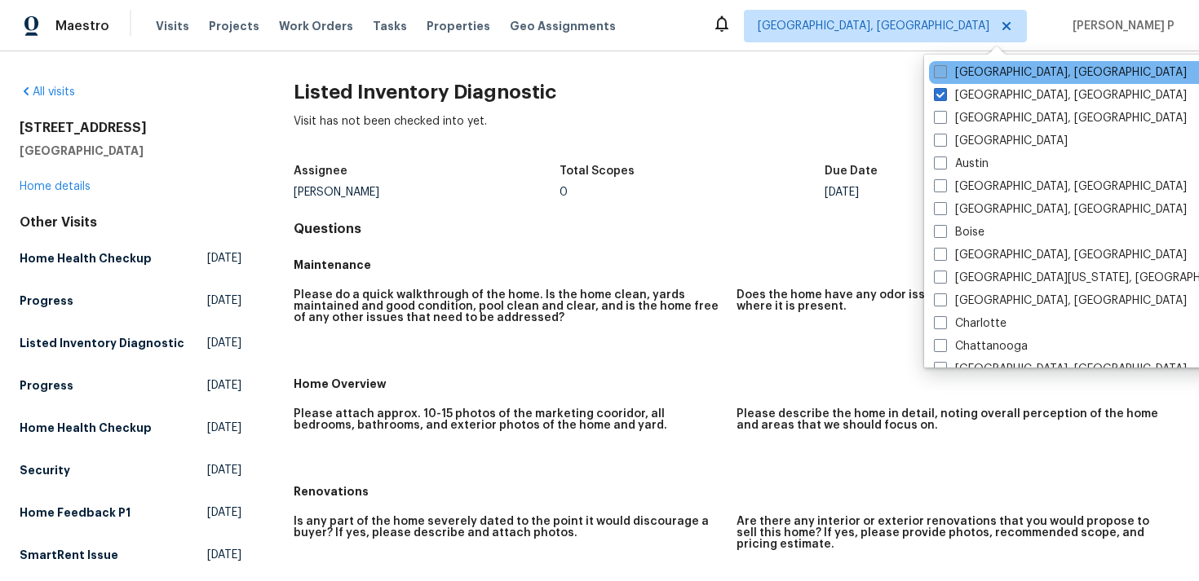
click at [969, 72] on label "[GEOGRAPHIC_DATA], [GEOGRAPHIC_DATA]" at bounding box center [1060, 72] width 253 height 16
click at [944, 72] on input "[GEOGRAPHIC_DATA], [GEOGRAPHIC_DATA]" at bounding box center [939, 69] width 11 height 11
checkbox input "true"
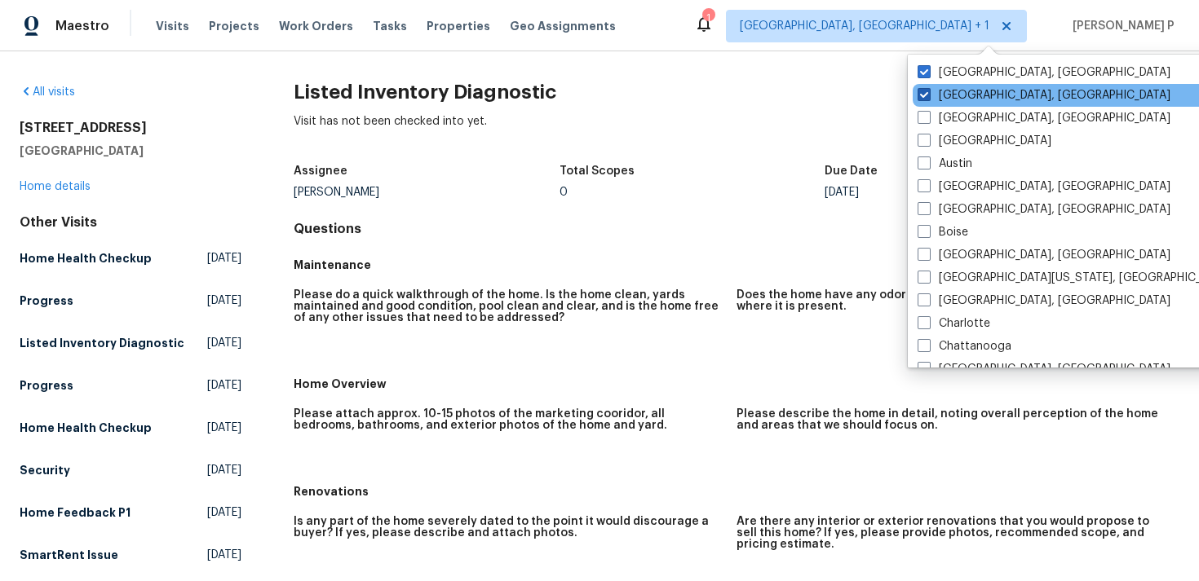
click at [965, 92] on label "Albuquerque, NM" at bounding box center [1043, 95] width 253 height 16
click at [928, 92] on input "Albuquerque, NM" at bounding box center [922, 92] width 11 height 11
checkbox input "false"
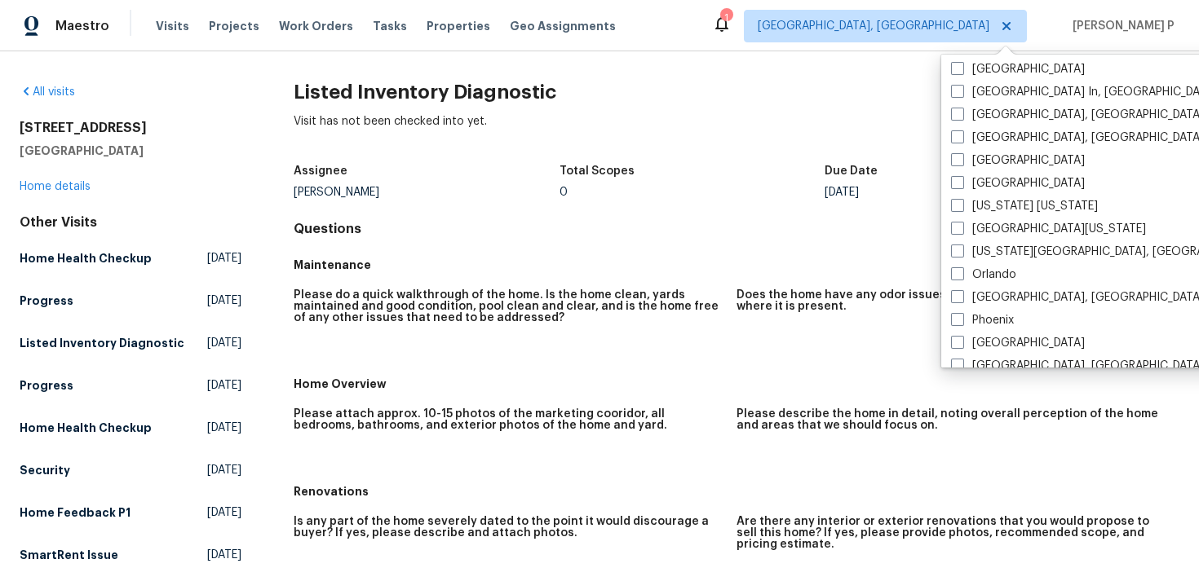
scroll to position [1093, 0]
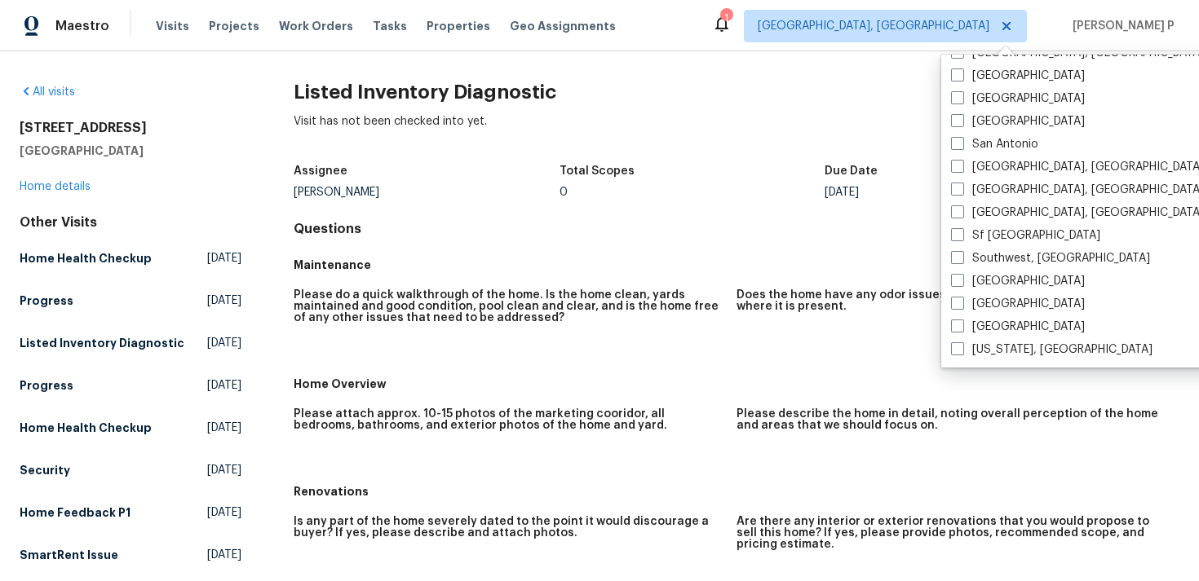
click at [762, 129] on div "Visit has not been checked into yet." at bounding box center [737, 134] width 886 height 42
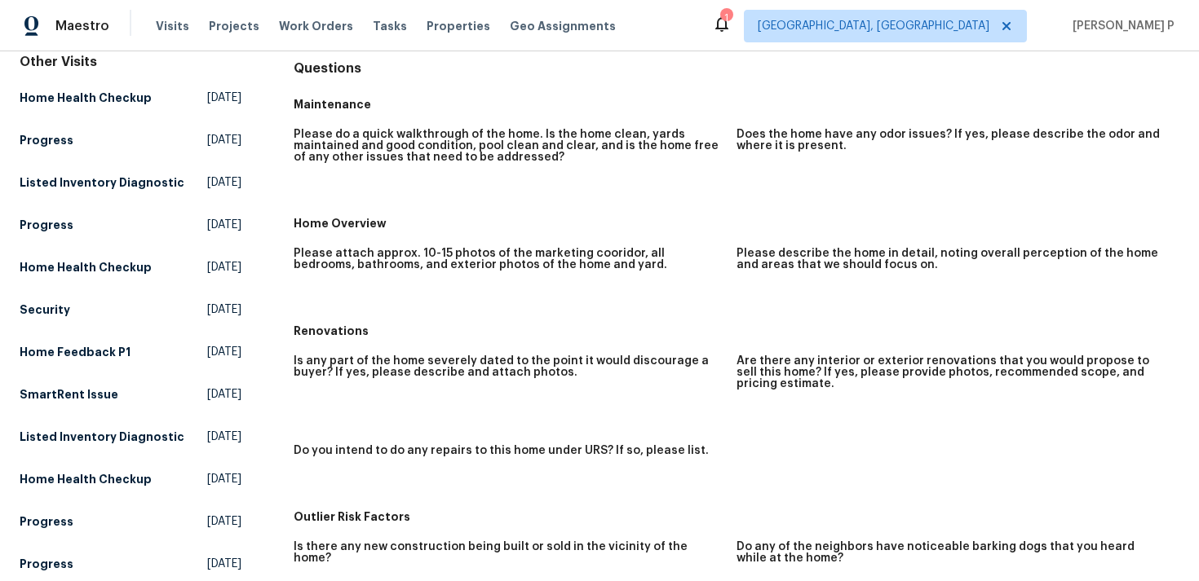
scroll to position [0, 0]
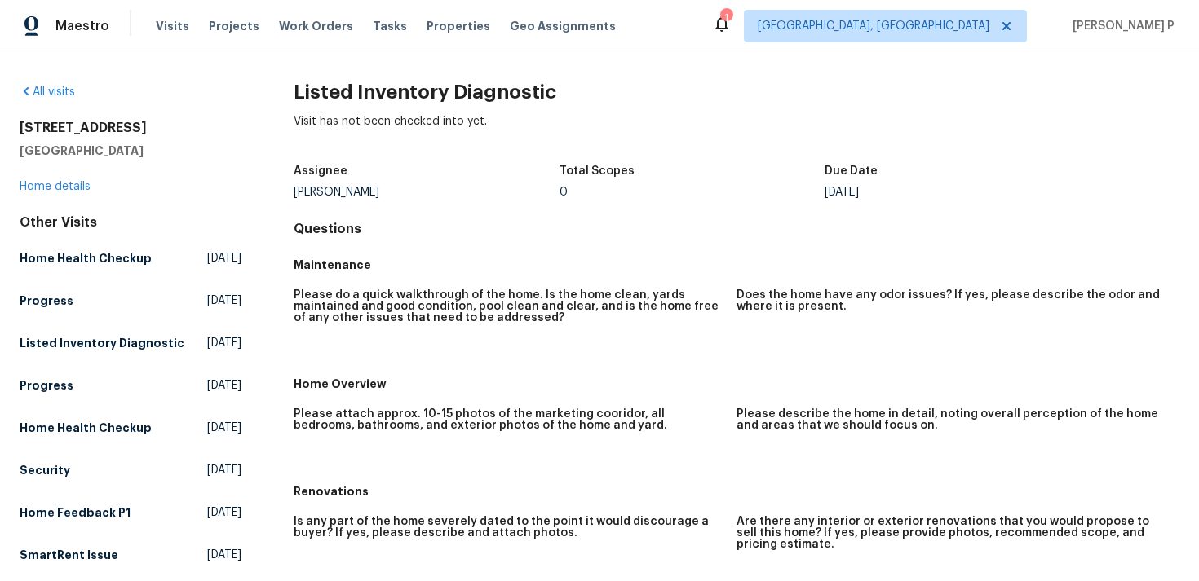
click at [47, 194] on div "8414 York Rd North Royalton, OH 44133 Home details" at bounding box center [131, 157] width 222 height 75
click at [59, 188] on link "Home details" at bounding box center [55, 186] width 71 height 11
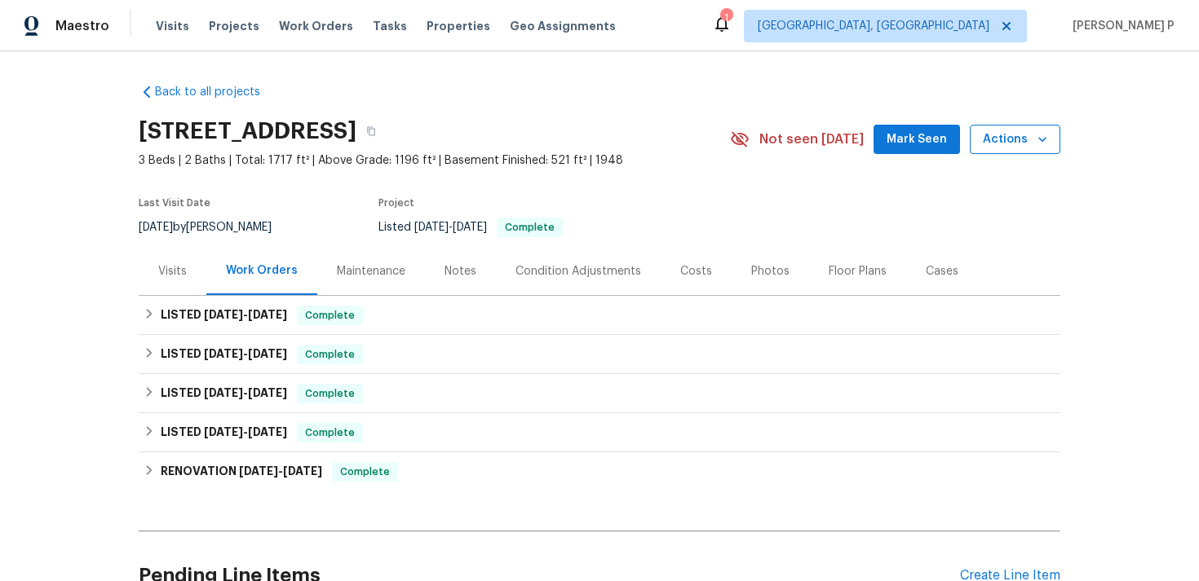
click at [988, 143] on span "Actions" at bounding box center [1015, 140] width 64 height 20
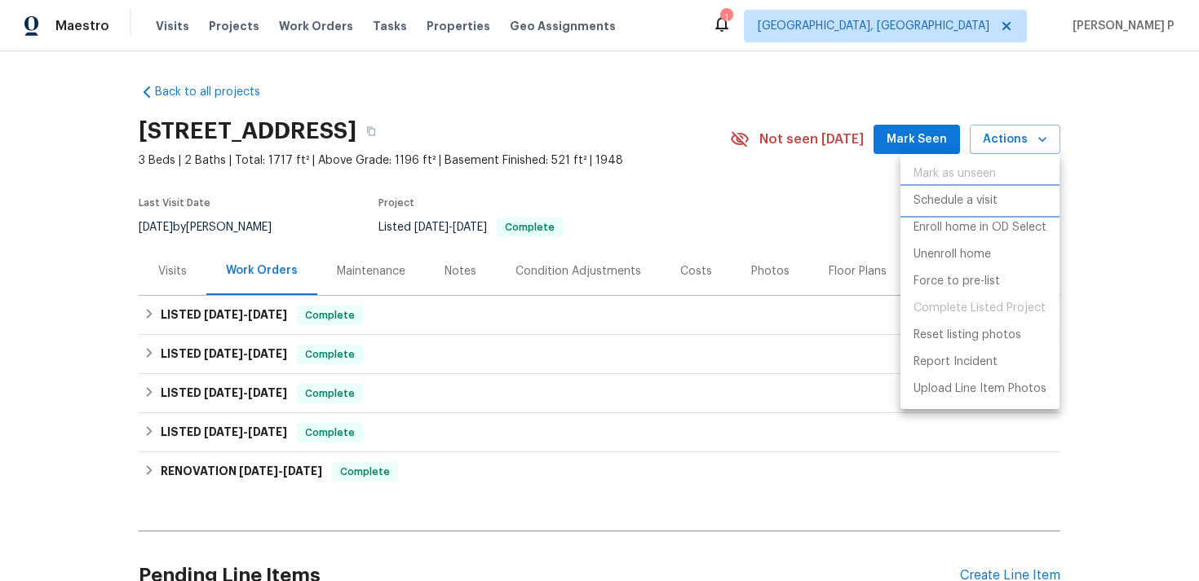
click at [965, 201] on p "Schedule a visit" at bounding box center [955, 200] width 84 height 17
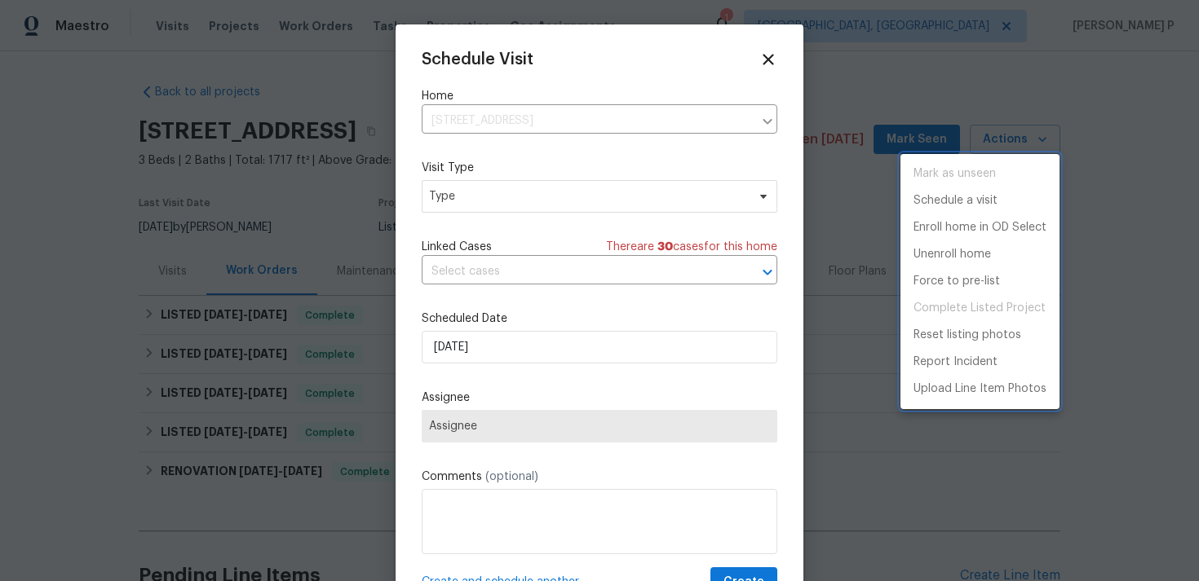
click at [771, 63] on div at bounding box center [599, 290] width 1199 height 581
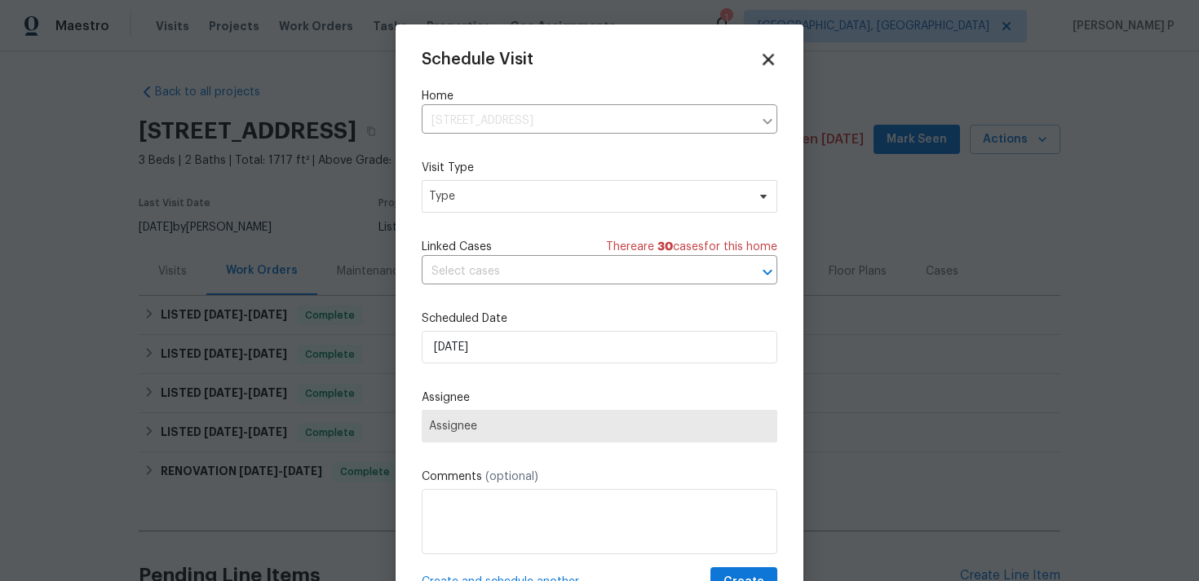
click at [769, 60] on icon at bounding box center [767, 59] width 11 height 11
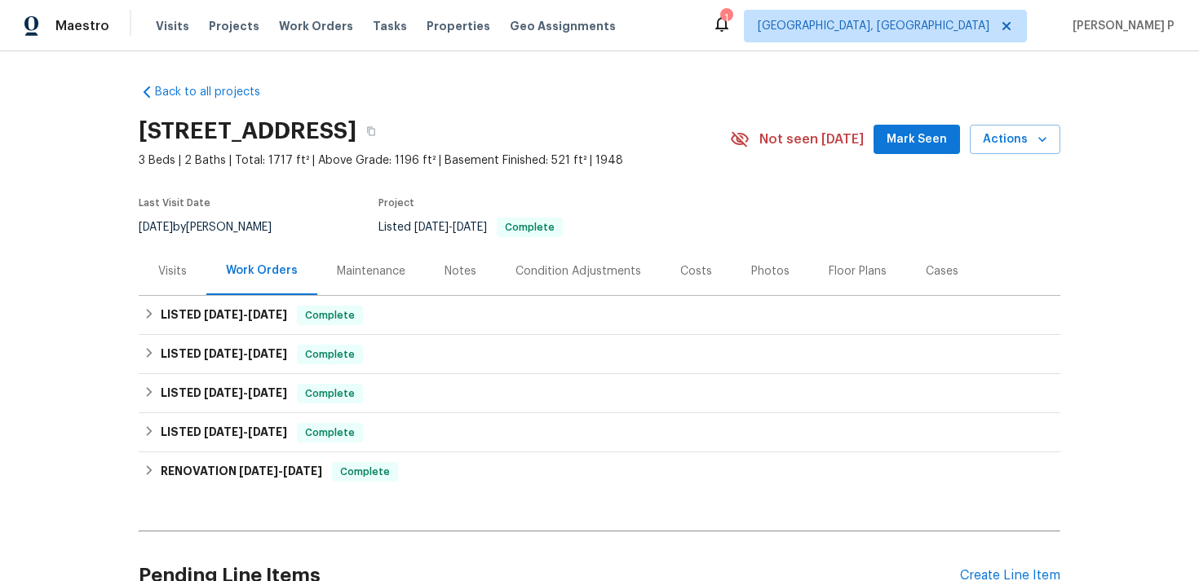
click at [177, 270] on div "Visits" at bounding box center [172, 271] width 29 height 16
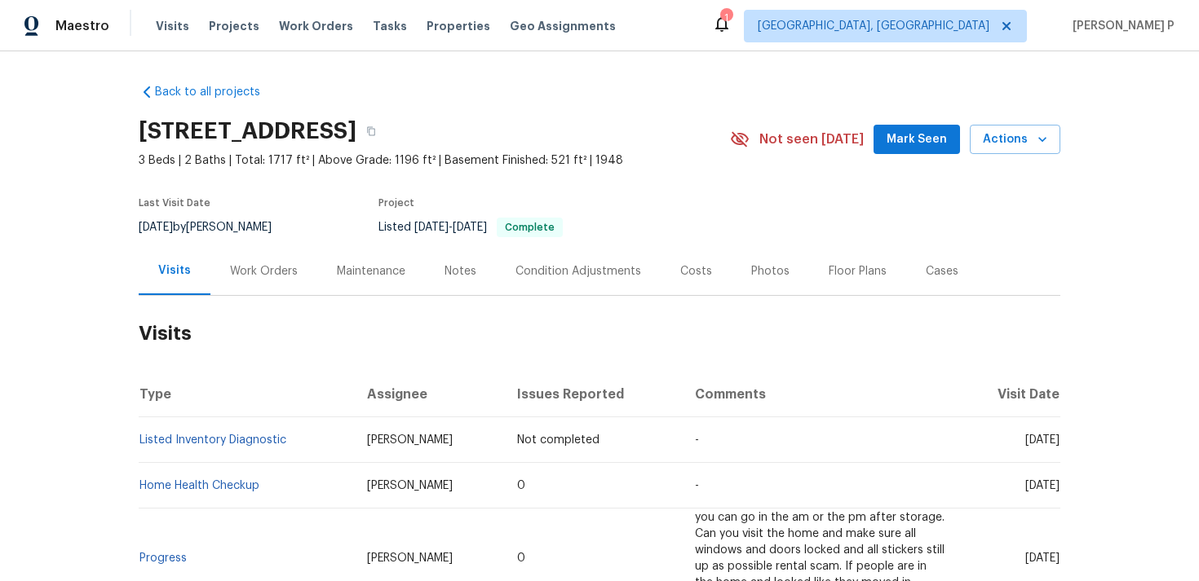
click at [265, 448] on td "Listed Inventory Diagnostic" at bounding box center [246, 440] width 215 height 46
click at [265, 442] on link "Listed Inventory Diagnostic" at bounding box center [212, 440] width 147 height 11
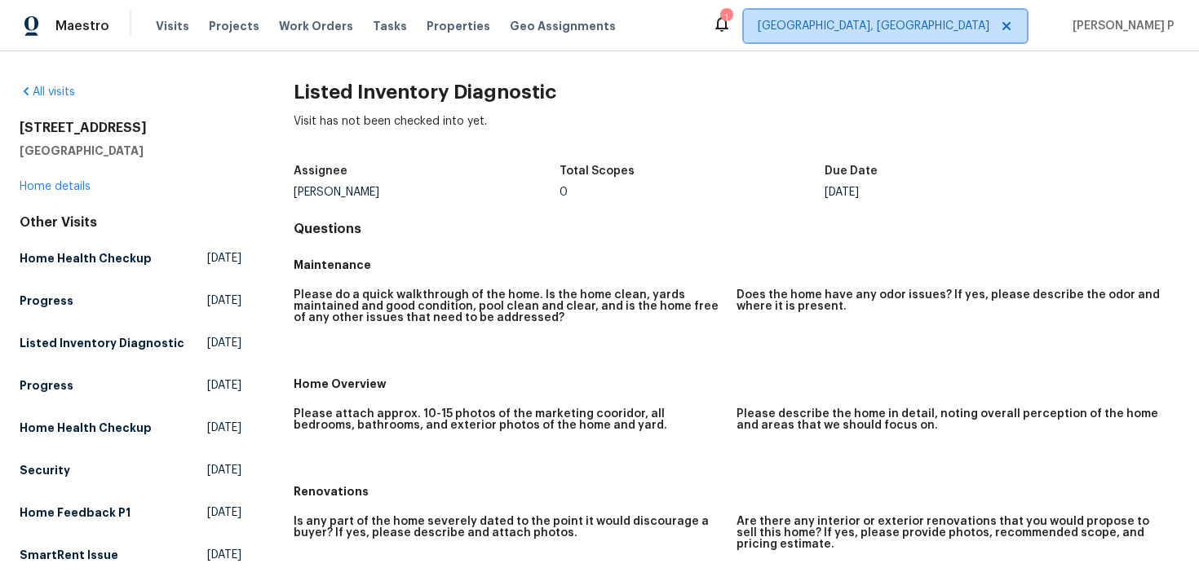
click at [996, 17] on span "[GEOGRAPHIC_DATA], [GEOGRAPHIC_DATA]" at bounding box center [885, 26] width 283 height 33
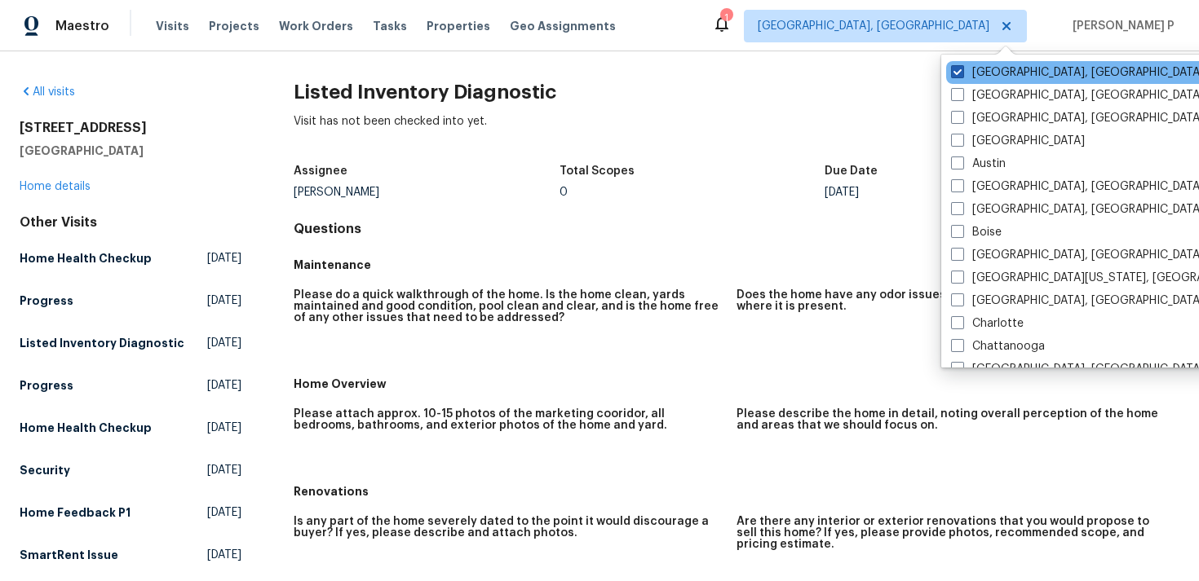
click at [961, 71] on span at bounding box center [957, 71] width 13 height 13
click at [961, 71] on input "[GEOGRAPHIC_DATA], [GEOGRAPHIC_DATA]" at bounding box center [956, 69] width 11 height 11
checkbox input "false"
checkbox input "true"
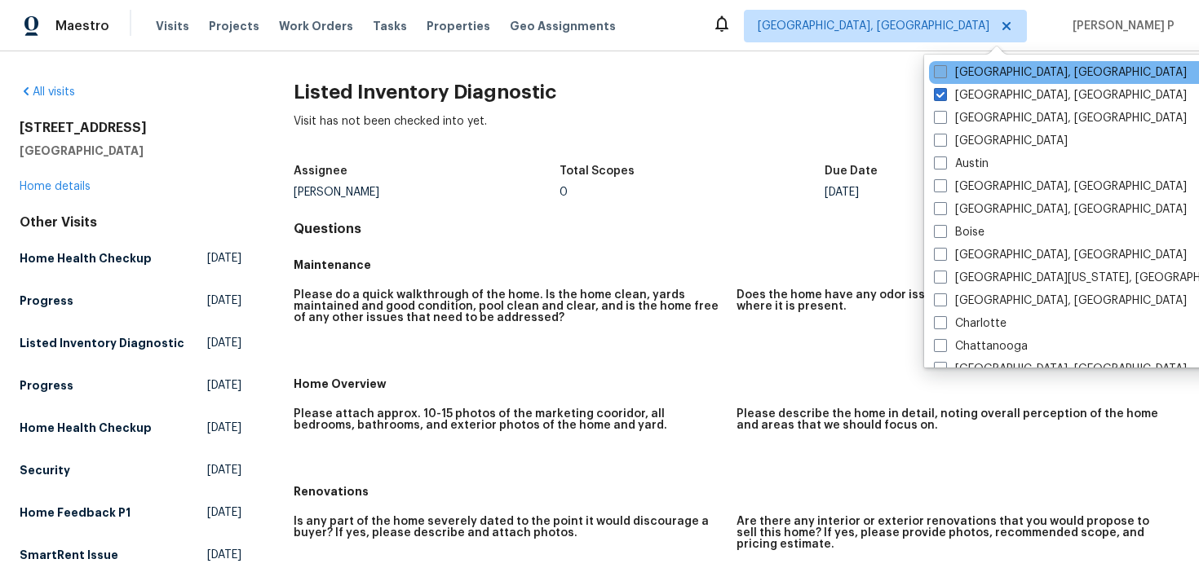
click at [946, 71] on span at bounding box center [940, 71] width 13 height 13
click at [944, 71] on input "[GEOGRAPHIC_DATA], [GEOGRAPHIC_DATA]" at bounding box center [939, 69] width 11 height 11
checkbox input "true"
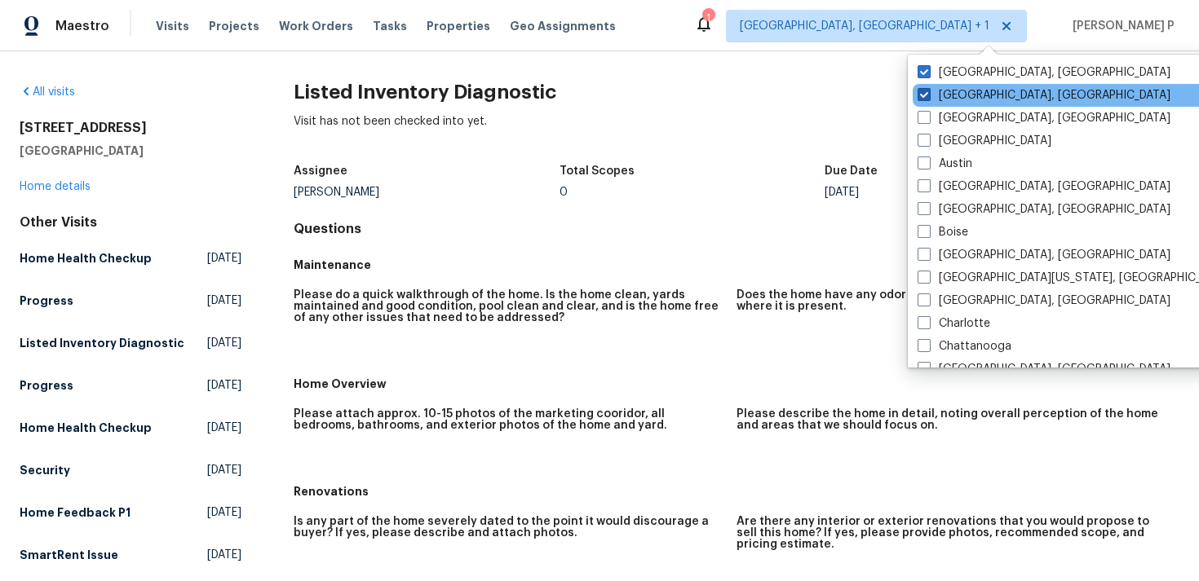
click at [946, 96] on label "[GEOGRAPHIC_DATA], [GEOGRAPHIC_DATA]" at bounding box center [1043, 95] width 253 height 16
click at [928, 96] on input "[GEOGRAPHIC_DATA], [GEOGRAPHIC_DATA]" at bounding box center [922, 92] width 11 height 11
checkbox input "false"
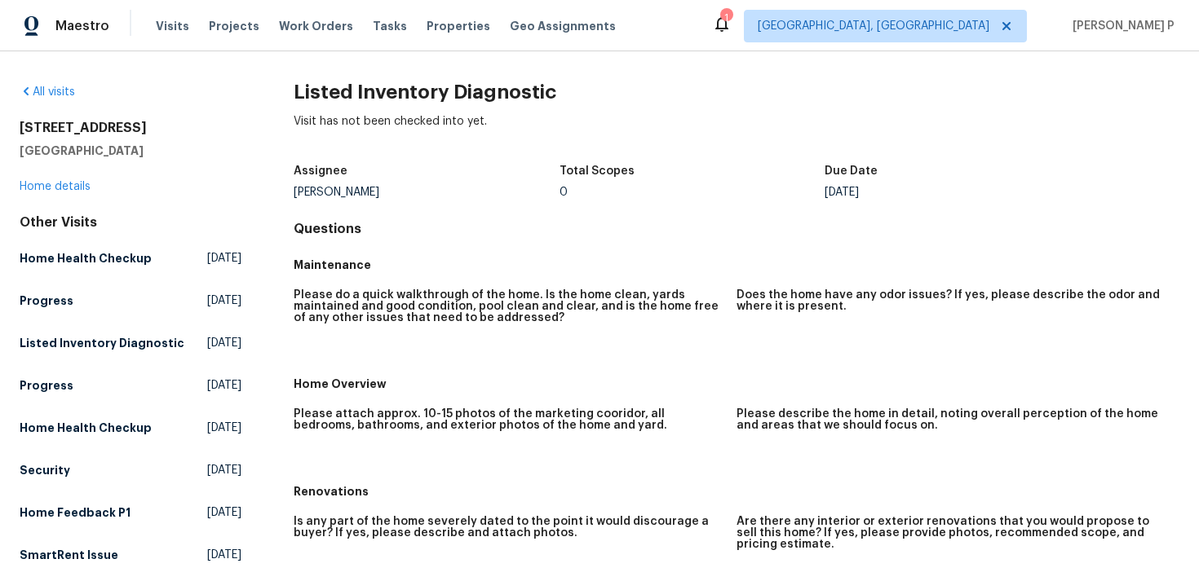
click at [823, 138] on div "Visit has not been checked into yet." at bounding box center [737, 134] width 886 height 42
click at [44, 188] on link "Home details" at bounding box center [55, 186] width 71 height 11
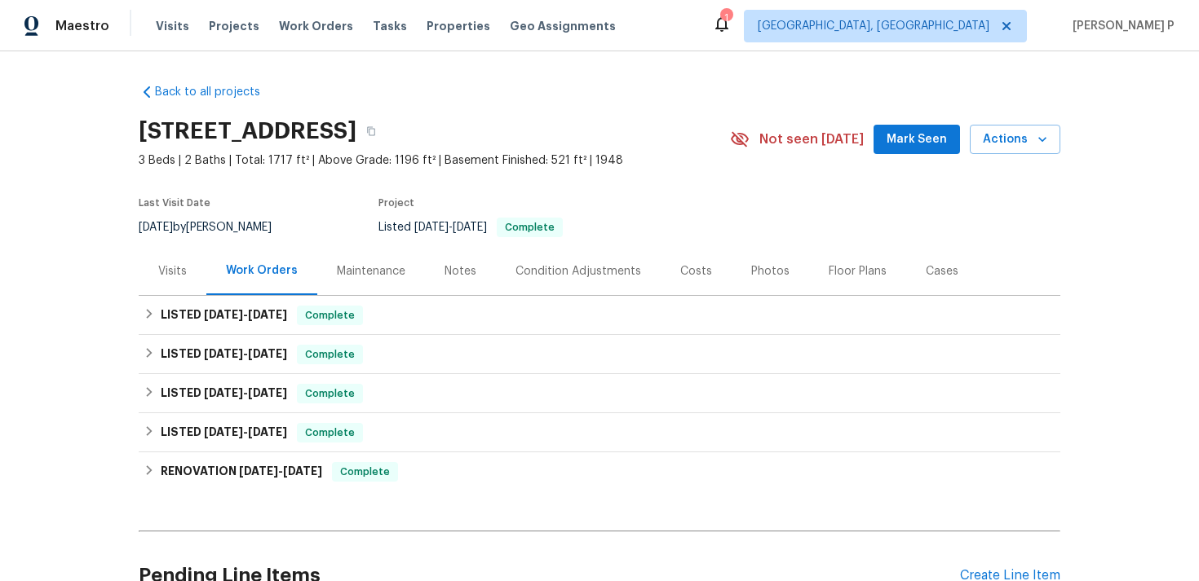
click at [182, 266] on div "Visits" at bounding box center [172, 271] width 29 height 16
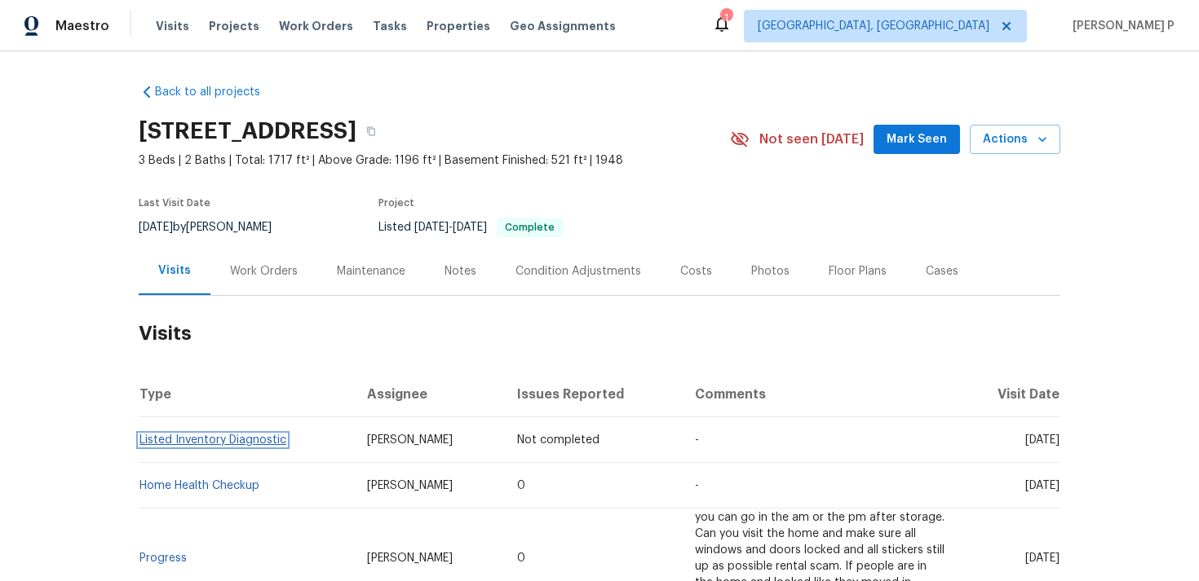
click at [215, 441] on link "Listed Inventory Diagnostic" at bounding box center [212, 440] width 147 height 11
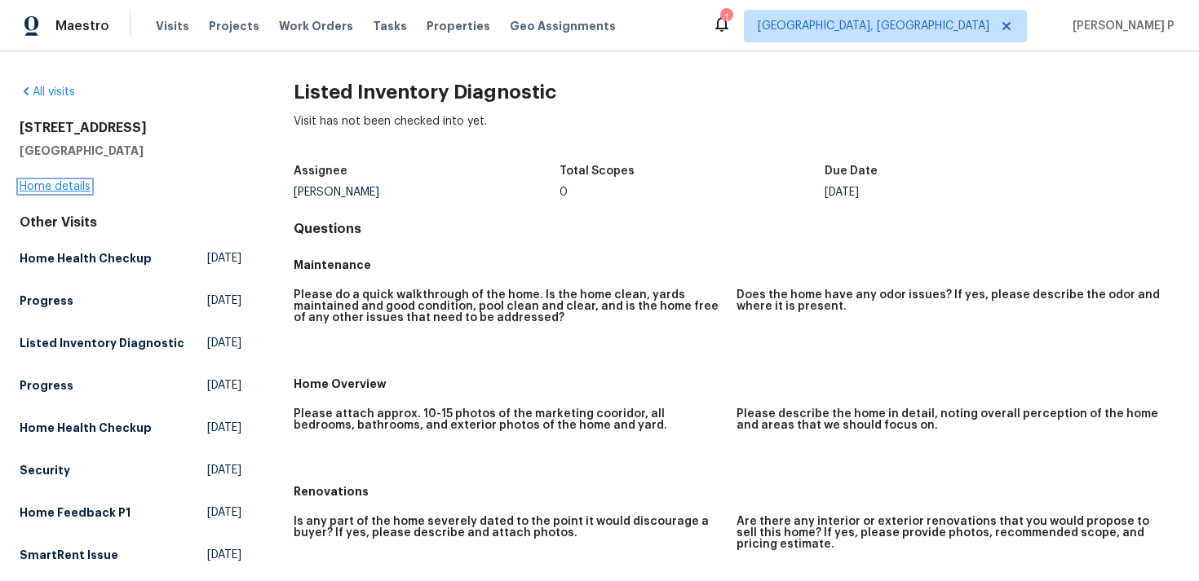
click at [49, 188] on link "Home details" at bounding box center [55, 186] width 71 height 11
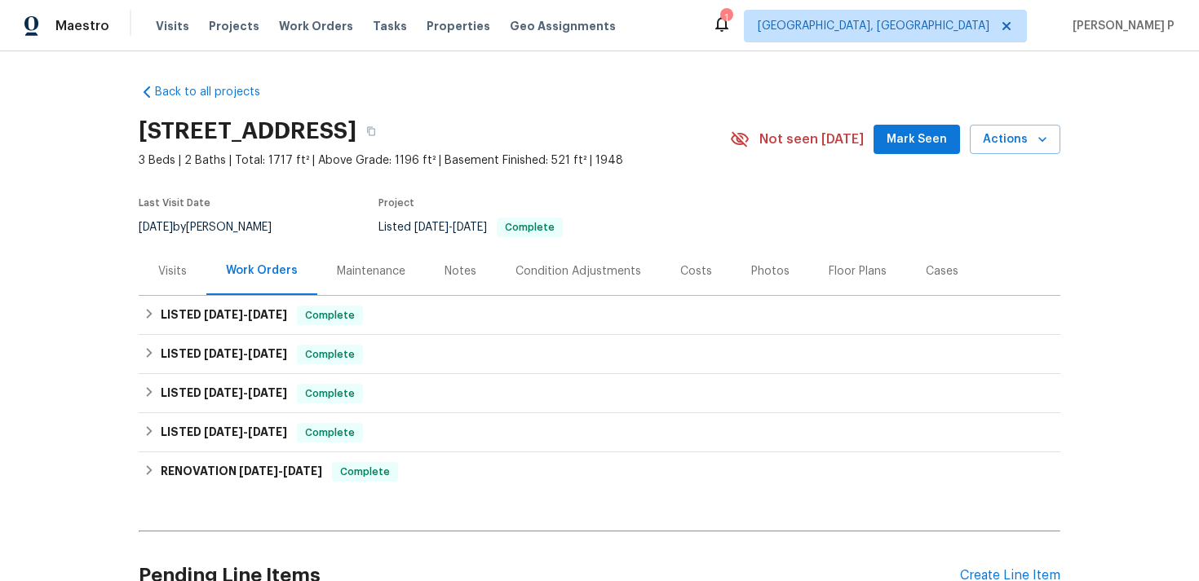
click at [172, 272] on div "Visits" at bounding box center [172, 271] width 29 height 16
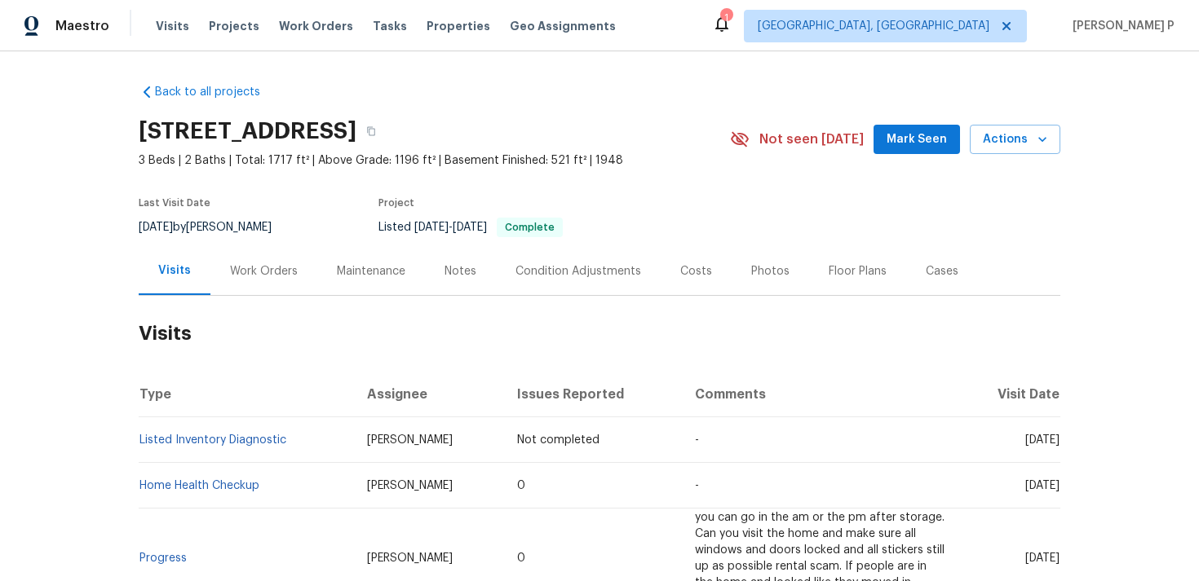
click at [185, 430] on td "Listed Inventory Diagnostic" at bounding box center [246, 440] width 215 height 46
click at [187, 440] on link "Listed Inventory Diagnostic" at bounding box center [212, 440] width 147 height 11
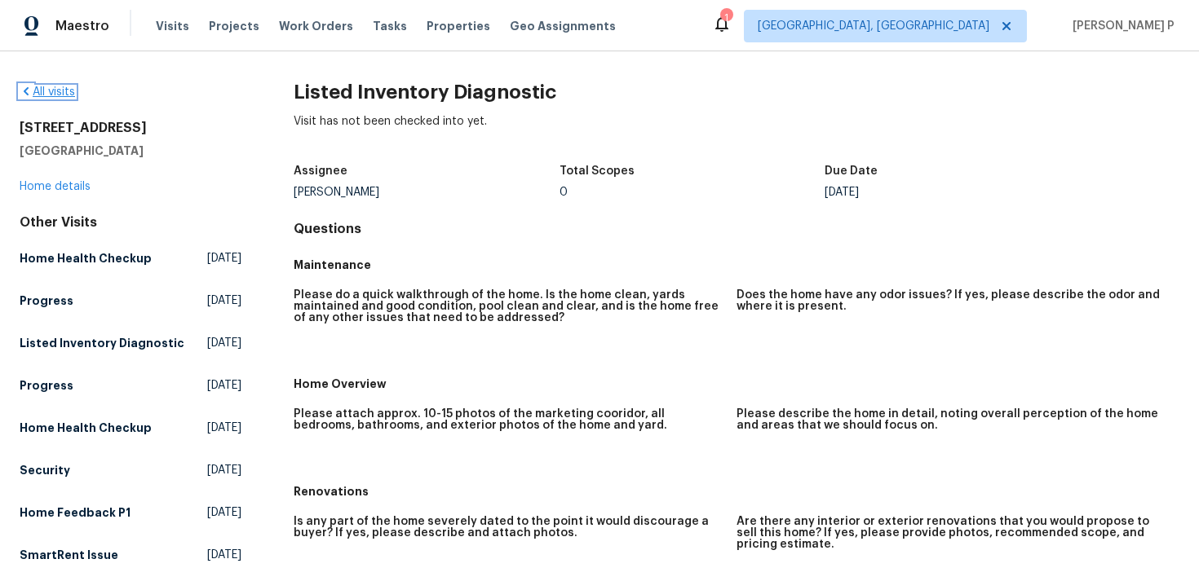
click at [52, 96] on link "All visits" at bounding box center [47, 91] width 55 height 11
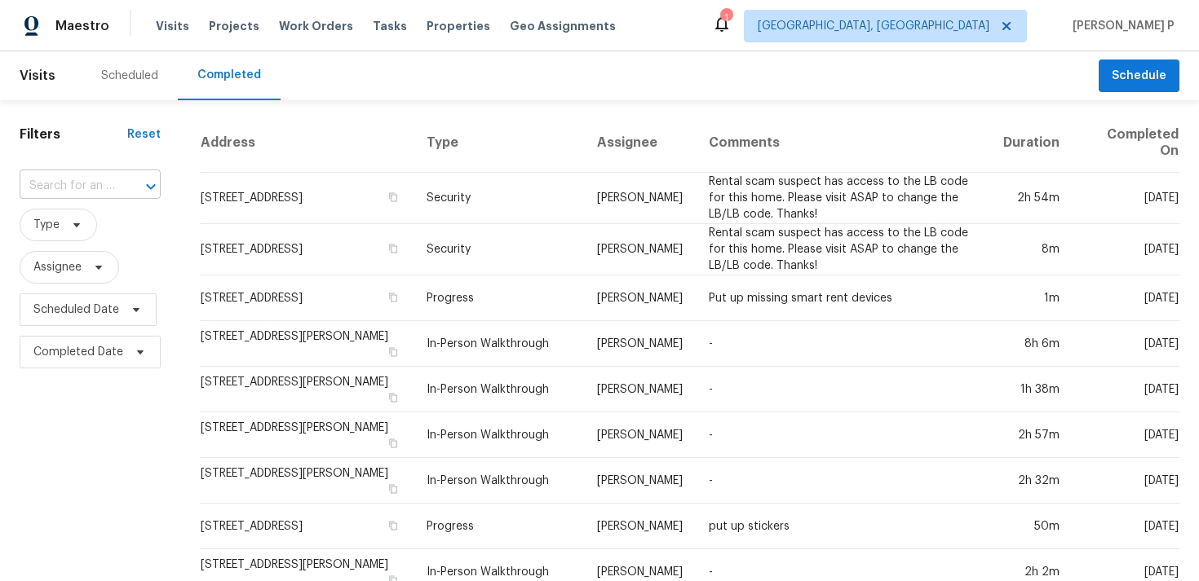
click at [80, 184] on input "text" at bounding box center [67, 186] width 95 height 25
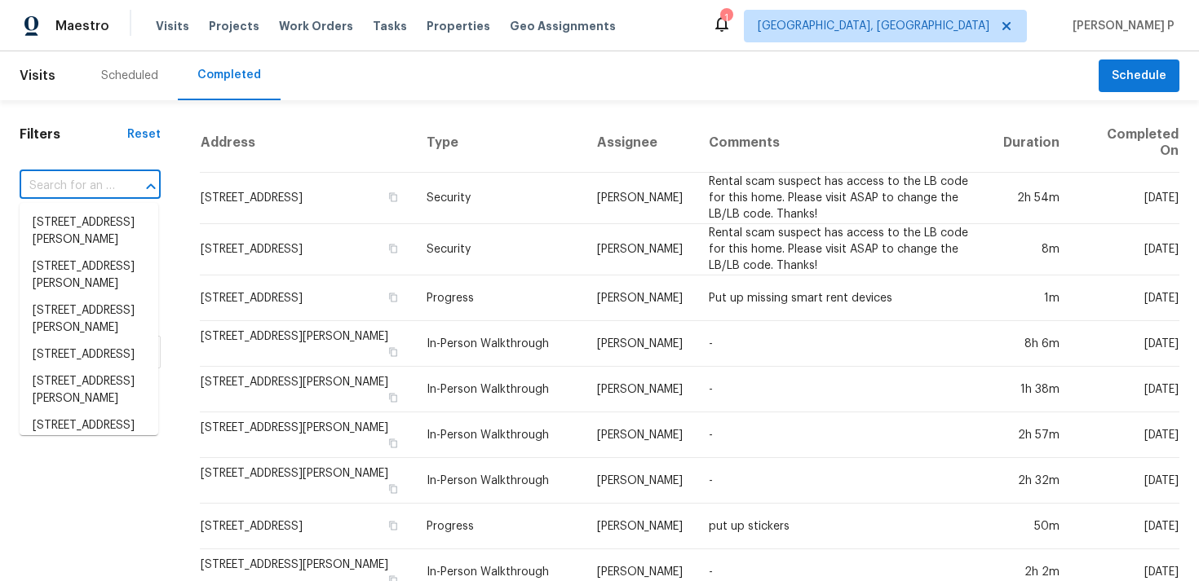
paste input "8414 York Rd North Royalton OH 44133"
type input "8414 York Rd North Royalton OH 44133"
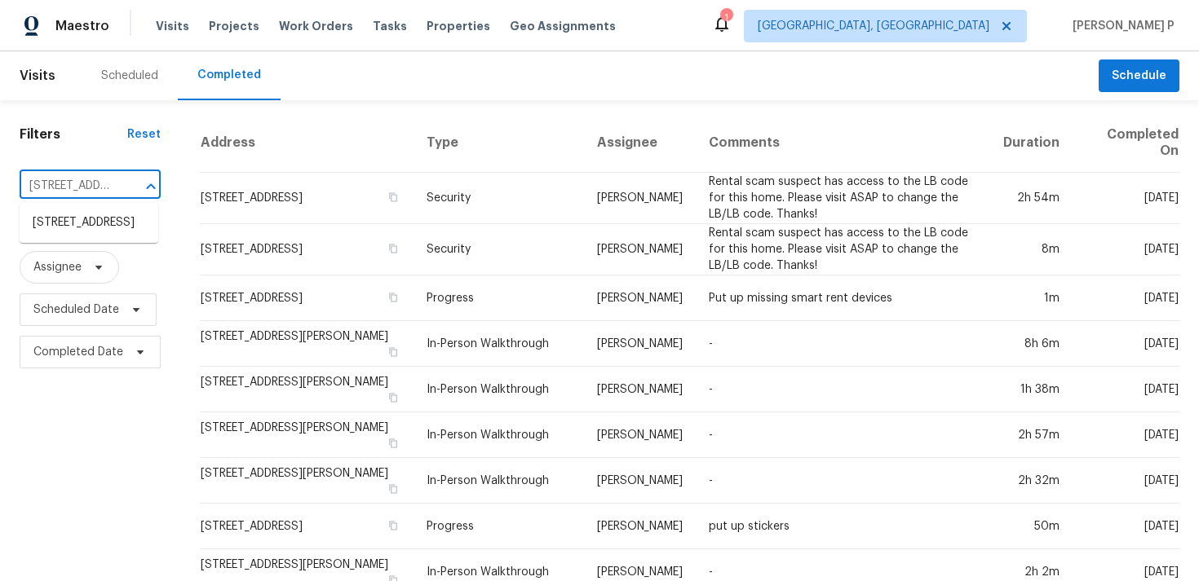
scroll to position [0, 123]
click at [77, 236] on li "8414 York Rd, North Royalton, OH 44133" at bounding box center [89, 223] width 139 height 27
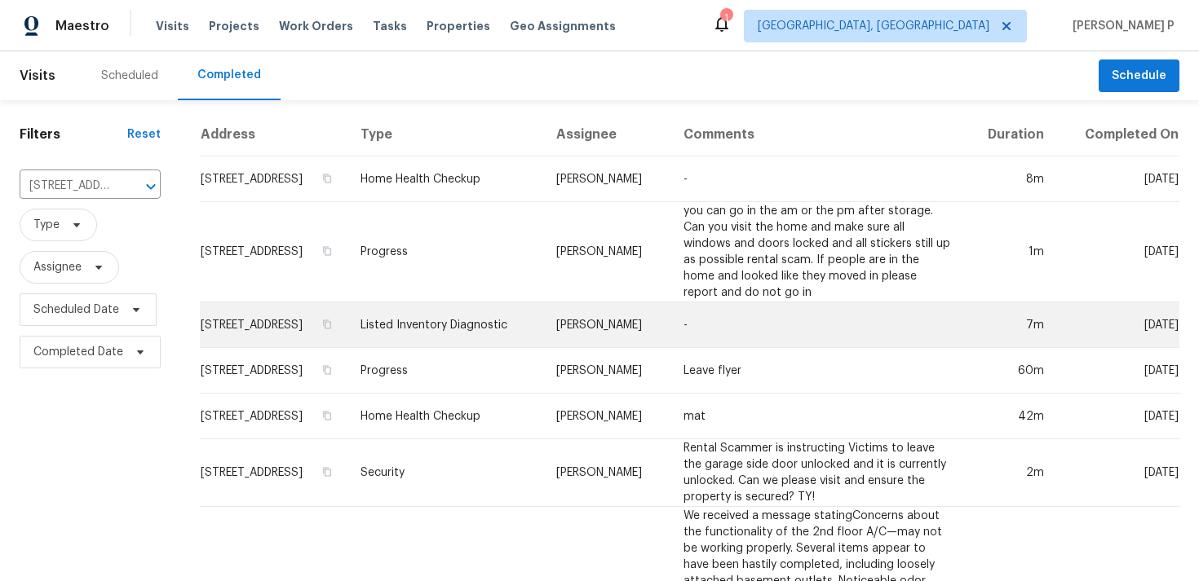
click at [458, 315] on td "Listed Inventory Diagnostic" at bounding box center [445, 326] width 196 height 46
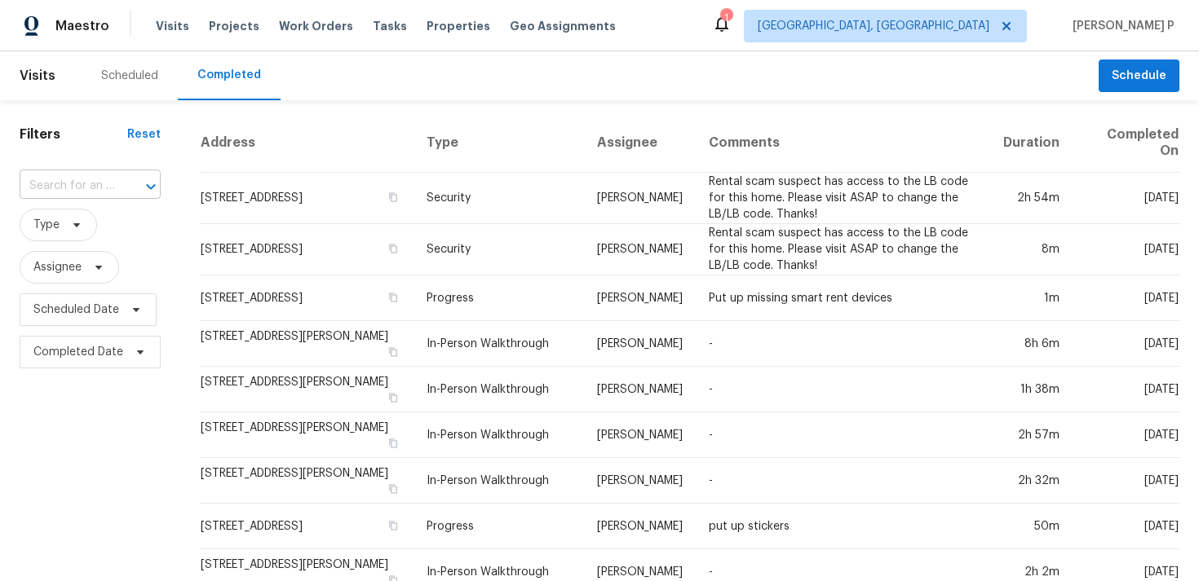
click at [82, 192] on input "text" at bounding box center [67, 186] width 95 height 25
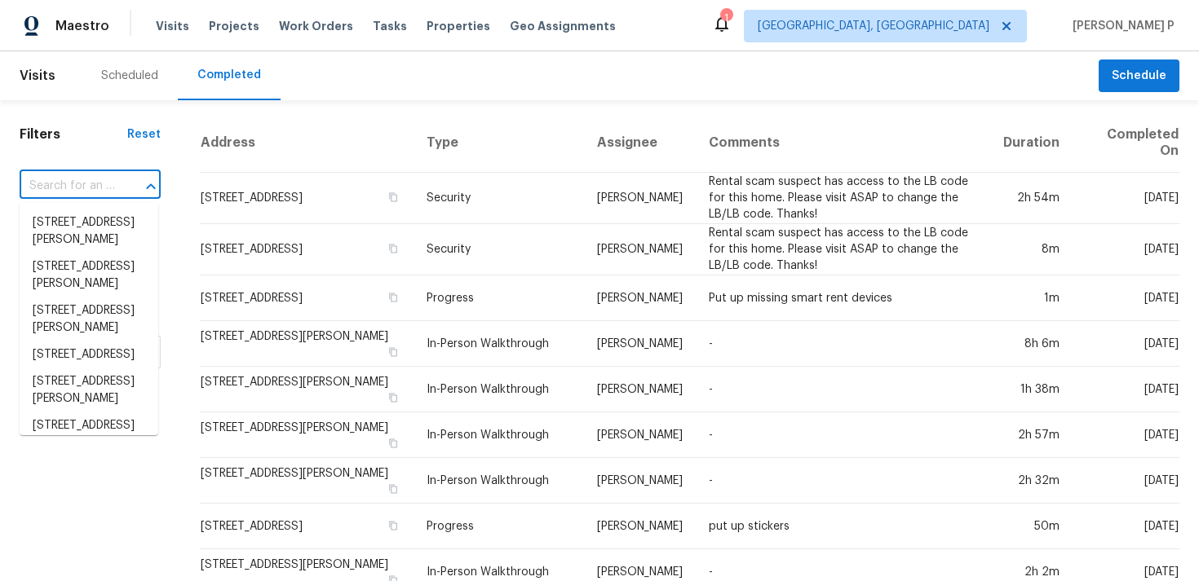
click at [82, 192] on input "text" at bounding box center [67, 186] width 95 height 25
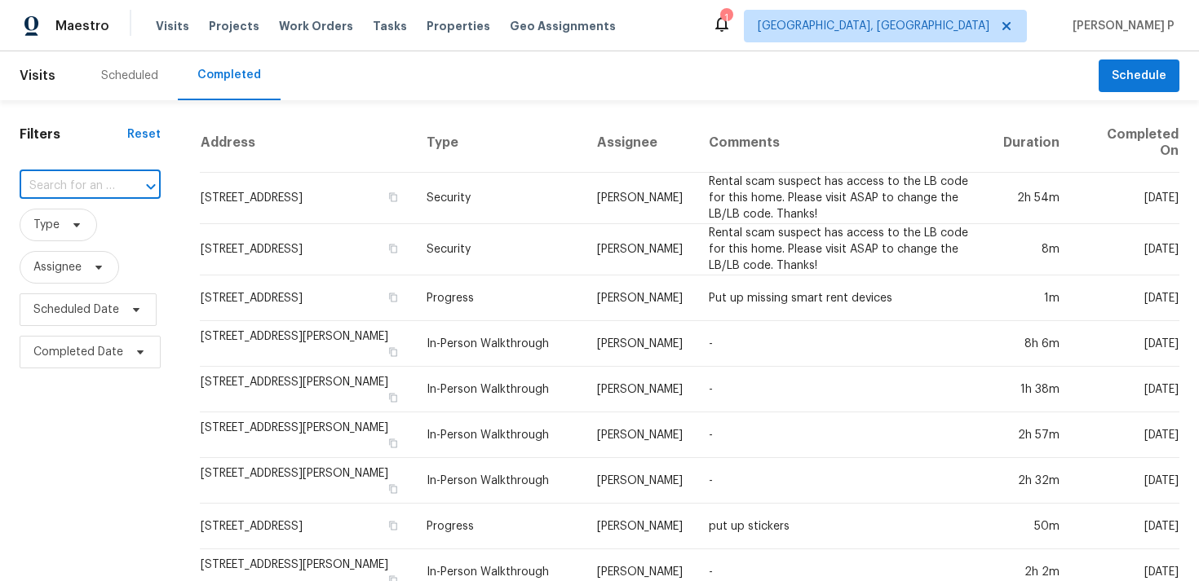
paste input "[STREET_ADDRESS]"
type input "[STREET_ADDRESS]"
click at [77, 219] on li "[STREET_ADDRESS]" at bounding box center [89, 223] width 139 height 27
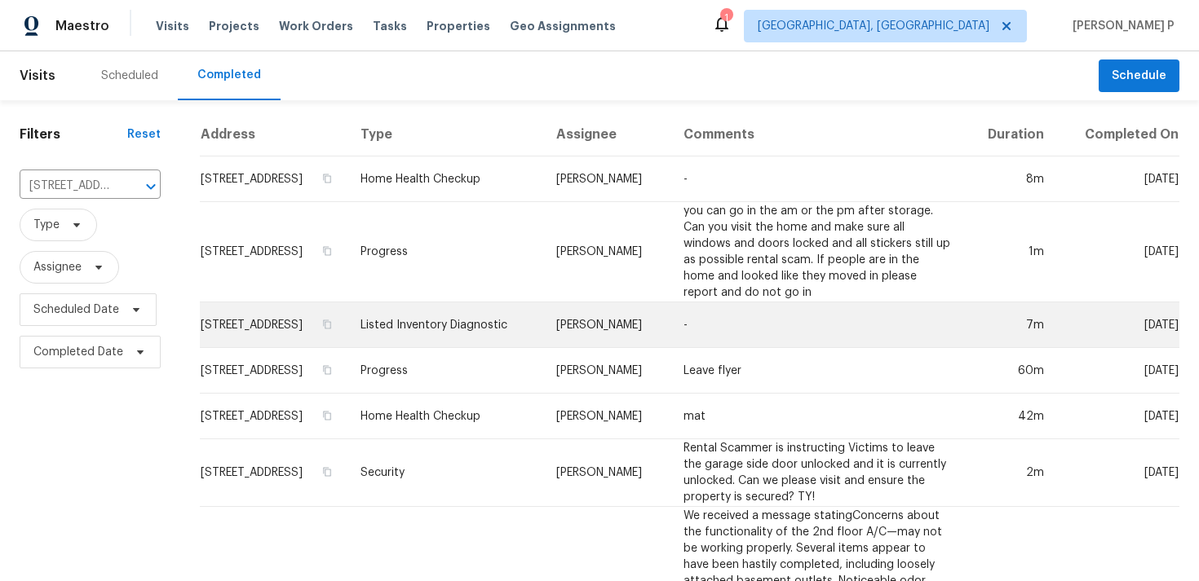
click at [1155, 325] on td "[DATE]" at bounding box center [1118, 326] width 122 height 46
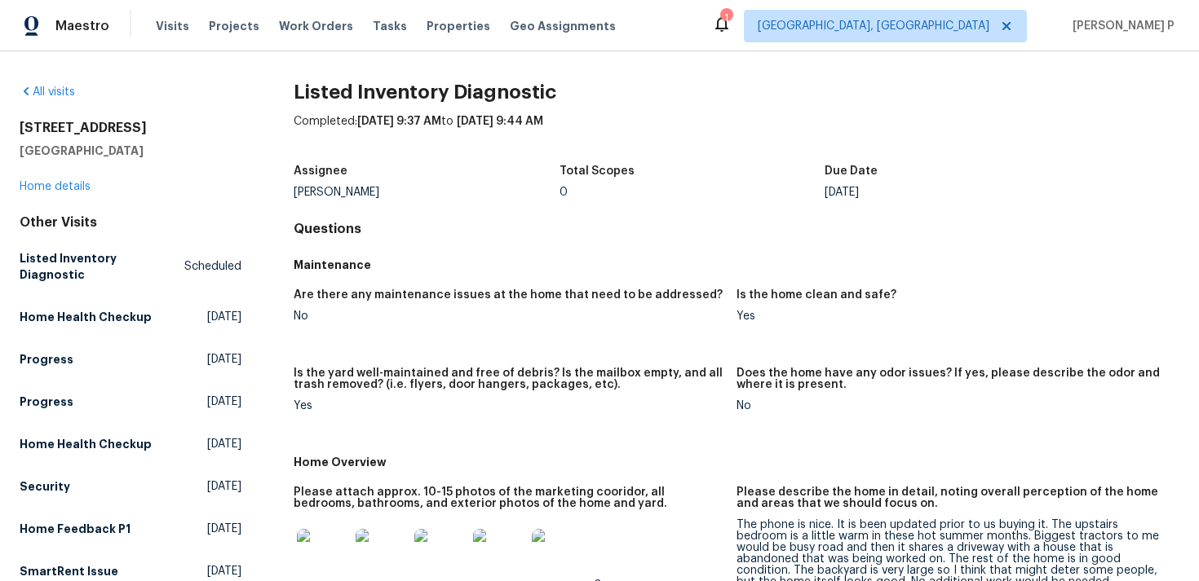
click at [53, 86] on div "All visits" at bounding box center [131, 92] width 222 height 16
click at [54, 88] on link "All visits" at bounding box center [47, 91] width 55 height 11
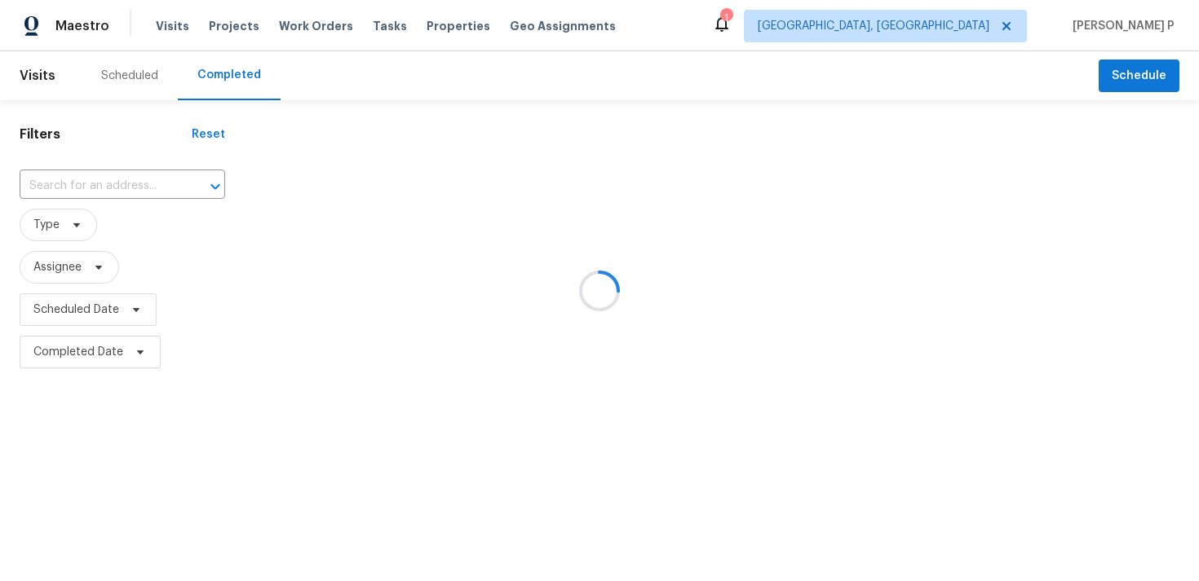
click at [54, 88] on div at bounding box center [599, 290] width 1199 height 581
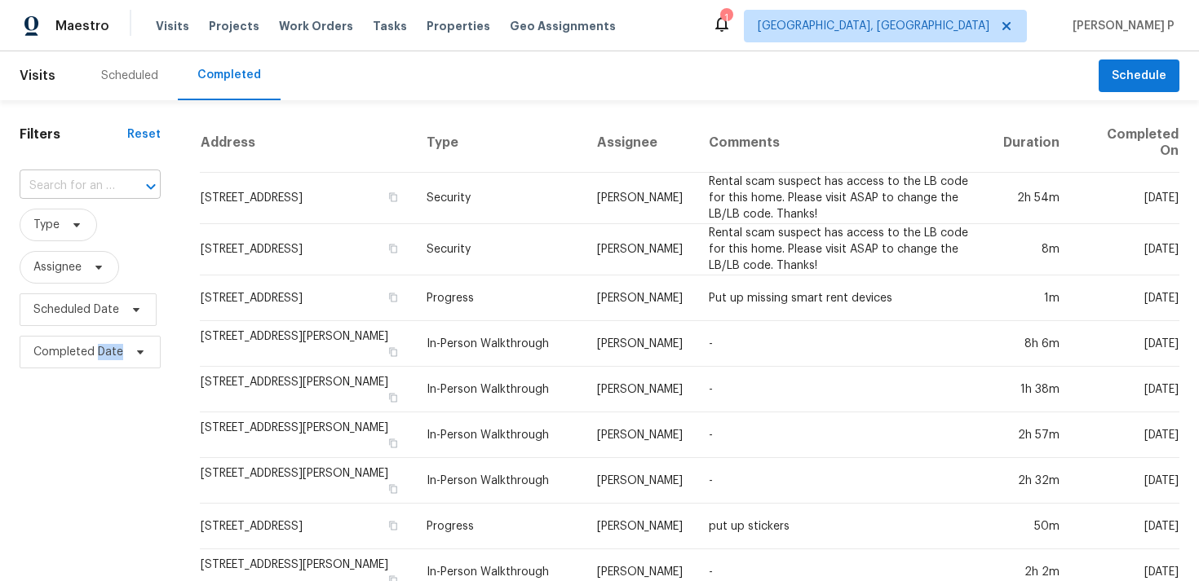
click at [33, 194] on input "text" at bounding box center [67, 186] width 95 height 25
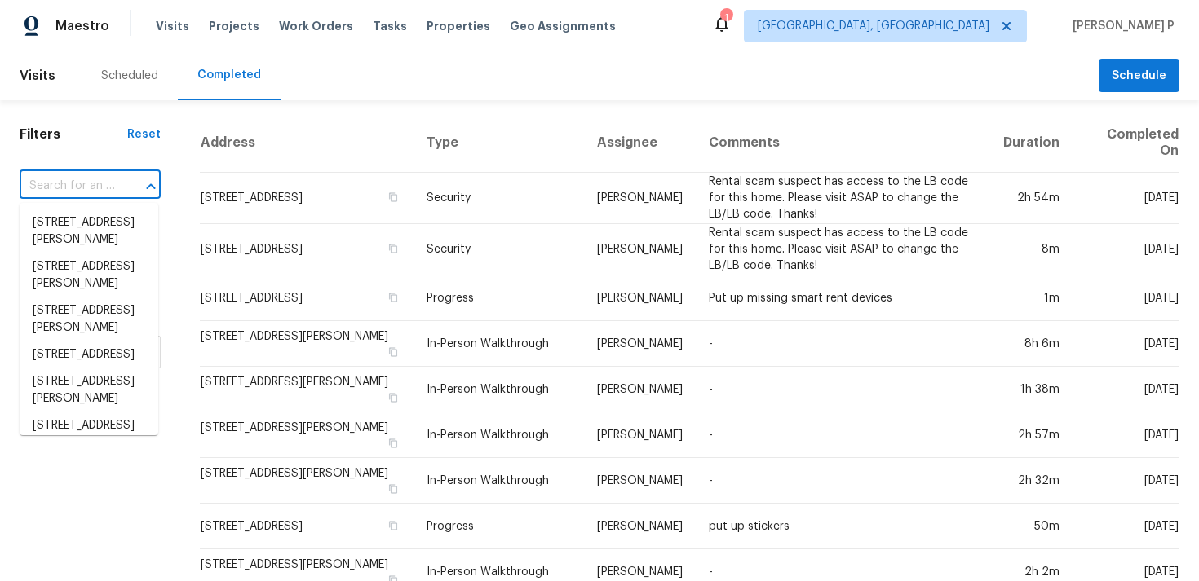
paste input "[STREET_ADDRESS]"
type input "[STREET_ADDRESS]"
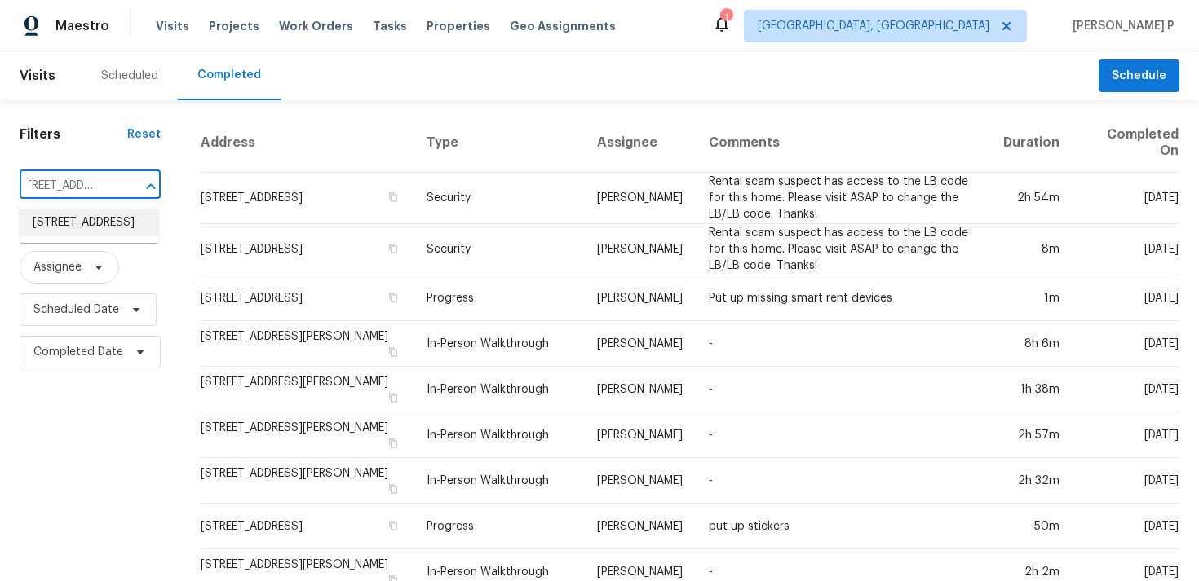
click at [45, 226] on li "[STREET_ADDRESS]" at bounding box center [89, 223] width 139 height 27
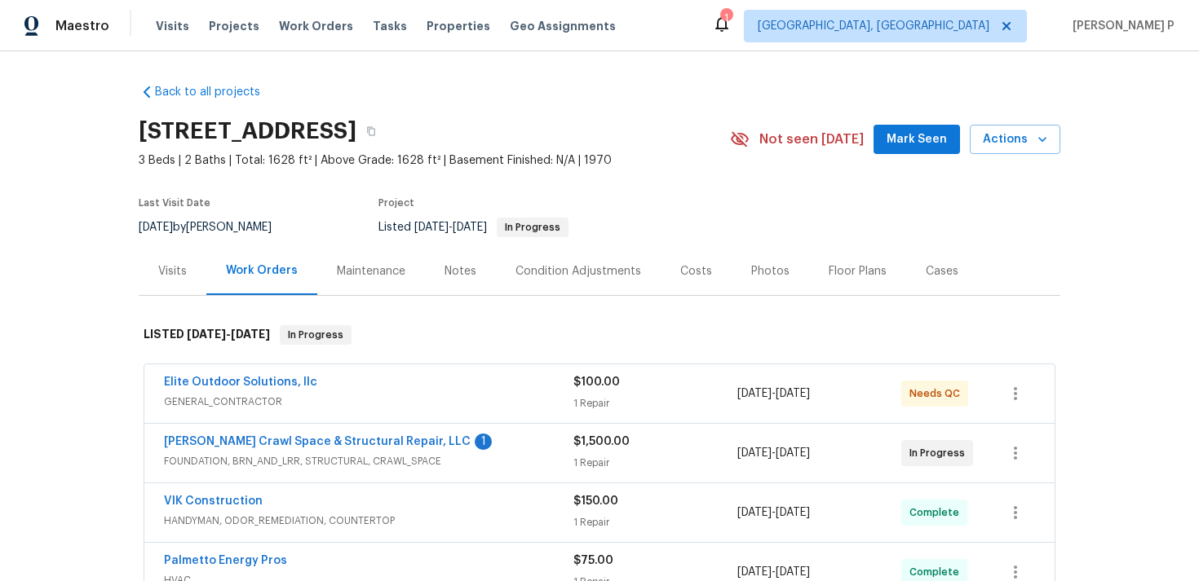
click at [182, 266] on div "Visits" at bounding box center [172, 271] width 29 height 16
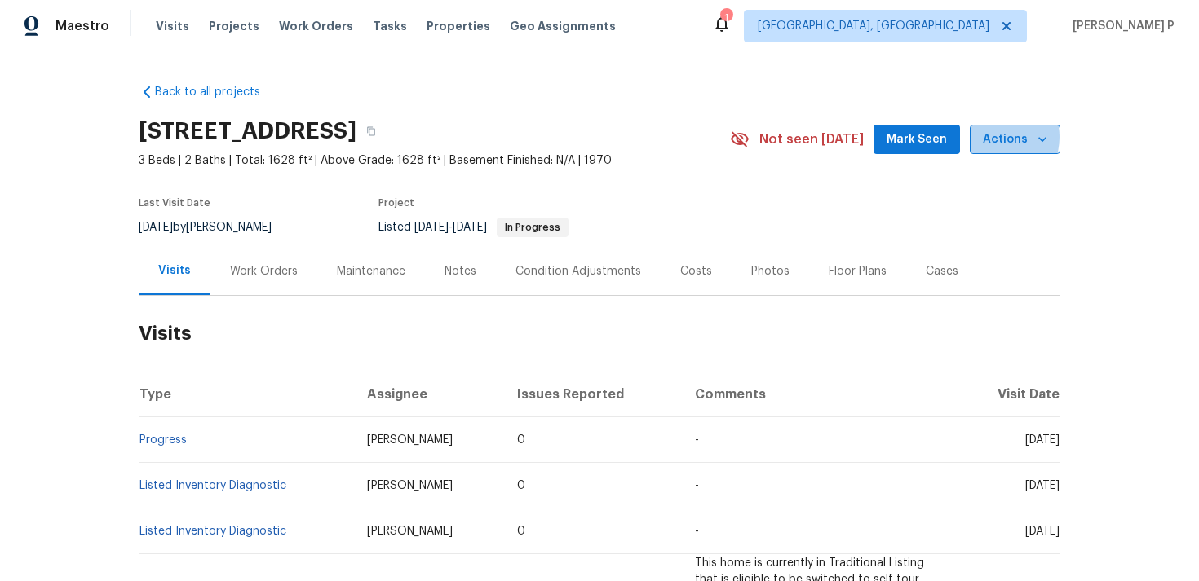
click at [995, 137] on span "Actions" at bounding box center [1015, 140] width 64 height 20
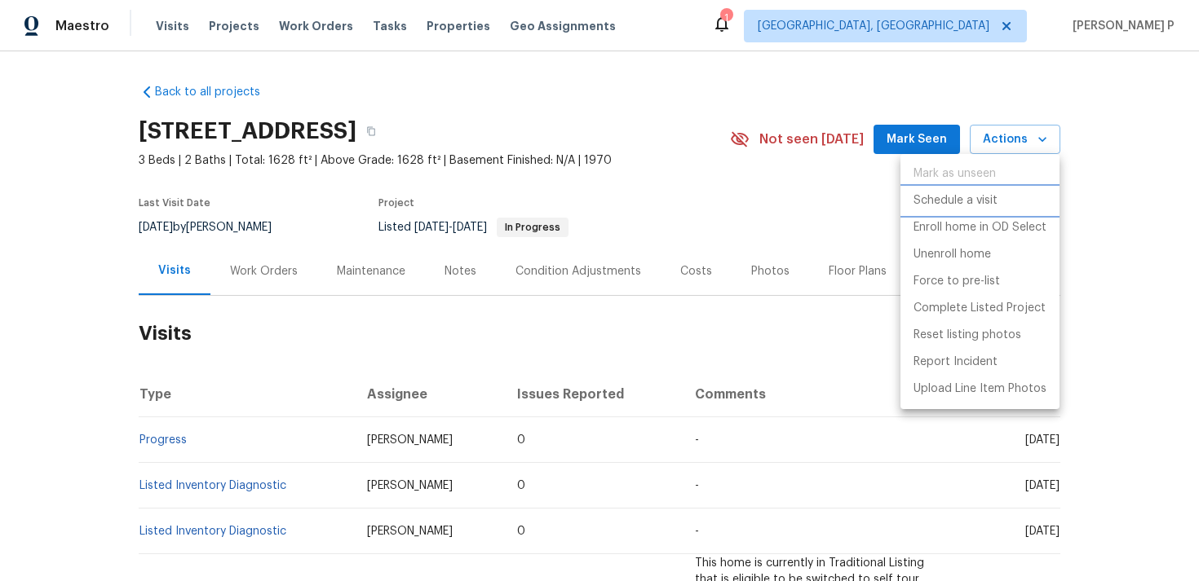
click at [932, 199] on p "Schedule a visit" at bounding box center [955, 200] width 84 height 17
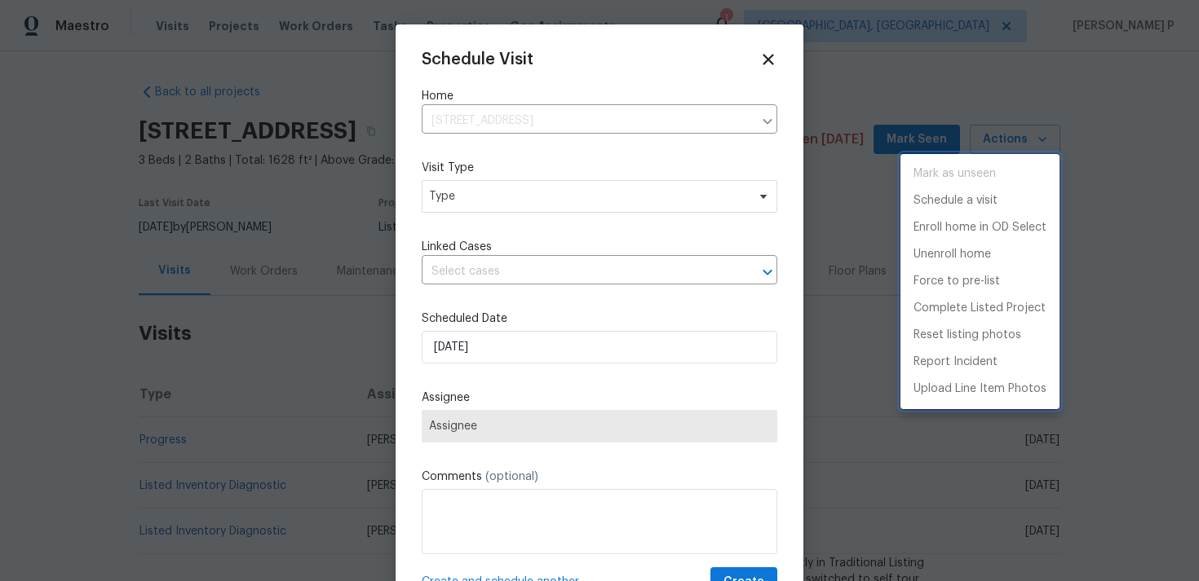
click at [431, 197] on div at bounding box center [599, 290] width 1199 height 581
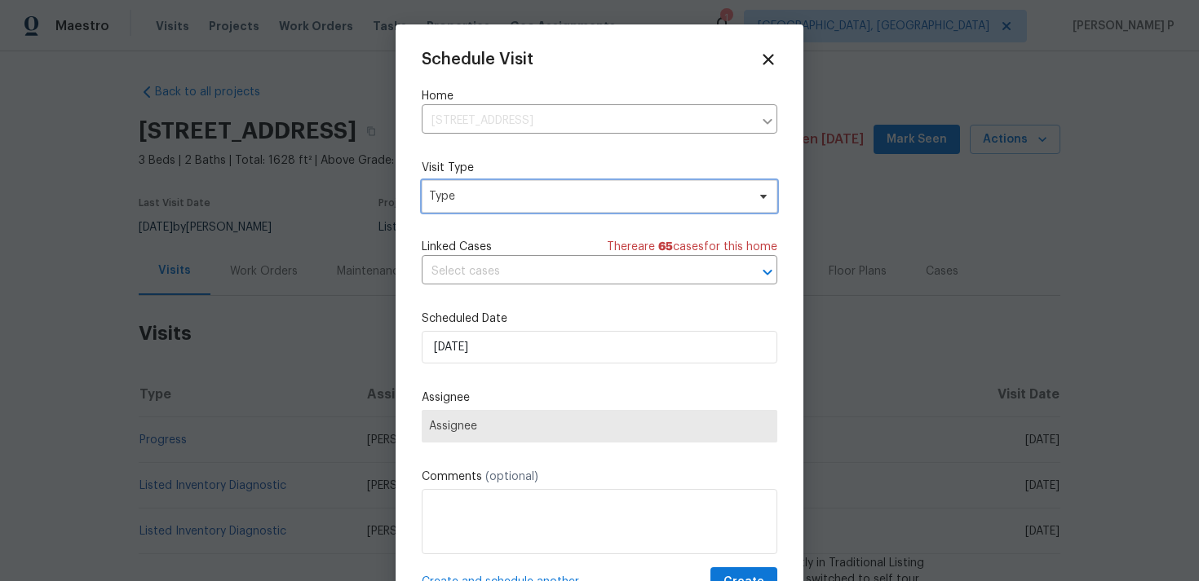
click at [467, 193] on span "Type" at bounding box center [587, 196] width 317 height 16
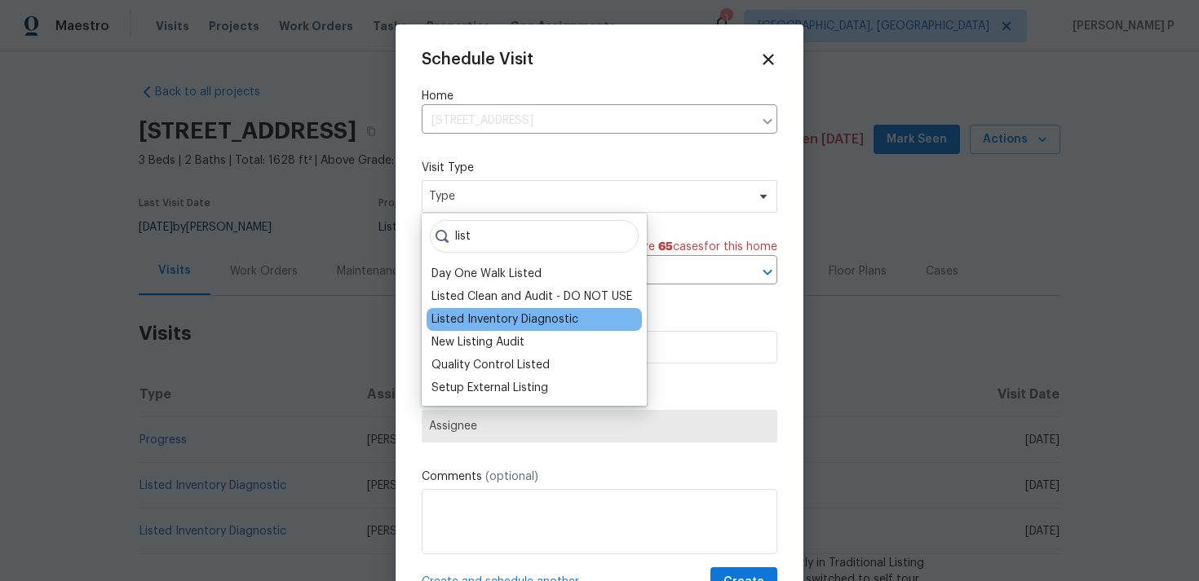
type input "list"
click at [479, 317] on div "Listed Inventory Diagnostic" at bounding box center [504, 319] width 147 height 16
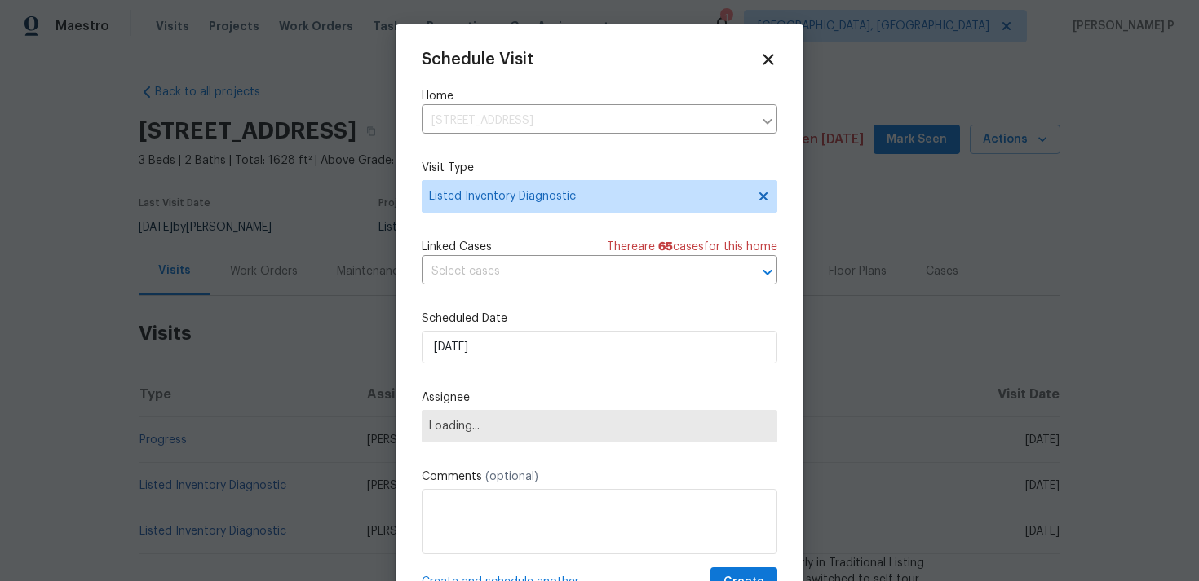
click at [500, 285] on div "Schedule Visit Home [STREET_ADDRESS] ​ Visit Type Listed Inventory Diagnostic L…" at bounding box center [600, 324] width 356 height 547
click at [515, 274] on input "text" at bounding box center [577, 271] width 310 height 25
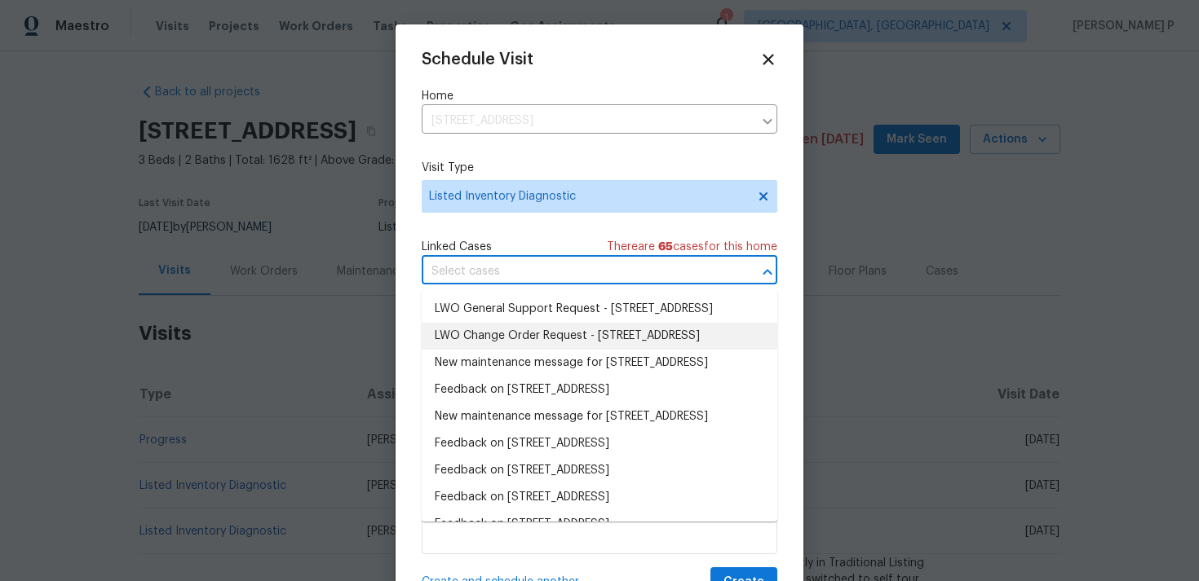
scroll to position [29, 0]
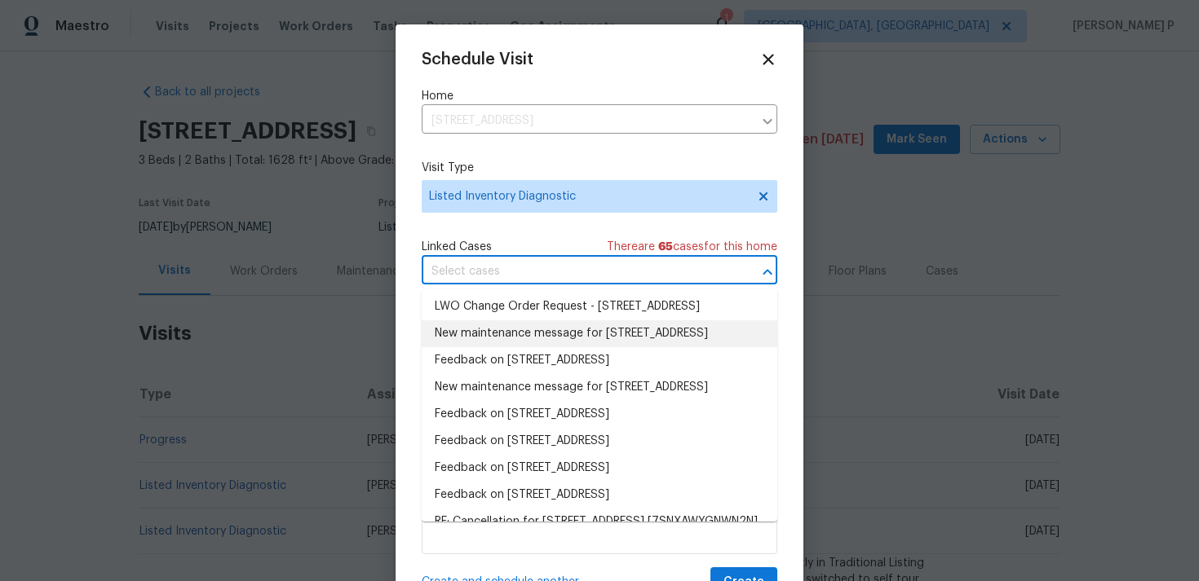
click at [525, 347] on li "New maintenance message for [STREET_ADDRESS]" at bounding box center [600, 333] width 356 height 27
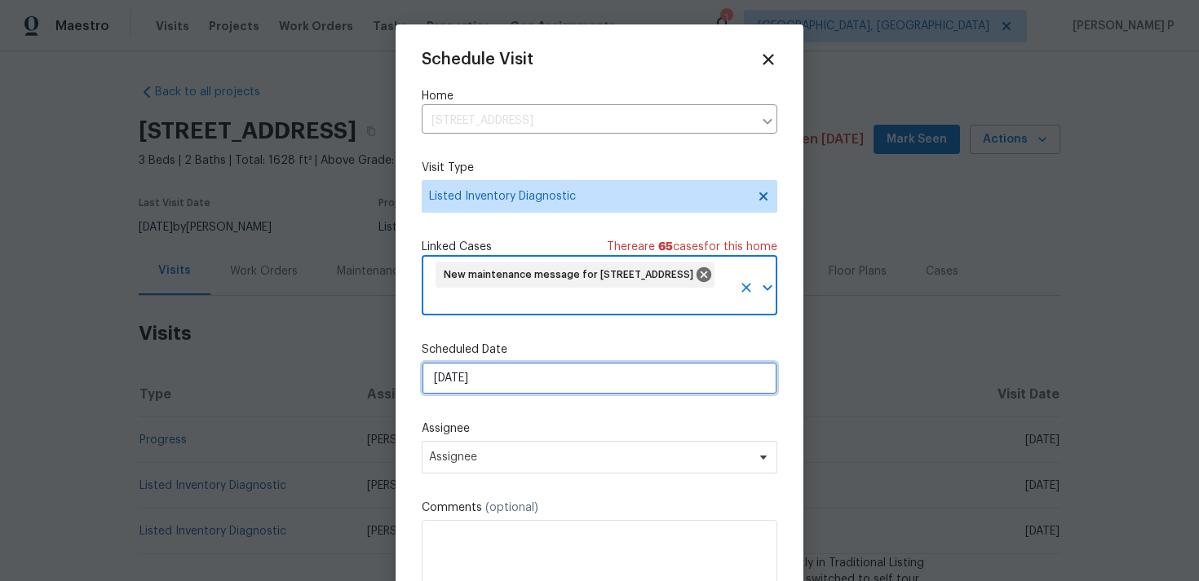
click at [524, 375] on input "[DATE]" at bounding box center [600, 378] width 356 height 33
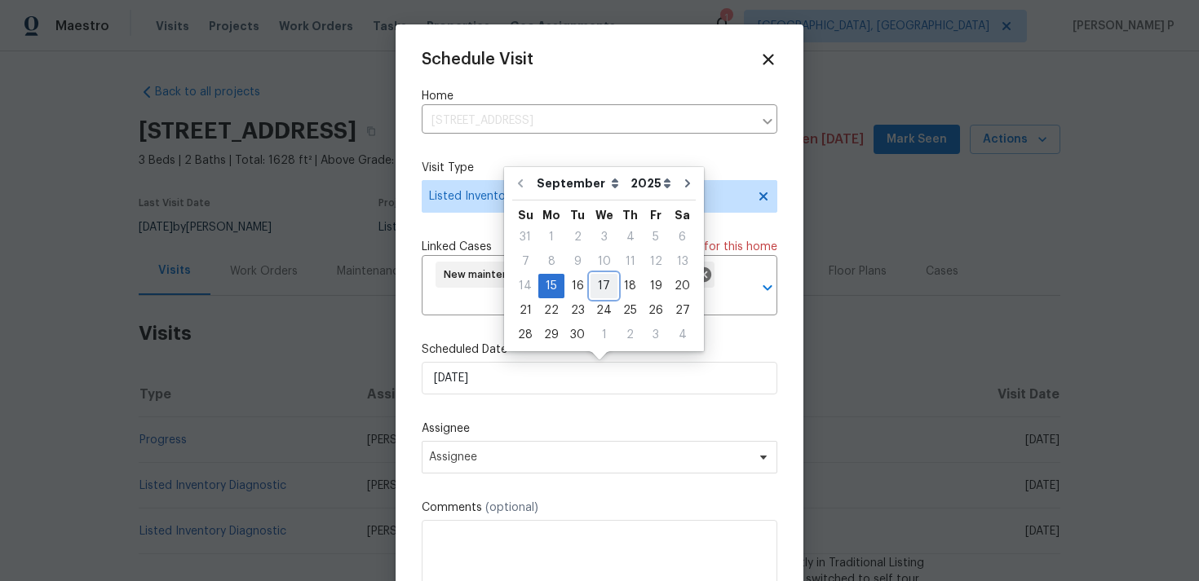
click at [600, 286] on div "17" at bounding box center [603, 286] width 27 height 23
type input "[DATE]"
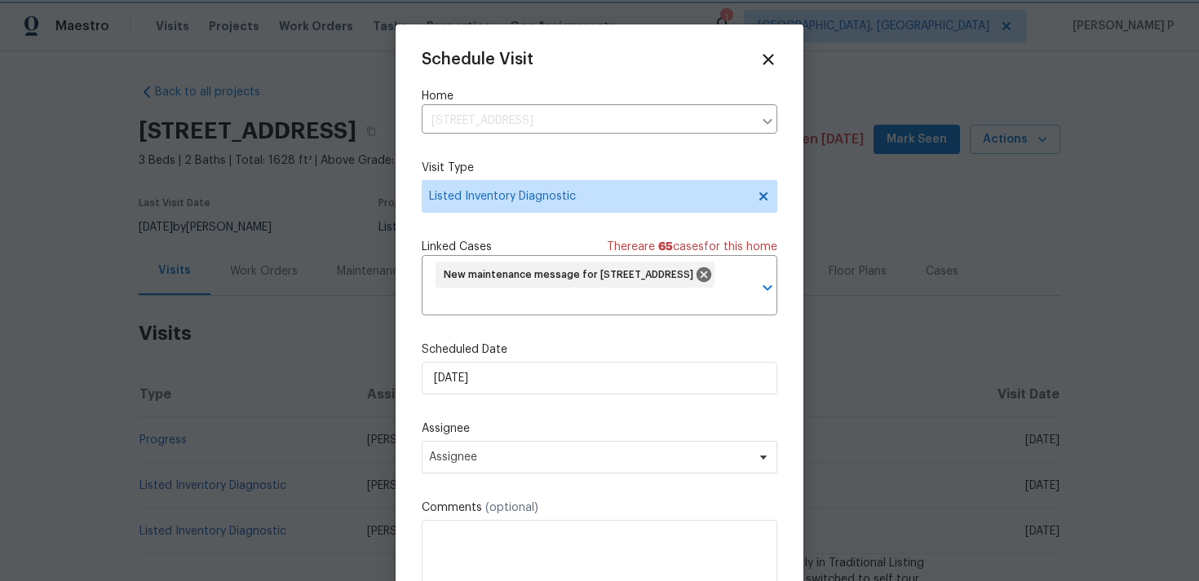
scroll to position [60, 0]
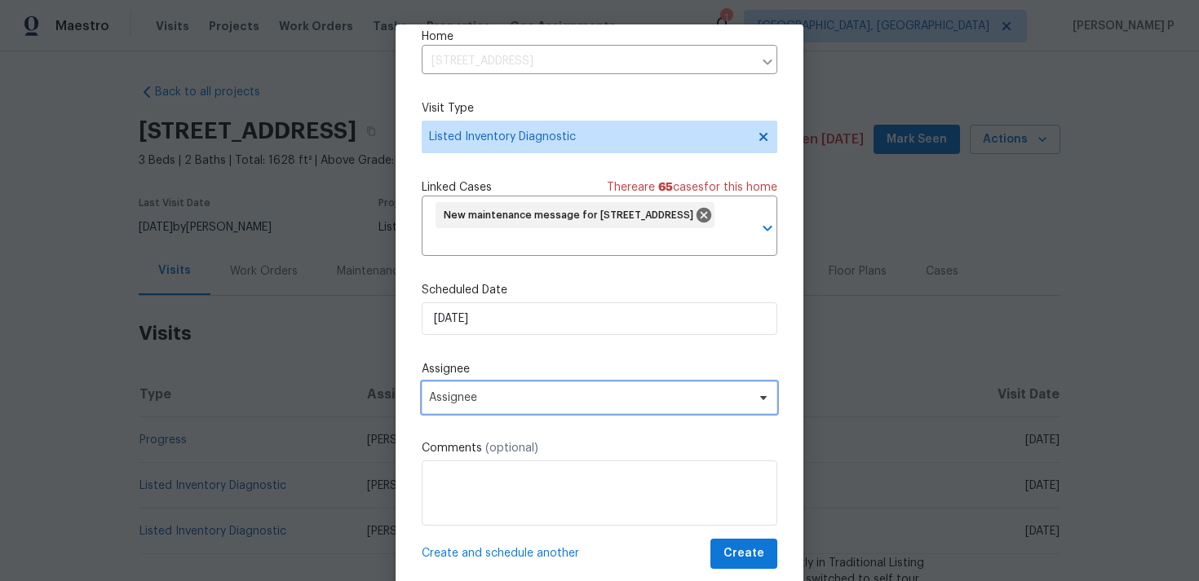
click at [524, 405] on span "Assignee" at bounding box center [600, 398] width 356 height 33
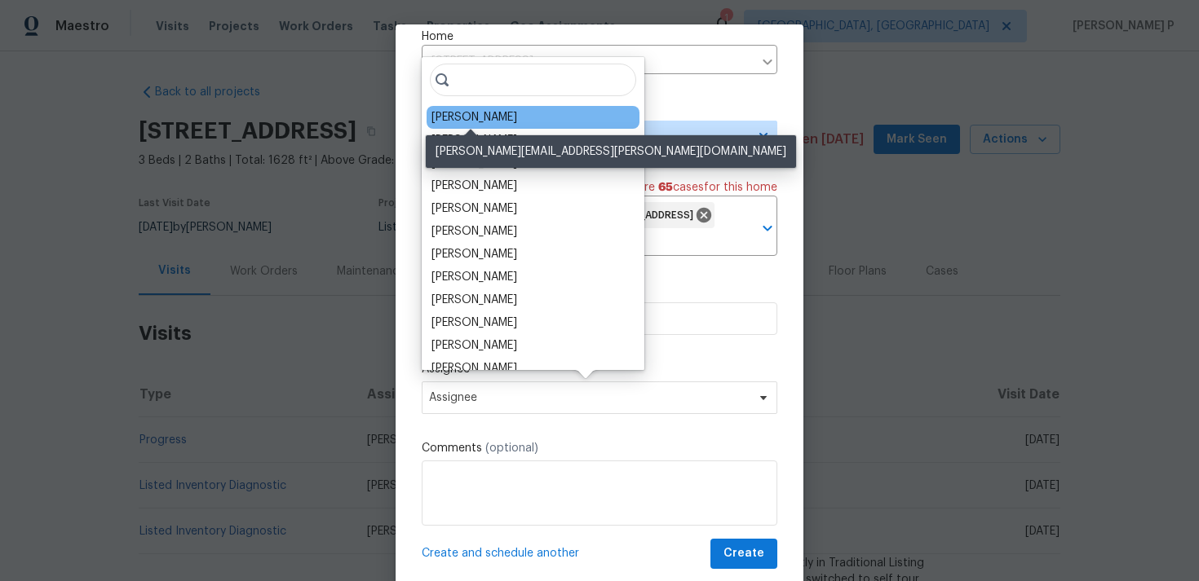
click at [454, 117] on div "[PERSON_NAME]" at bounding box center [474, 117] width 86 height 16
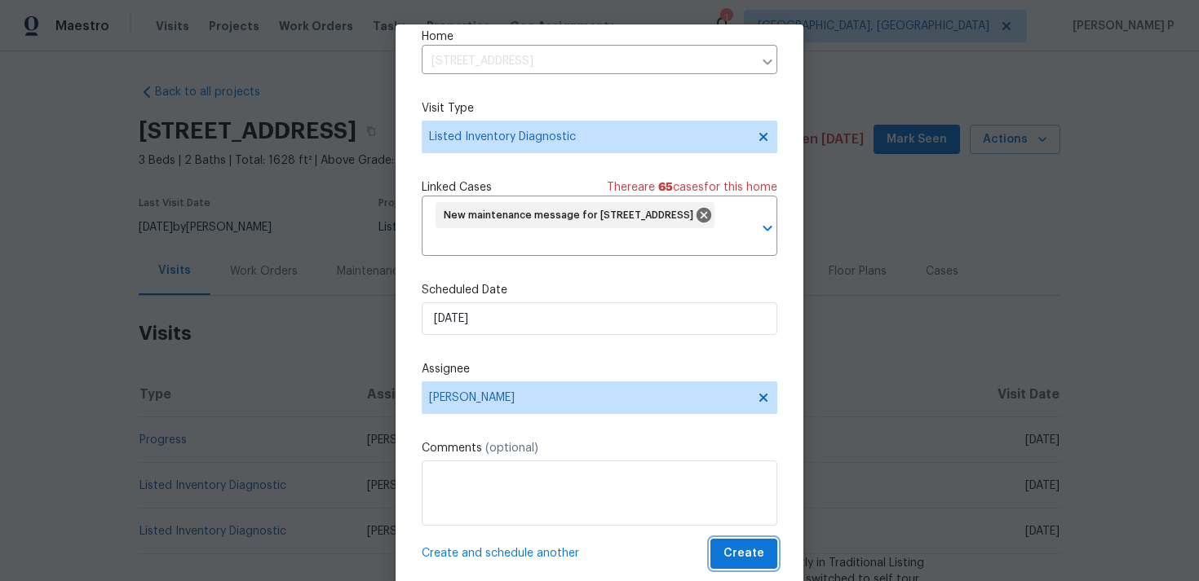
click at [757, 546] on span "Create" at bounding box center [743, 554] width 41 height 20
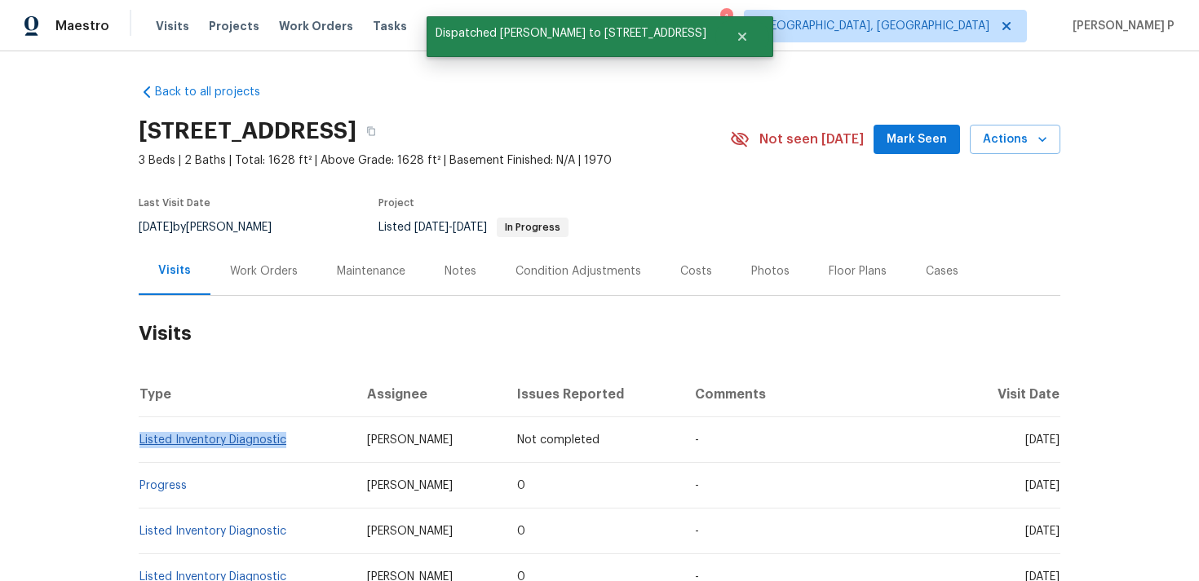
copy link "Listed Inventory Diagnostic"
drag, startPoint x: 289, startPoint y: 442, endPoint x: 139, endPoint y: 437, distance: 150.9
click at [139, 437] on td "Listed Inventory Diagnostic" at bounding box center [246, 440] width 215 height 46
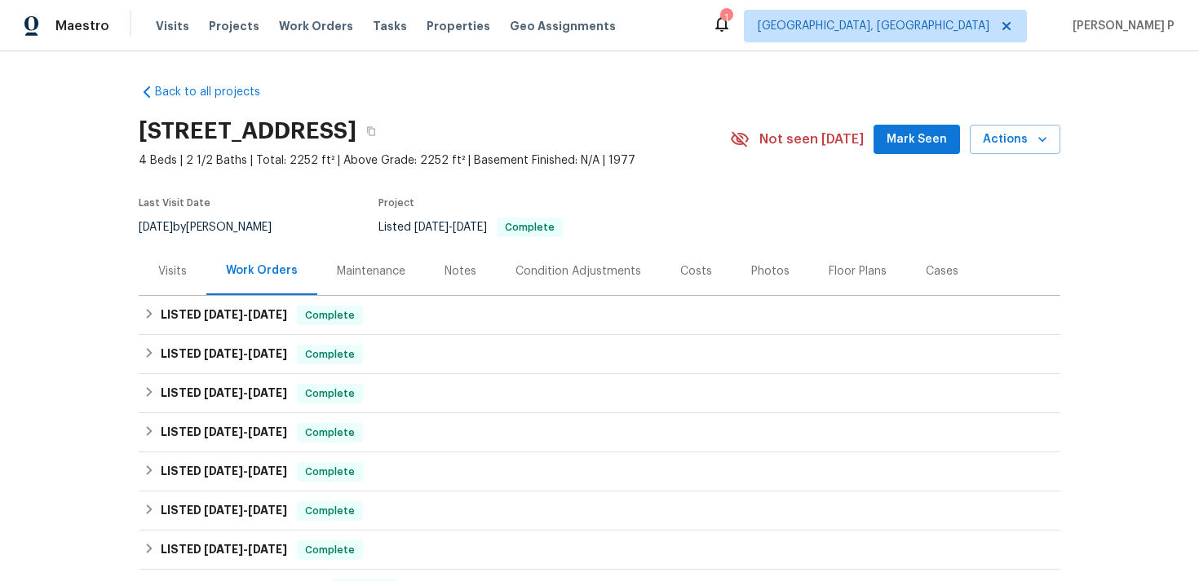
click at [169, 285] on div "Visits" at bounding box center [173, 271] width 68 height 48
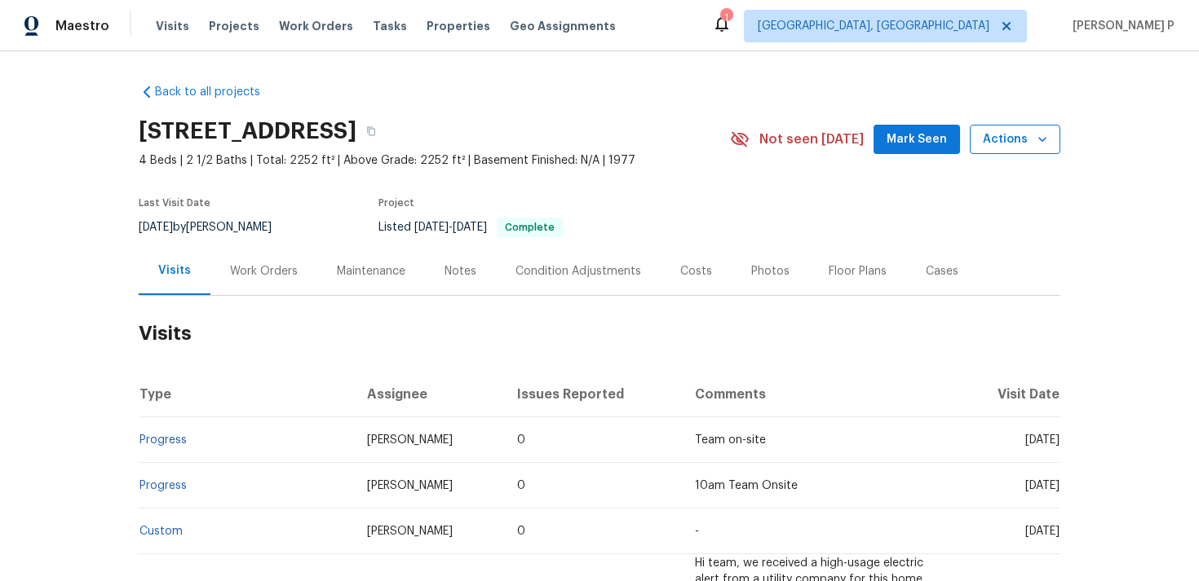
click at [974, 142] on button "Actions" at bounding box center [1015, 140] width 91 height 30
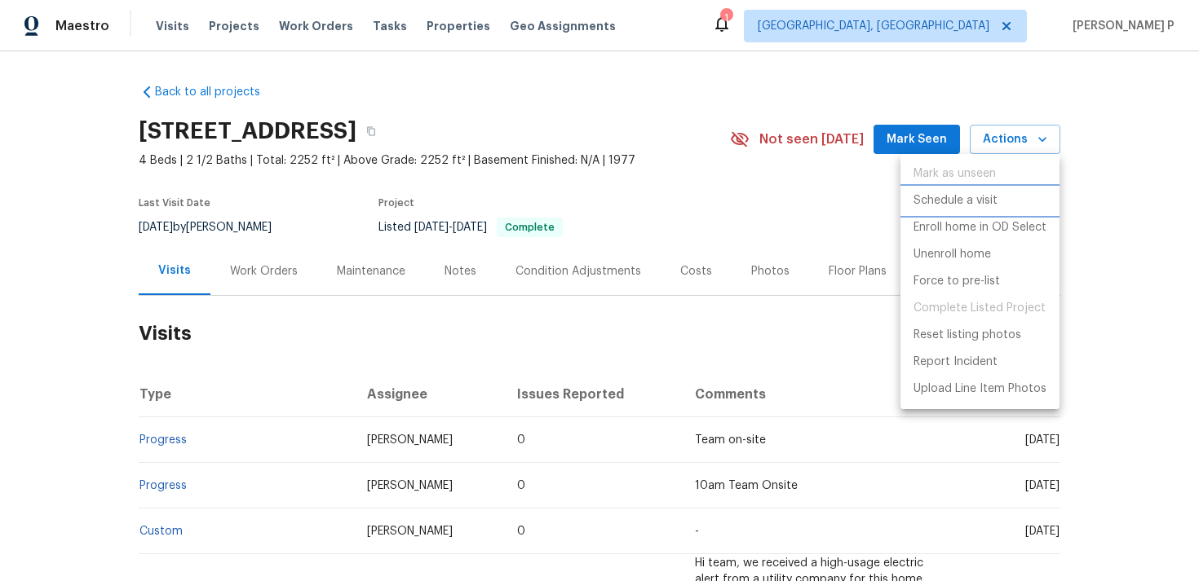
click at [937, 197] on p "Schedule a visit" at bounding box center [955, 200] width 84 height 17
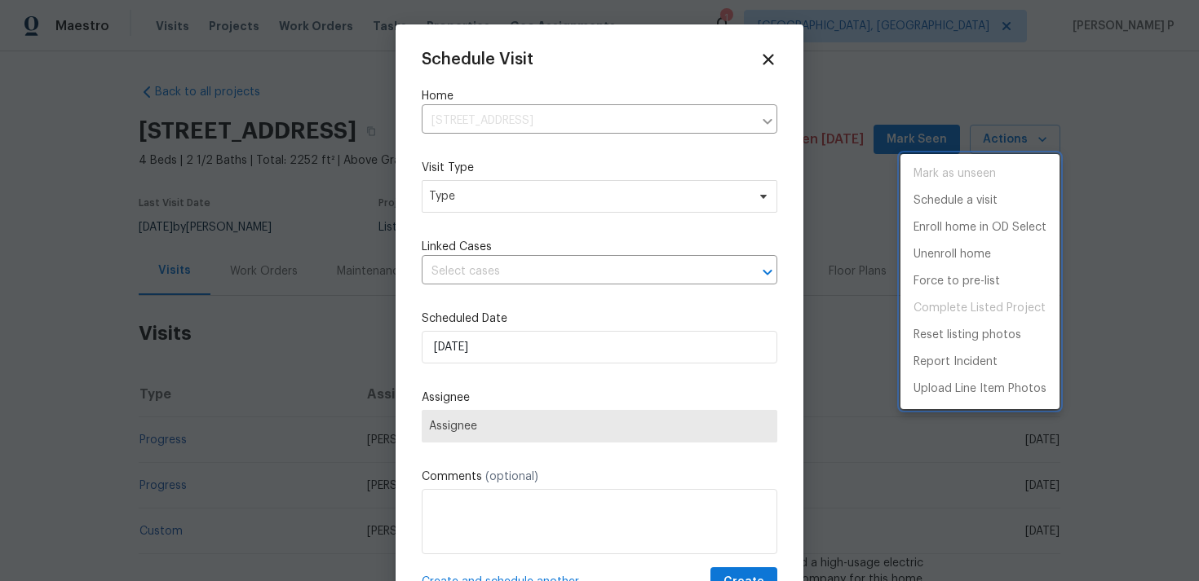
click at [509, 188] on div at bounding box center [599, 290] width 1199 height 581
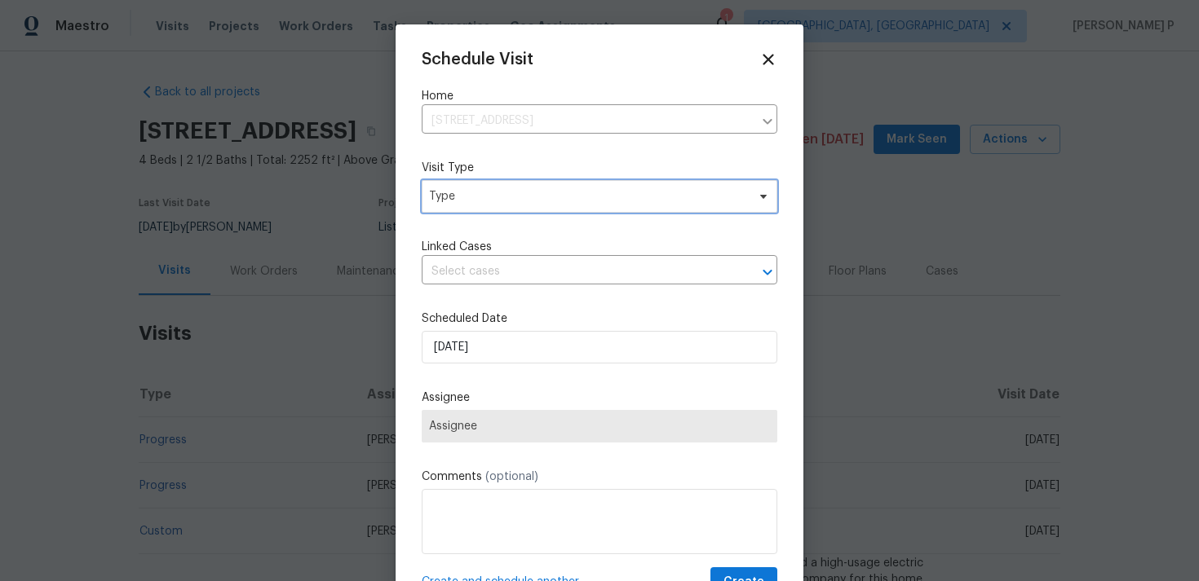
click at [507, 198] on span "Type" at bounding box center [587, 196] width 317 height 16
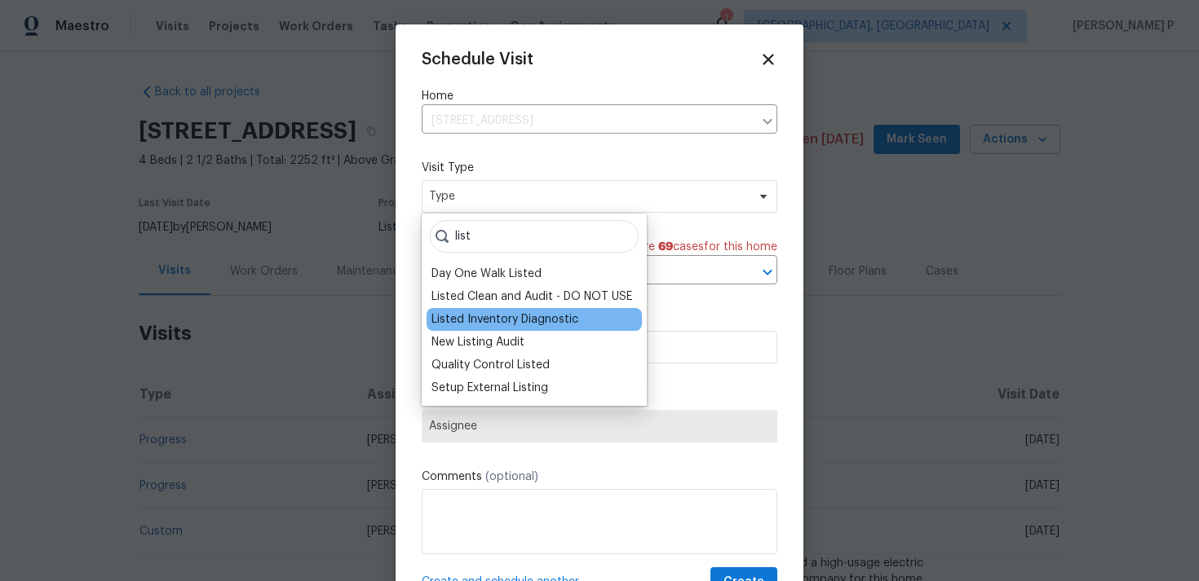
type input "list"
click at [517, 323] on div "Listed Inventory Diagnostic" at bounding box center [504, 319] width 147 height 16
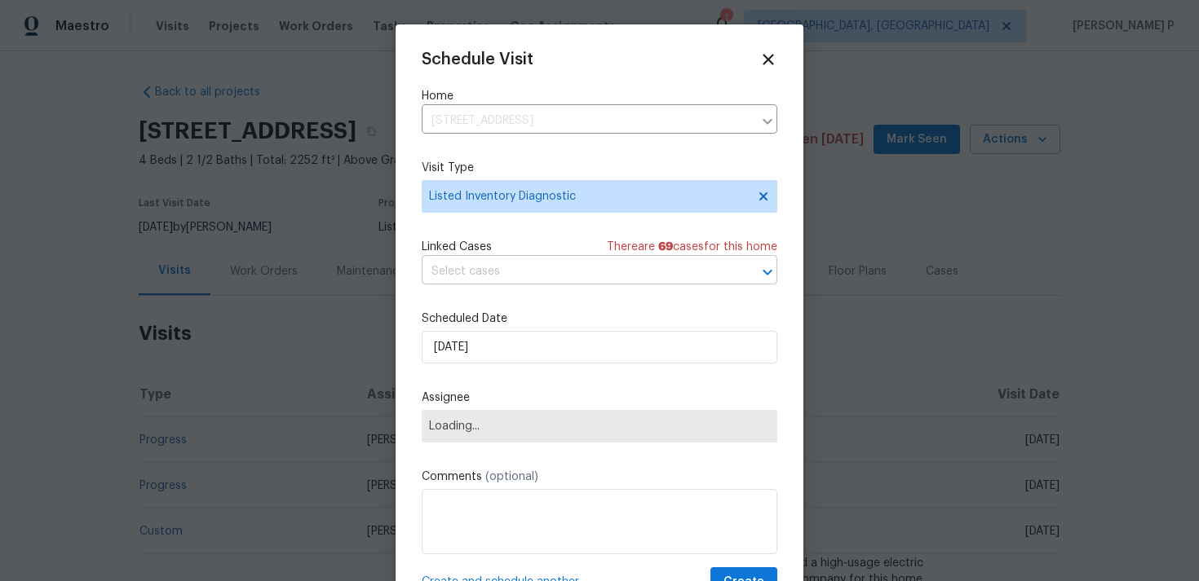
click at [523, 281] on input "text" at bounding box center [577, 271] width 310 height 25
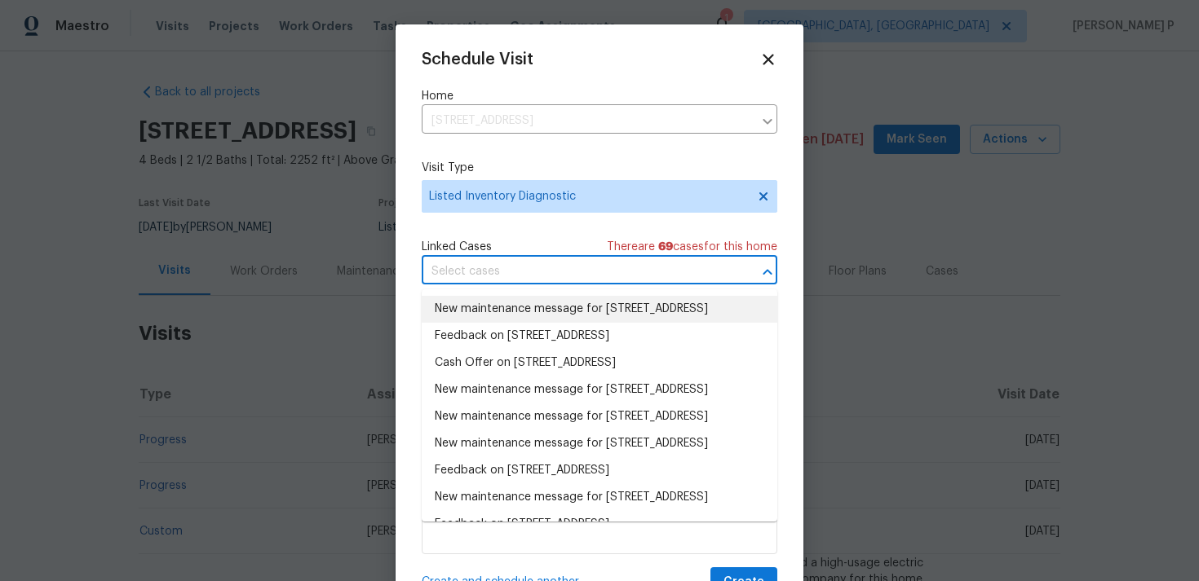
click at [522, 309] on li "New maintenance message for 21415 Park Mount Dr , Katy, TX 77450" at bounding box center [600, 309] width 356 height 27
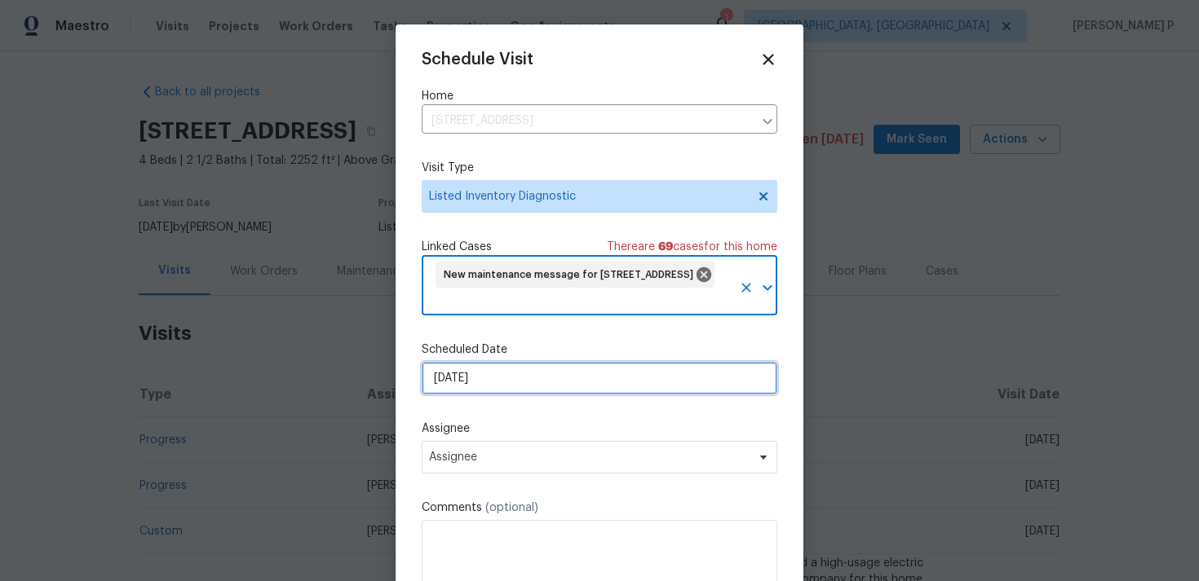
click at [513, 381] on input "[DATE]" at bounding box center [600, 378] width 356 height 33
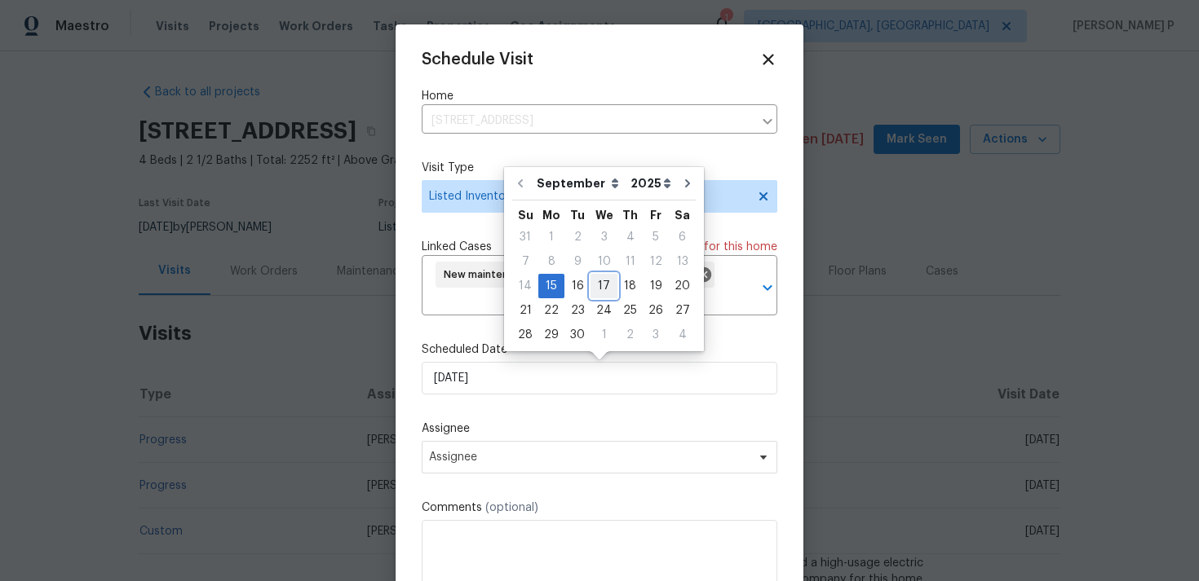
click at [603, 282] on div "17" at bounding box center [603, 286] width 27 height 23
type input "[DATE]"
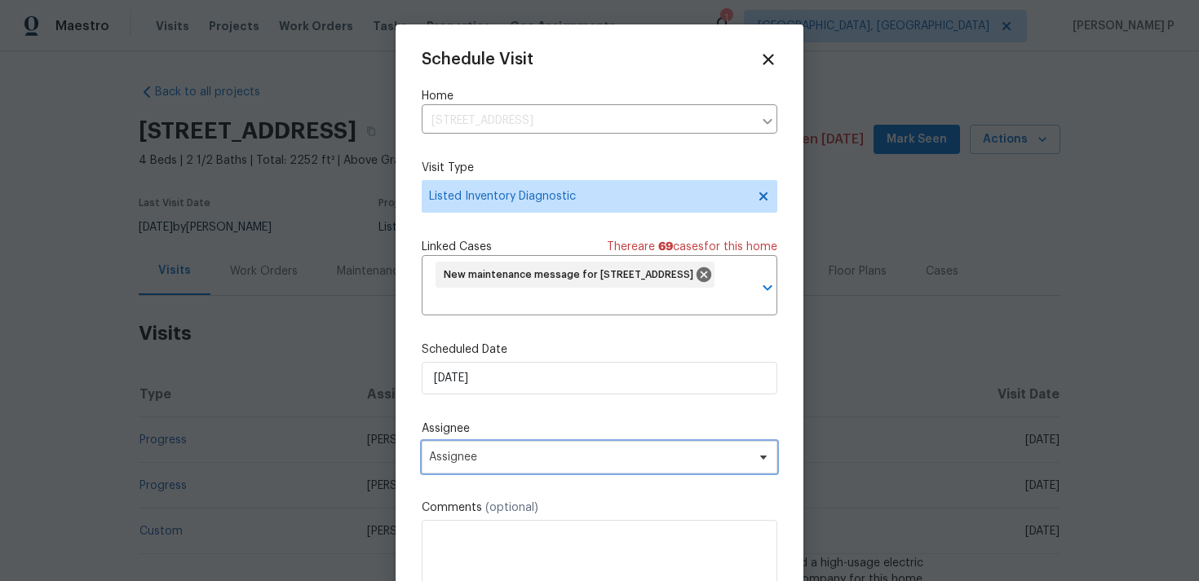
click at [579, 468] on span "Assignee" at bounding box center [600, 457] width 356 height 33
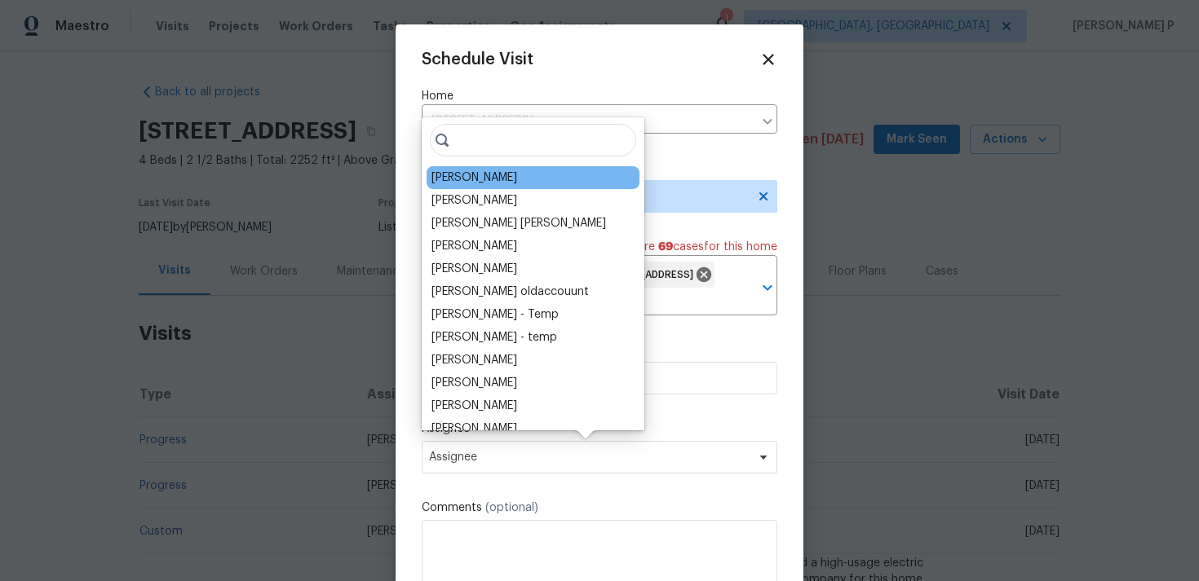
click at [484, 178] on div "Maria Zakharnitskaia" at bounding box center [474, 178] width 86 height 16
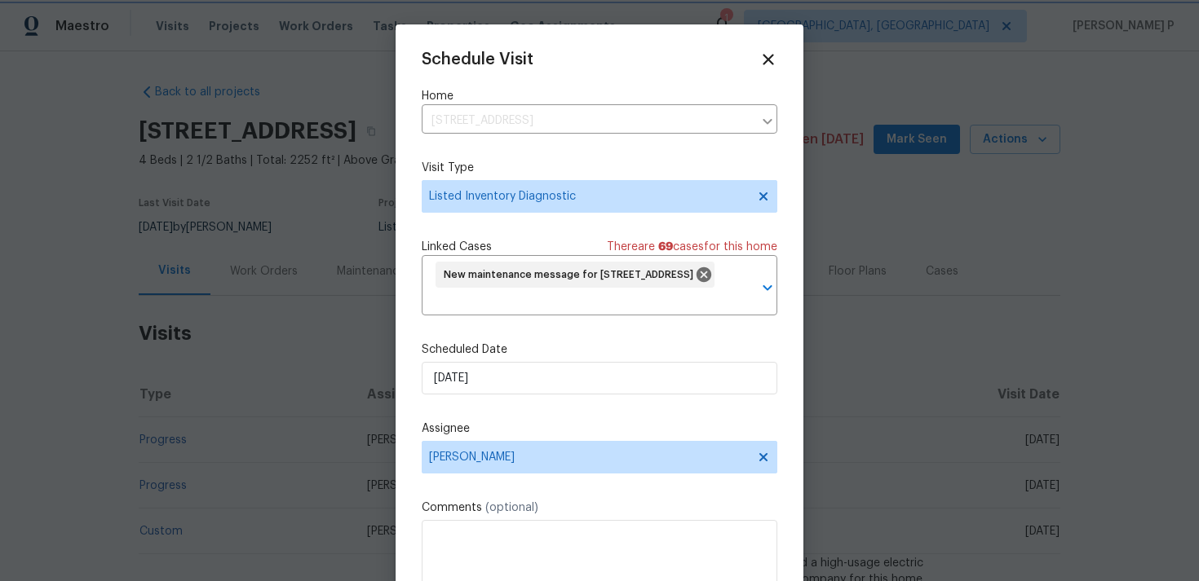
scroll to position [60, 0]
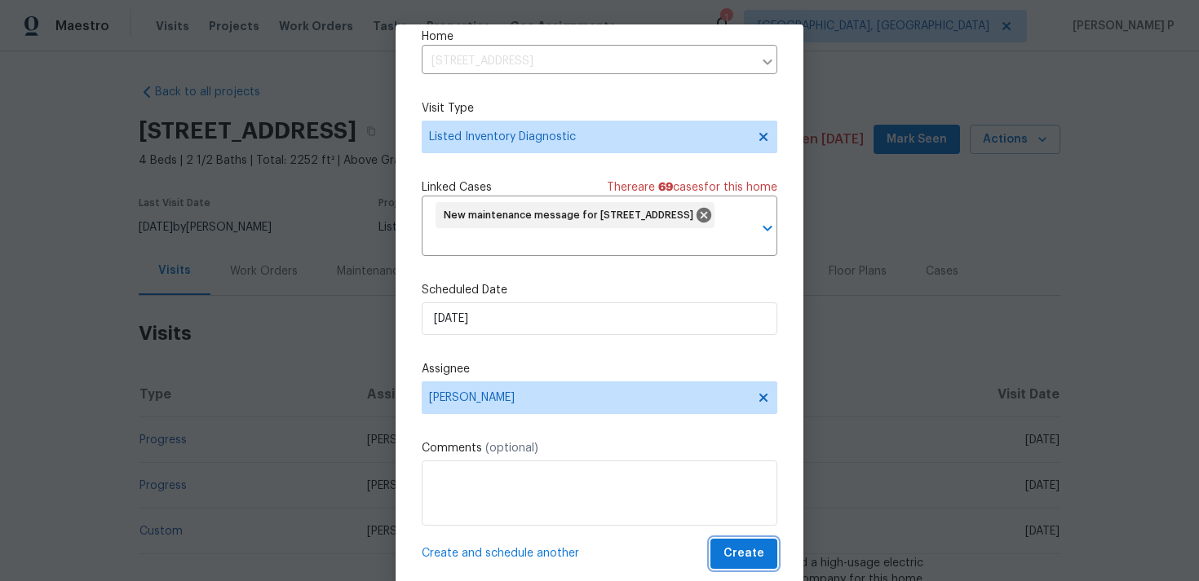
click at [739, 551] on span "Create" at bounding box center [743, 554] width 41 height 20
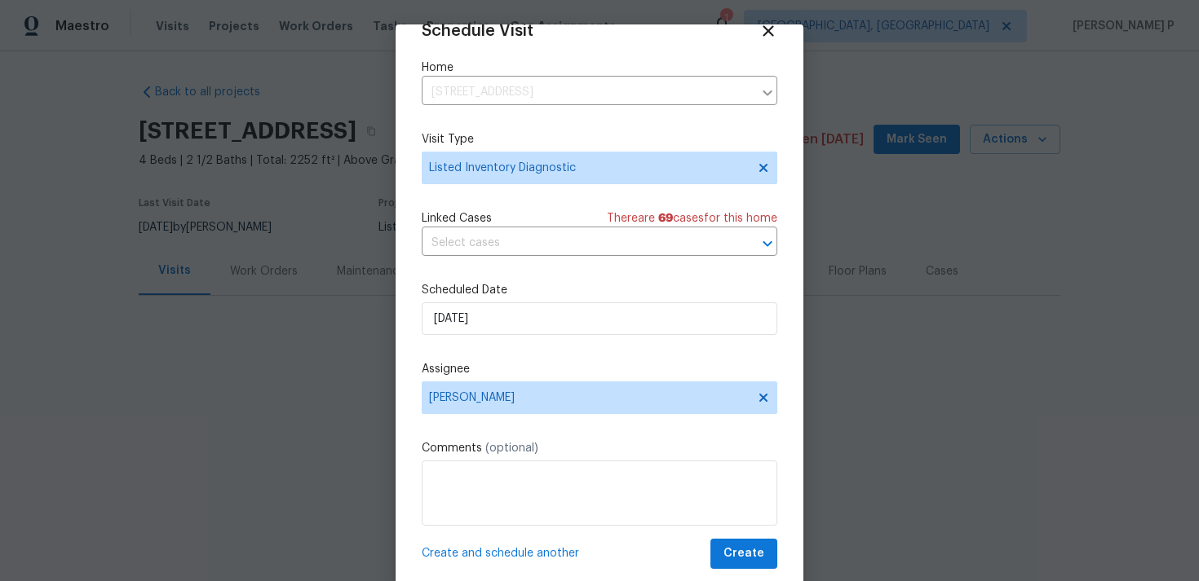
scroll to position [29, 0]
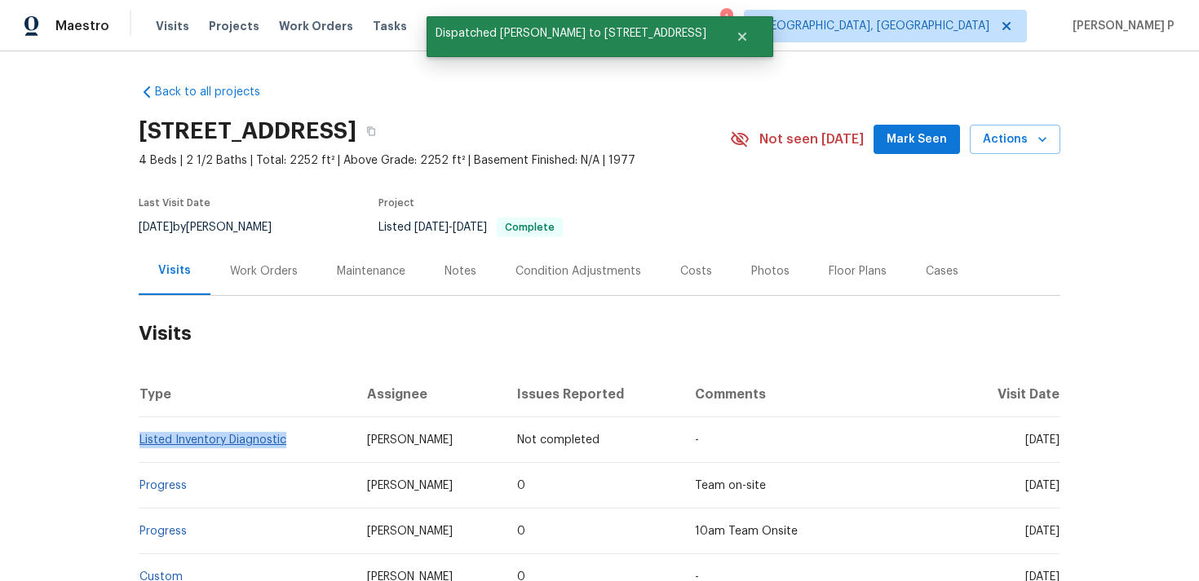
copy link "Listed Inventory Diagnostic"
drag, startPoint x: 292, startPoint y: 445, endPoint x: 140, endPoint y: 444, distance: 151.7
click at [140, 444] on td "Listed Inventory Diagnostic" at bounding box center [246, 440] width 215 height 46
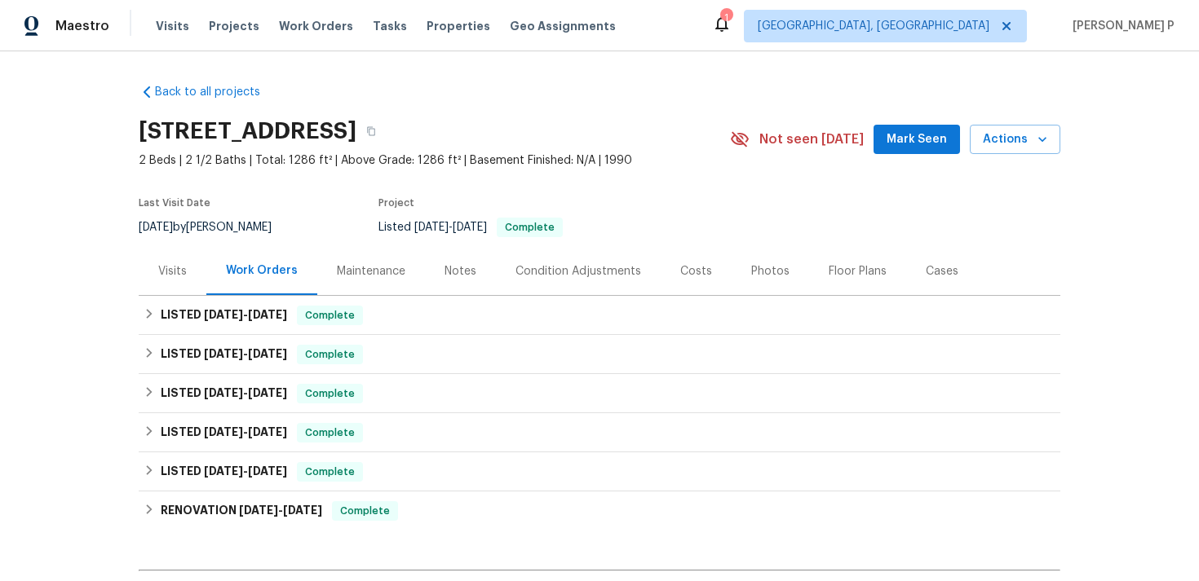
click at [161, 267] on div "Visits" at bounding box center [172, 271] width 29 height 16
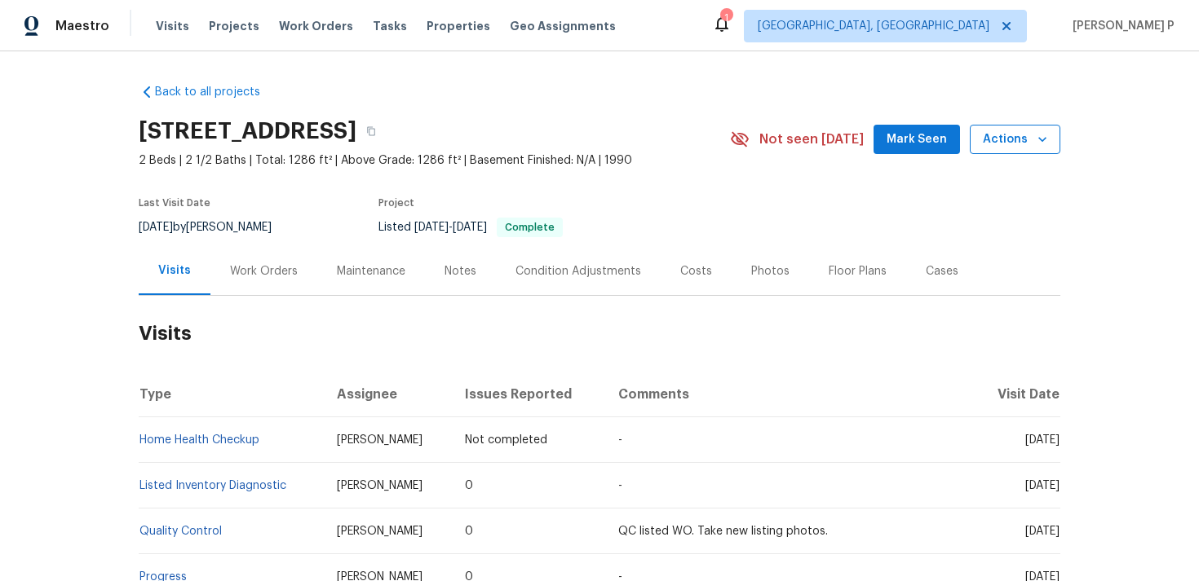
click at [999, 142] on span "Actions" at bounding box center [1015, 140] width 64 height 20
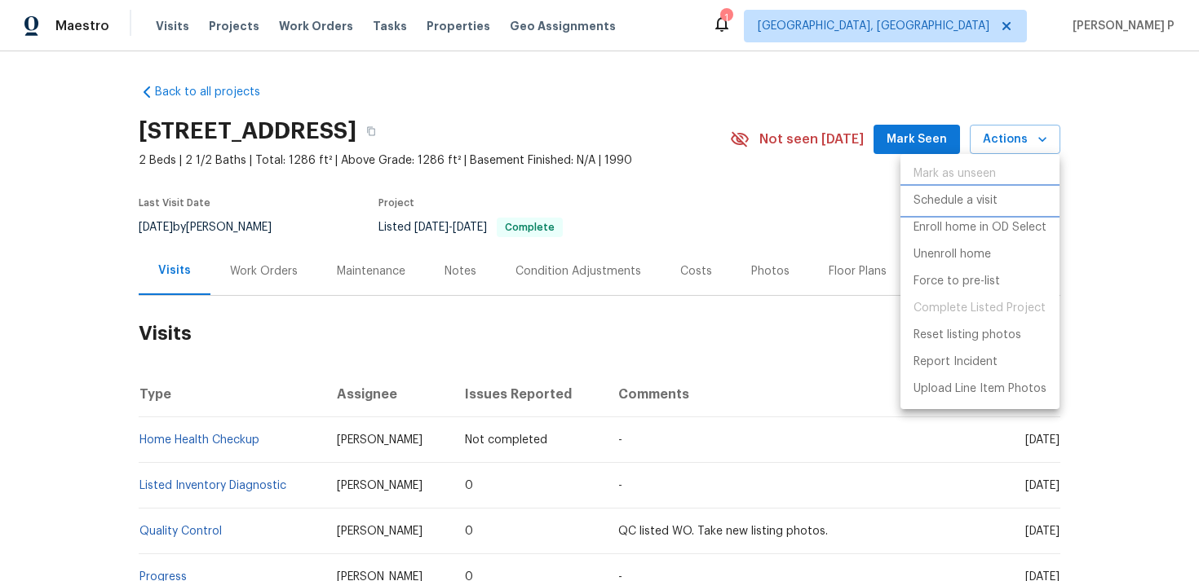
click at [958, 203] on p "Schedule a visit" at bounding box center [955, 200] width 84 height 17
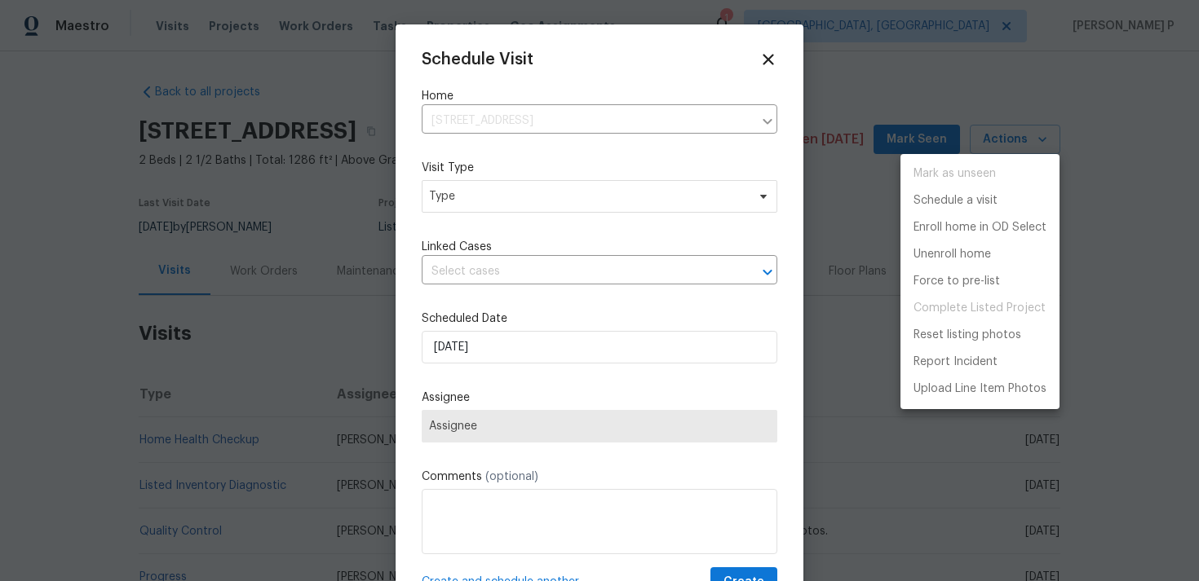
click at [474, 200] on div at bounding box center [599, 290] width 1199 height 581
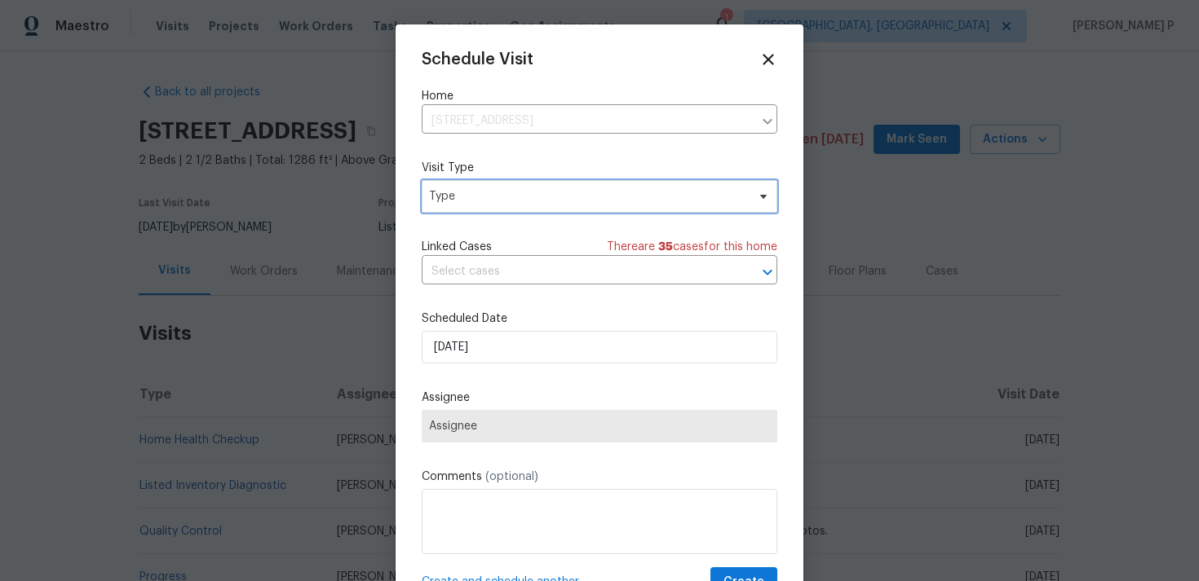
click at [474, 200] on span "Type" at bounding box center [587, 196] width 317 height 16
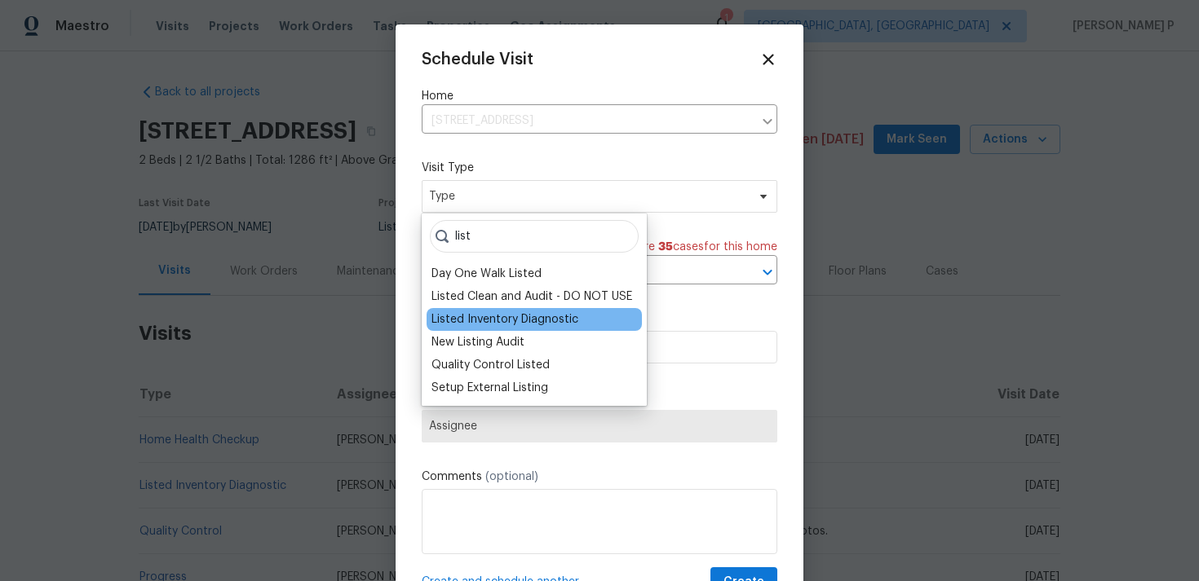
type input "list"
click at [447, 328] on div "Listed Inventory Diagnostic" at bounding box center [533, 319] width 215 height 23
click at [463, 317] on div "Listed Inventory Diagnostic" at bounding box center [504, 319] width 147 height 16
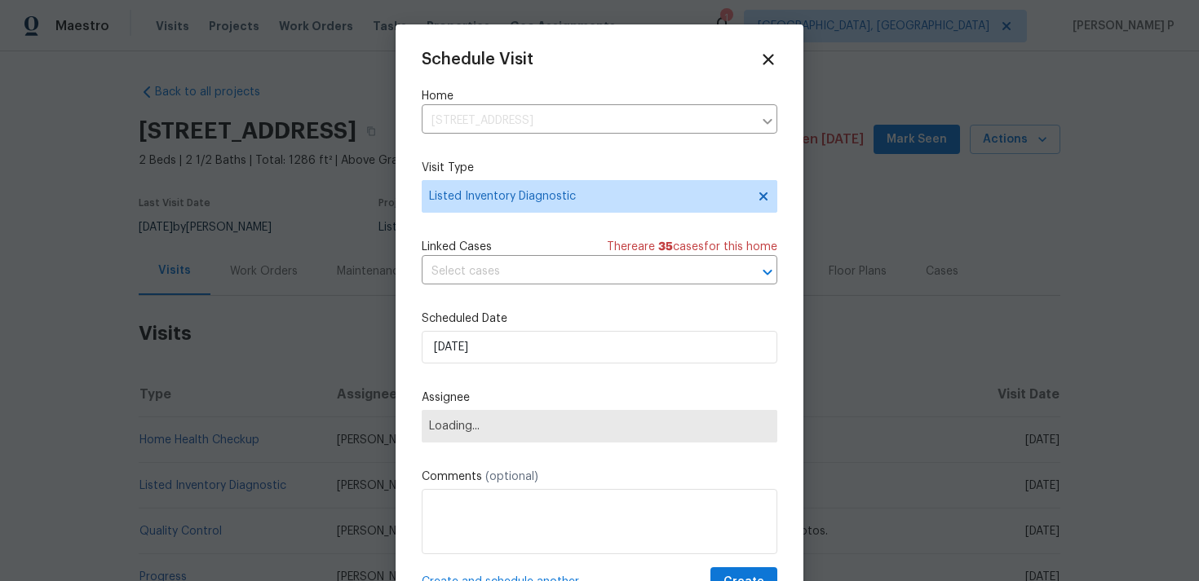
click at [489, 255] on span "Linked Cases" at bounding box center [457, 247] width 70 height 16
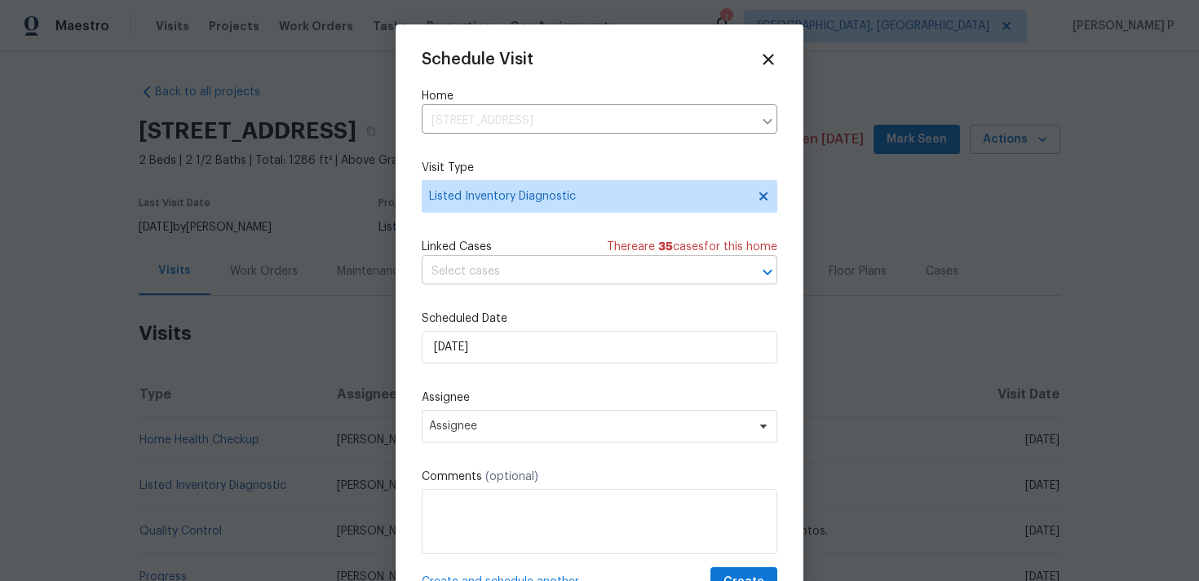
click at [491, 273] on input "text" at bounding box center [577, 271] width 310 height 25
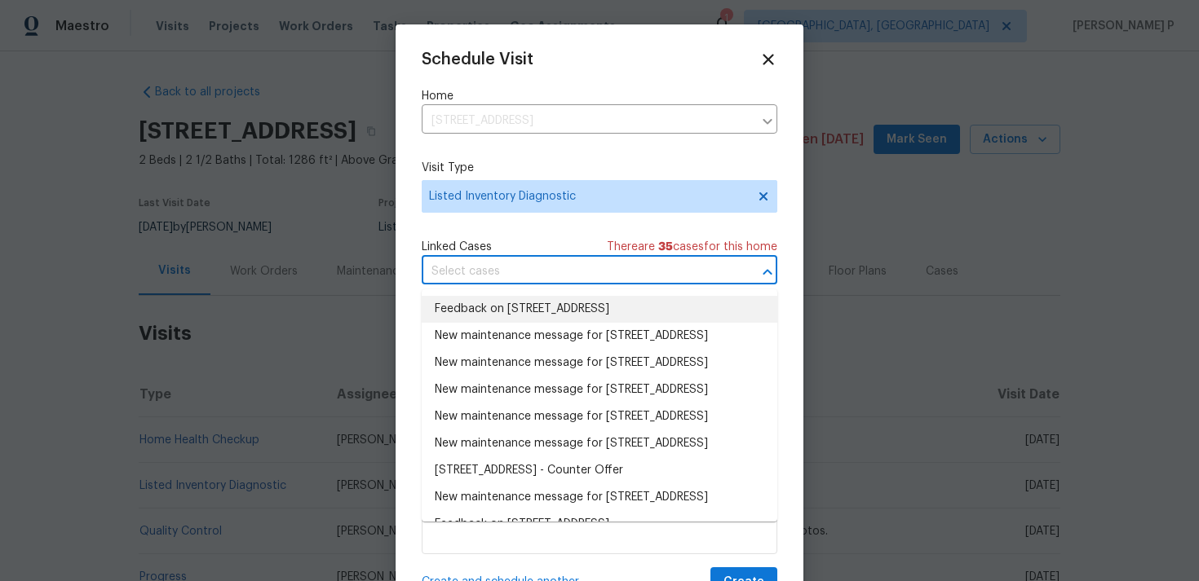
click at [497, 303] on li "Feedback on [STREET_ADDRESS]" at bounding box center [600, 309] width 356 height 27
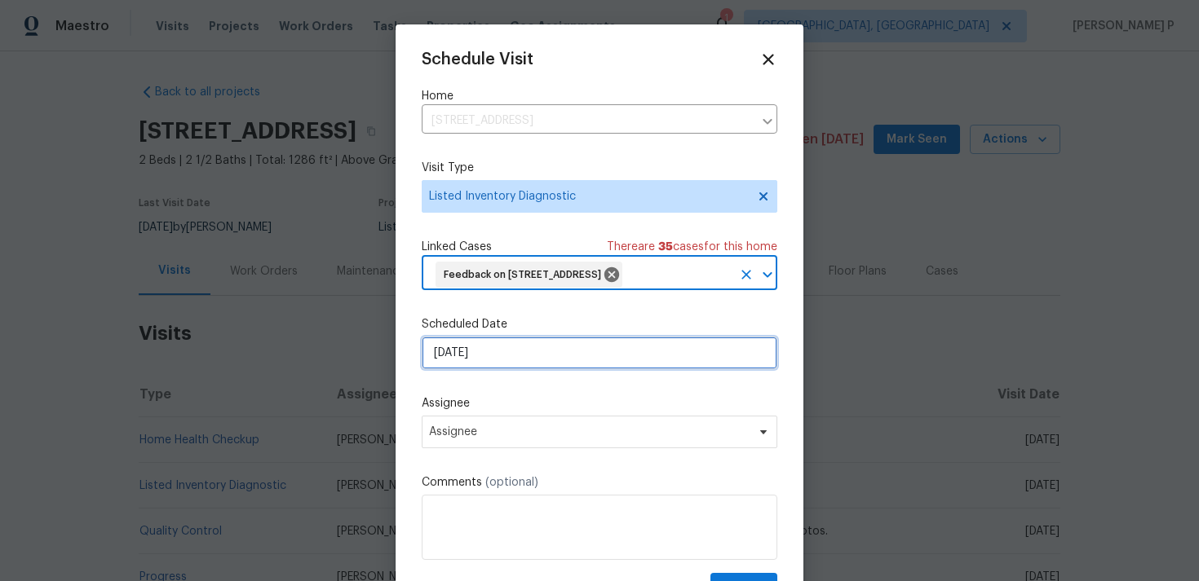
click at [493, 369] on input "[DATE]" at bounding box center [600, 353] width 356 height 33
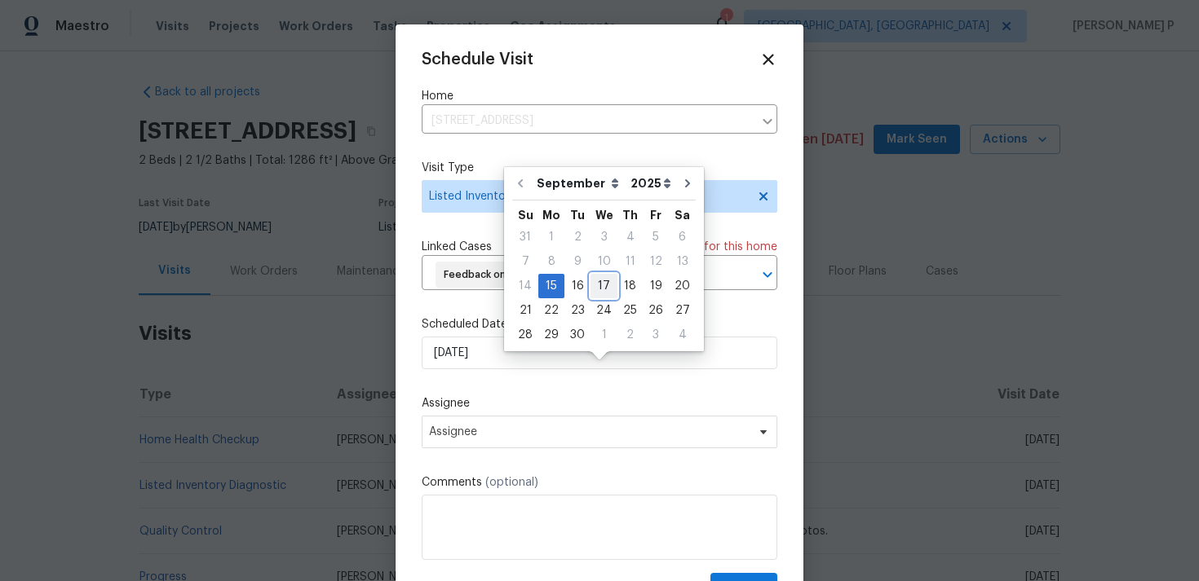
click at [602, 283] on div "17" at bounding box center [603, 286] width 27 height 23
type input "[DATE]"
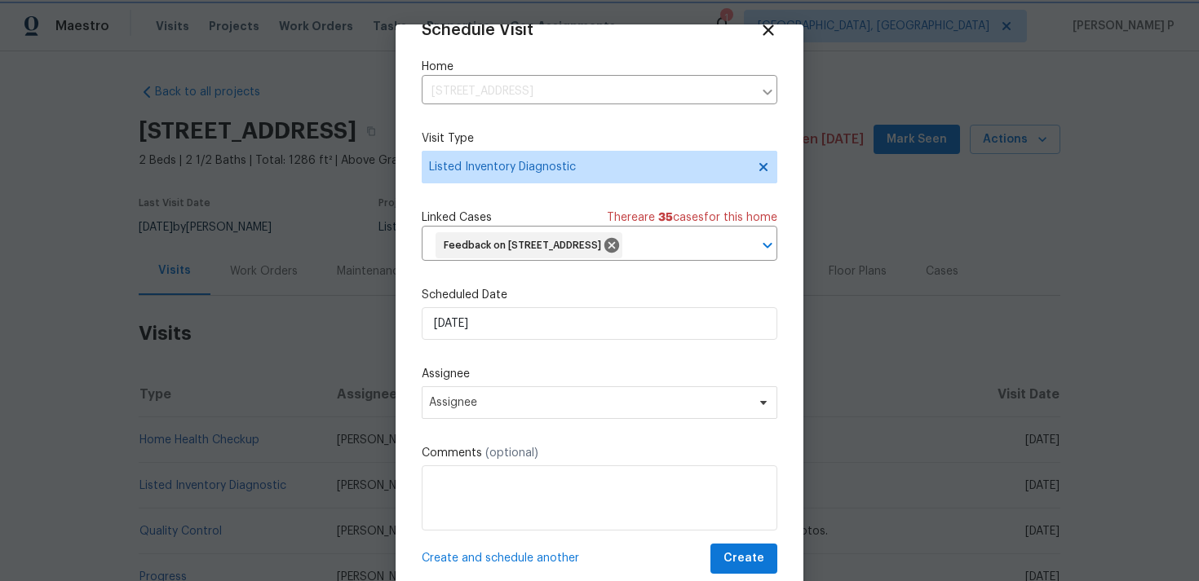
scroll to position [60, 0]
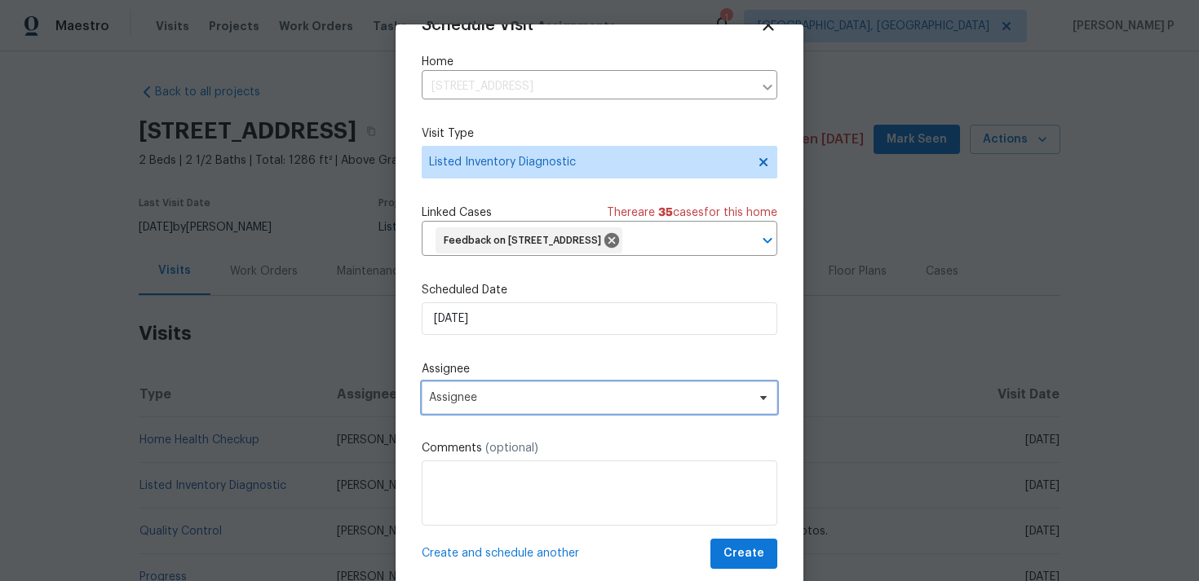
click at [559, 406] on span "Assignee" at bounding box center [600, 398] width 356 height 33
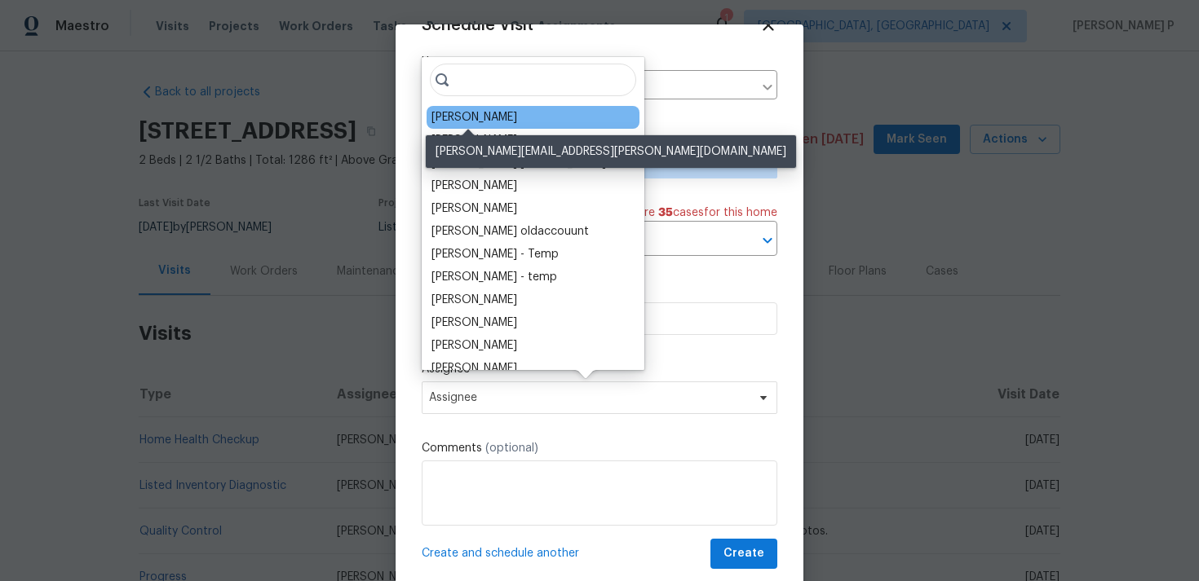
click at [496, 117] on div "[PERSON_NAME]" at bounding box center [474, 117] width 86 height 16
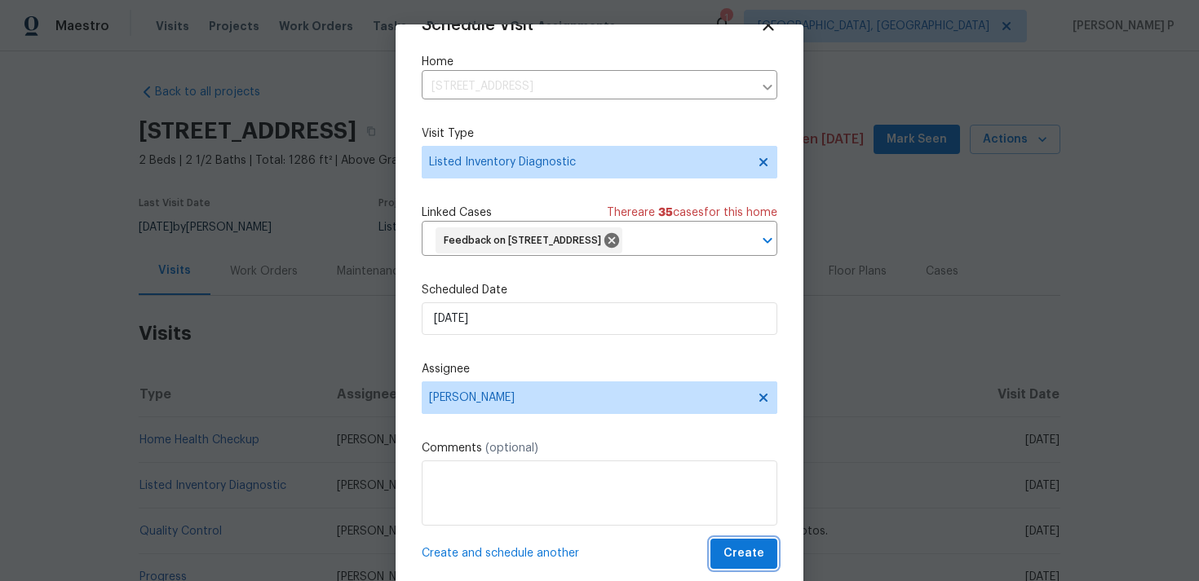
click at [738, 542] on button "Create" at bounding box center [743, 554] width 67 height 30
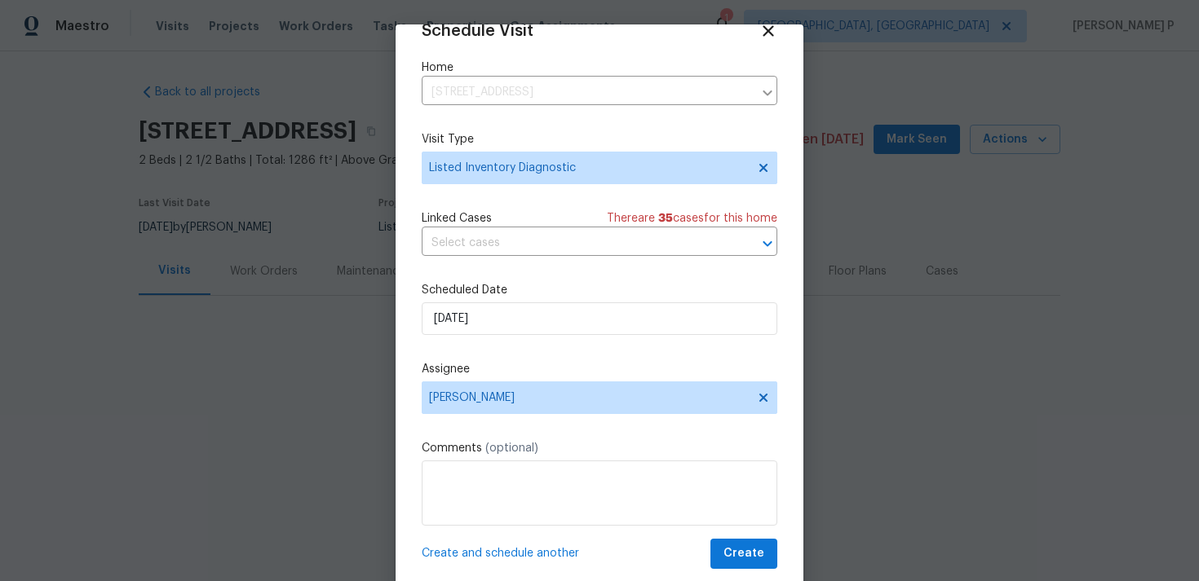
scroll to position [29, 0]
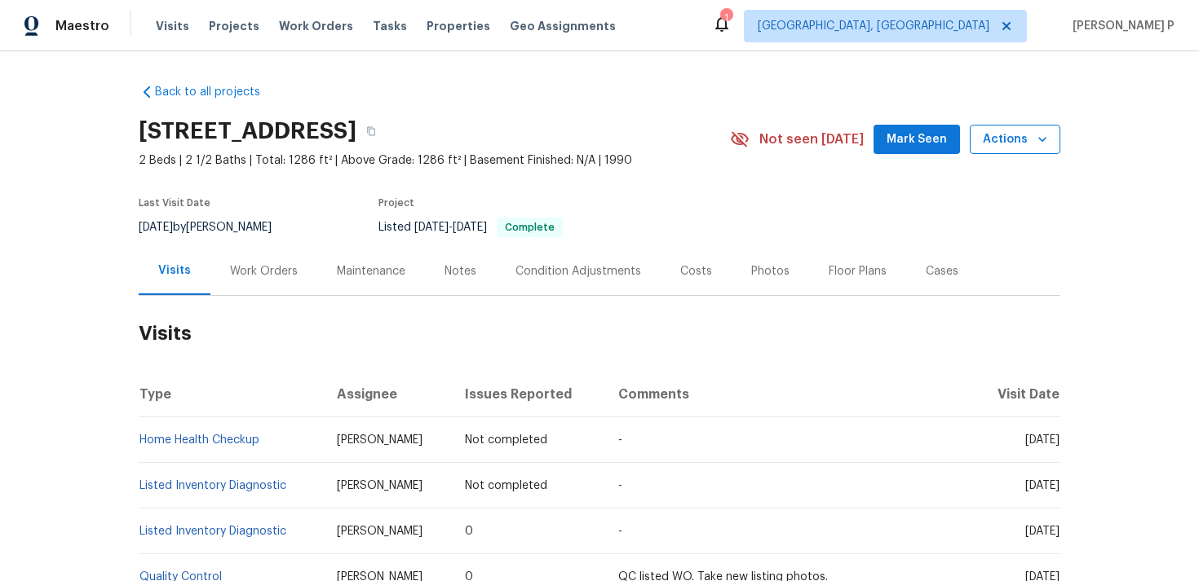
click at [986, 135] on span "Actions" at bounding box center [1015, 140] width 64 height 20
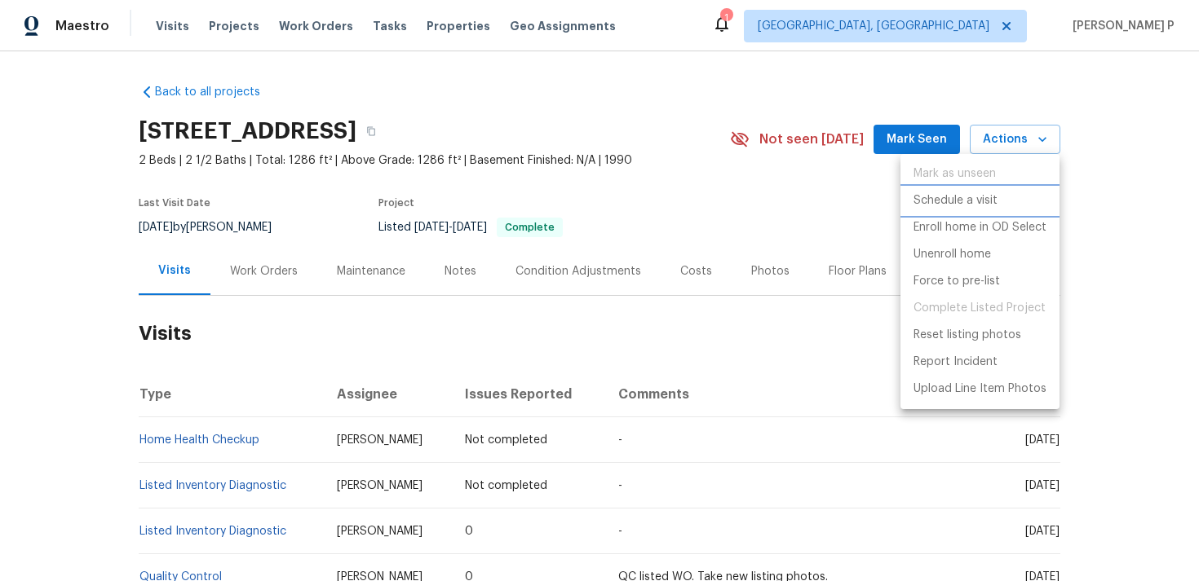
click at [961, 195] on p "Schedule a visit" at bounding box center [955, 200] width 84 height 17
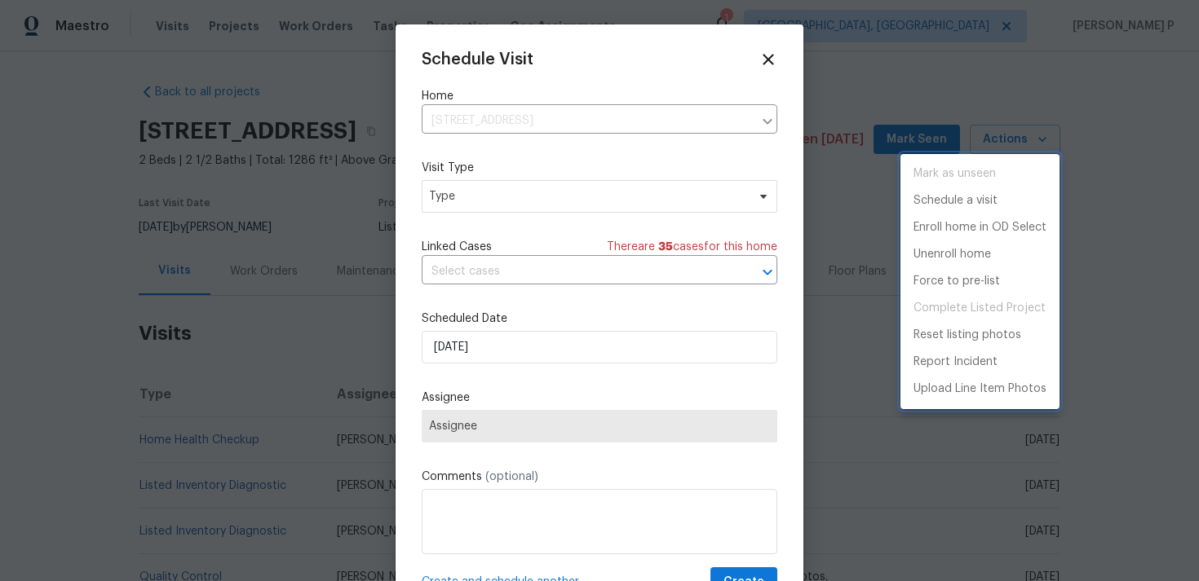
click at [511, 180] on div at bounding box center [599, 290] width 1199 height 581
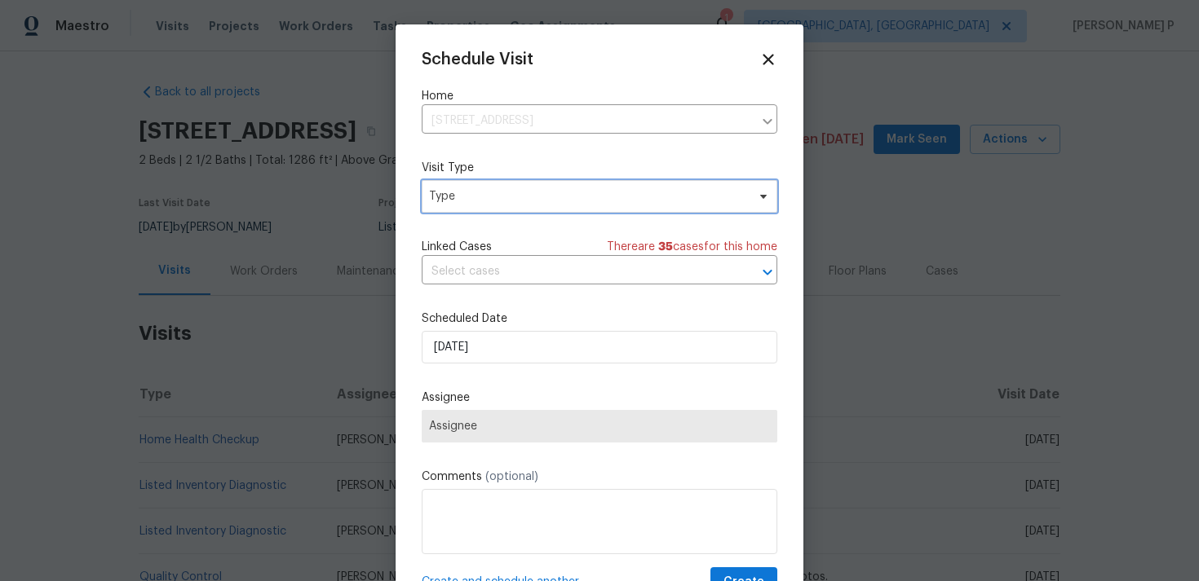
click at [511, 202] on span "Type" at bounding box center [587, 196] width 317 height 16
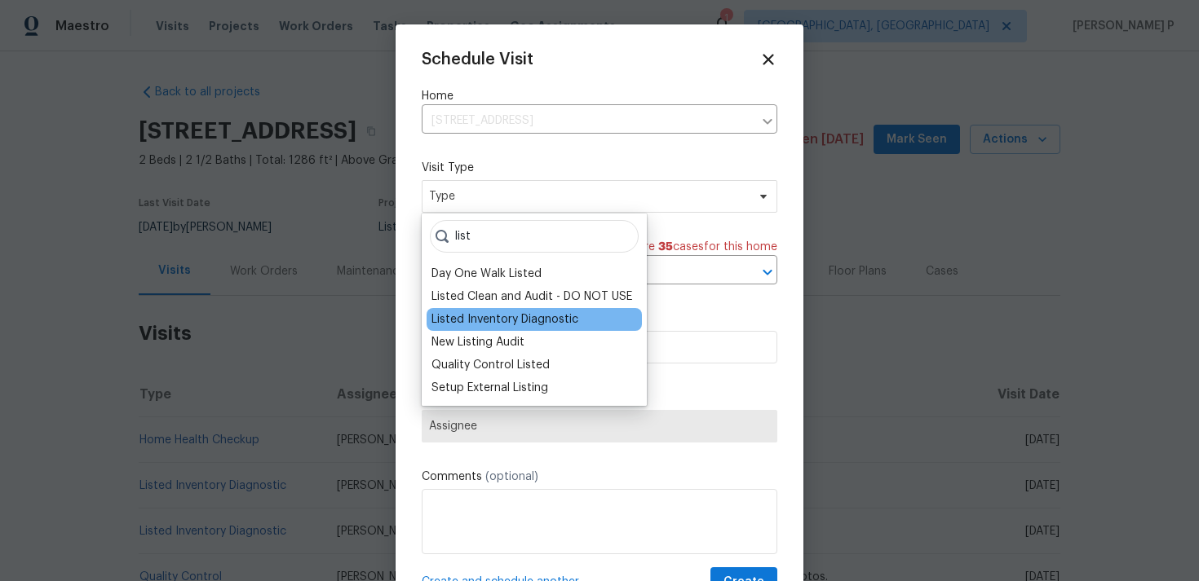
type input "list"
click at [512, 326] on div "Listed Inventory Diagnostic" at bounding box center [504, 319] width 147 height 16
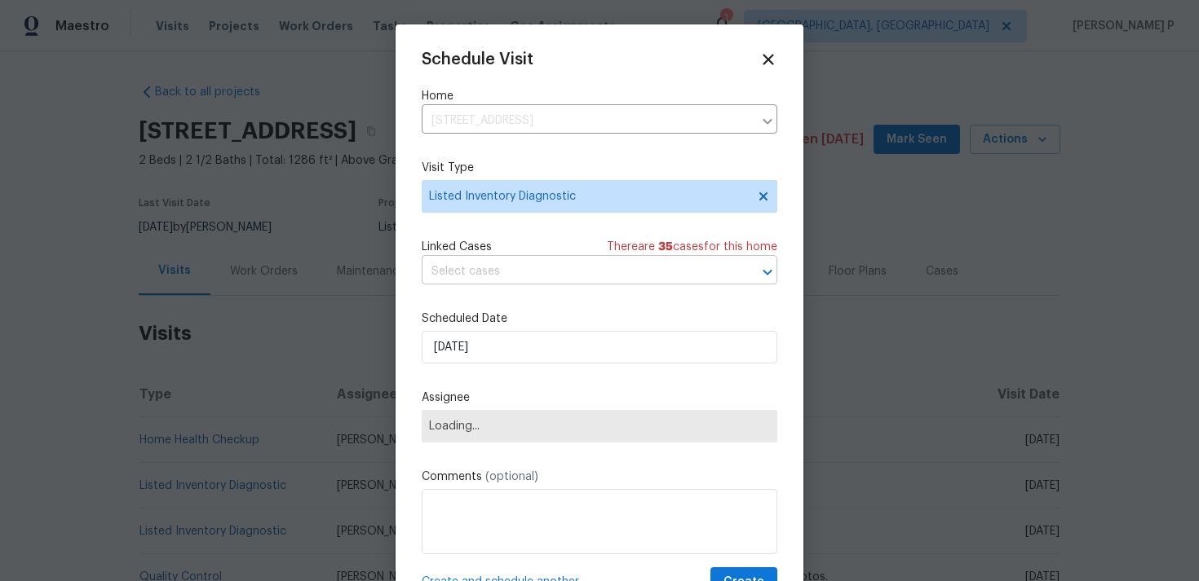
click at [521, 268] on input "text" at bounding box center [577, 271] width 310 height 25
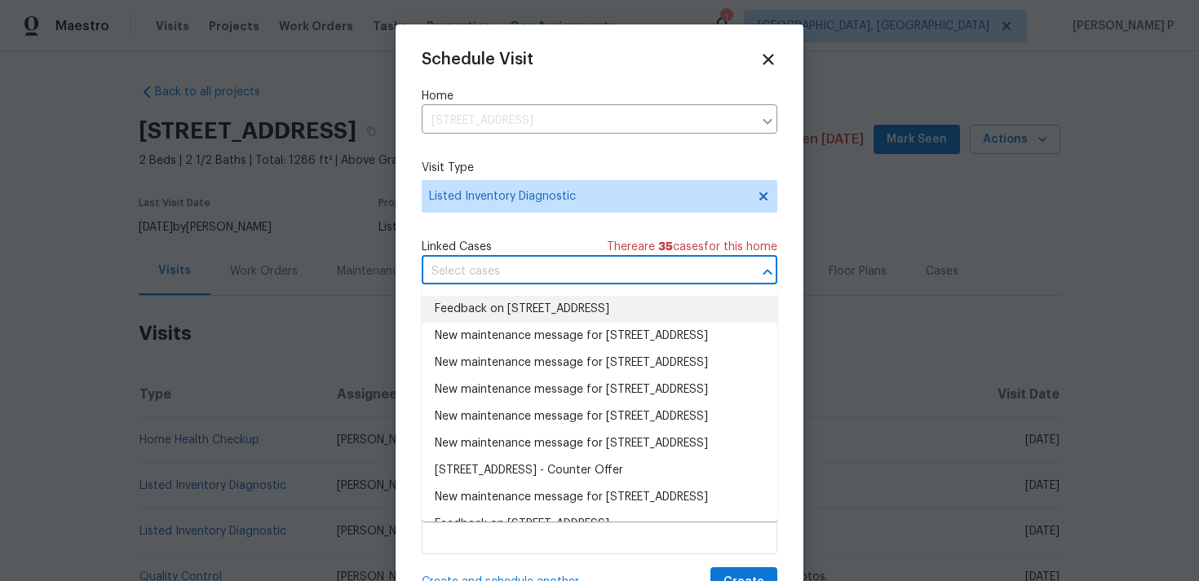
click at [519, 306] on li "Feedback on 3213 Oceanline East Dr, Indianapolis, IN 46214" at bounding box center [600, 309] width 356 height 27
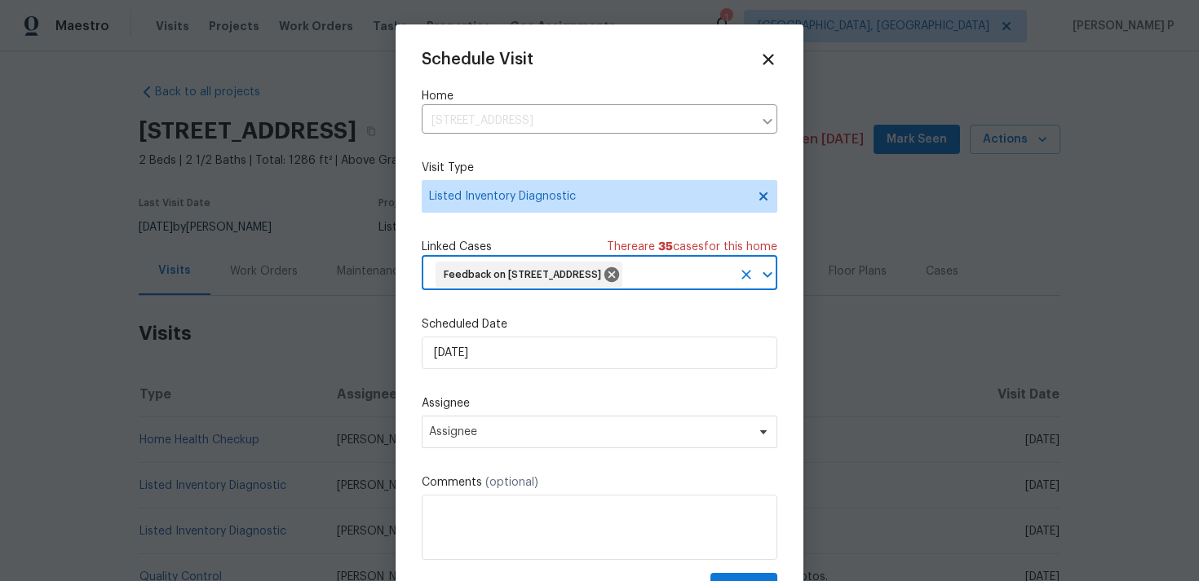
click at [514, 362] on div "Scheduled Date 15/09/2025" at bounding box center [600, 342] width 356 height 53
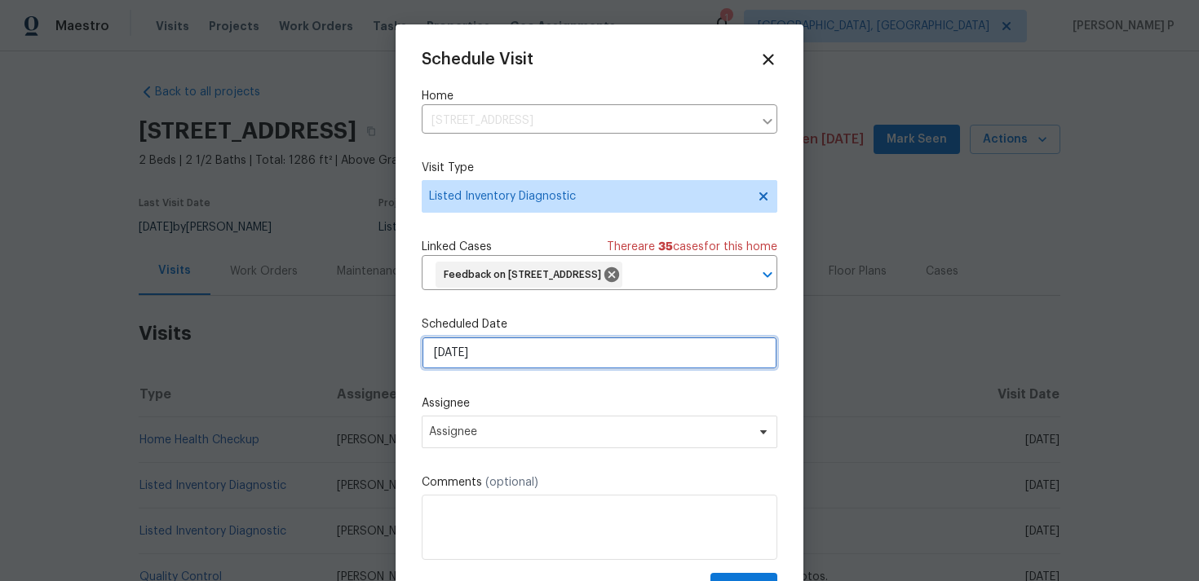
click at [513, 369] on input "[DATE]" at bounding box center [600, 353] width 356 height 33
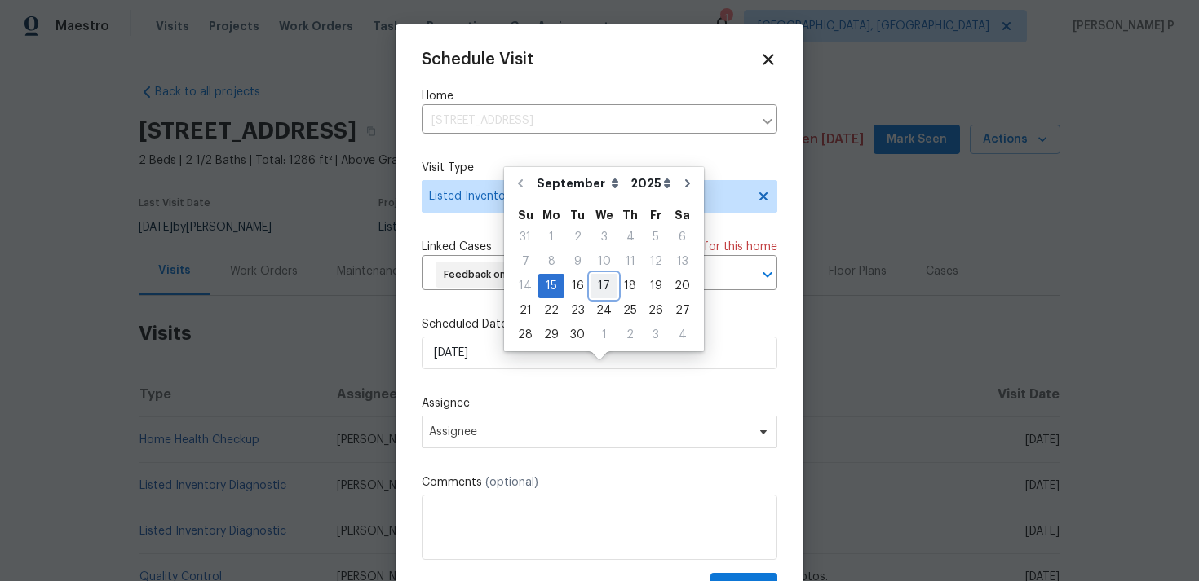
click at [596, 292] on div "17" at bounding box center [603, 286] width 27 height 23
type input "[DATE]"
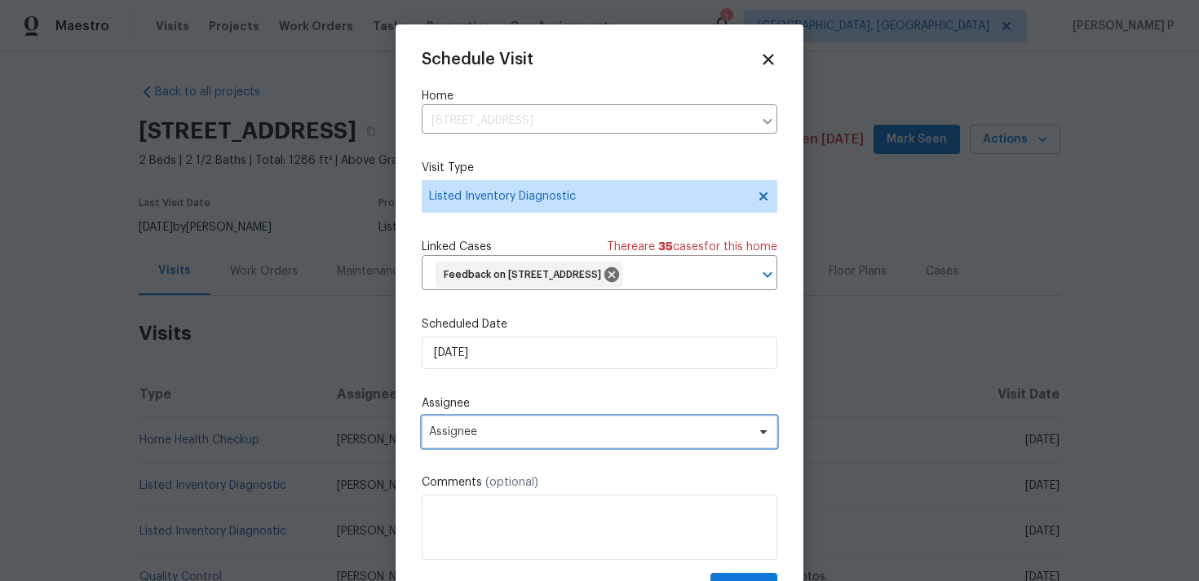
click at [601, 448] on span "Assignee" at bounding box center [600, 432] width 356 height 33
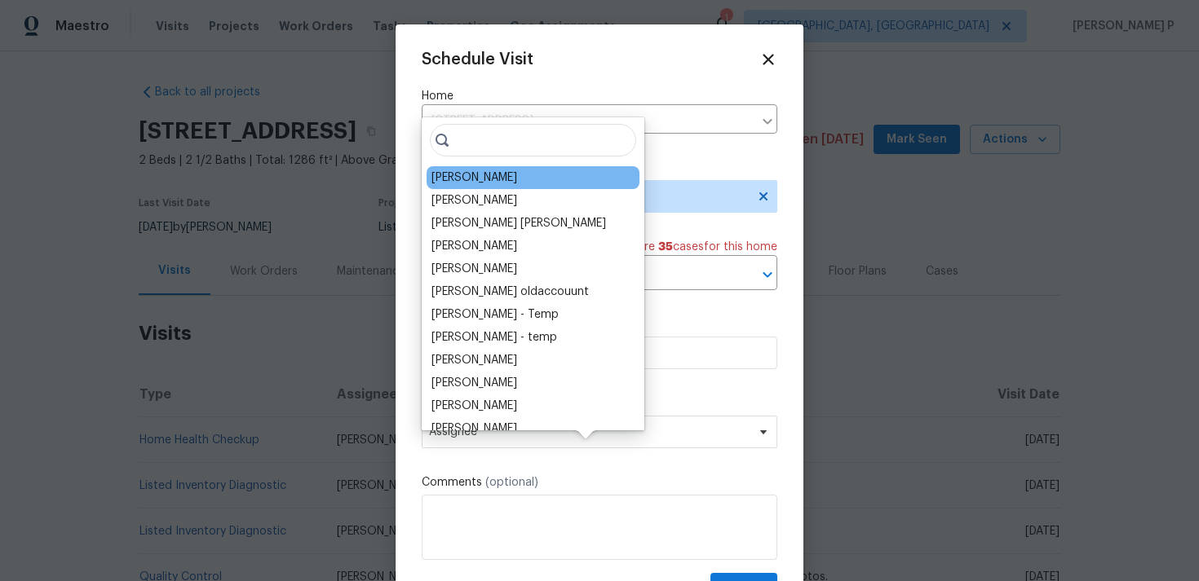
click at [514, 182] on div "Isaul Martinez" at bounding box center [532, 177] width 213 height 23
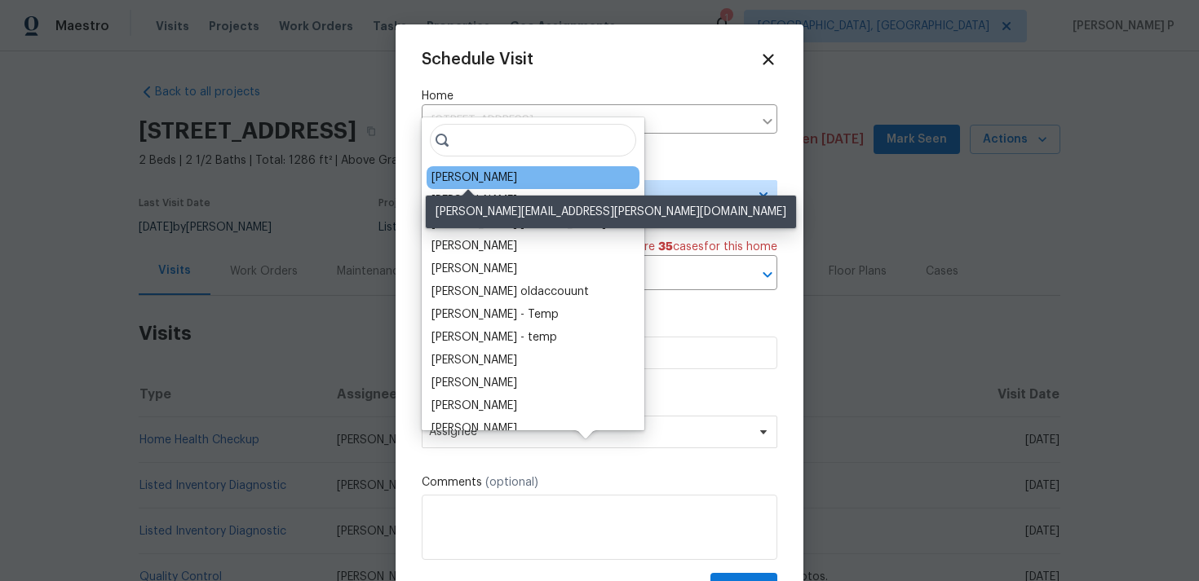
click at [485, 179] on div "Isaul Martinez" at bounding box center [474, 178] width 86 height 16
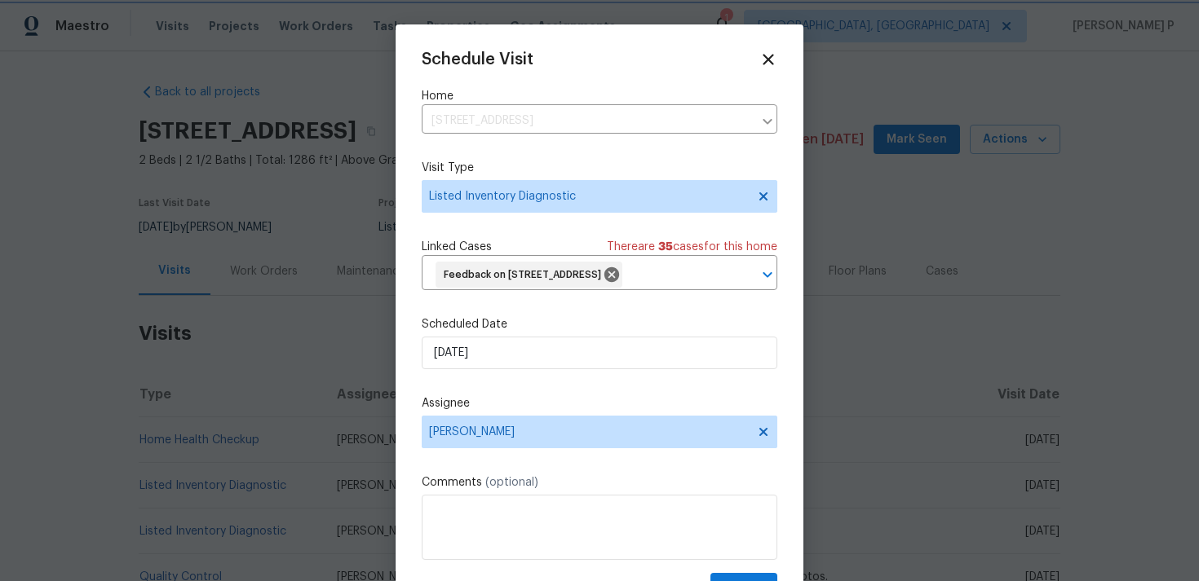
scroll to position [60, 0]
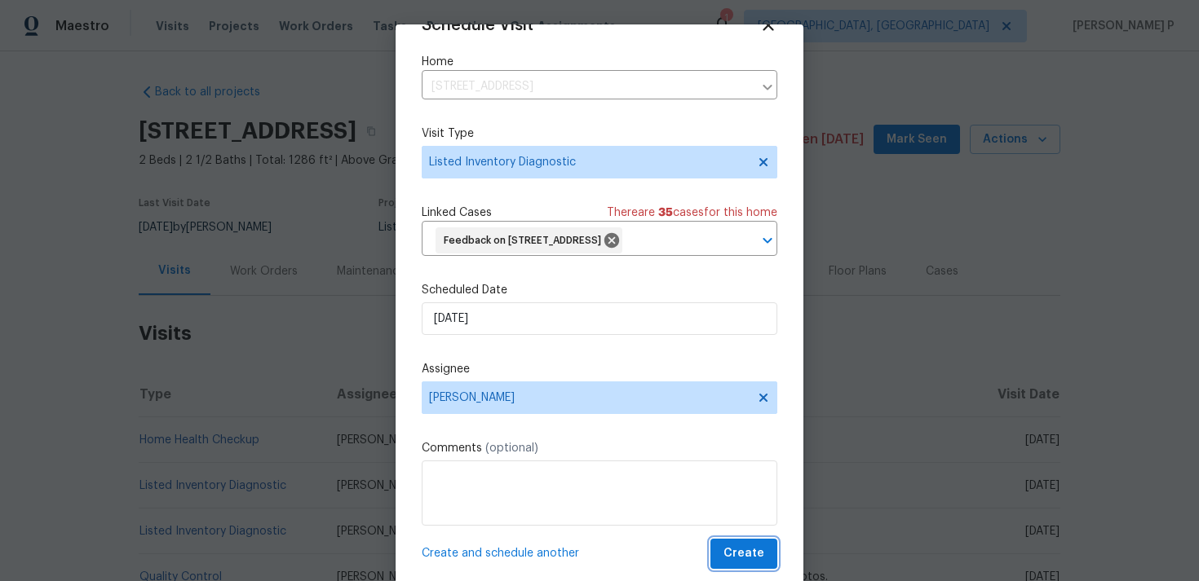
click at [751, 552] on span "Create" at bounding box center [743, 554] width 41 height 20
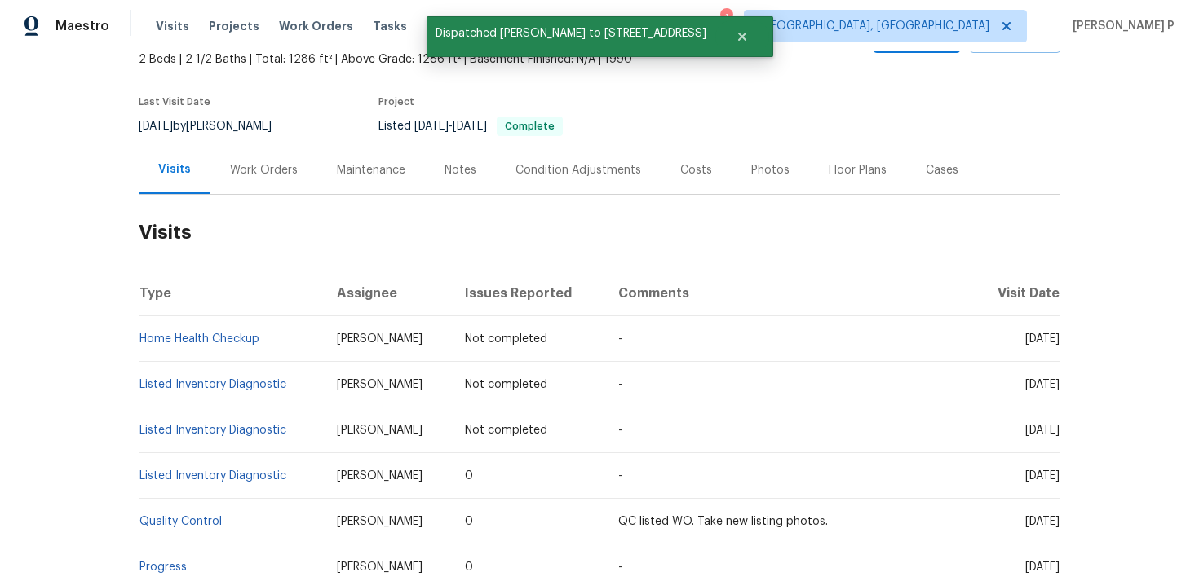
scroll to position [110, 0]
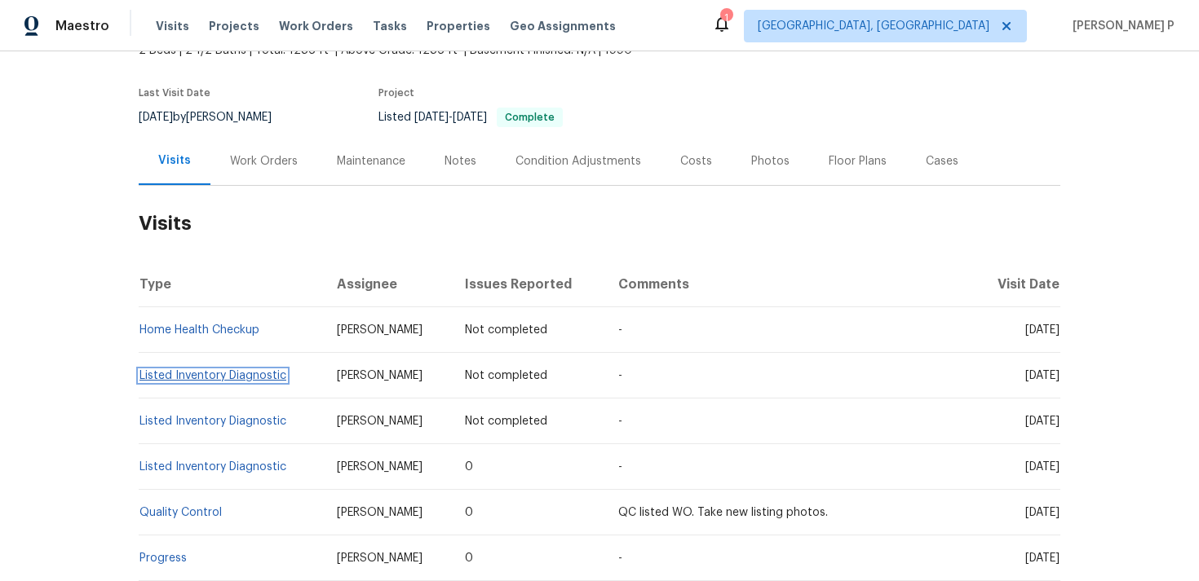
click at [170, 382] on link "Listed Inventory Diagnostic" at bounding box center [212, 375] width 147 height 11
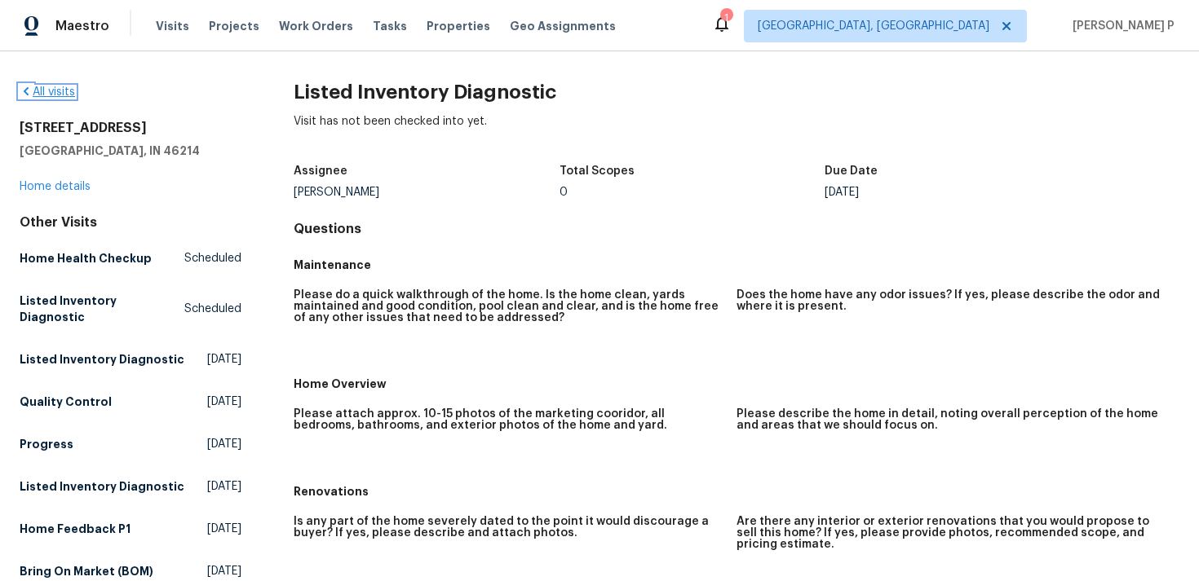
click at [51, 87] on link "All visits" at bounding box center [47, 91] width 55 height 11
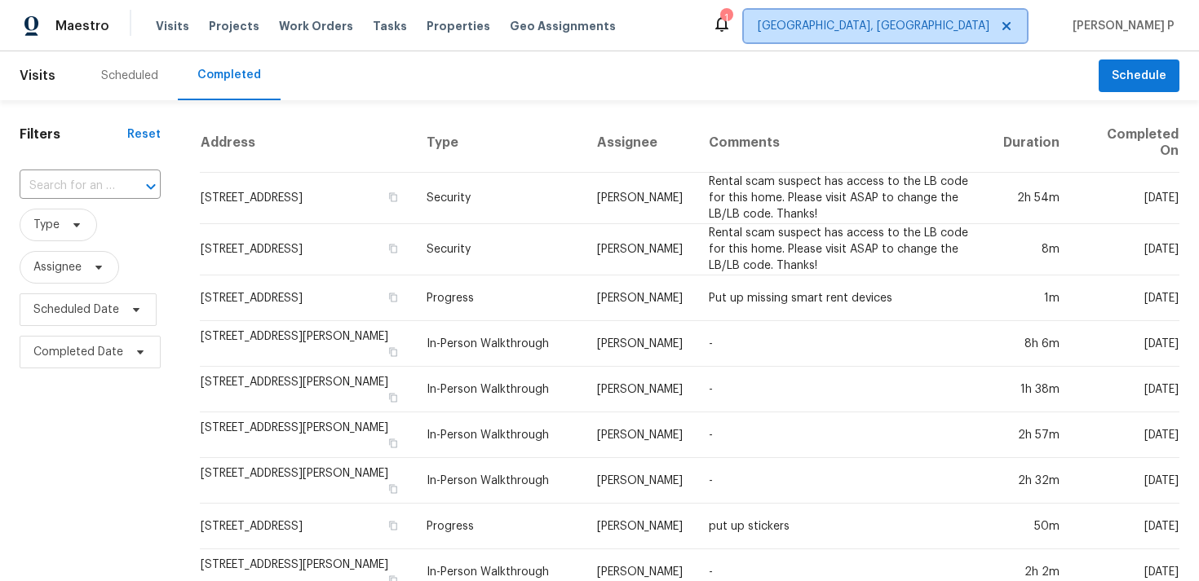
click at [1002, 34] on span "[GEOGRAPHIC_DATA], [GEOGRAPHIC_DATA]" at bounding box center [885, 26] width 283 height 33
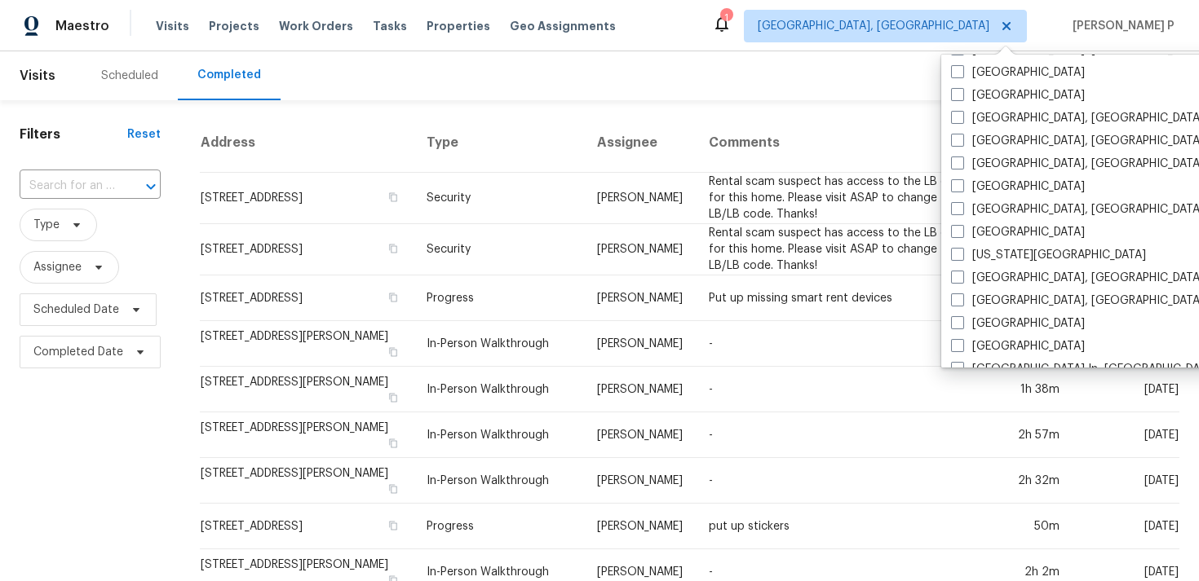
scroll to position [468, 0]
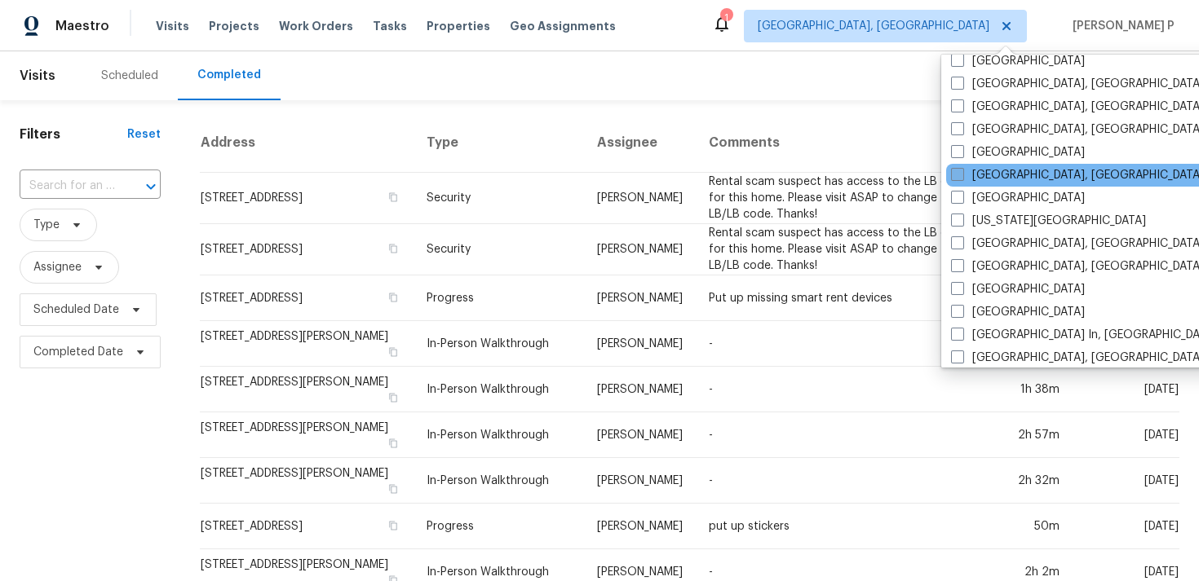
click at [970, 172] on label "Indianapolis, IN" at bounding box center [1077, 175] width 253 height 16
click at [961, 172] on input "Indianapolis, IN" at bounding box center [956, 172] width 11 height 11
checkbox input "true"
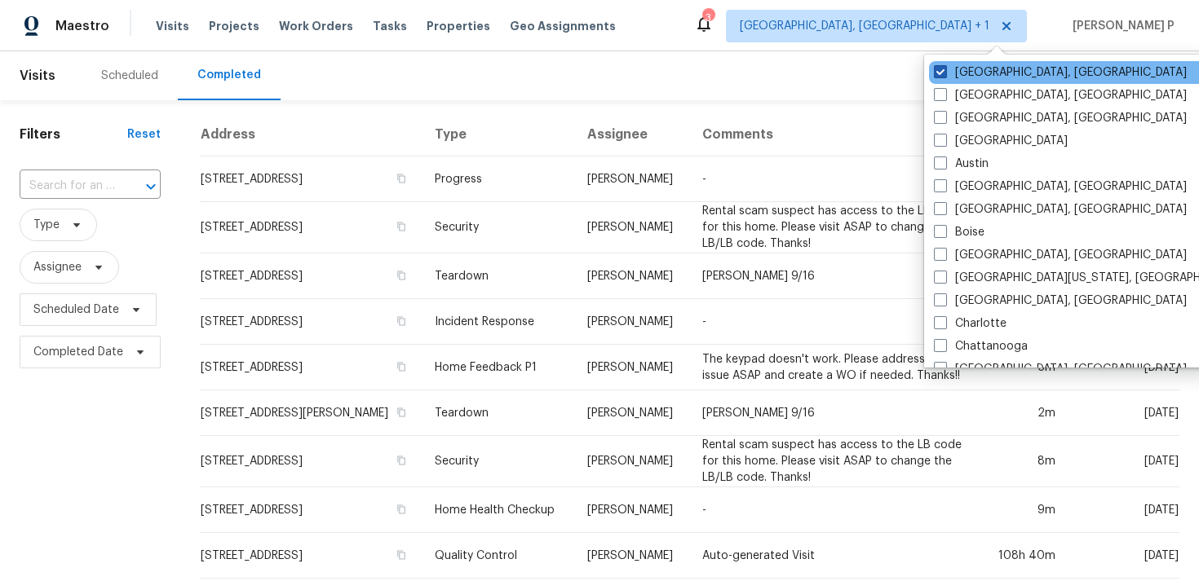
click at [940, 69] on span at bounding box center [940, 71] width 13 height 13
click at [940, 69] on input "[GEOGRAPHIC_DATA], [GEOGRAPHIC_DATA]" at bounding box center [939, 69] width 11 height 11
checkbox input "false"
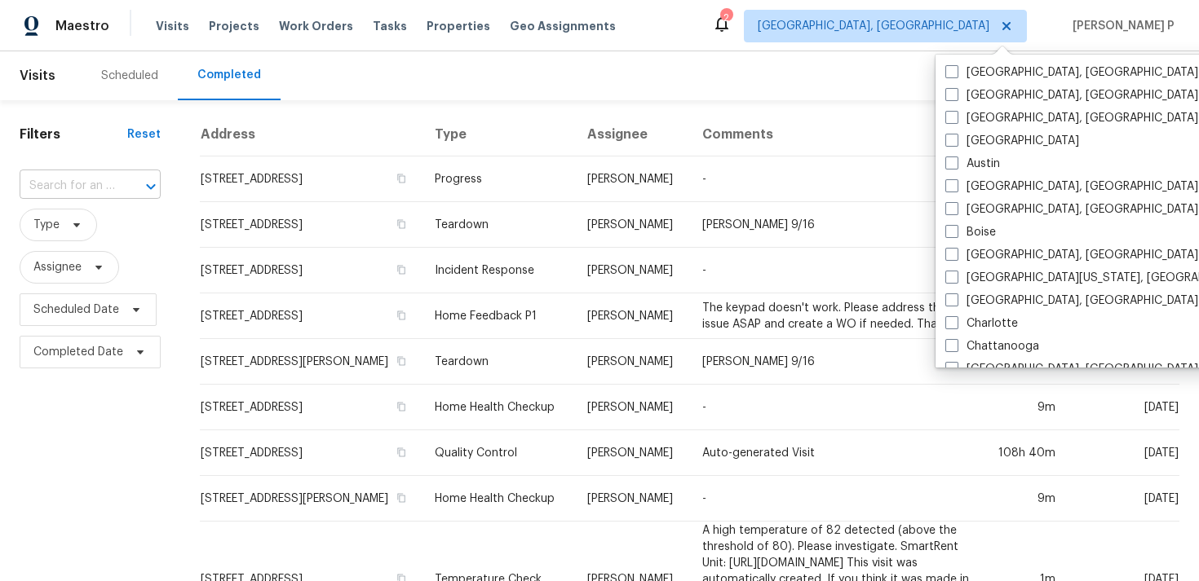
click at [112, 179] on input "text" at bounding box center [67, 186] width 95 height 25
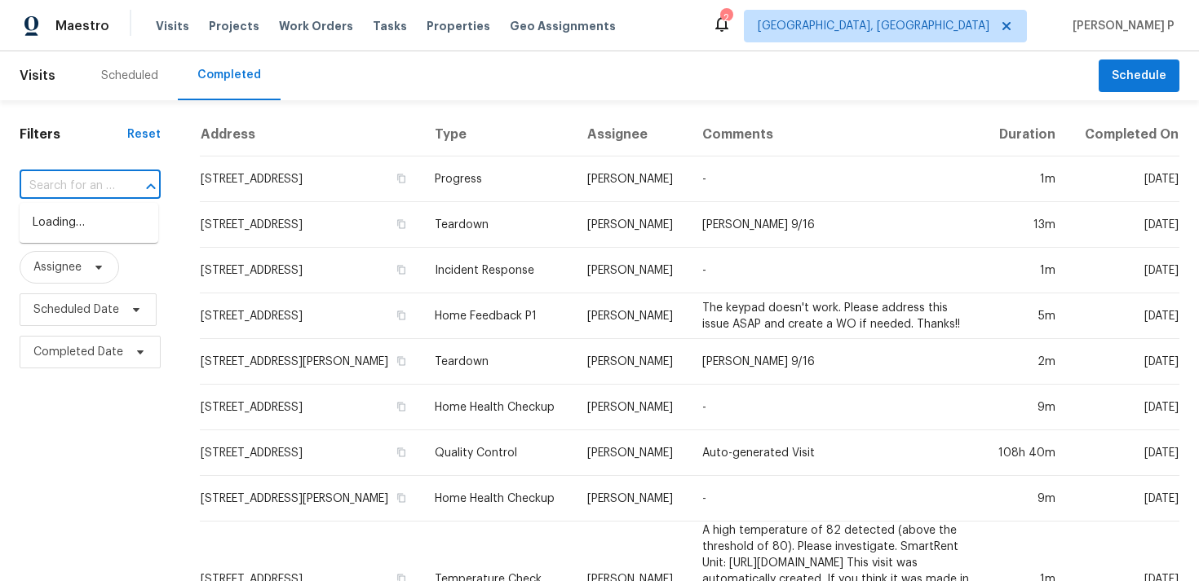
paste input "3213 Oceanline East Dr, Indianapolis, IN 46214"
type input "3213 Oceanline East Dr, Indianapolis, IN 46214"
click at [81, 225] on li "3213 Oceanline East Dr, Indianapolis, IN 46214" at bounding box center [89, 223] width 139 height 27
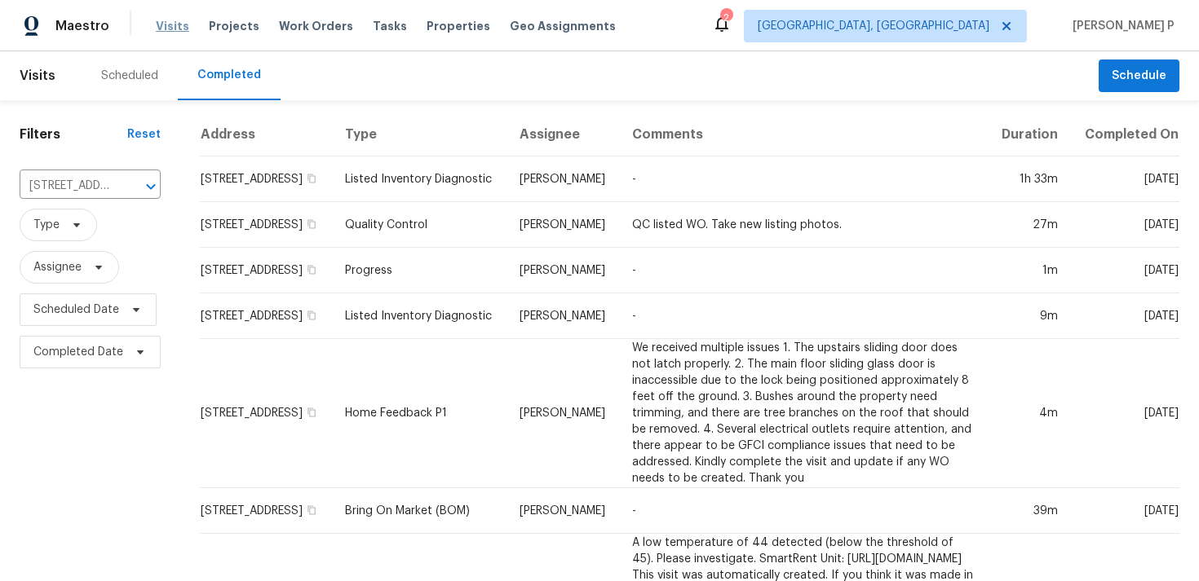
click at [175, 28] on span "Visits" at bounding box center [172, 26] width 33 height 16
click at [169, 28] on span "Visits" at bounding box center [172, 26] width 33 height 16
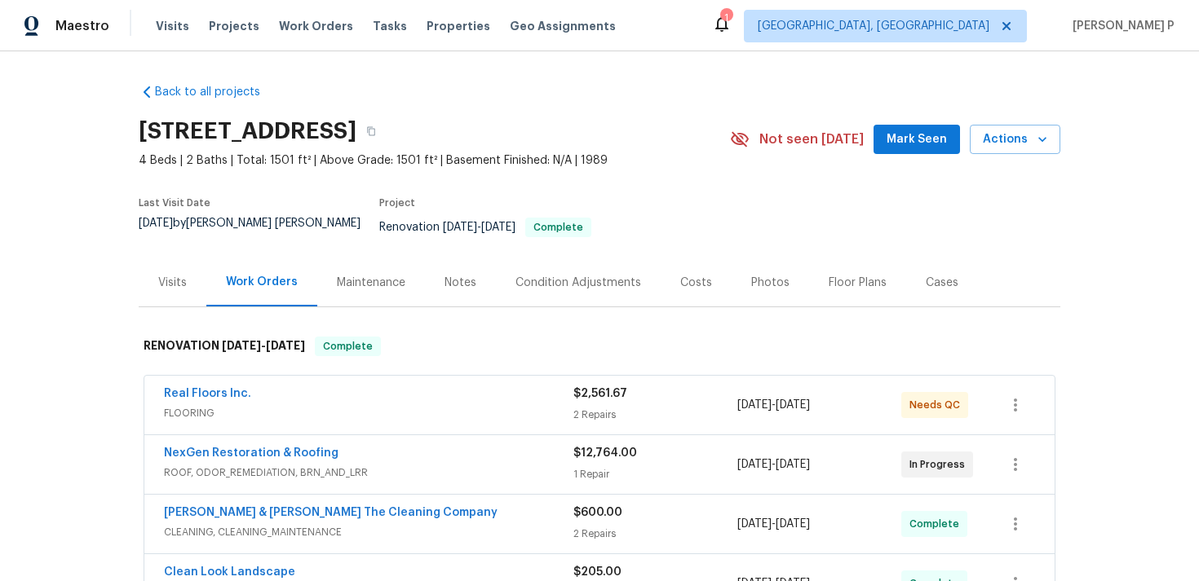
click at [171, 275] on div "Visits" at bounding box center [172, 283] width 29 height 16
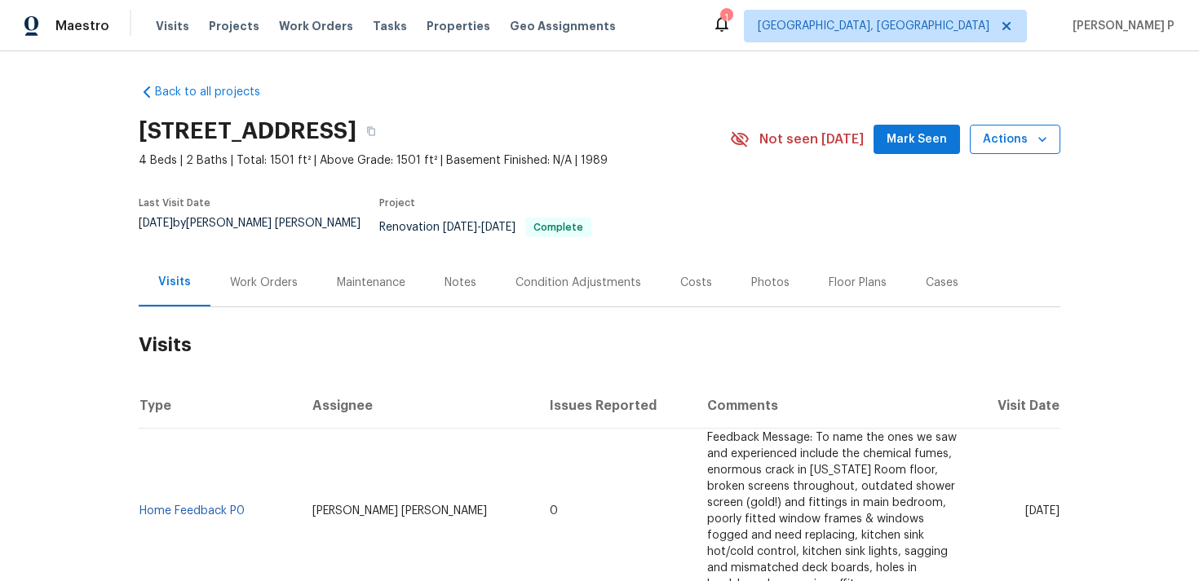
click at [982, 139] on button "Actions" at bounding box center [1015, 140] width 91 height 30
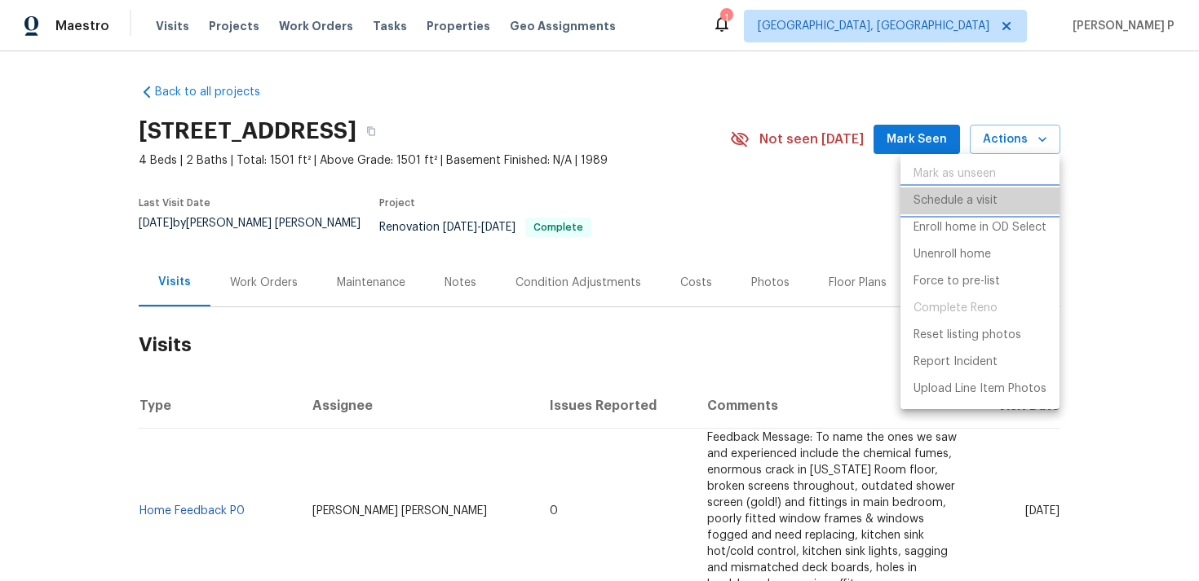
click at [946, 206] on p "Schedule a visit" at bounding box center [955, 200] width 84 height 17
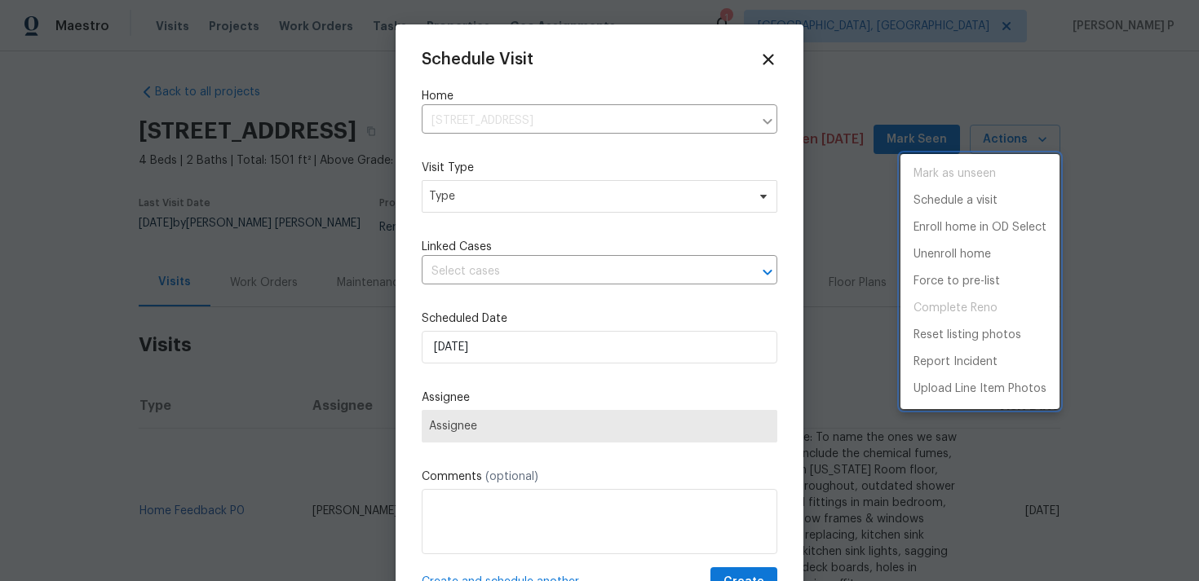
click at [577, 191] on div at bounding box center [599, 290] width 1199 height 581
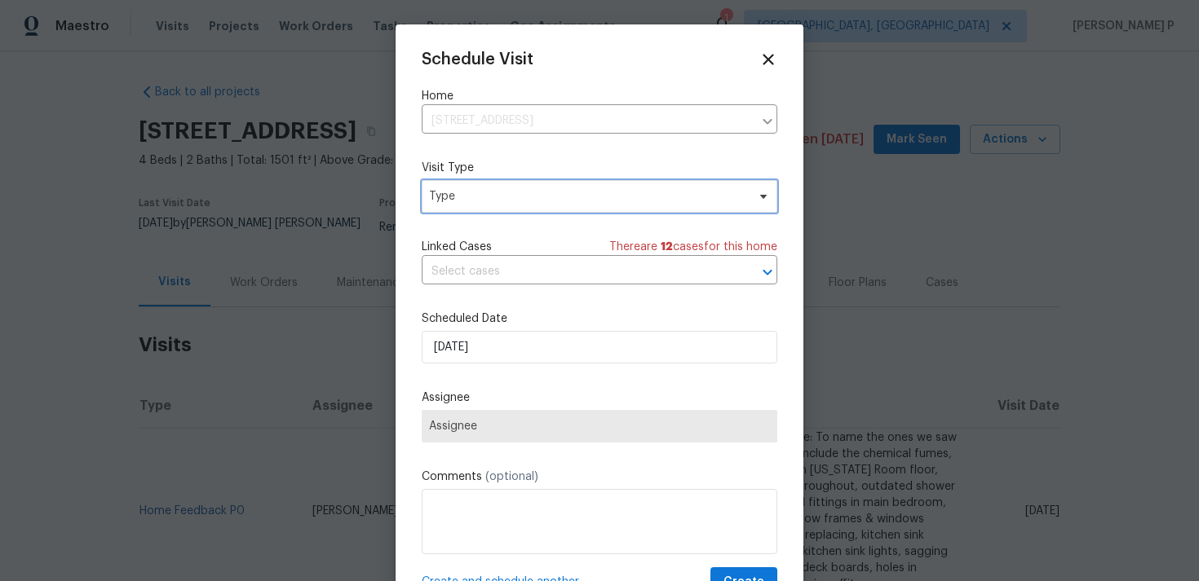
click at [577, 201] on span "Type" at bounding box center [587, 196] width 317 height 16
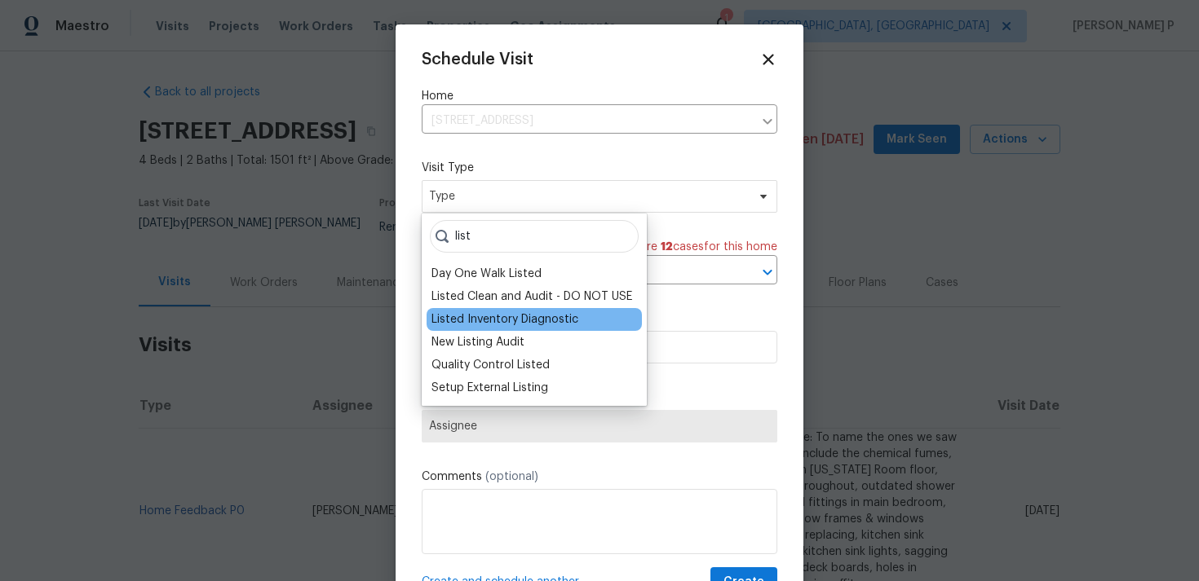
type input "list"
click at [538, 315] on div "Listed Inventory Diagnostic" at bounding box center [504, 319] width 147 height 16
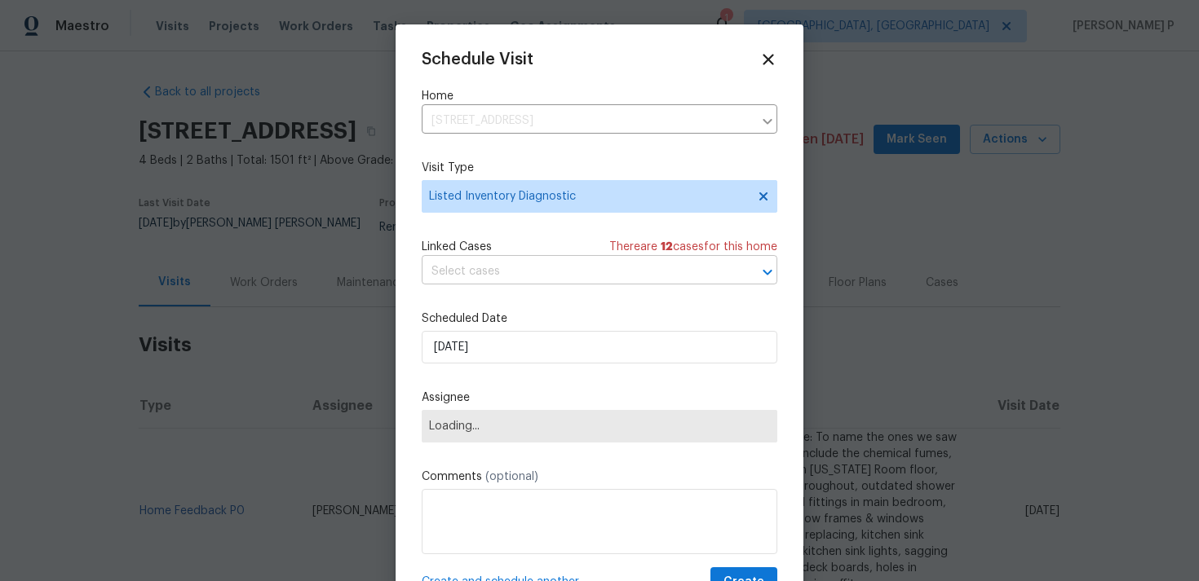
click at [502, 278] on input "text" at bounding box center [577, 271] width 310 height 25
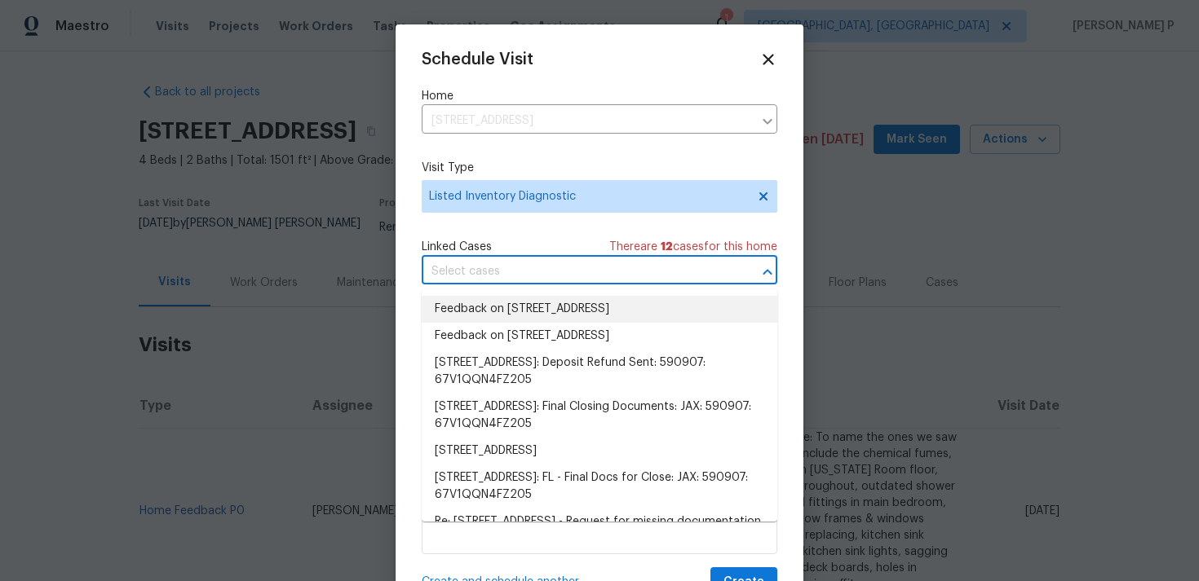
click at [503, 313] on li "Feedback on [STREET_ADDRESS]" at bounding box center [600, 309] width 356 height 27
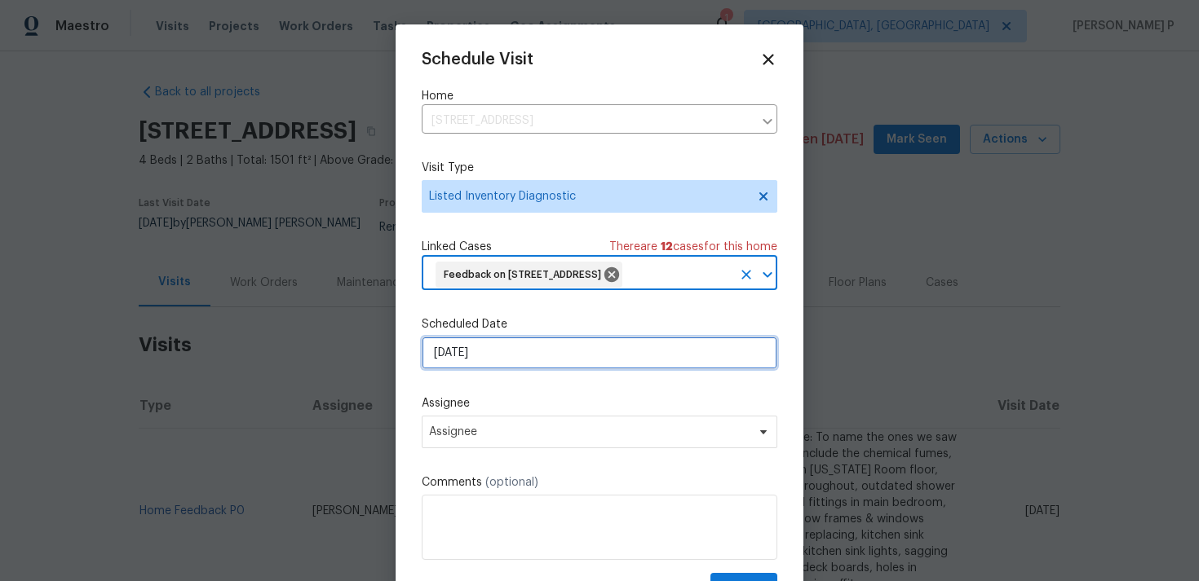
click at [498, 369] on input "[DATE]" at bounding box center [600, 353] width 356 height 33
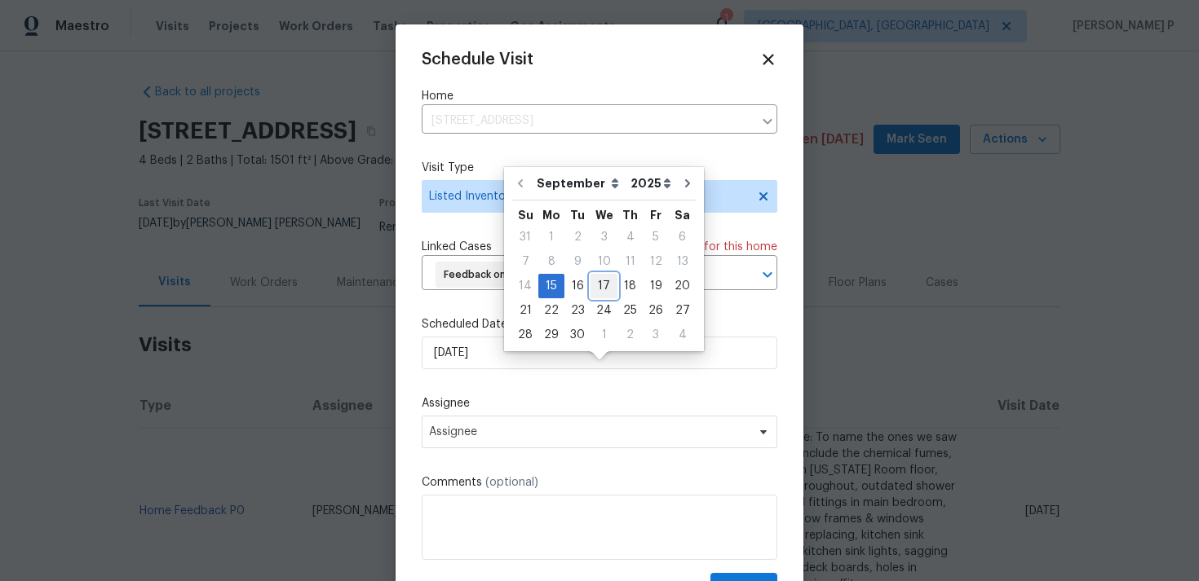
click at [592, 294] on div "17" at bounding box center [603, 286] width 27 height 23
type input "[DATE]"
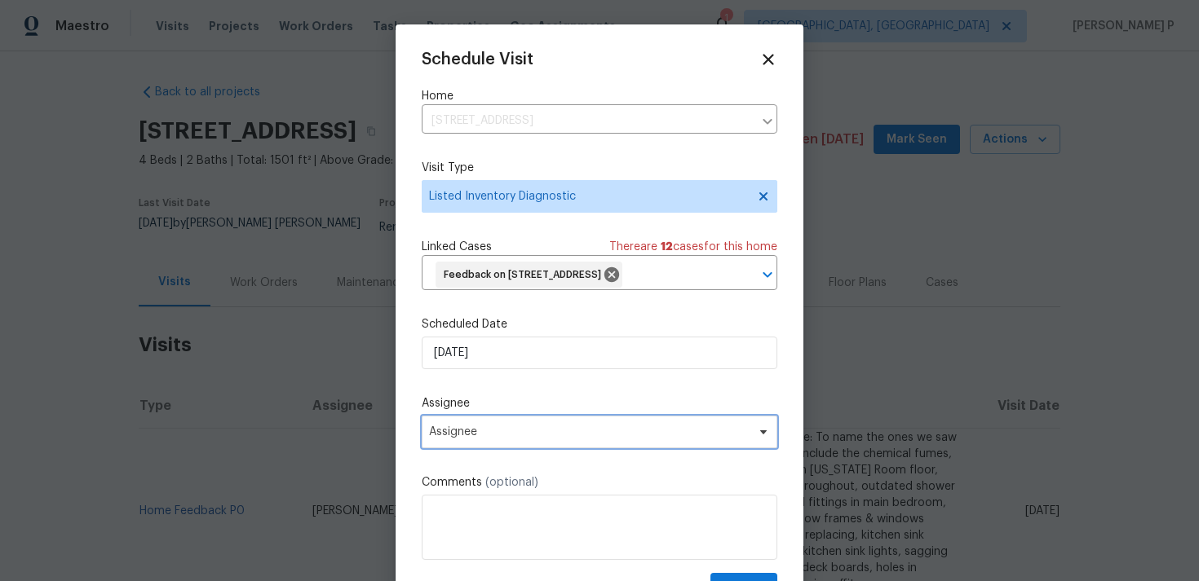
click at [601, 448] on span "Assignee" at bounding box center [600, 432] width 356 height 33
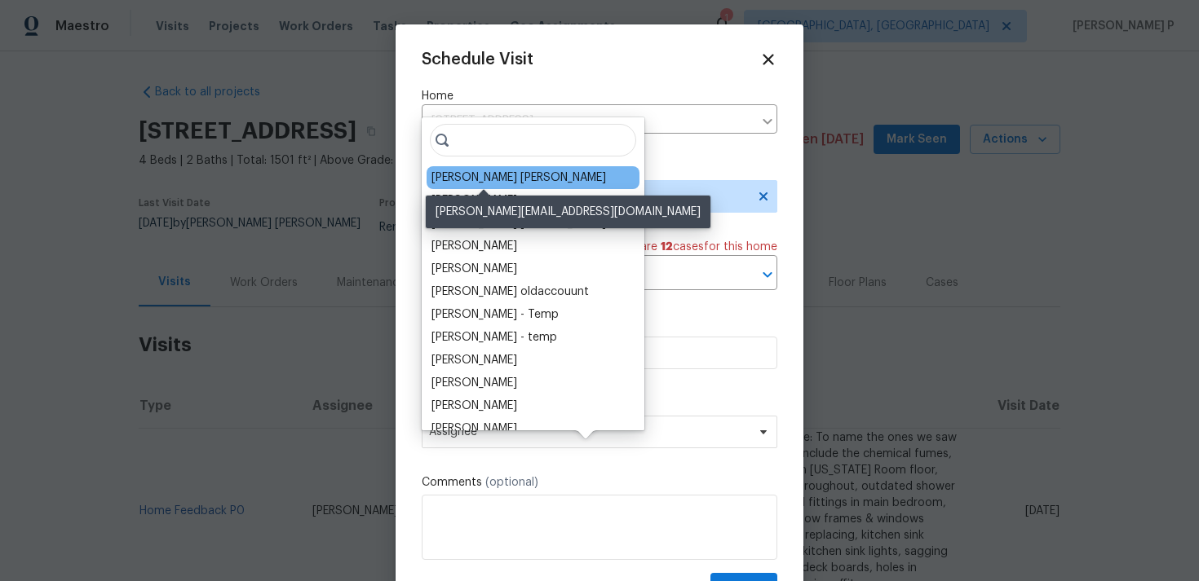
click at [457, 177] on div "[PERSON_NAME] [PERSON_NAME]" at bounding box center [518, 178] width 175 height 16
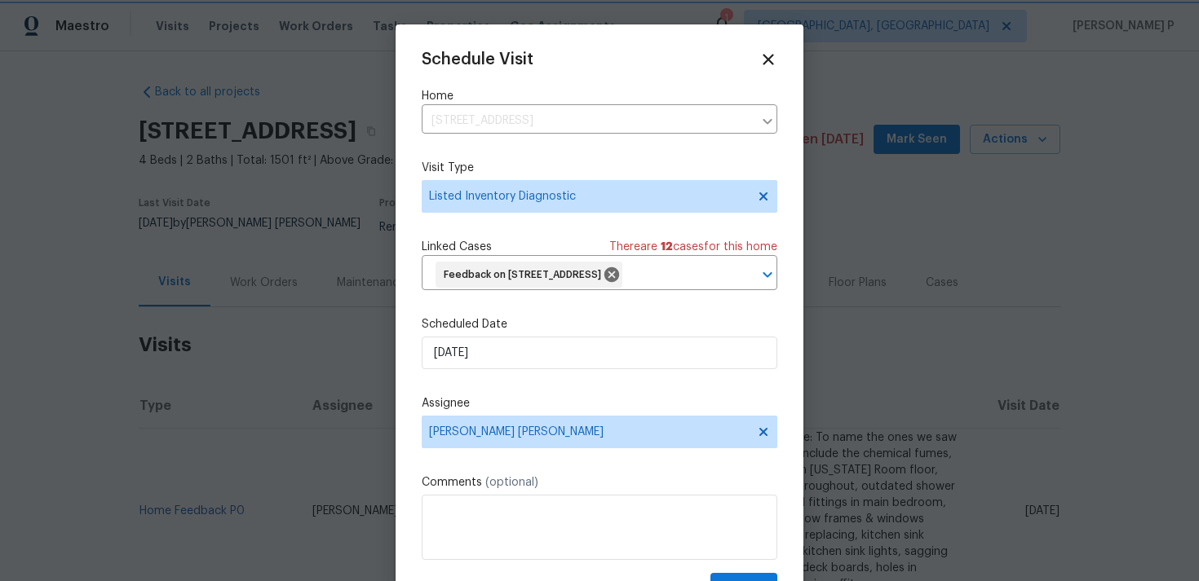
scroll to position [60, 0]
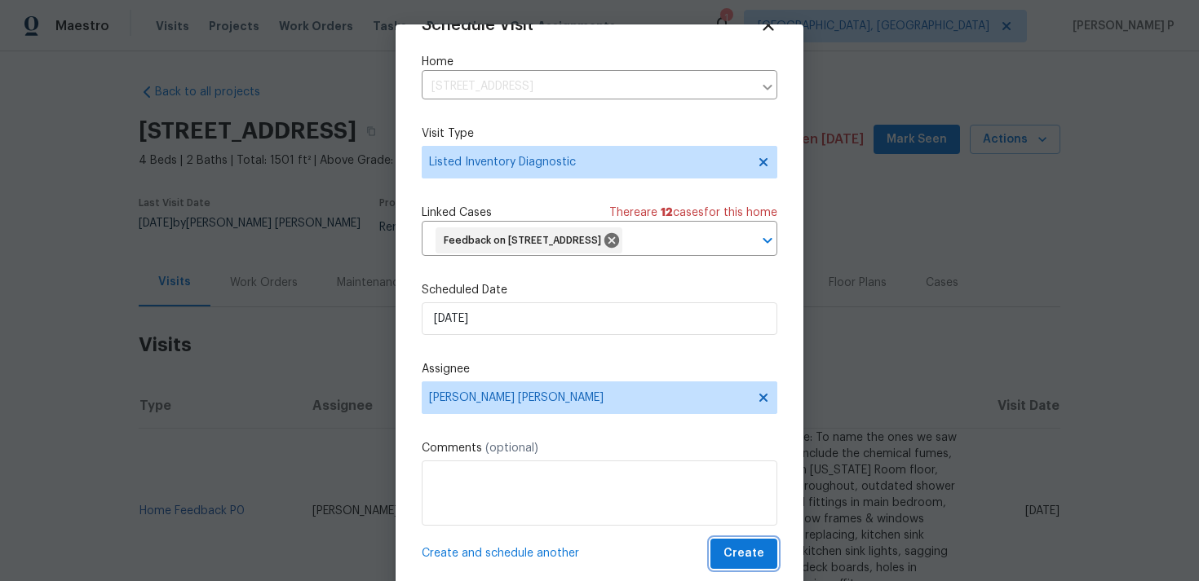
click at [746, 554] on span "Create" at bounding box center [743, 554] width 41 height 20
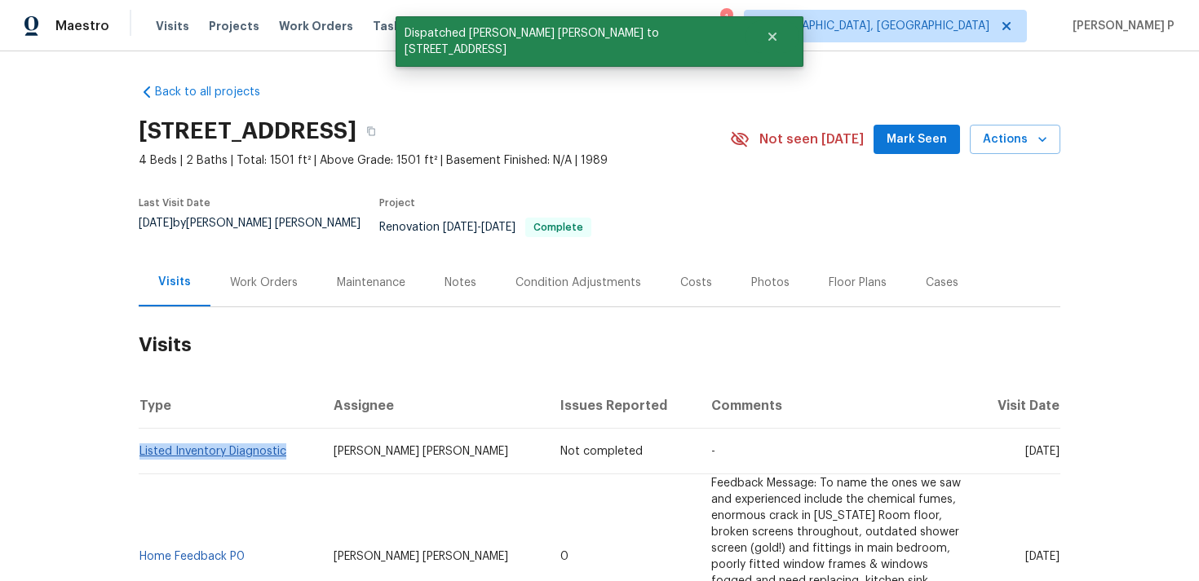
drag, startPoint x: 286, startPoint y: 441, endPoint x: 140, endPoint y: 442, distance: 146.0
click at [140, 442] on td "Listed Inventory Diagnostic" at bounding box center [230, 452] width 182 height 46
copy link "Listed Inventory Diagnostic"
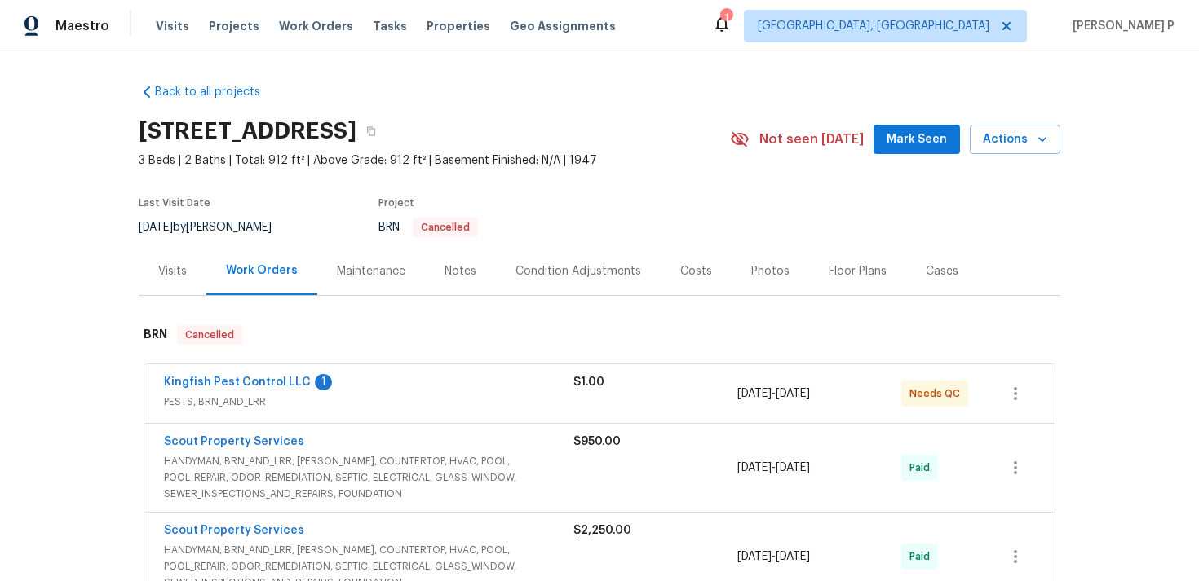
click at [167, 275] on div "Visits" at bounding box center [172, 271] width 29 height 16
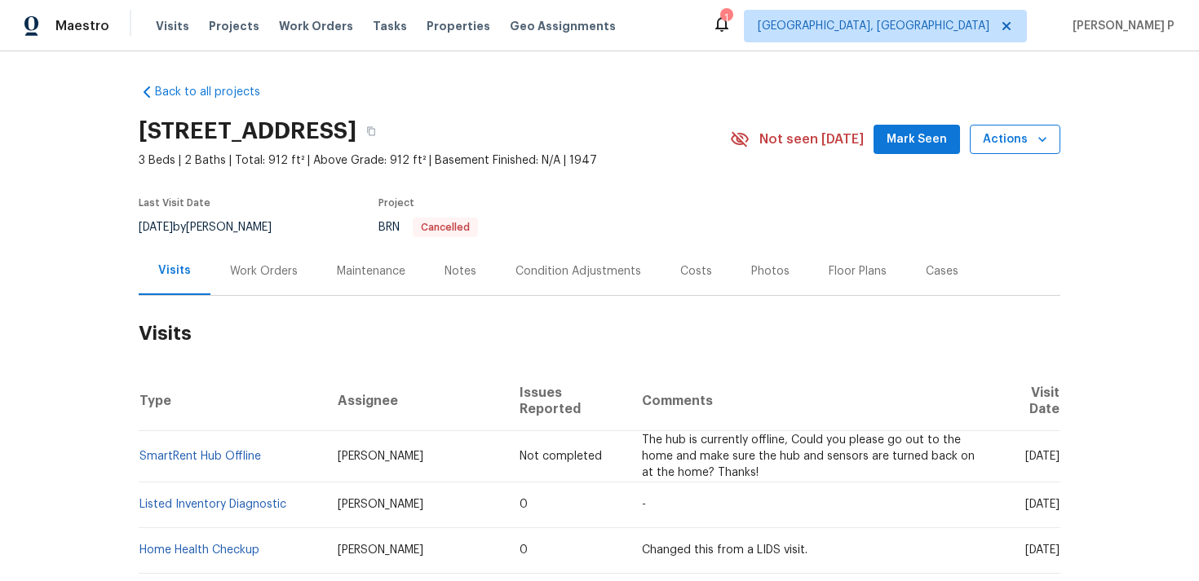
click at [998, 151] on button "Actions" at bounding box center [1015, 140] width 91 height 30
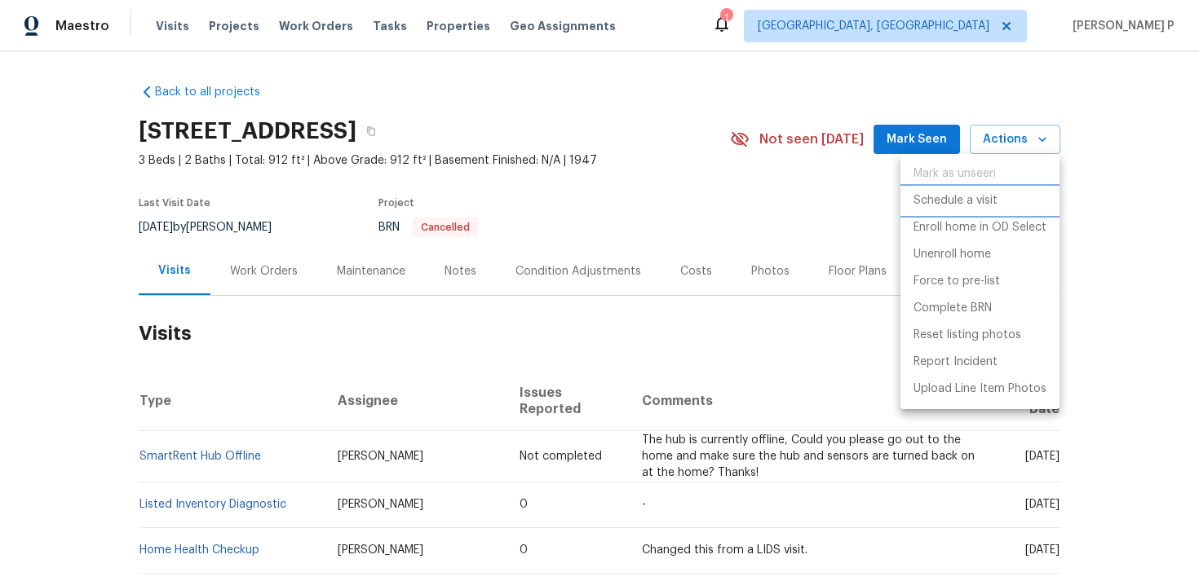
click at [947, 200] on p "Schedule a visit" at bounding box center [955, 200] width 84 height 17
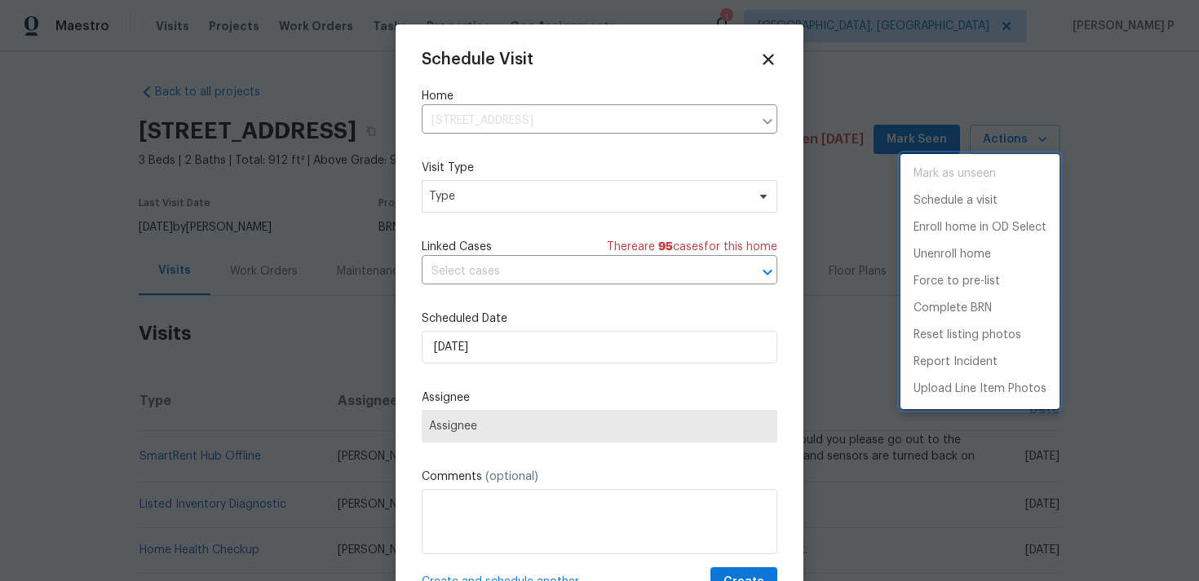
click at [513, 191] on div at bounding box center [599, 290] width 1199 height 581
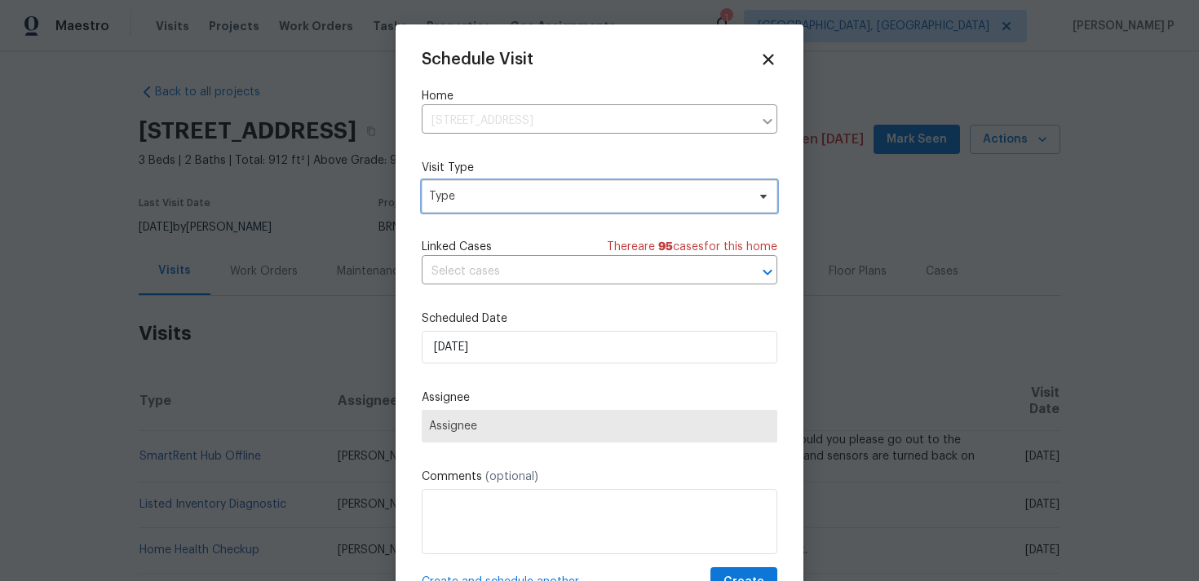
click at [512, 199] on span "Type" at bounding box center [587, 196] width 317 height 16
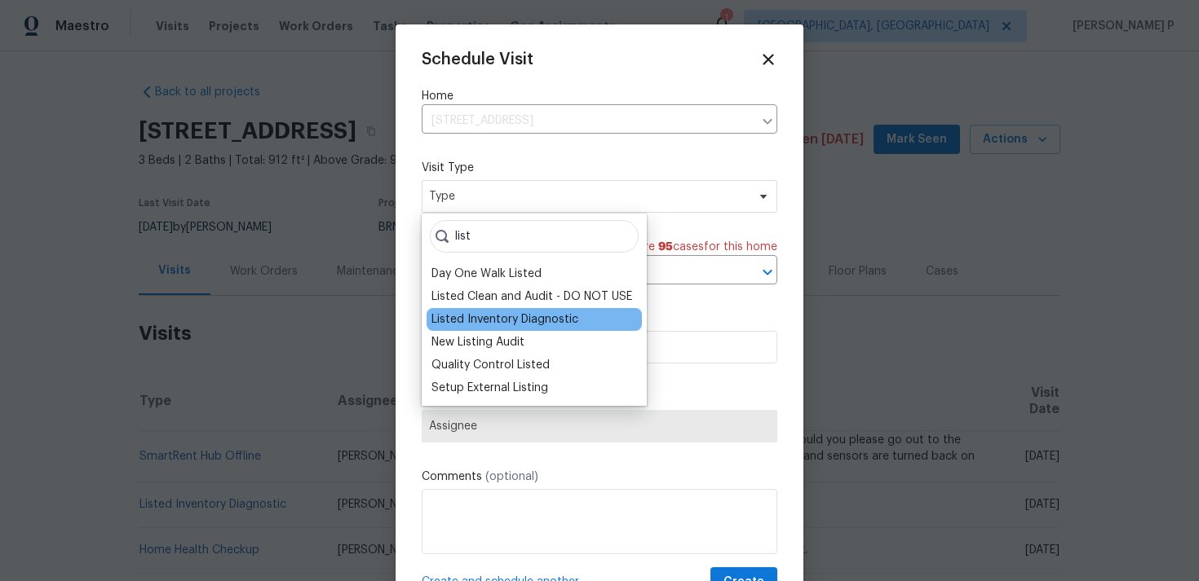
type input "list"
click at [515, 321] on div "Listed Inventory Diagnostic" at bounding box center [504, 319] width 147 height 16
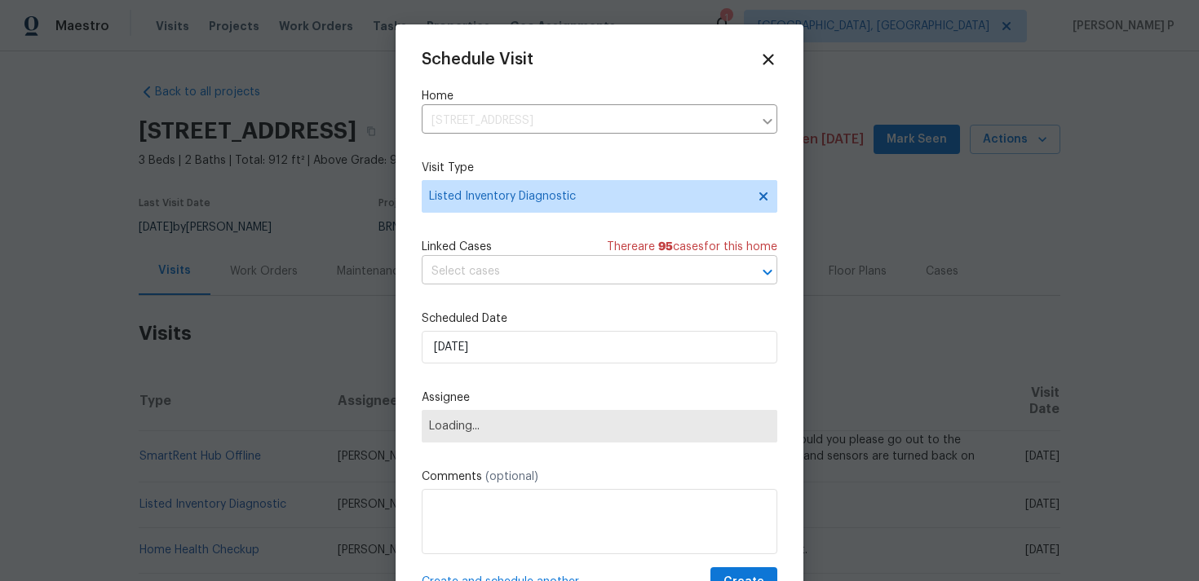
click at [498, 264] on input "text" at bounding box center [577, 271] width 310 height 25
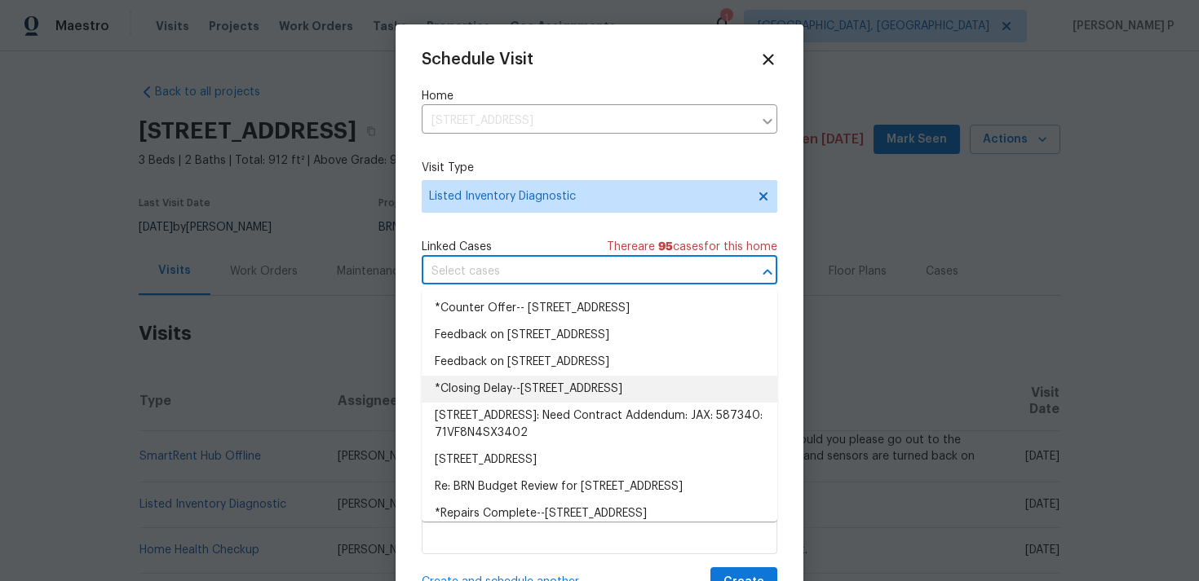
scroll to position [376, 0]
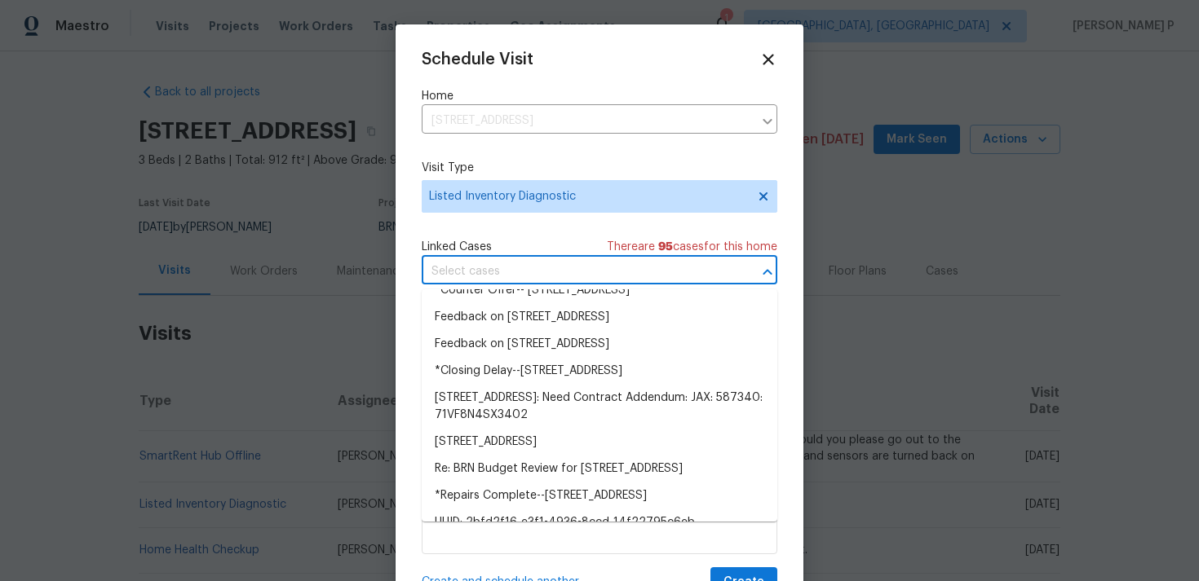
click at [519, 277] on li "New maintenance message for 5752 Oprey St , Jacksonville, FL 32208" at bounding box center [600, 263] width 356 height 27
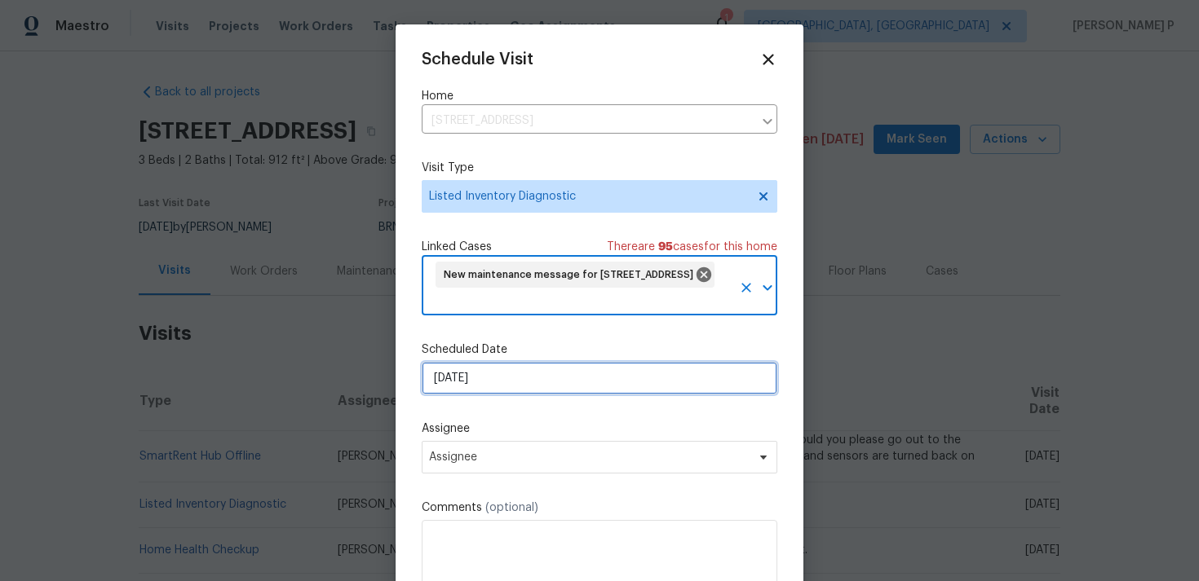
click at [489, 379] on input "15/09/2025" at bounding box center [600, 378] width 356 height 33
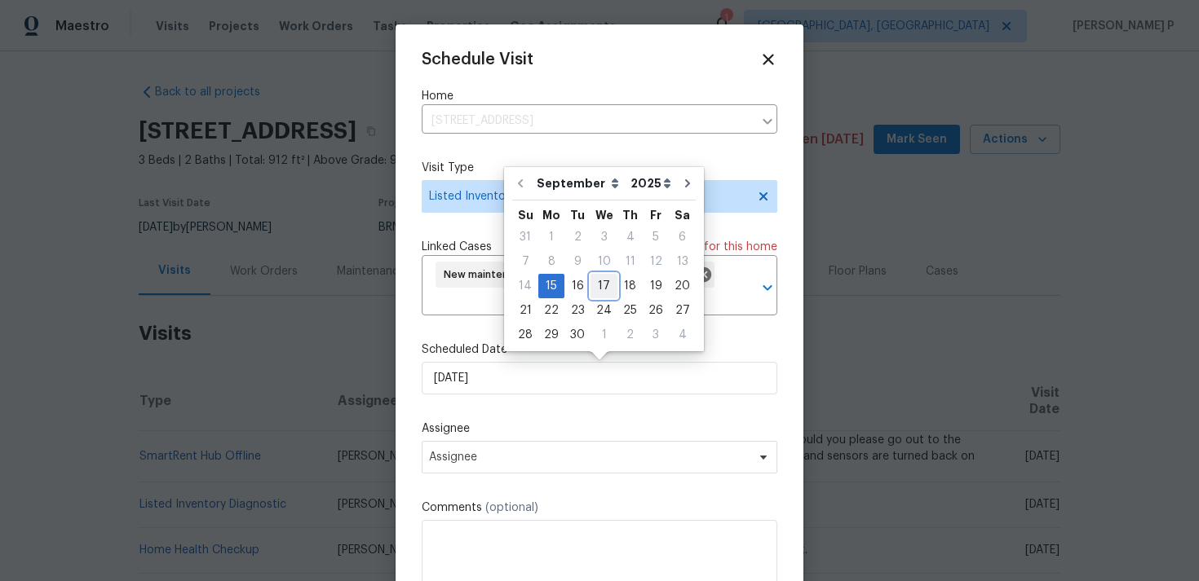
click at [611, 290] on div "17" at bounding box center [603, 286] width 27 height 23
type input "17/09/2025"
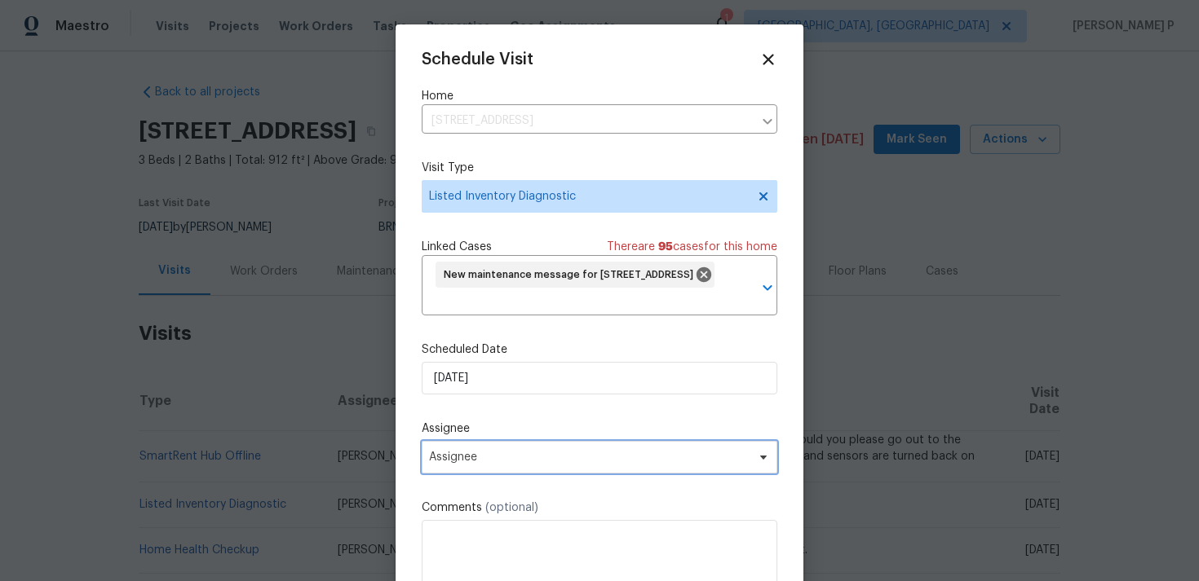
click at [591, 460] on span "Assignee" at bounding box center [589, 457] width 320 height 13
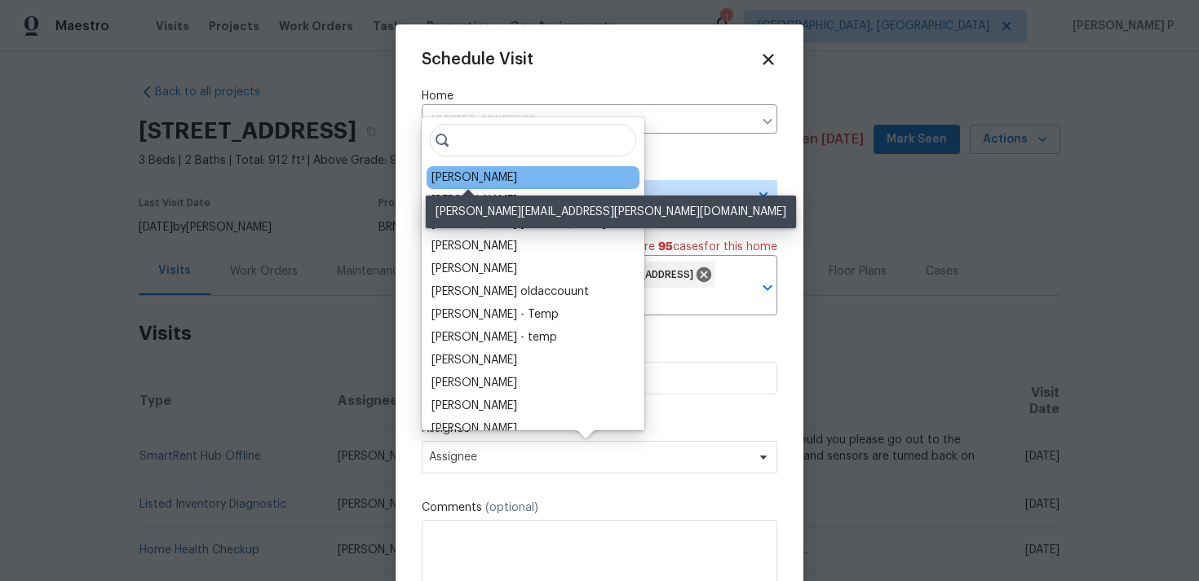
click at [498, 170] on div "Jeremy Dykes" at bounding box center [474, 178] width 86 height 16
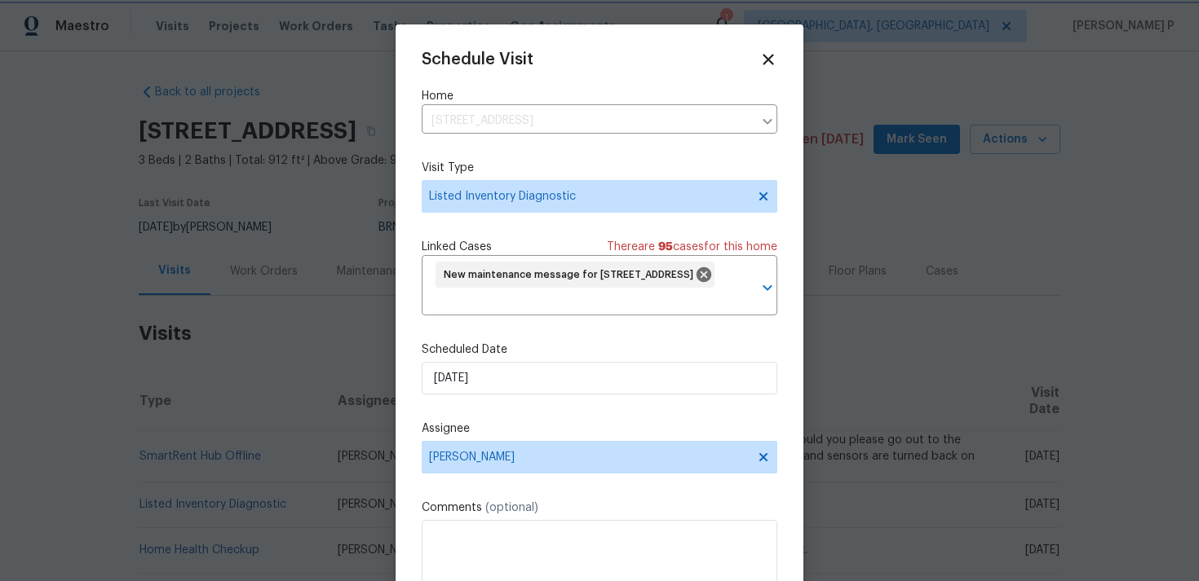
scroll to position [60, 0]
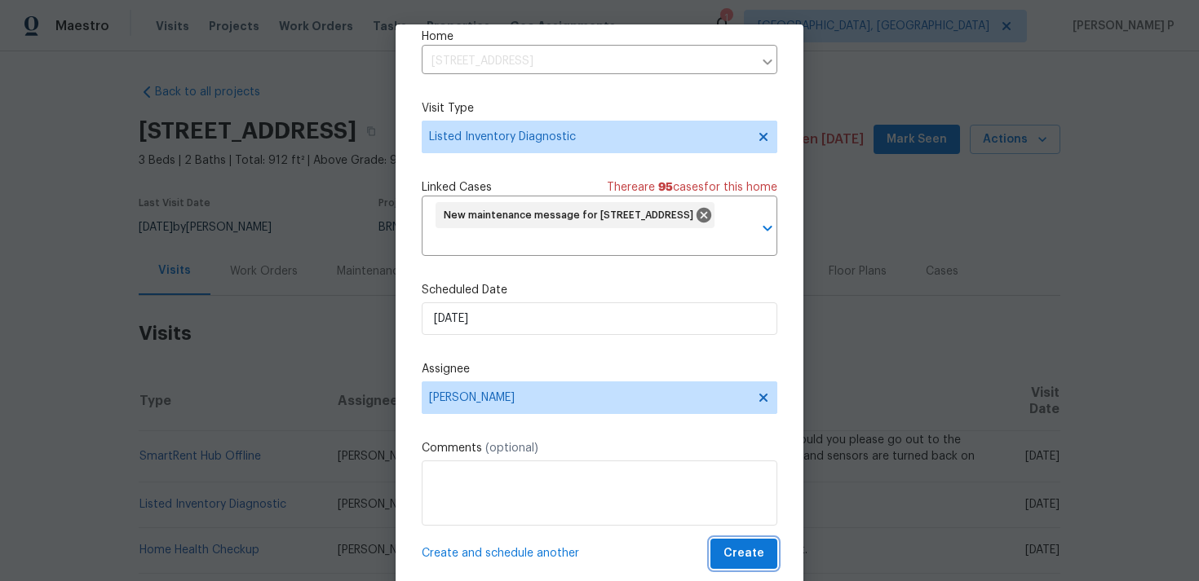
click at [736, 557] on span "Create" at bounding box center [743, 554] width 41 height 20
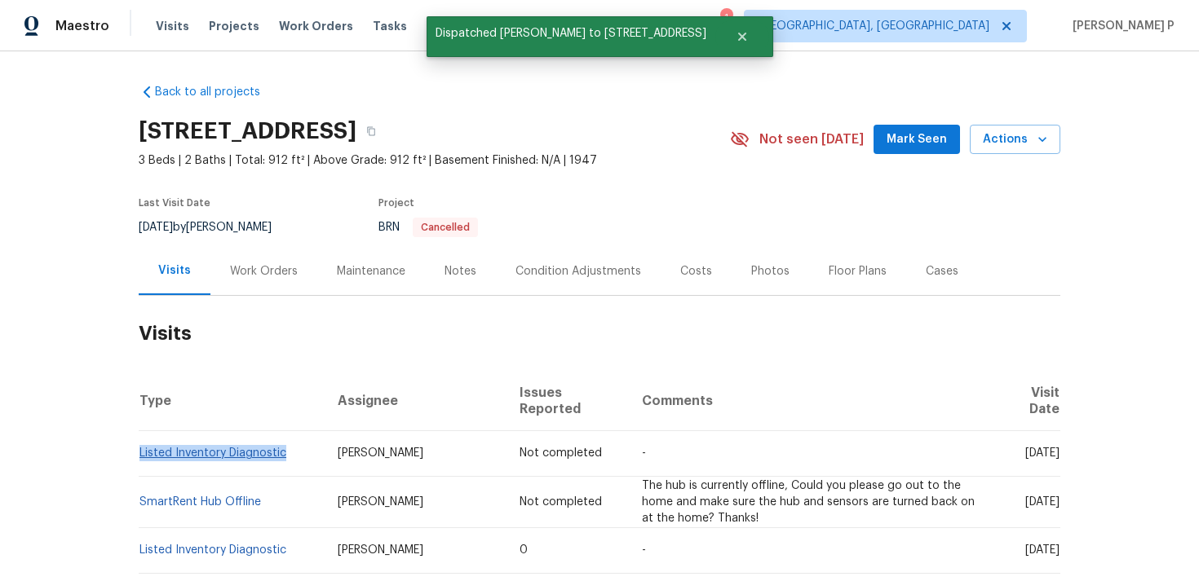
drag, startPoint x: 294, startPoint y: 457, endPoint x: 141, endPoint y: 453, distance: 152.5
click at [141, 453] on td "Listed Inventory Diagnostic" at bounding box center [232, 454] width 186 height 46
copy link "Listed Inventory Diagnostic"
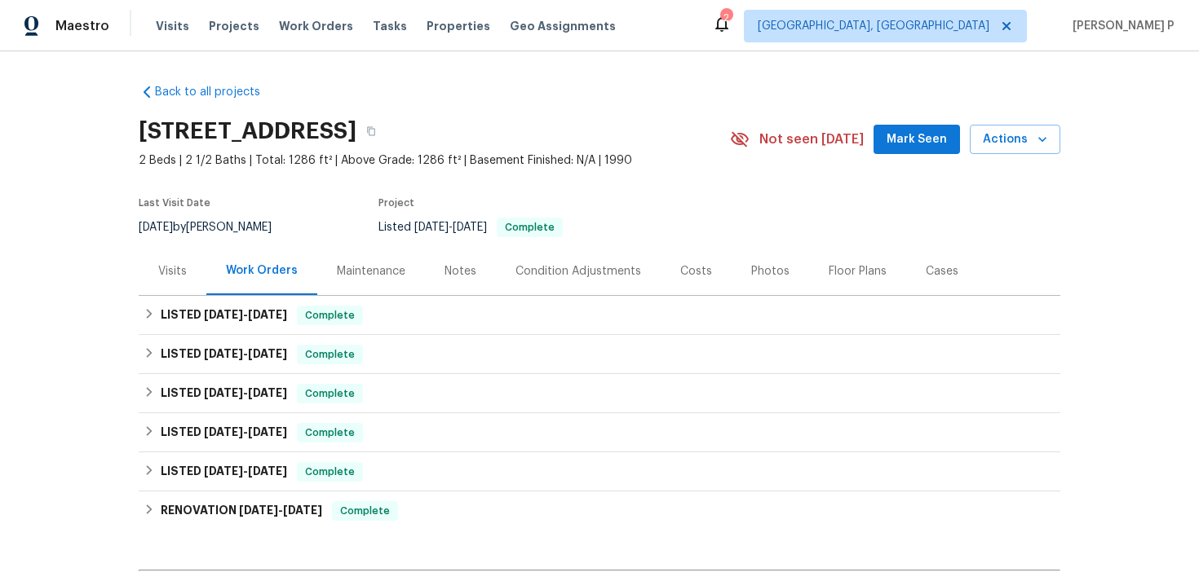
click at [170, 273] on div "Visits" at bounding box center [172, 271] width 29 height 16
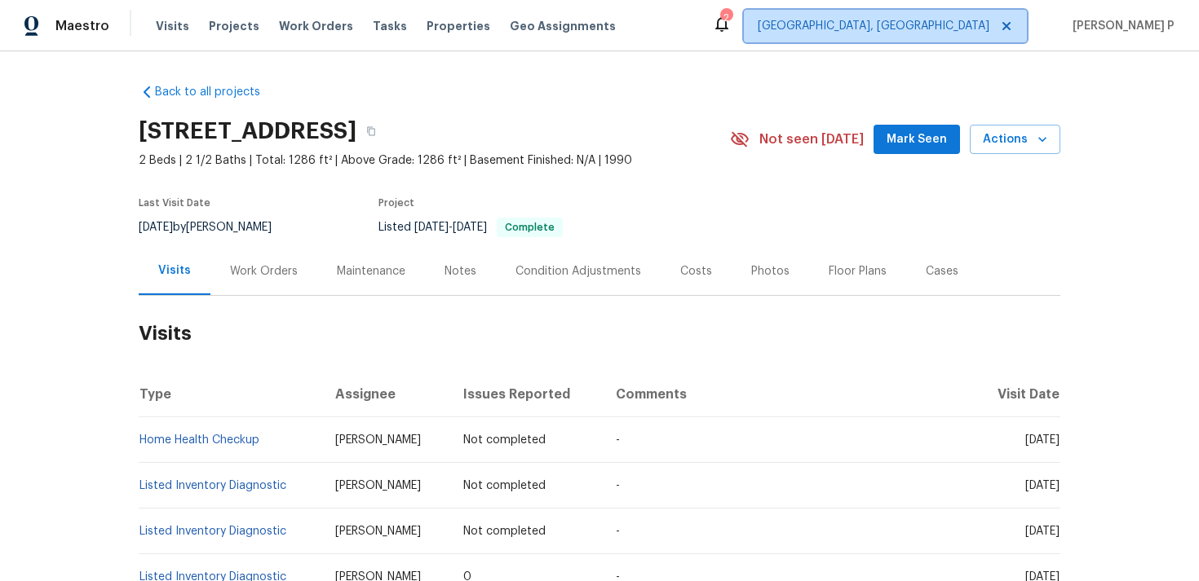
click at [984, 25] on span "[GEOGRAPHIC_DATA], [GEOGRAPHIC_DATA]" at bounding box center [874, 26] width 232 height 16
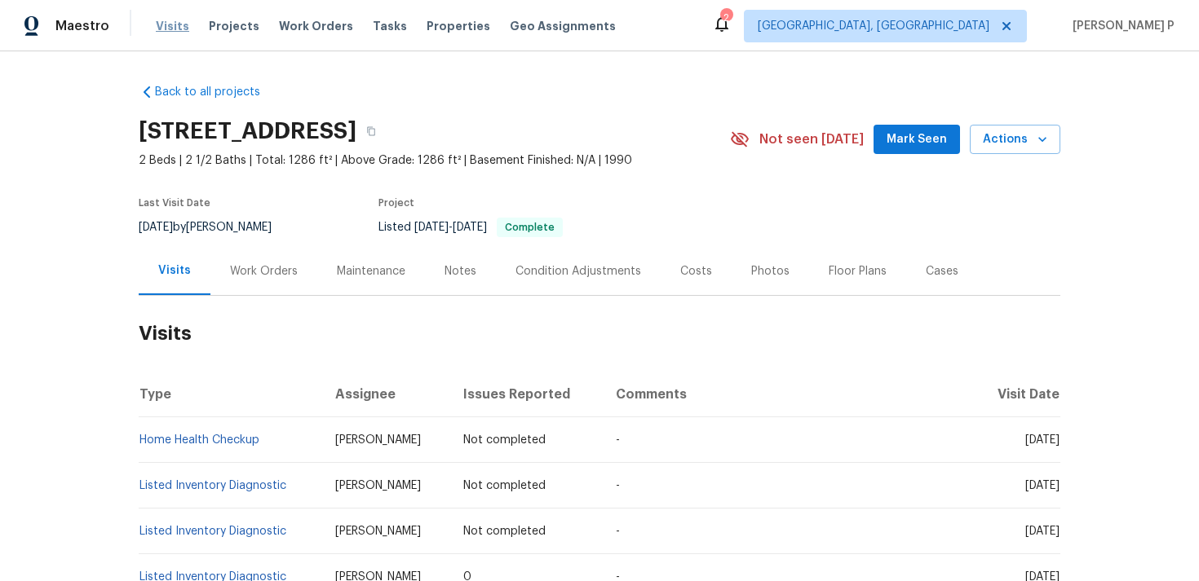
click at [166, 29] on span "Visits" at bounding box center [172, 26] width 33 height 16
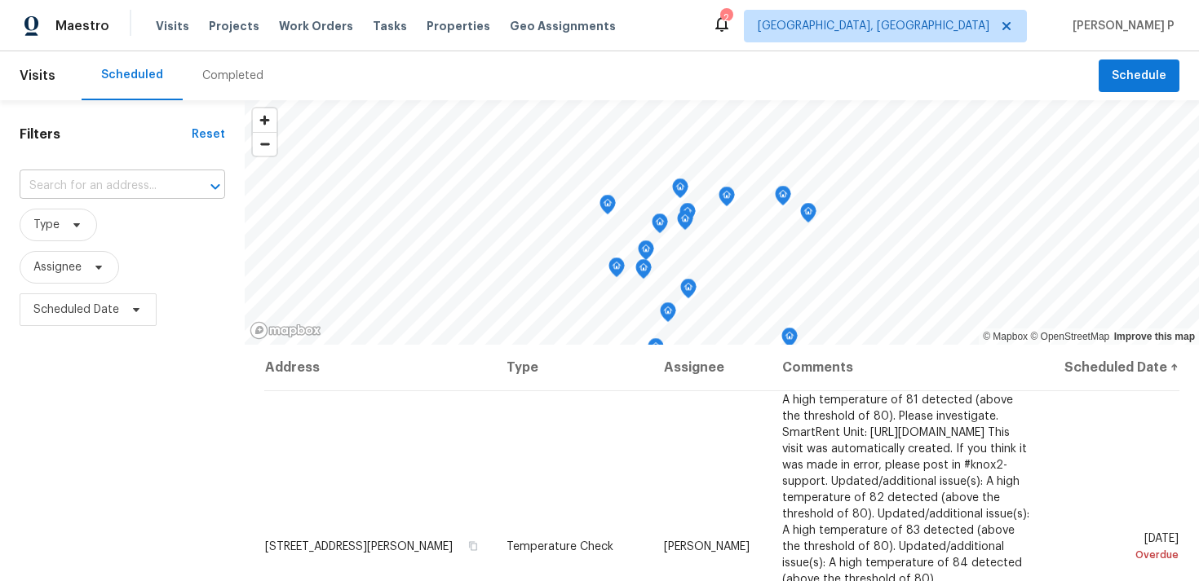
click at [149, 187] on input "text" at bounding box center [100, 186] width 160 height 25
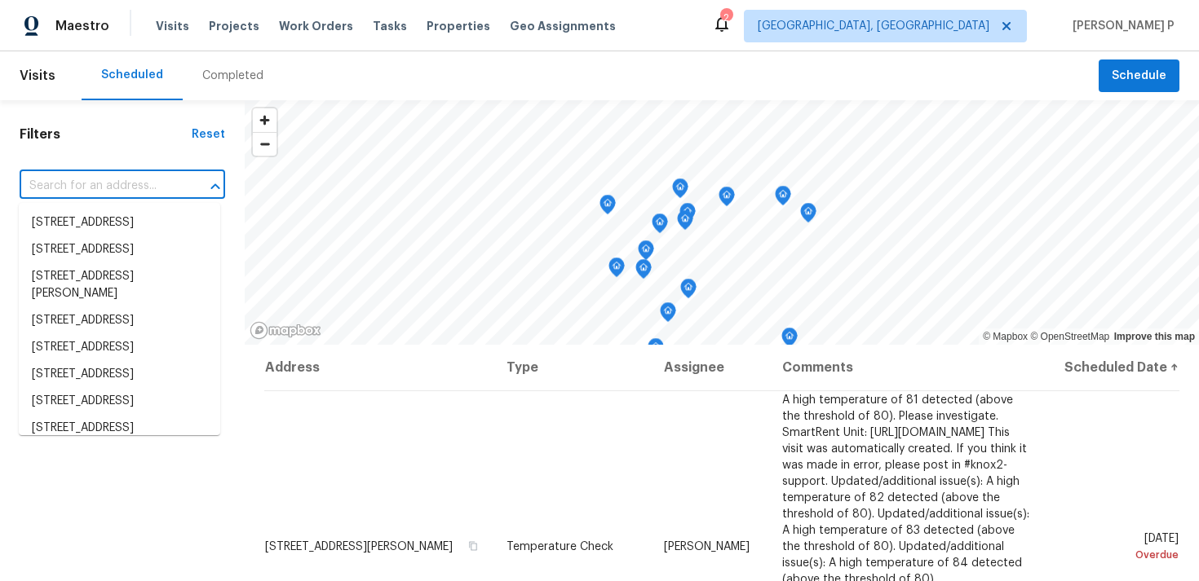
paste input "[STREET_ADDRESS]"
type input "[STREET_ADDRESS]"
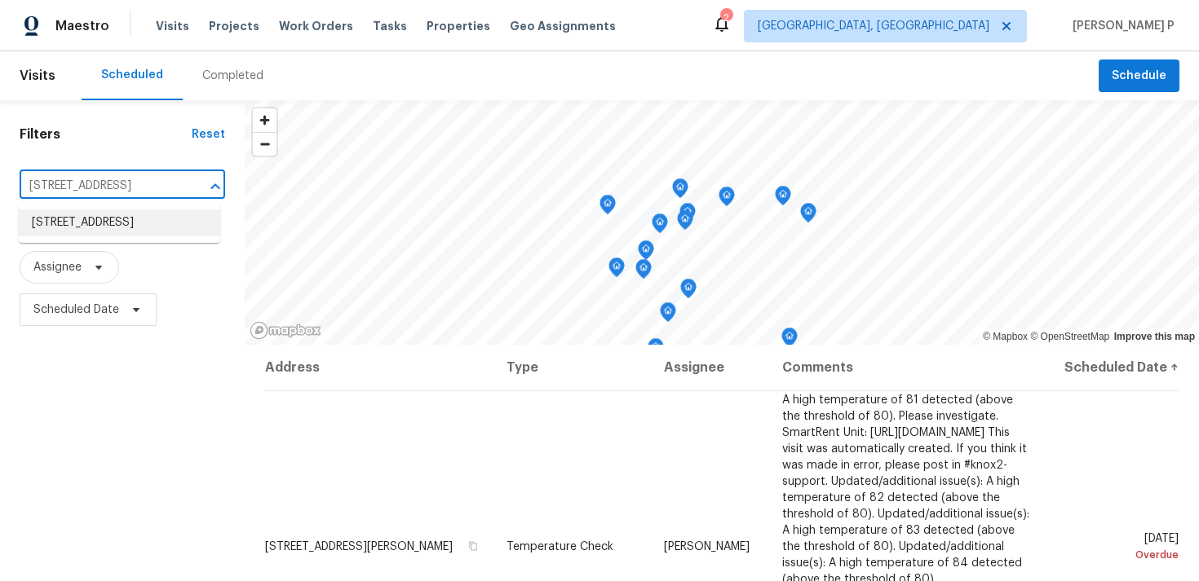
click at [80, 229] on li "3213 Oceanline East Dr, Indianapolis, IN 46214" at bounding box center [119, 223] width 201 height 27
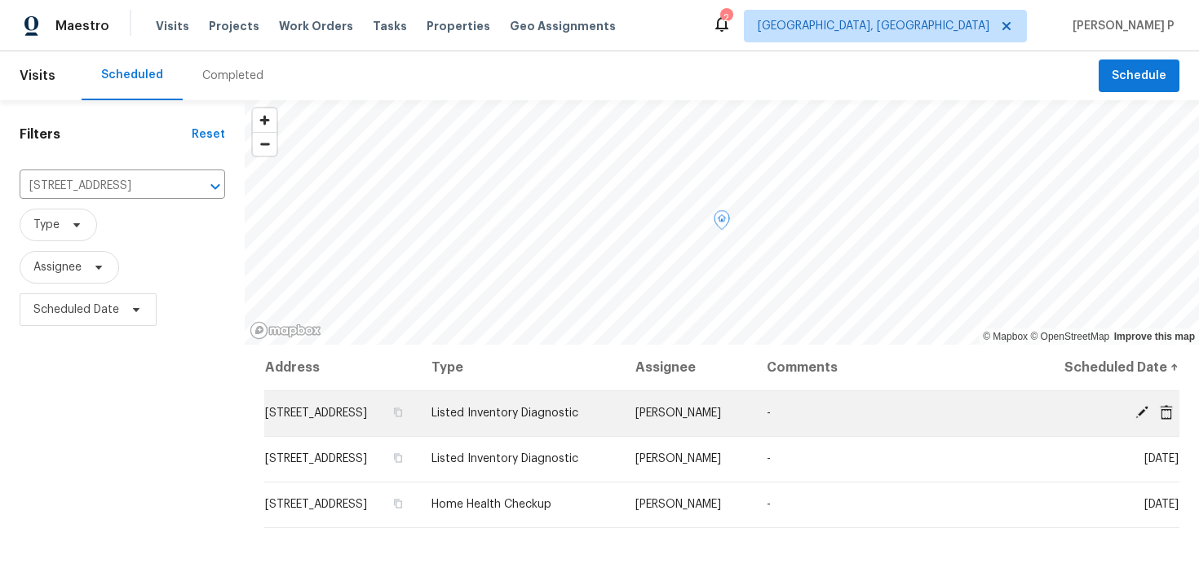
click at [1163, 420] on icon at bounding box center [1166, 412] width 15 height 15
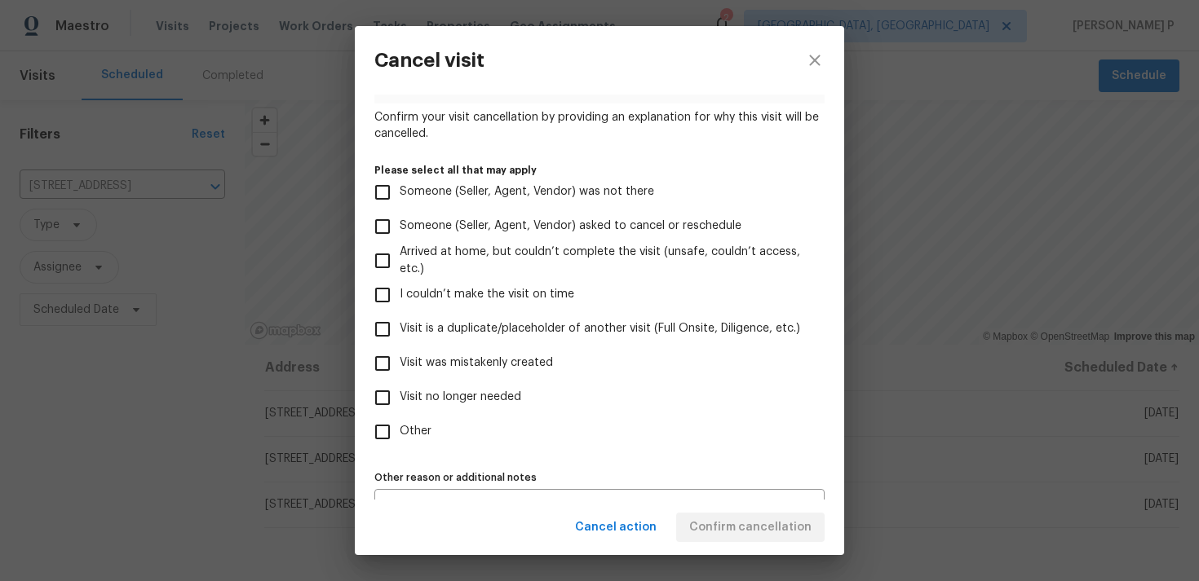
scroll to position [159, 0]
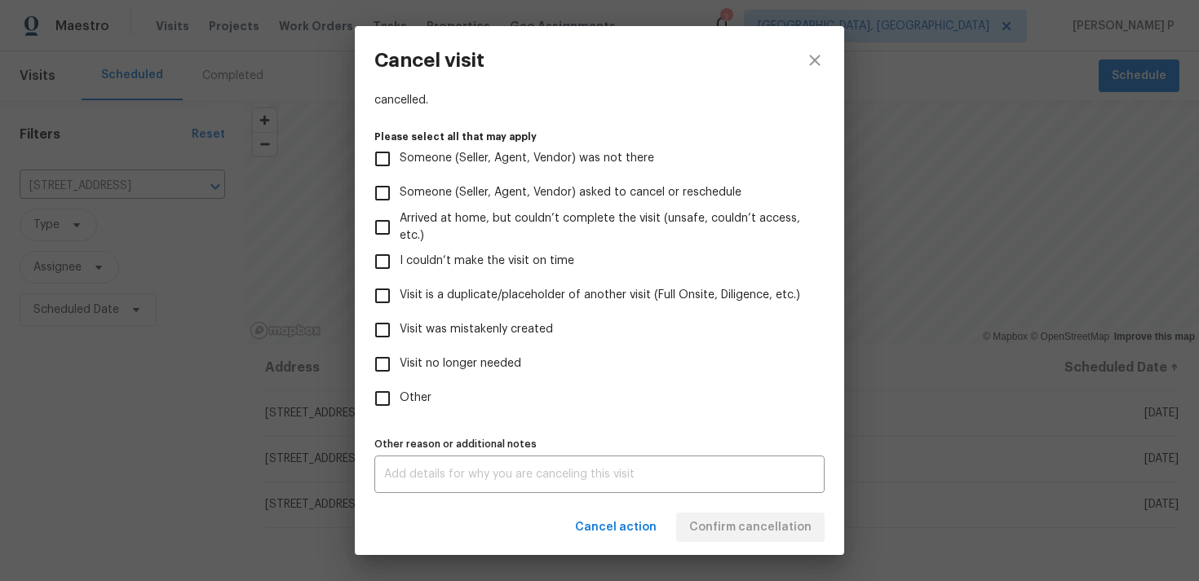
click at [379, 334] on input "Visit was mistakenly created" at bounding box center [382, 330] width 34 height 34
checkbox input "true"
click at [728, 529] on span "Confirm cancellation" at bounding box center [750, 528] width 122 height 20
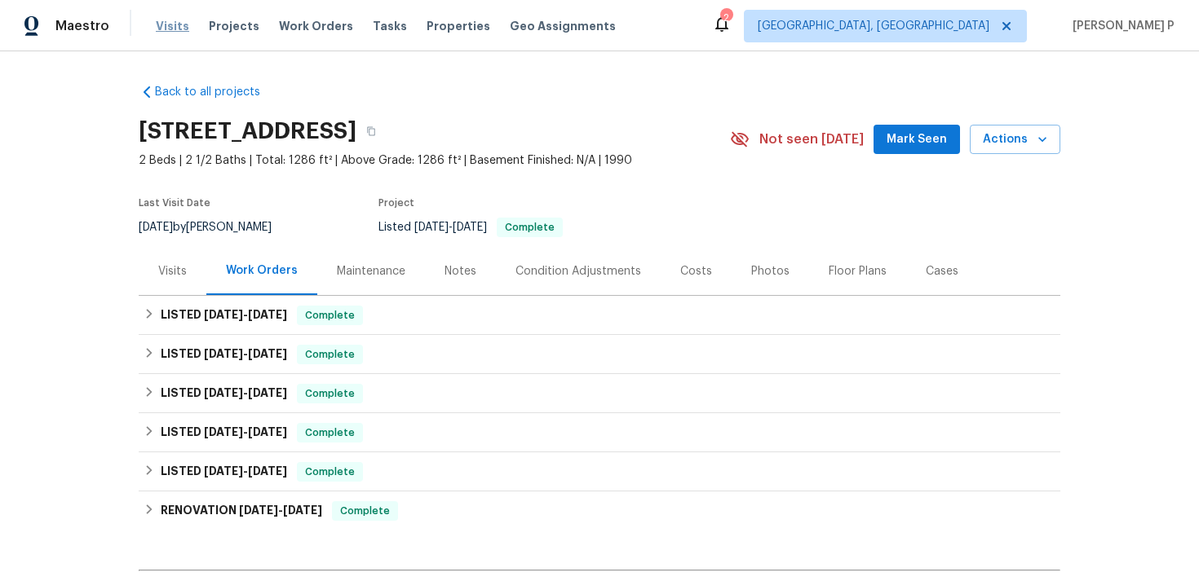
click at [168, 29] on span "Visits" at bounding box center [172, 26] width 33 height 16
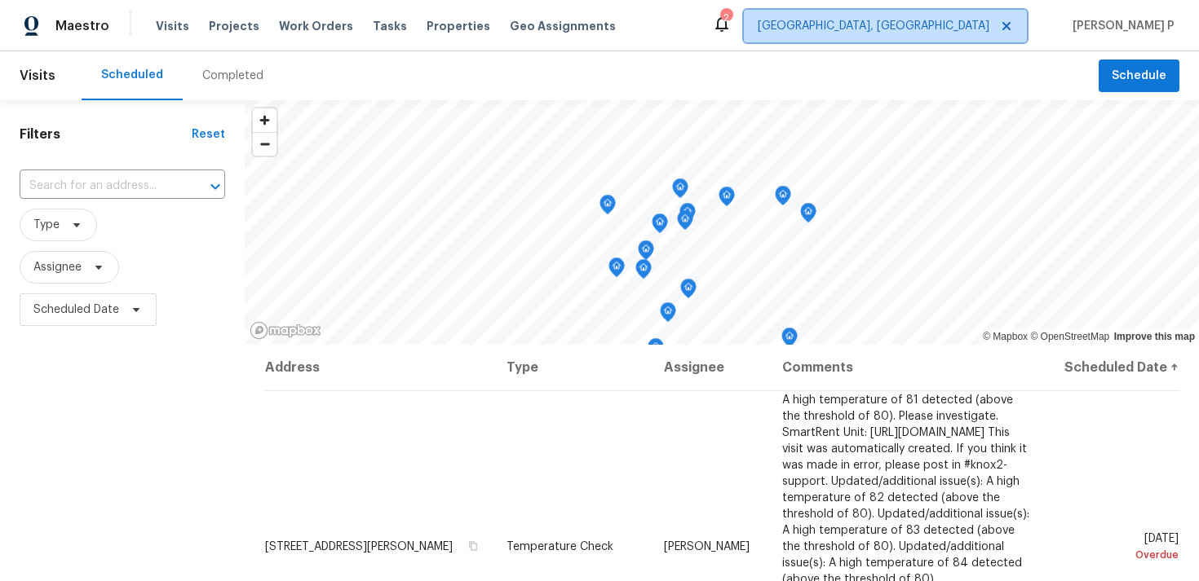
click at [989, 18] on span "[GEOGRAPHIC_DATA], [GEOGRAPHIC_DATA]" at bounding box center [874, 26] width 232 height 16
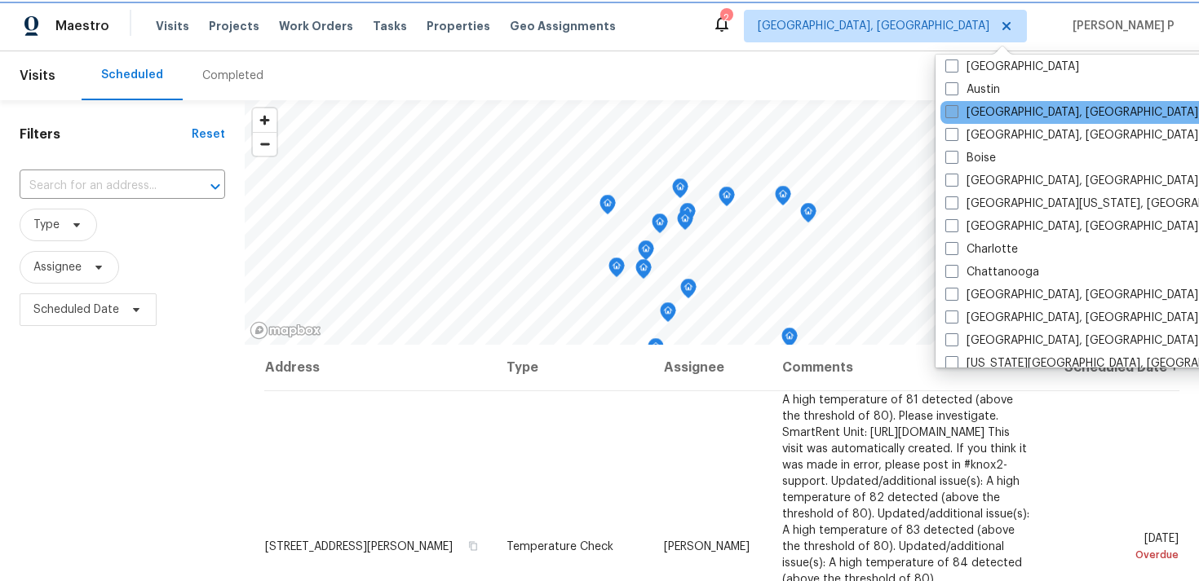
scroll to position [102, 0]
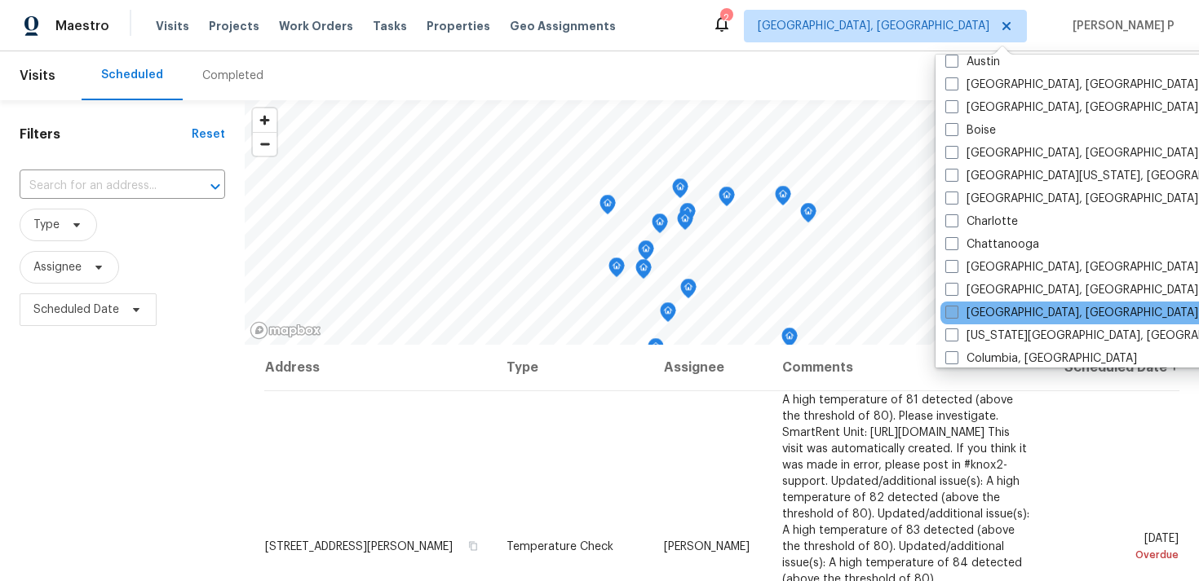
click at [975, 306] on label "Cleveland, OH" at bounding box center [1071, 313] width 253 height 16
click at [956, 306] on input "Cleveland, OH" at bounding box center [950, 310] width 11 height 11
checkbox input "true"
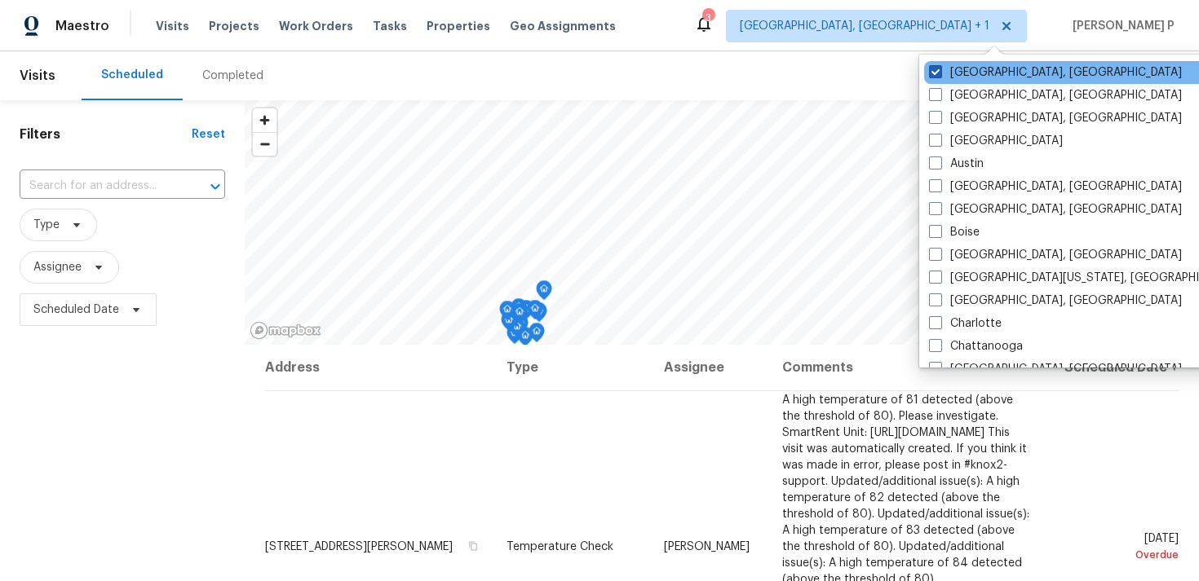
click at [937, 69] on span at bounding box center [935, 71] width 13 height 13
click at [937, 69] on input "[GEOGRAPHIC_DATA], [GEOGRAPHIC_DATA]" at bounding box center [934, 69] width 11 height 11
checkbox input "false"
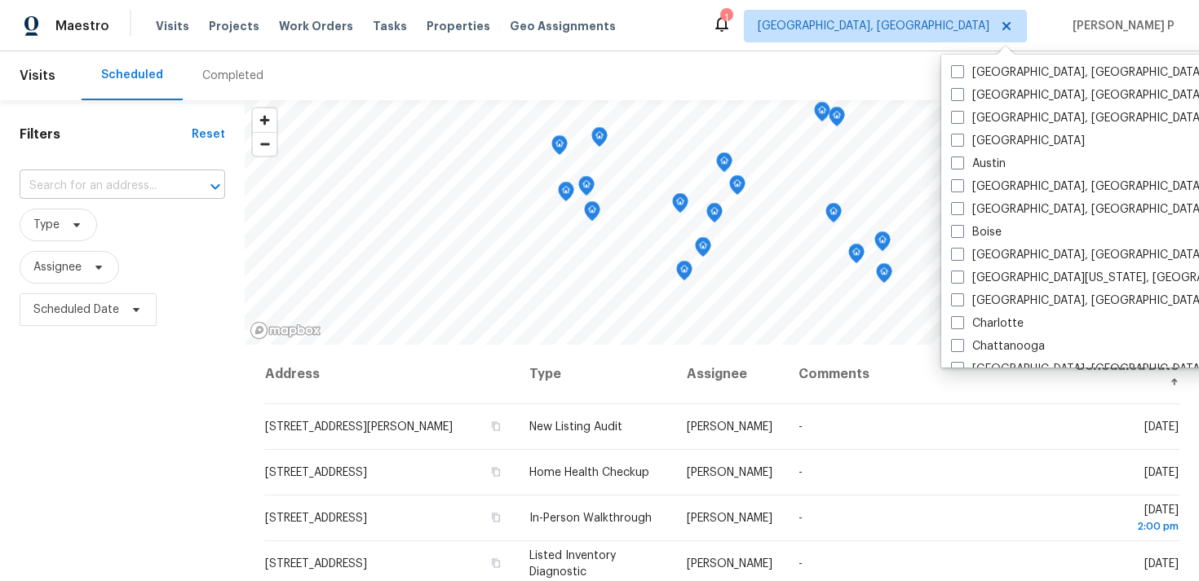
click at [164, 177] on input "text" at bounding box center [100, 186] width 160 height 25
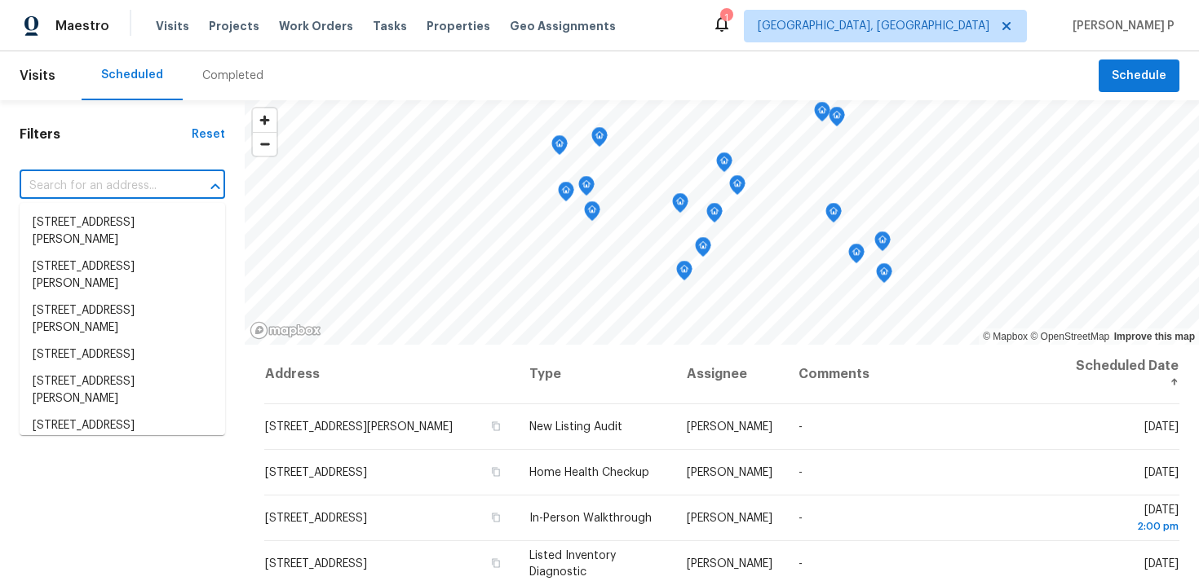
paste input "8414 York Rd North Royalton OH 44133"
type input "8414 York Rd North Royalton OH 44133"
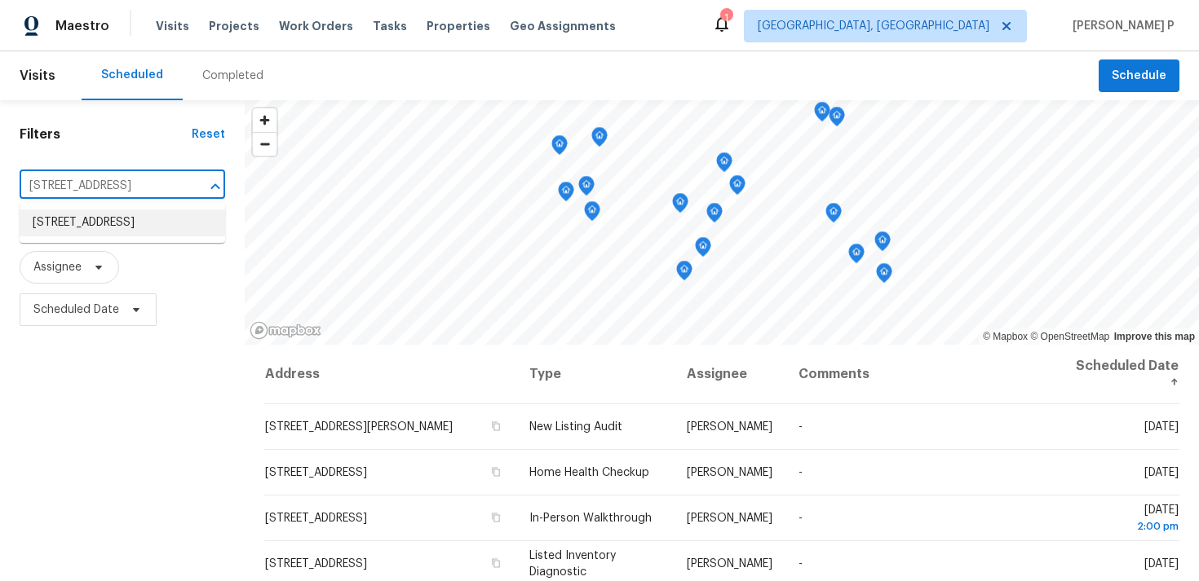
click at [101, 231] on li "8414 York Rd, North Royalton, OH 44133" at bounding box center [122, 223] width 205 height 27
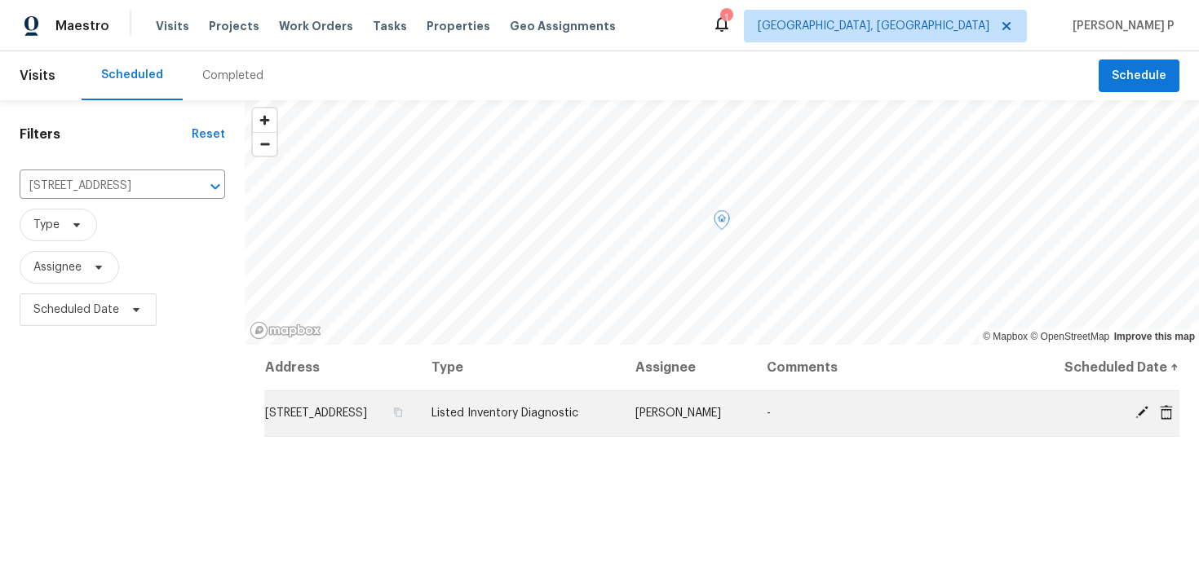
click at [1138, 419] on icon at bounding box center [1141, 412] width 13 height 13
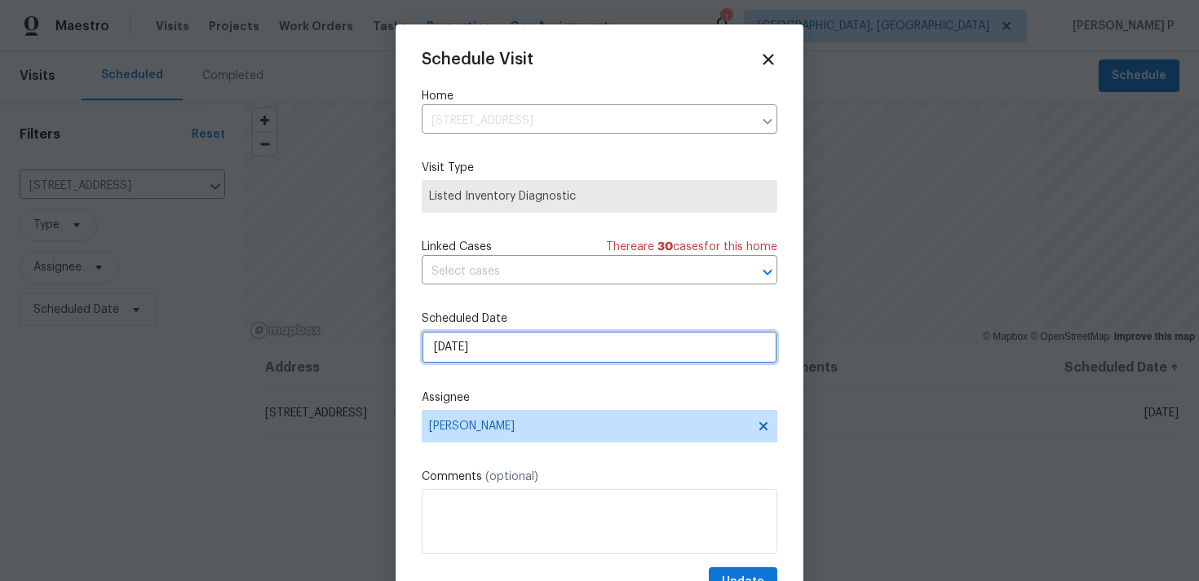
click at [524, 334] on input "17/09/2025" at bounding box center [600, 347] width 356 height 33
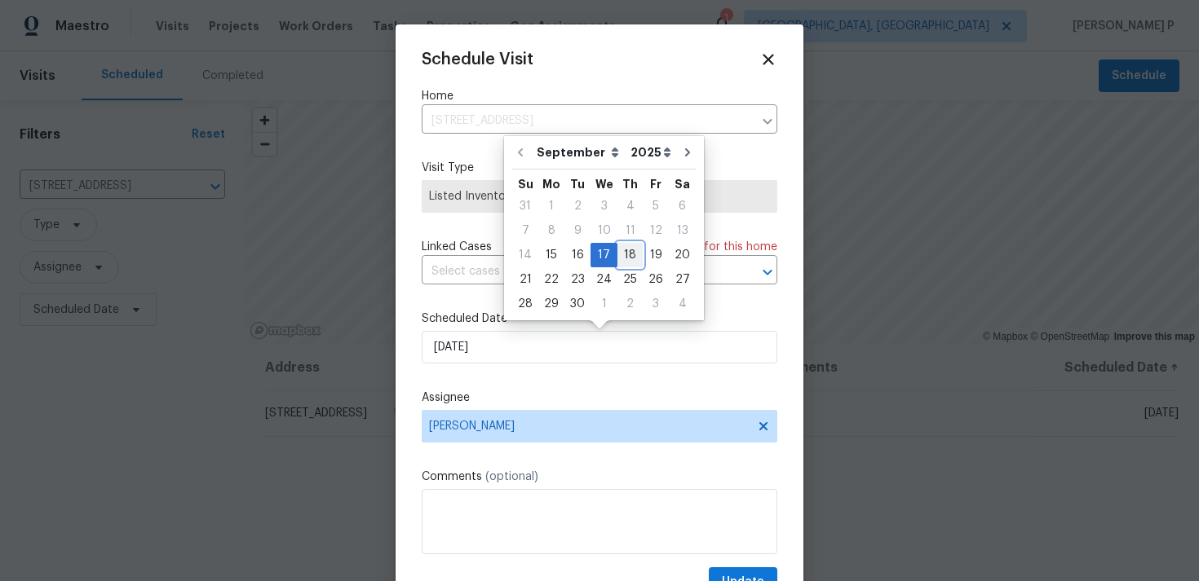
click at [624, 257] on div "18" at bounding box center [629, 255] width 25 height 23
type input "18/09/2025"
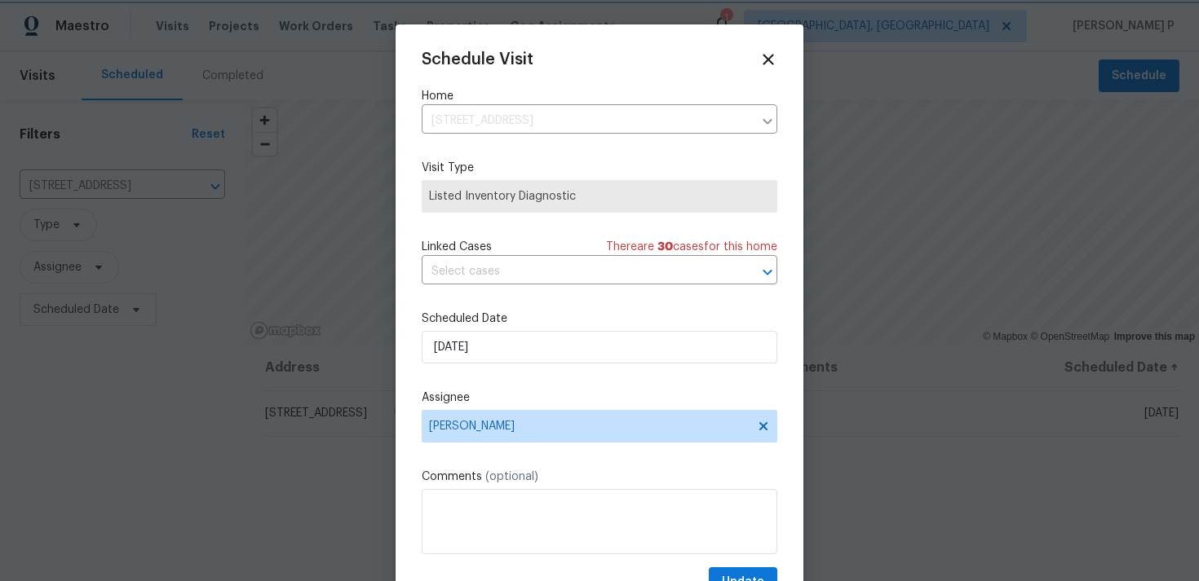
scroll to position [29, 0]
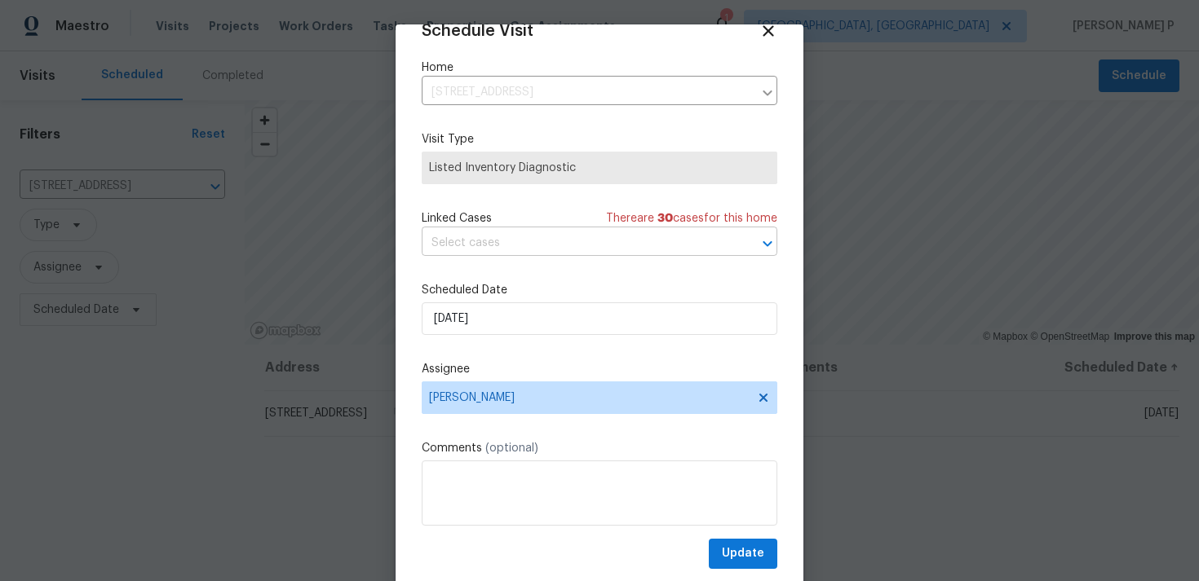
click at [556, 245] on input "text" at bounding box center [577, 243] width 310 height 25
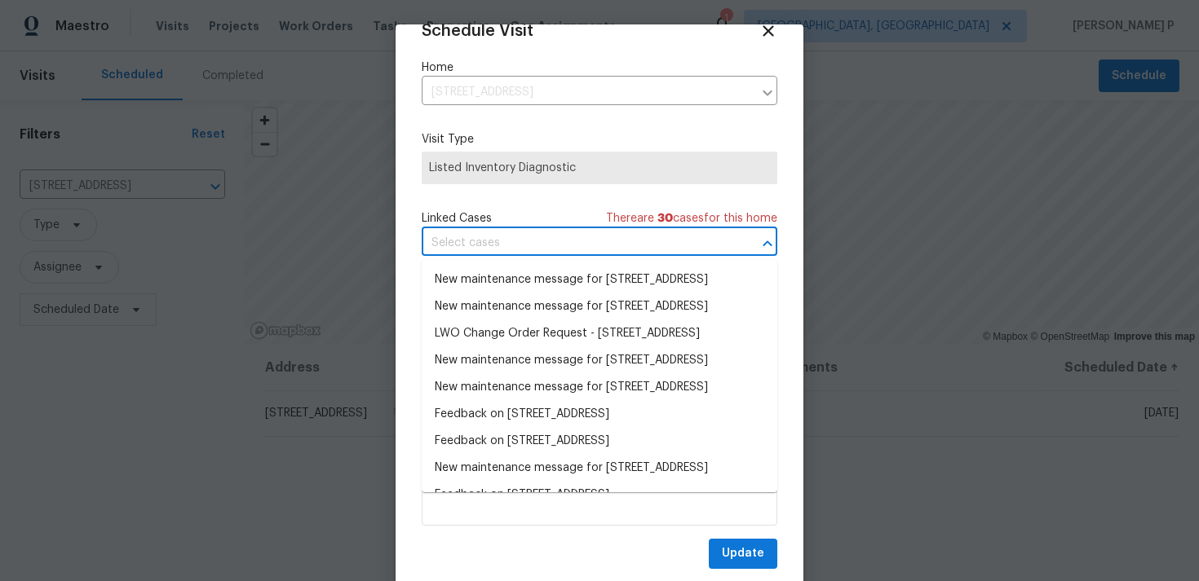
click at [551, 269] on li "New maintenance message for 8414 York Rd , North Royalton, OH 44133" at bounding box center [600, 280] width 356 height 27
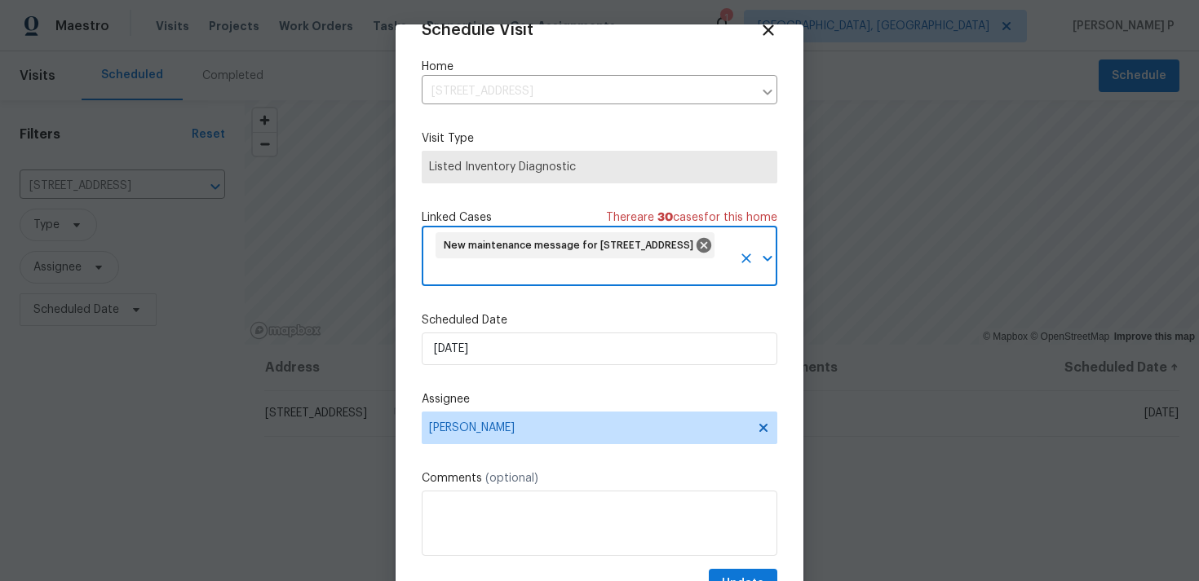
scroll to position [60, 0]
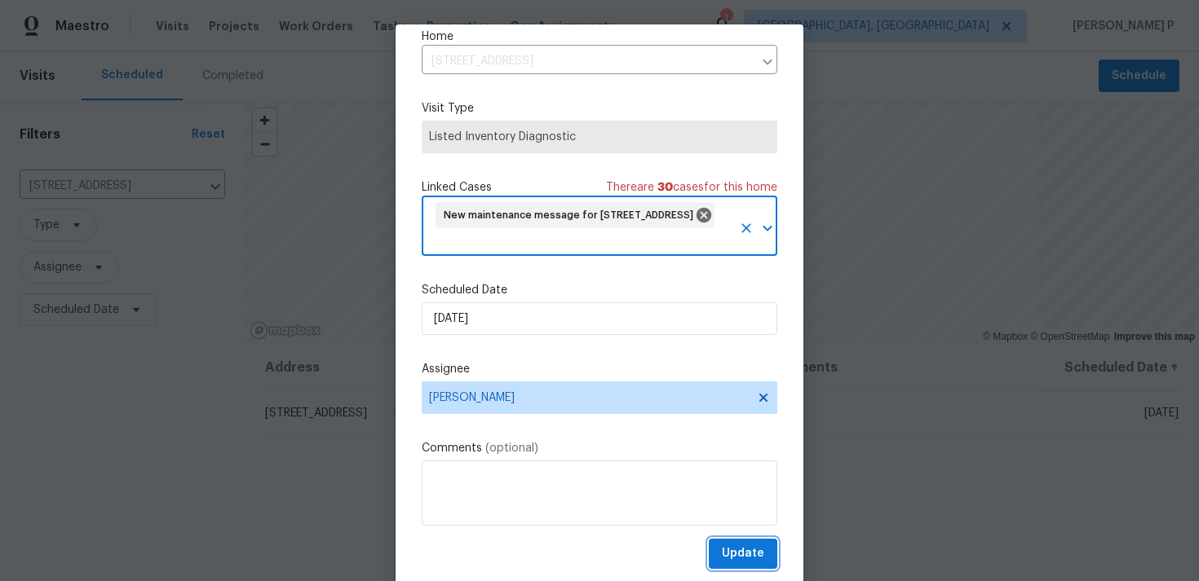
click at [739, 541] on button "Update" at bounding box center [743, 554] width 68 height 30
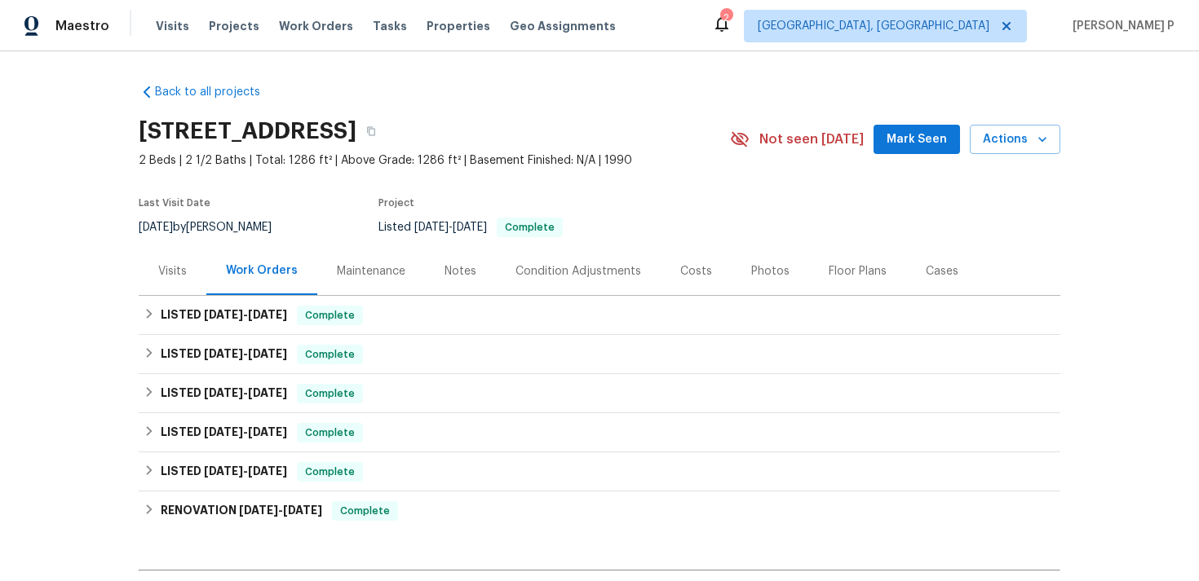
click at [171, 273] on div "Visits" at bounding box center [172, 271] width 29 height 16
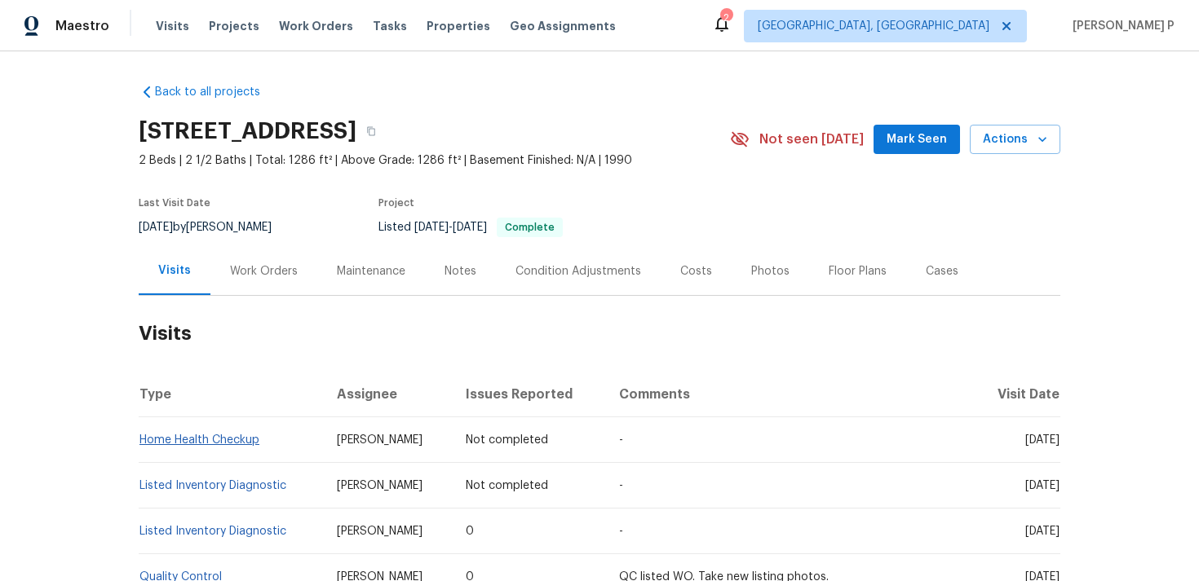
scroll to position [140, 0]
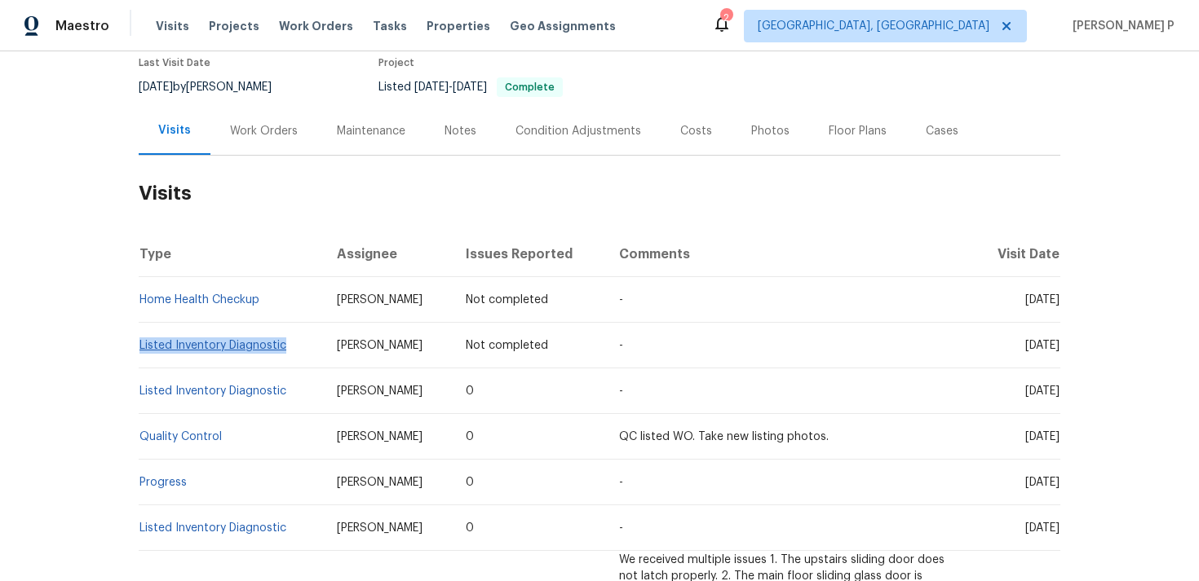
copy link "Listed Inventory Diagnostic"
drag, startPoint x: 207, startPoint y: 370, endPoint x: 139, endPoint y: 354, distance: 69.6
click at [139, 354] on td "Listed Inventory Diagnostic" at bounding box center [231, 346] width 185 height 46
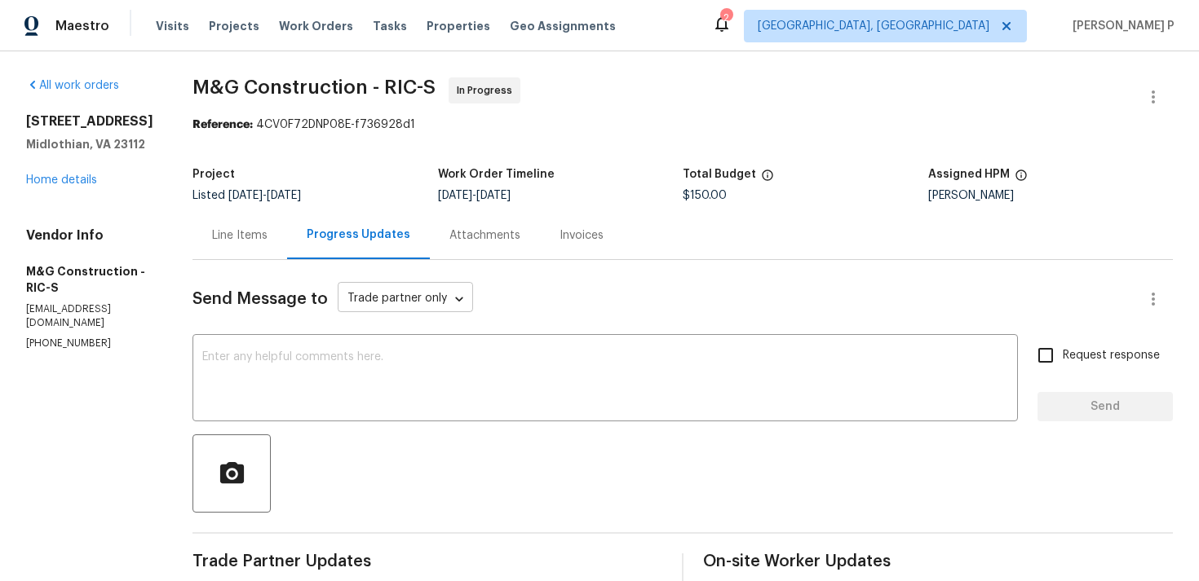
scroll to position [1, 0]
click at [250, 225] on div "Line Items" at bounding box center [239, 234] width 95 height 48
